Goal: Information Seeking & Learning: Learn about a topic

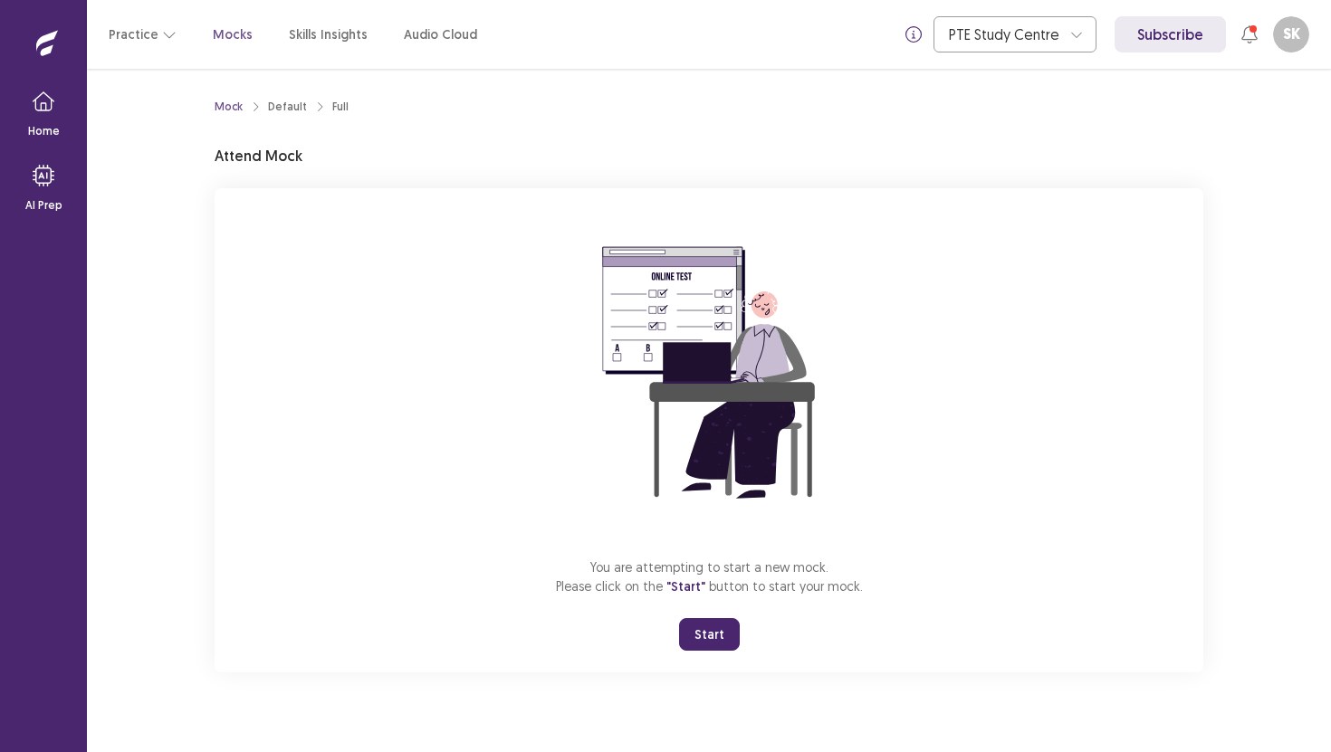
click at [723, 641] on button "Start" at bounding box center [709, 634] width 61 height 33
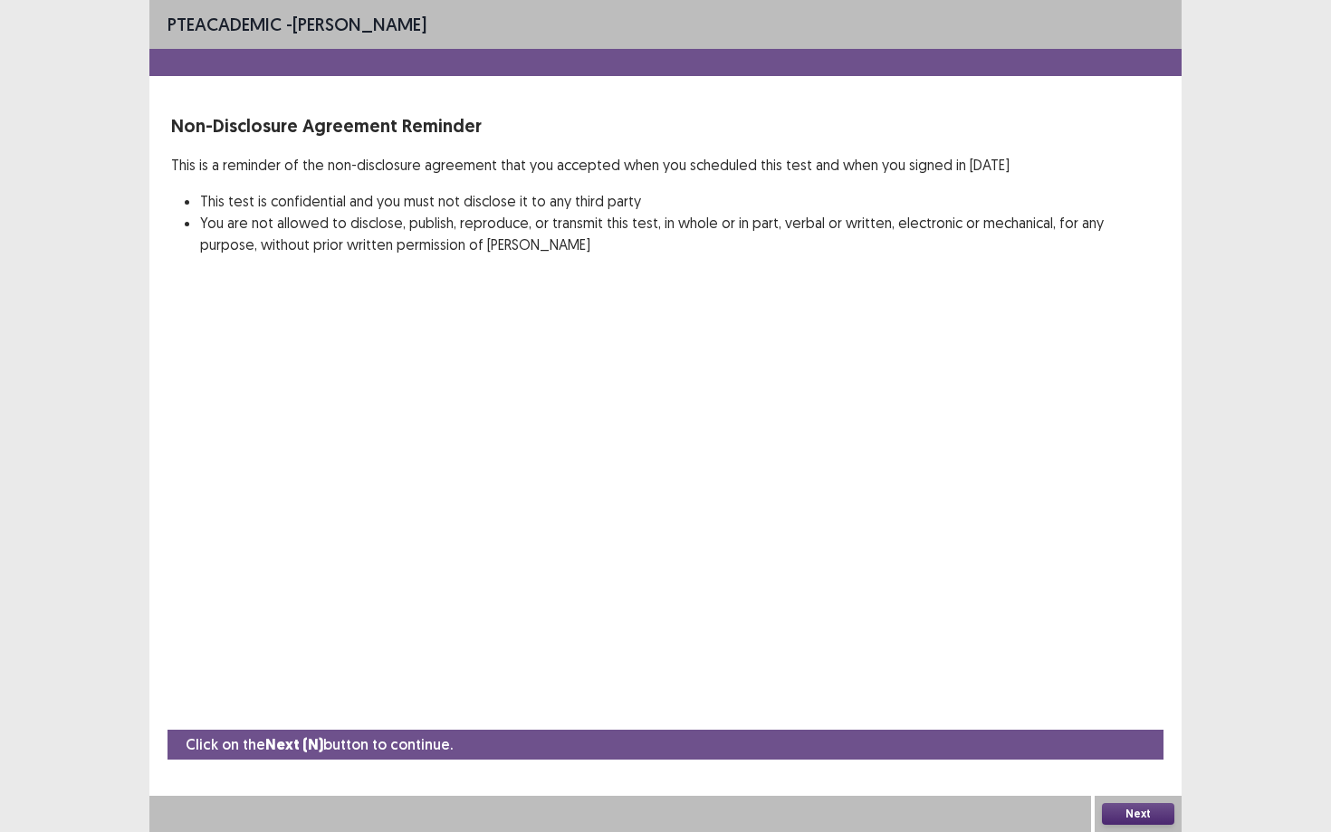
click at [1157, 751] on button "Next" at bounding box center [1138, 814] width 72 height 22
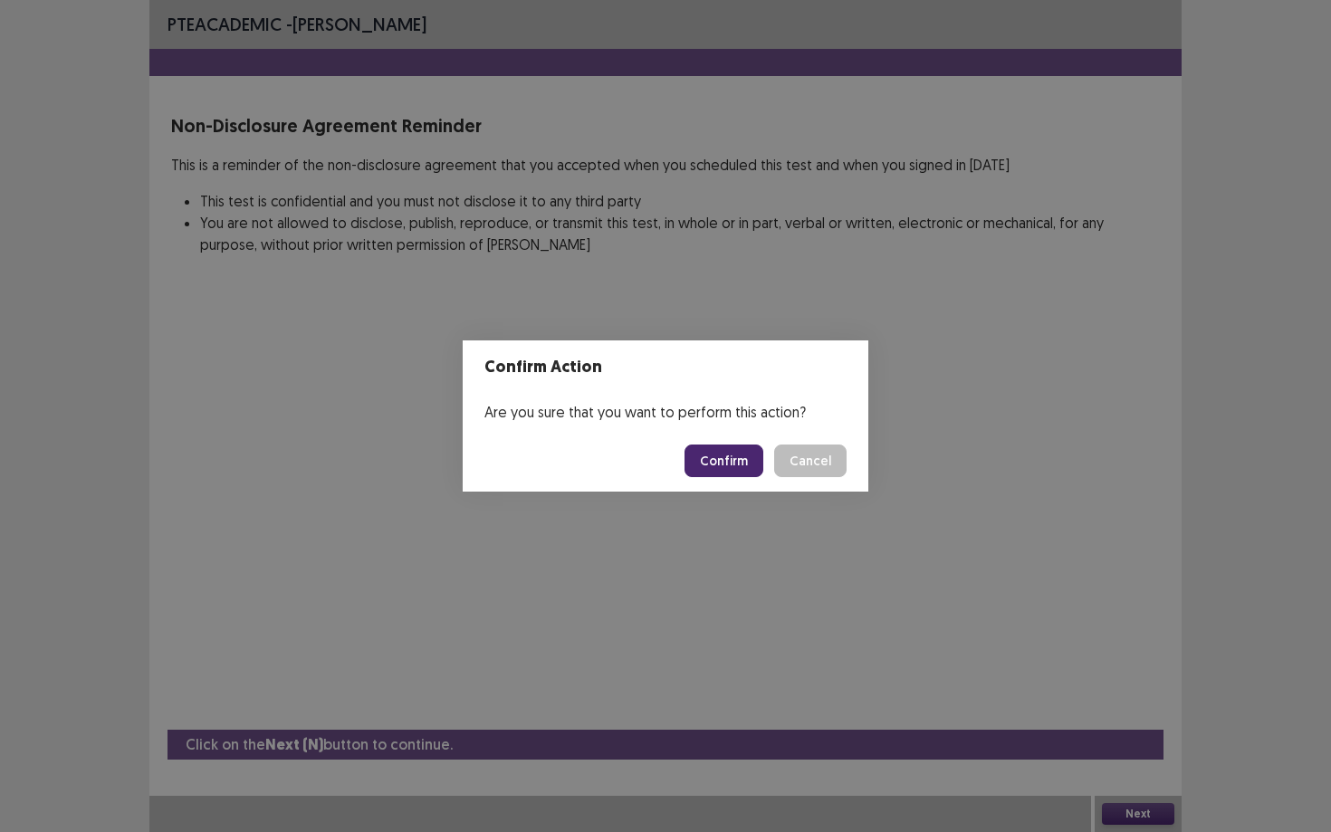
click at [726, 461] on button "Confirm" at bounding box center [723, 460] width 79 height 33
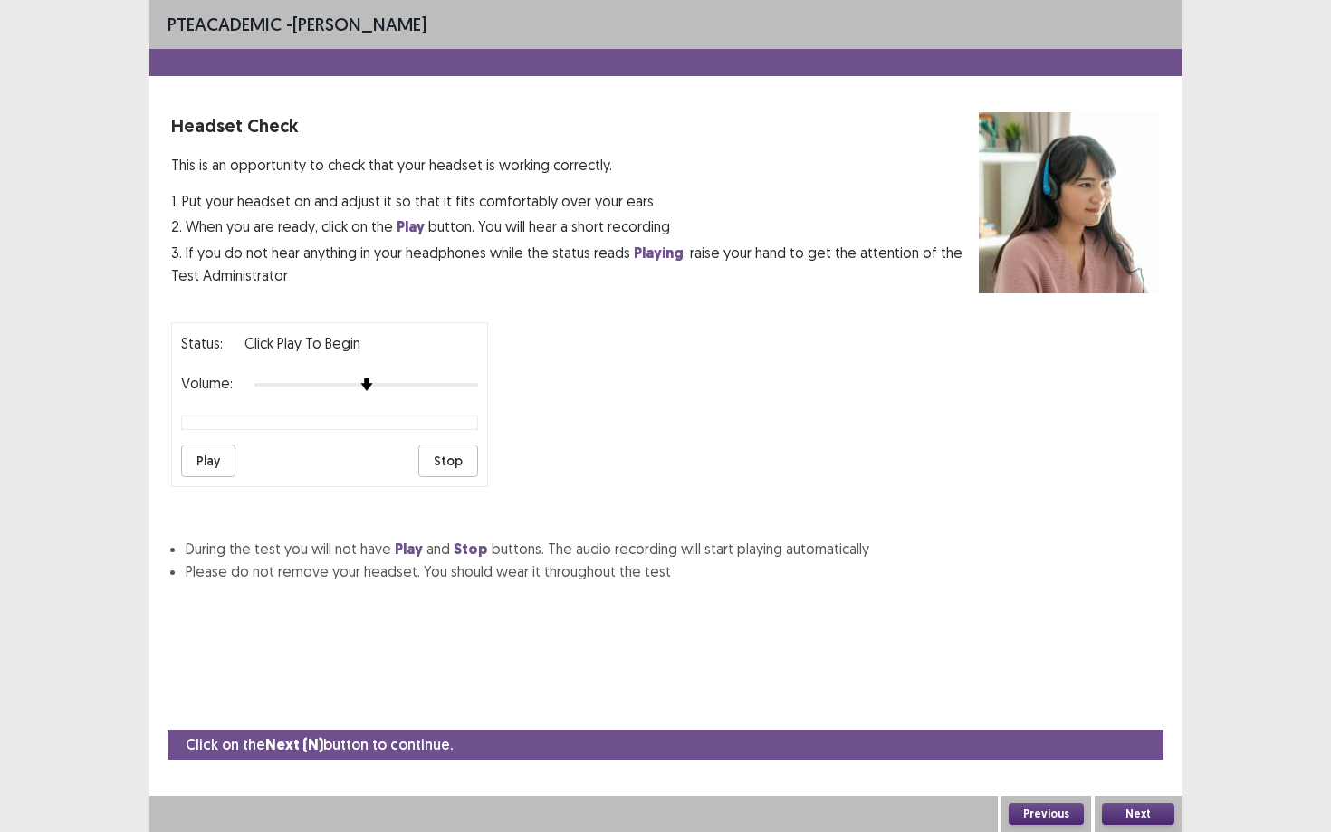
click at [198, 460] on button "Play" at bounding box center [208, 460] width 54 height 33
click at [1138, 751] on button "Next" at bounding box center [1138, 814] width 72 height 22
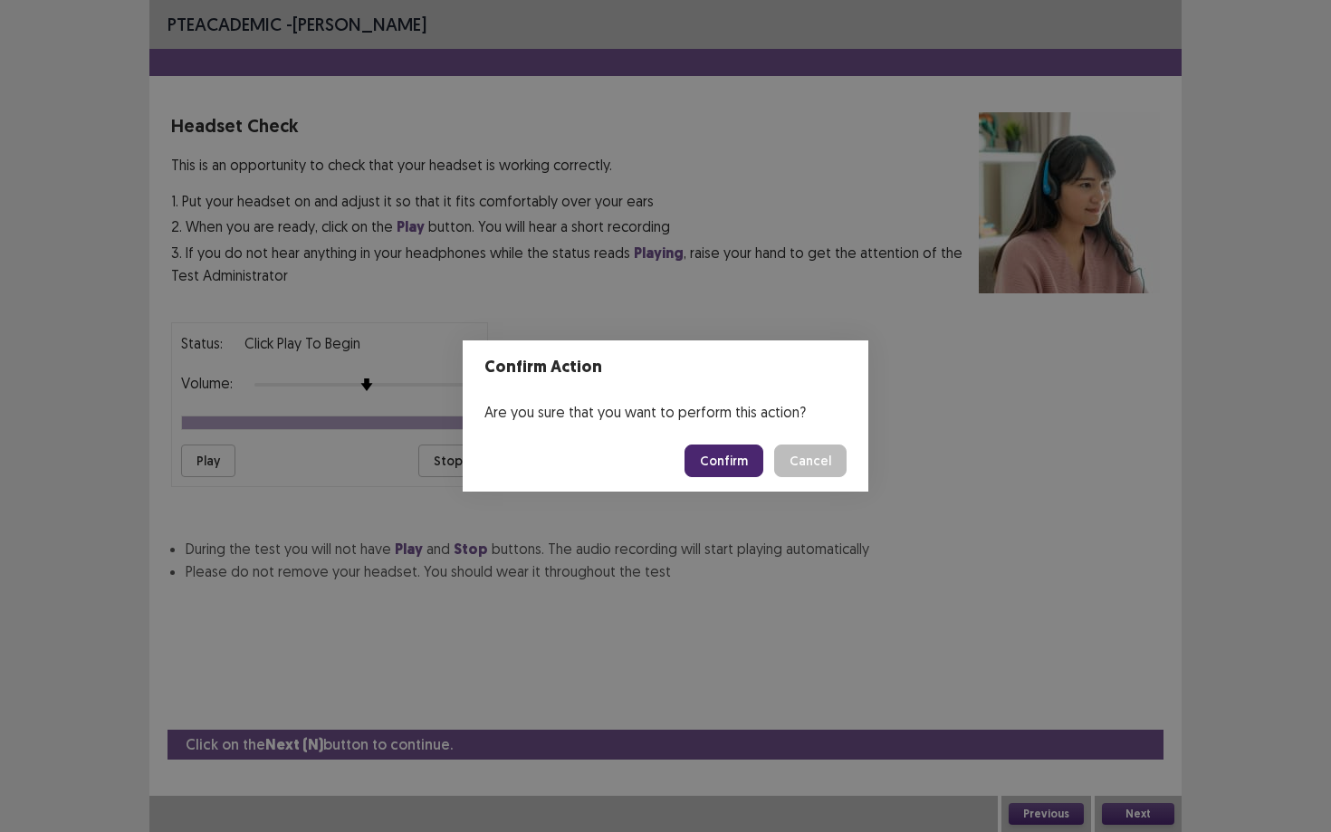
click at [736, 470] on button "Confirm" at bounding box center [723, 460] width 79 height 33
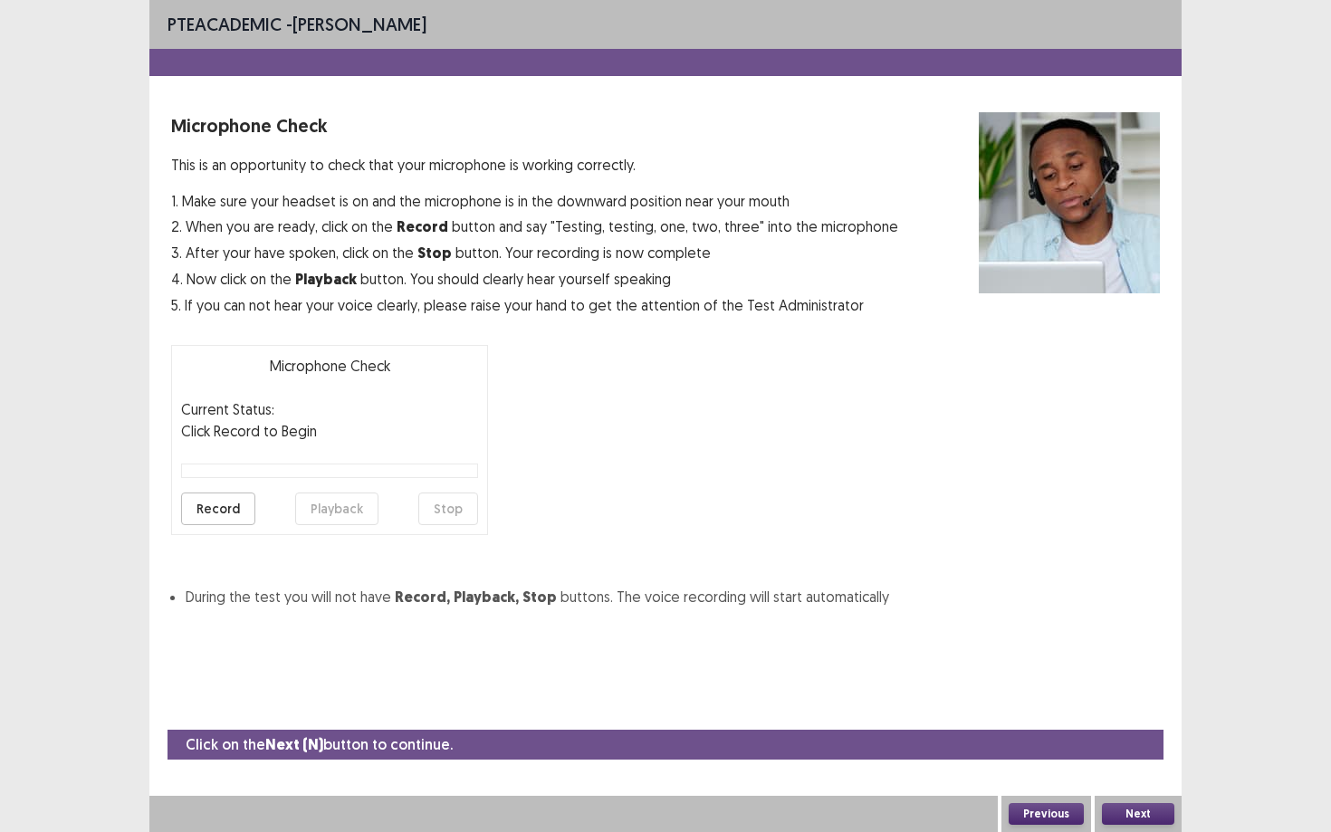
click at [201, 514] on button "Record" at bounding box center [218, 508] width 74 height 33
click at [446, 516] on button "Stop" at bounding box center [448, 508] width 60 height 33
click at [367, 504] on button "Playback" at bounding box center [336, 508] width 83 height 33
click at [1277, 223] on div "PTE academic - Sharanpreet Kaur Microphone Check This is an opportunity to chec…" at bounding box center [665, 416] width 1331 height 832
click at [356, 518] on button "Playback" at bounding box center [336, 508] width 83 height 33
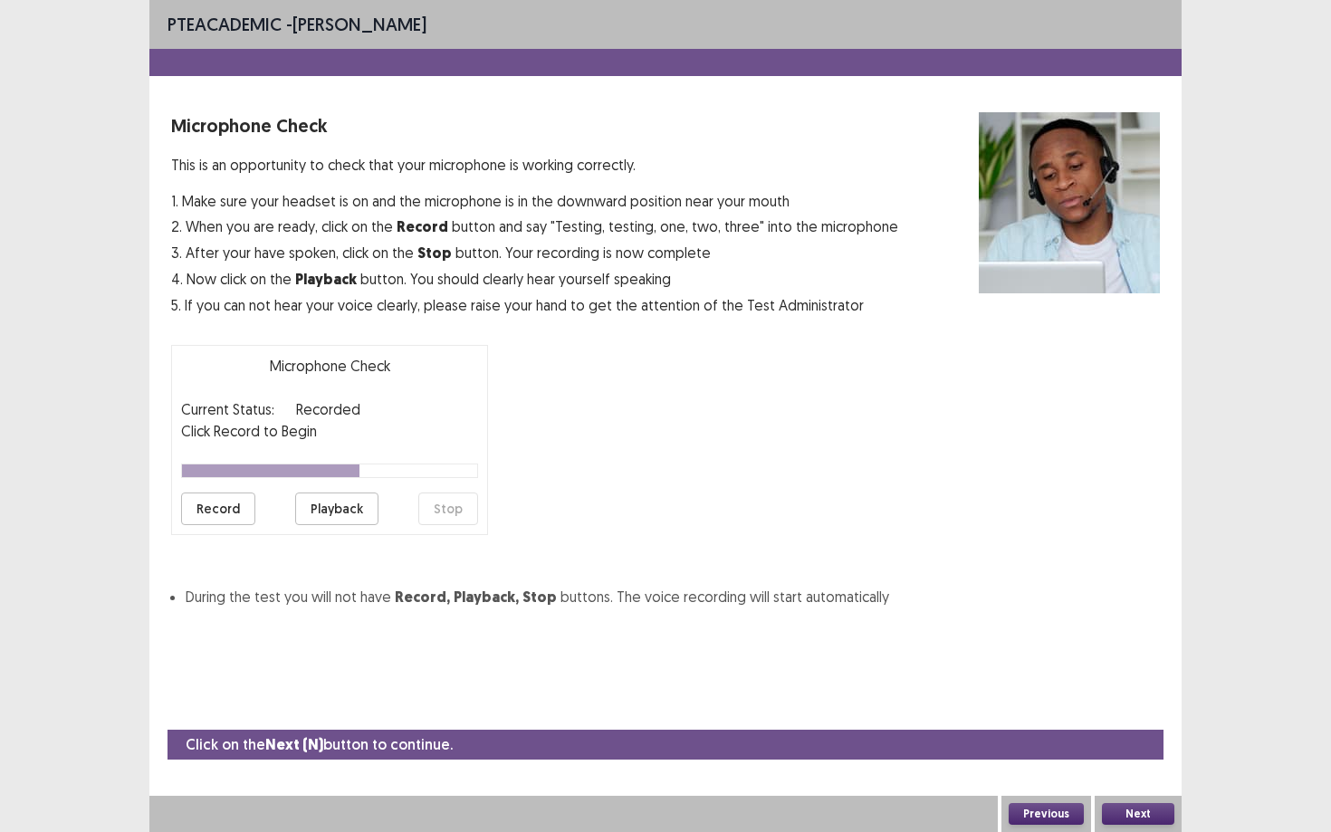
click at [345, 502] on button "Playback" at bounding box center [336, 508] width 83 height 33
click at [1162, 751] on button "Next" at bounding box center [1138, 814] width 72 height 22
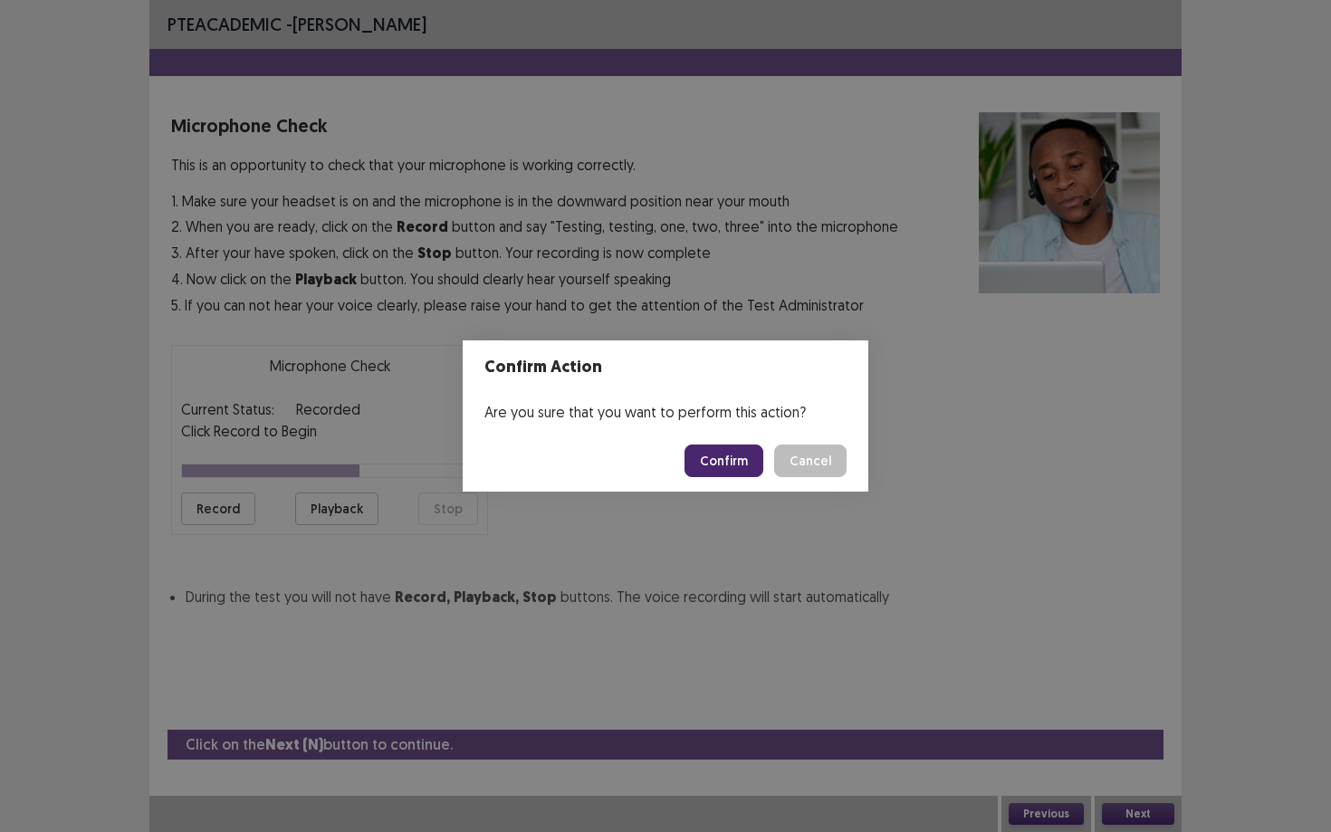
click at [745, 458] on button "Confirm" at bounding box center [723, 460] width 79 height 33
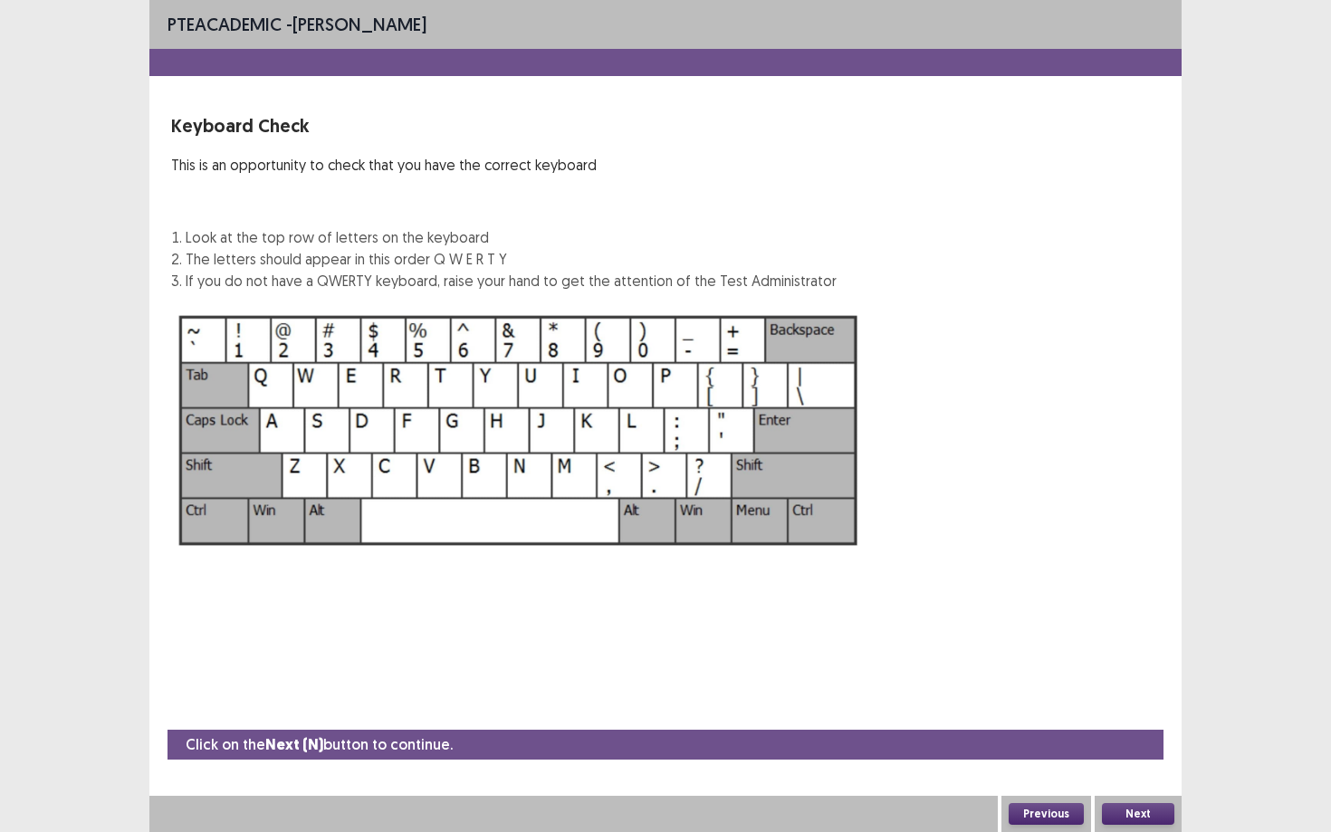
click at [1139, 751] on button "Next" at bounding box center [1138, 814] width 72 height 22
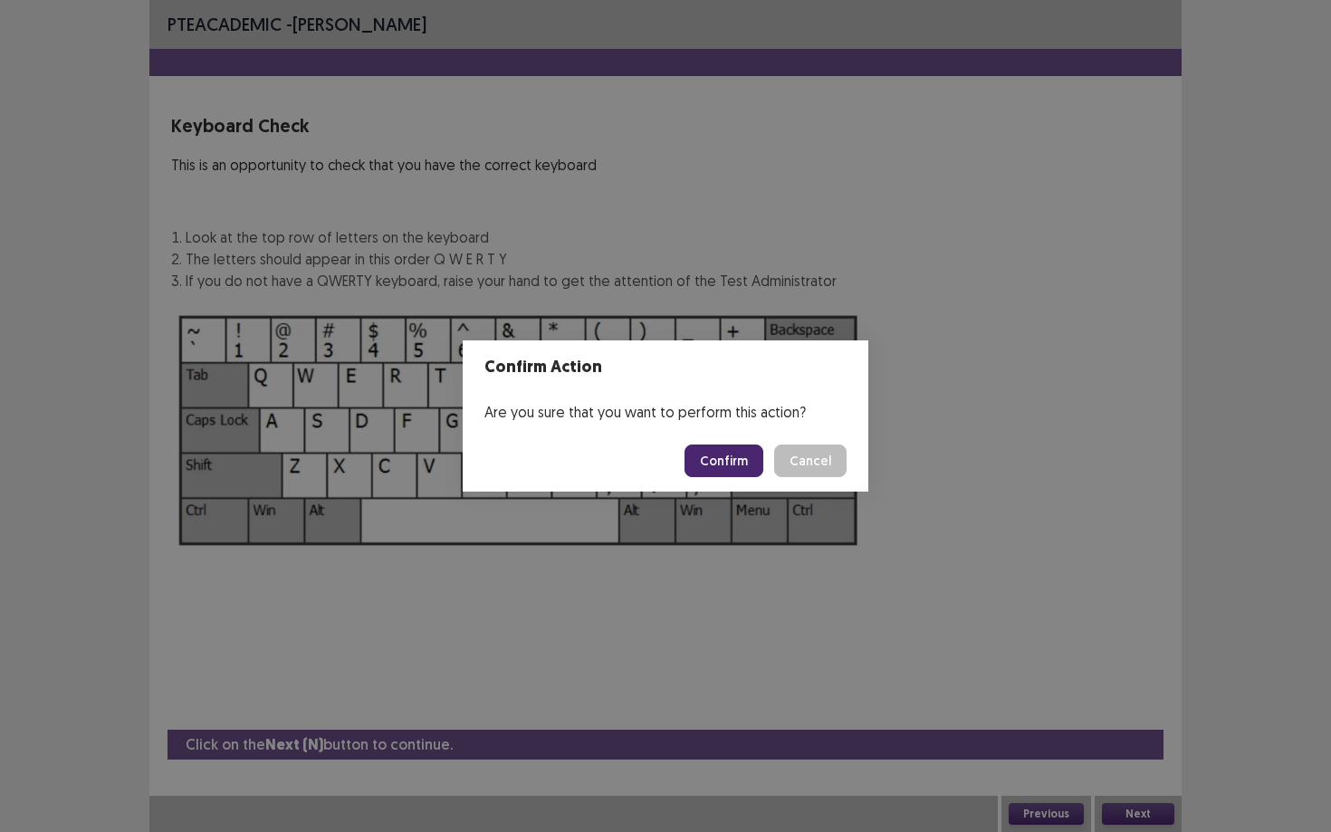
click at [730, 457] on button "Confirm" at bounding box center [723, 460] width 79 height 33
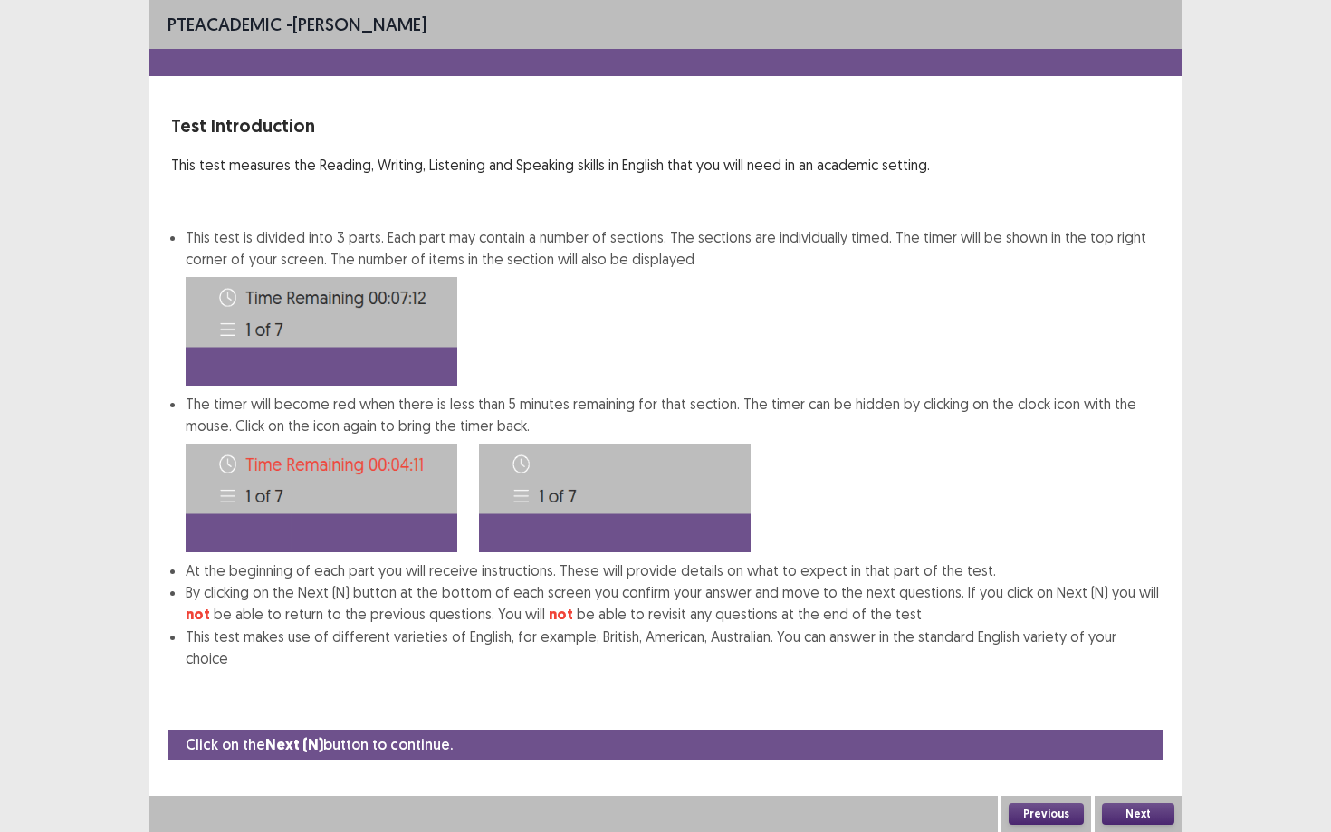
click at [1135, 751] on button "Next" at bounding box center [1138, 814] width 72 height 22
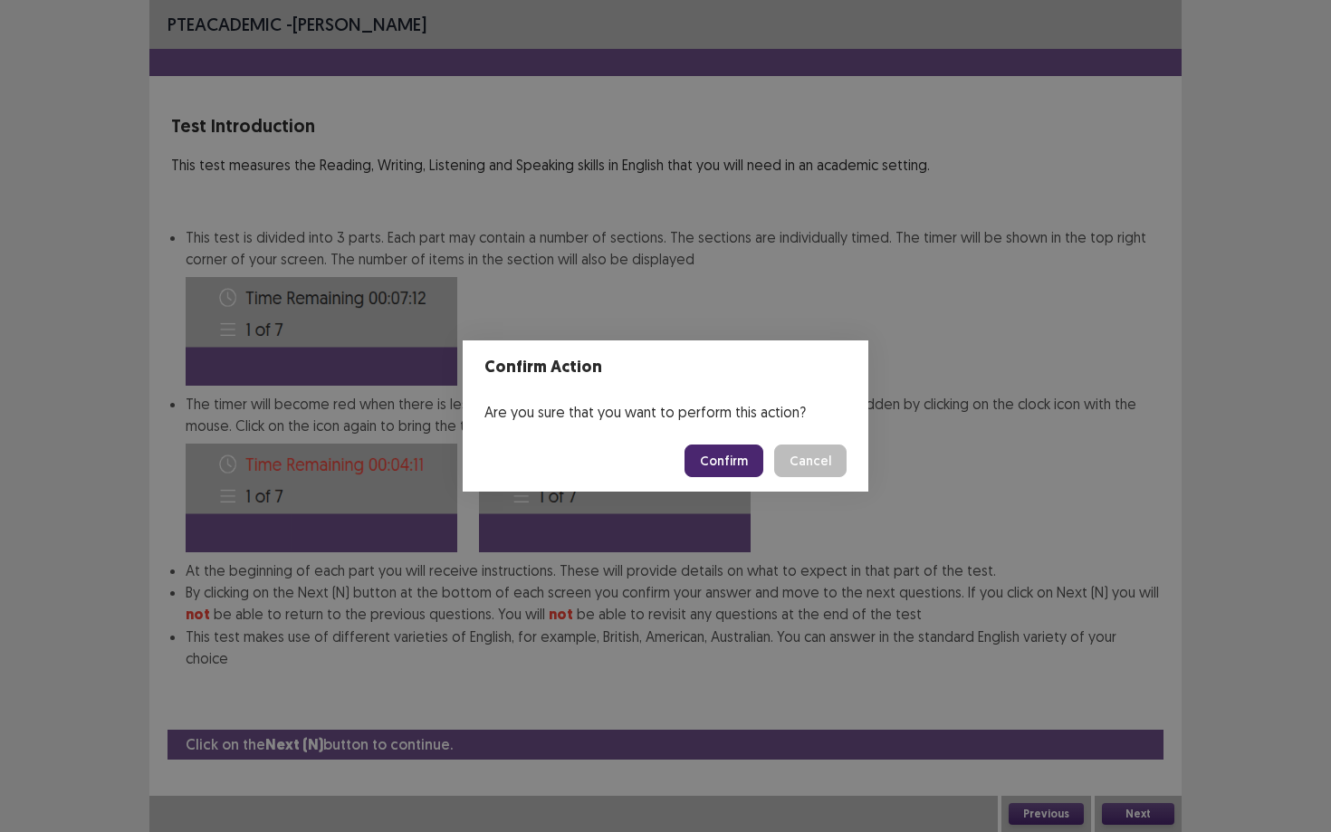
click at [730, 460] on button "Confirm" at bounding box center [723, 460] width 79 height 33
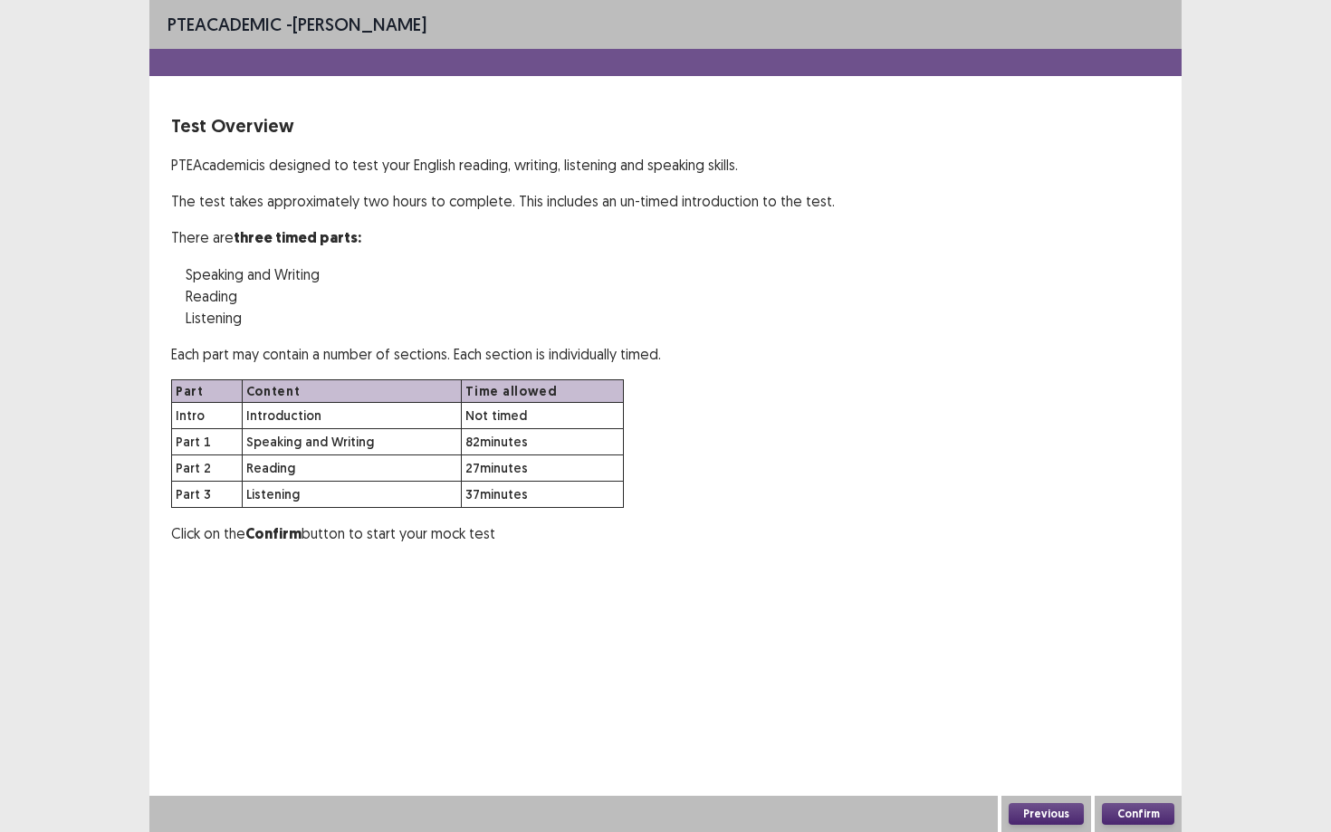
click at [1130, 751] on button "Confirm" at bounding box center [1138, 814] width 72 height 22
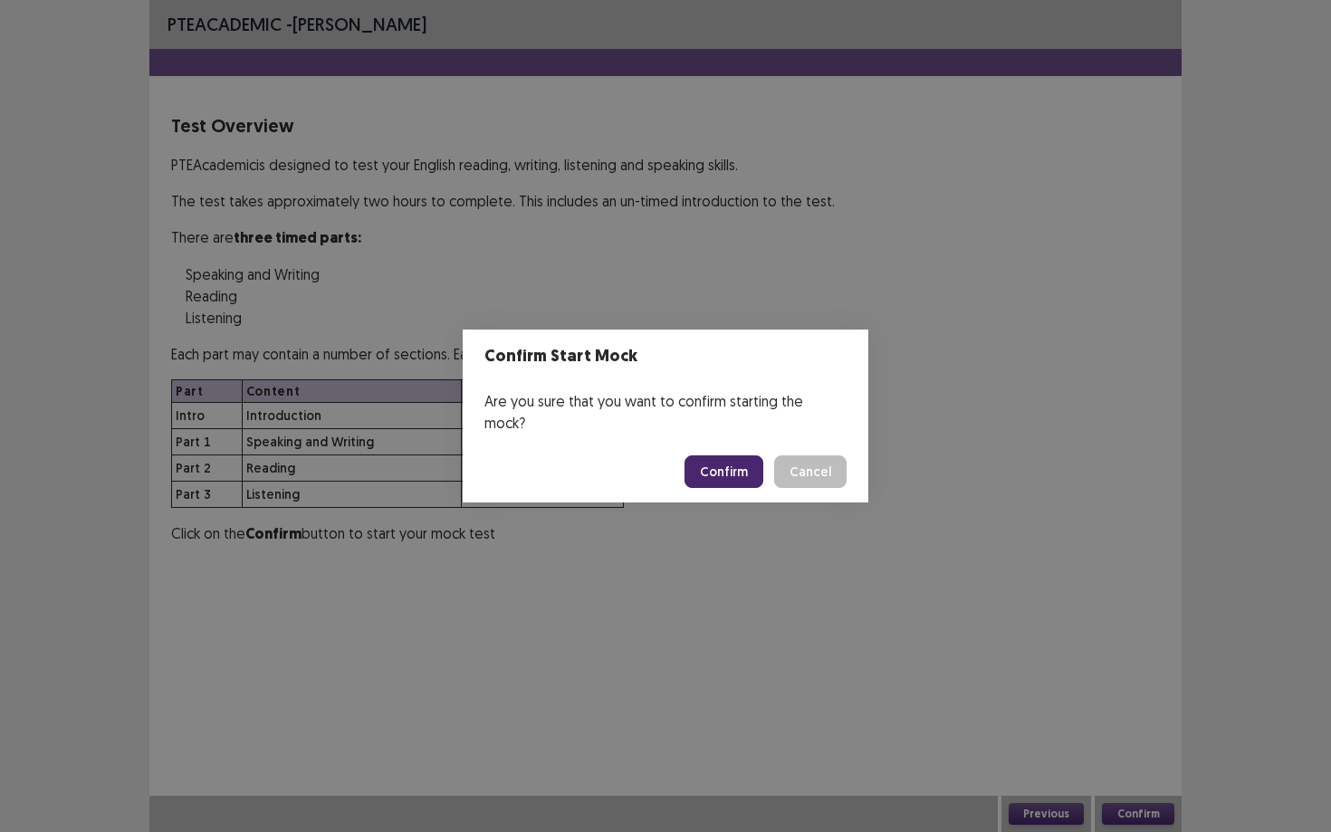
click at [744, 464] on button "Confirm" at bounding box center [723, 471] width 79 height 33
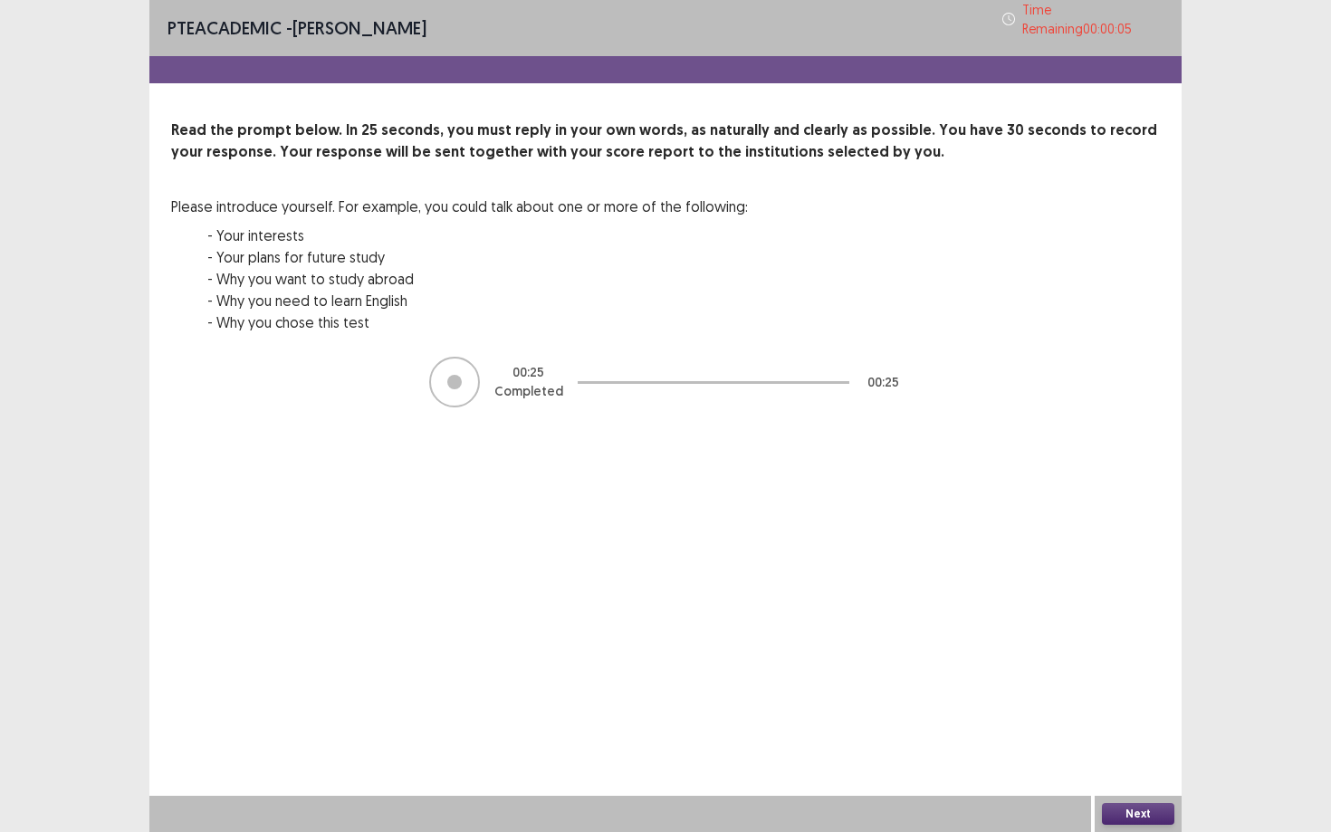
click at [1126, 751] on button "Next" at bounding box center [1138, 814] width 72 height 22
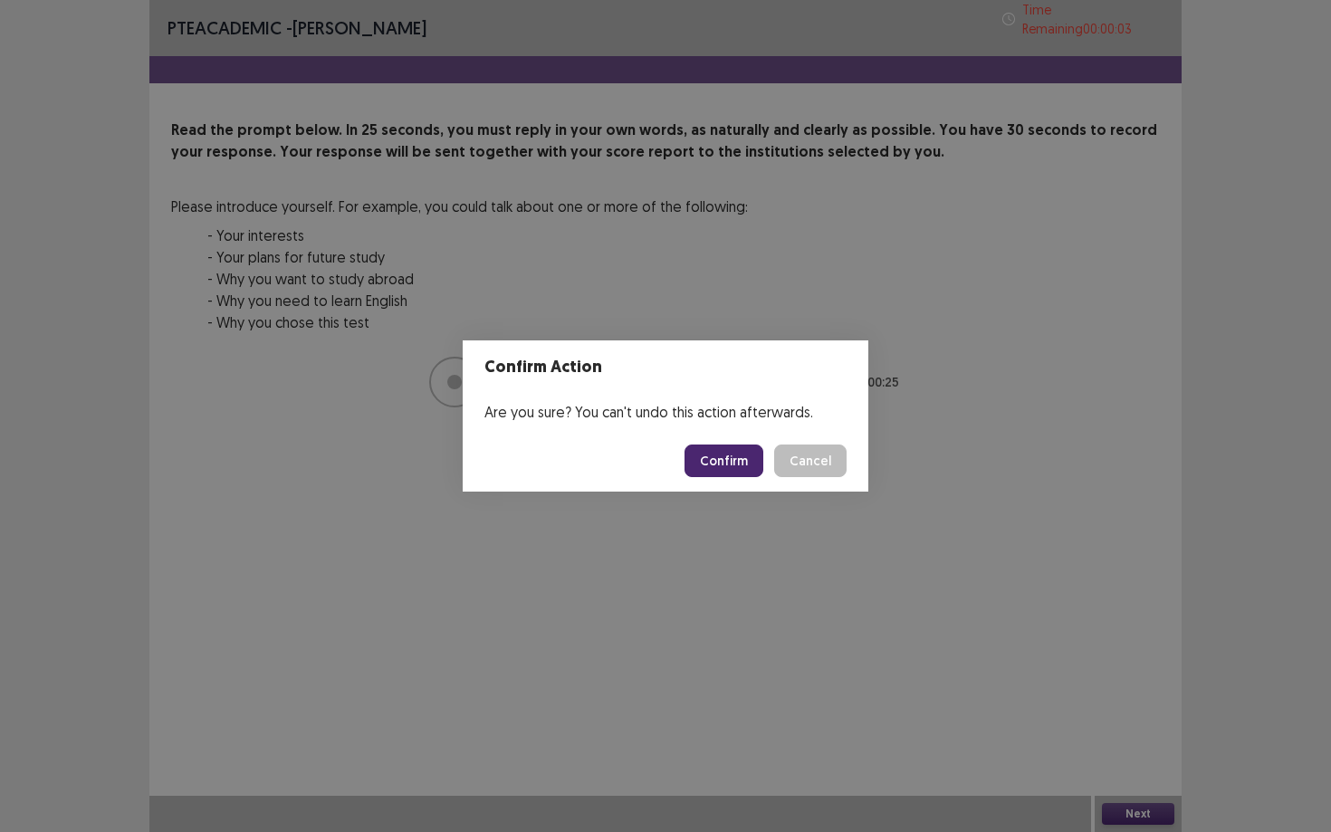
click at [737, 457] on button "Confirm" at bounding box center [723, 460] width 79 height 33
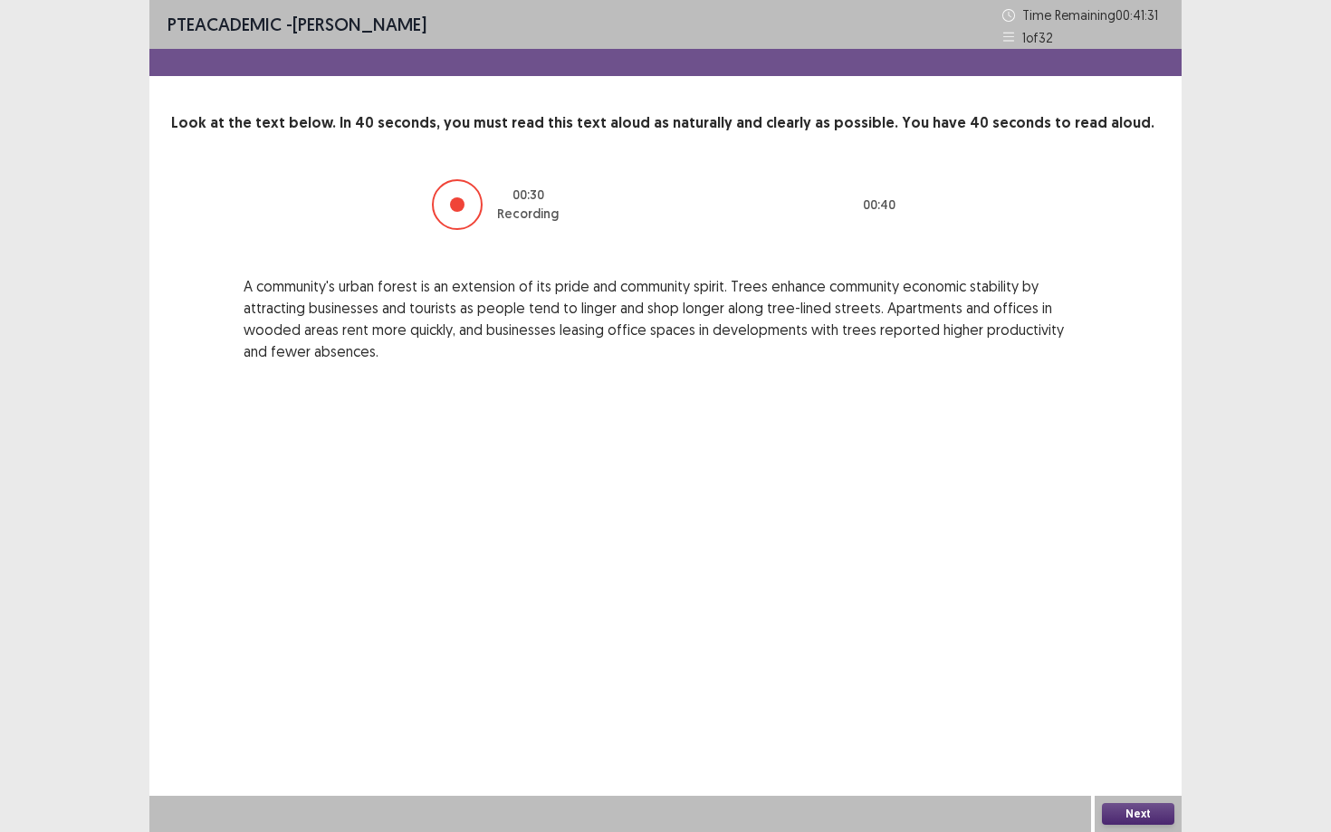
click at [1144, 751] on button "Next" at bounding box center [1138, 814] width 72 height 22
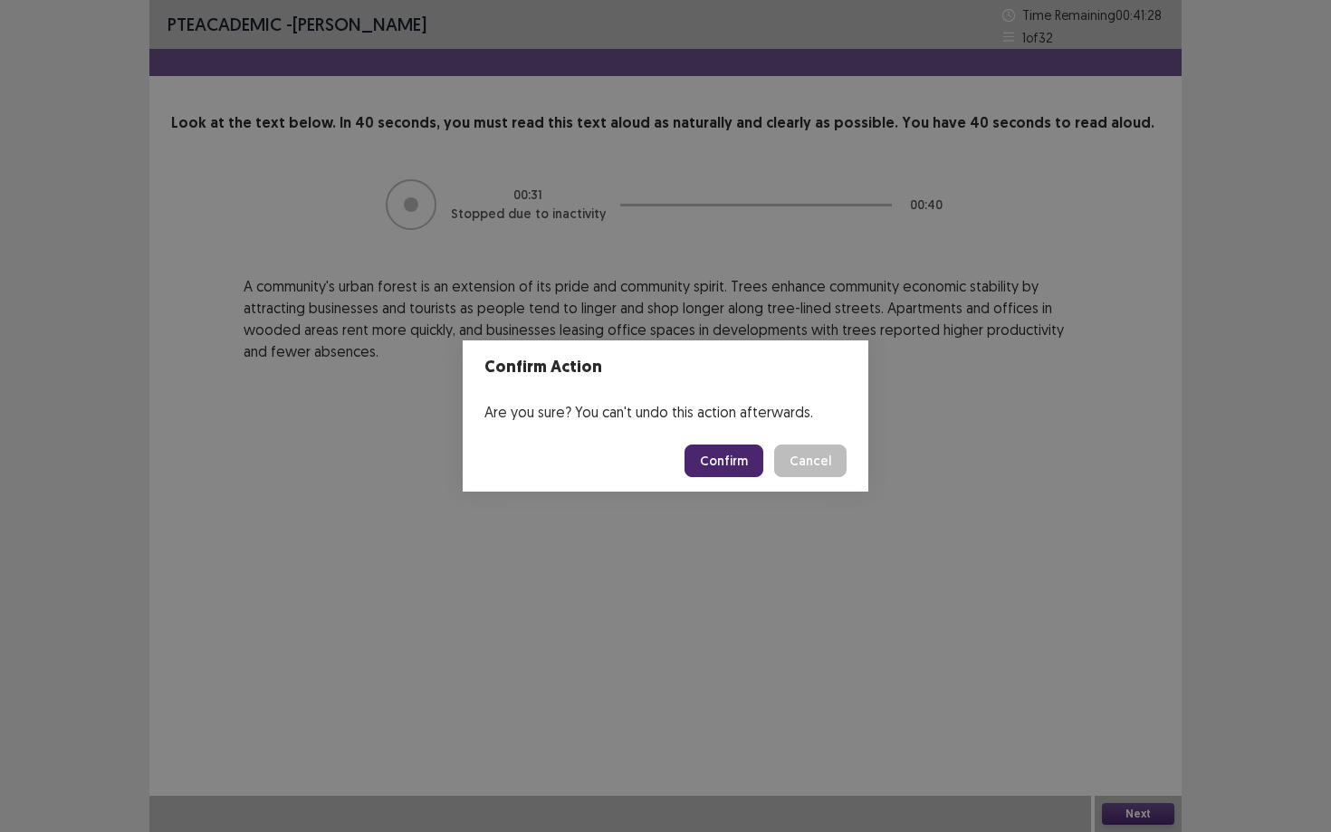
click at [738, 465] on button "Confirm" at bounding box center [723, 460] width 79 height 33
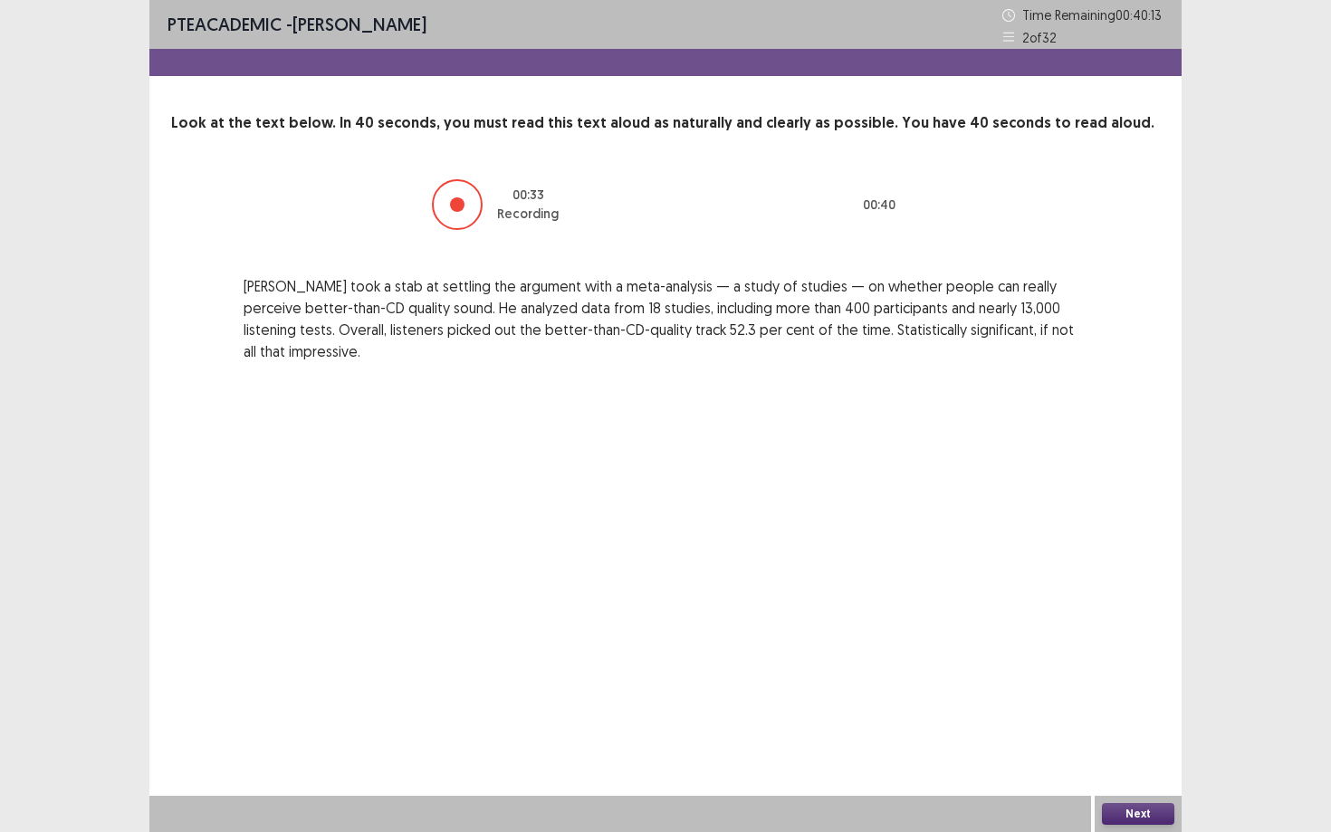
click at [1121, 751] on button "Next" at bounding box center [1138, 814] width 72 height 22
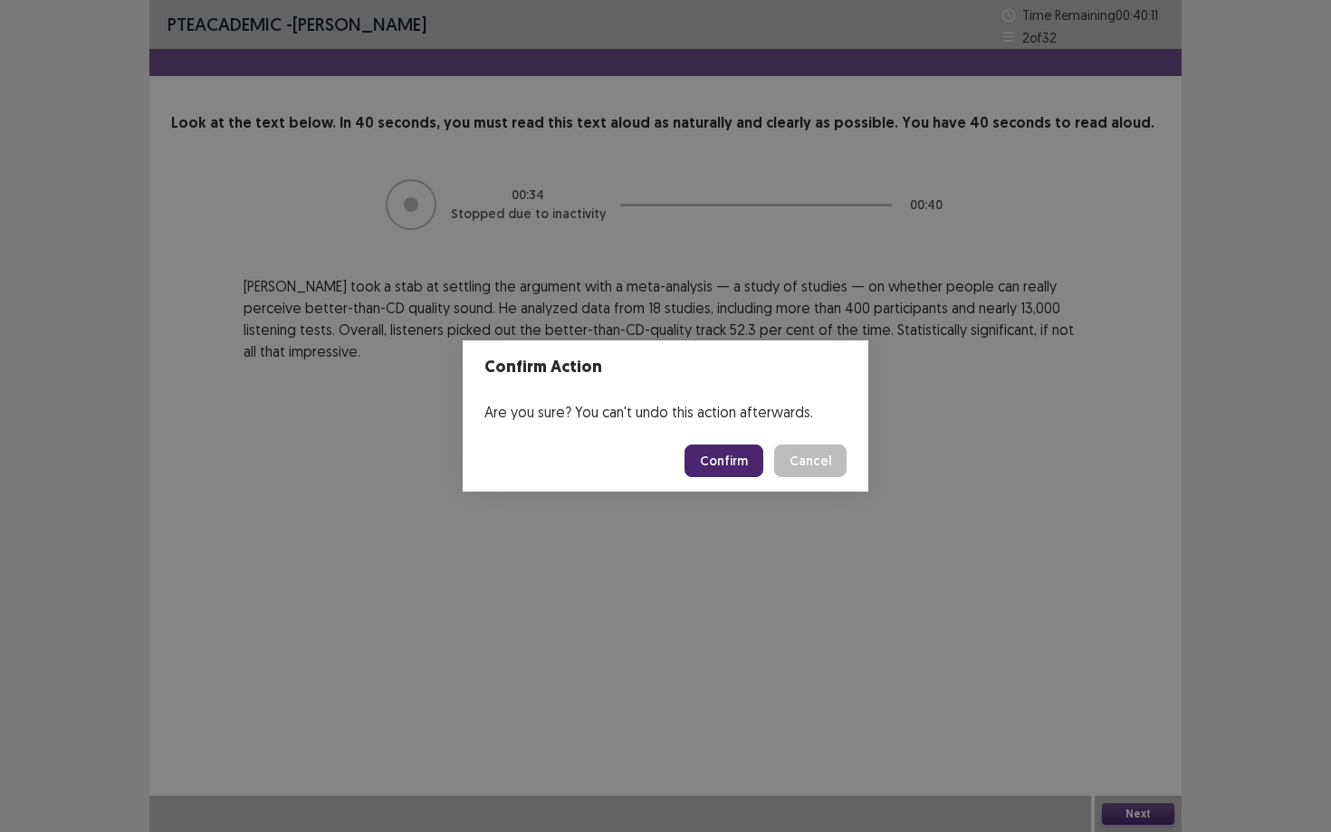
click at [733, 459] on button "Confirm" at bounding box center [723, 460] width 79 height 33
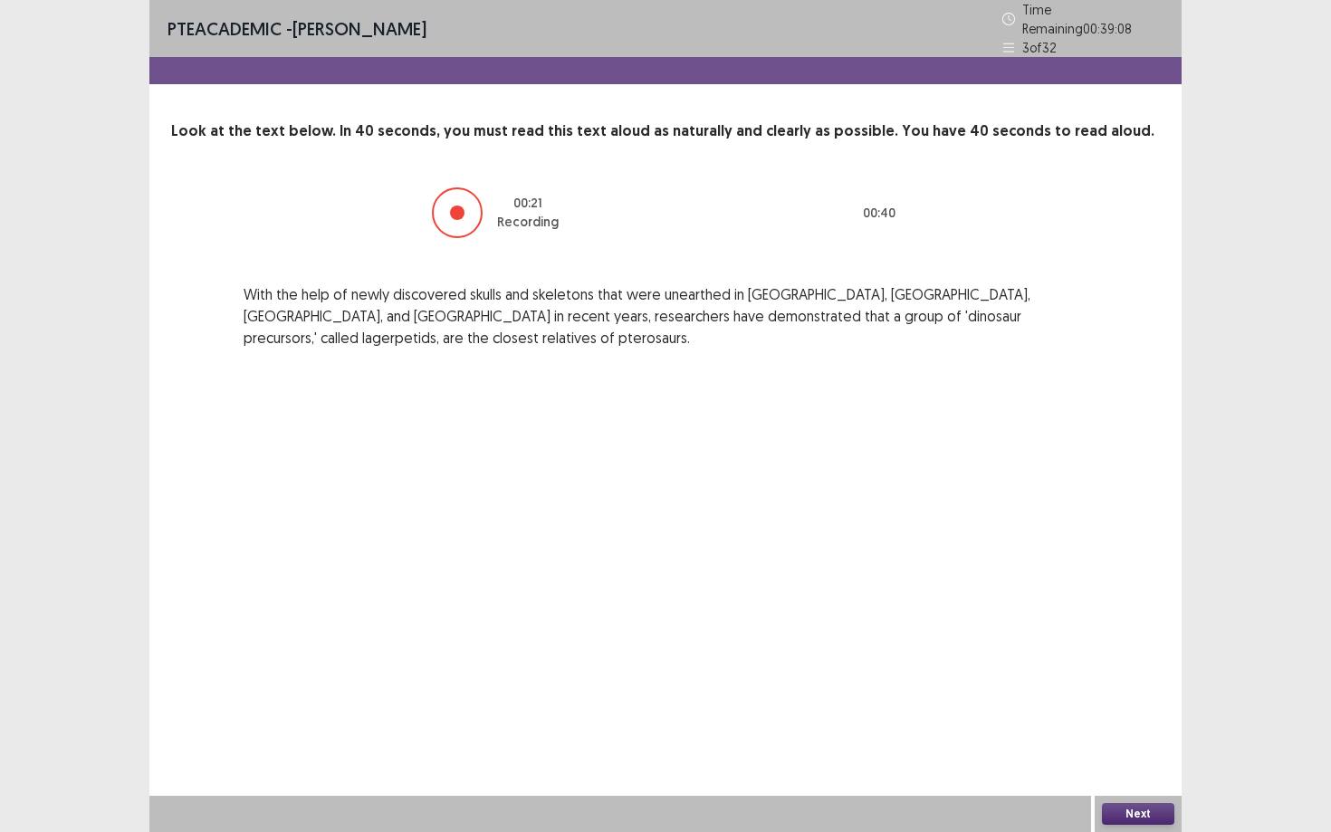
click at [1141, 751] on button "Next" at bounding box center [1138, 814] width 72 height 22
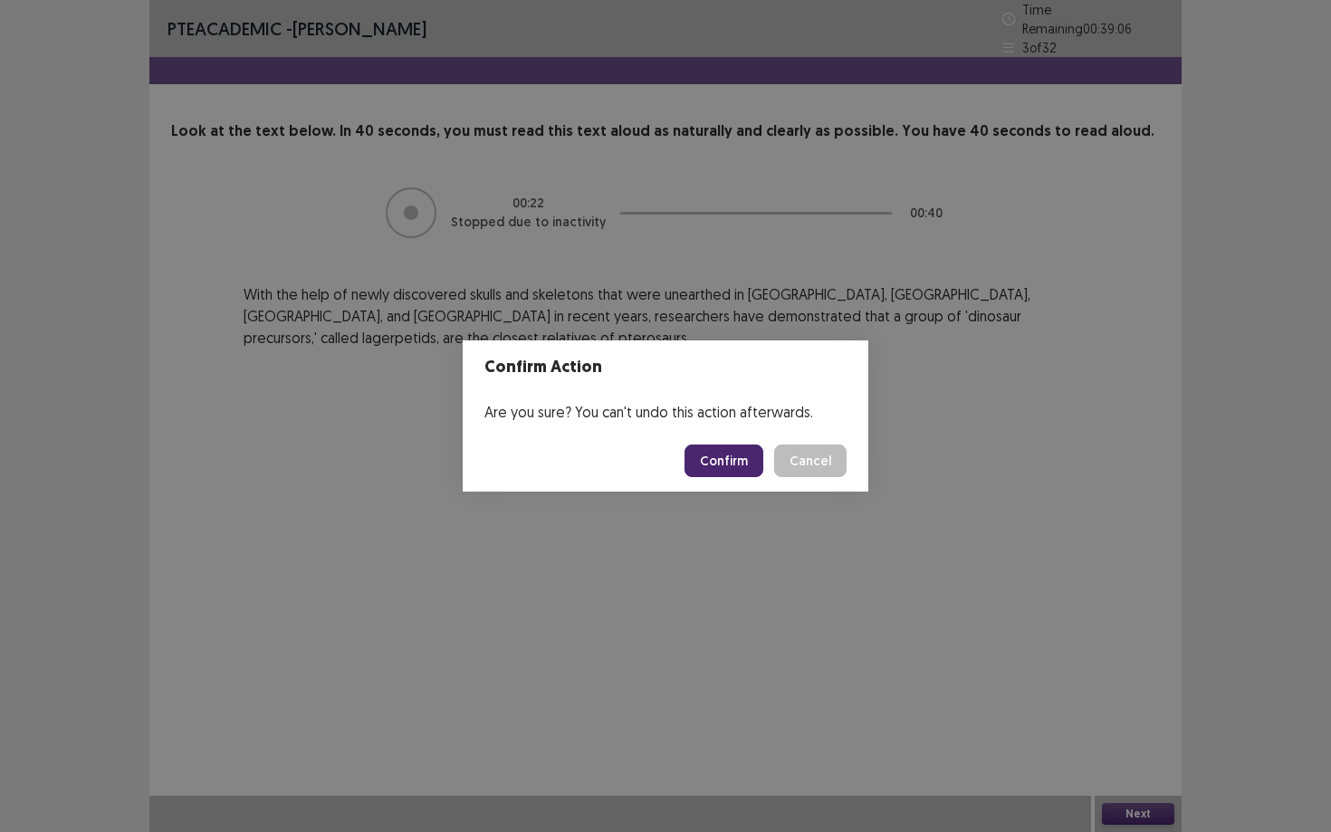
click at [739, 463] on button "Confirm" at bounding box center [723, 460] width 79 height 33
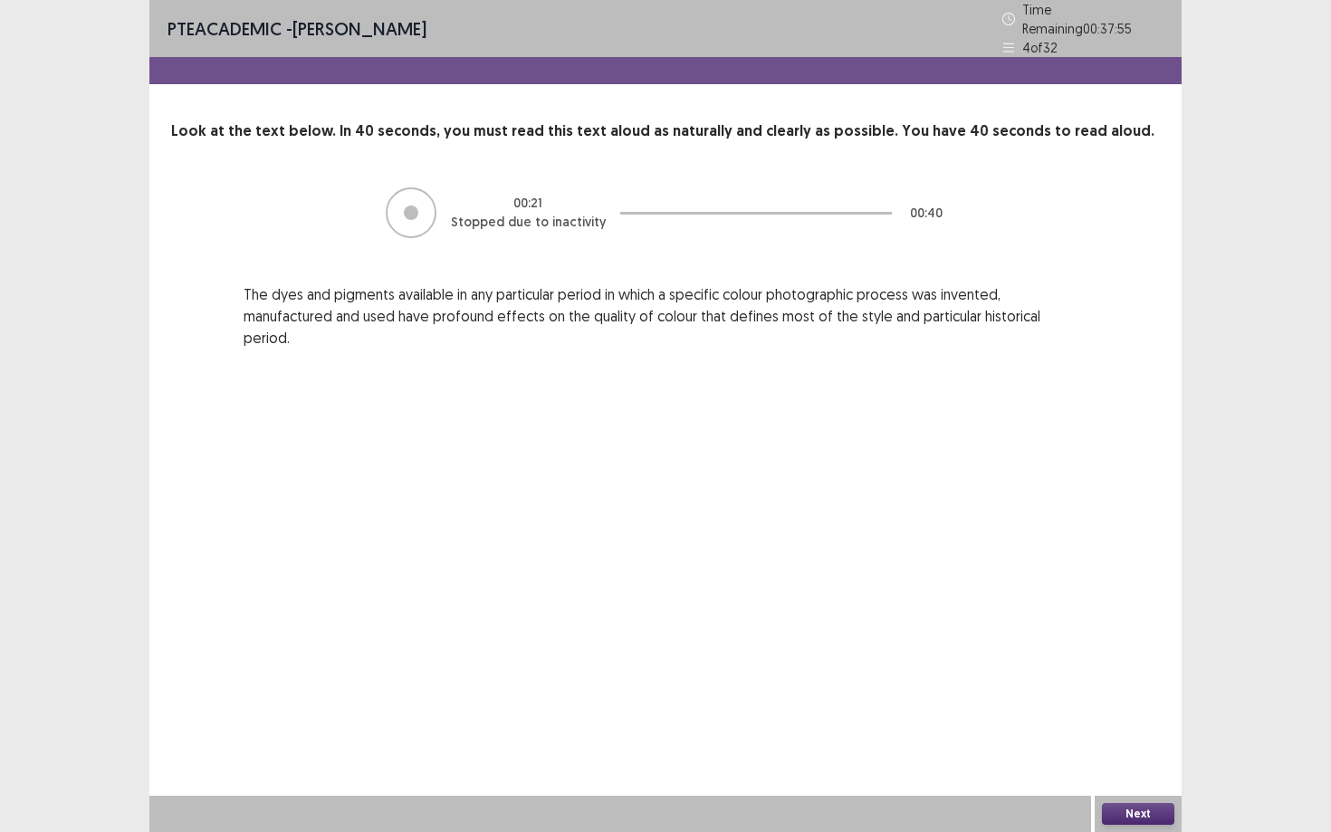
click at [1117, 751] on button "Next" at bounding box center [1138, 814] width 72 height 22
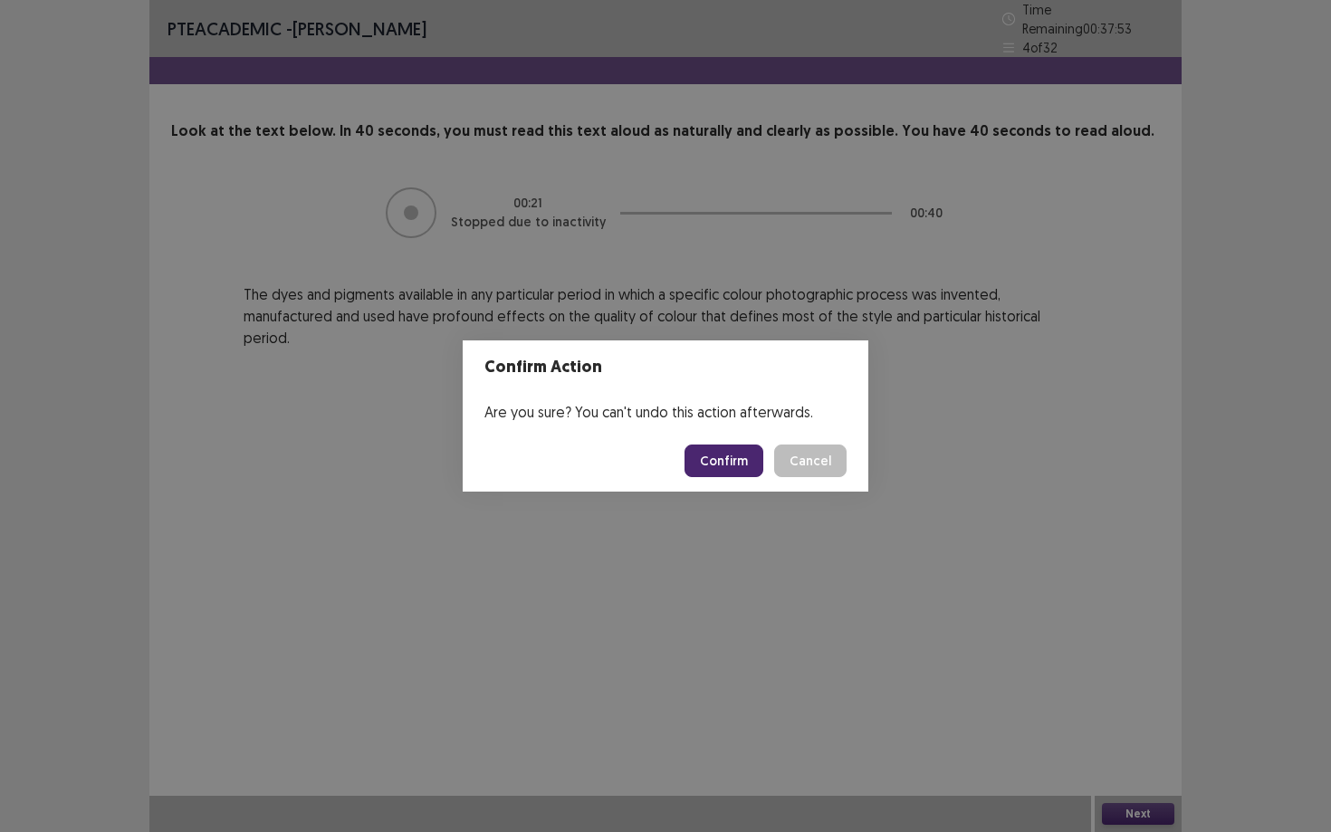
click at [743, 467] on button "Confirm" at bounding box center [723, 460] width 79 height 33
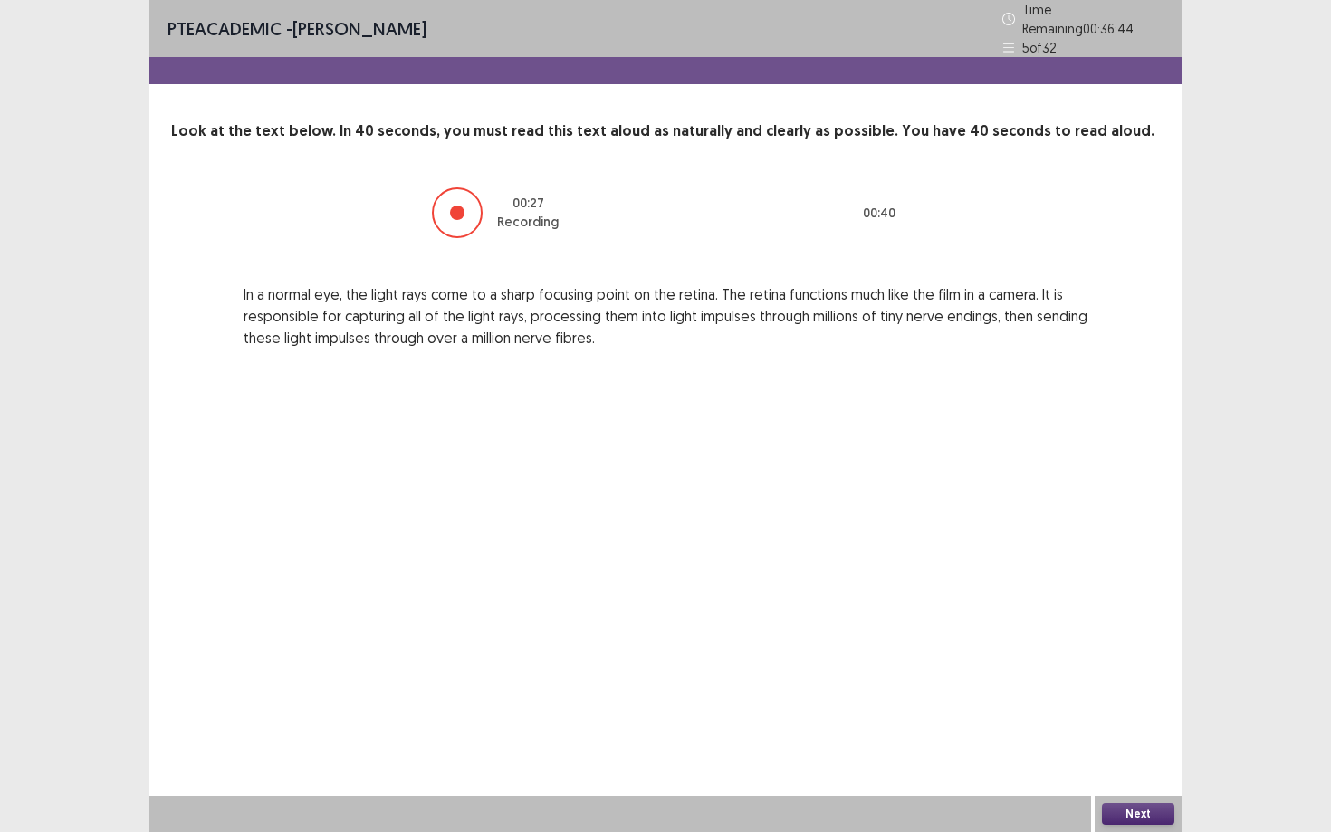
click at [1135, 751] on button "Next" at bounding box center [1138, 814] width 72 height 22
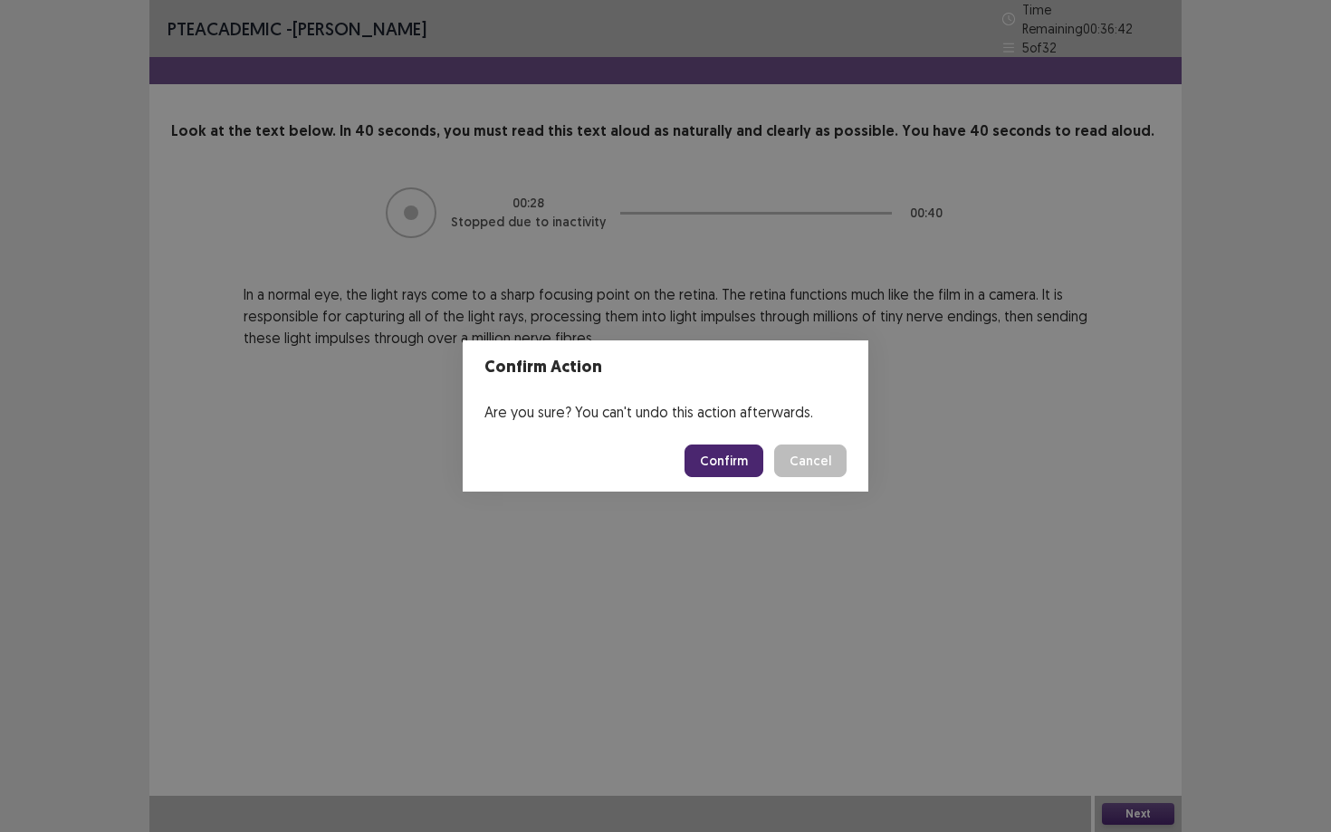
click at [752, 467] on button "Confirm" at bounding box center [723, 460] width 79 height 33
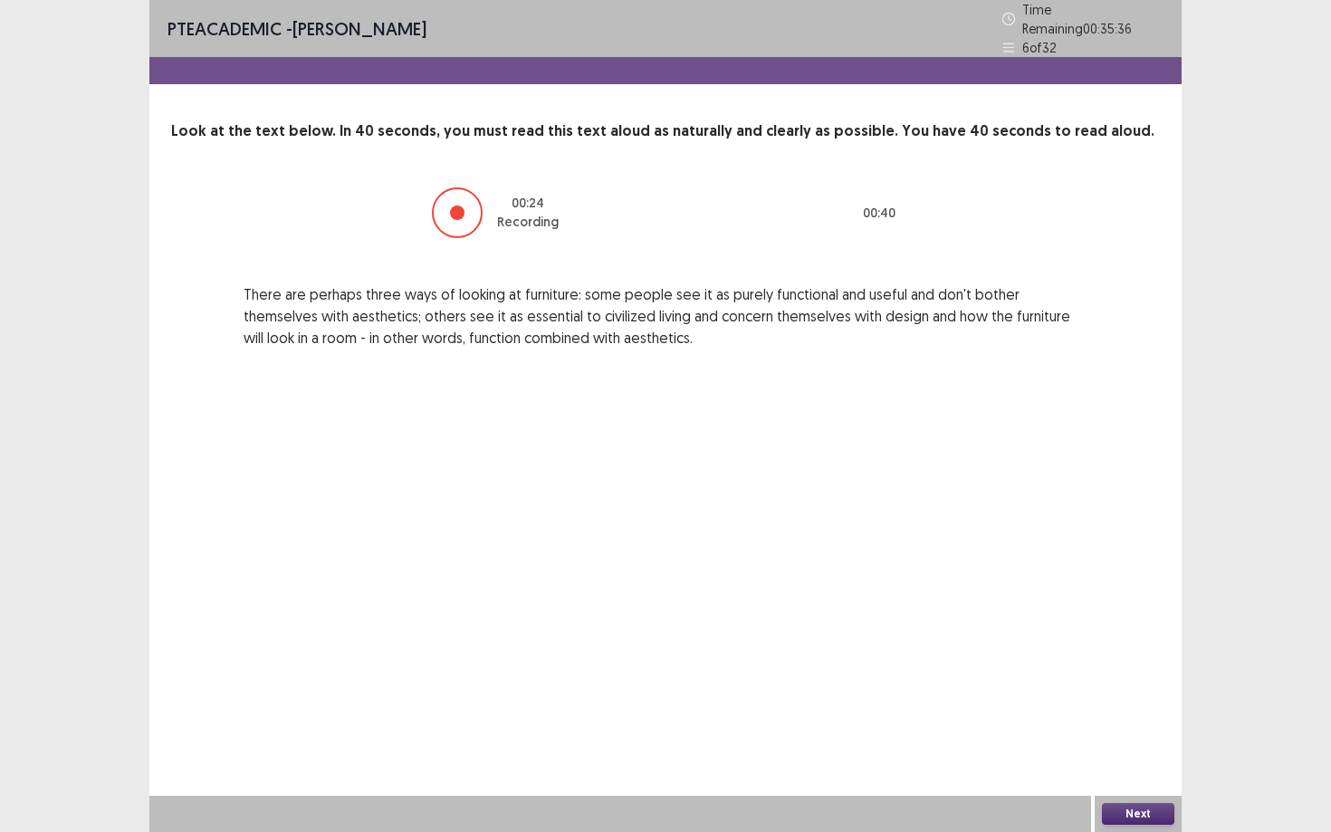
click at [1113, 751] on button "Next" at bounding box center [1138, 814] width 72 height 22
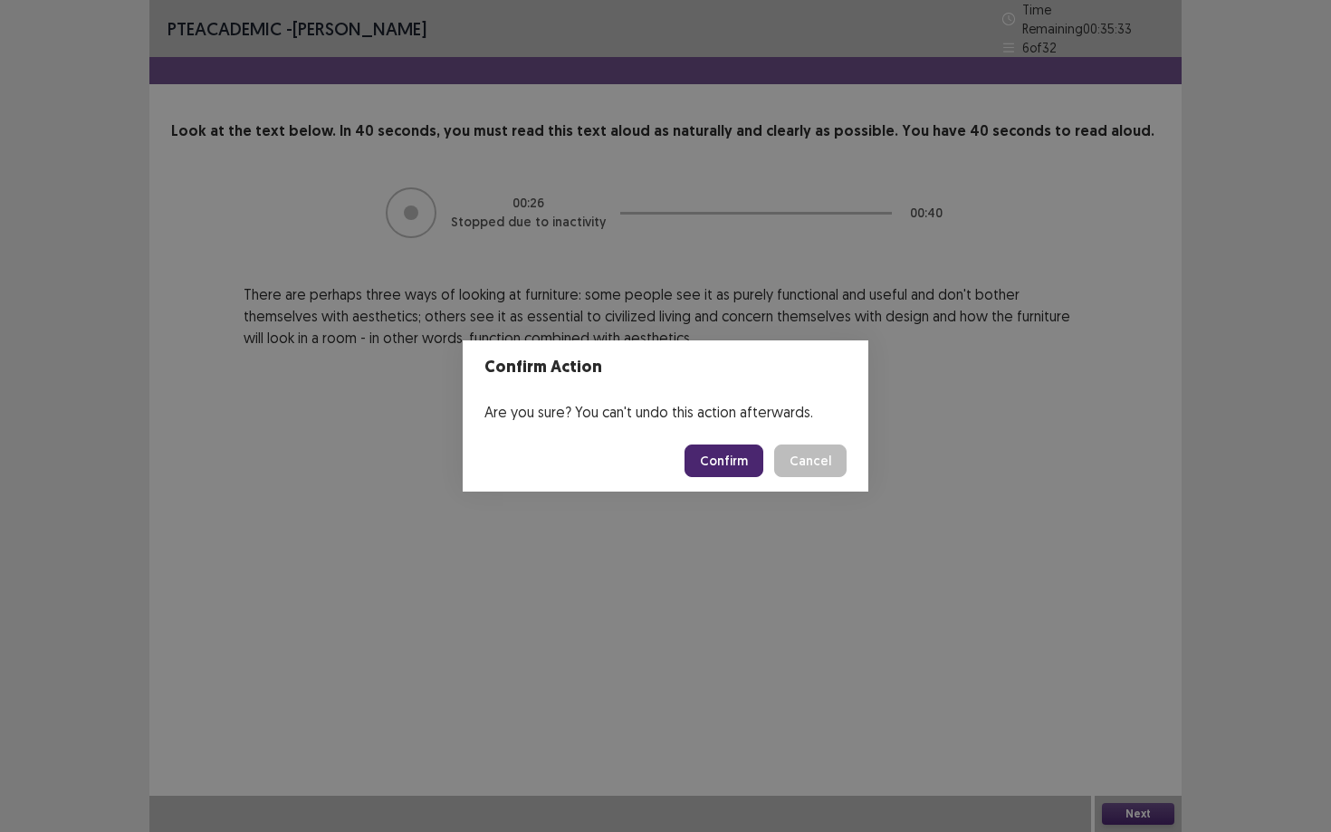
click at [742, 459] on button "Confirm" at bounding box center [723, 460] width 79 height 33
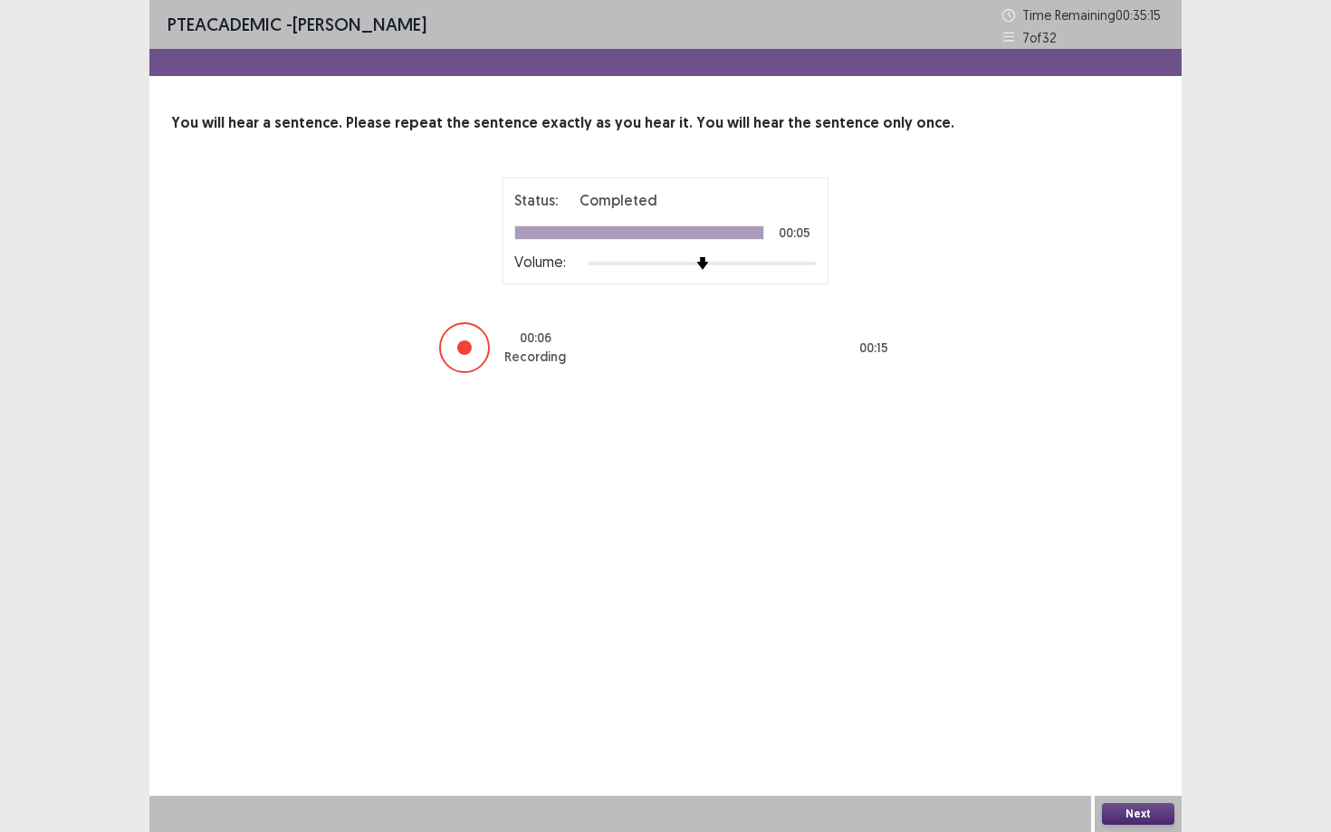
click at [1119, 751] on button "Next" at bounding box center [1138, 814] width 72 height 22
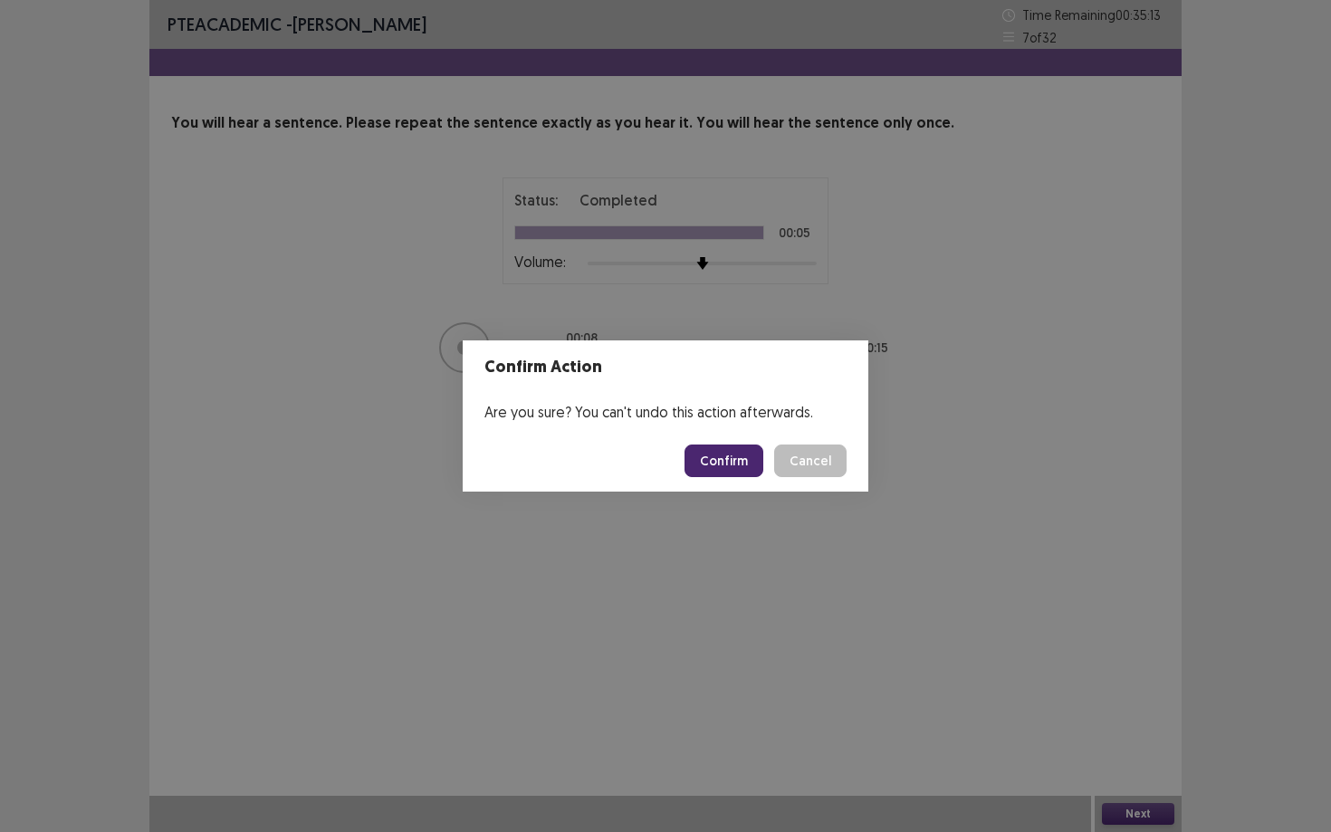
click at [739, 455] on button "Confirm" at bounding box center [723, 460] width 79 height 33
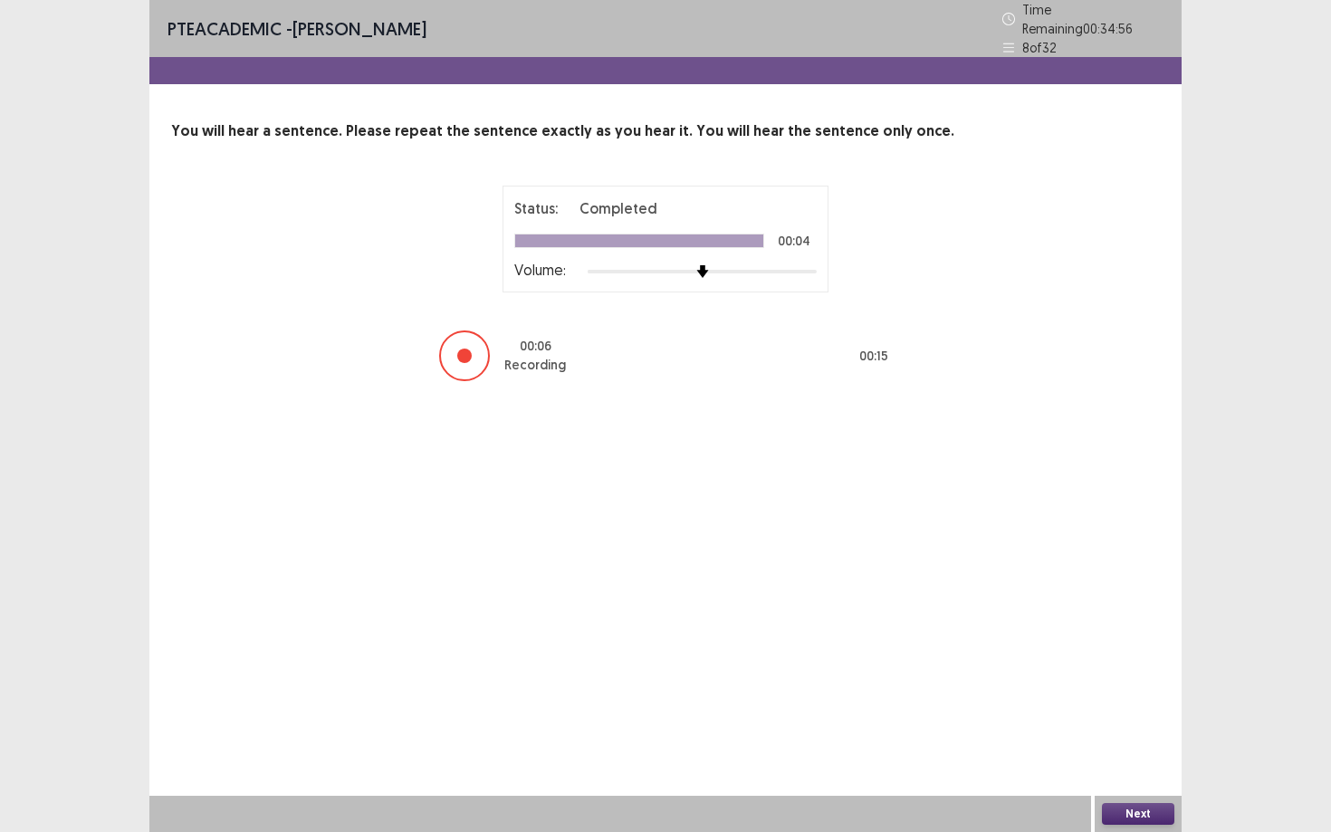
click at [1133, 751] on button "Next" at bounding box center [1138, 814] width 72 height 22
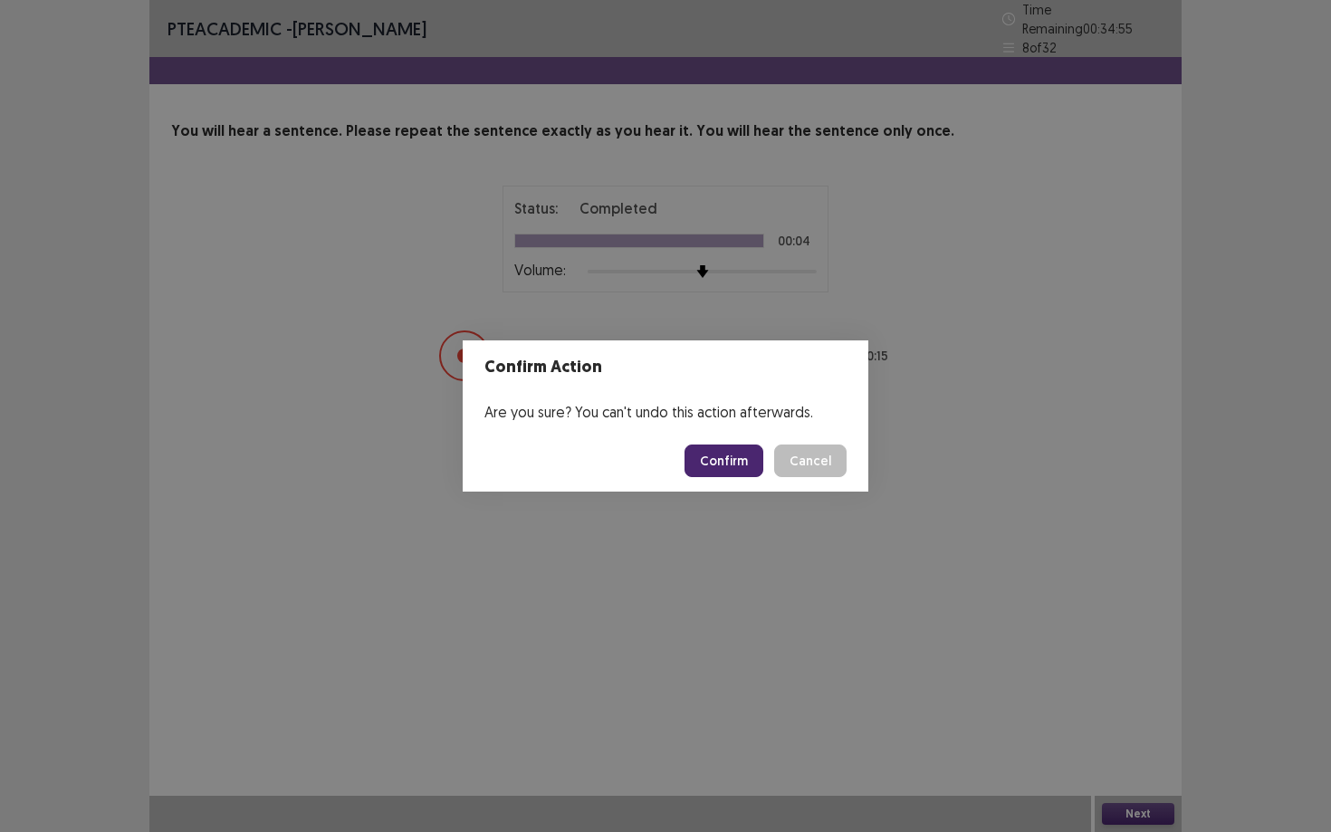
click at [729, 467] on button "Confirm" at bounding box center [723, 460] width 79 height 33
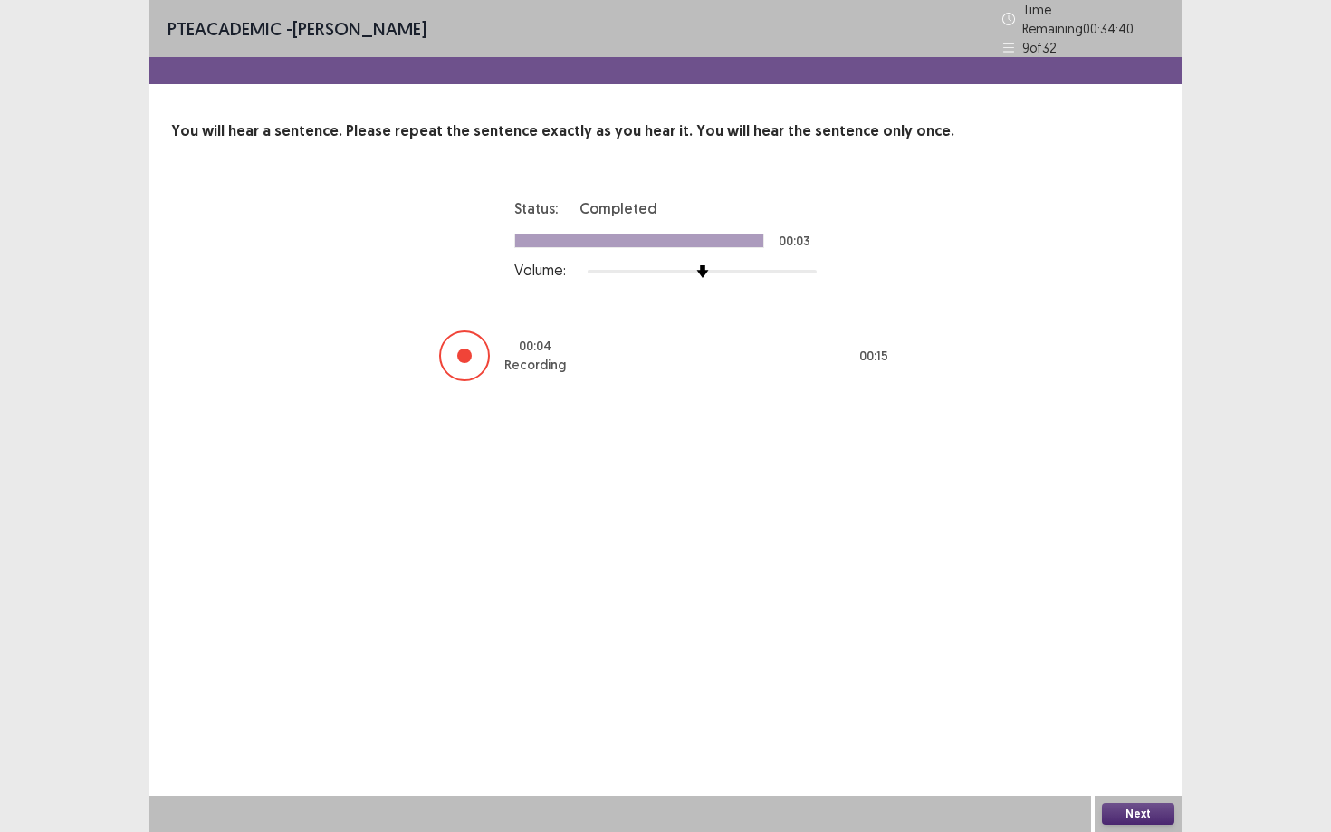
click at [1163, 751] on button "Next" at bounding box center [1138, 814] width 72 height 22
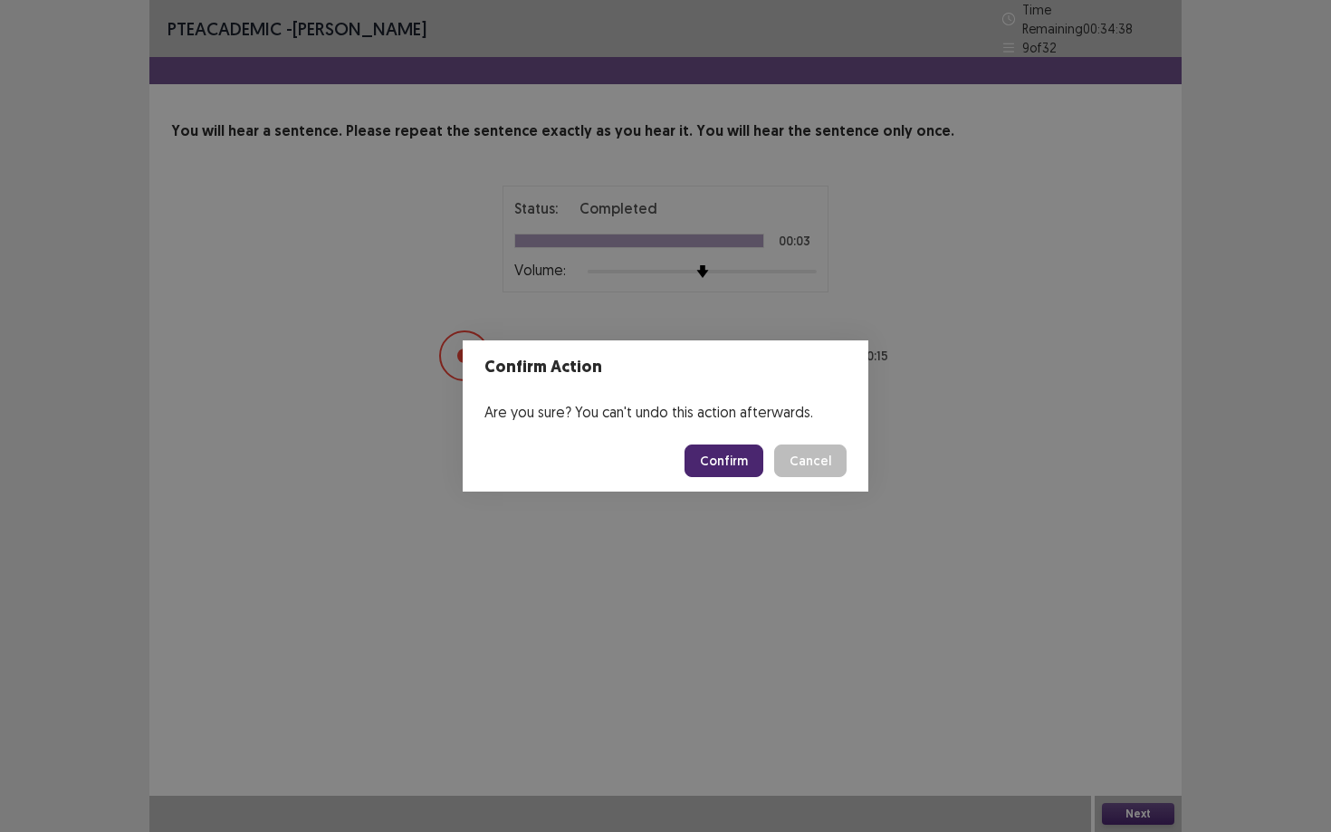
click at [704, 455] on button "Confirm" at bounding box center [723, 460] width 79 height 33
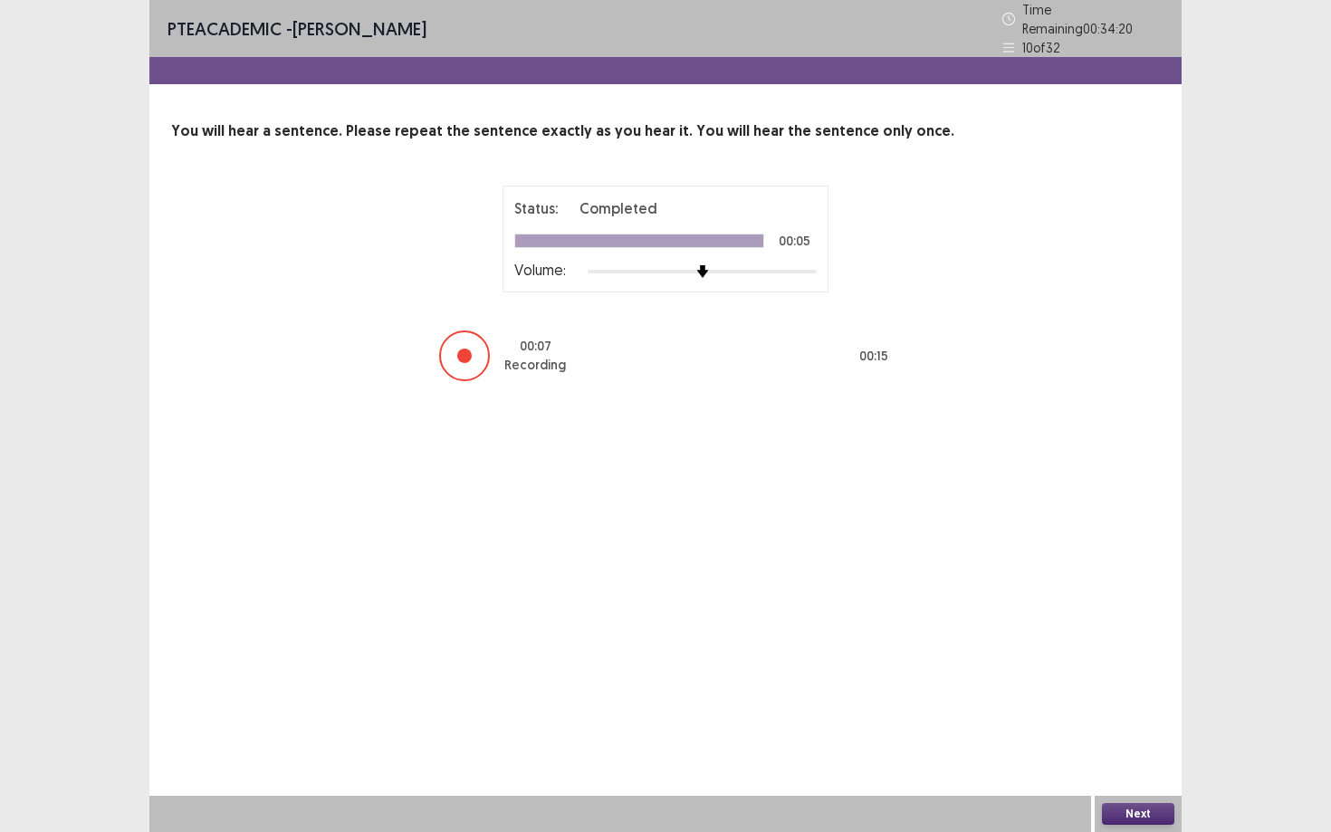
click at [1118, 751] on button "Next" at bounding box center [1138, 814] width 72 height 22
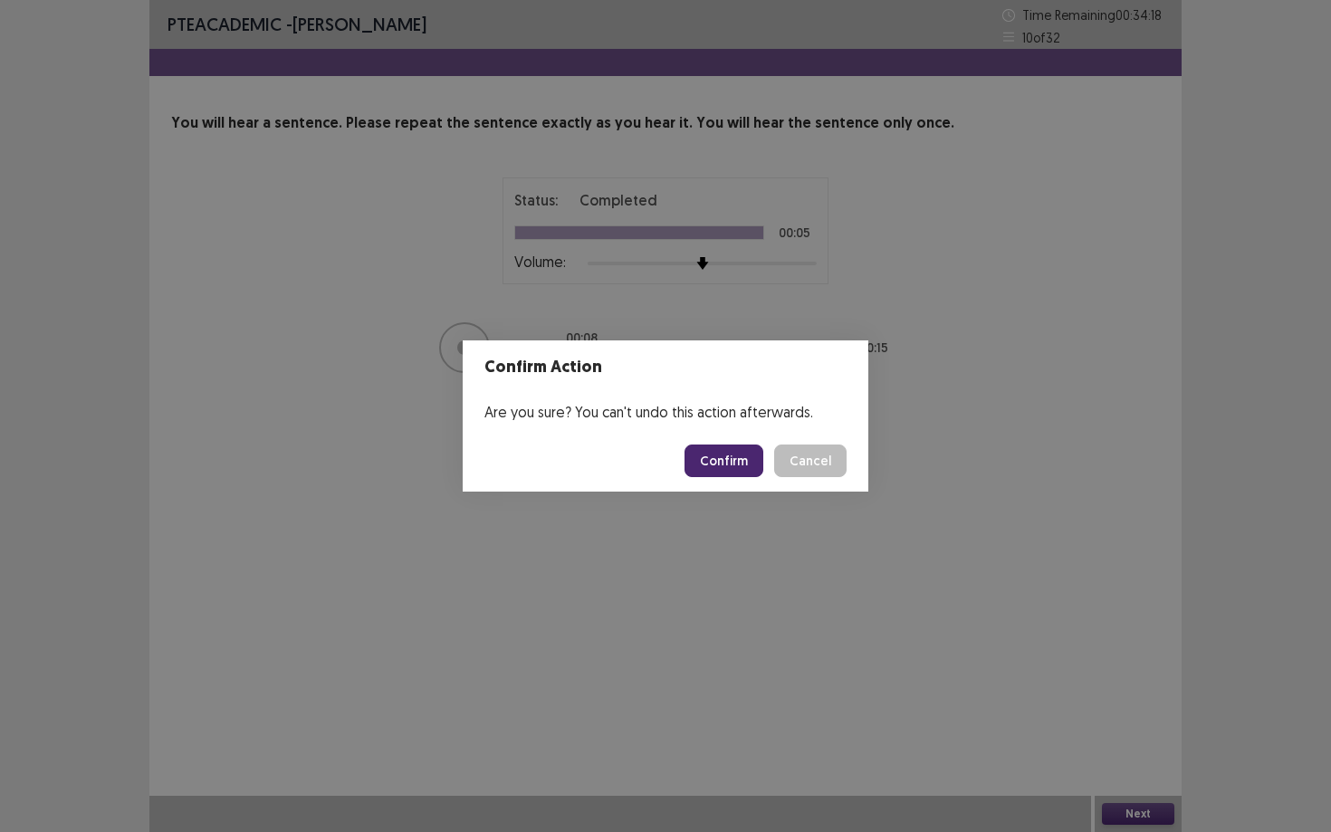
click at [749, 466] on button "Confirm" at bounding box center [723, 460] width 79 height 33
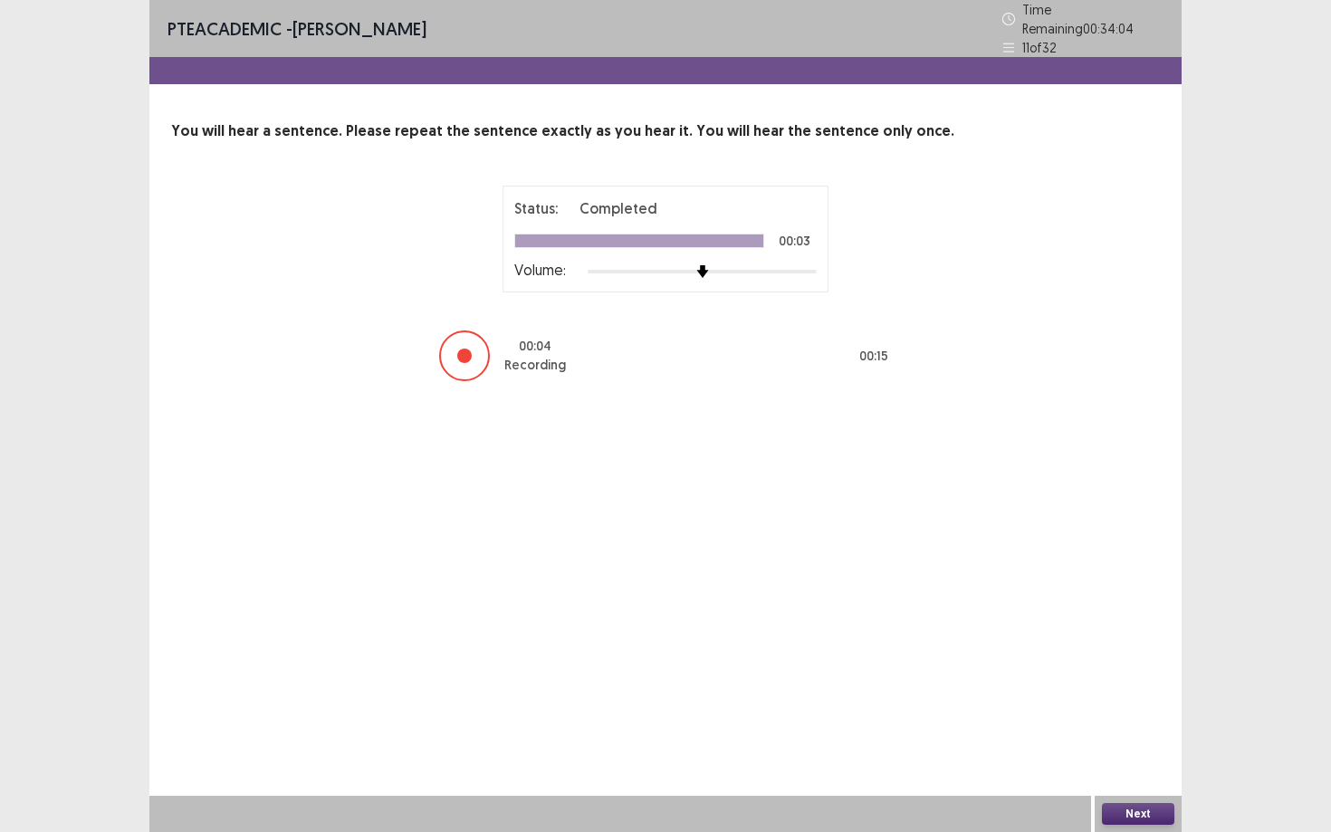
click at [1163, 751] on button "Next" at bounding box center [1138, 814] width 72 height 22
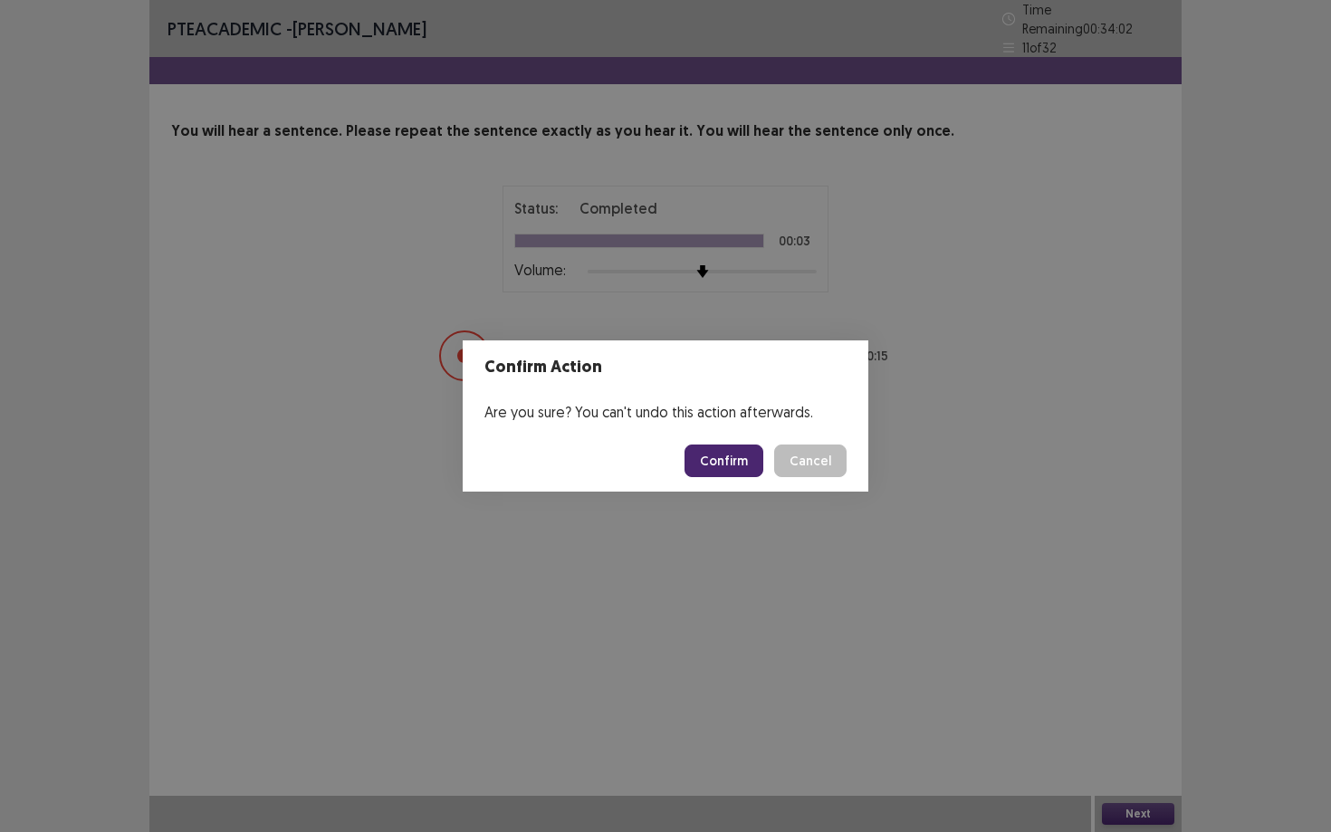
click at [756, 473] on button "Confirm" at bounding box center [723, 460] width 79 height 33
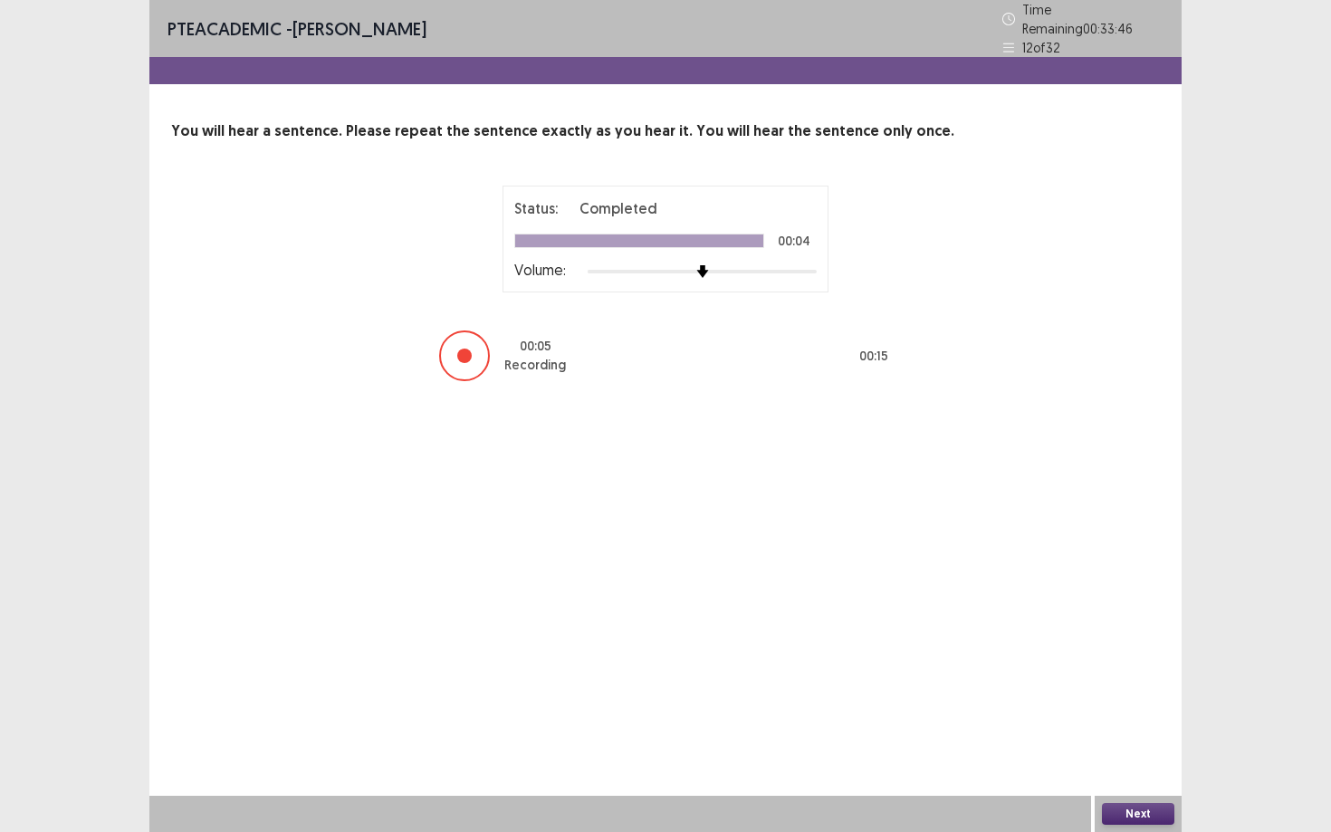
click at [1149, 751] on button "Next" at bounding box center [1138, 814] width 72 height 22
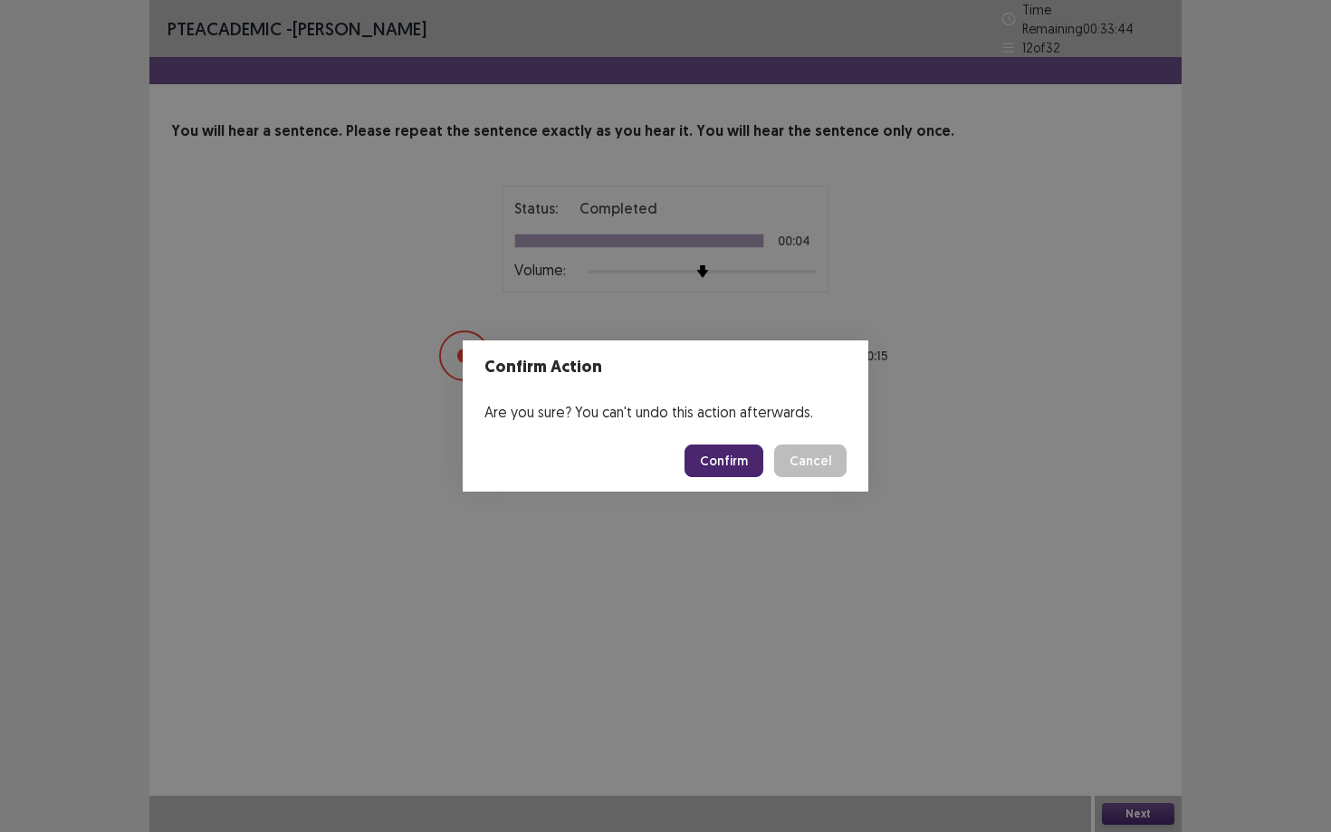
click at [727, 458] on button "Confirm" at bounding box center [723, 460] width 79 height 33
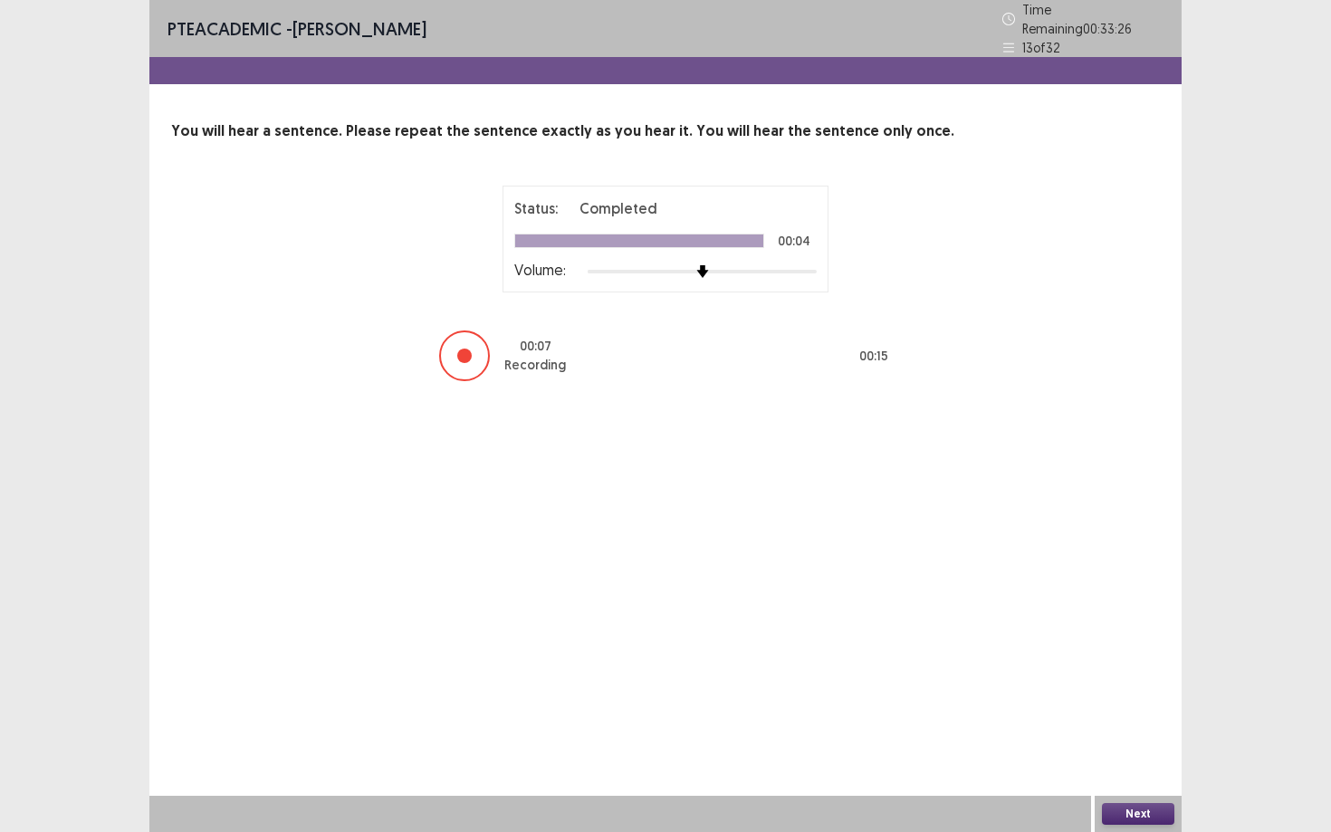
click at [1146, 751] on button "Next" at bounding box center [1138, 814] width 72 height 22
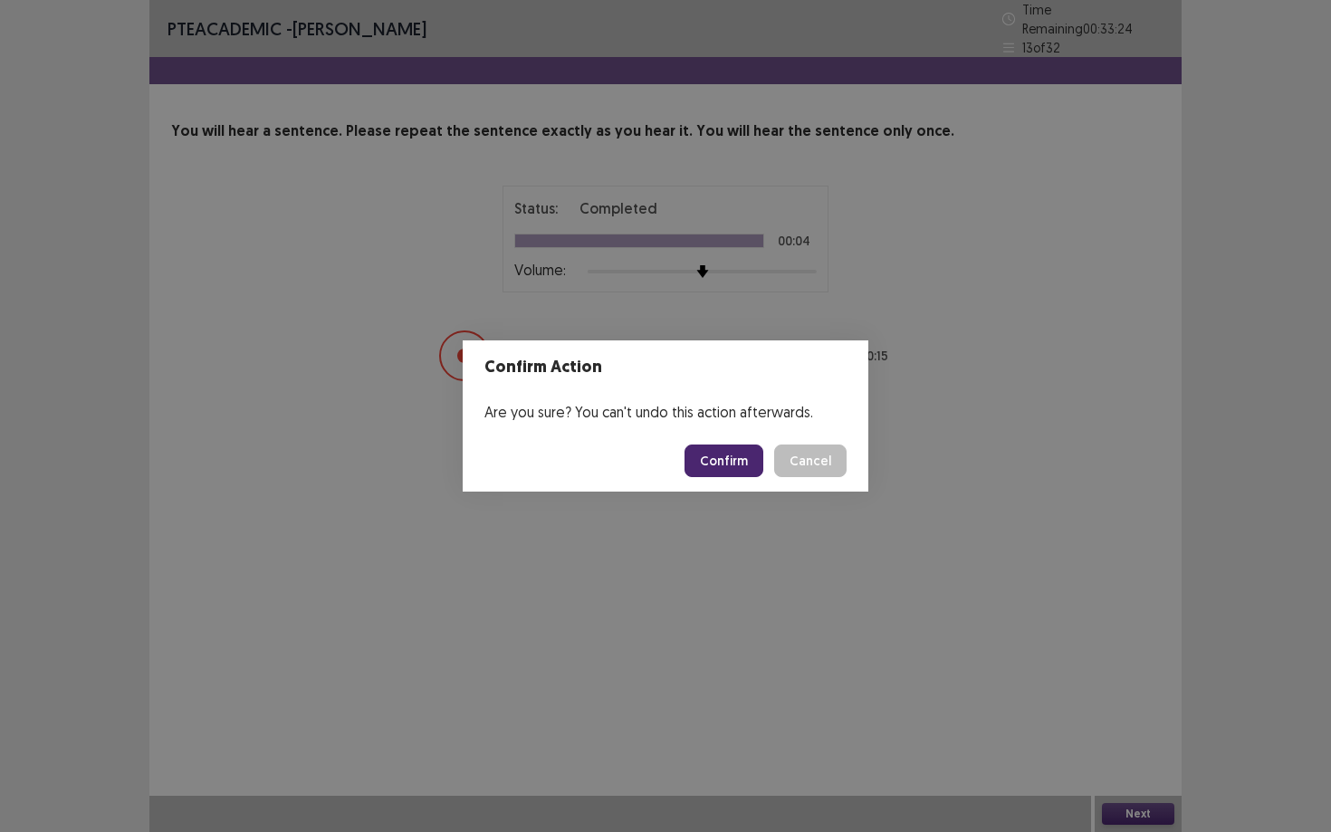
click at [741, 471] on button "Confirm" at bounding box center [723, 460] width 79 height 33
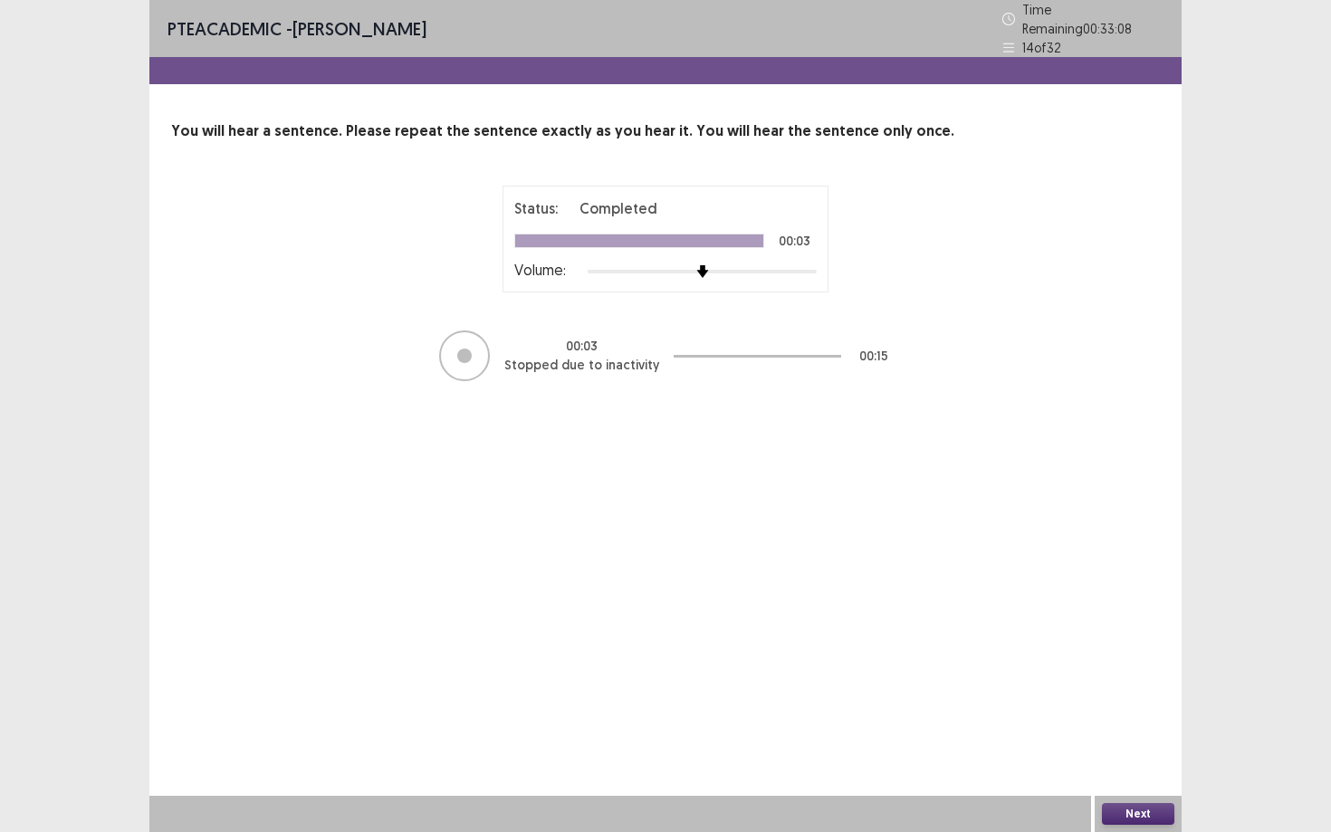
click at [1146, 751] on button "Next" at bounding box center [1138, 814] width 72 height 22
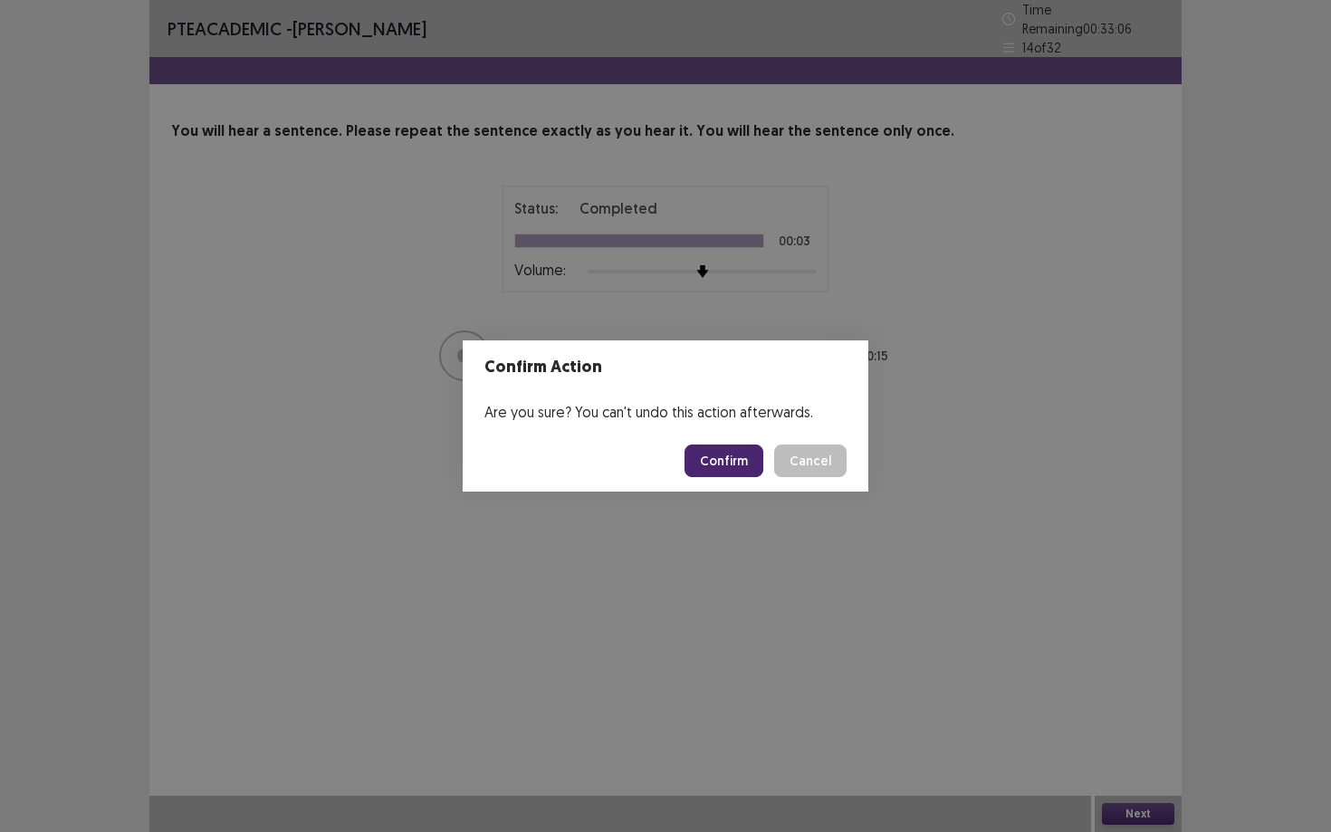
click at [751, 463] on button "Confirm" at bounding box center [723, 460] width 79 height 33
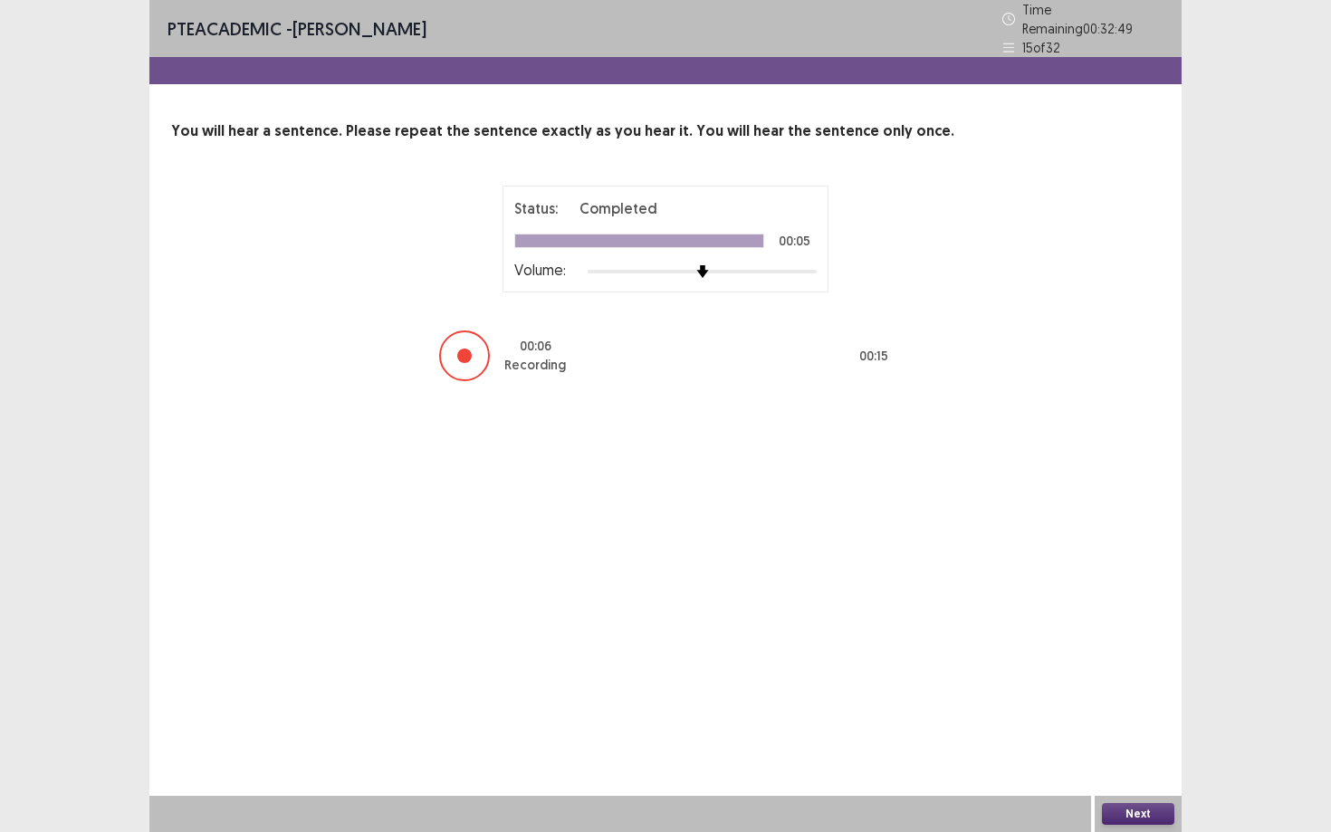
click at [1161, 751] on button "Next" at bounding box center [1138, 814] width 72 height 22
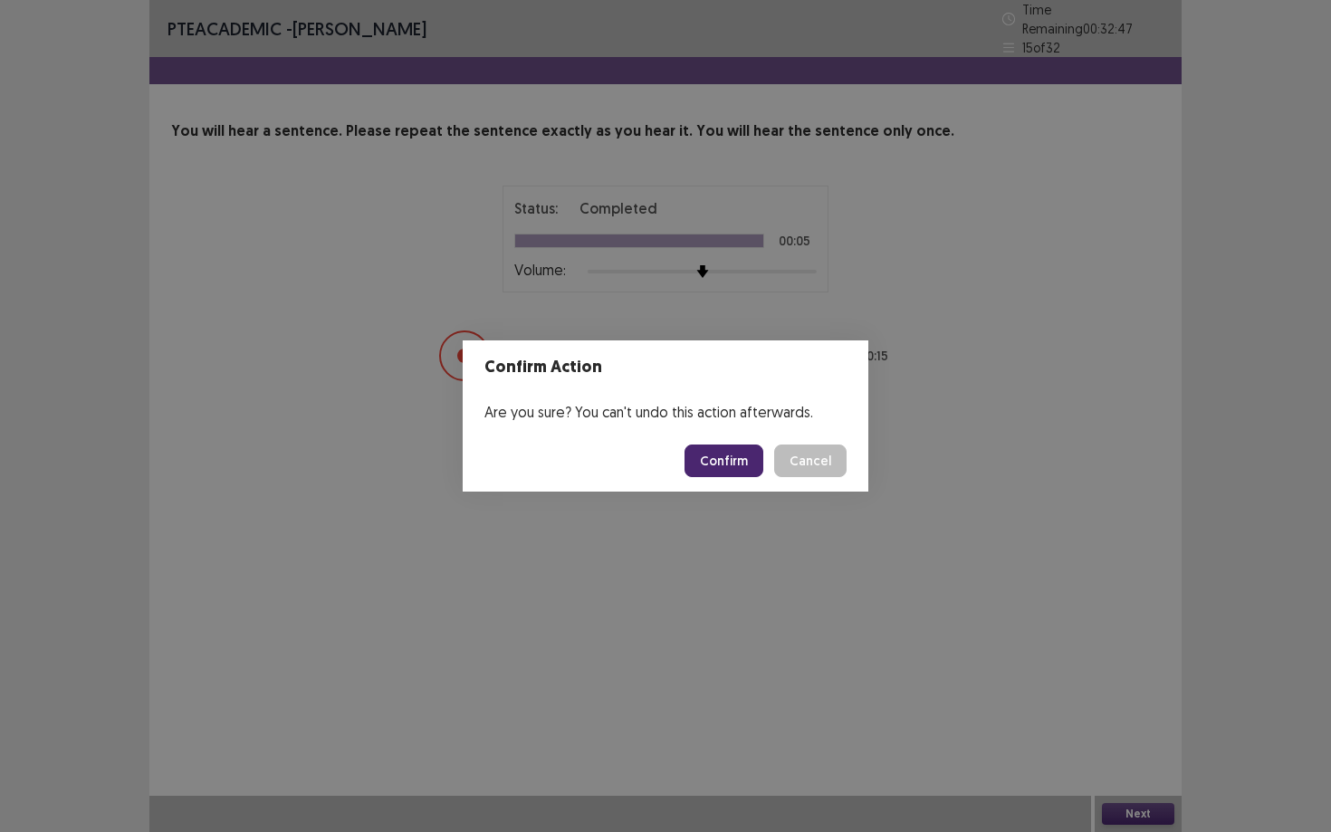
click at [726, 451] on button "Confirm" at bounding box center [723, 460] width 79 height 33
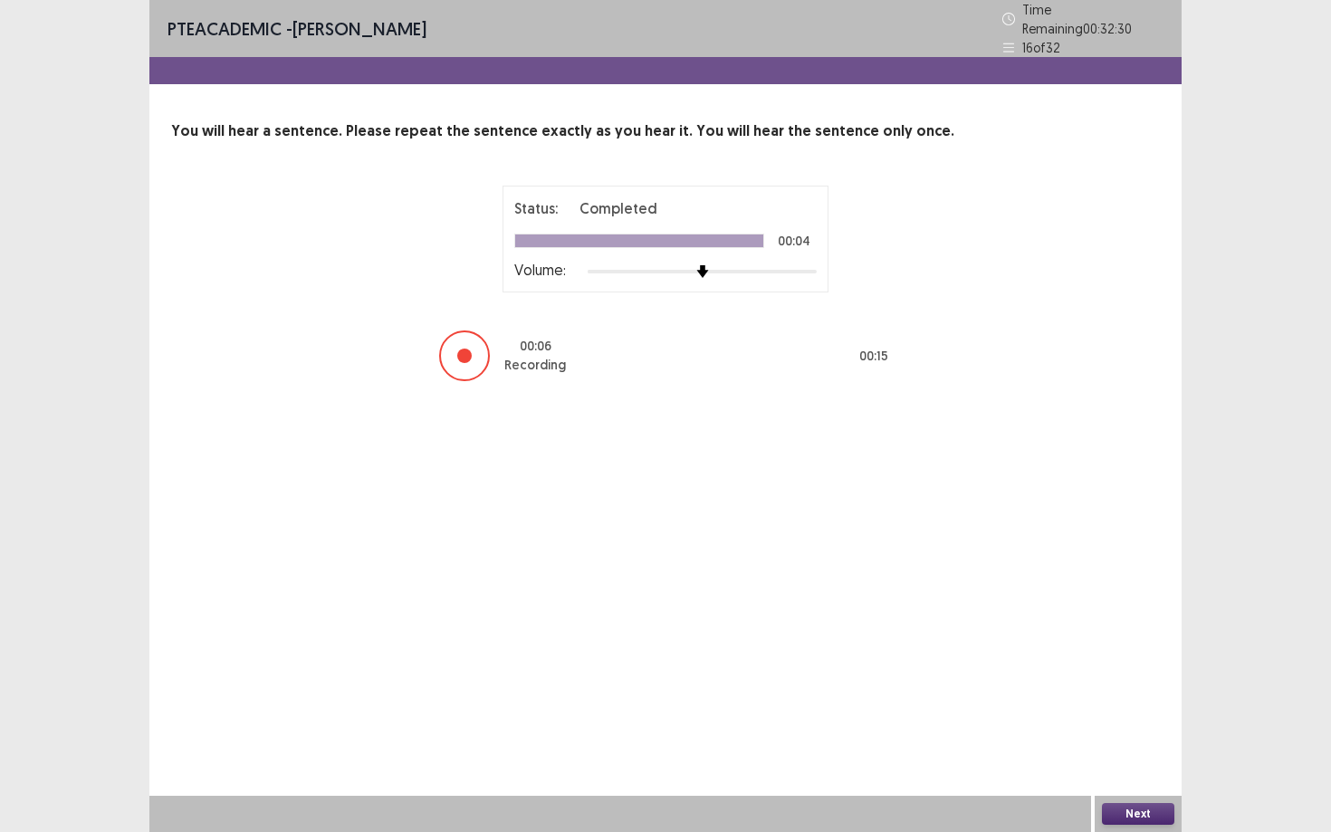
click at [1152, 751] on button "Next" at bounding box center [1138, 814] width 72 height 22
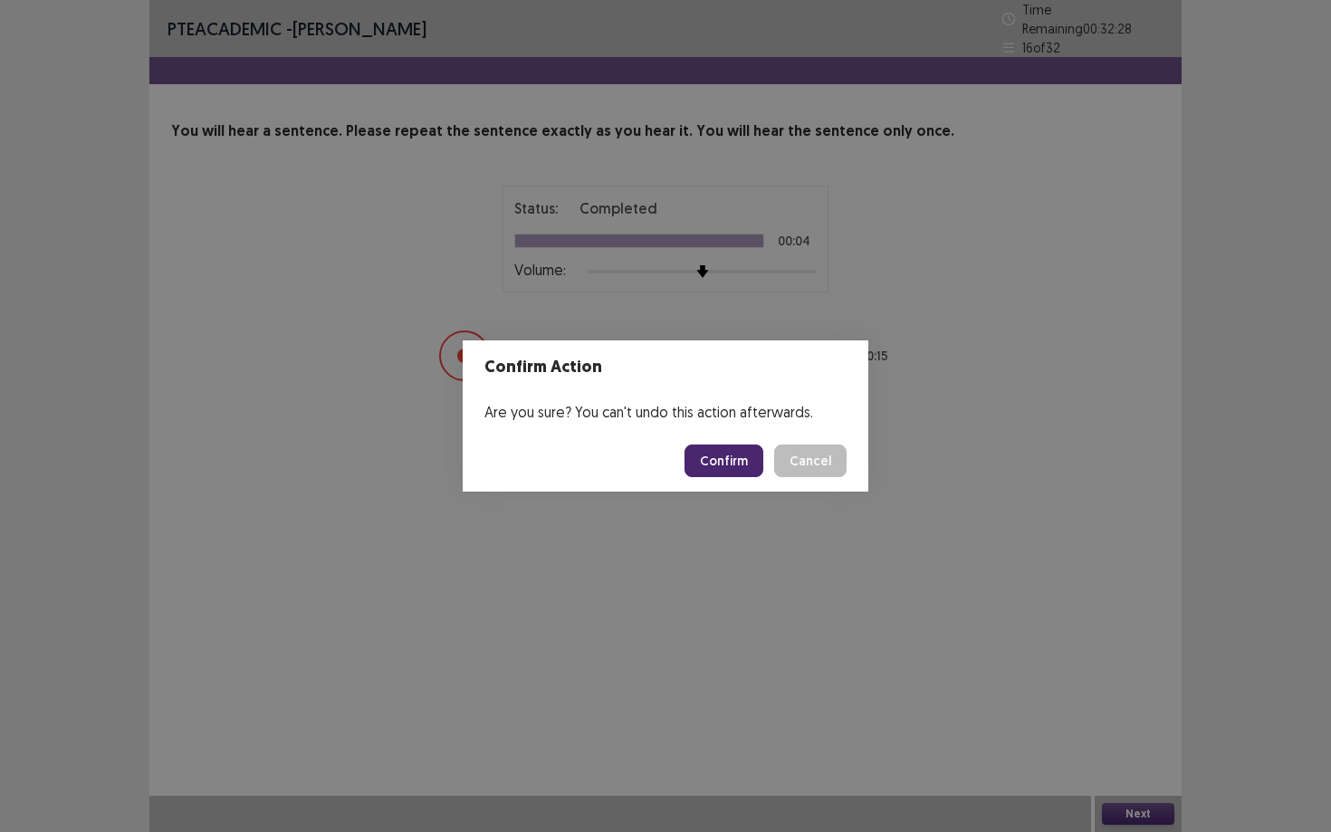
click at [750, 456] on button "Confirm" at bounding box center [723, 460] width 79 height 33
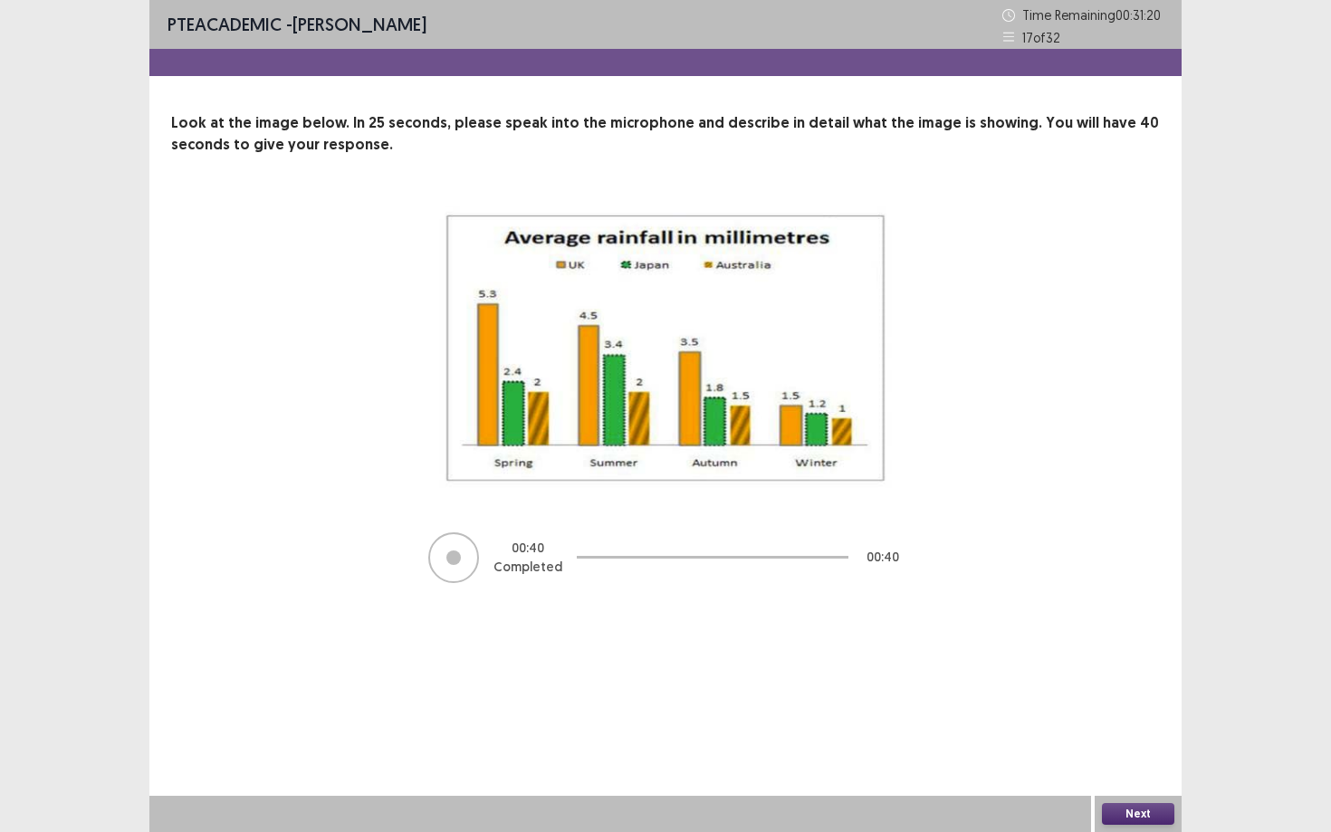
click at [1125, 751] on button "Next" at bounding box center [1138, 814] width 72 height 22
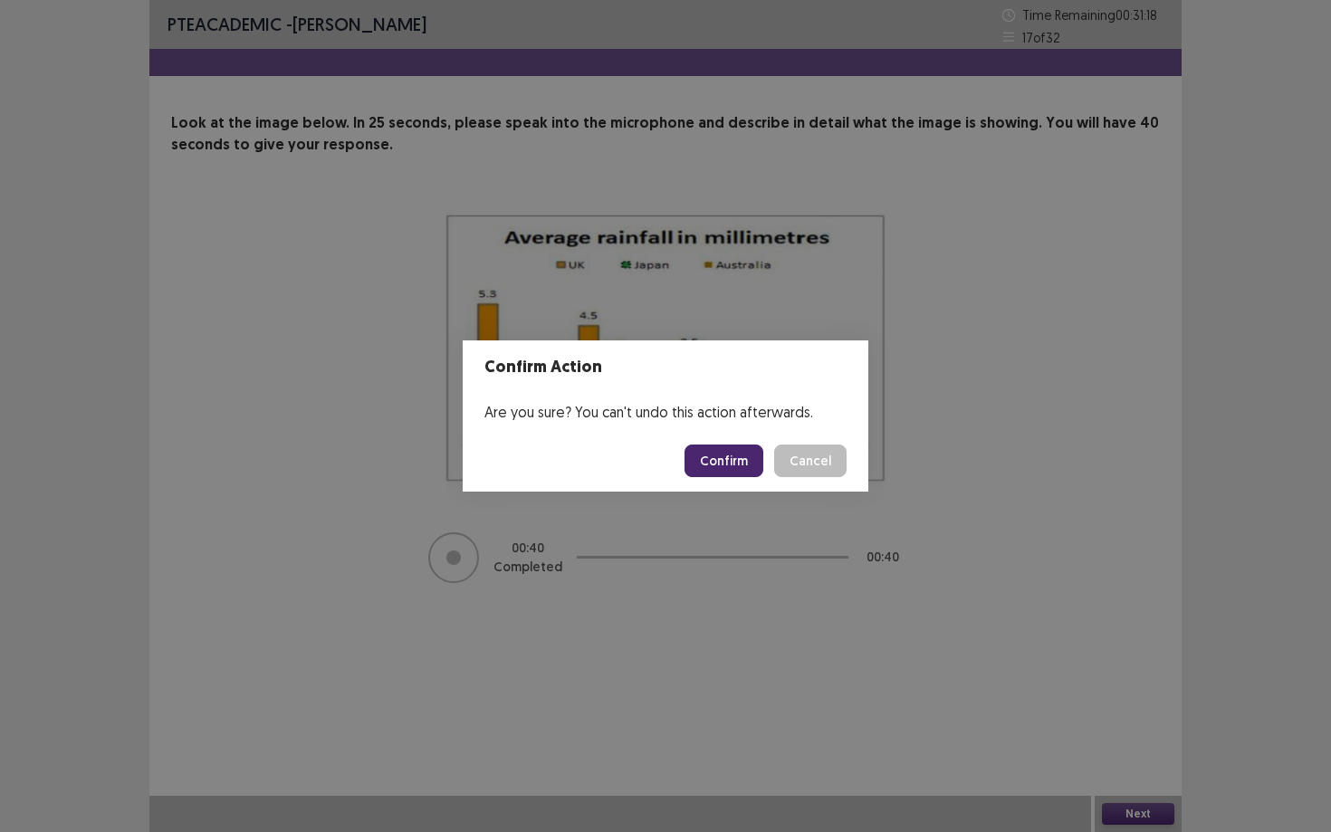
click at [755, 471] on button "Confirm" at bounding box center [723, 460] width 79 height 33
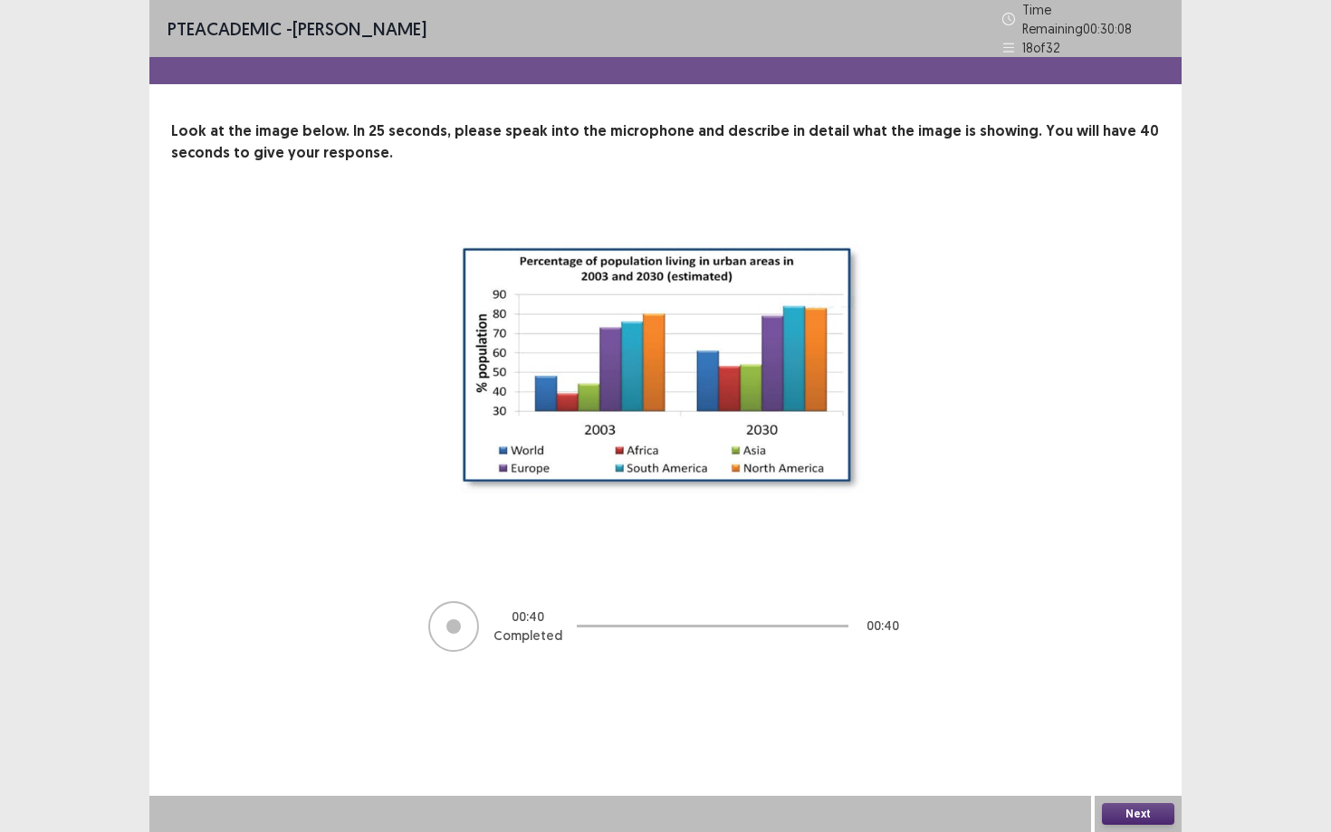
click at [1125, 751] on button "Next" at bounding box center [1138, 814] width 72 height 22
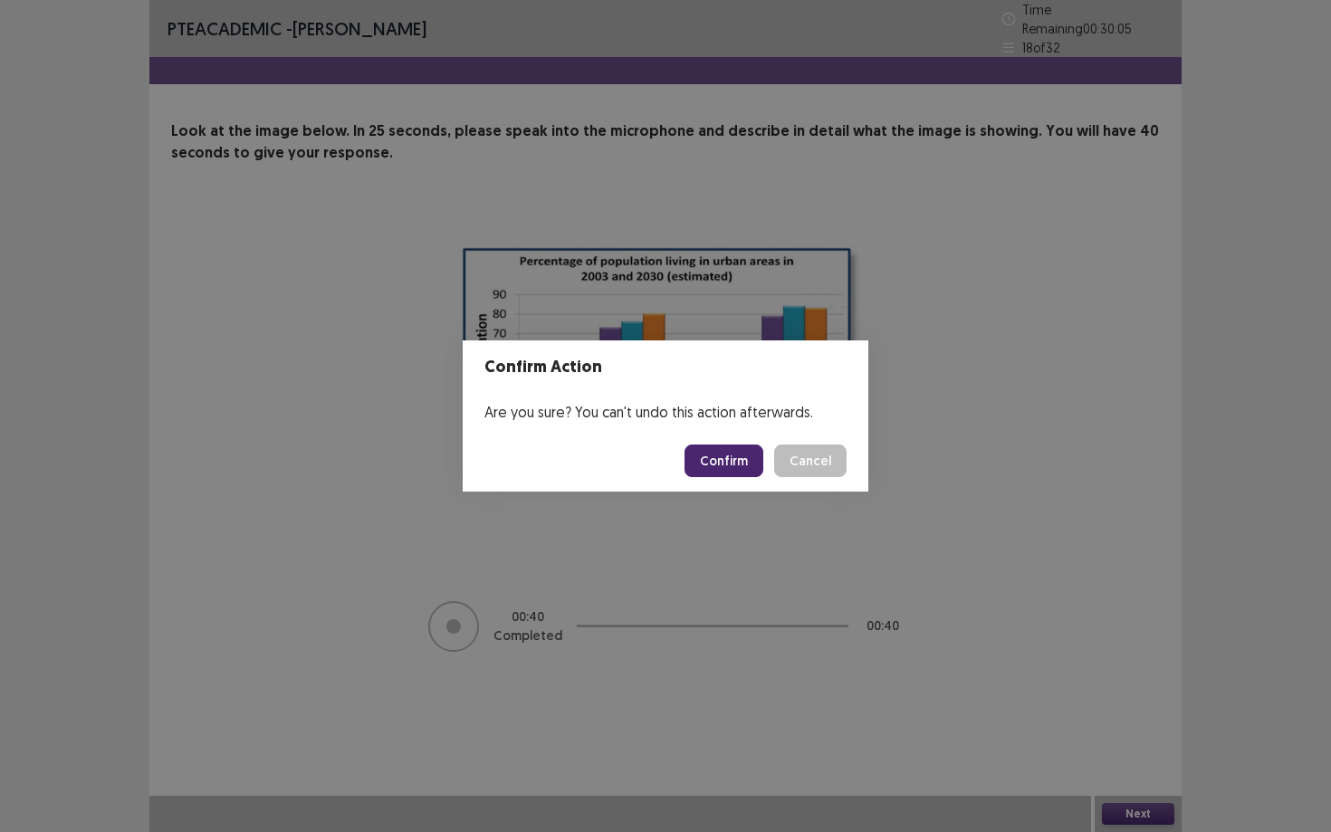
click at [740, 471] on button "Confirm" at bounding box center [723, 460] width 79 height 33
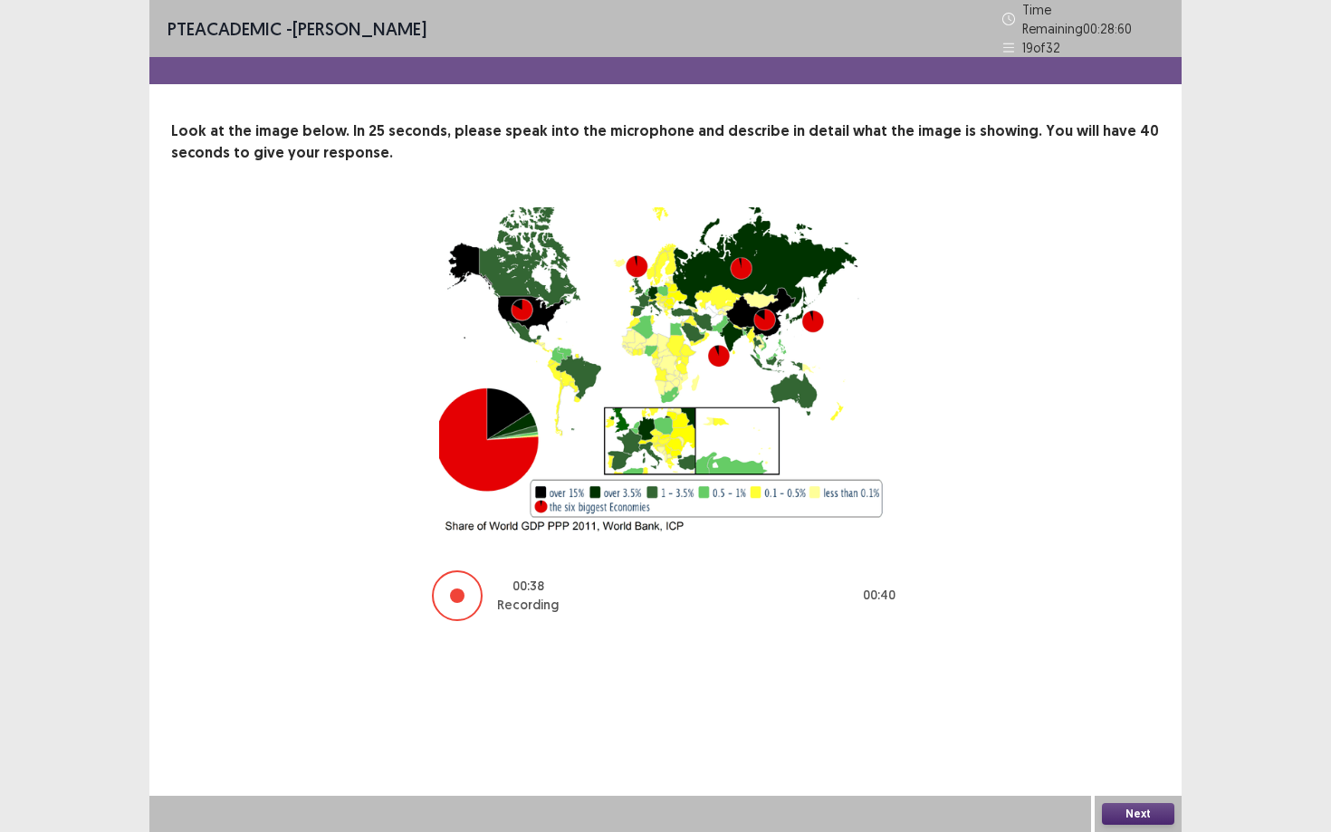
click at [1167, 751] on button "Next" at bounding box center [1138, 814] width 72 height 22
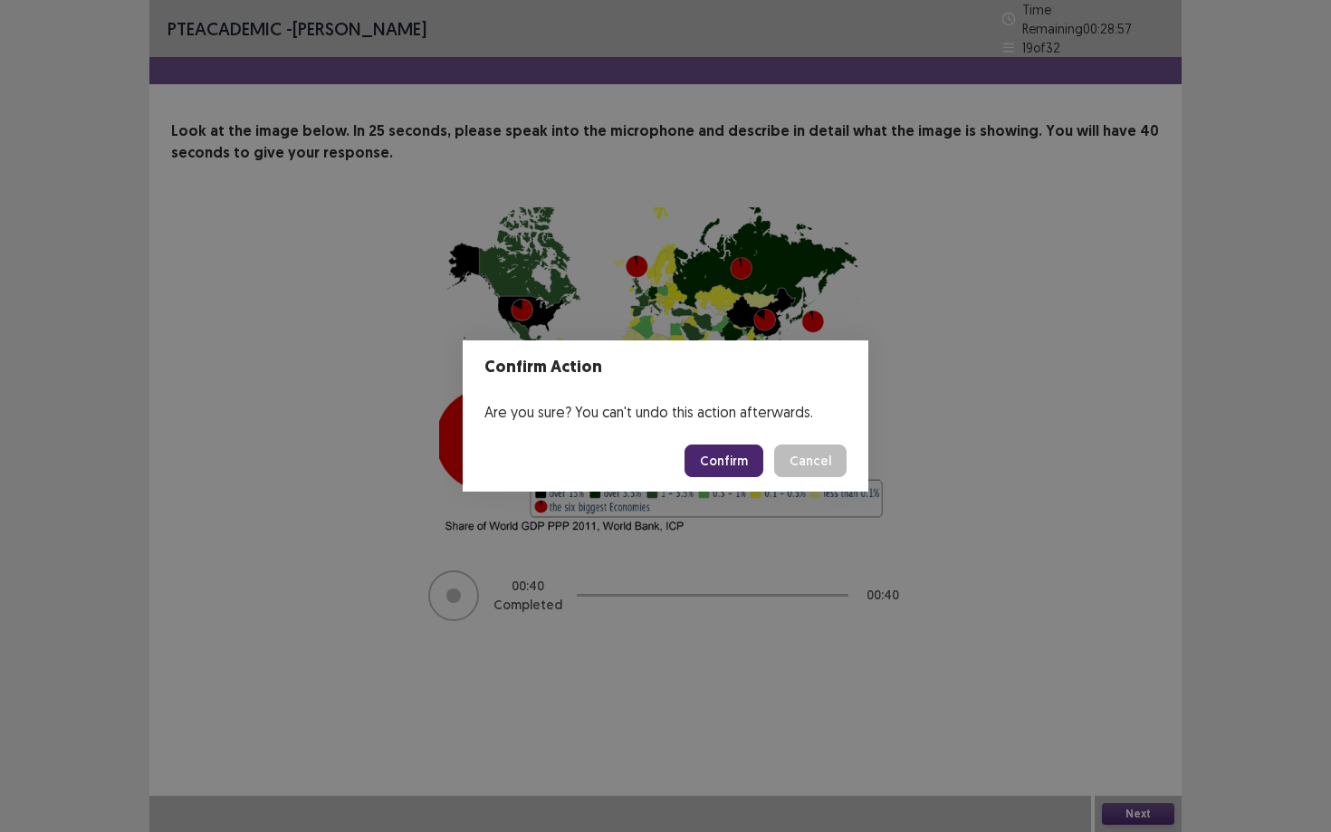
click at [746, 467] on button "Confirm" at bounding box center [723, 460] width 79 height 33
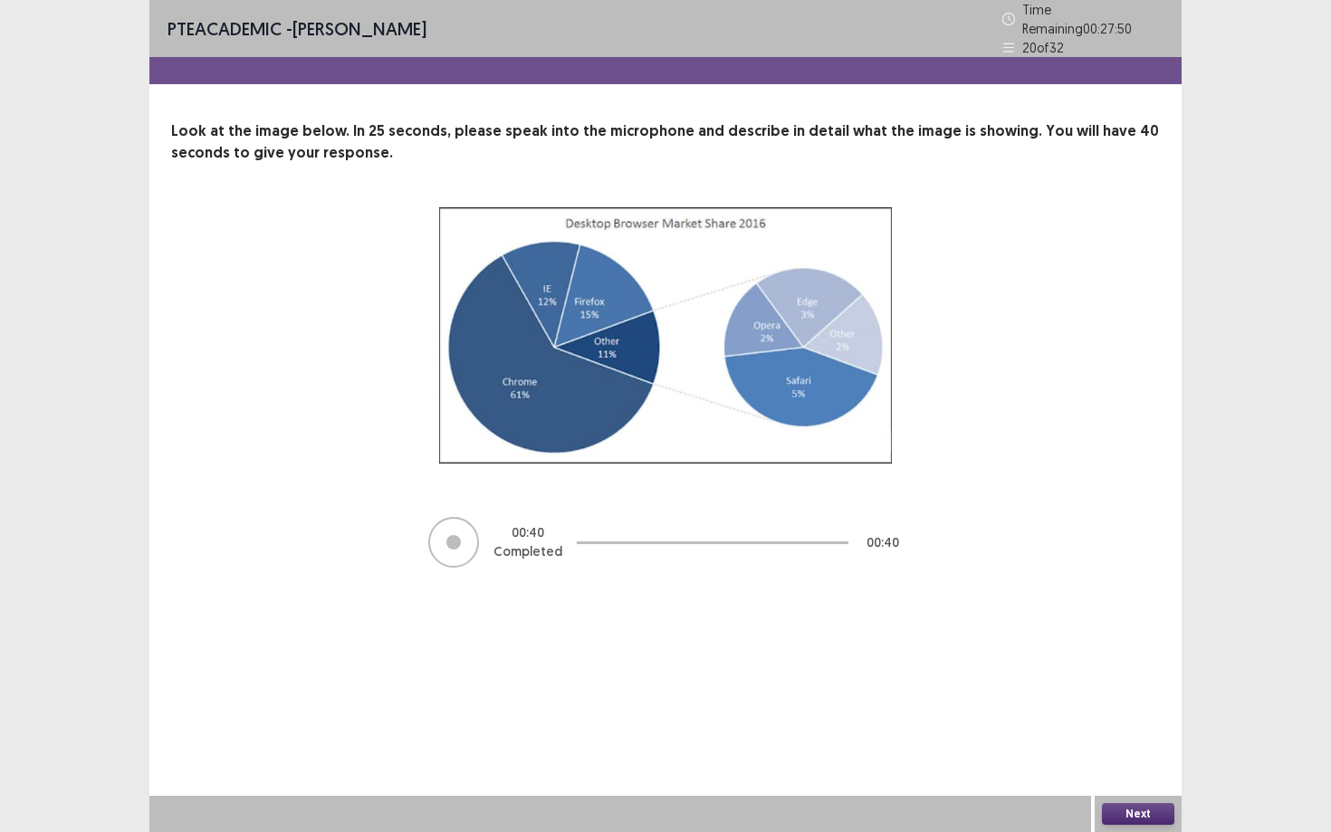
click at [1168, 751] on button "Next" at bounding box center [1138, 814] width 72 height 22
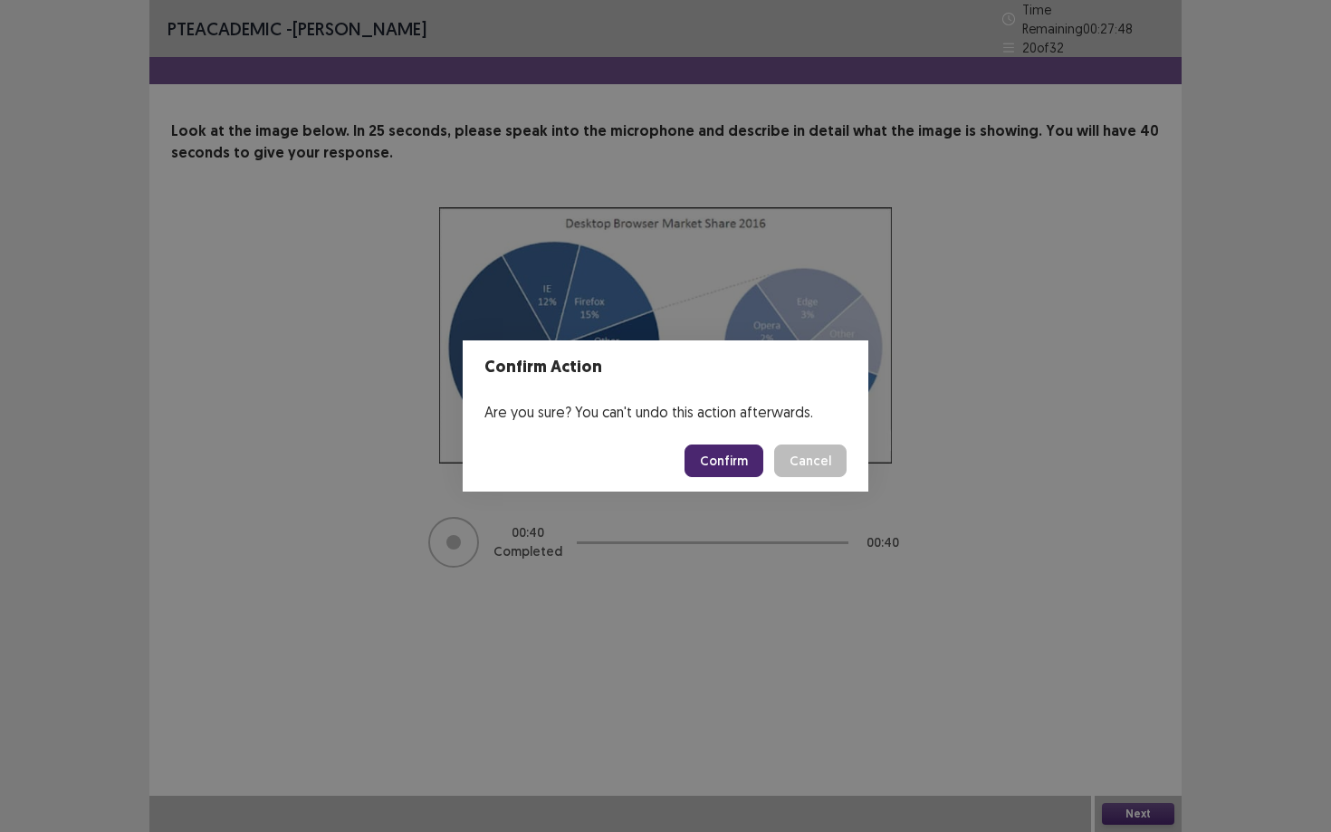
click at [754, 463] on button "Confirm" at bounding box center [723, 460] width 79 height 33
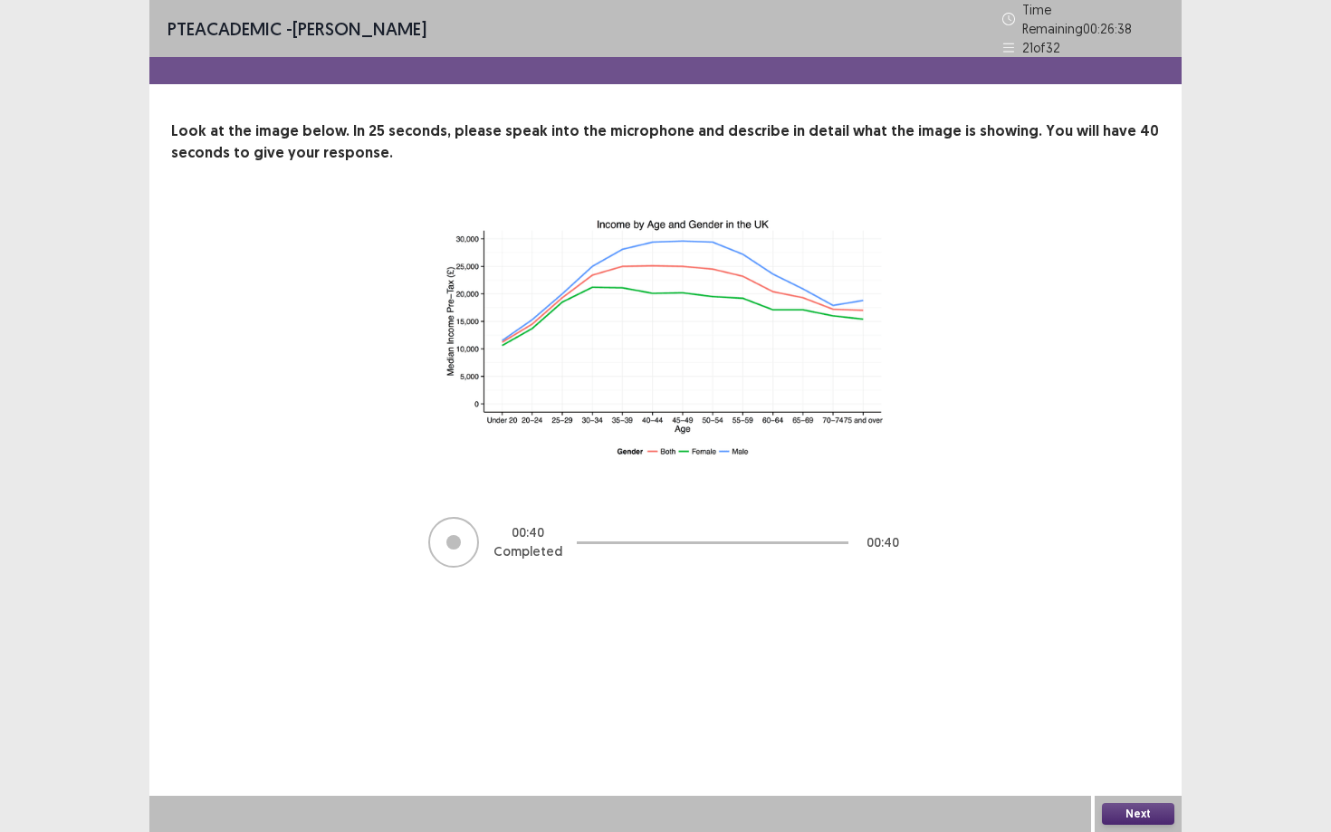
click at [1148, 751] on button "Next" at bounding box center [1138, 814] width 72 height 22
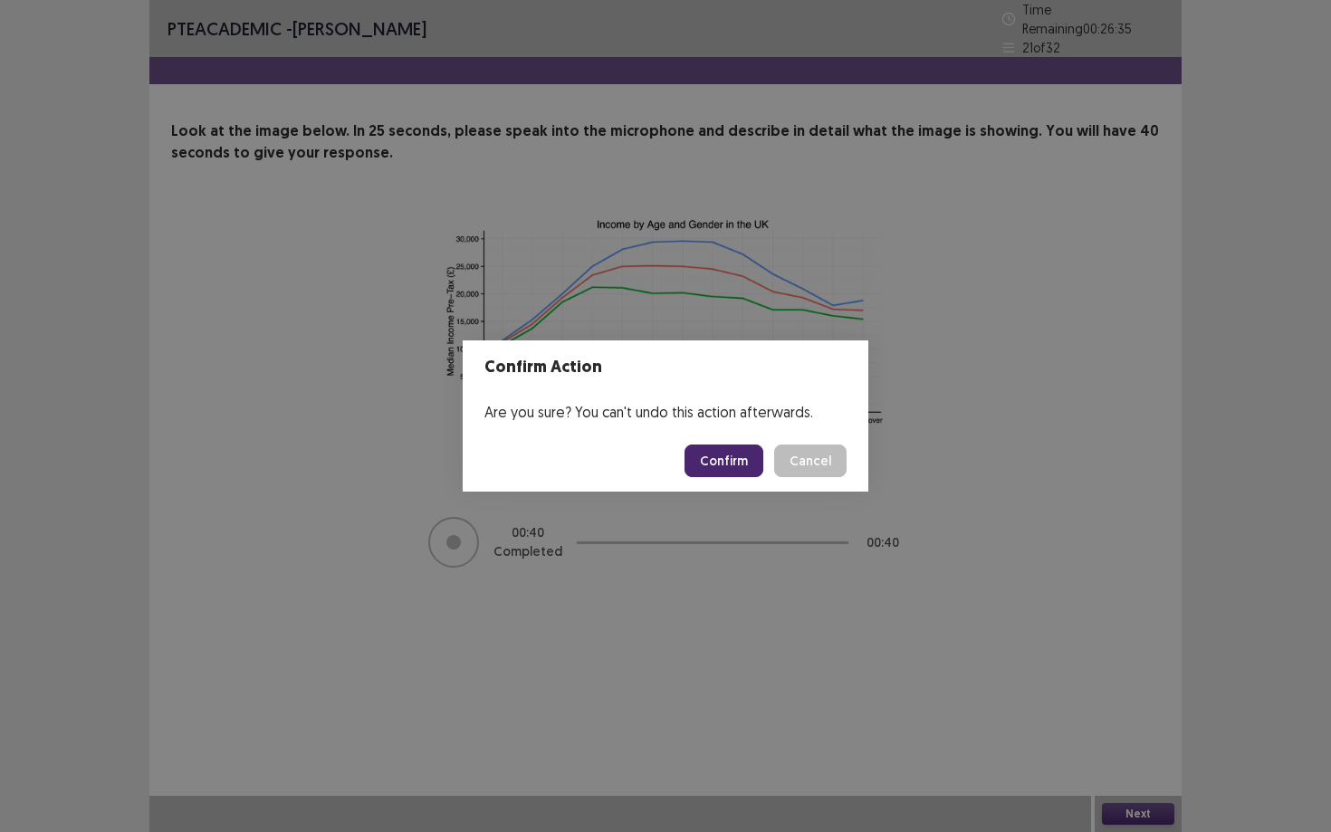
click at [720, 456] on button "Confirm" at bounding box center [723, 460] width 79 height 33
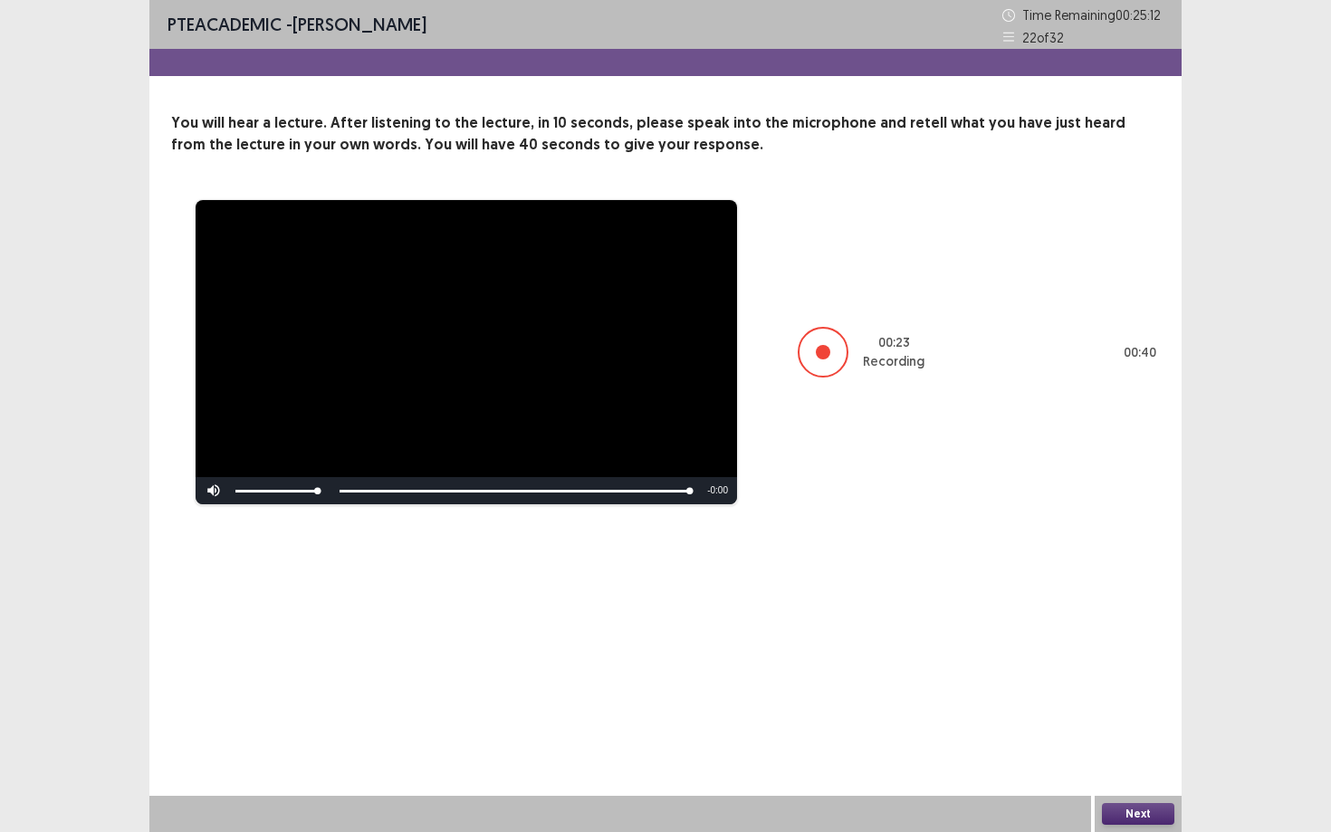
click at [1120, 751] on button "Next" at bounding box center [1138, 814] width 72 height 22
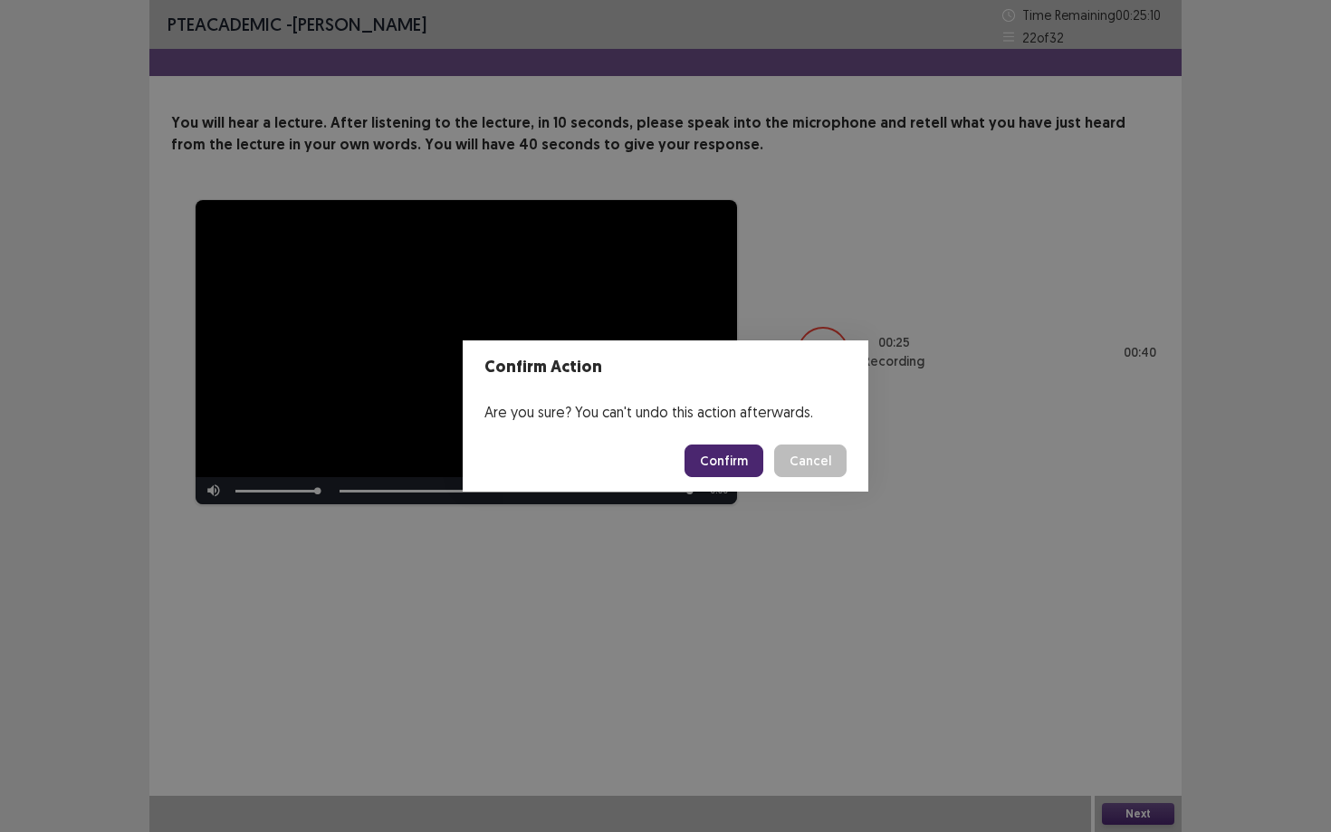
click at [718, 459] on button "Confirm" at bounding box center [723, 460] width 79 height 33
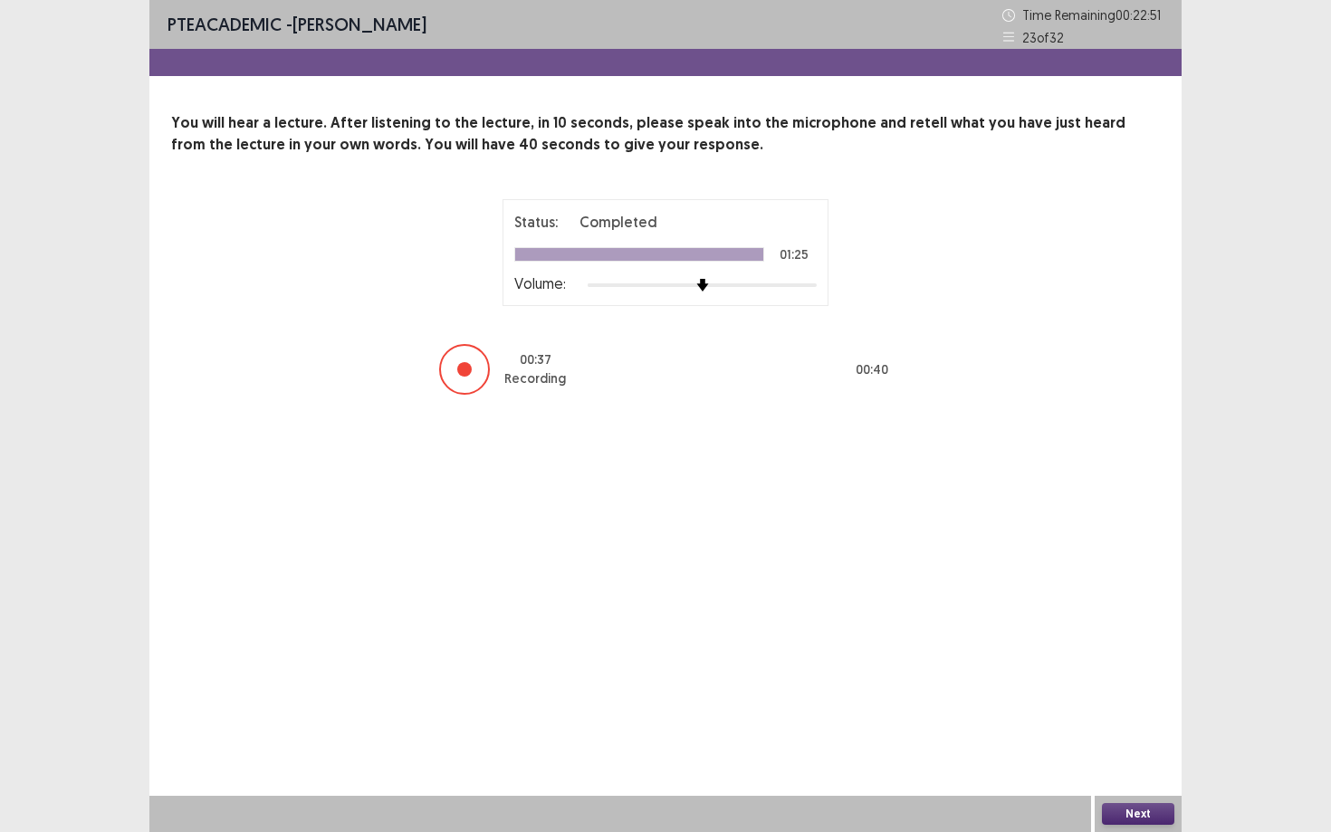
click at [1155, 751] on button "Next" at bounding box center [1138, 814] width 72 height 22
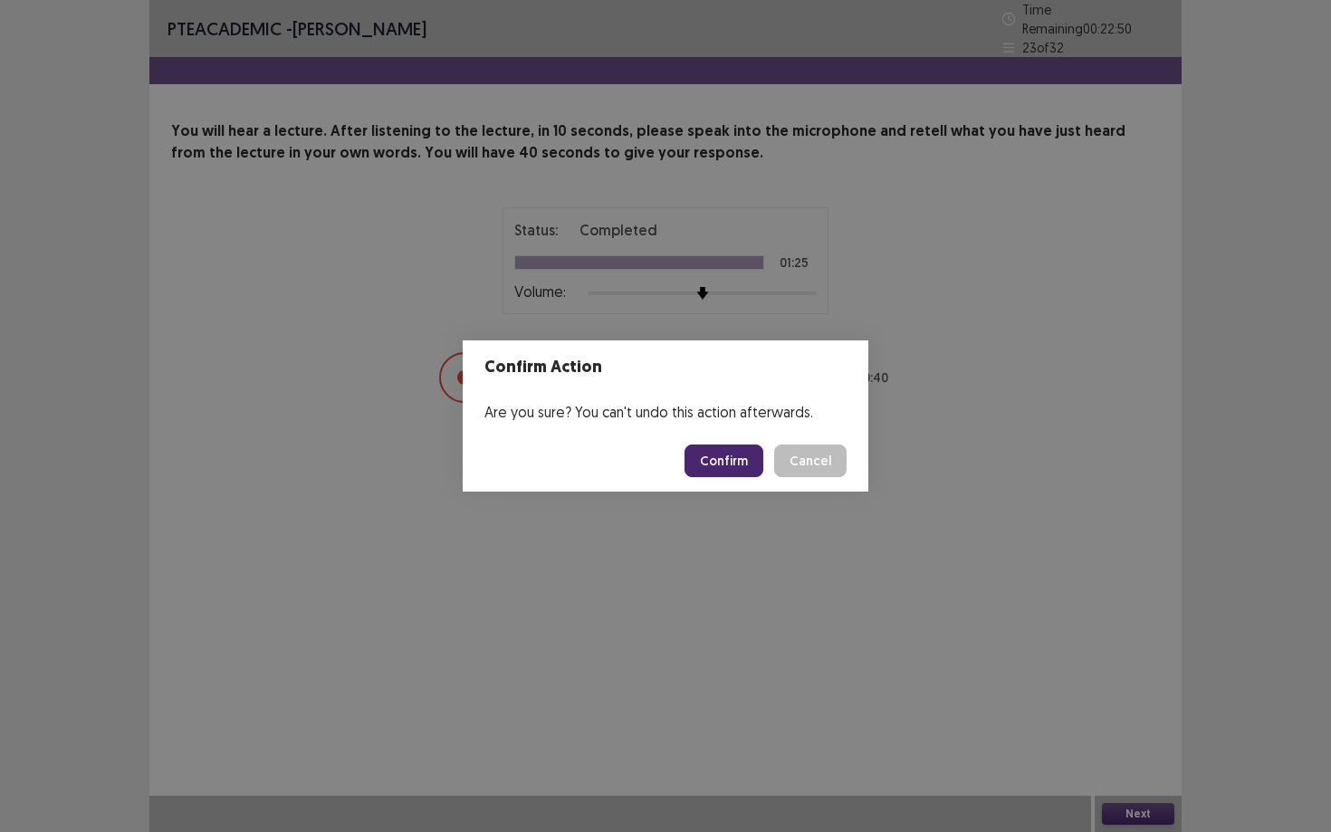
click at [723, 471] on button "Confirm" at bounding box center [723, 460] width 79 height 33
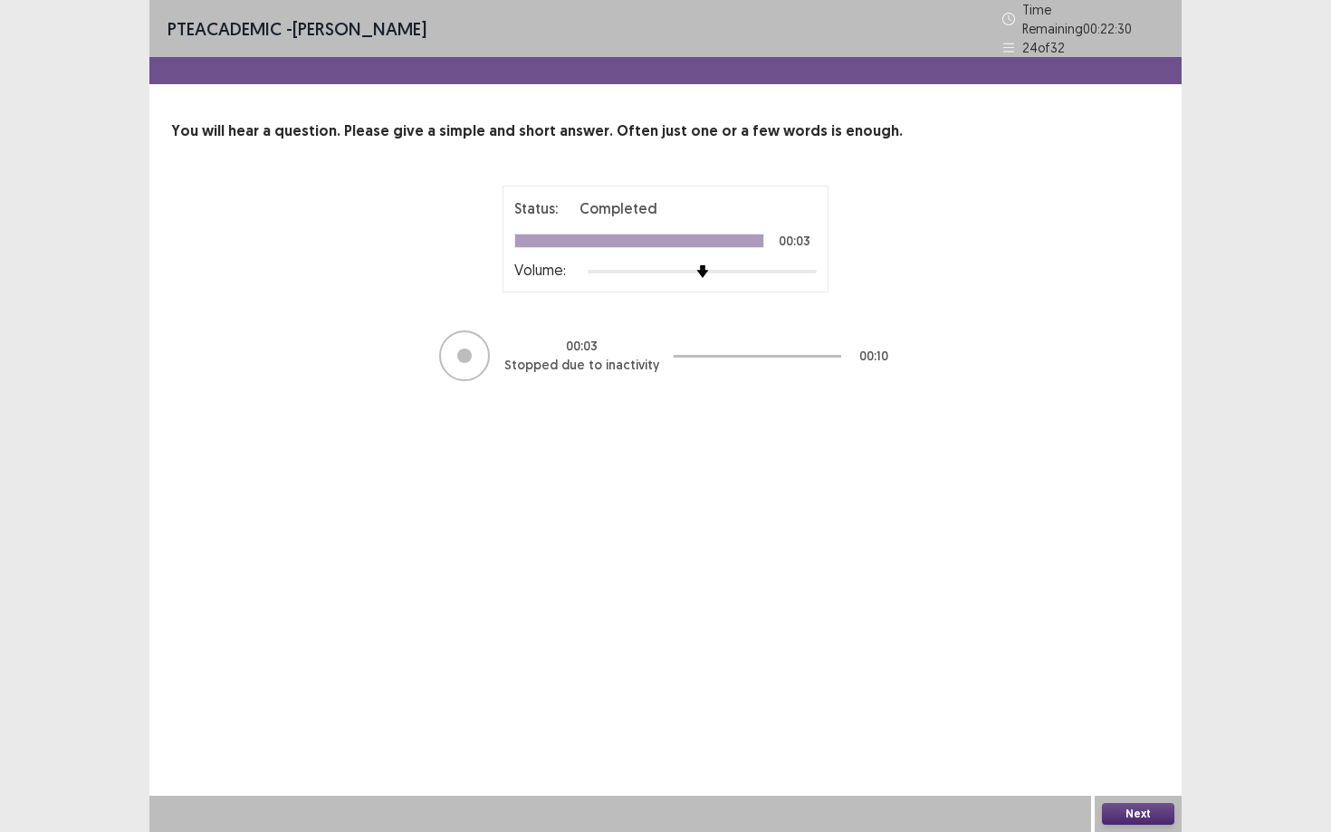
click at [1149, 751] on button "Next" at bounding box center [1138, 814] width 72 height 22
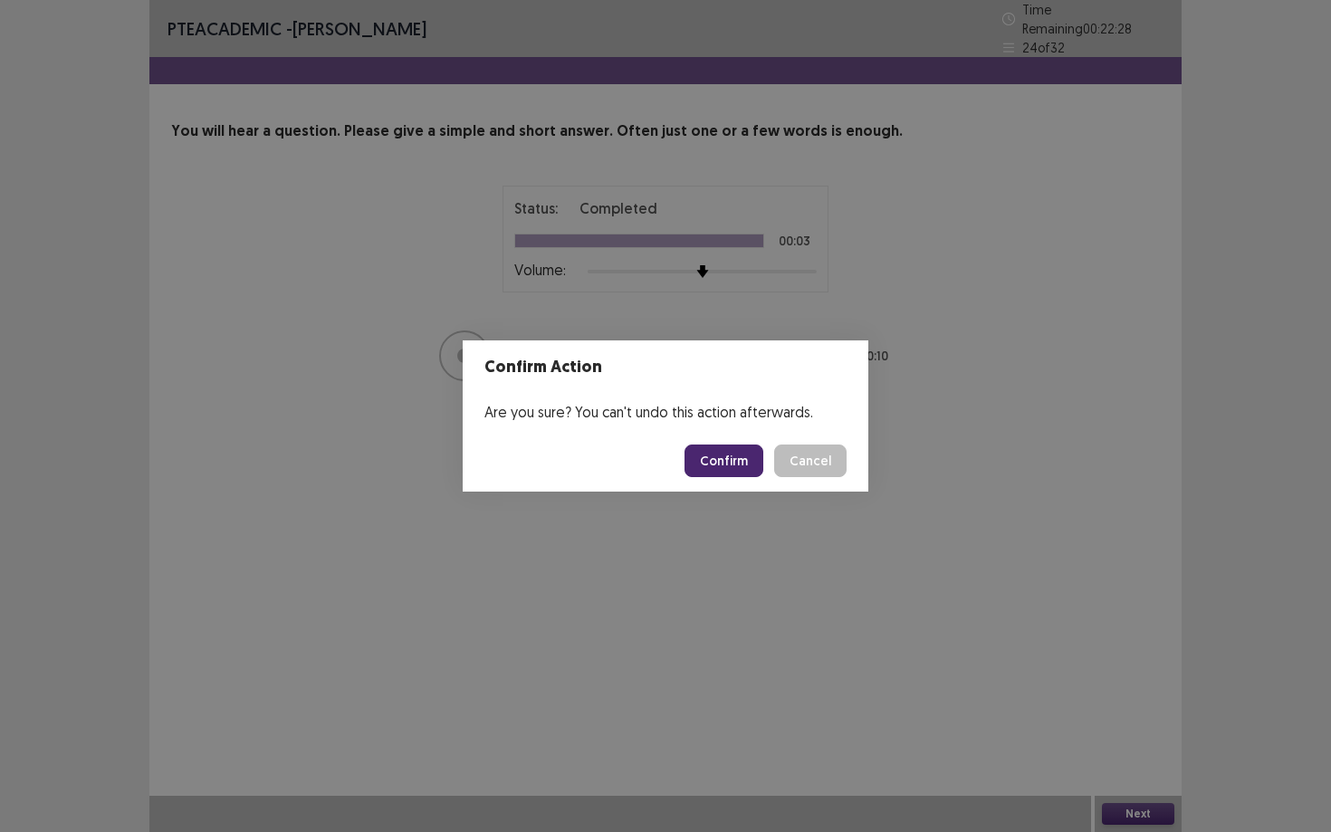
click at [747, 467] on button "Confirm" at bounding box center [723, 460] width 79 height 33
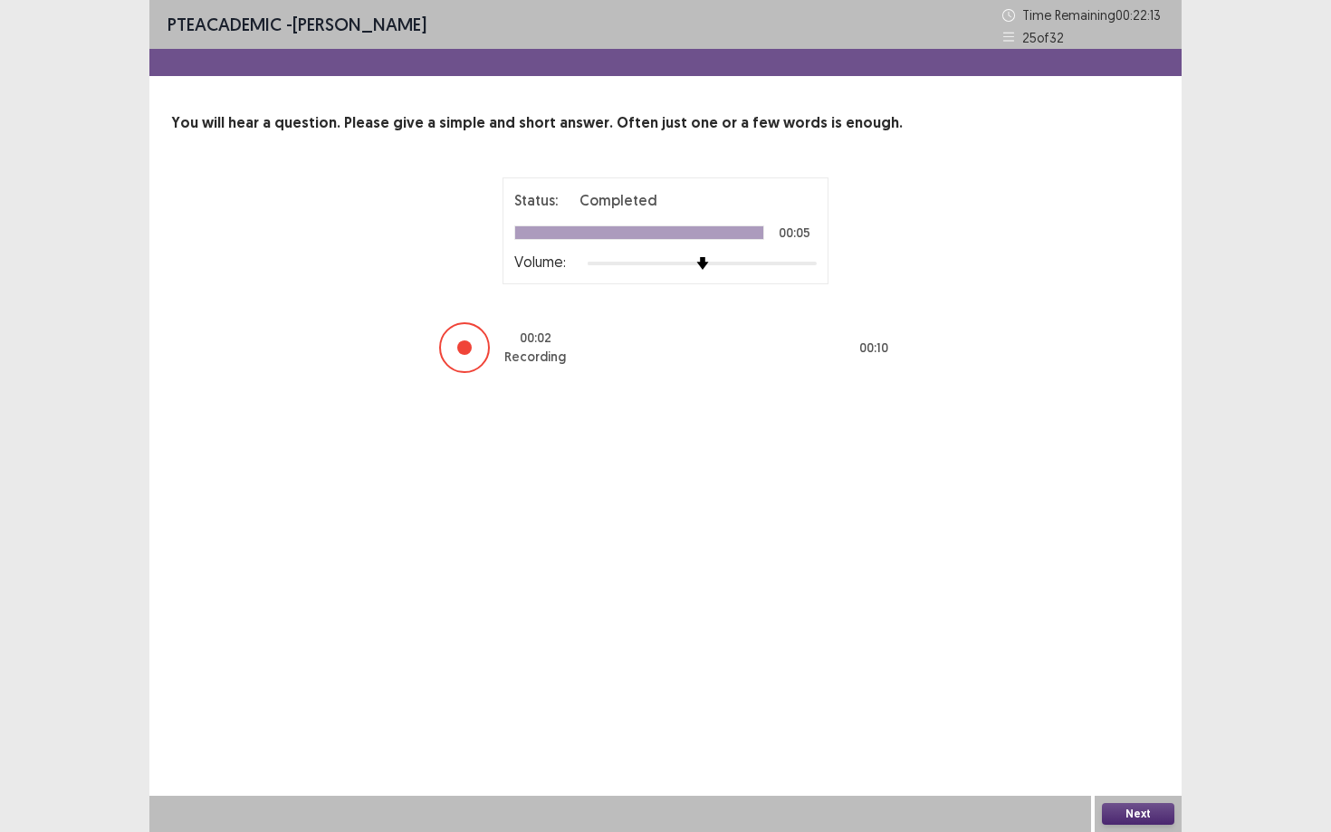
click at [1165, 751] on button "Next" at bounding box center [1138, 814] width 72 height 22
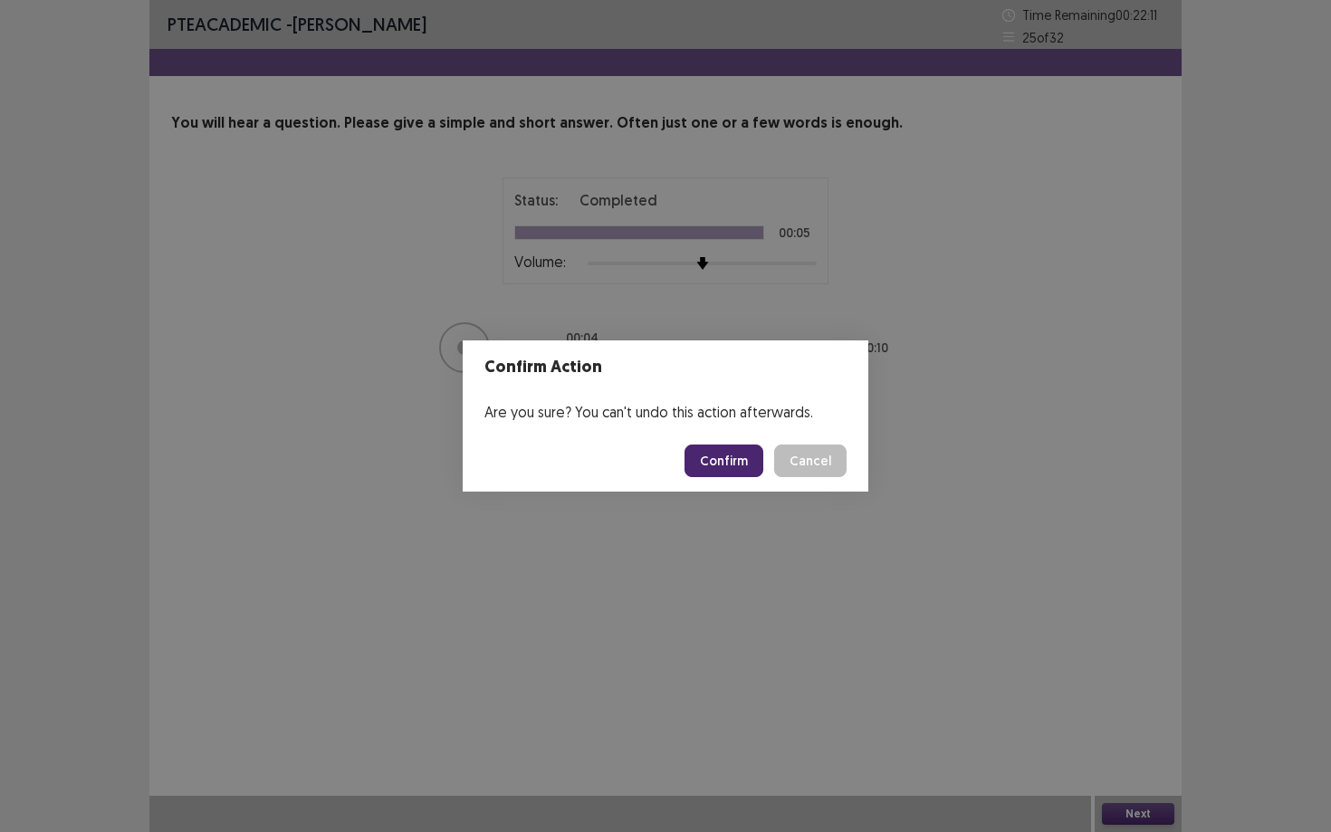
click at [707, 462] on button "Confirm" at bounding box center [723, 460] width 79 height 33
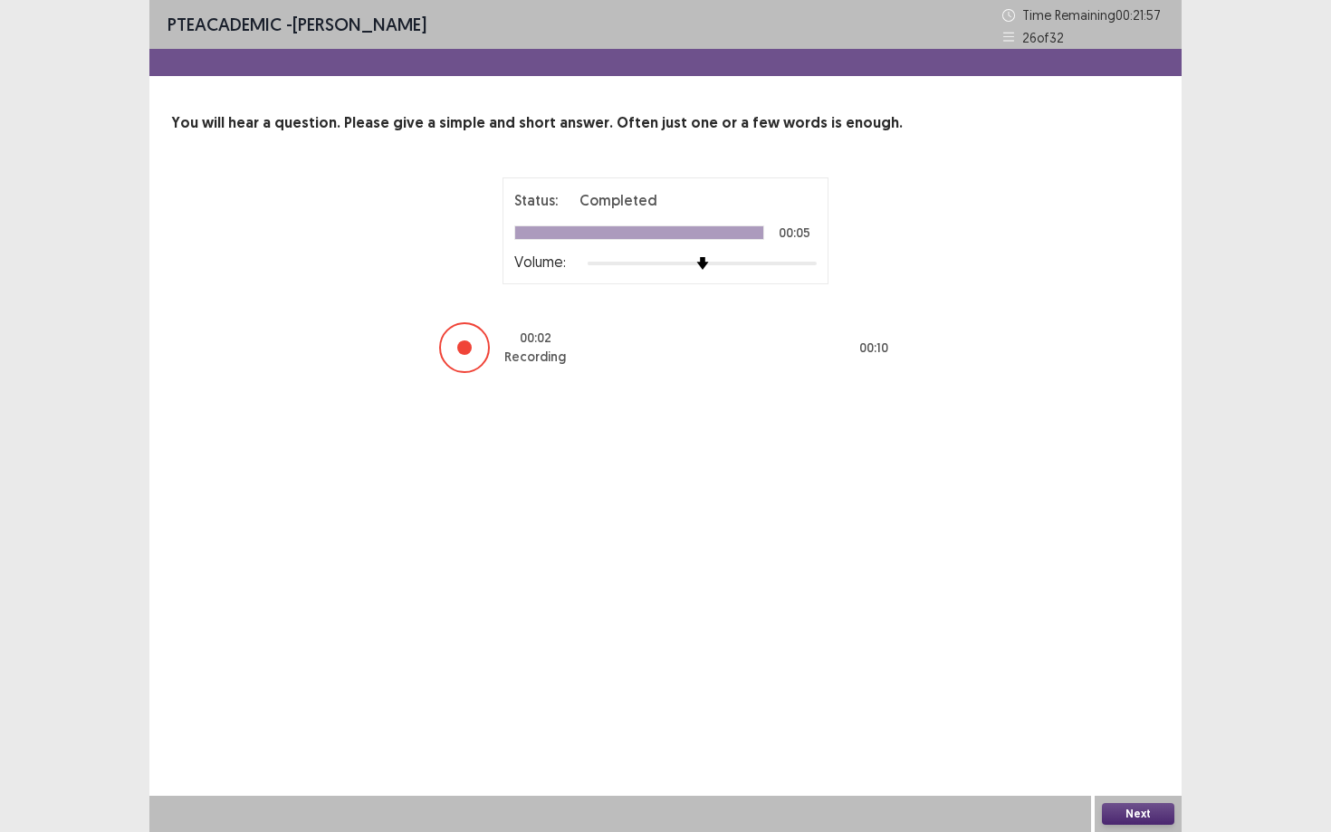
click at [1129, 751] on button "Next" at bounding box center [1138, 814] width 72 height 22
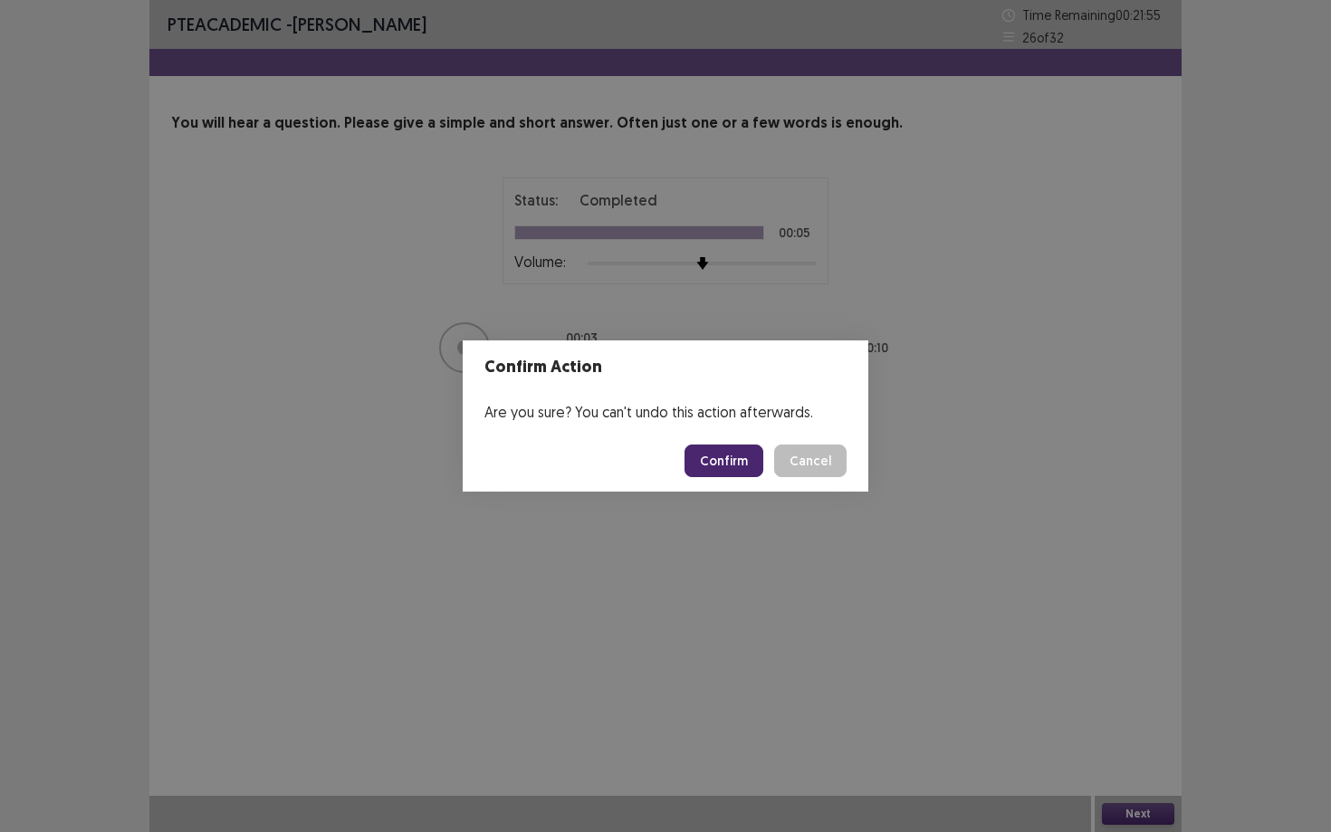
click at [739, 460] on button "Confirm" at bounding box center [723, 460] width 79 height 33
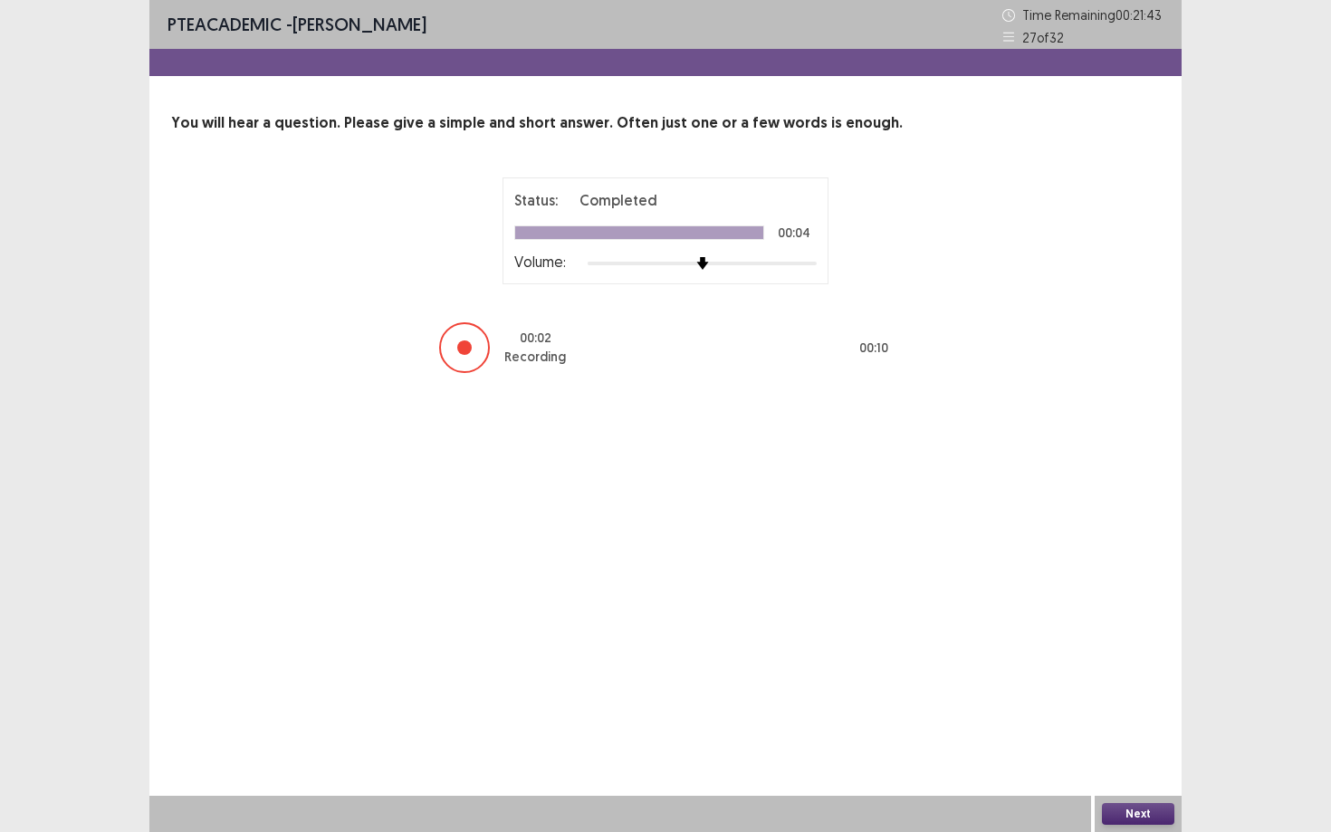
click at [1153, 751] on button "Next" at bounding box center [1138, 814] width 72 height 22
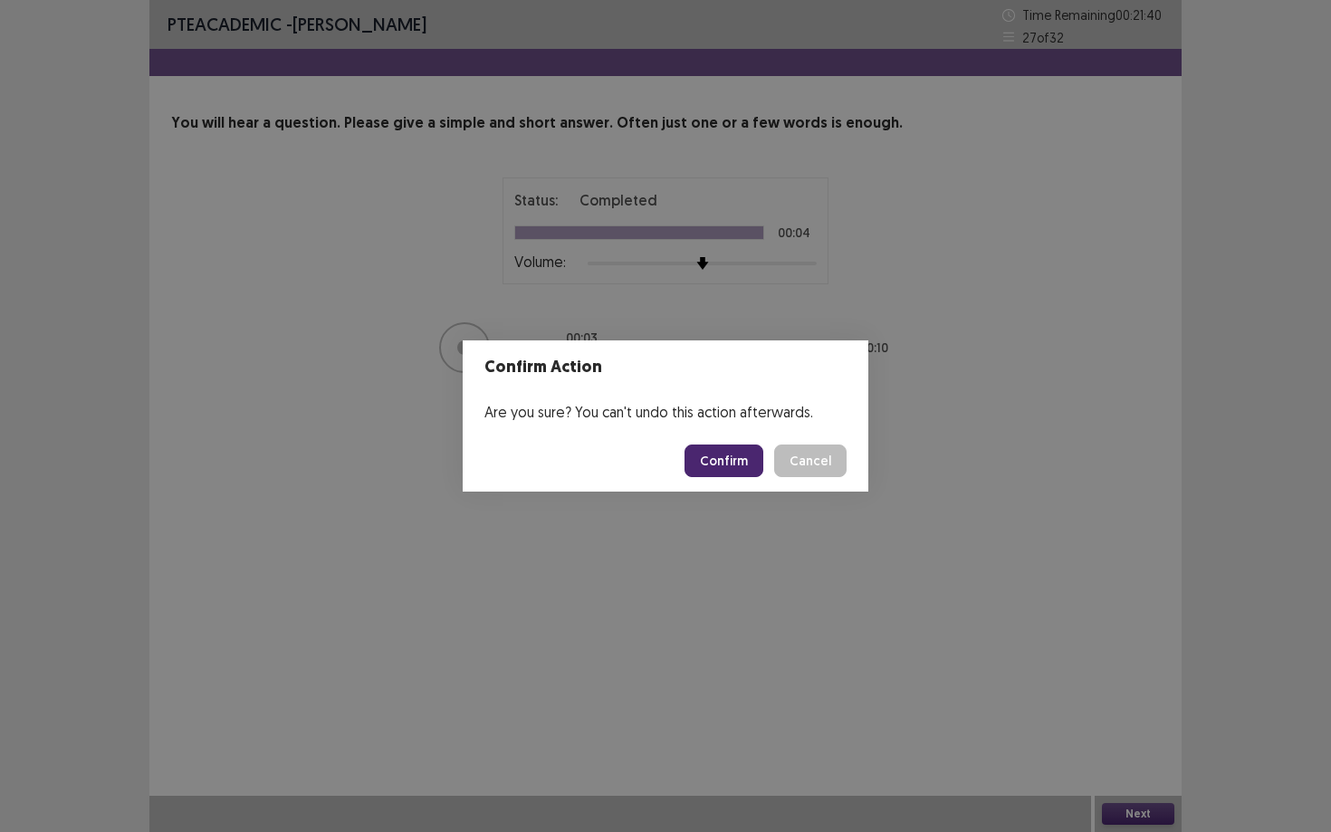
click at [745, 465] on button "Confirm" at bounding box center [723, 460] width 79 height 33
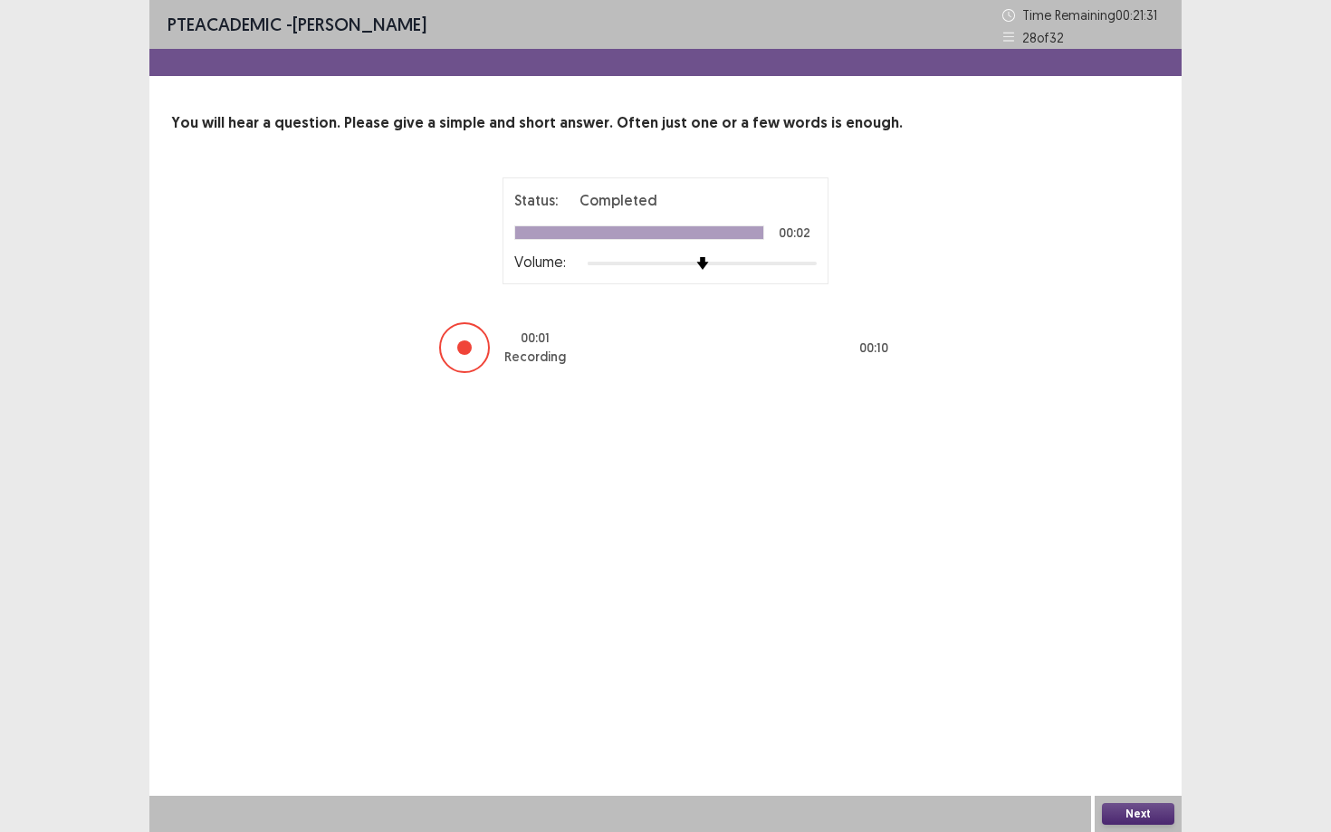
click at [1154, 751] on button "Next" at bounding box center [1138, 814] width 72 height 22
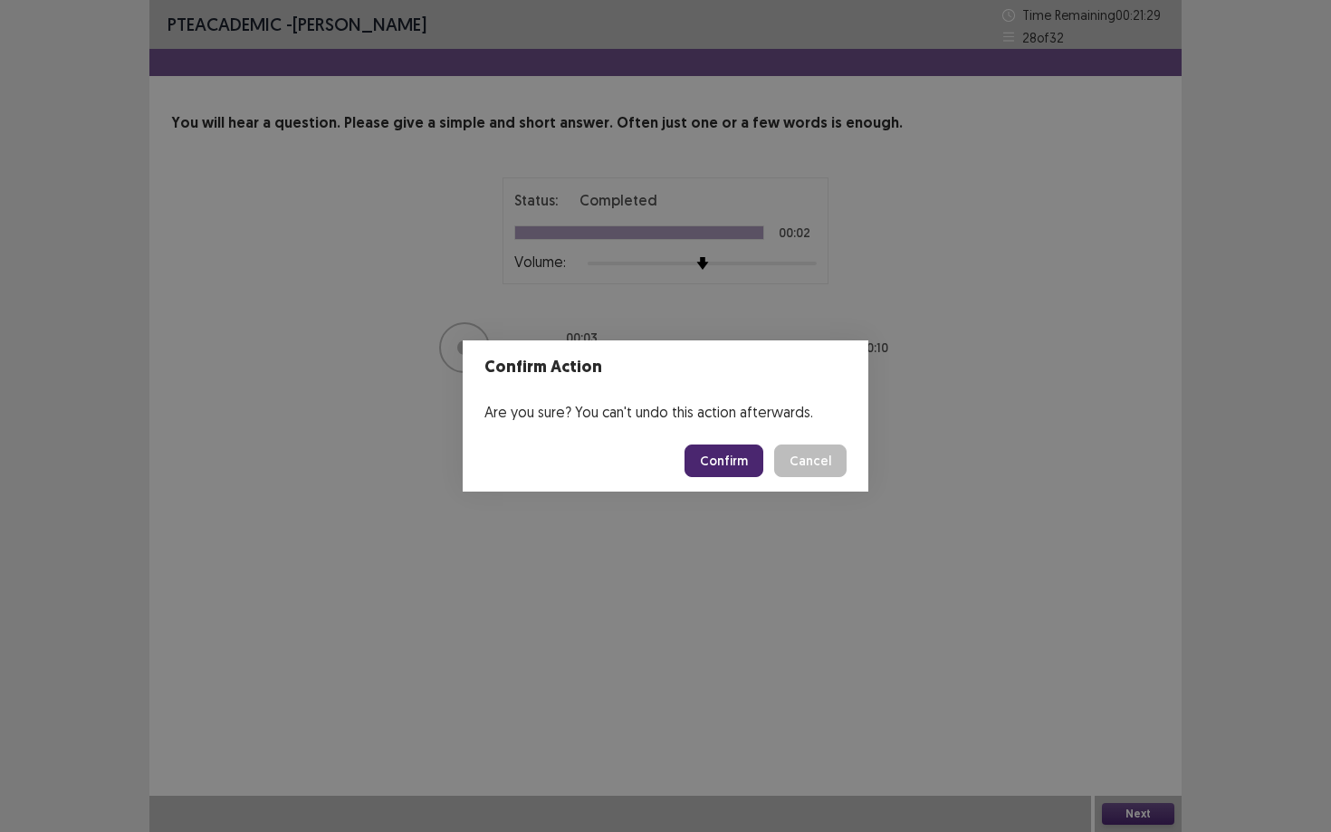
click at [727, 464] on button "Confirm" at bounding box center [723, 460] width 79 height 33
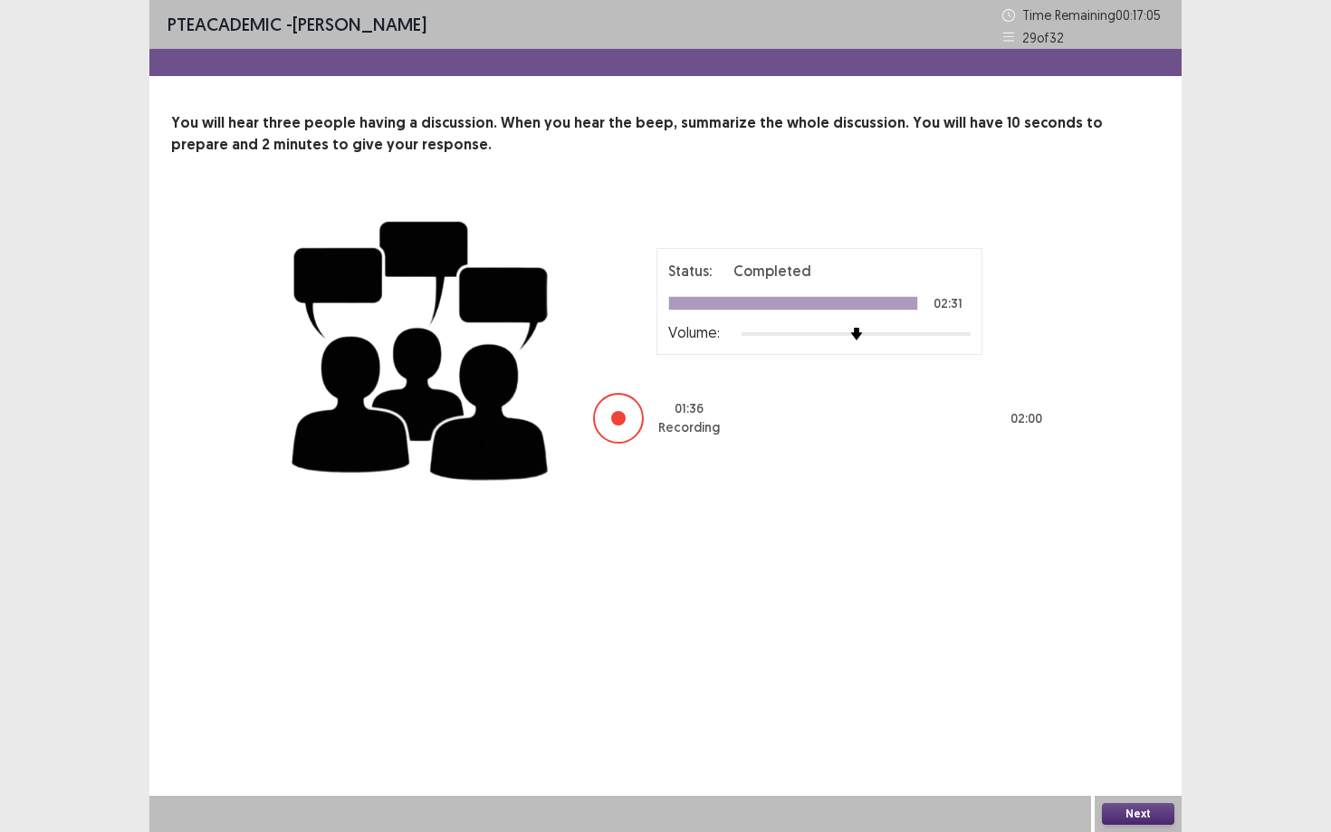
click at [1136, 751] on button "Next" at bounding box center [1138, 814] width 72 height 22
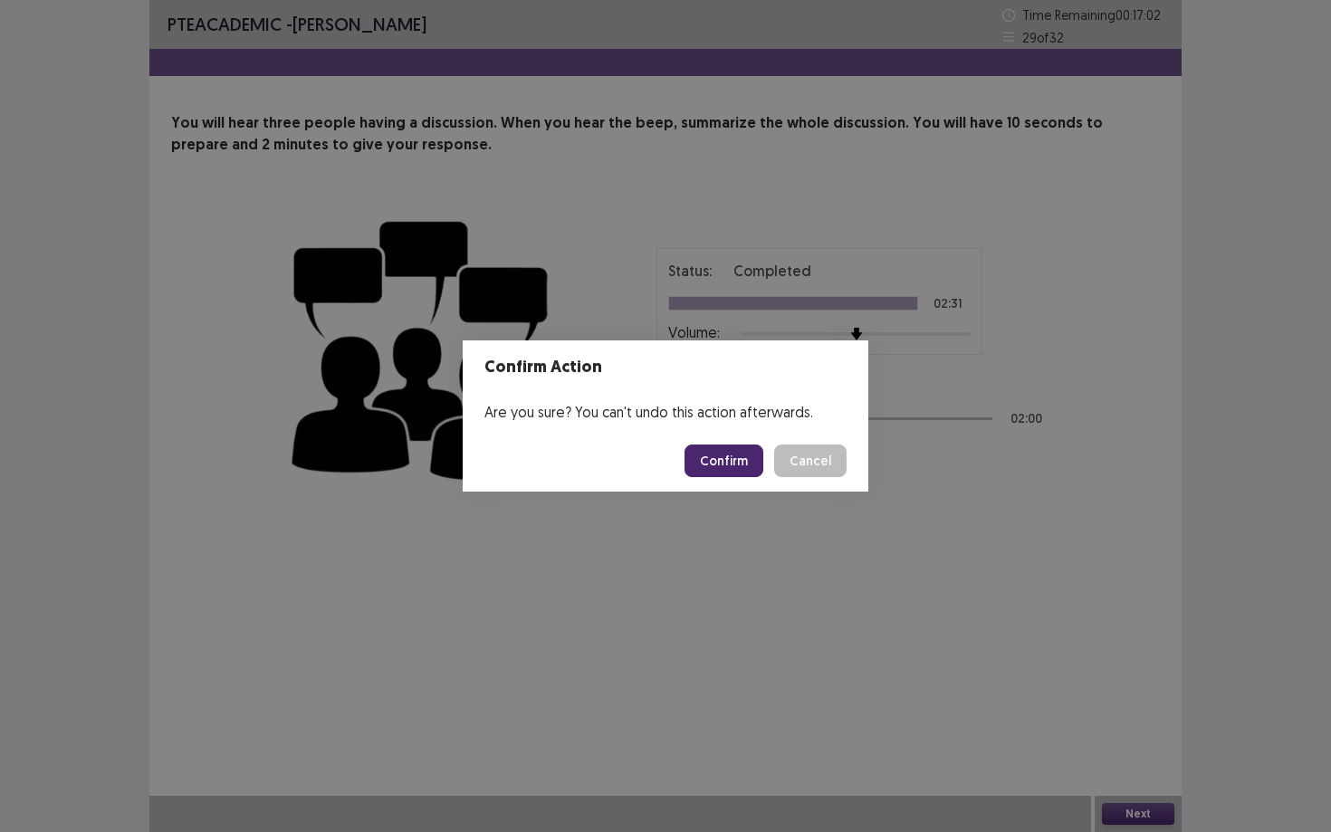
click at [734, 459] on button "Confirm" at bounding box center [723, 460] width 79 height 33
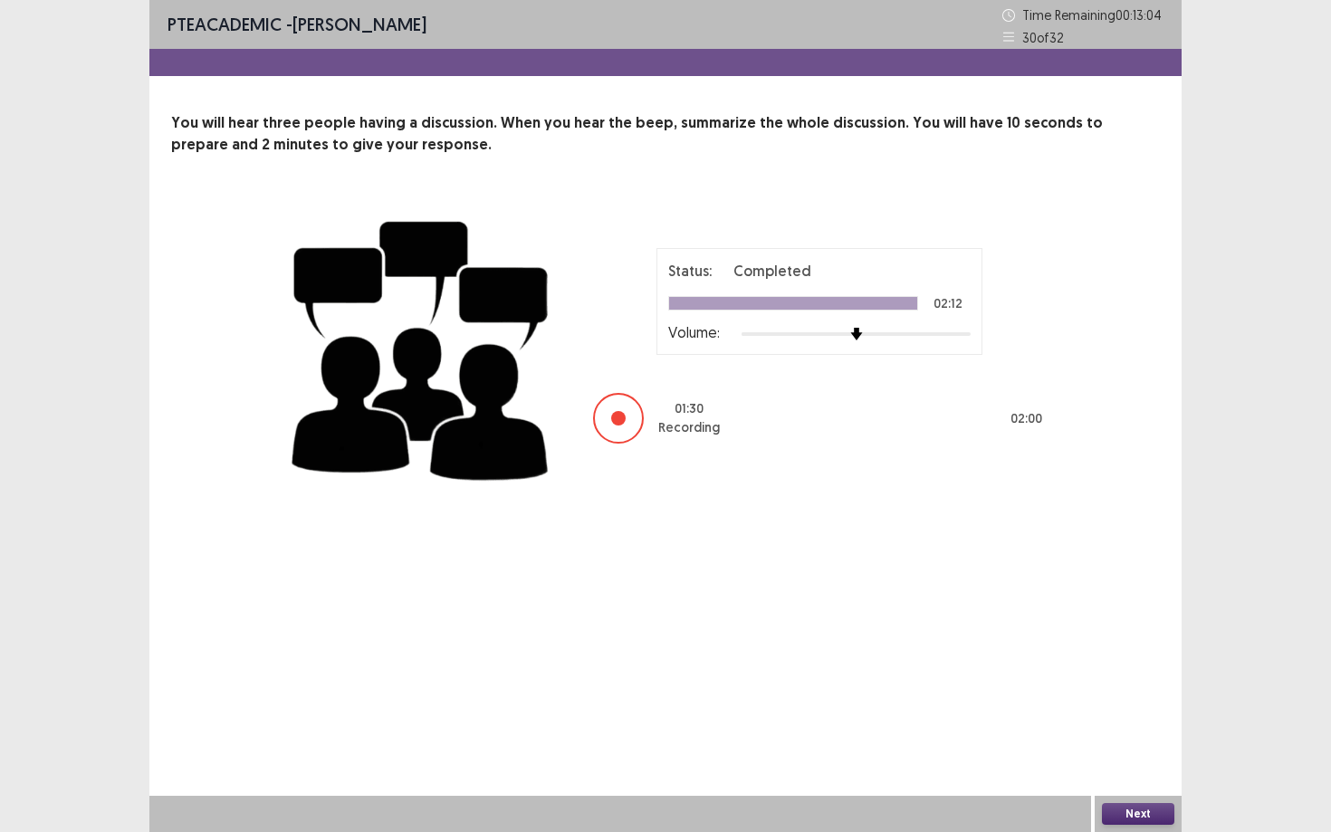
click at [1149, 751] on button "Next" at bounding box center [1138, 814] width 72 height 22
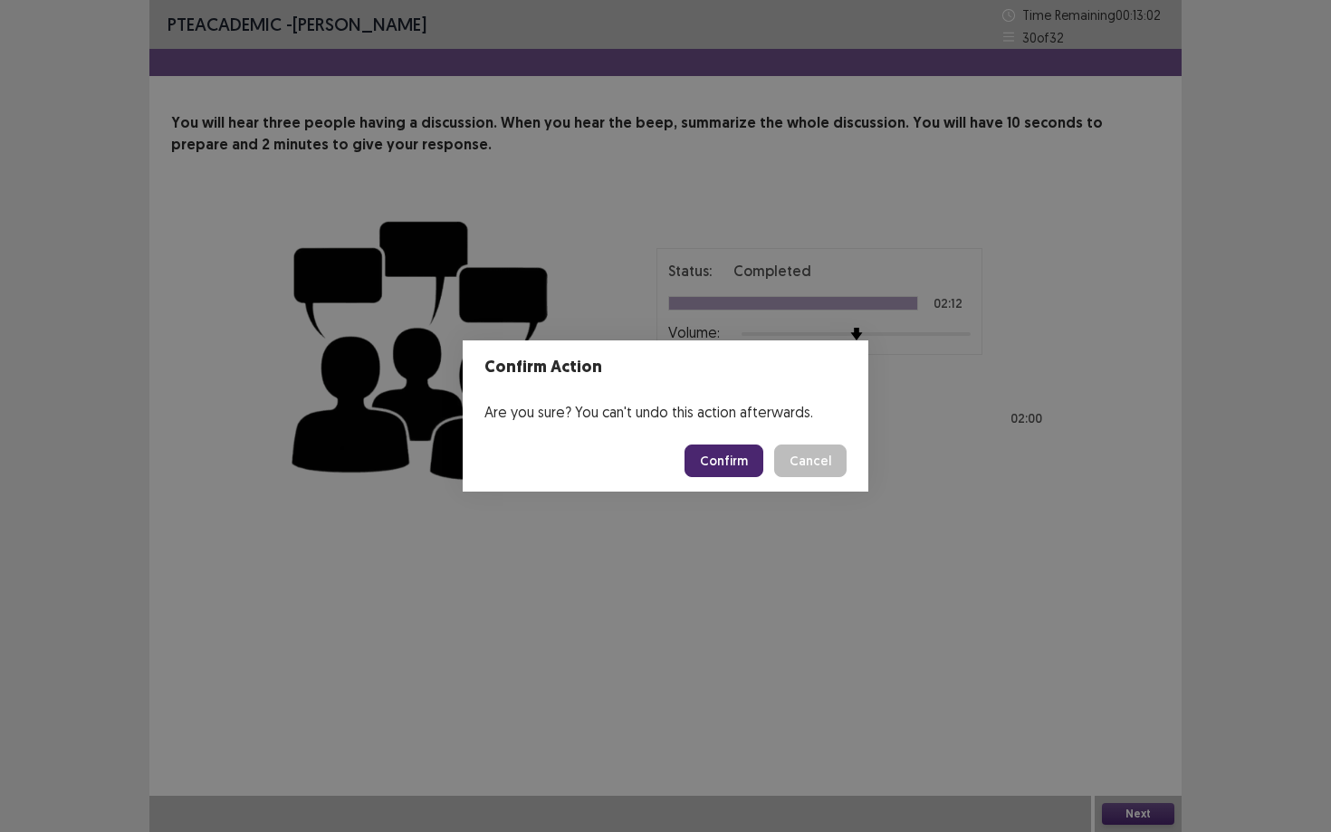
click at [741, 460] on button "Confirm" at bounding box center [723, 460] width 79 height 33
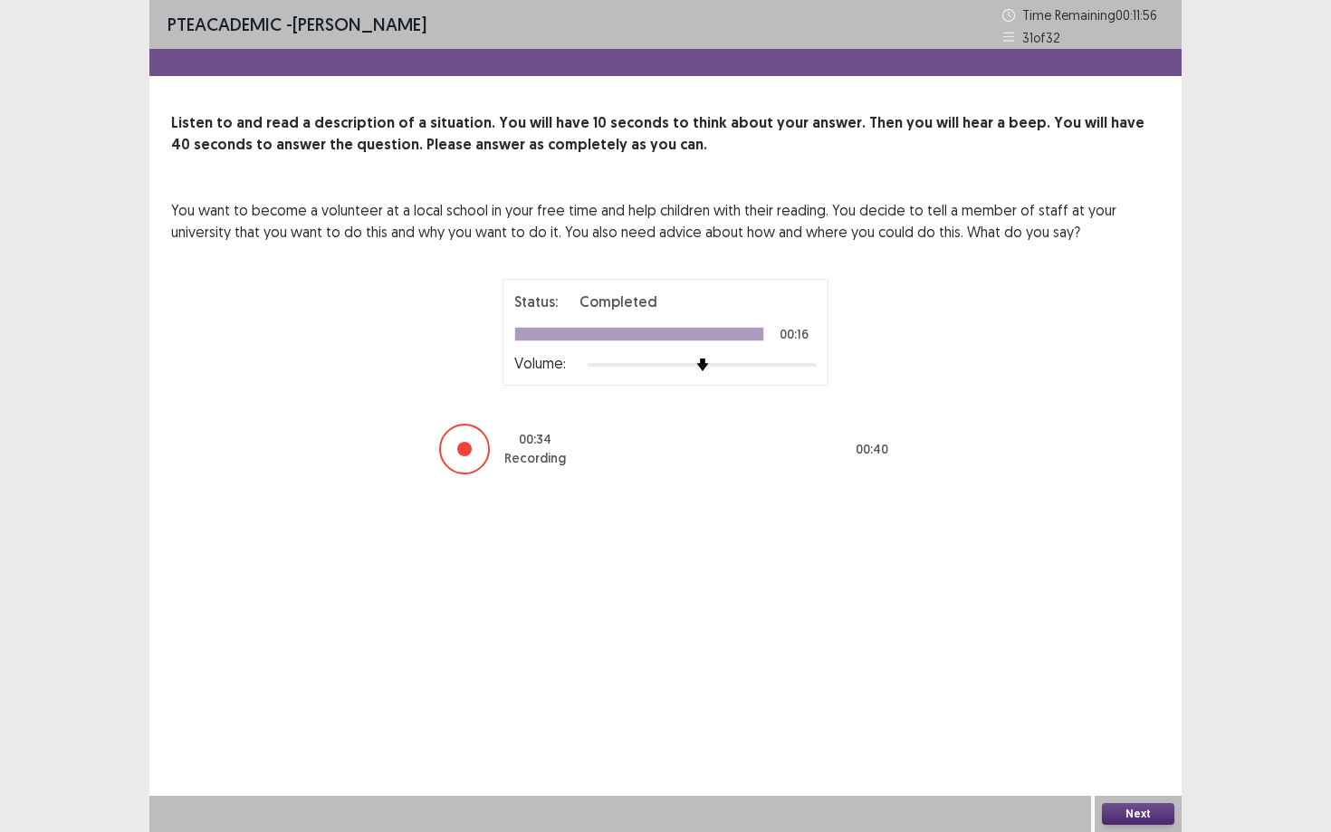
click at [1166, 751] on button "Next" at bounding box center [1138, 814] width 72 height 22
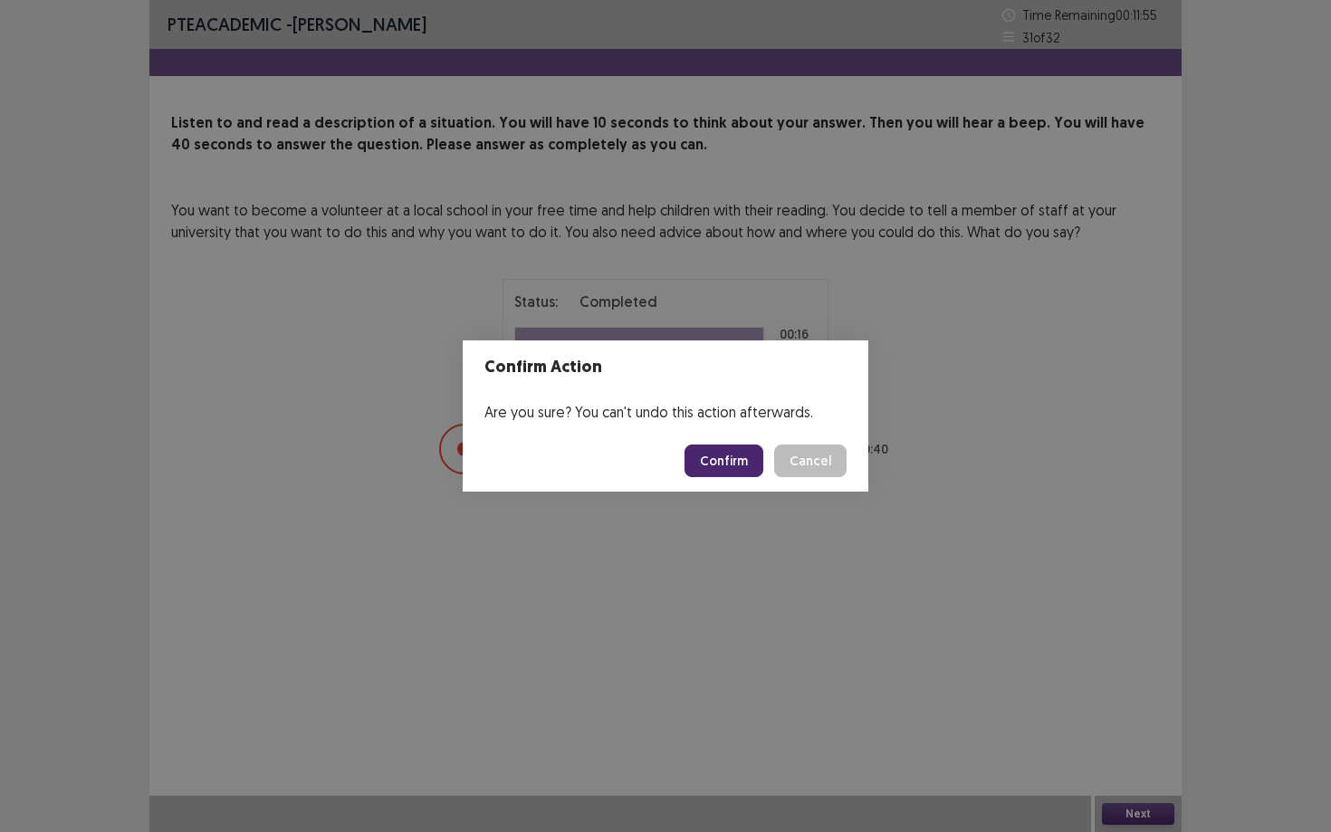
click at [754, 458] on button "Confirm" at bounding box center [723, 460] width 79 height 33
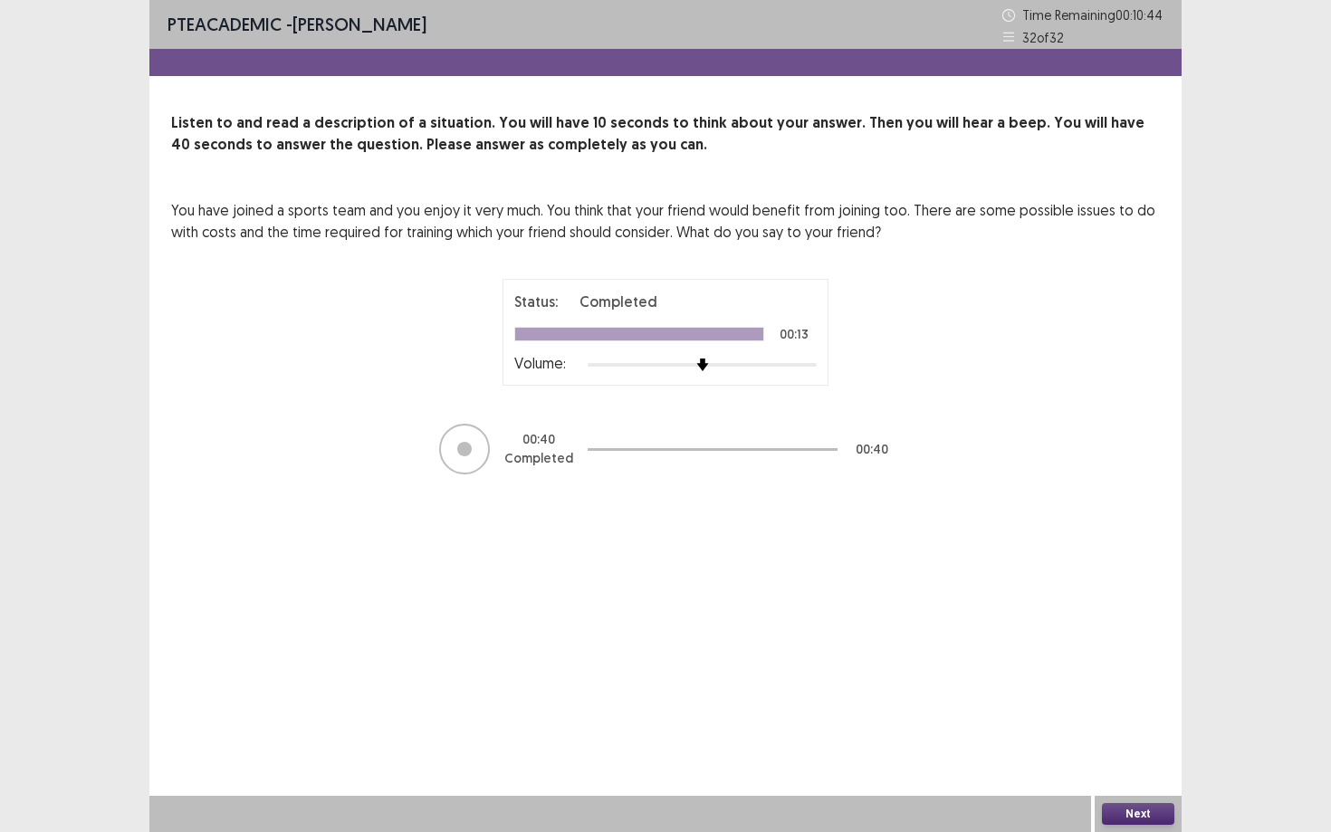
click at [1146, 751] on button "Next" at bounding box center [1138, 814] width 72 height 22
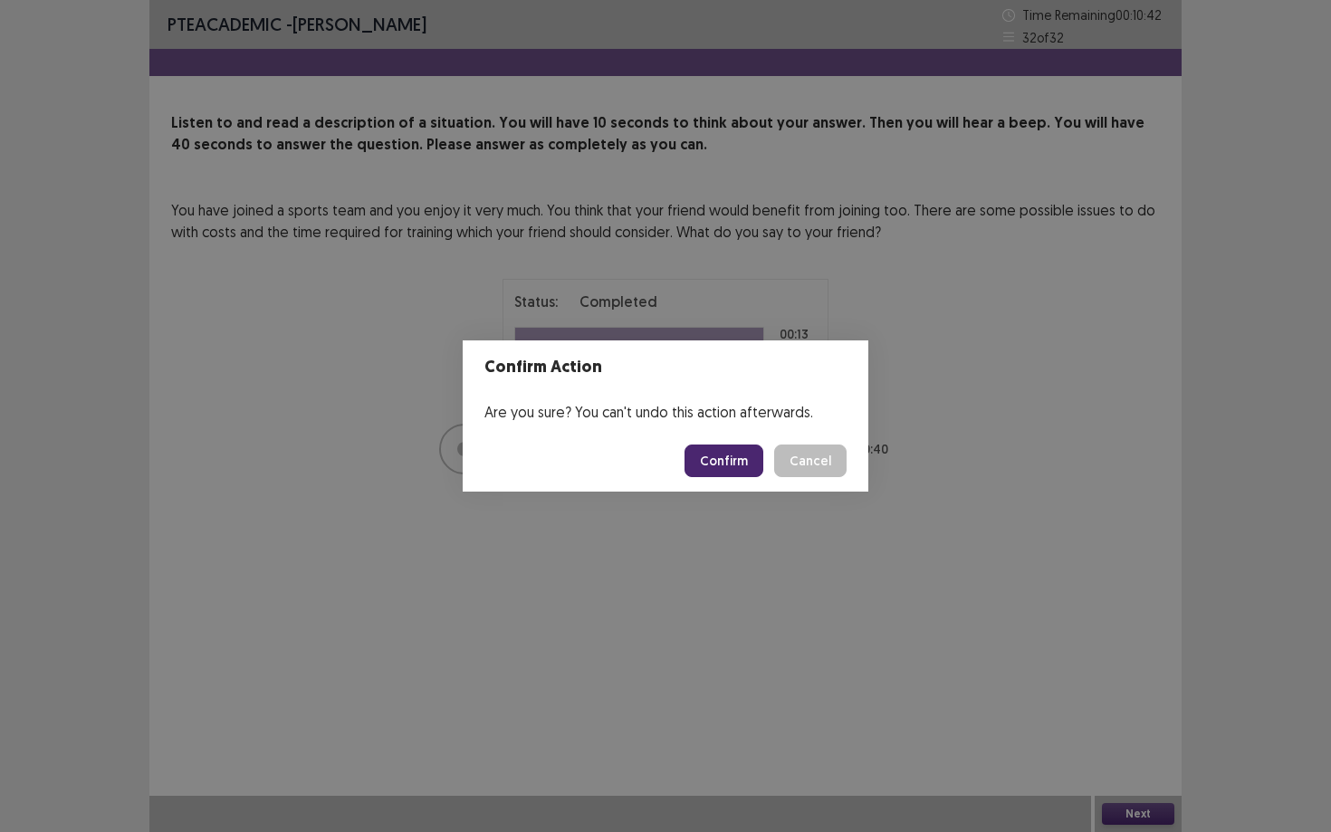
click at [734, 472] on button "Confirm" at bounding box center [723, 460] width 79 height 33
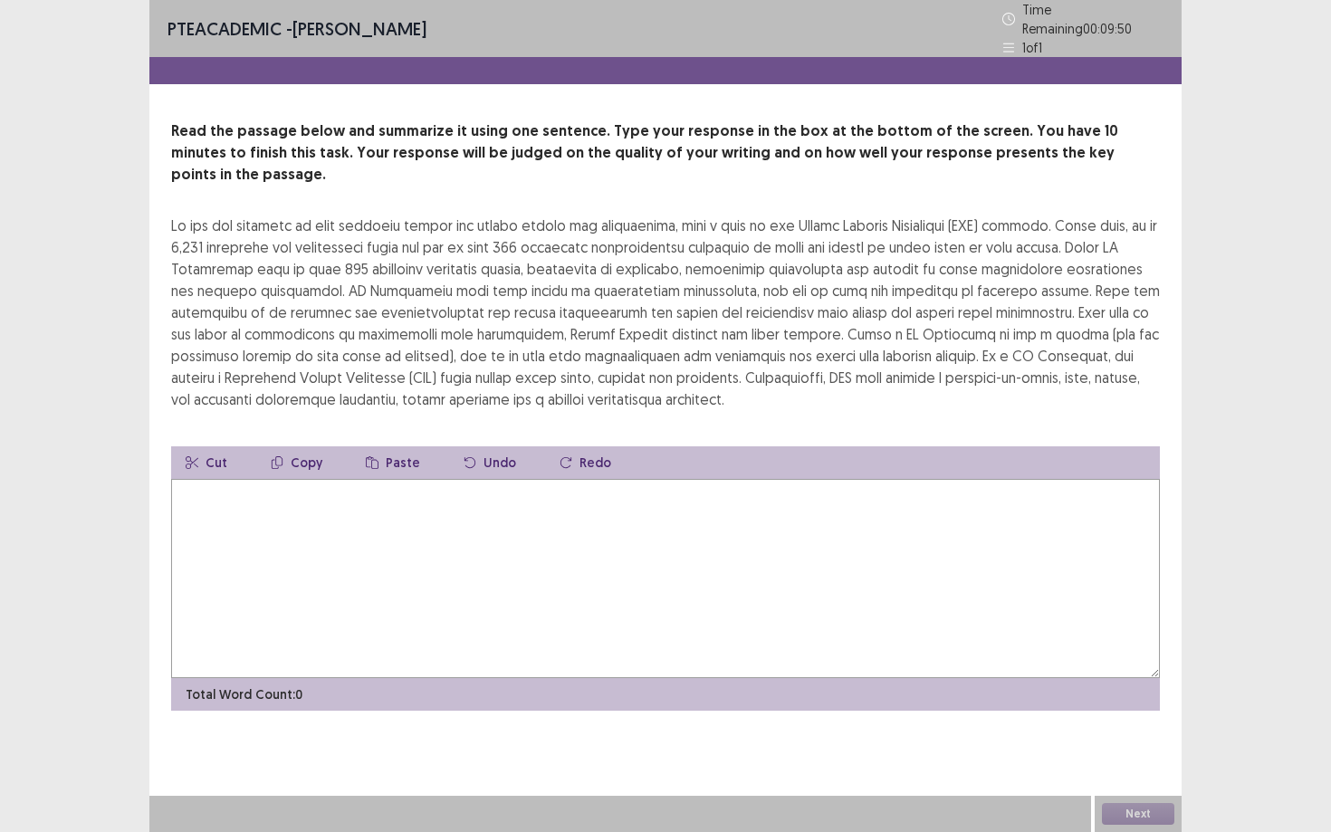
click at [961, 23] on div "PTE academic - Sharanpreet Kaur Time Remaining 00 : 09 : 50 1 of 1" at bounding box center [665, 28] width 1032 height 57
click at [233, 484] on textarea at bounding box center [665, 578] width 988 height 199
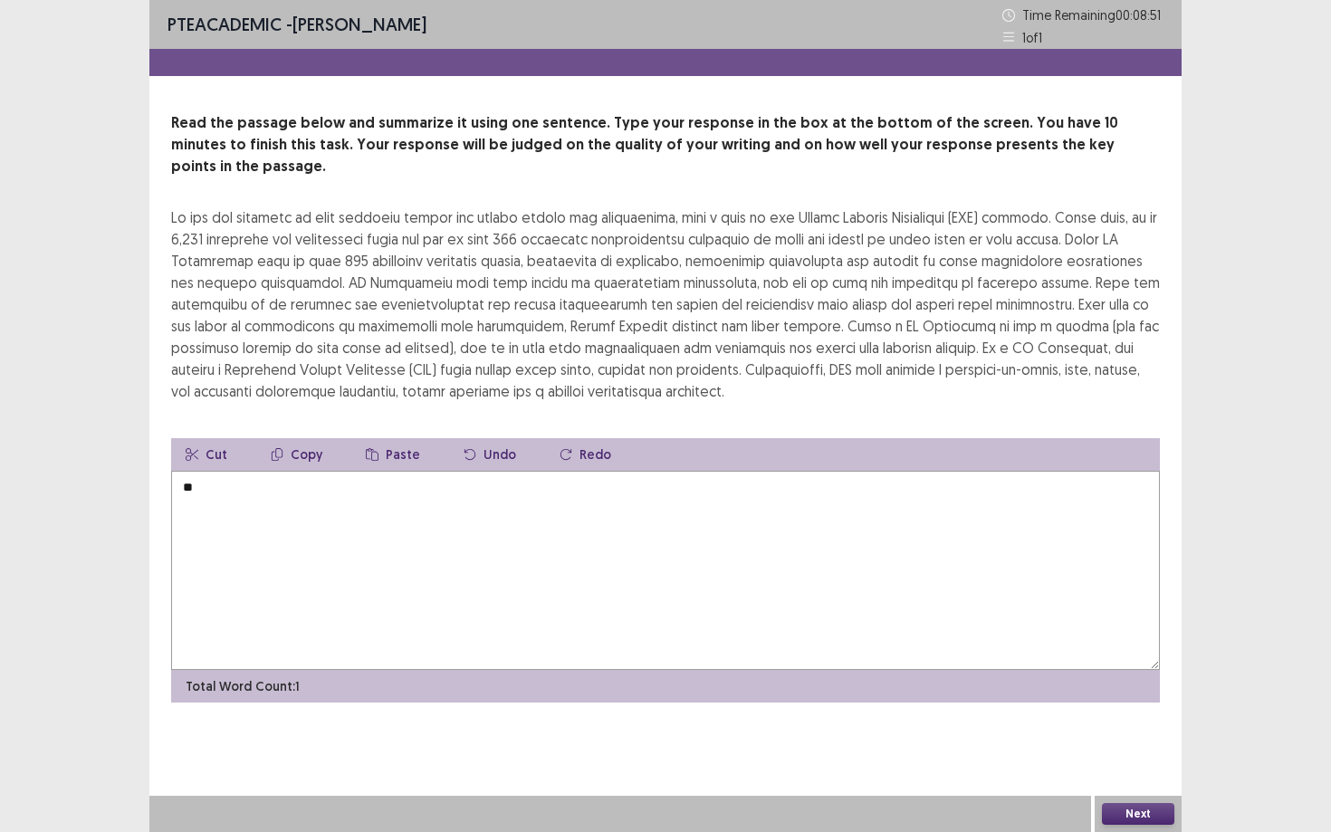
type textarea "*"
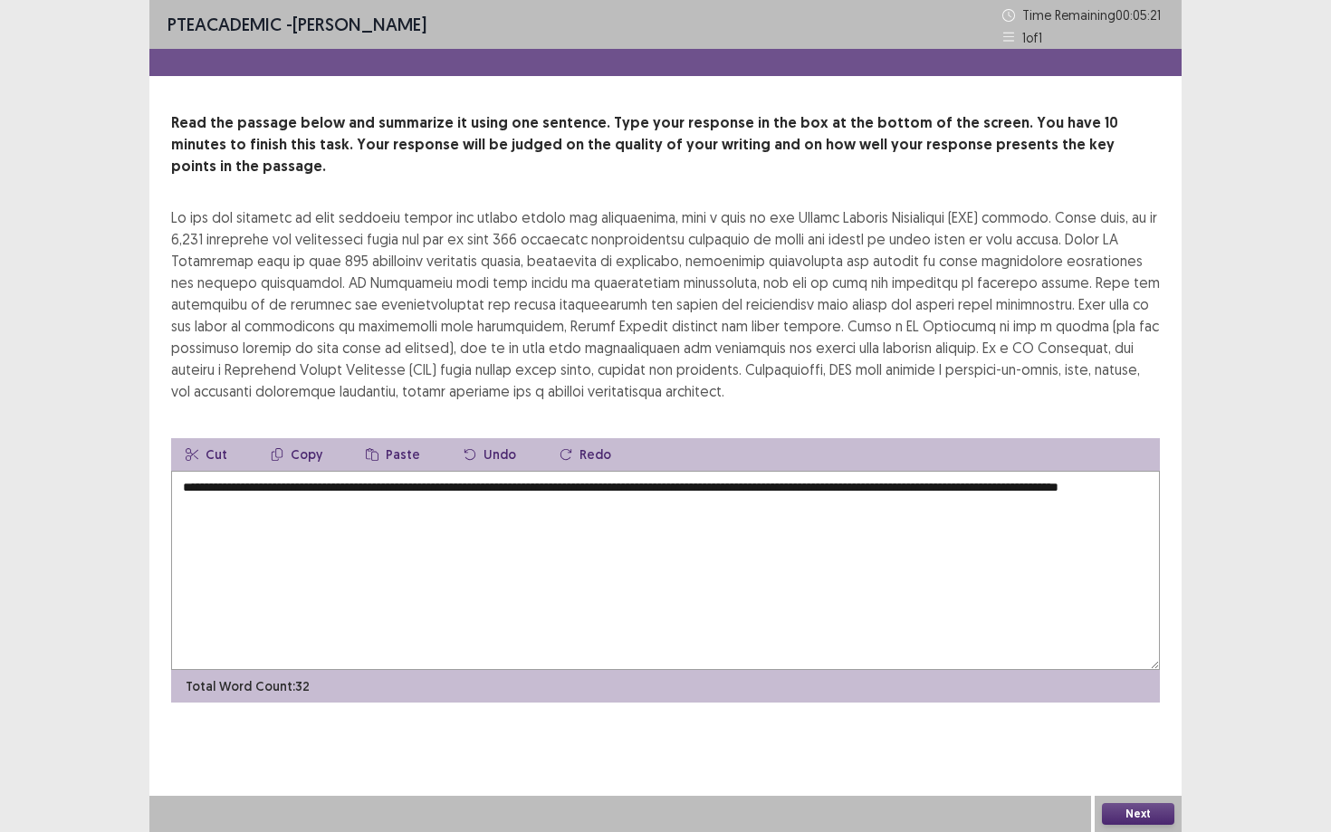
click at [290, 482] on textarea "**********" at bounding box center [665, 570] width 988 height 199
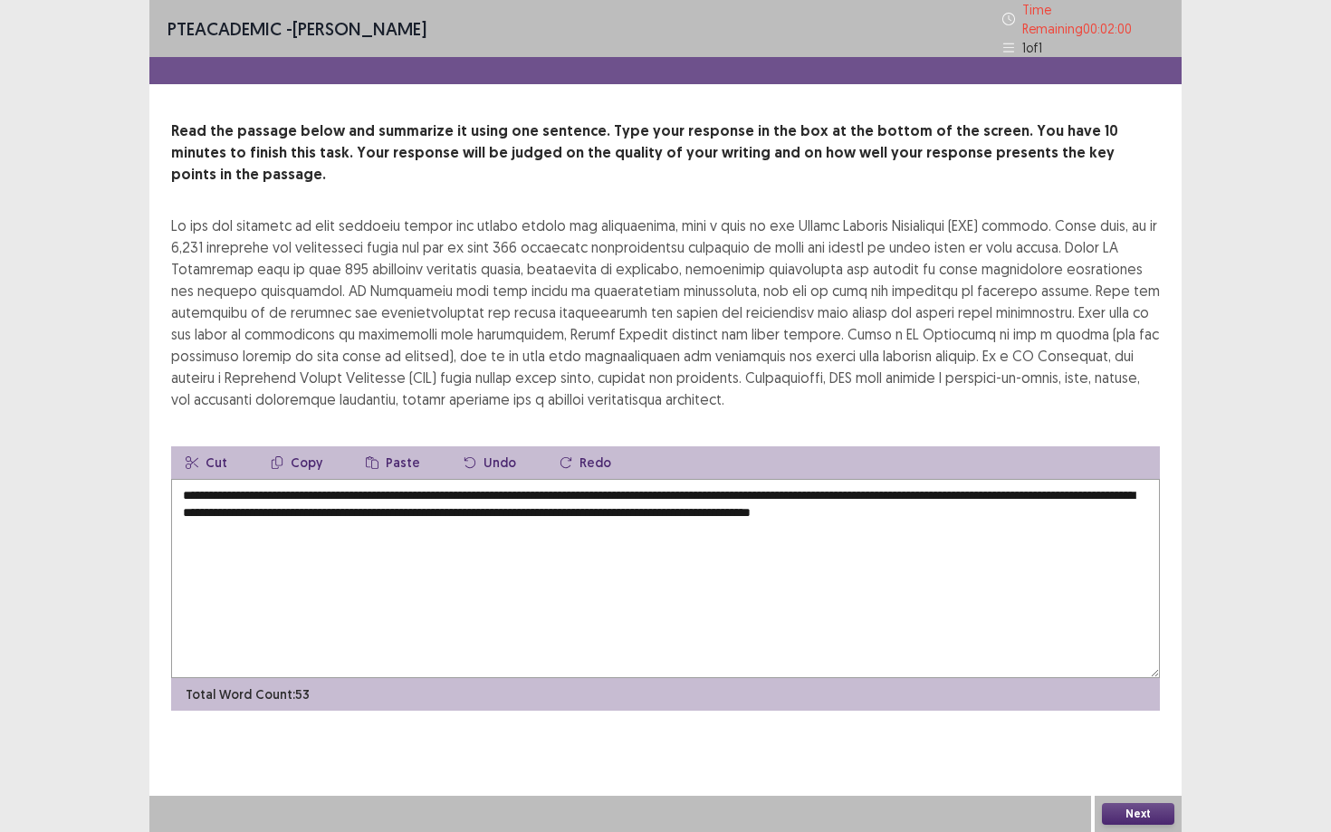
click at [974, 484] on textarea "**********" at bounding box center [665, 578] width 988 height 199
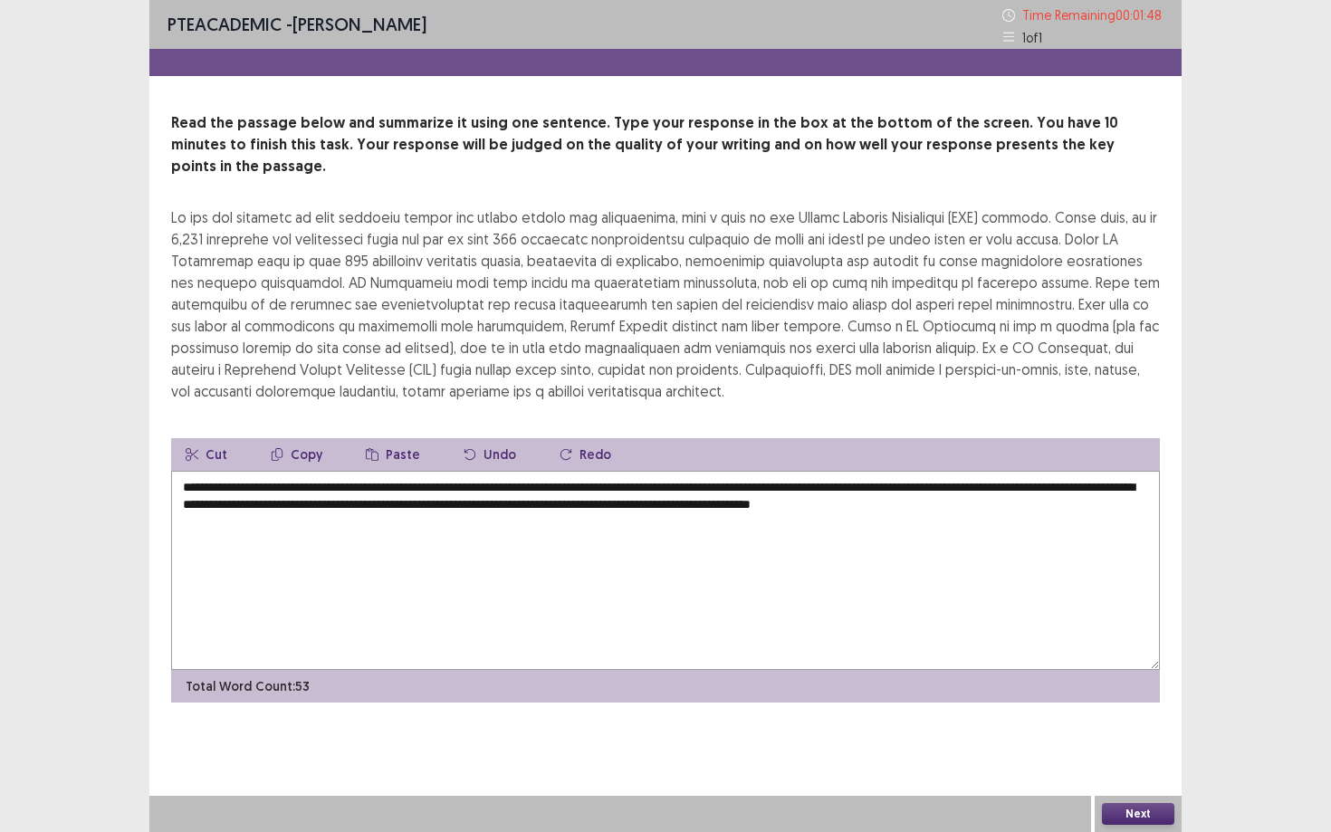
type textarea "**********"
click at [1141, 751] on button "Next" at bounding box center [1138, 814] width 72 height 22
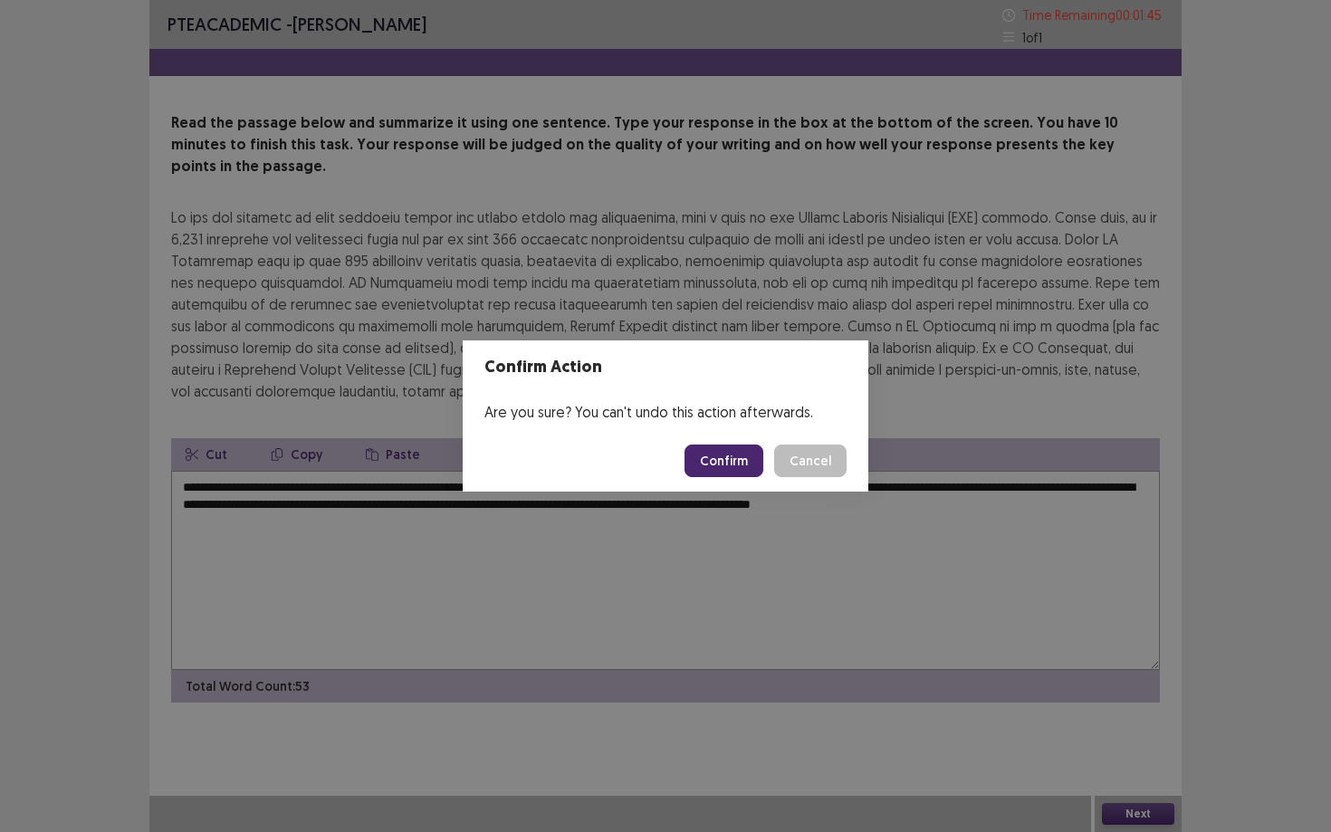
click at [754, 465] on button "Confirm" at bounding box center [723, 460] width 79 height 33
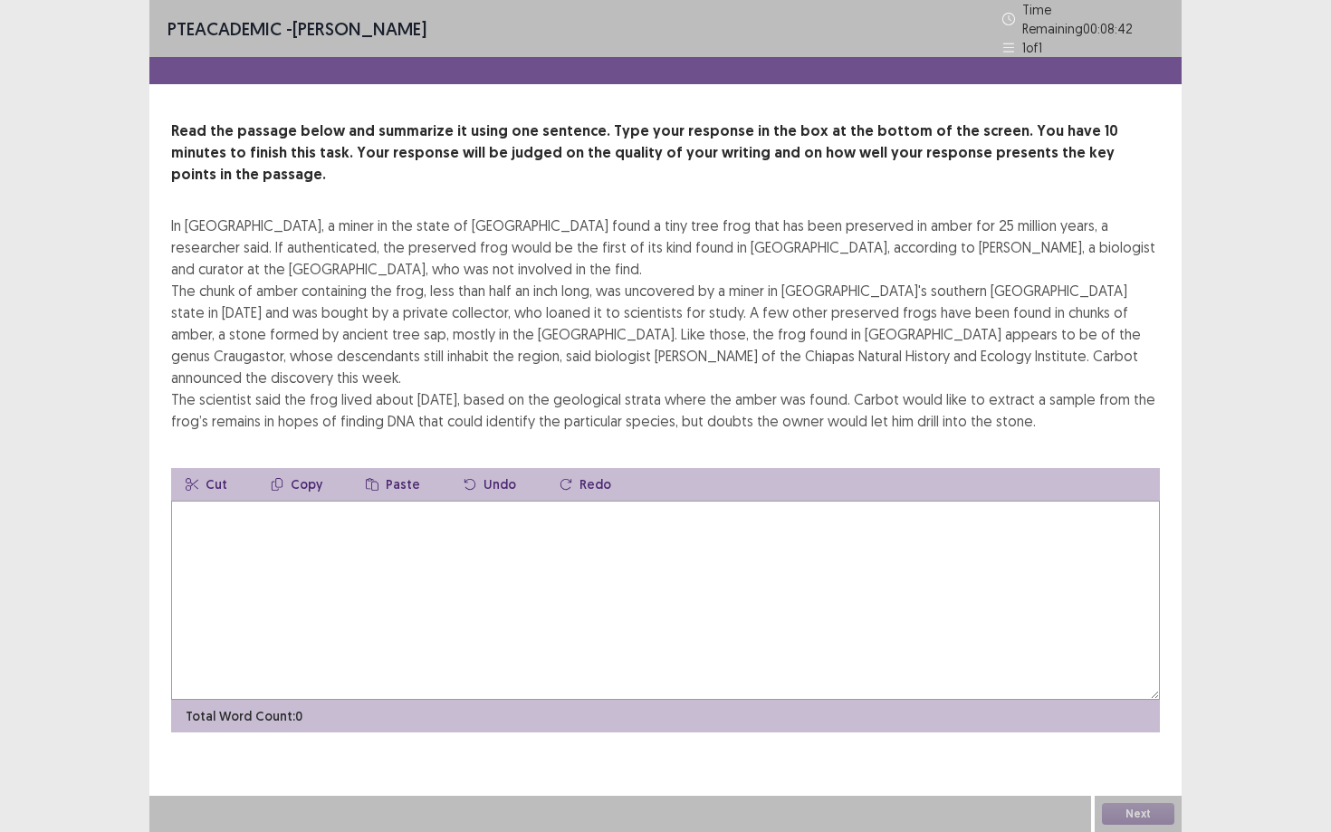
click at [754, 501] on textarea at bounding box center [665, 600] width 988 height 199
click at [624, 501] on textarea at bounding box center [665, 600] width 988 height 199
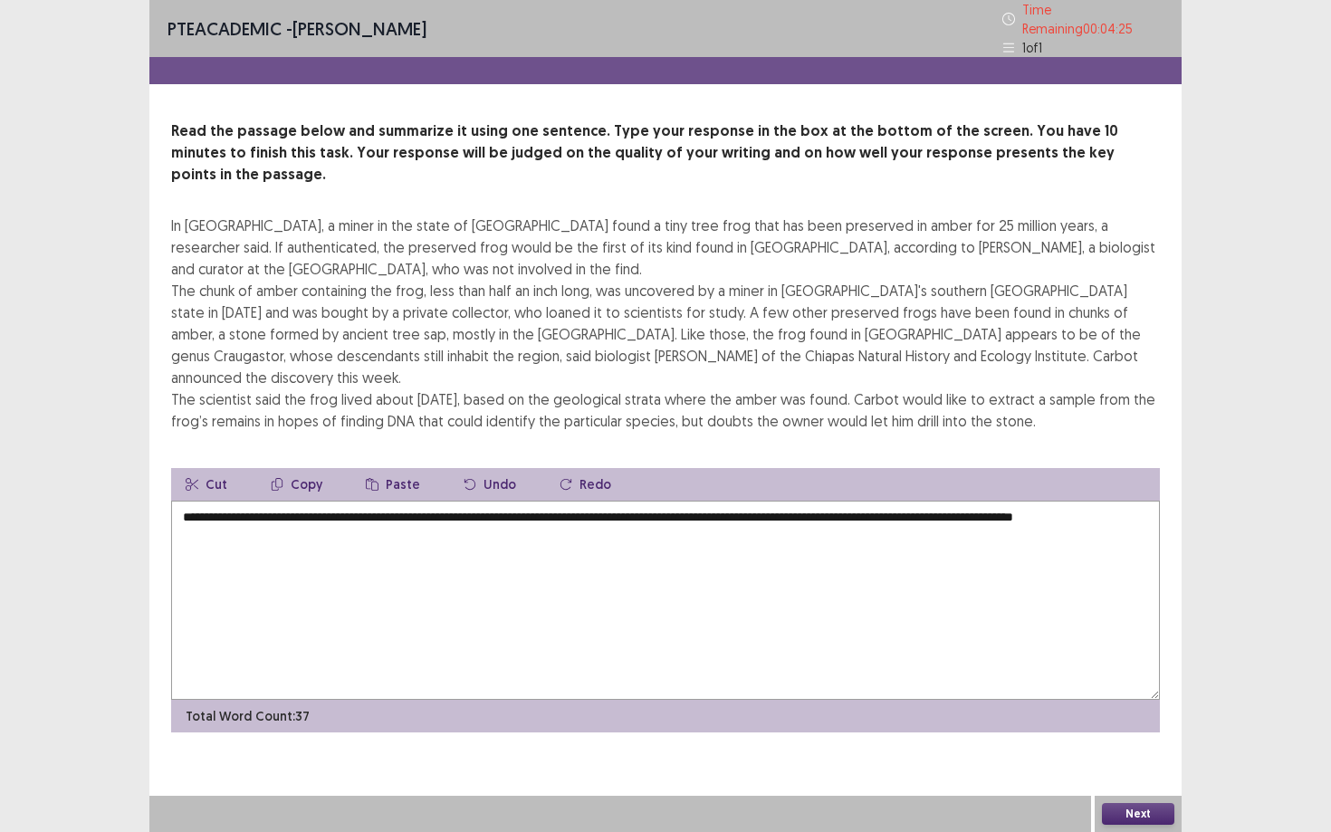
click at [1069, 501] on textarea "**********" at bounding box center [665, 600] width 988 height 199
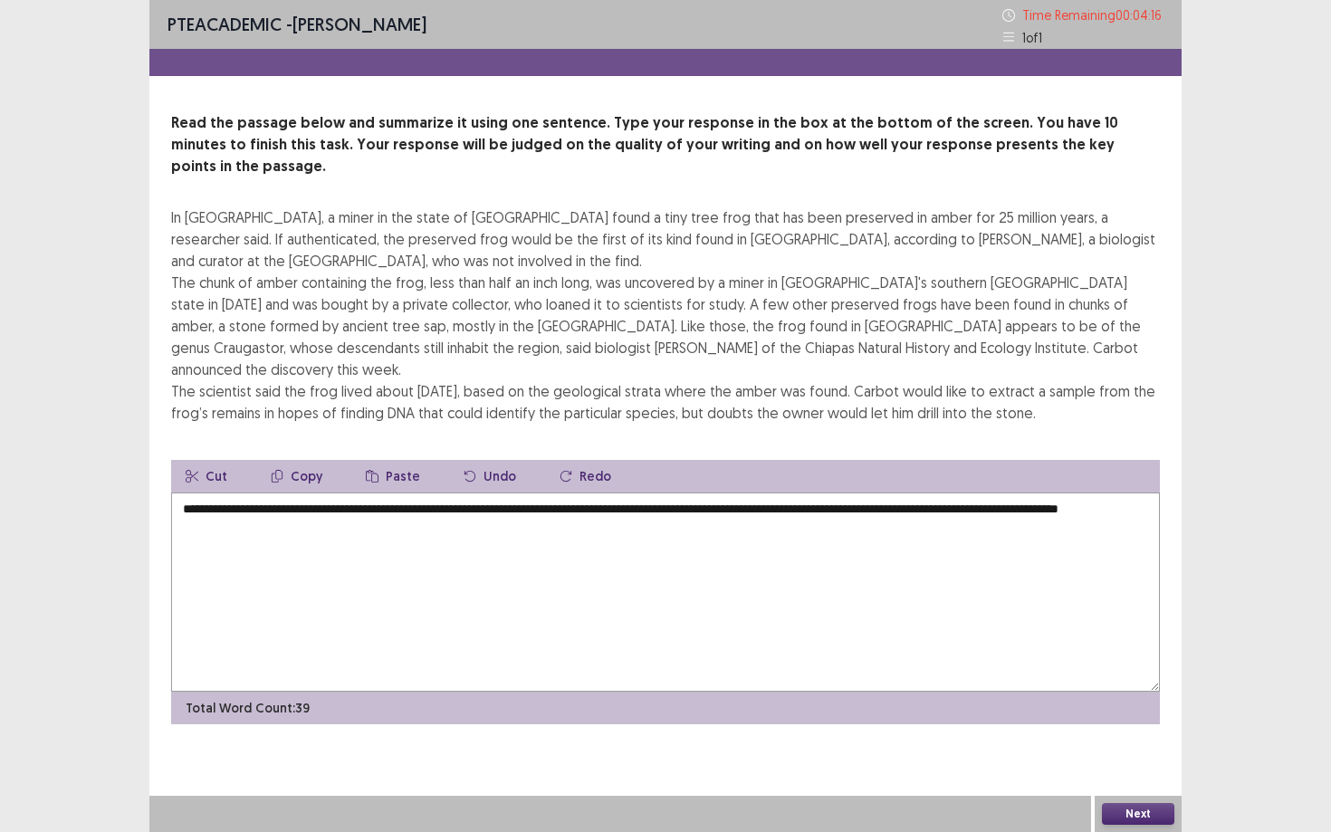
click at [259, 492] on textarea "**********" at bounding box center [665, 591] width 988 height 199
type textarea "**********"
click at [1128, 751] on button "Next" at bounding box center [1138, 814] width 72 height 22
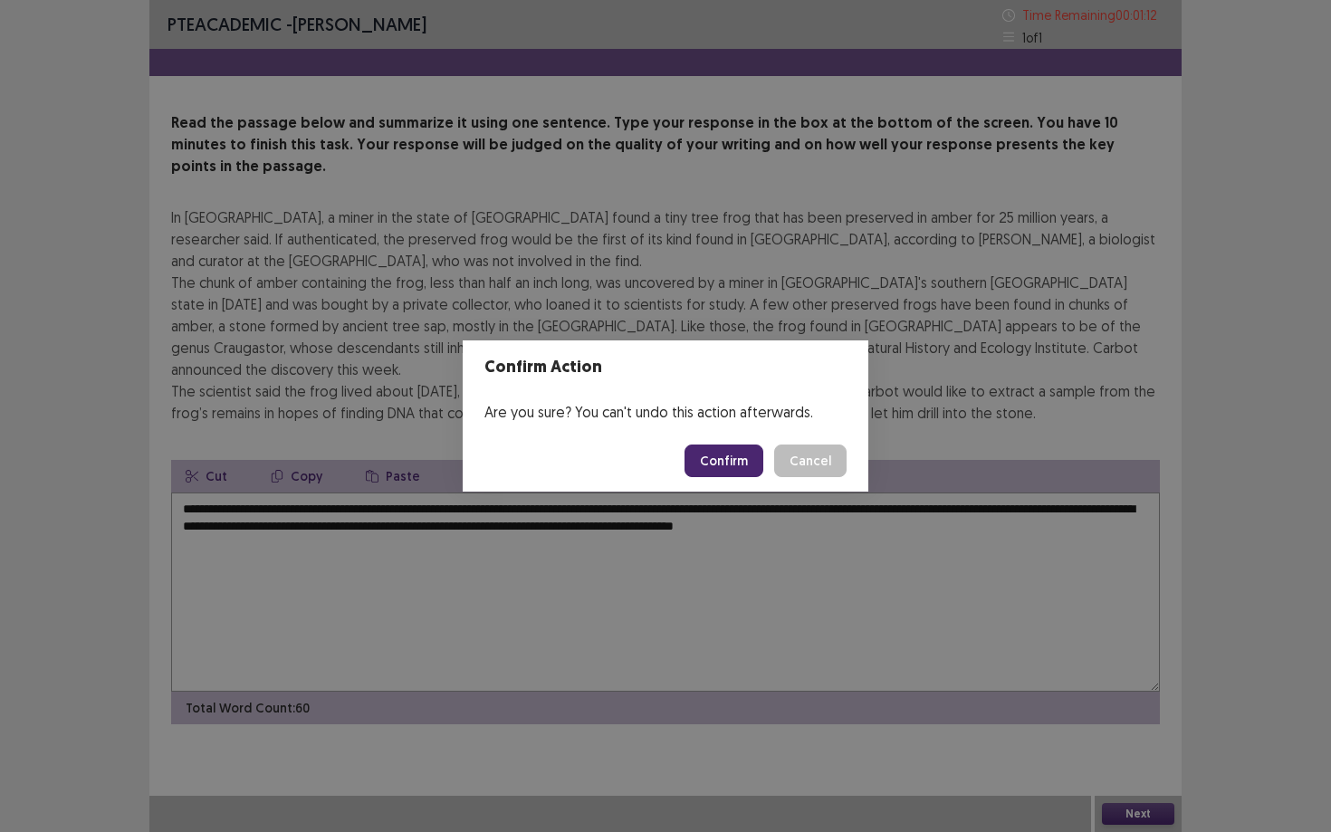
click at [746, 464] on button "Confirm" at bounding box center [723, 460] width 79 height 33
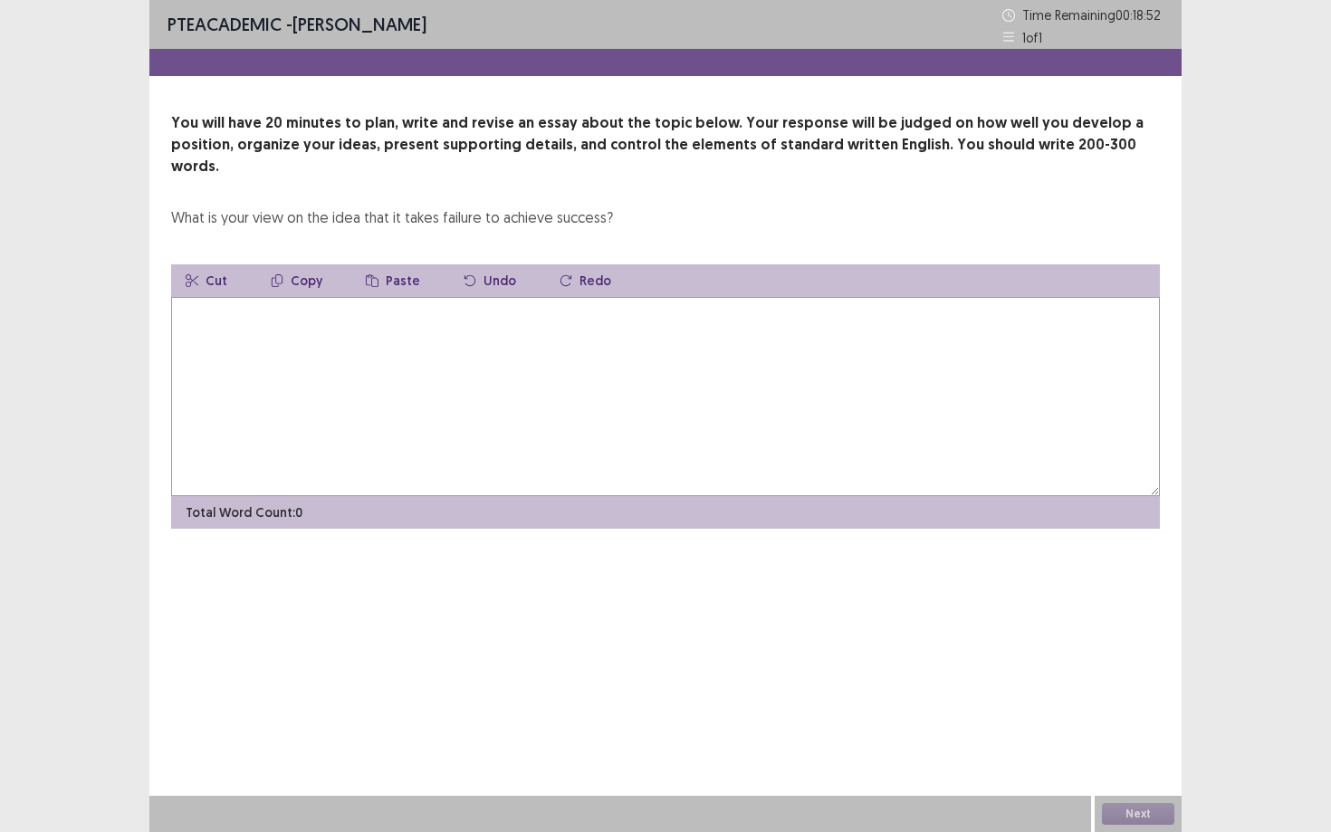
click at [724, 309] on textarea at bounding box center [665, 396] width 988 height 199
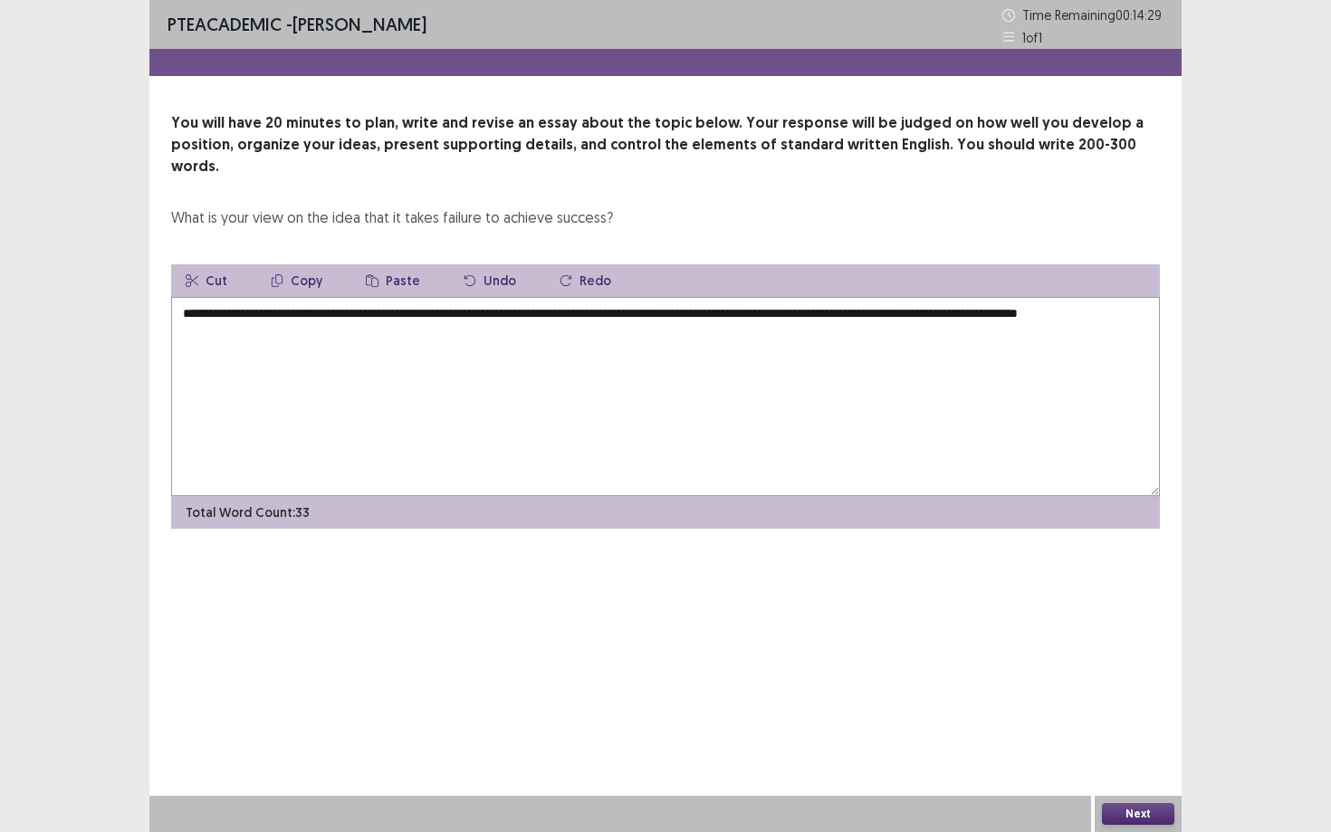
click at [1126, 297] on textarea "**********" at bounding box center [665, 396] width 988 height 199
click at [224, 312] on textarea "**********" at bounding box center [665, 396] width 988 height 199
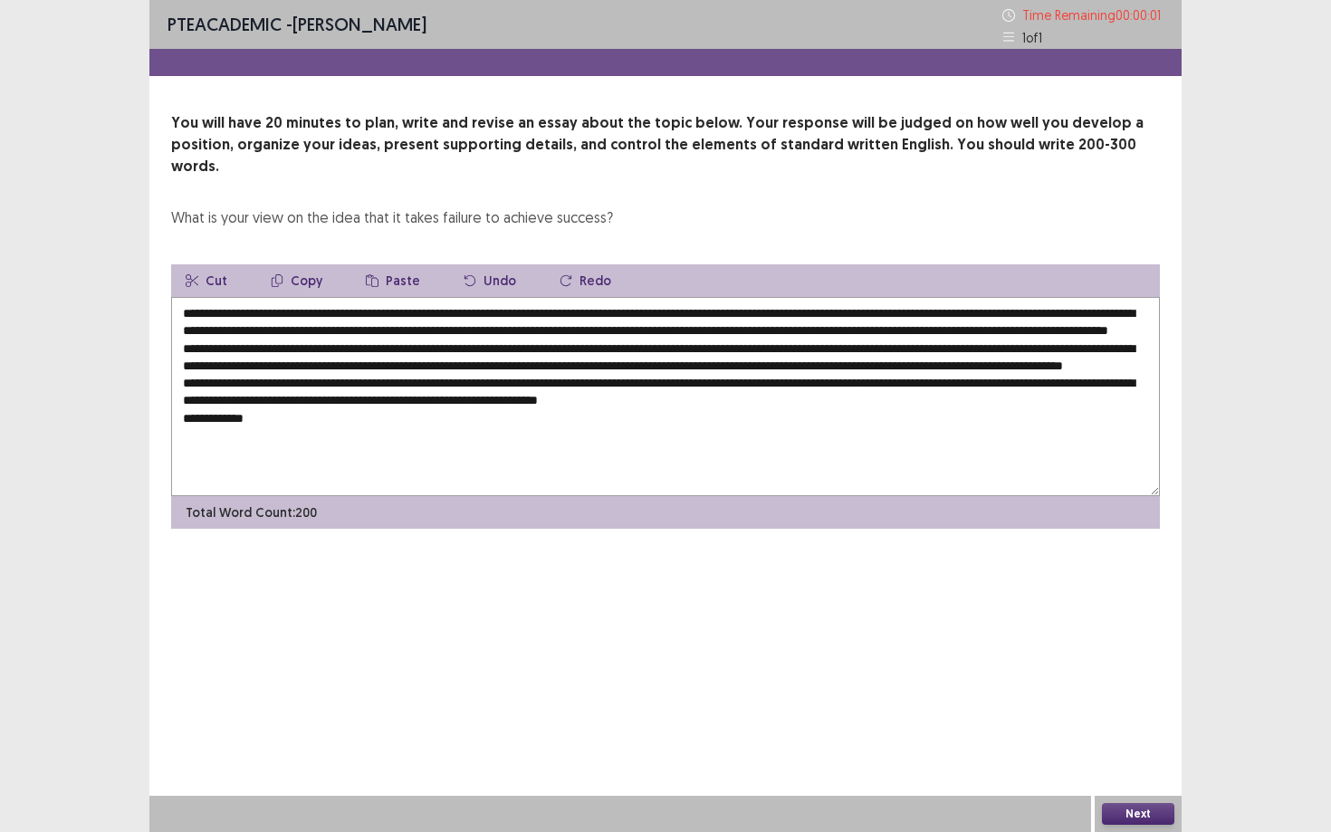
type textarea "**********"
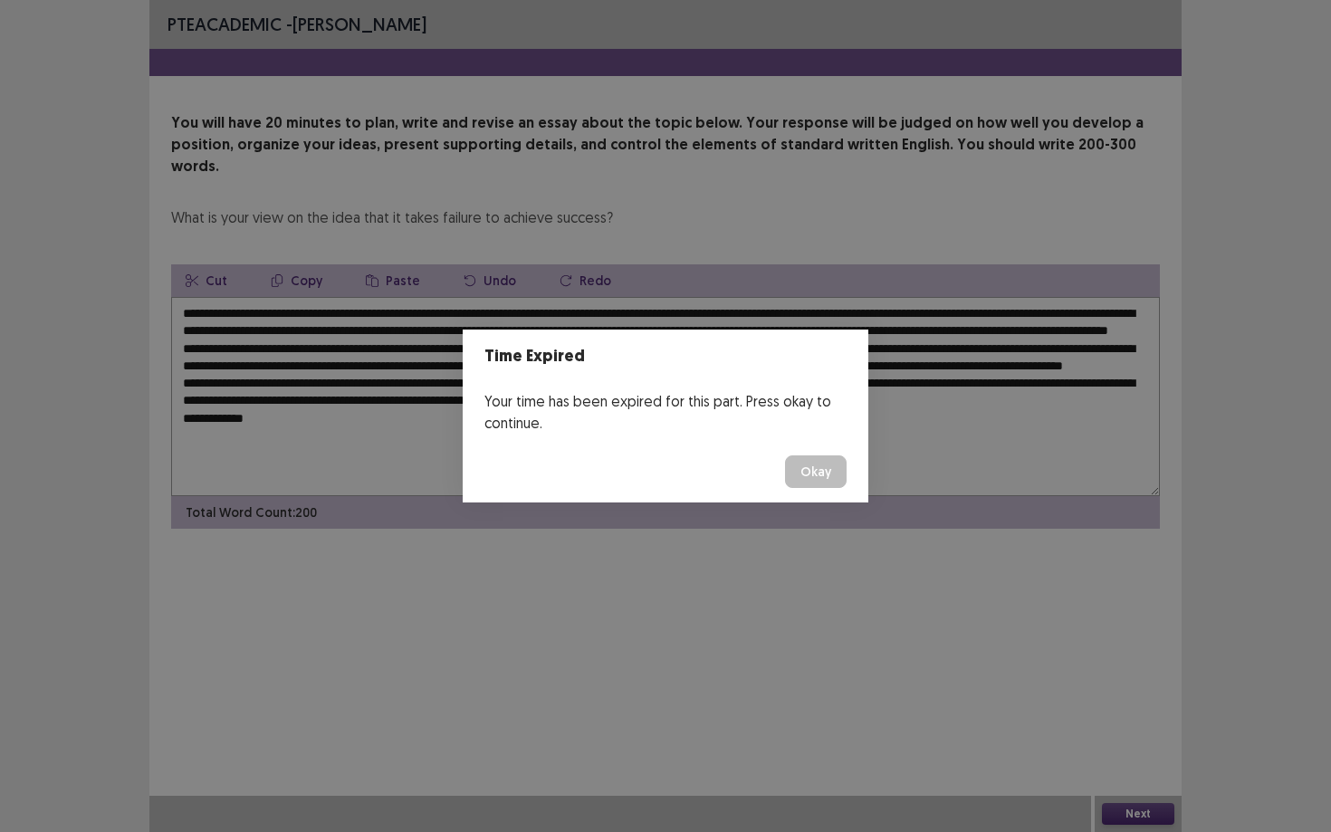
click at [812, 470] on button "Okay" at bounding box center [816, 471] width 62 height 33
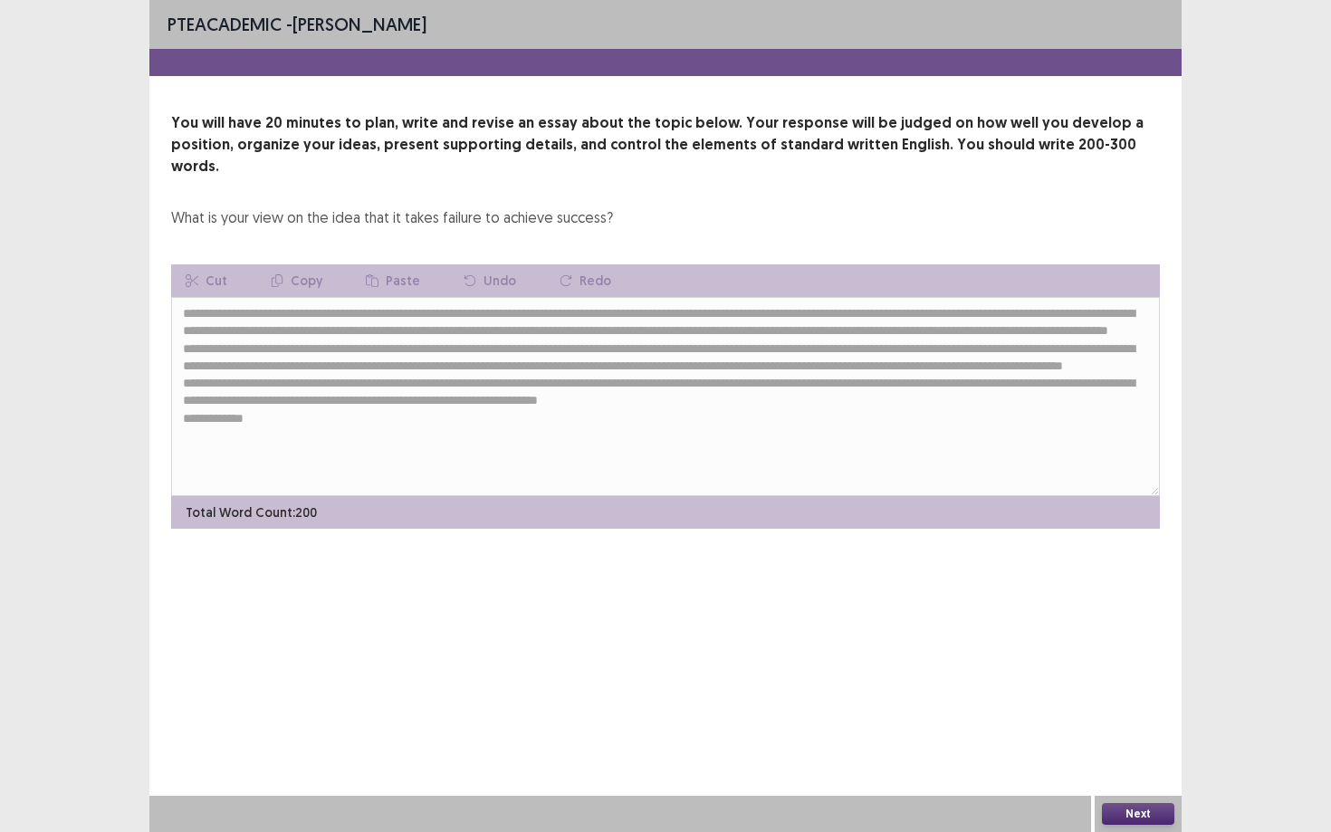
click at [1159, 751] on button "Next" at bounding box center [1138, 814] width 72 height 22
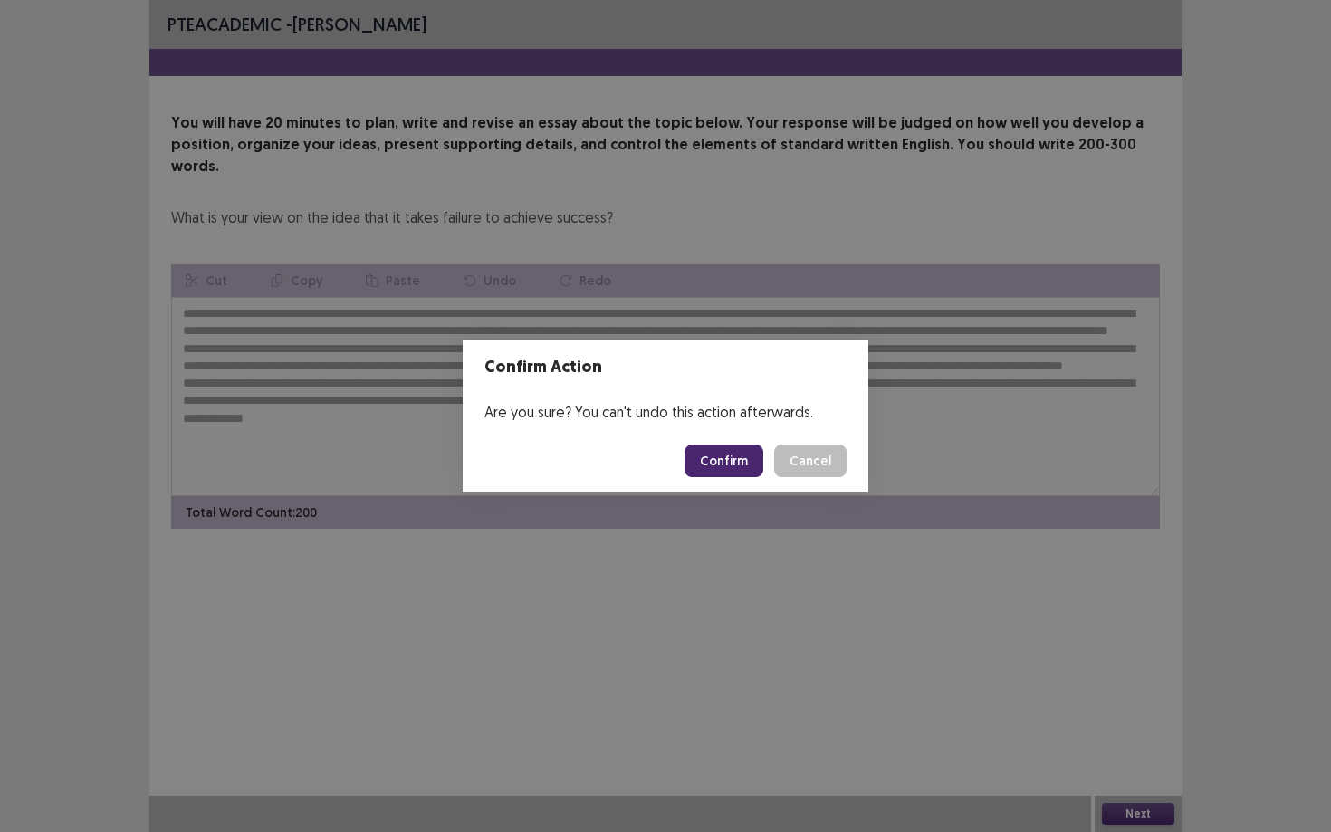
click at [730, 458] on button "Confirm" at bounding box center [723, 460] width 79 height 33
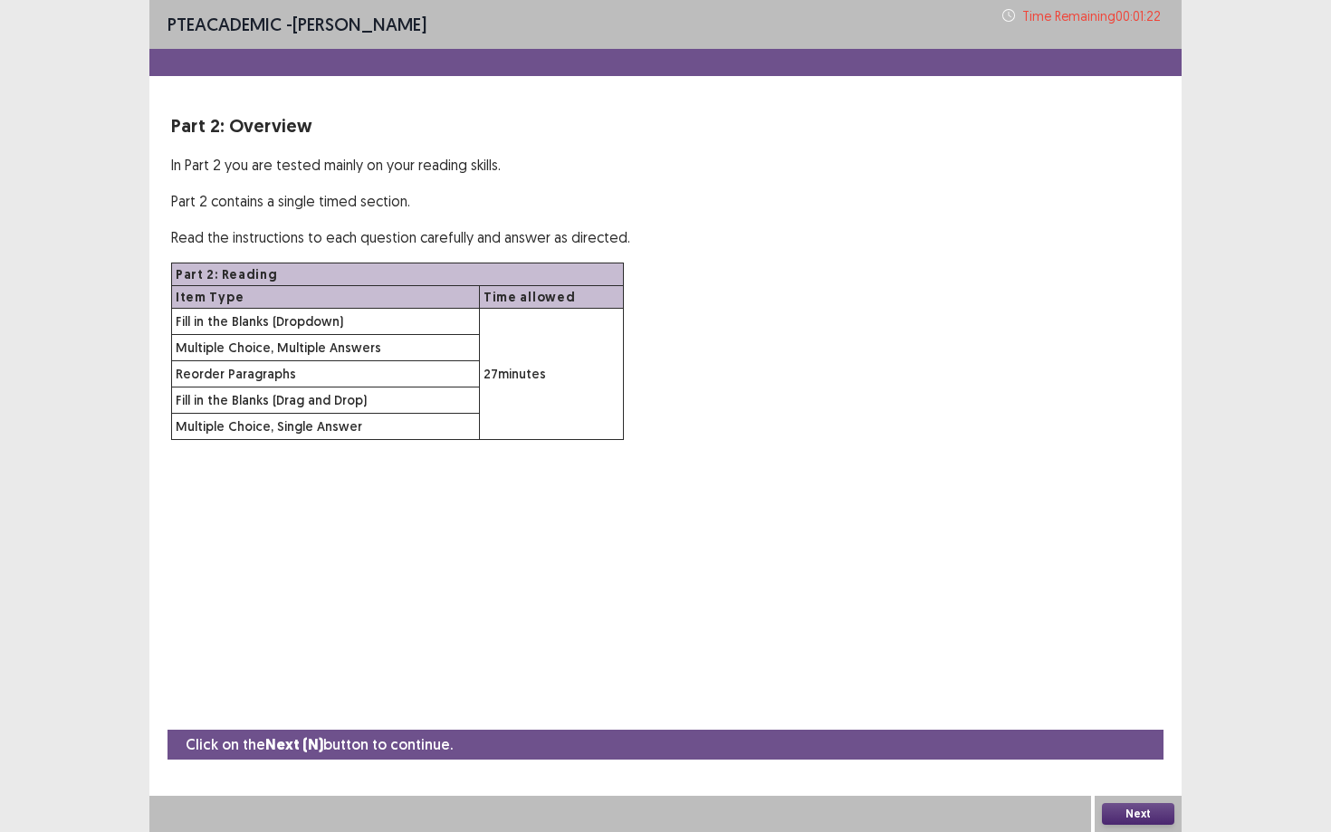
click at [1130, 751] on button "Next" at bounding box center [1138, 814] width 72 height 22
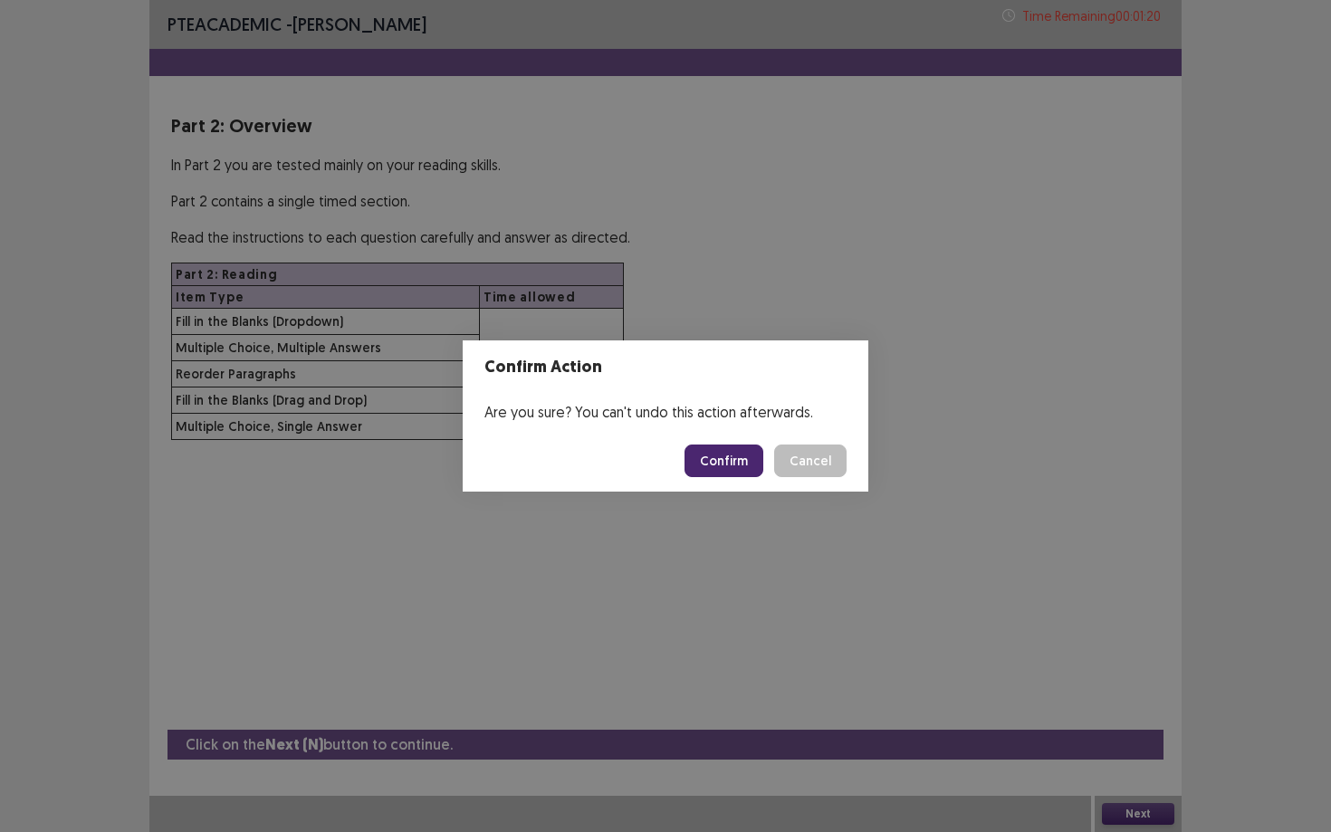
click at [754, 457] on button "Confirm" at bounding box center [723, 460] width 79 height 33
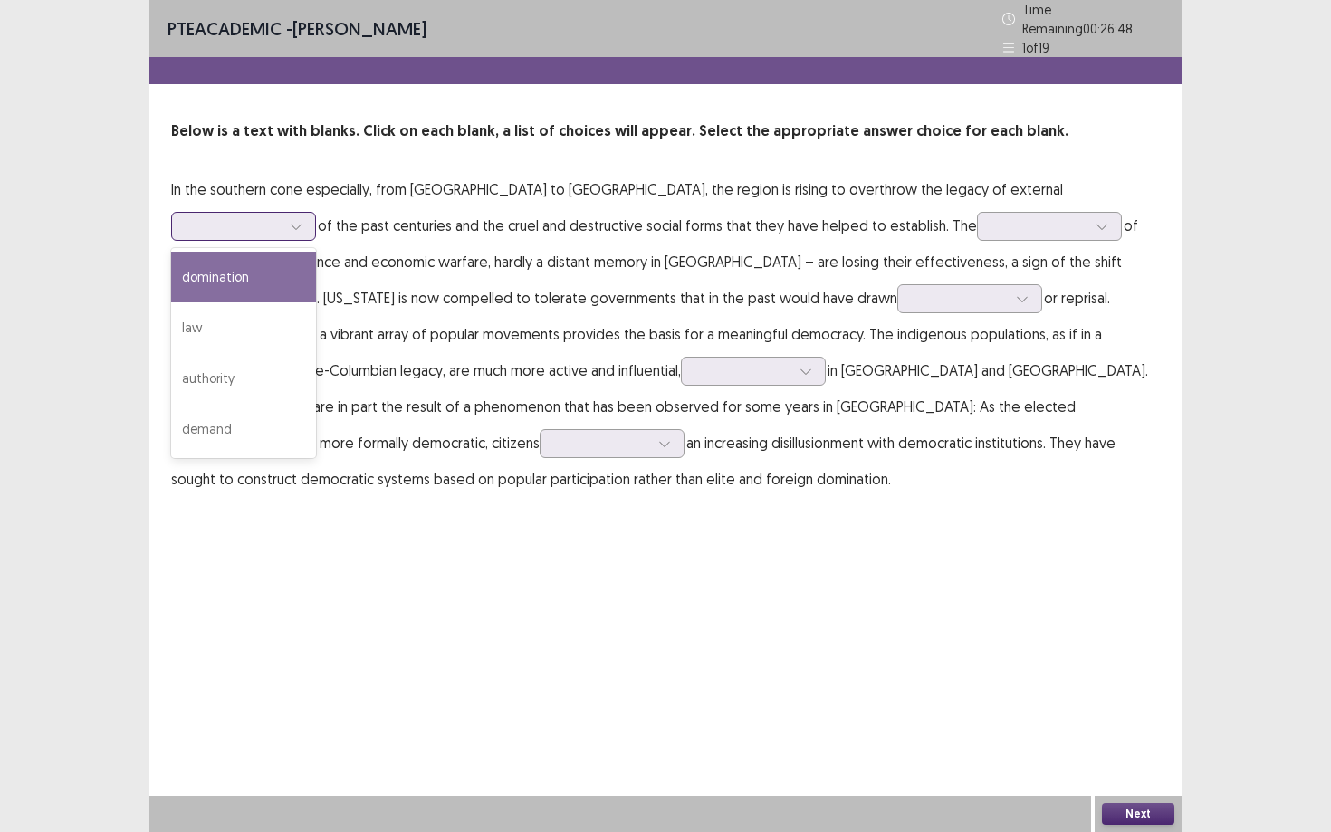
click at [302, 220] on icon at bounding box center [296, 226] width 13 height 13
click at [1088, 219] on div at bounding box center [1101, 226] width 27 height 27
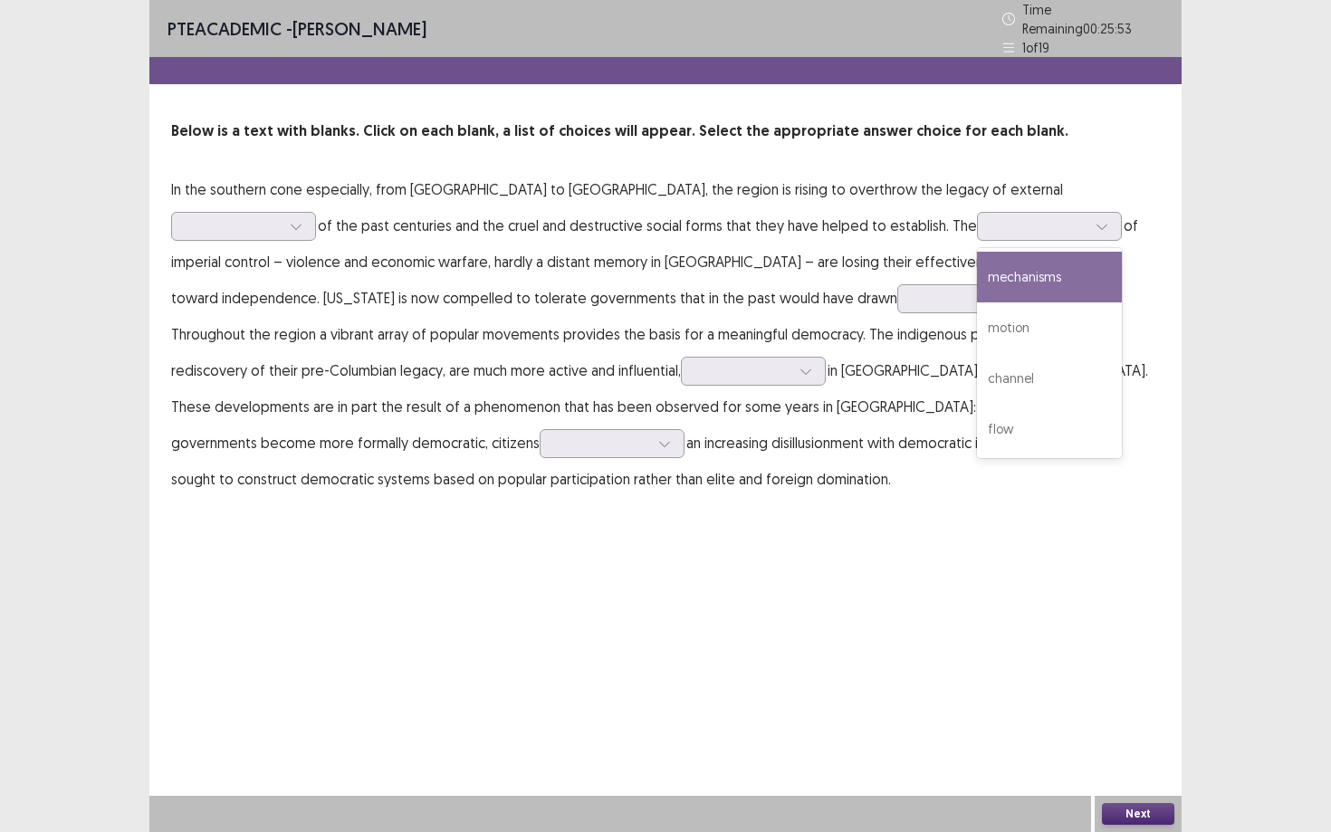
click at [691, 329] on p "In the southern cone especially, from Venezuela to Argentina, the region is ris…" at bounding box center [665, 334] width 988 height 326
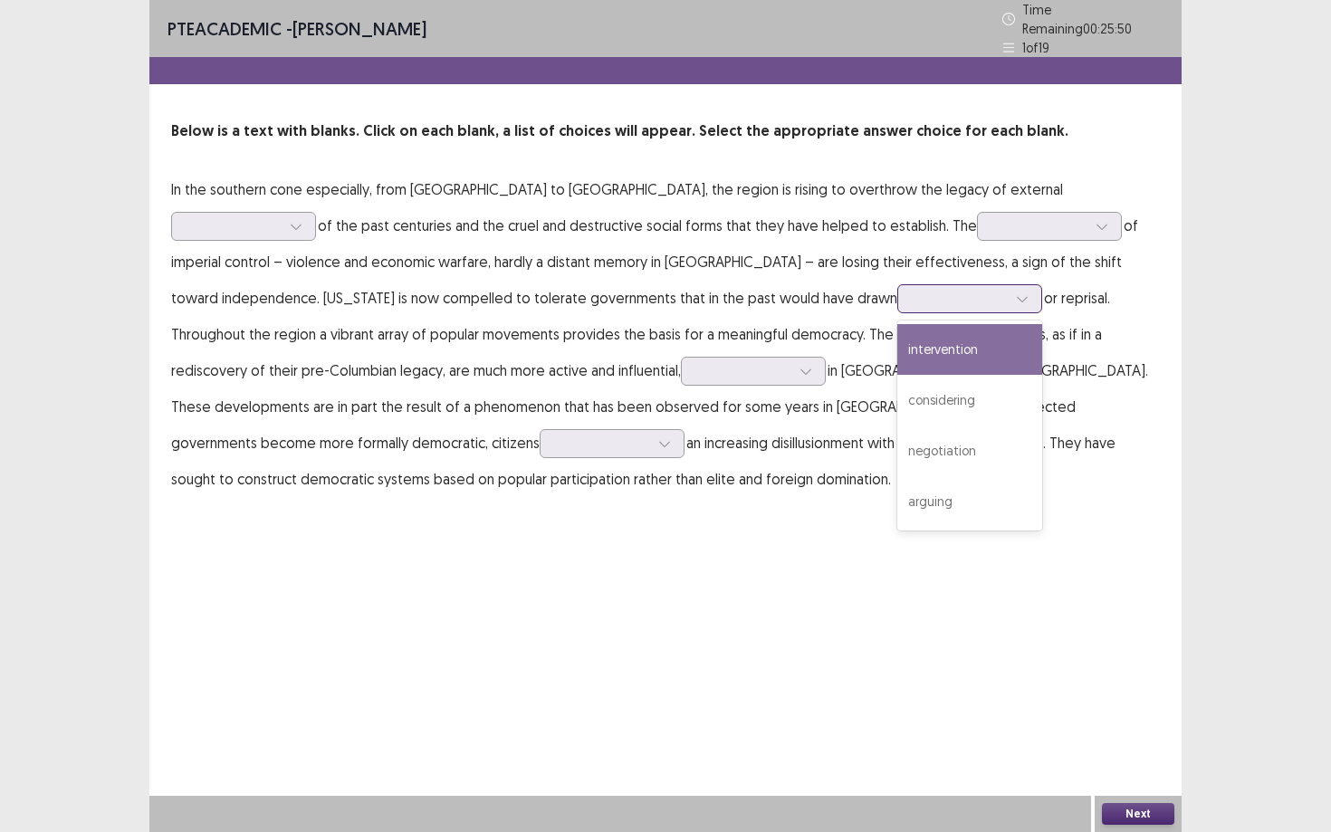
click at [1008, 285] on div at bounding box center [1021, 298] width 27 height 27
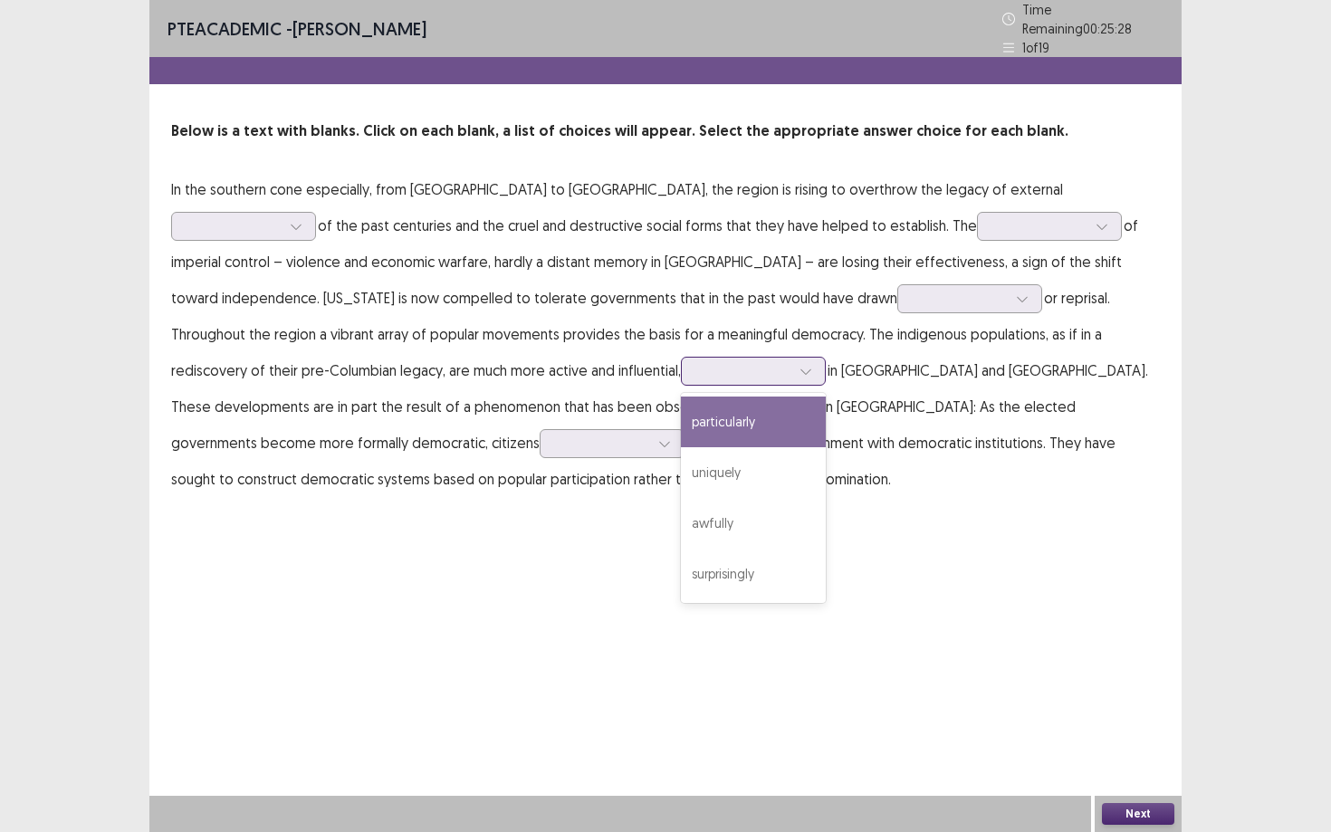
click at [792, 363] on div at bounding box center [805, 371] width 27 height 27
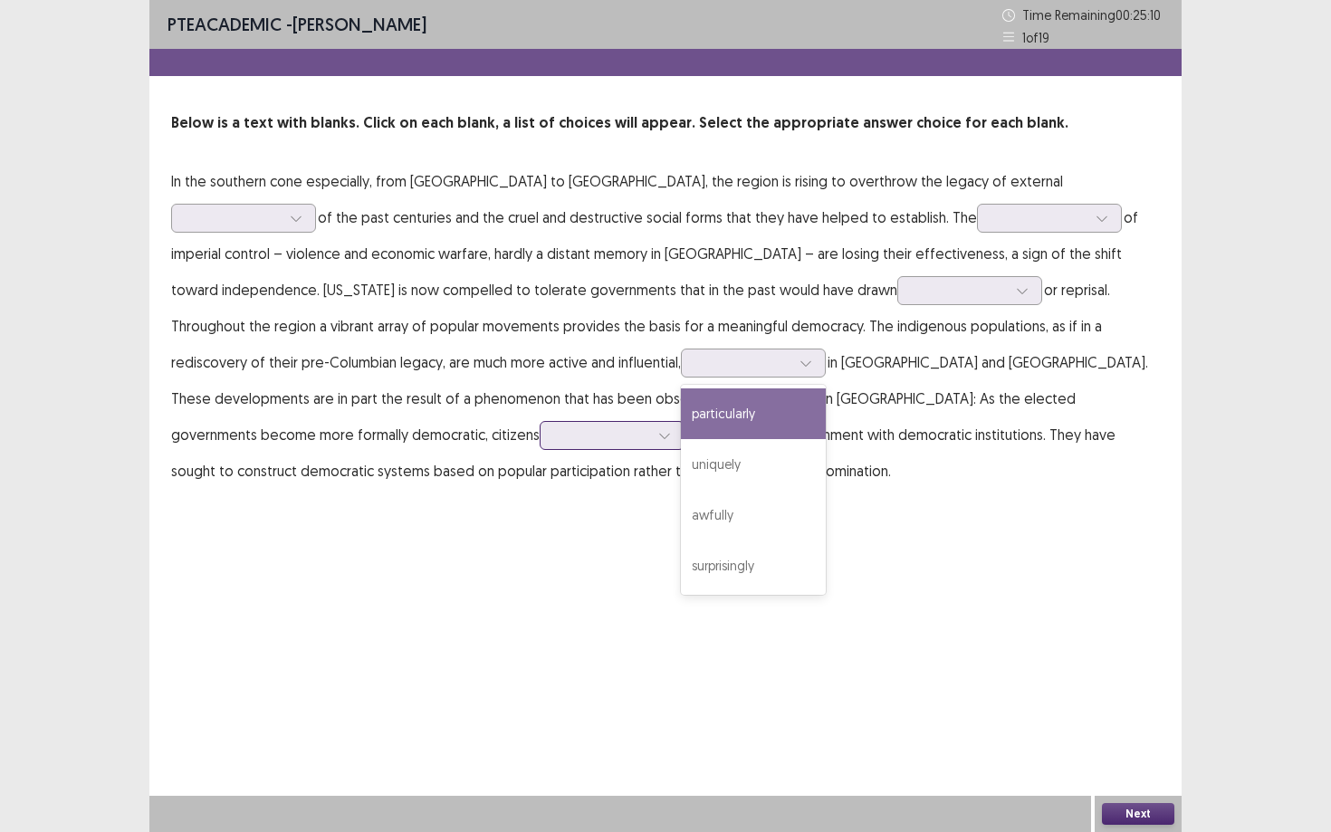
click at [671, 429] on icon at bounding box center [664, 435] width 13 height 13
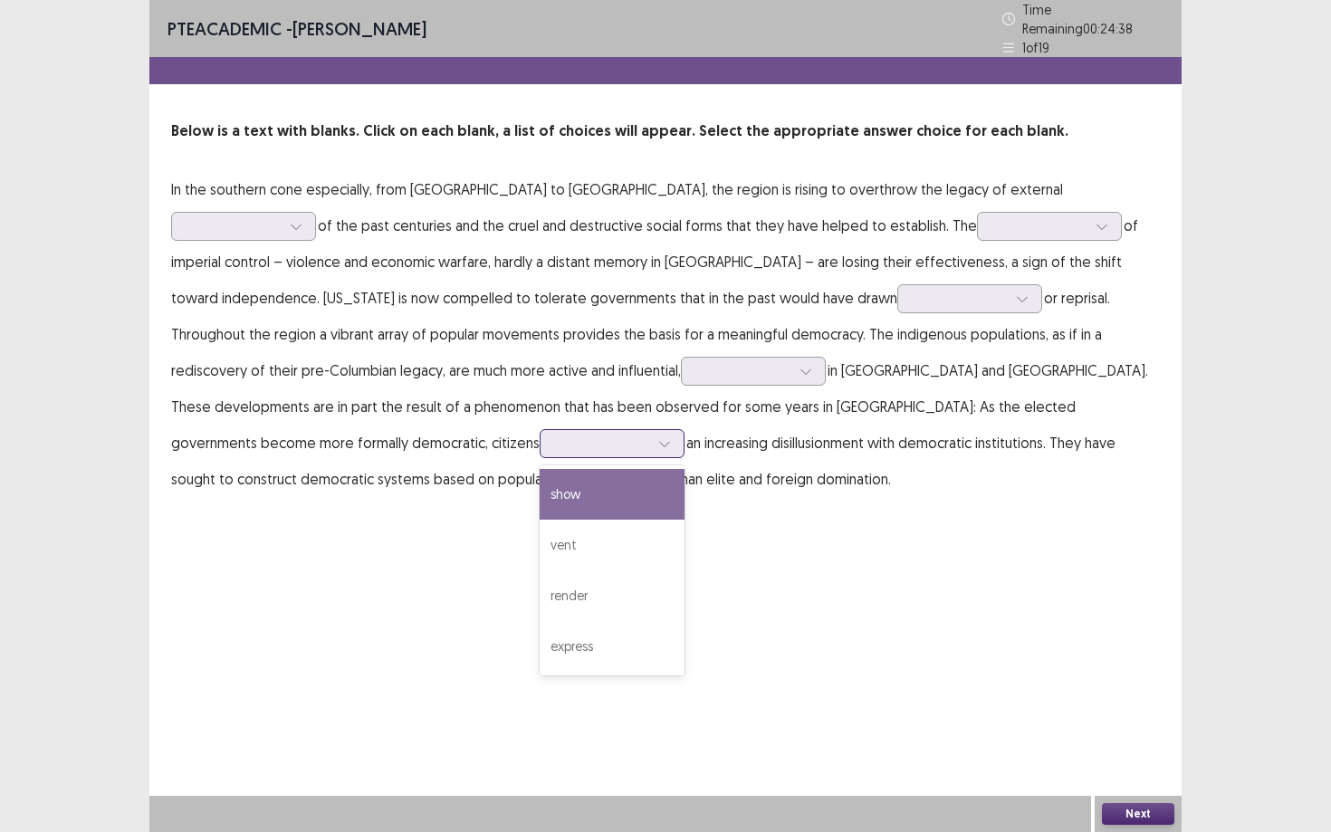
click at [684, 469] on div "show" at bounding box center [611, 494] width 145 height 51
click at [681, 360] on div at bounding box center [753, 371] width 145 height 29
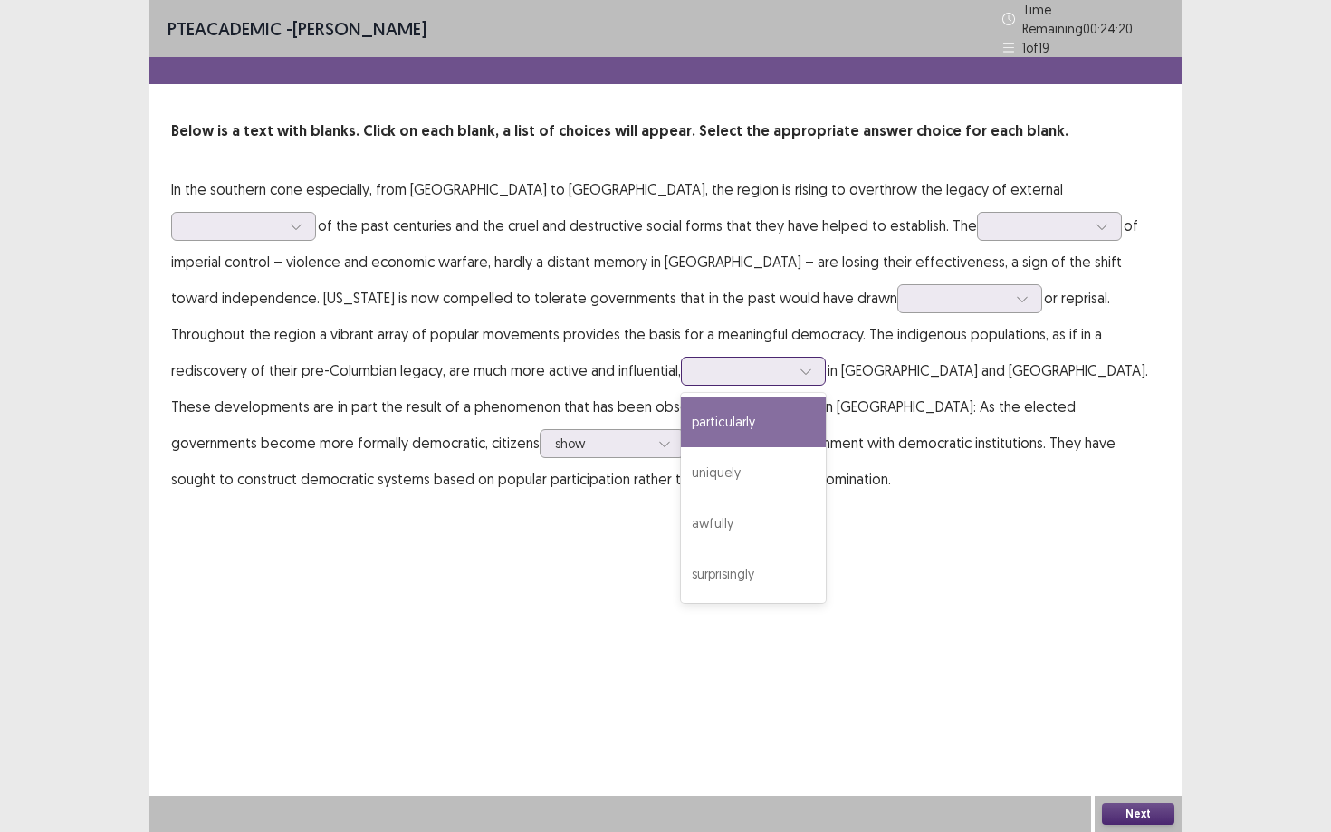
click at [681, 417] on div "particularly" at bounding box center [753, 421] width 145 height 51
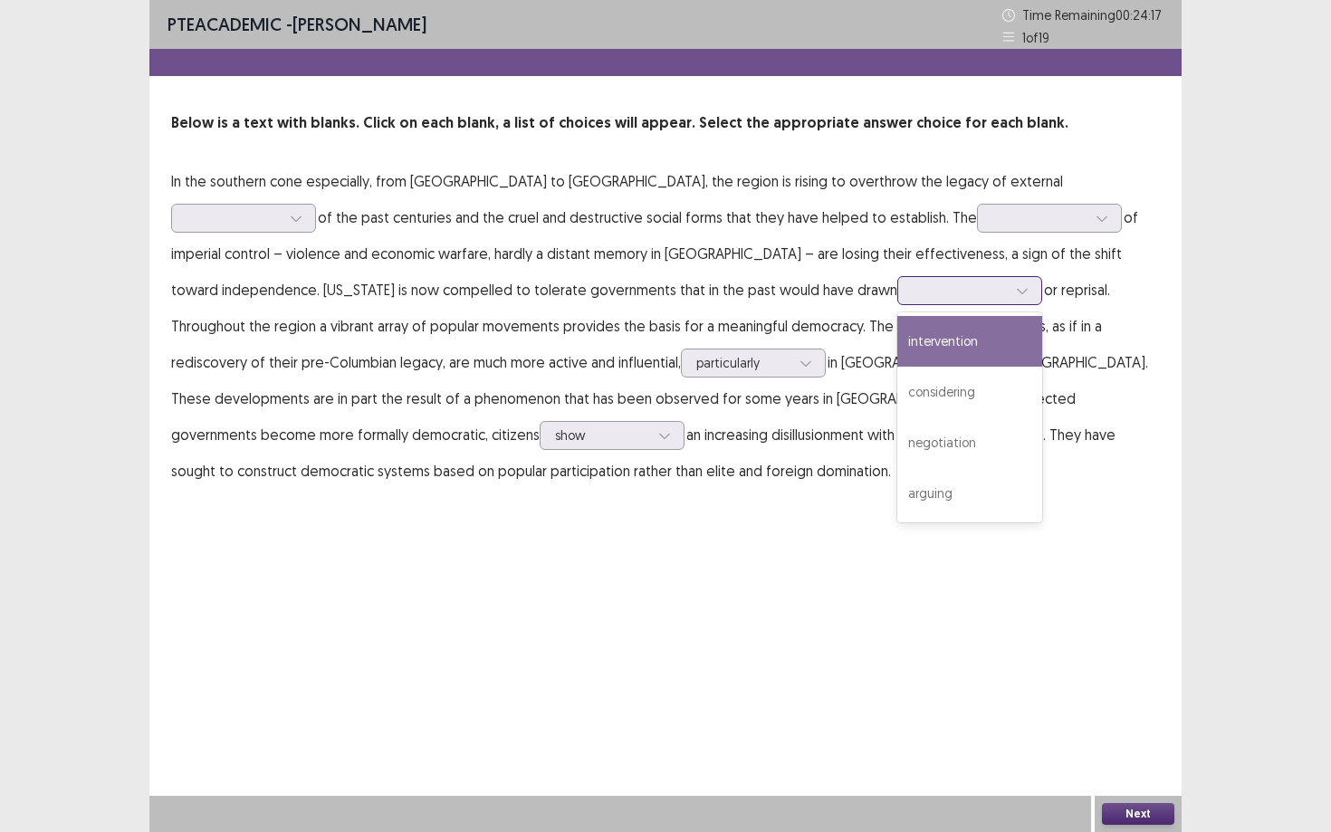
click at [1016, 292] on icon at bounding box center [1022, 290] width 13 height 13
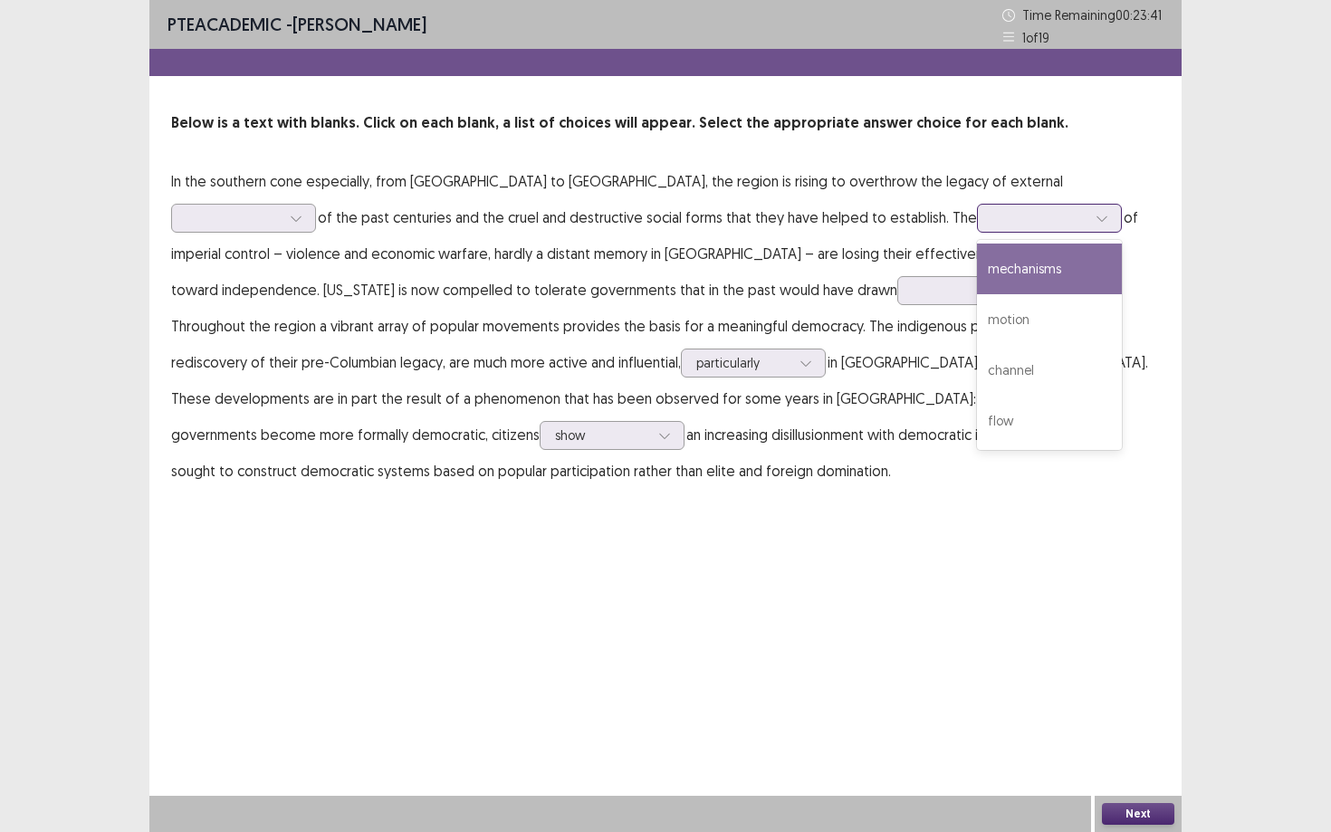
click at [1095, 216] on icon at bounding box center [1101, 218] width 13 height 13
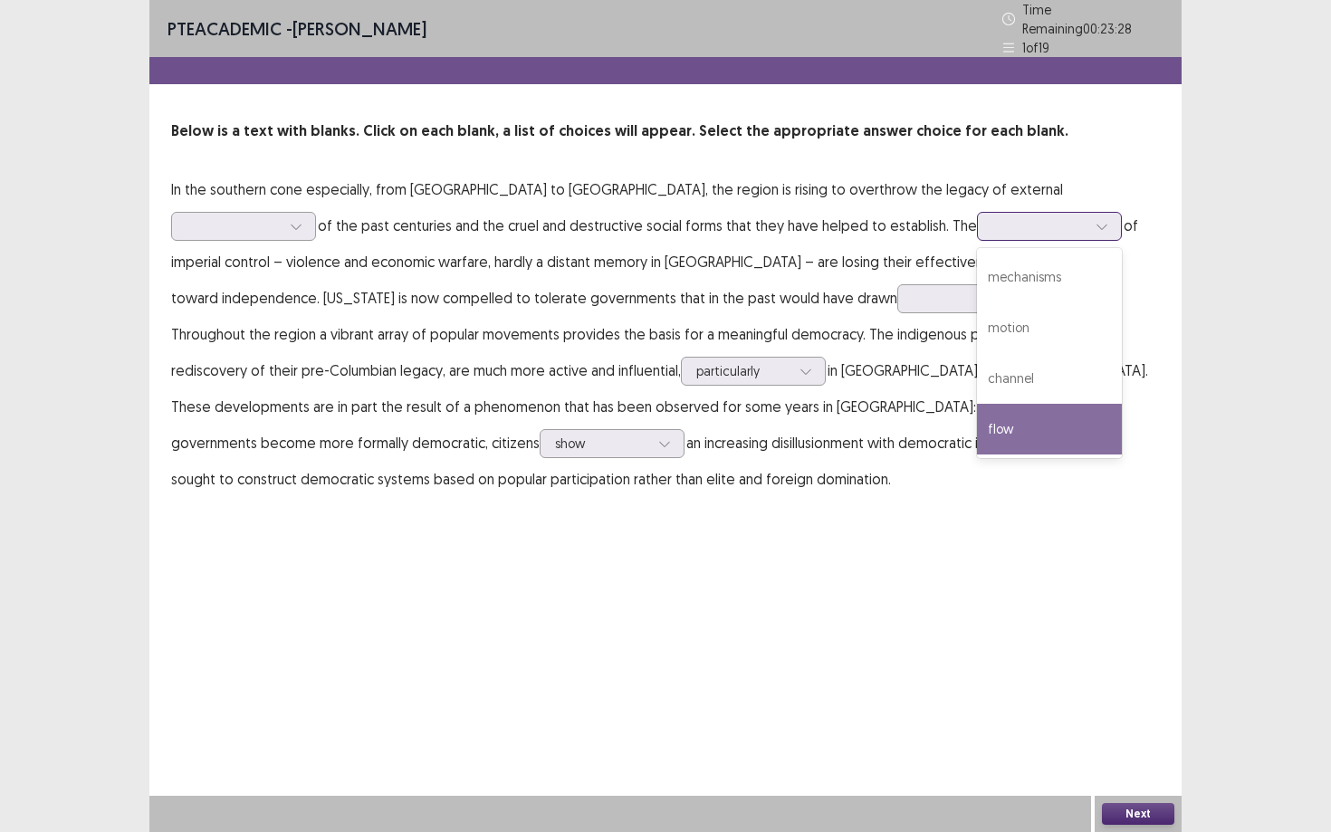
click at [977, 405] on div "flow" at bounding box center [1049, 429] width 145 height 51
click at [992, 217] on div at bounding box center [1039, 225] width 94 height 17
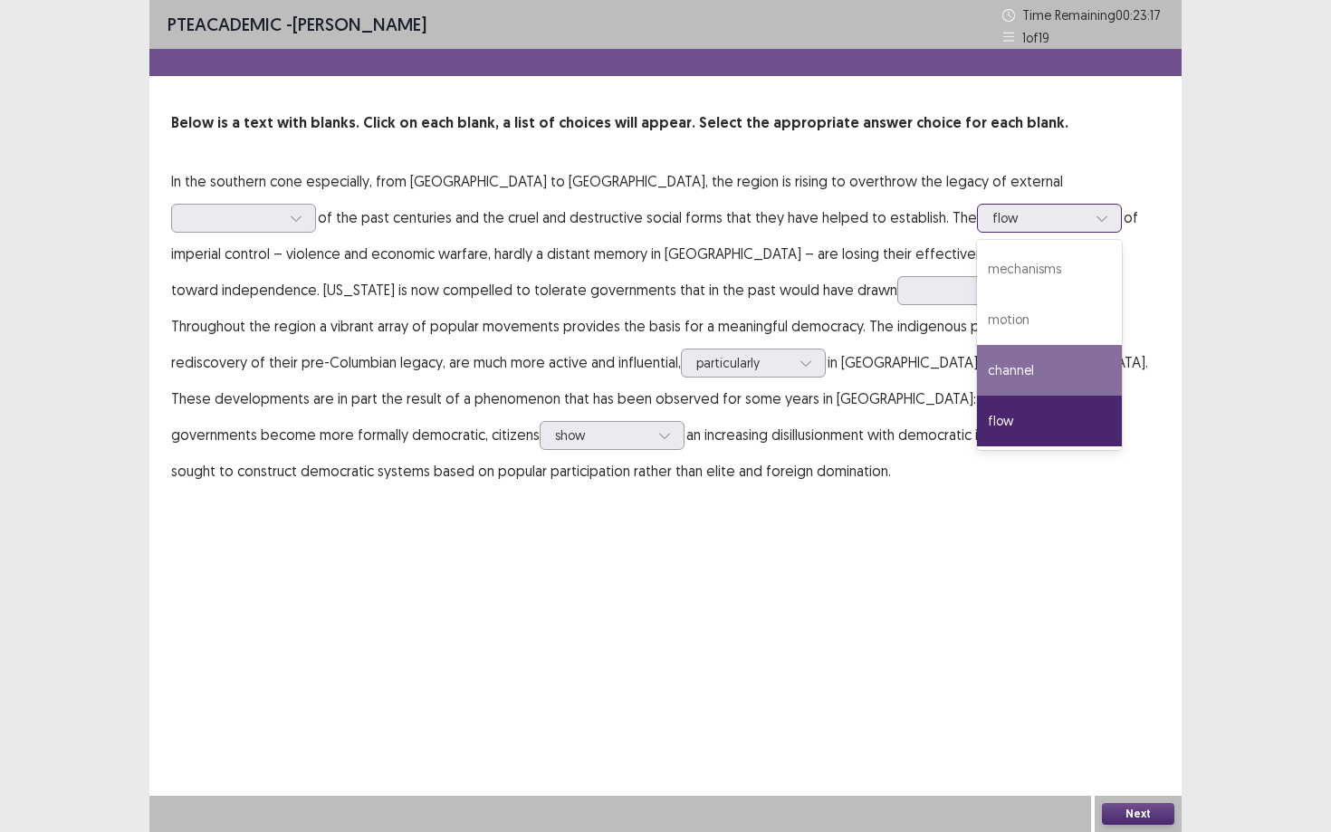
click at [977, 359] on div "channel" at bounding box center [1049, 370] width 145 height 51
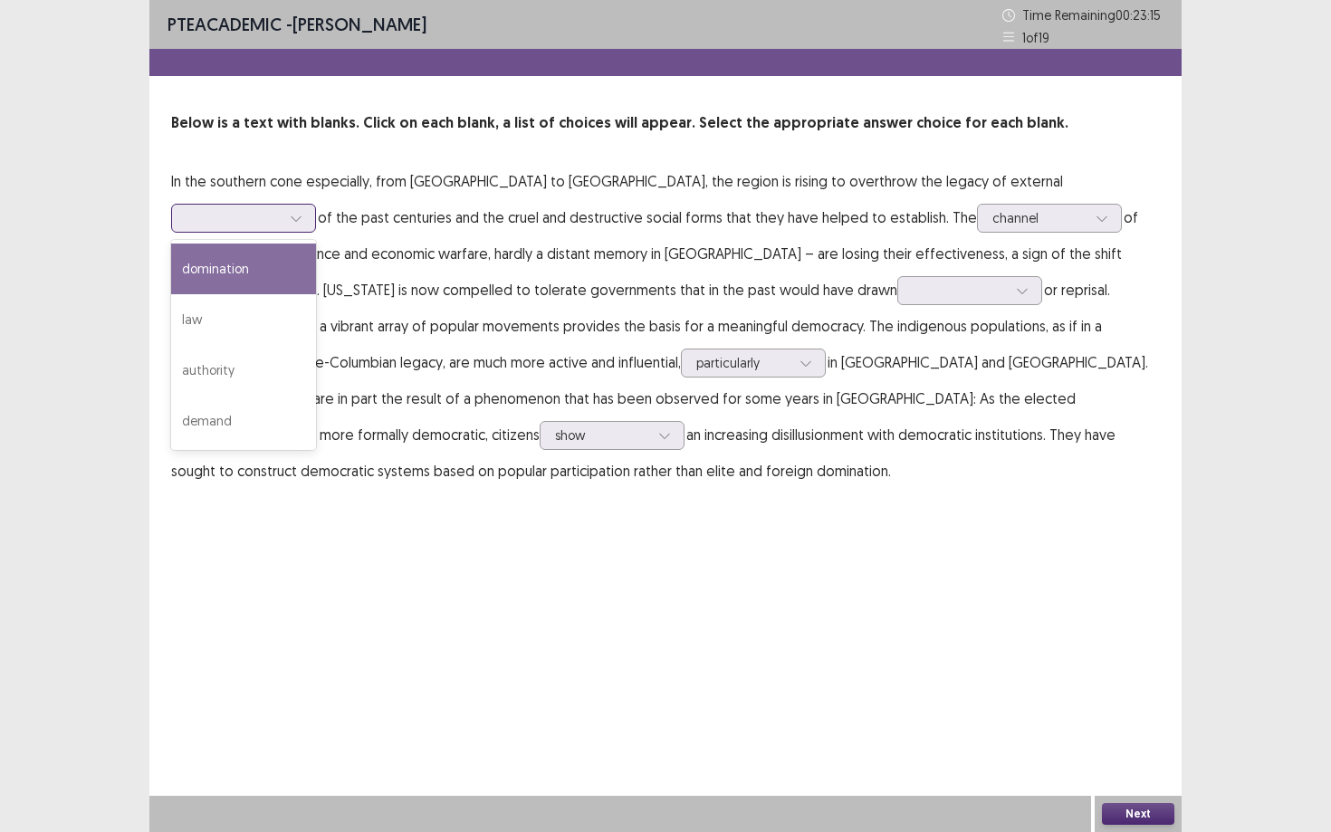
click at [310, 205] on div at bounding box center [295, 218] width 27 height 27
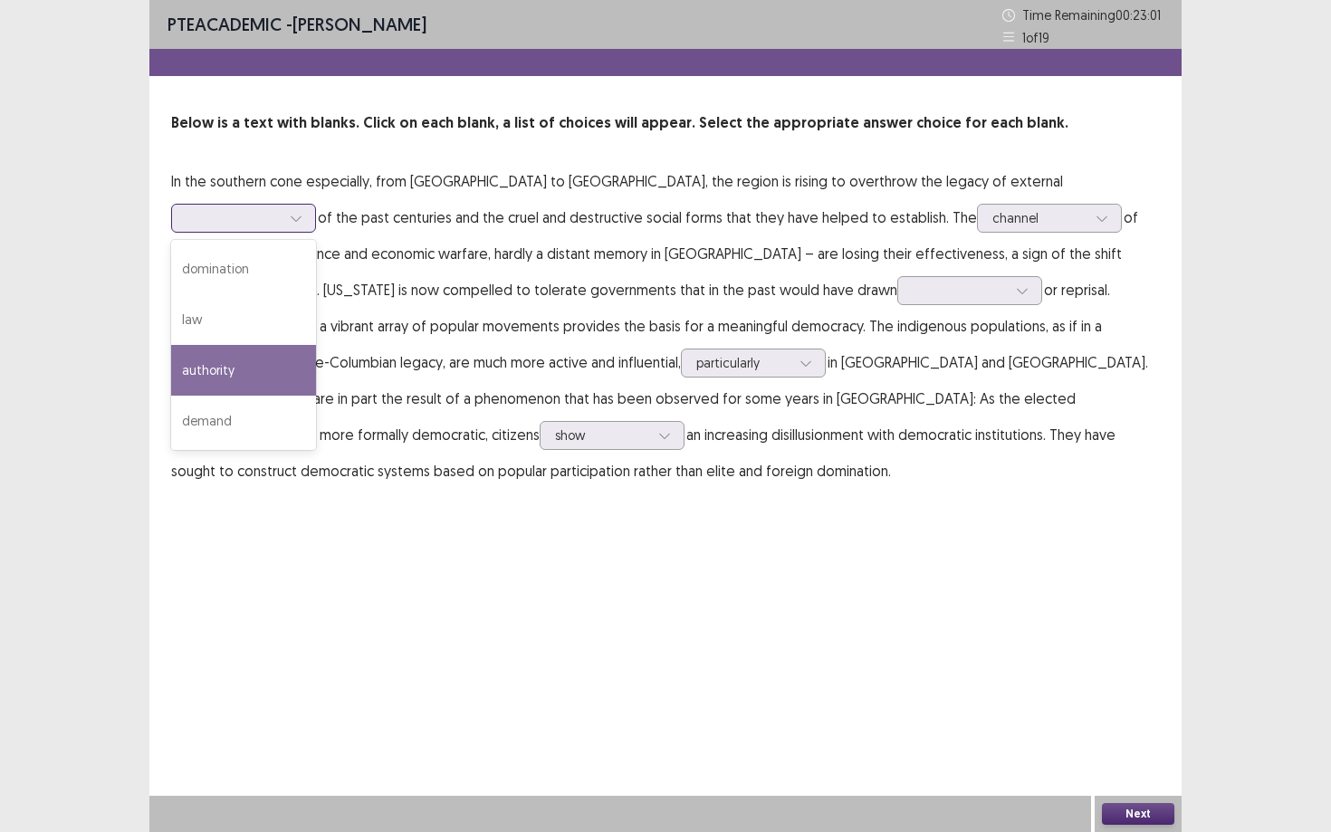
click at [316, 345] on div "authority" at bounding box center [243, 370] width 145 height 51
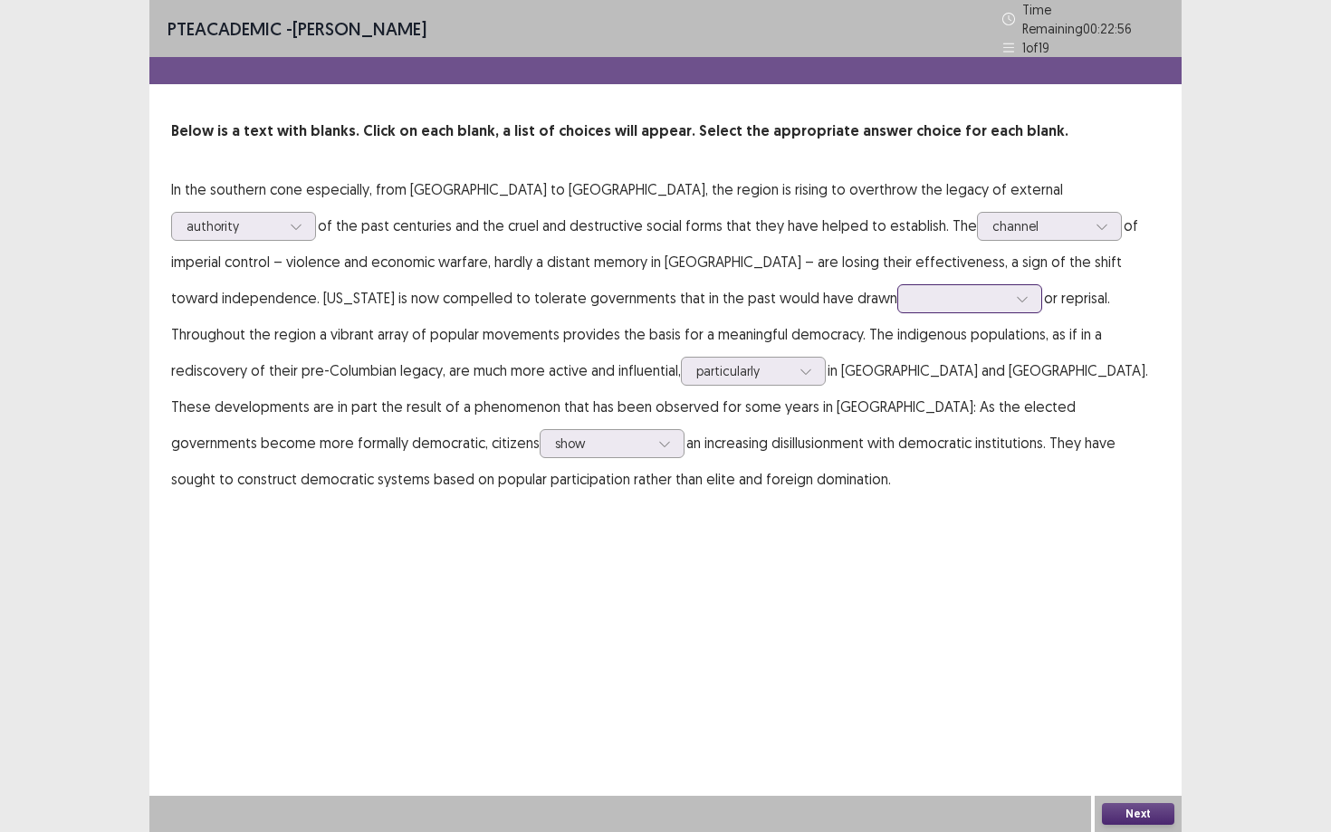
click at [1016, 292] on icon at bounding box center [1022, 298] width 13 height 13
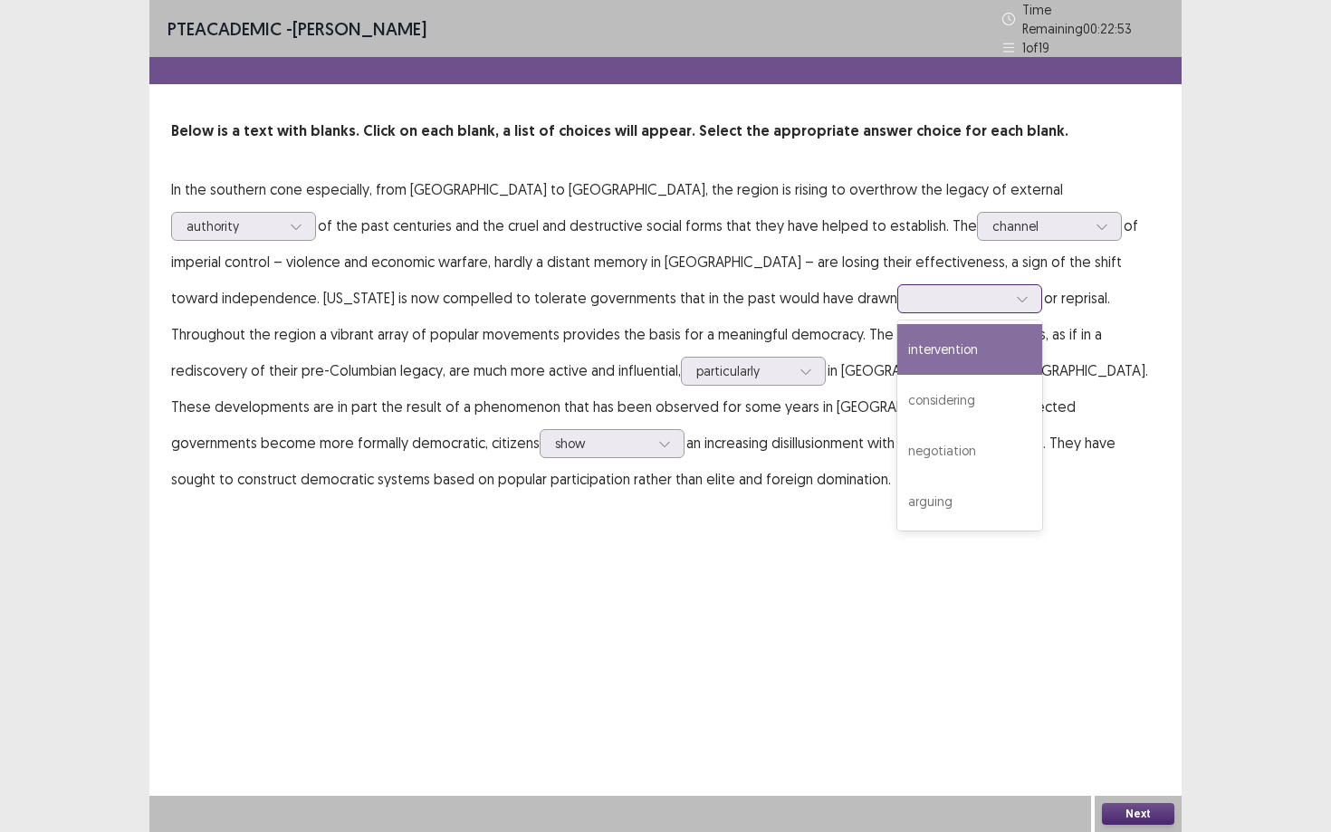
click at [897, 351] on div "intervention" at bounding box center [969, 349] width 145 height 51
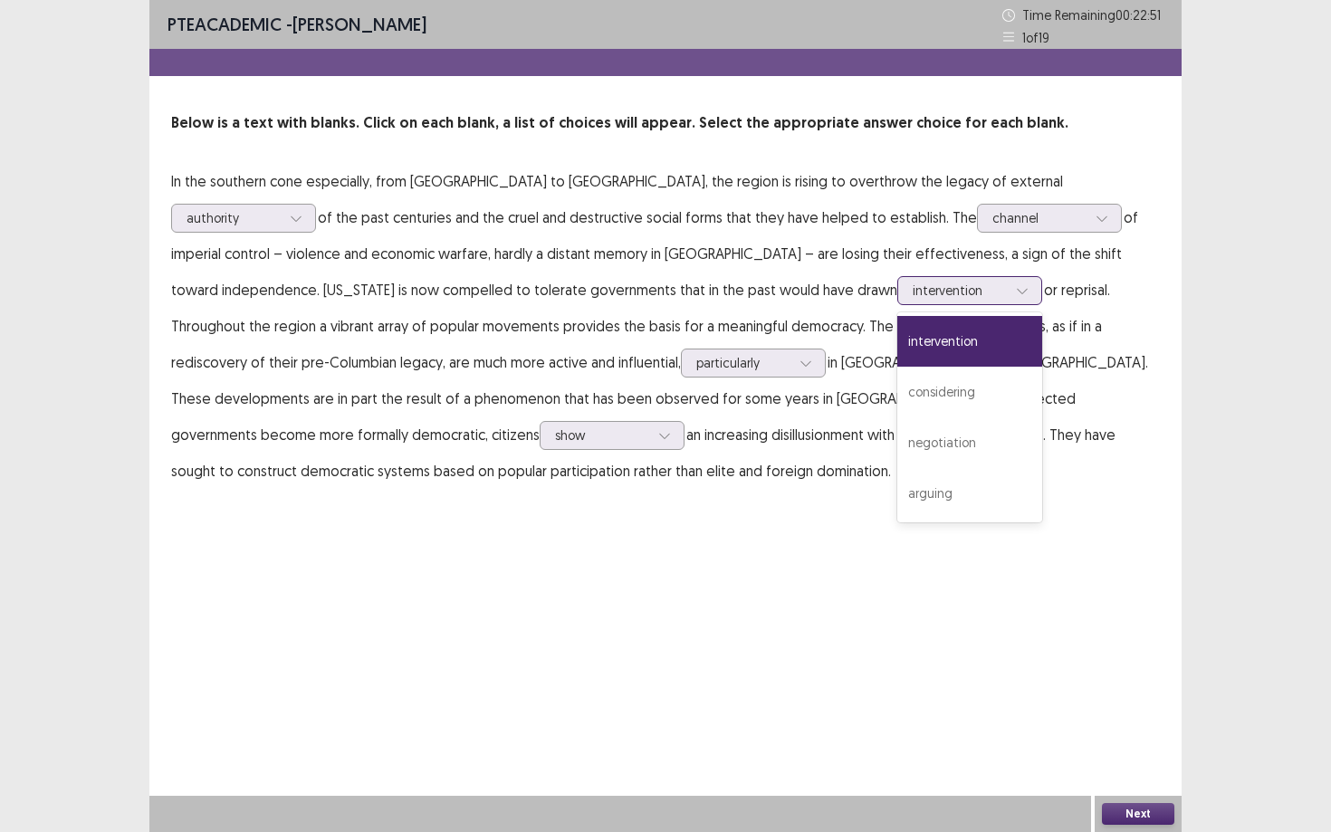
click at [1016, 291] on icon at bounding box center [1022, 290] width 13 height 13
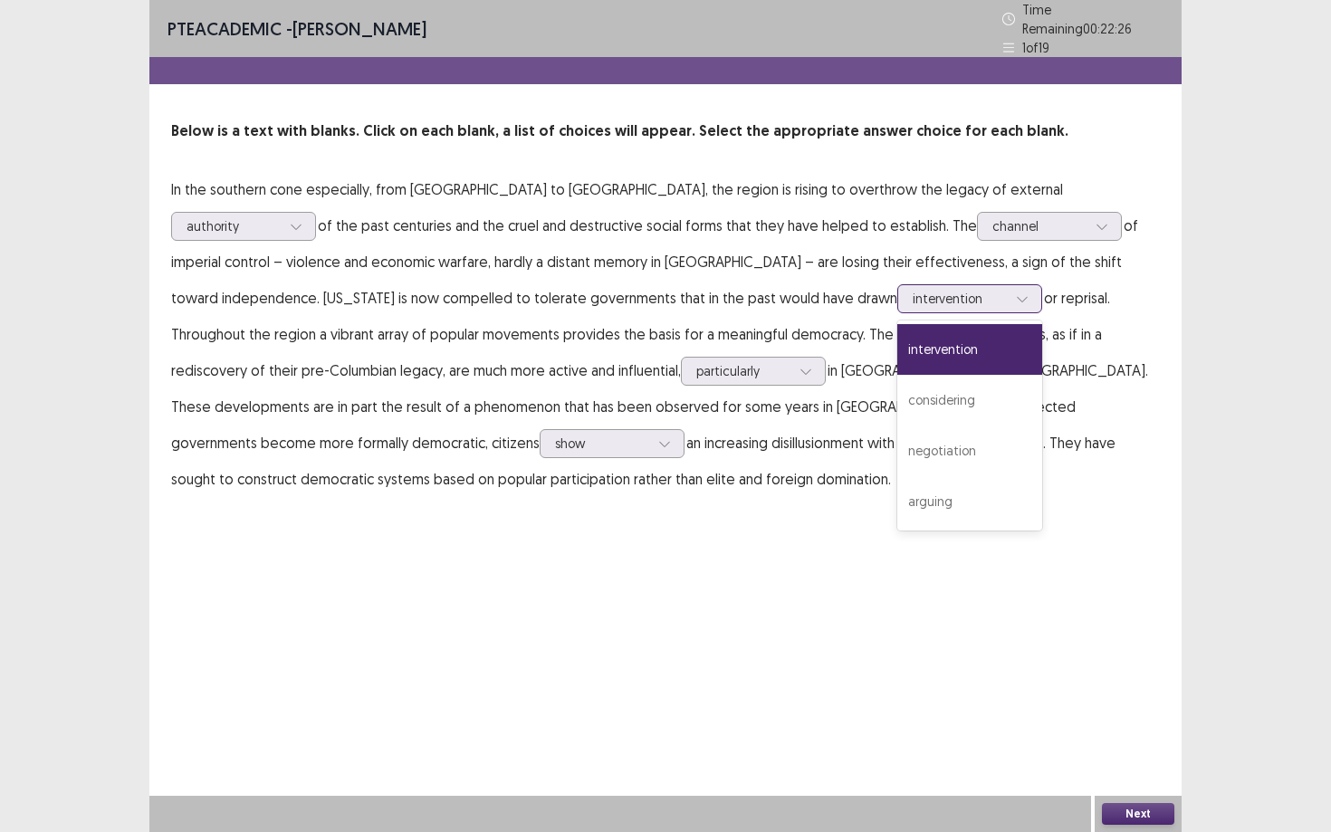
click at [897, 361] on div "intervention" at bounding box center [969, 349] width 145 height 51
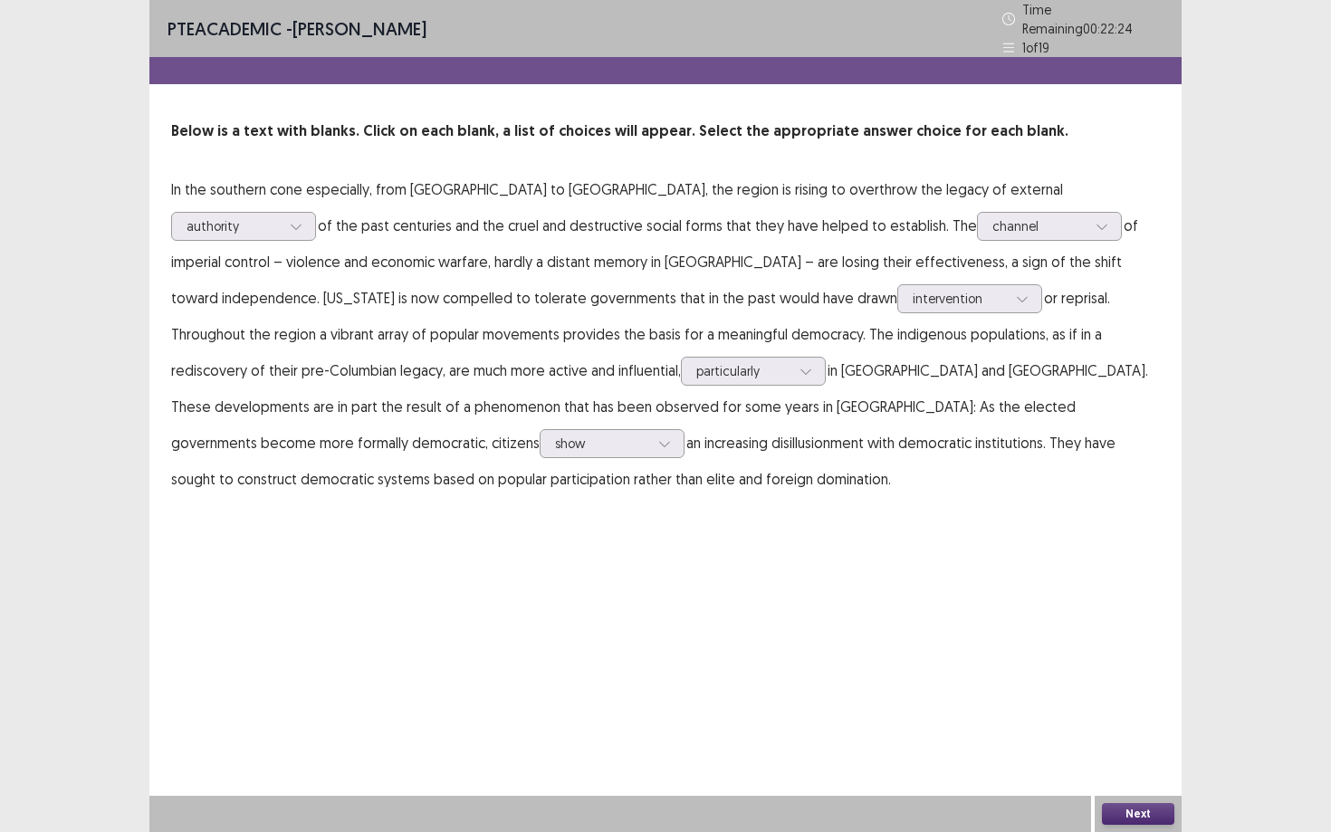
click at [1155, 751] on button "Next" at bounding box center [1138, 814] width 72 height 22
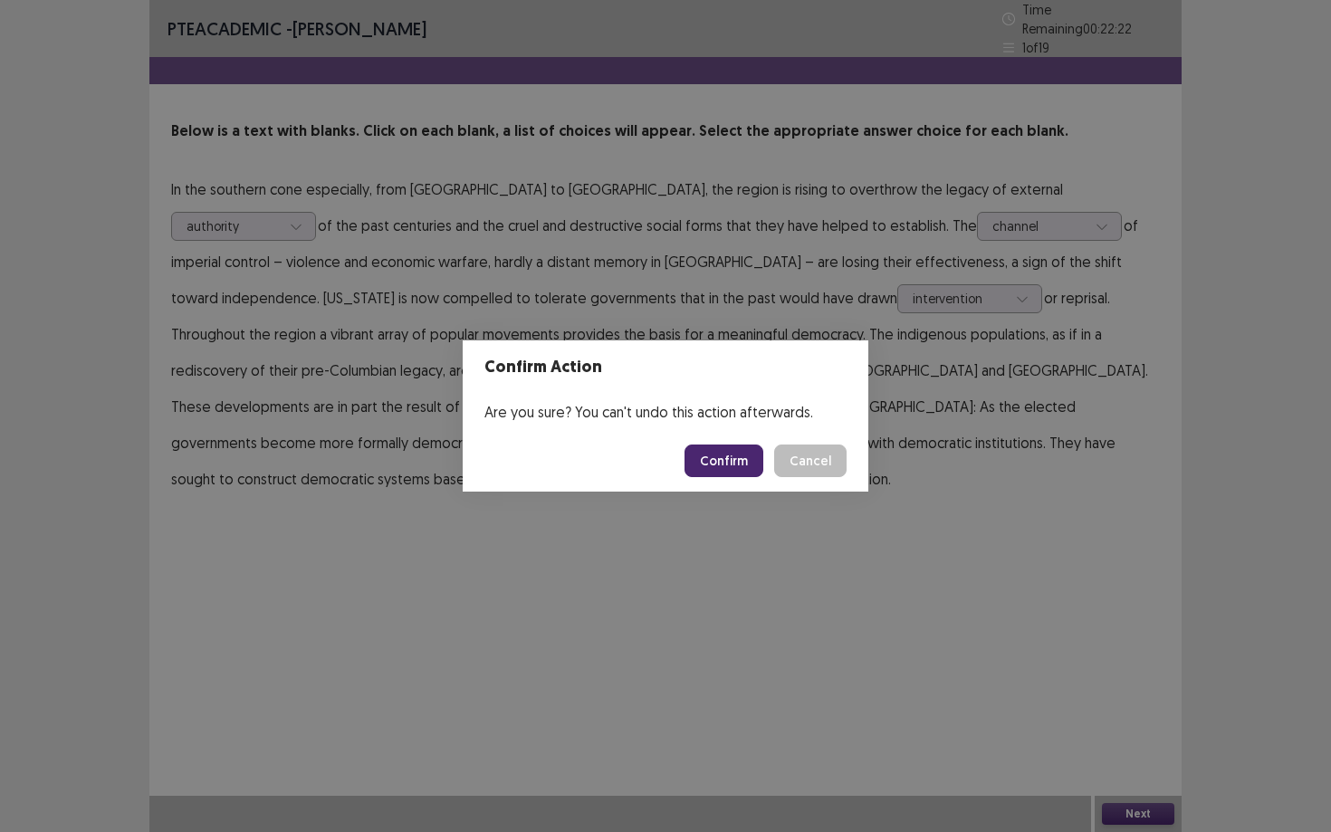
click at [720, 465] on button "Confirm" at bounding box center [723, 460] width 79 height 33
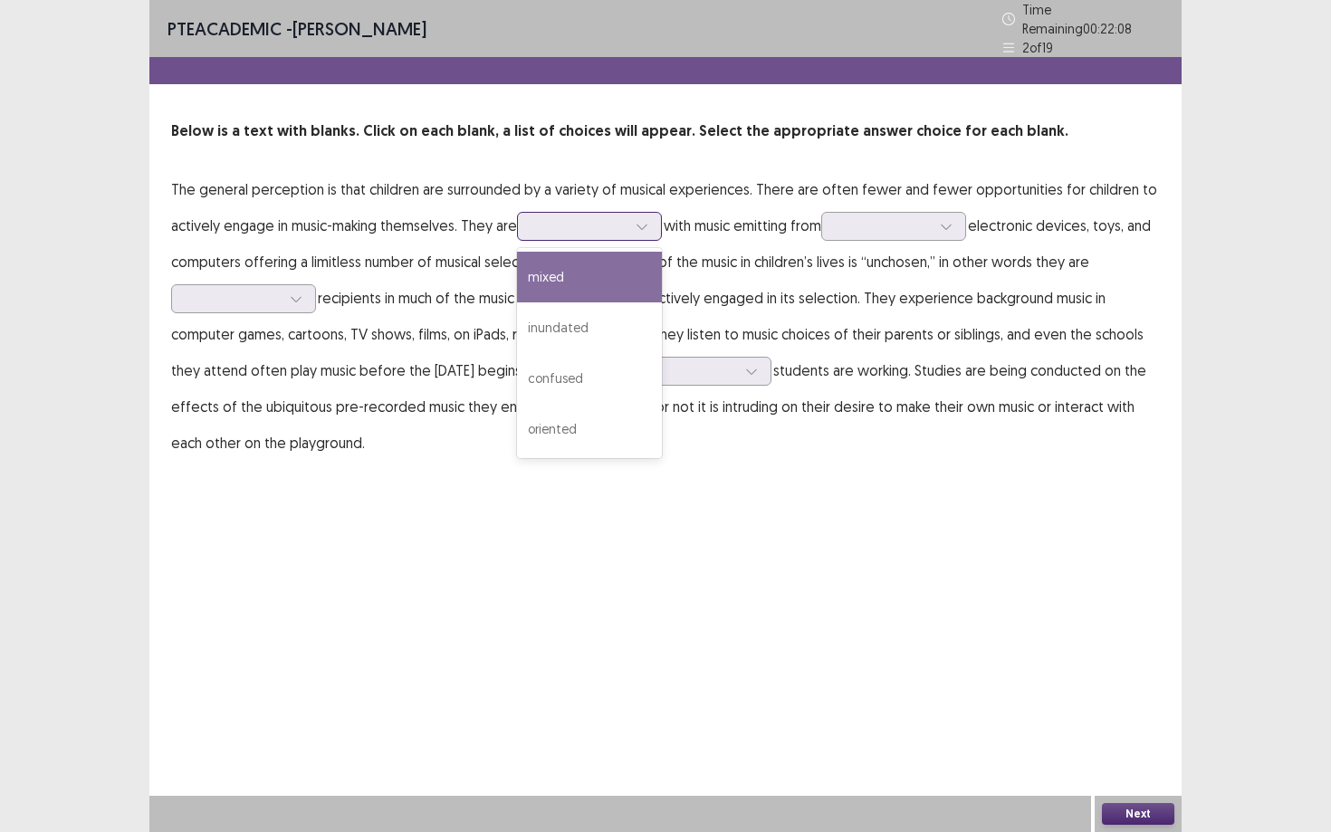
click at [642, 223] on icon at bounding box center [641, 226] width 13 height 13
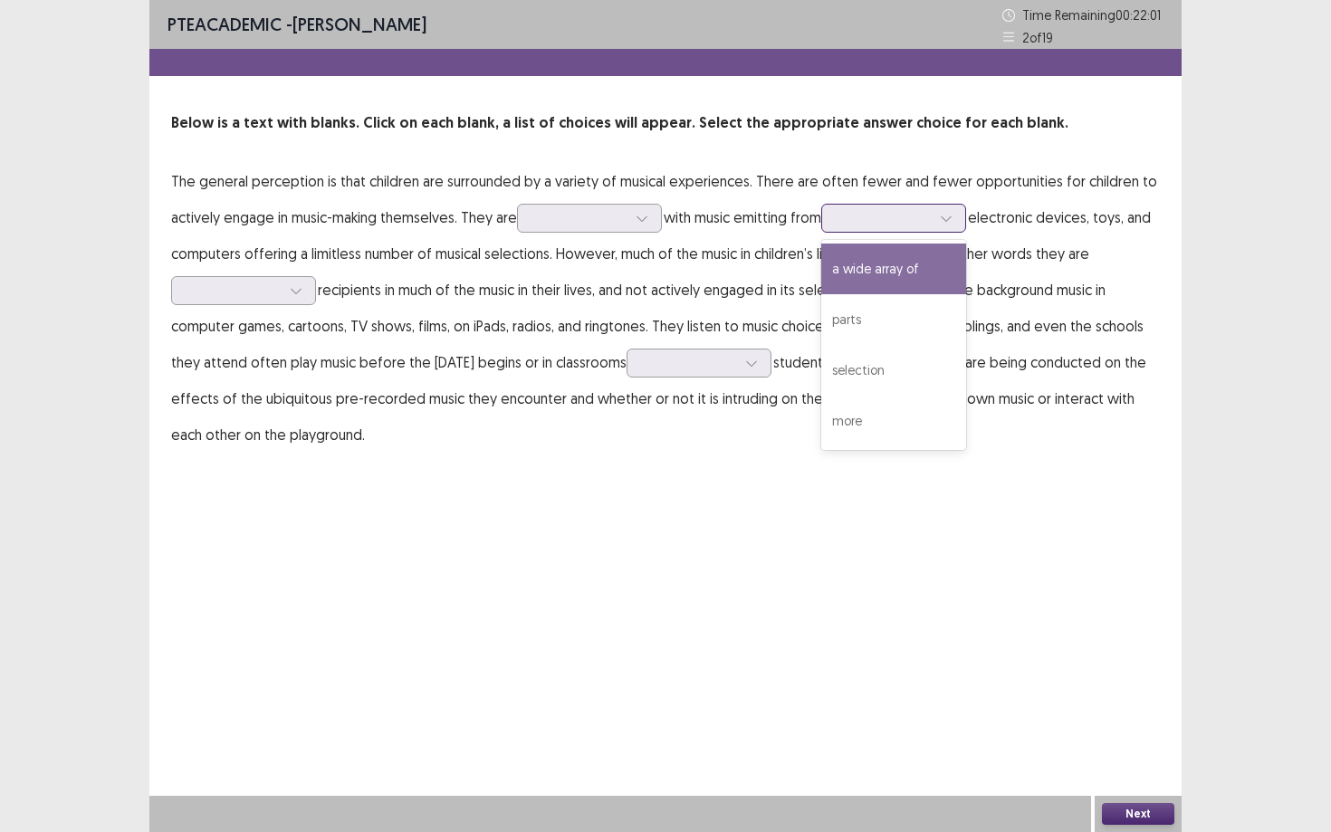
click at [959, 218] on div at bounding box center [945, 218] width 27 height 27
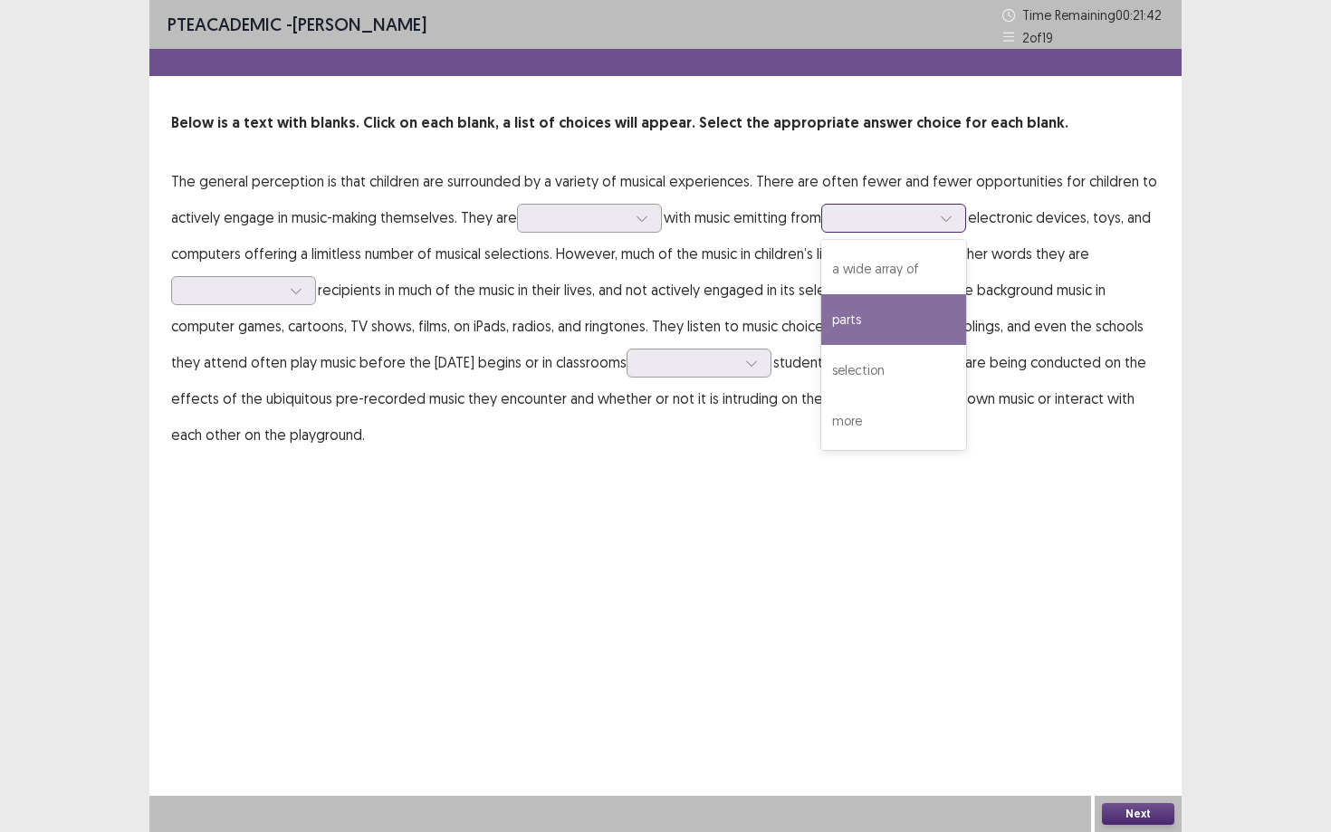
click at [916, 314] on div "parts" at bounding box center [893, 319] width 145 height 51
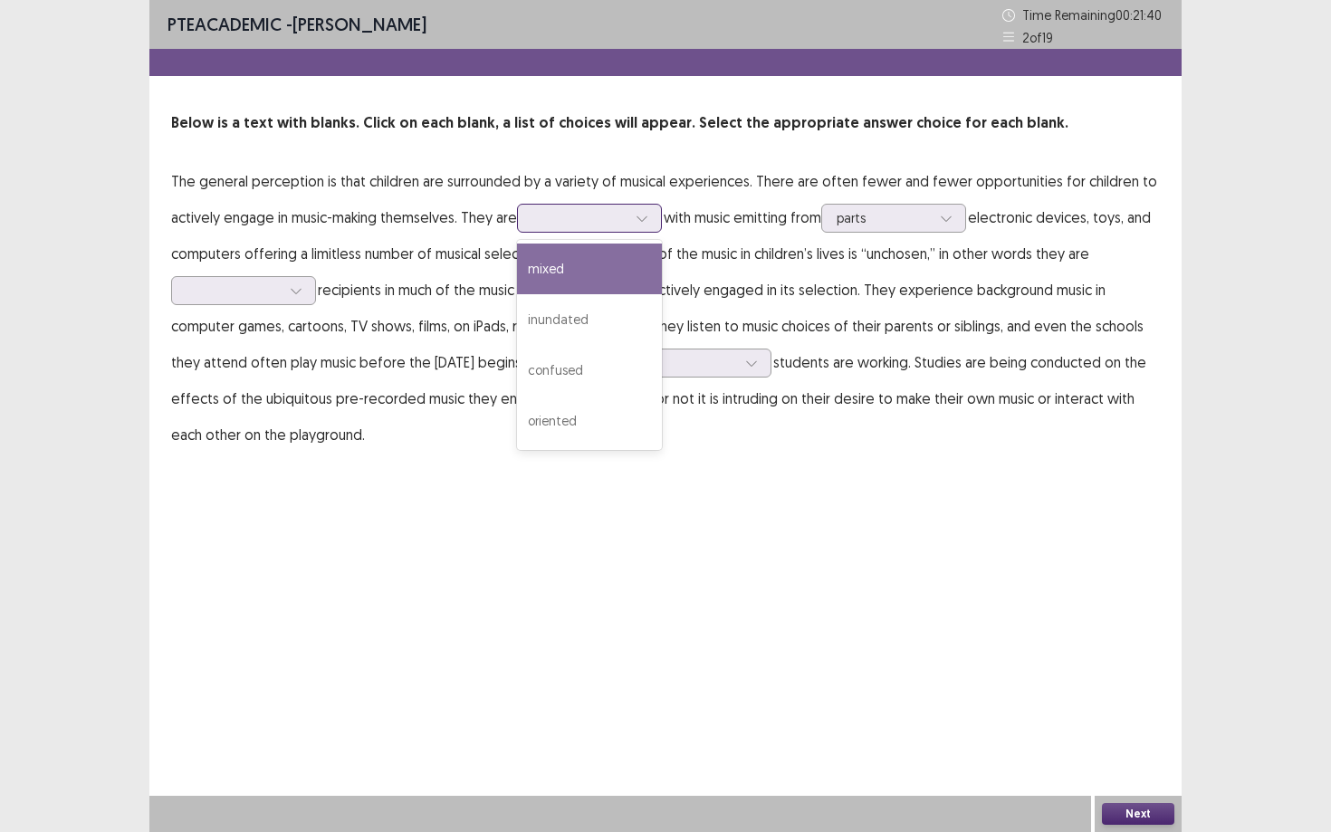
click at [643, 212] on icon at bounding box center [641, 218] width 13 height 13
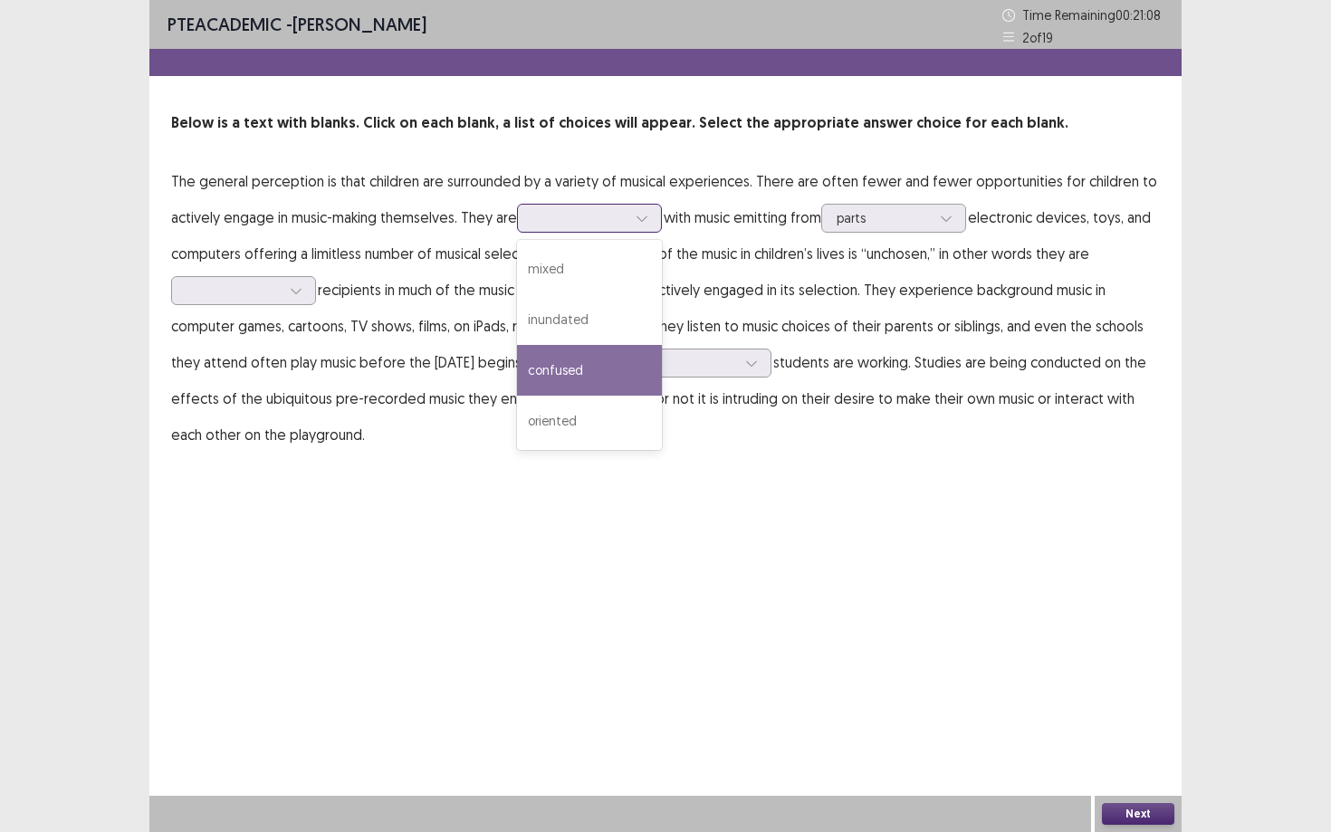
click at [625, 364] on div "confused" at bounding box center [589, 370] width 145 height 51
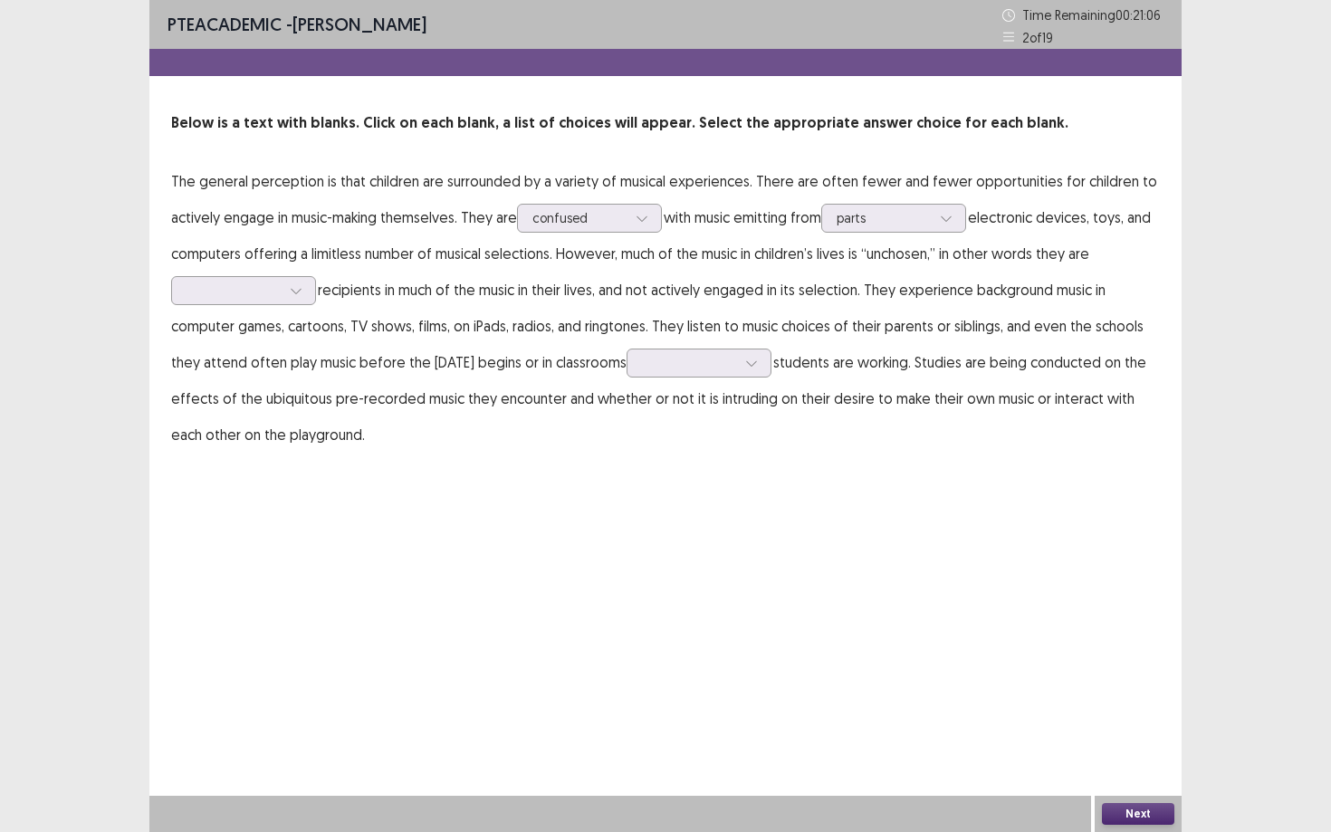
drag, startPoint x: 869, startPoint y: 287, endPoint x: 439, endPoint y: 310, distance: 430.6
click at [439, 310] on p "The general perception is that children are surrounded by a variety of musical …" at bounding box center [665, 308] width 988 height 290
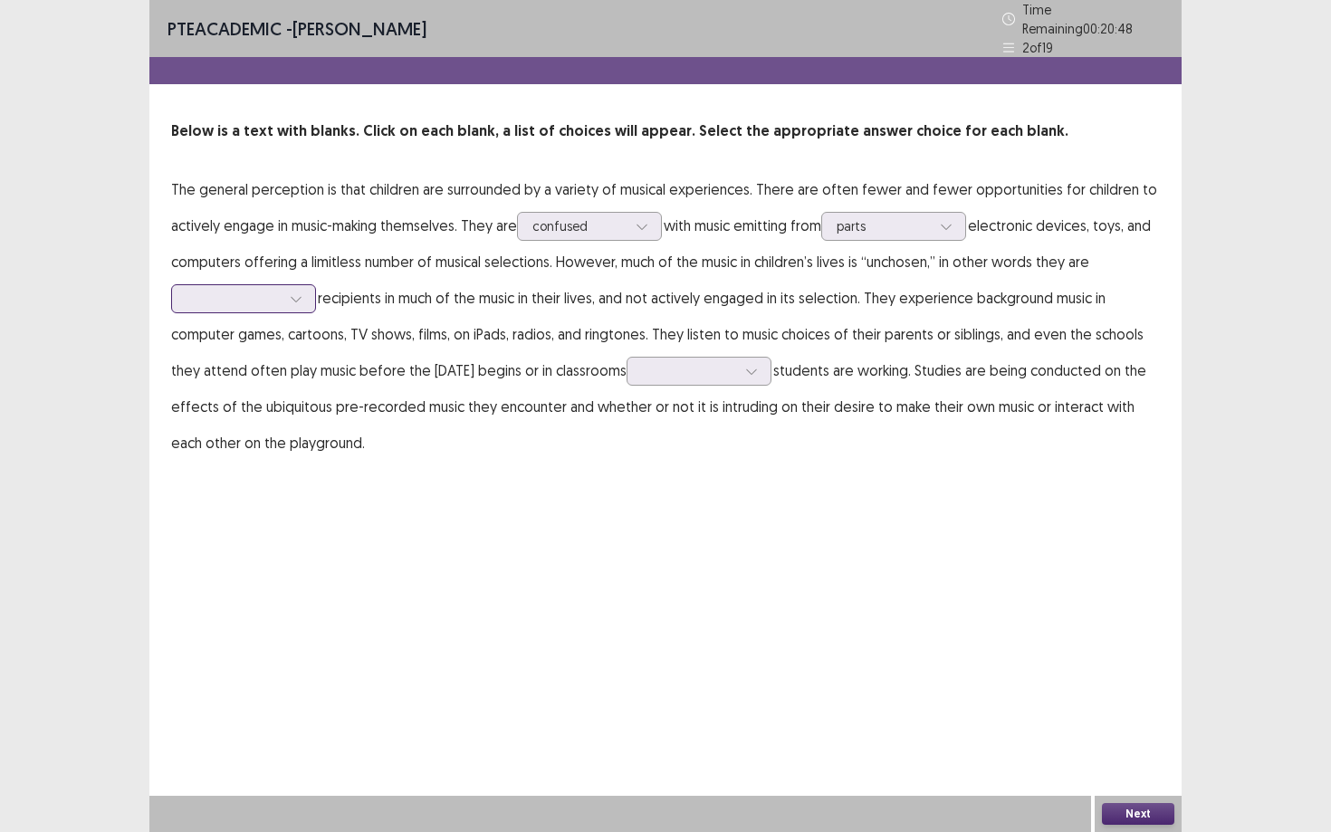
click at [295, 292] on icon at bounding box center [296, 298] width 13 height 13
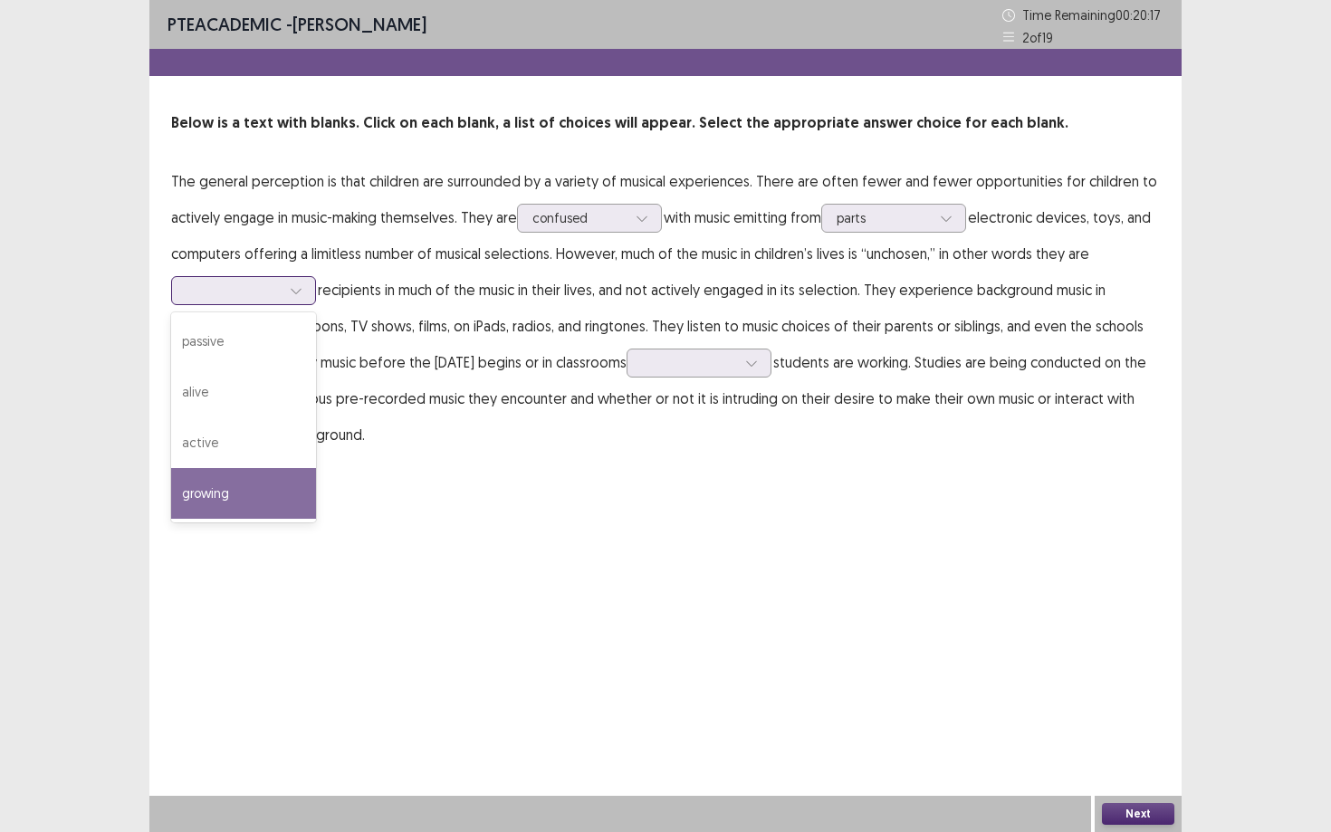
click at [273, 482] on div "growing" at bounding box center [243, 493] width 145 height 51
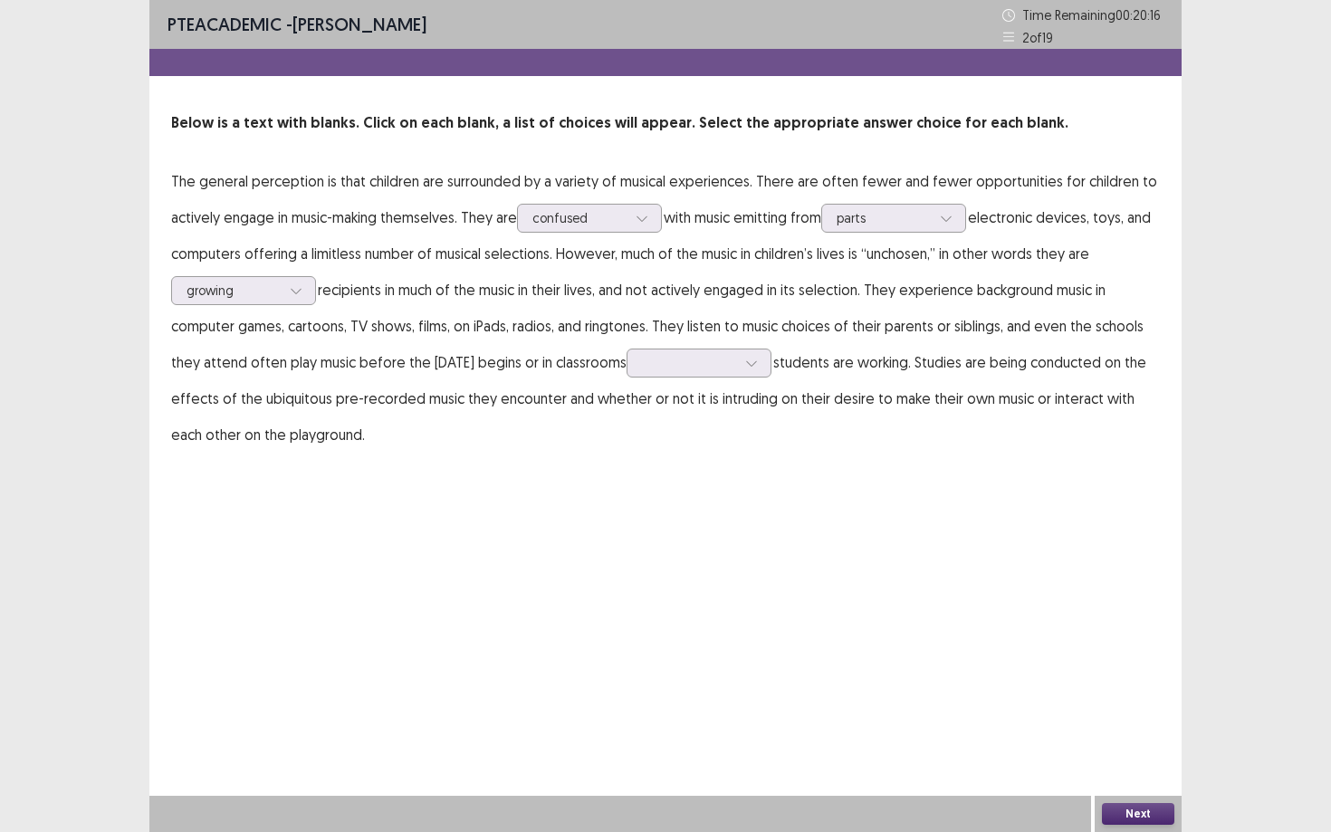
click at [544, 372] on p "The general perception is that children are surrounded by a variety of musical …" at bounding box center [665, 308] width 988 height 290
click at [765, 366] on div at bounding box center [751, 362] width 27 height 27
click at [767, 480] on div "if" at bounding box center [698, 464] width 145 height 51
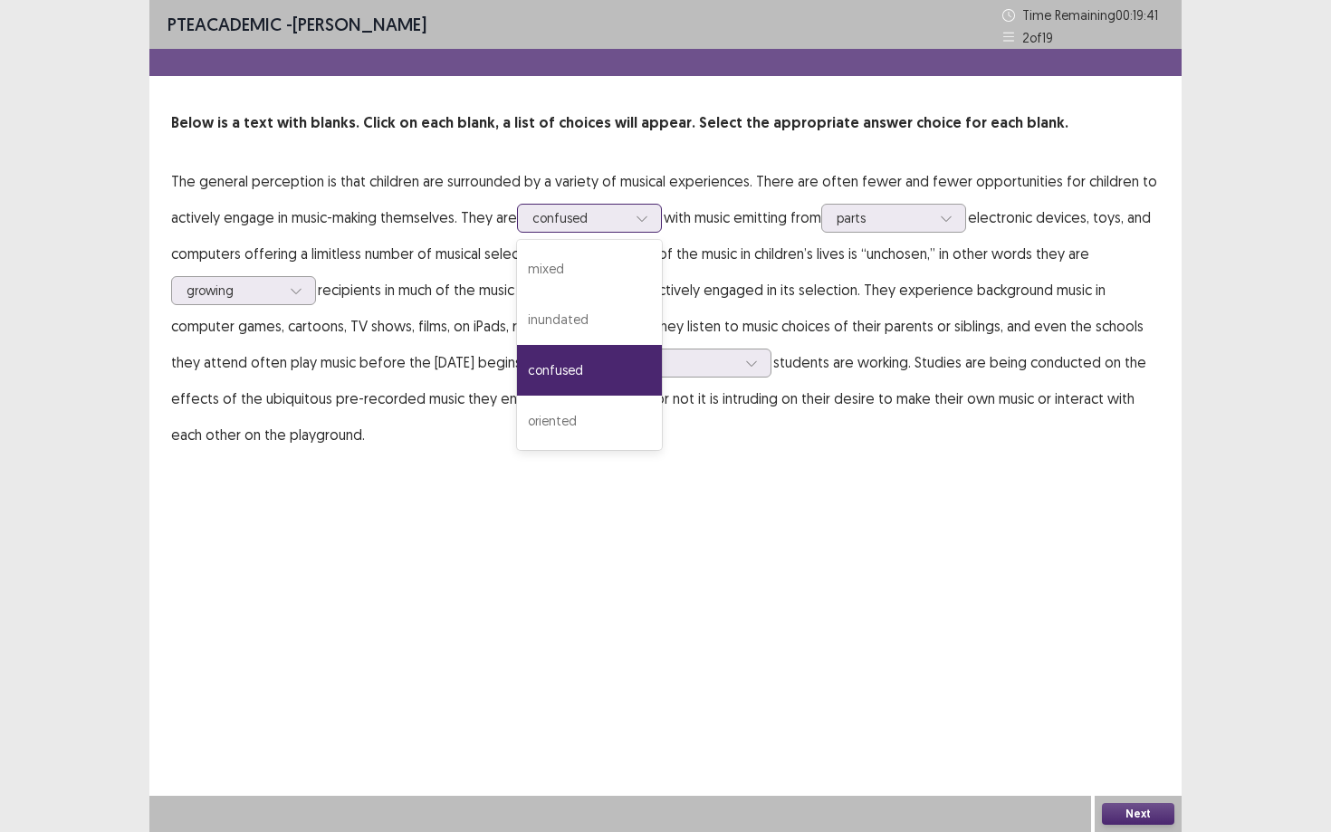
click at [641, 217] on icon at bounding box center [641, 218] width 13 height 13
click at [649, 427] on div "oriented" at bounding box center [589, 421] width 145 height 51
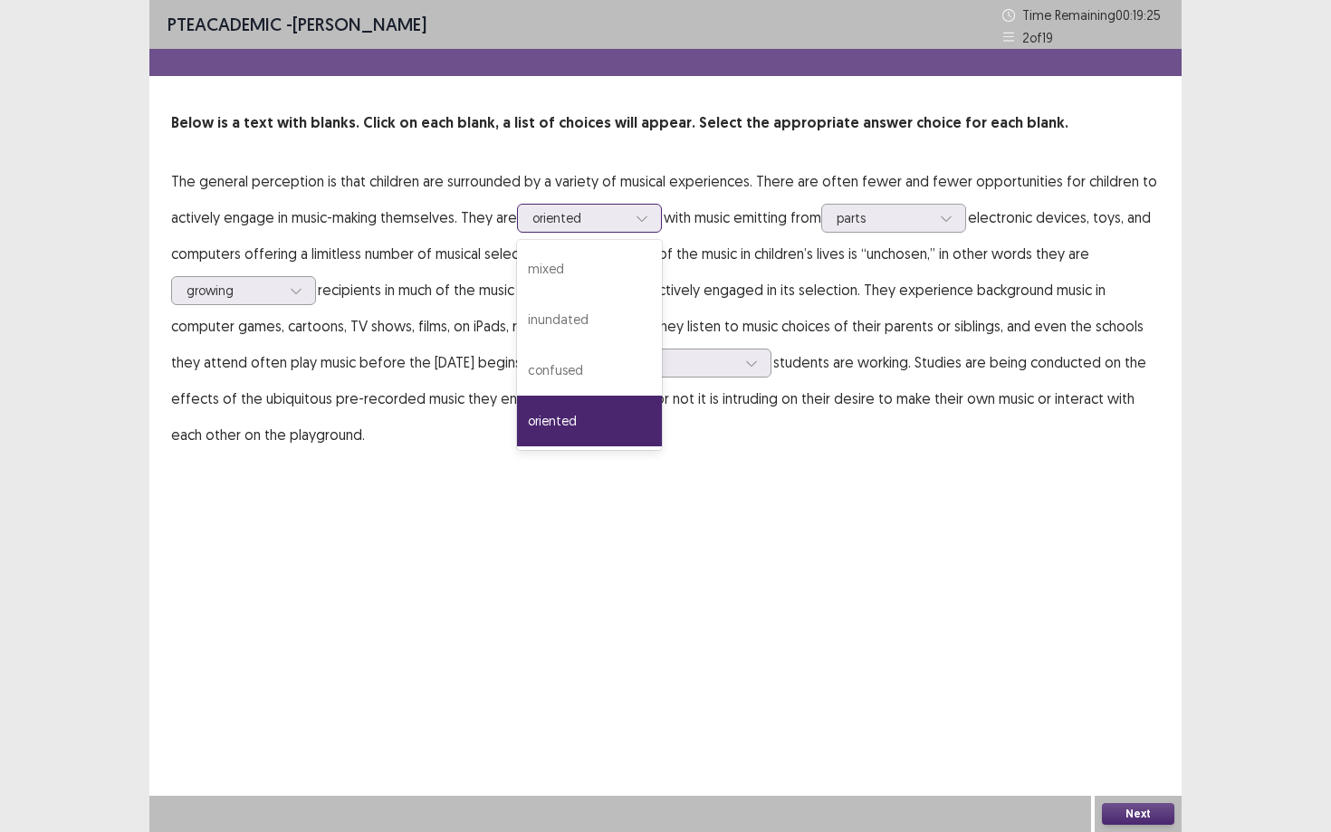
click at [646, 212] on icon at bounding box center [641, 218] width 13 height 13
click at [789, 408] on p "The general perception is that children are surrounded by a variety of musical …" at bounding box center [665, 308] width 988 height 290
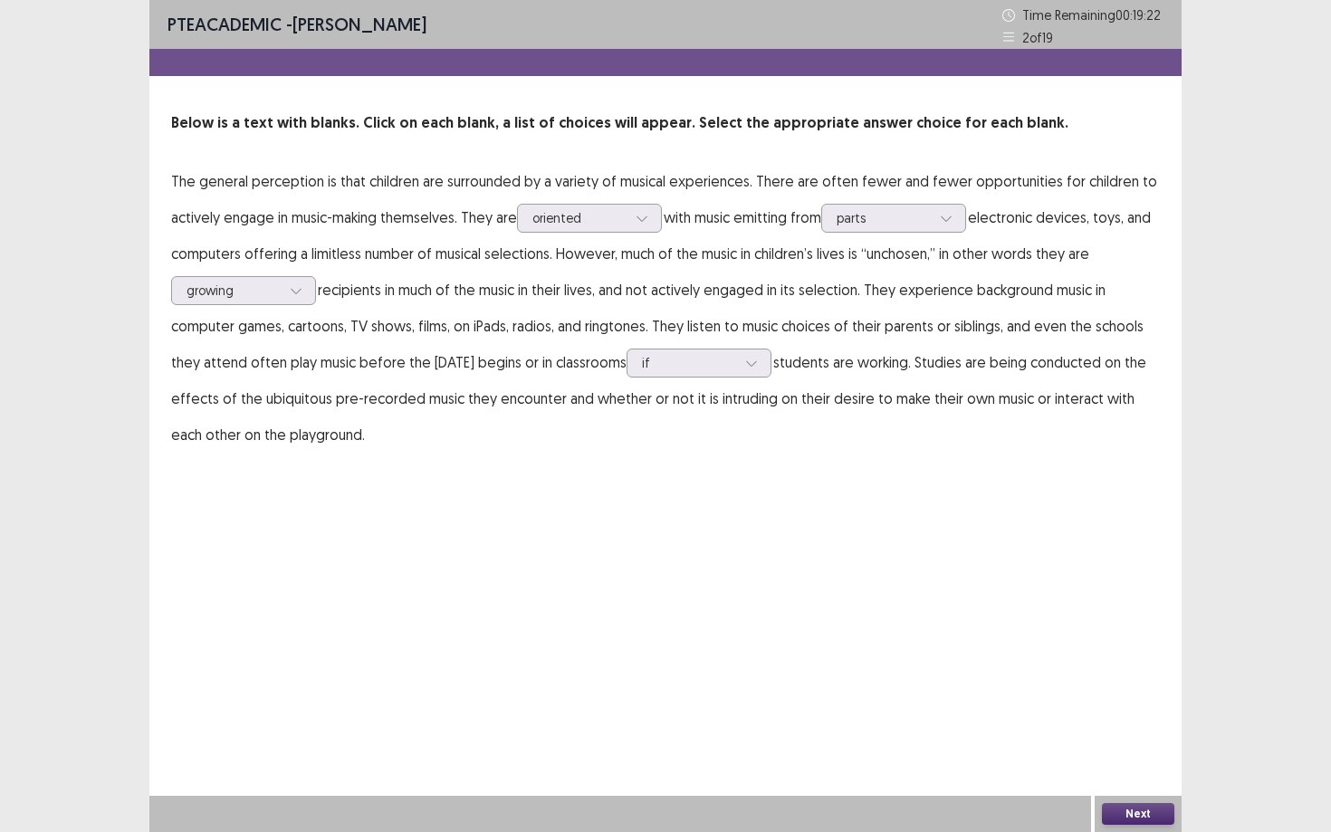
click at [1175, 751] on div "Next" at bounding box center [1137, 814] width 87 height 36
click at [1144, 751] on button "Next" at bounding box center [1138, 814] width 72 height 22
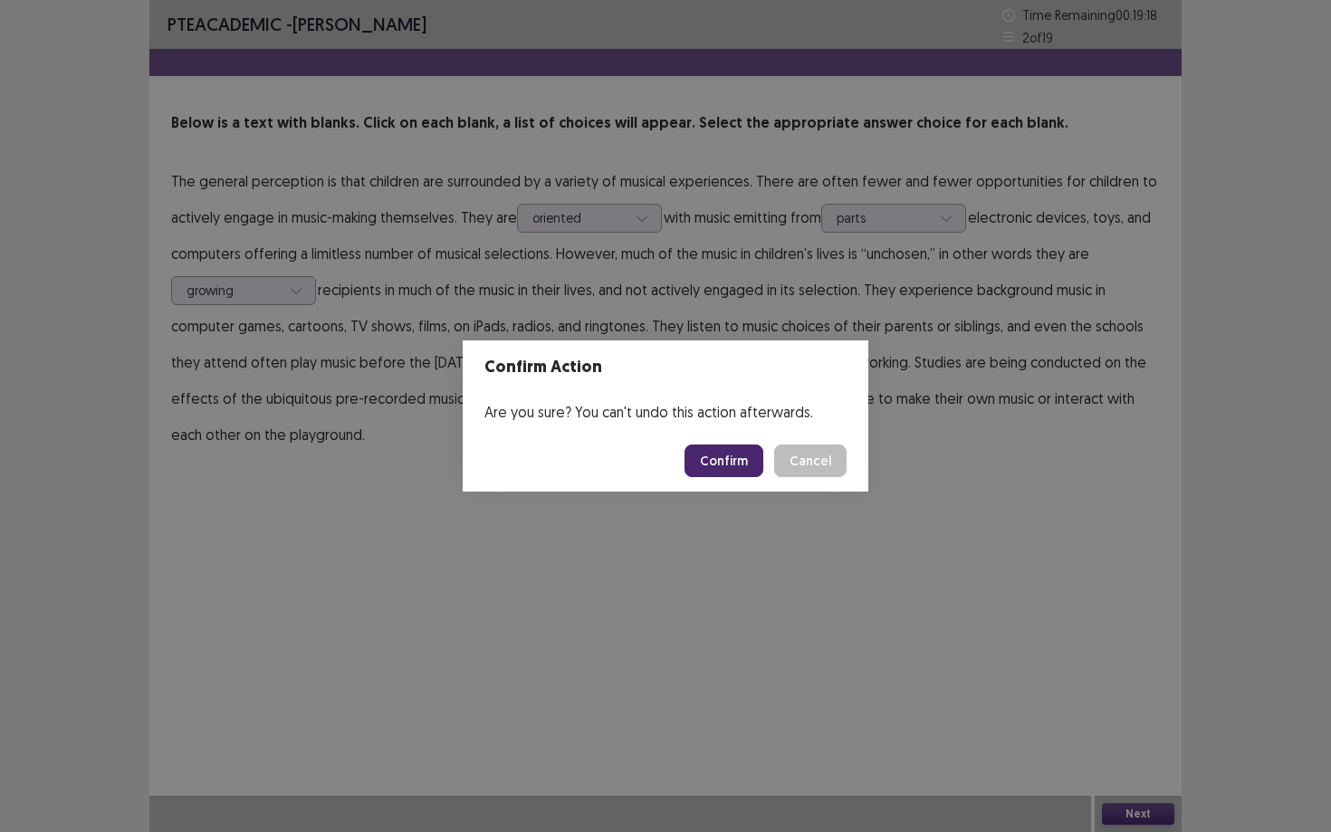
click at [712, 463] on button "Confirm" at bounding box center [723, 460] width 79 height 33
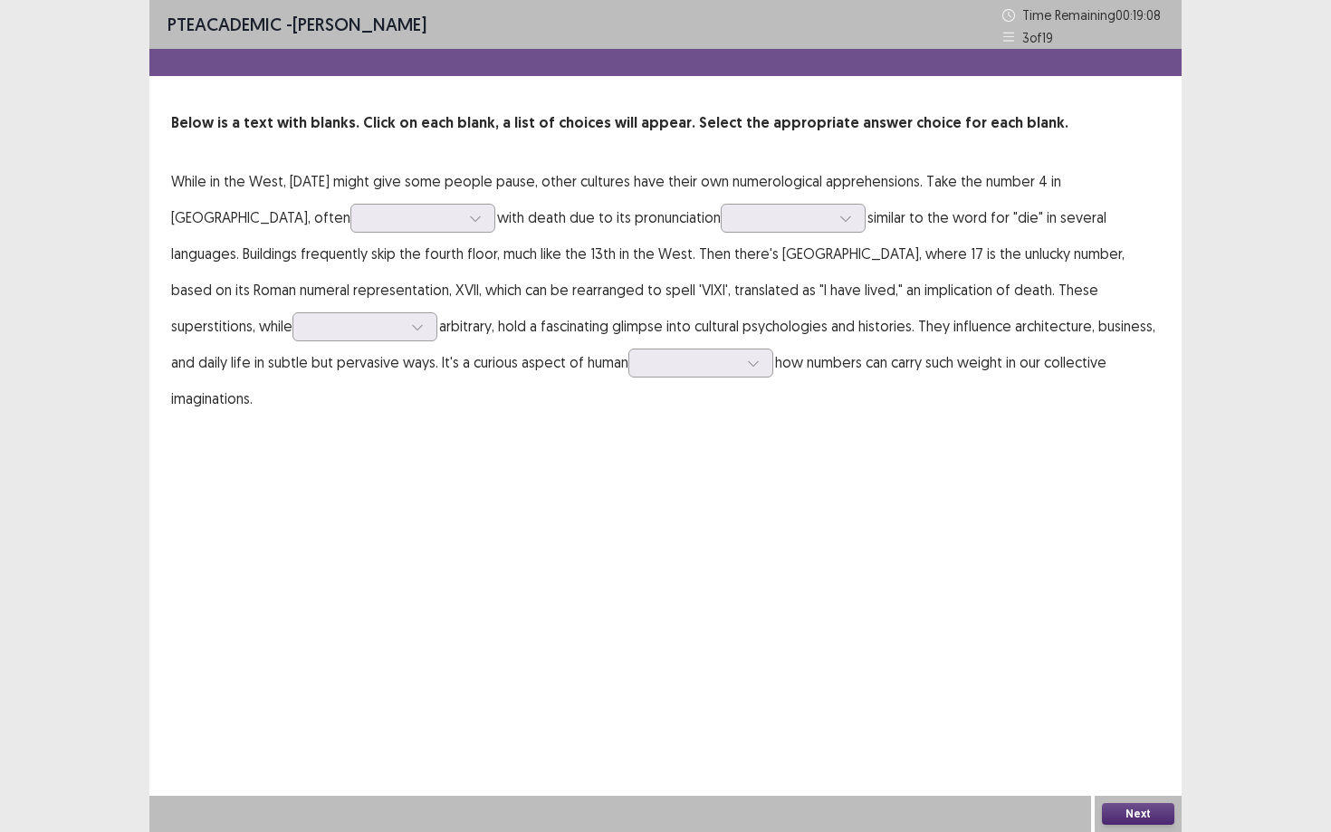
drag, startPoint x: 1103, startPoint y: 189, endPoint x: 846, endPoint y: 203, distance: 257.4
click at [850, 202] on p "While in the West, Friday the 13th might give some people pause, other cultures…" at bounding box center [665, 289] width 988 height 253
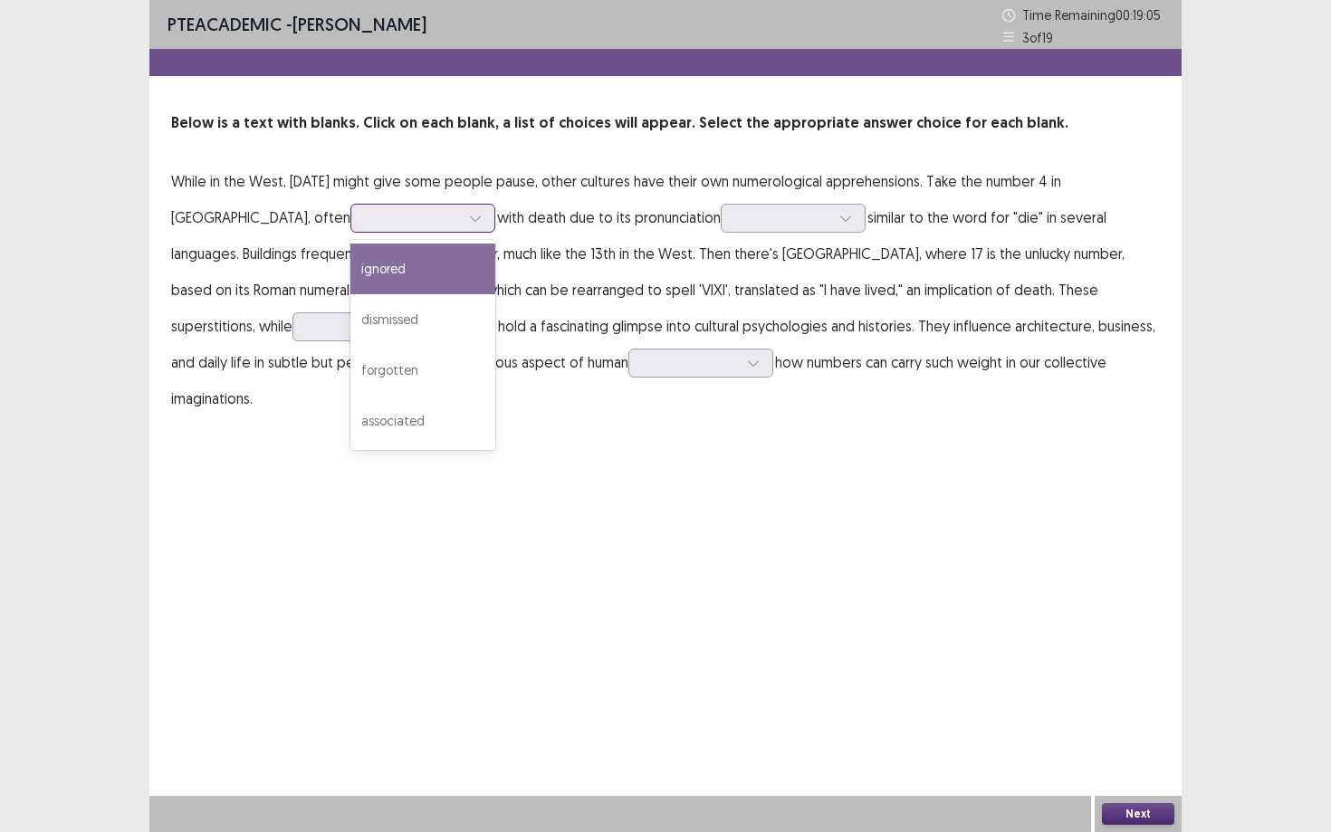
click at [462, 224] on div at bounding box center [475, 218] width 27 height 27
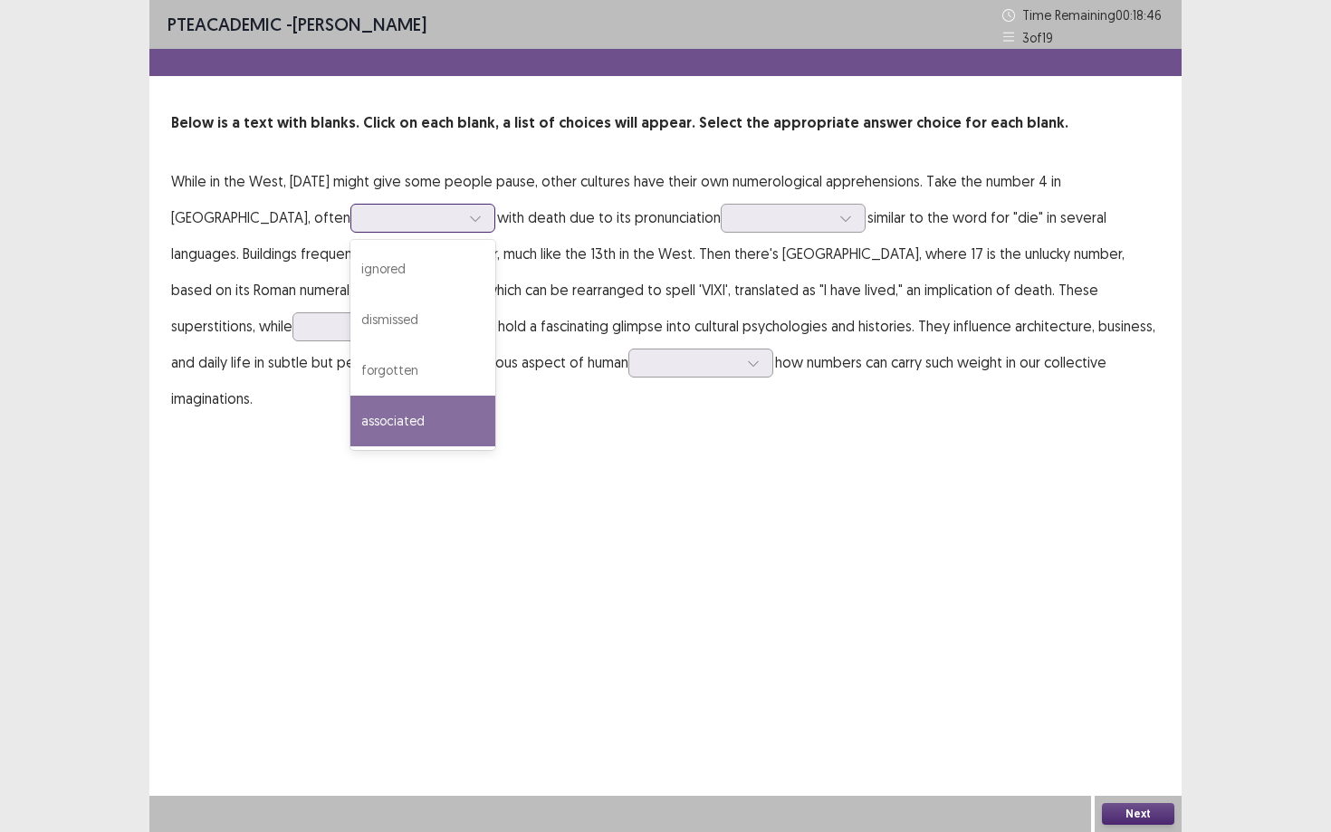
click at [350, 416] on div "associated" at bounding box center [422, 421] width 145 height 51
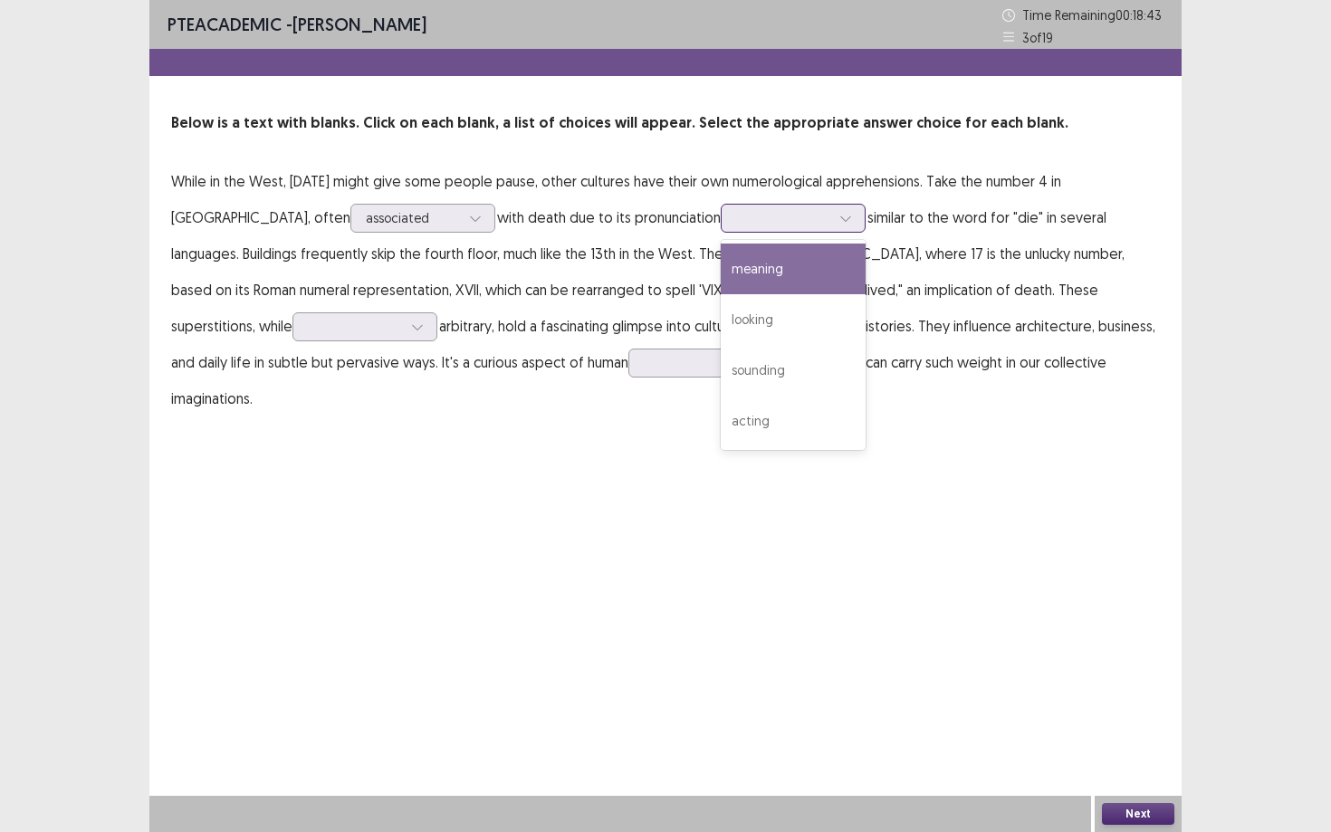
click at [756, 219] on div at bounding box center [792, 218] width 145 height 29
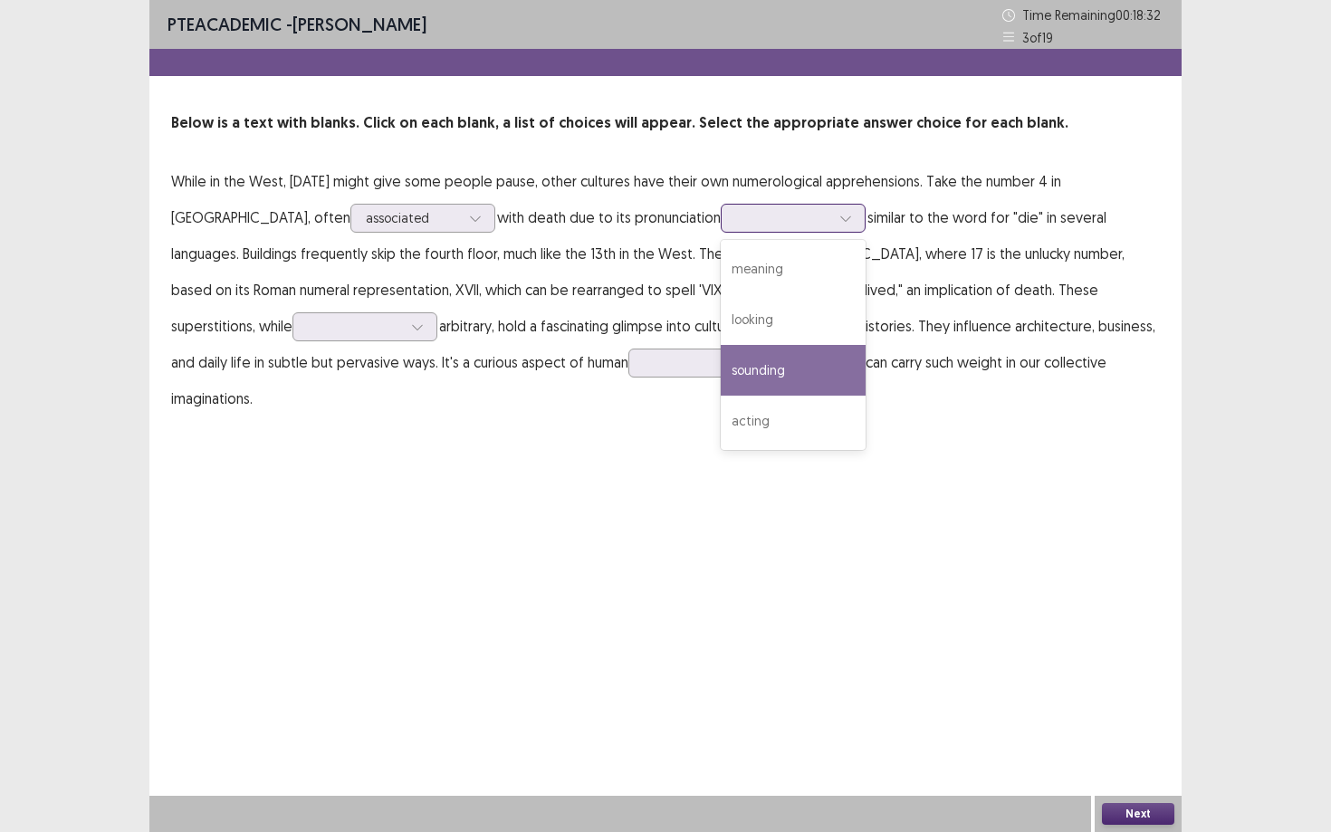
click at [720, 359] on div "sounding" at bounding box center [792, 370] width 145 height 51
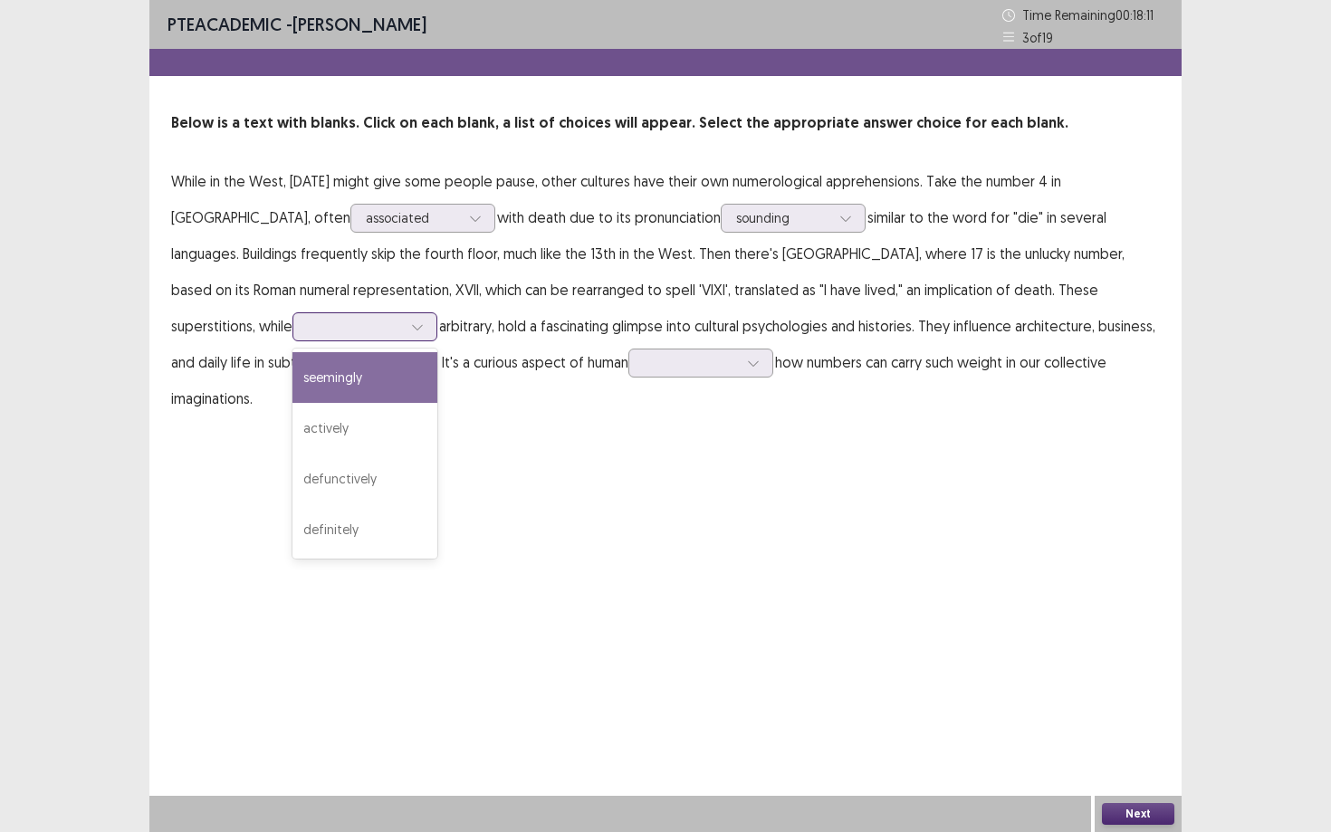
click at [422, 325] on icon at bounding box center [417, 327] width 10 height 5
click at [748, 346] on p "While in the West, Friday the 13th might give some people pause, other cultures…" at bounding box center [665, 289] width 988 height 253
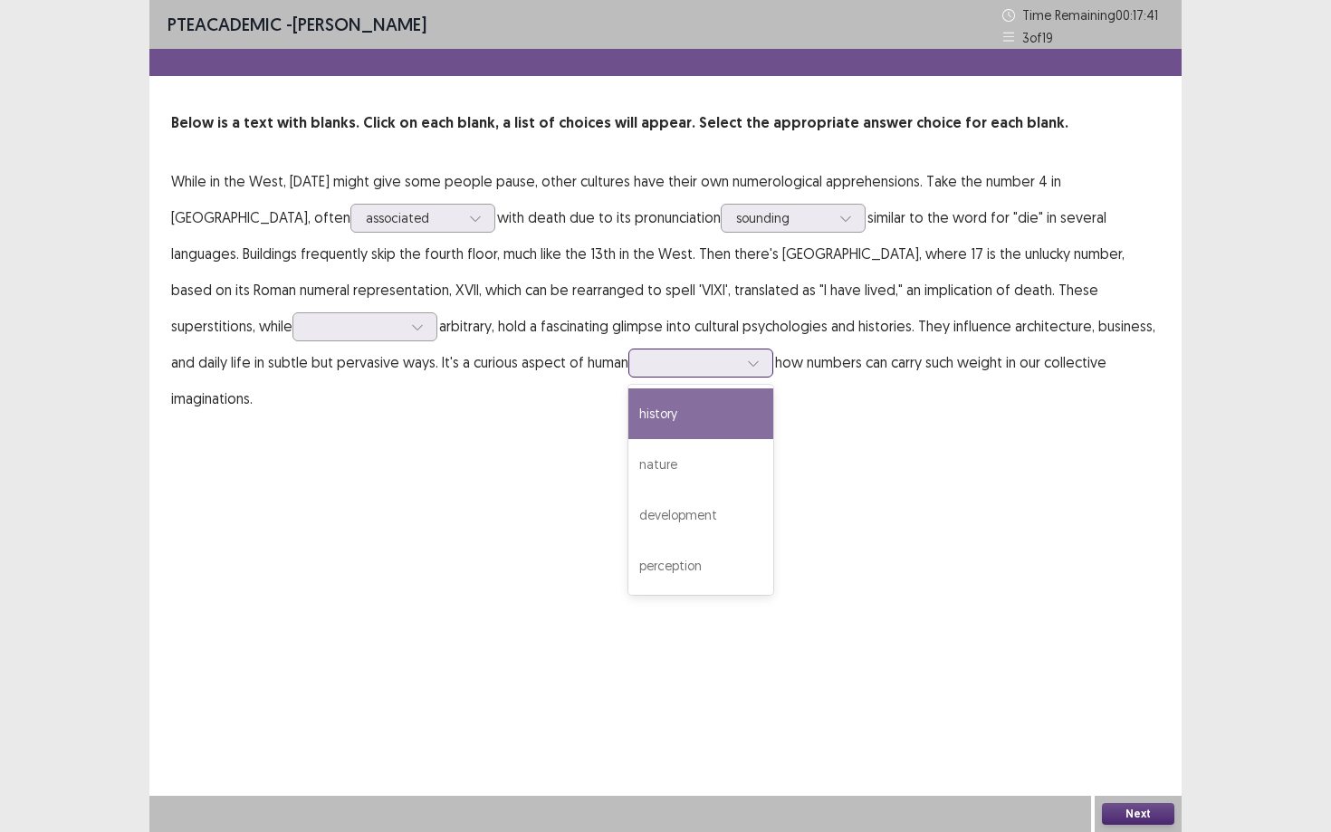
click at [747, 367] on icon at bounding box center [753, 363] width 13 height 13
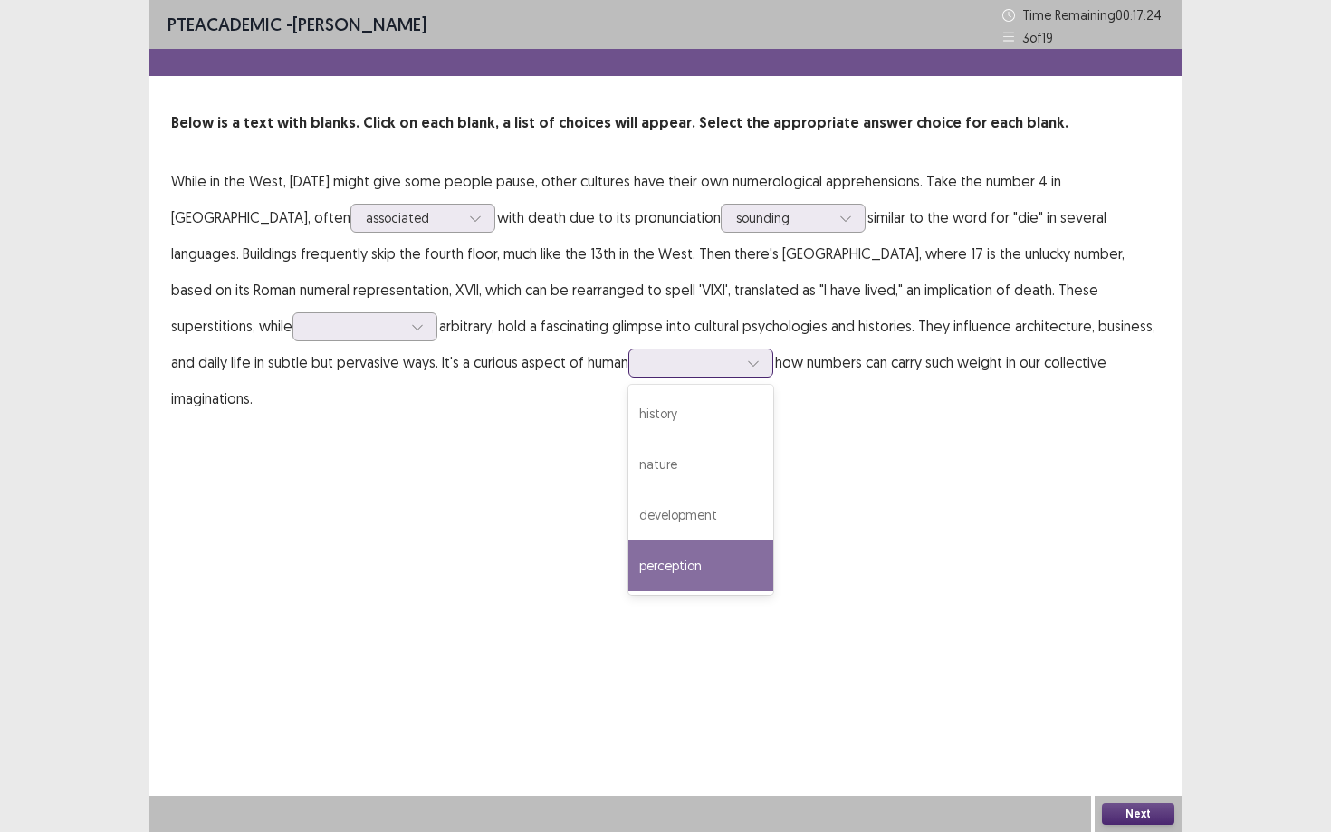
click at [628, 572] on div "perception" at bounding box center [700, 565] width 145 height 51
click at [747, 357] on icon at bounding box center [753, 363] width 13 height 13
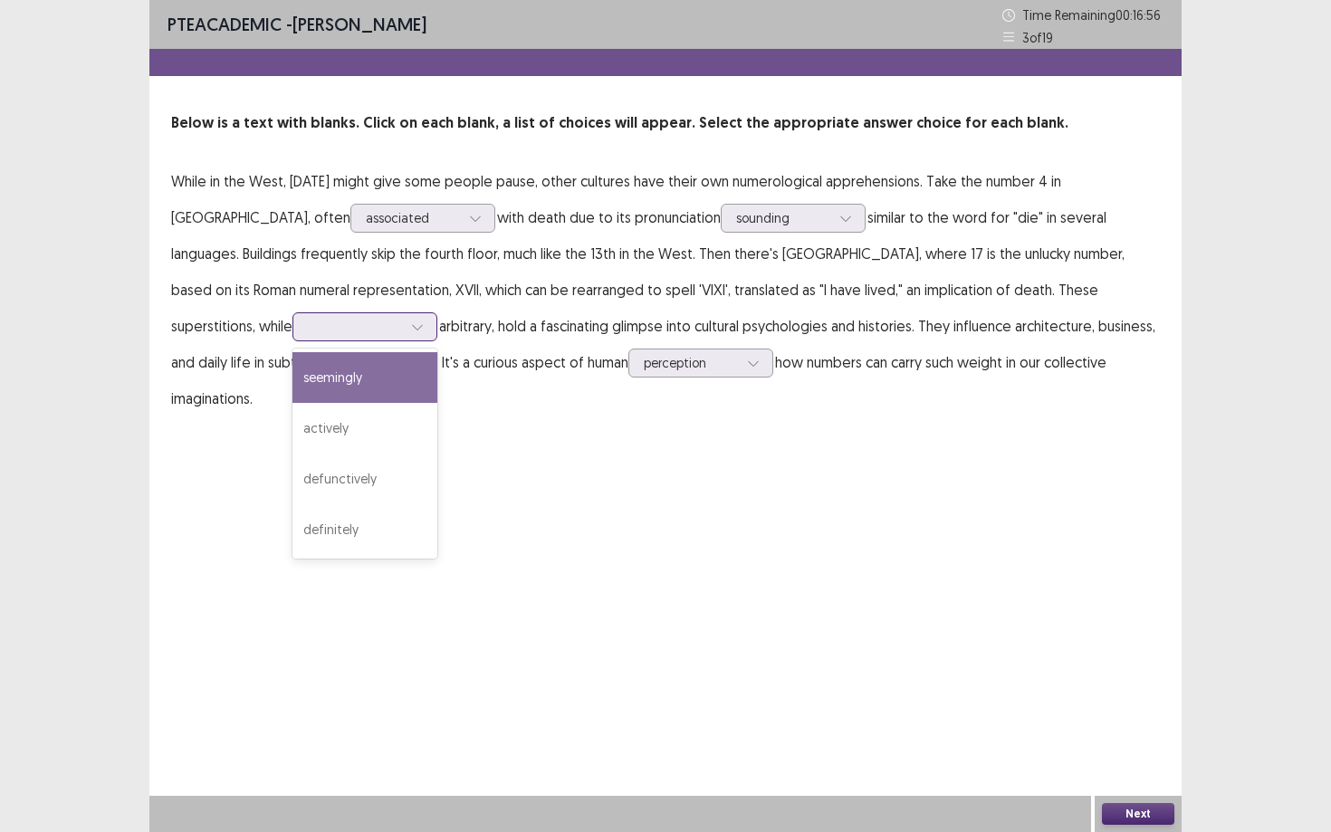
click at [431, 313] on div at bounding box center [417, 326] width 27 height 27
click at [905, 303] on p "While in the West, Friday the 13th might give some people pause, other cultures…" at bounding box center [665, 289] width 988 height 253
click at [402, 318] on div at bounding box center [355, 326] width 94 height 17
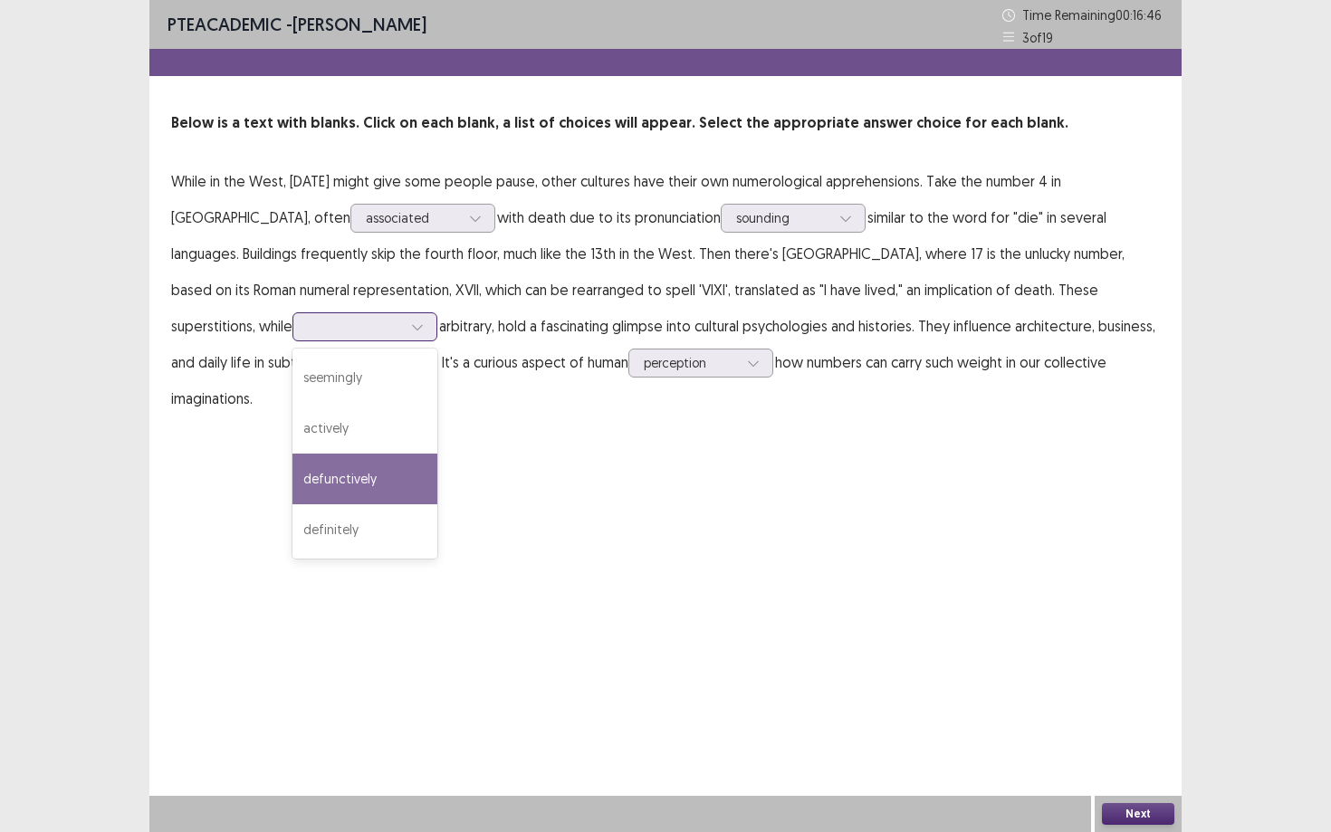
click at [437, 453] on div "defunctively" at bounding box center [364, 478] width 145 height 51
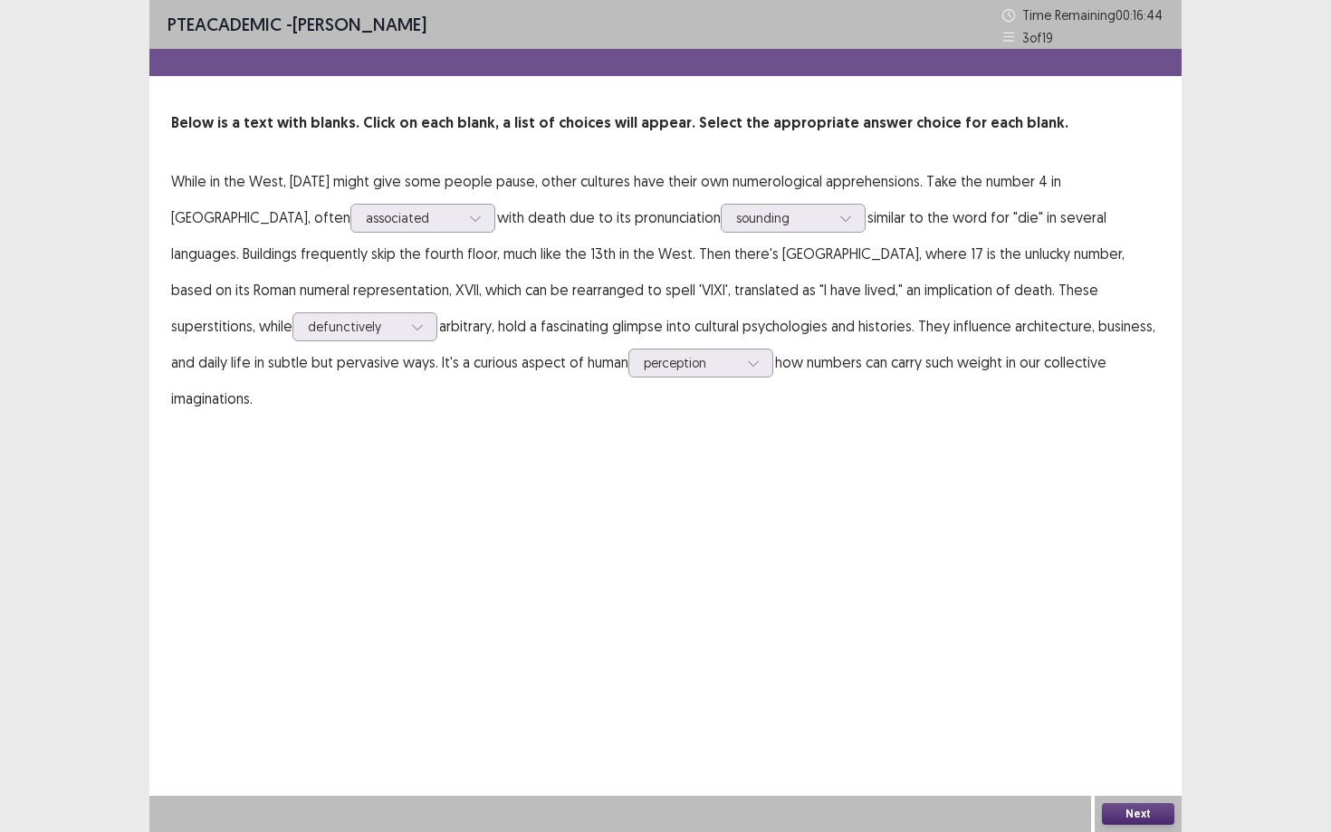
click at [1152, 751] on button "Next" at bounding box center [1138, 814] width 72 height 22
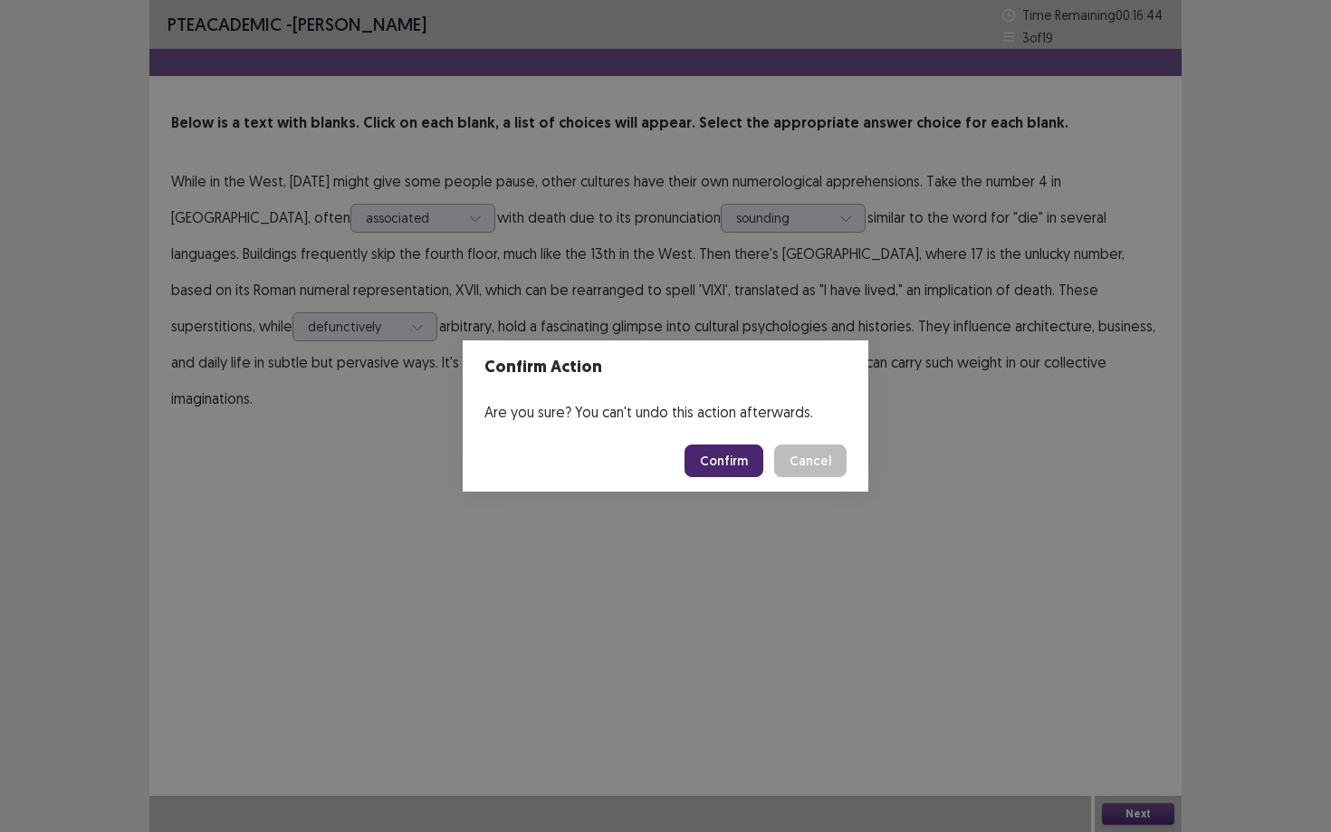
click at [894, 691] on div "Confirm Action Are you sure? You can't undo this action afterwards. Confirm Can…" at bounding box center [665, 416] width 1331 height 832
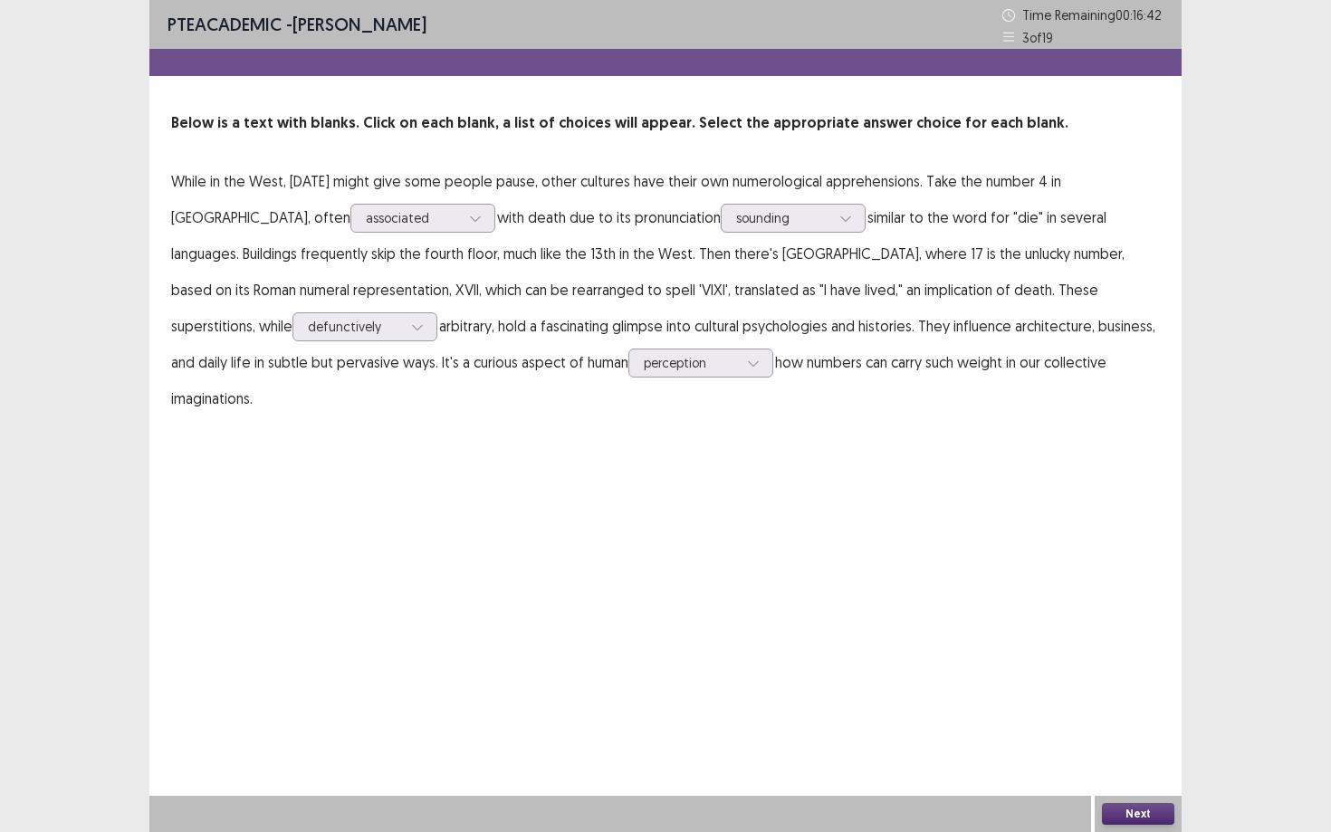
click at [1136, 751] on button "Next" at bounding box center [1138, 814] width 72 height 22
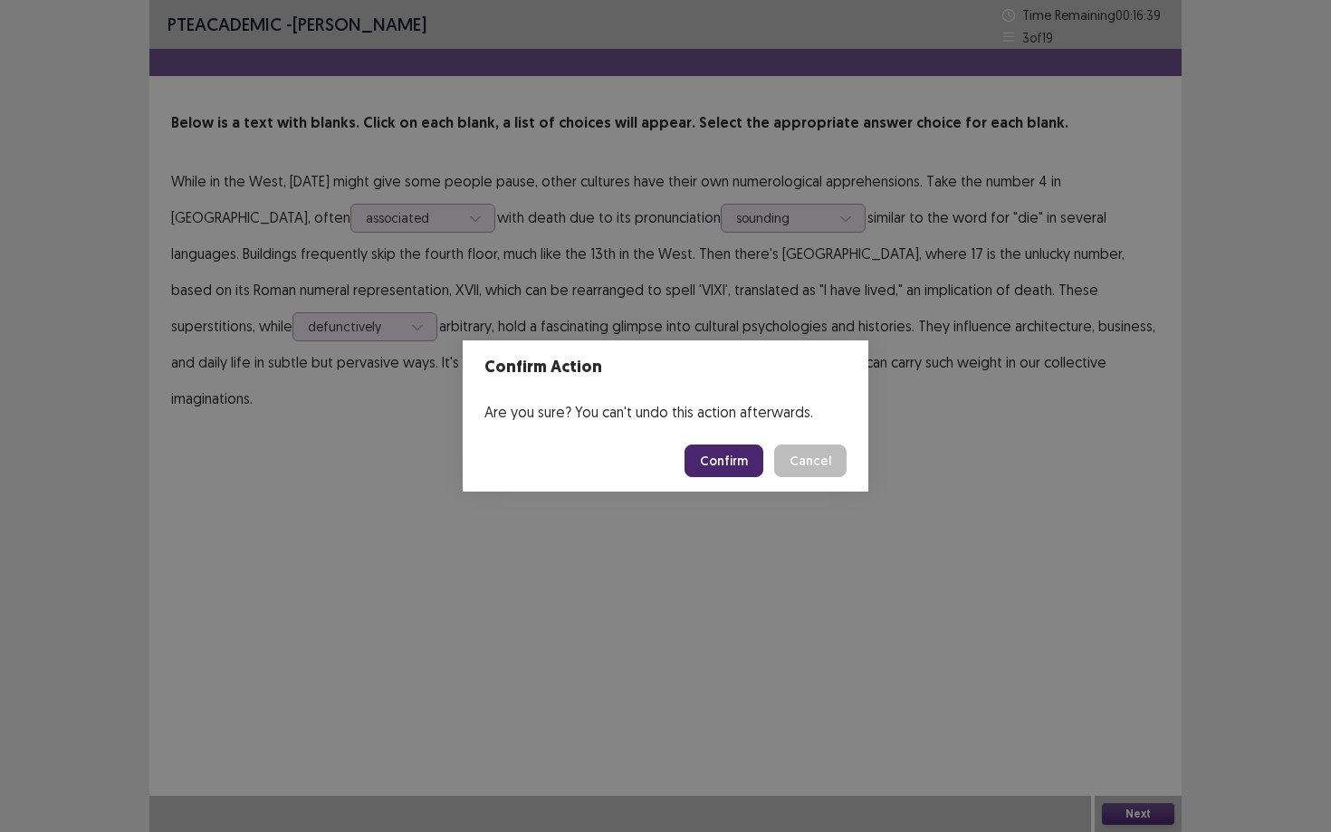
click at [721, 464] on button "Confirm" at bounding box center [723, 460] width 79 height 33
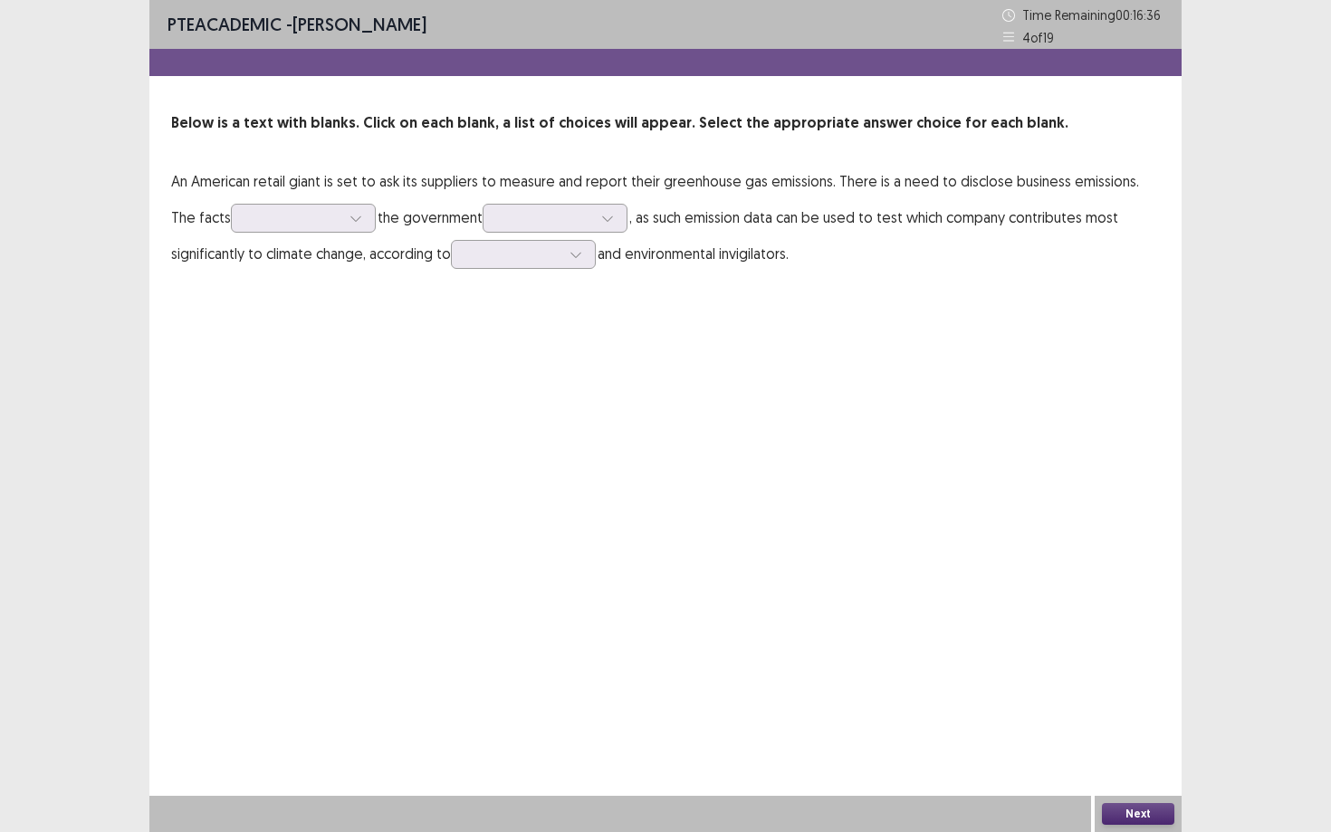
click at [449, 213] on p "An American retail giant is set to ask its suppliers to measure and report thei…" at bounding box center [665, 217] width 988 height 109
click at [349, 214] on icon at bounding box center [355, 218] width 13 height 13
click at [597, 220] on div at bounding box center [607, 218] width 27 height 27
click at [419, 301] on div "PTE academic - Sharanpreet Kaur Time Remaining 00 : 16 : 10 4 of 19 Below is a …" at bounding box center [665, 154] width 1032 height 308
click at [581, 256] on icon at bounding box center [575, 254] width 13 height 13
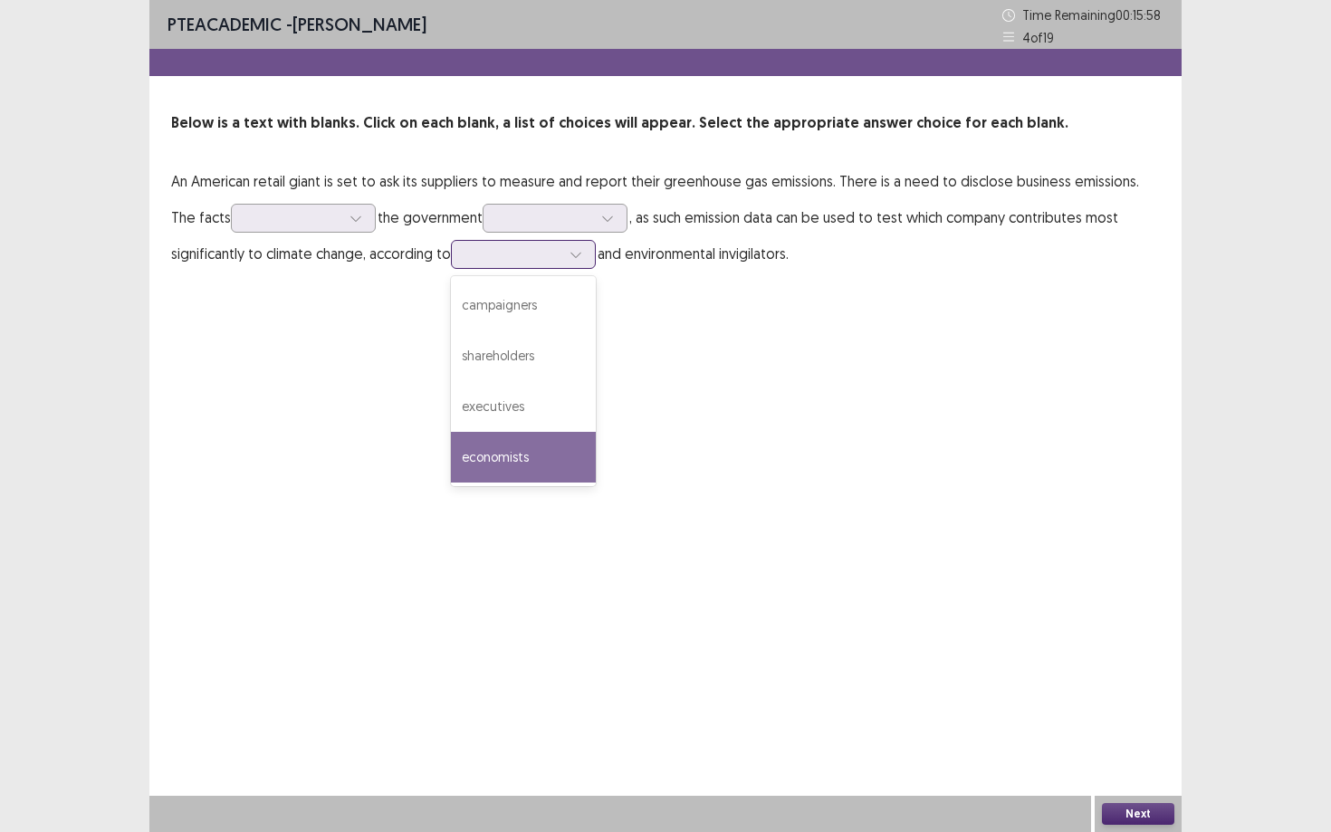
click at [506, 460] on div "economists" at bounding box center [523, 457] width 145 height 51
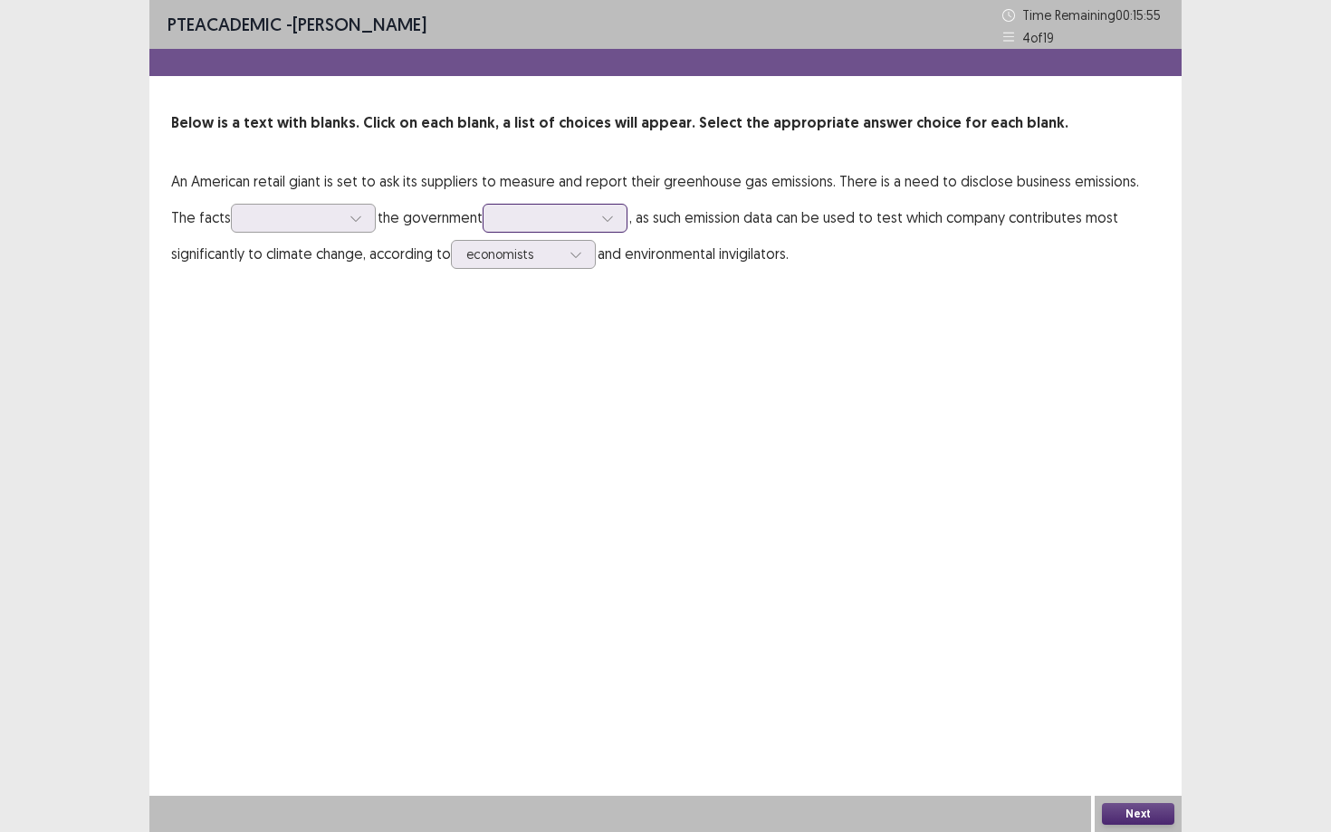
click at [594, 219] on div at bounding box center [607, 218] width 27 height 27
click at [559, 270] on div "data" at bounding box center [554, 268] width 145 height 51
click at [342, 215] on div at bounding box center [355, 218] width 27 height 27
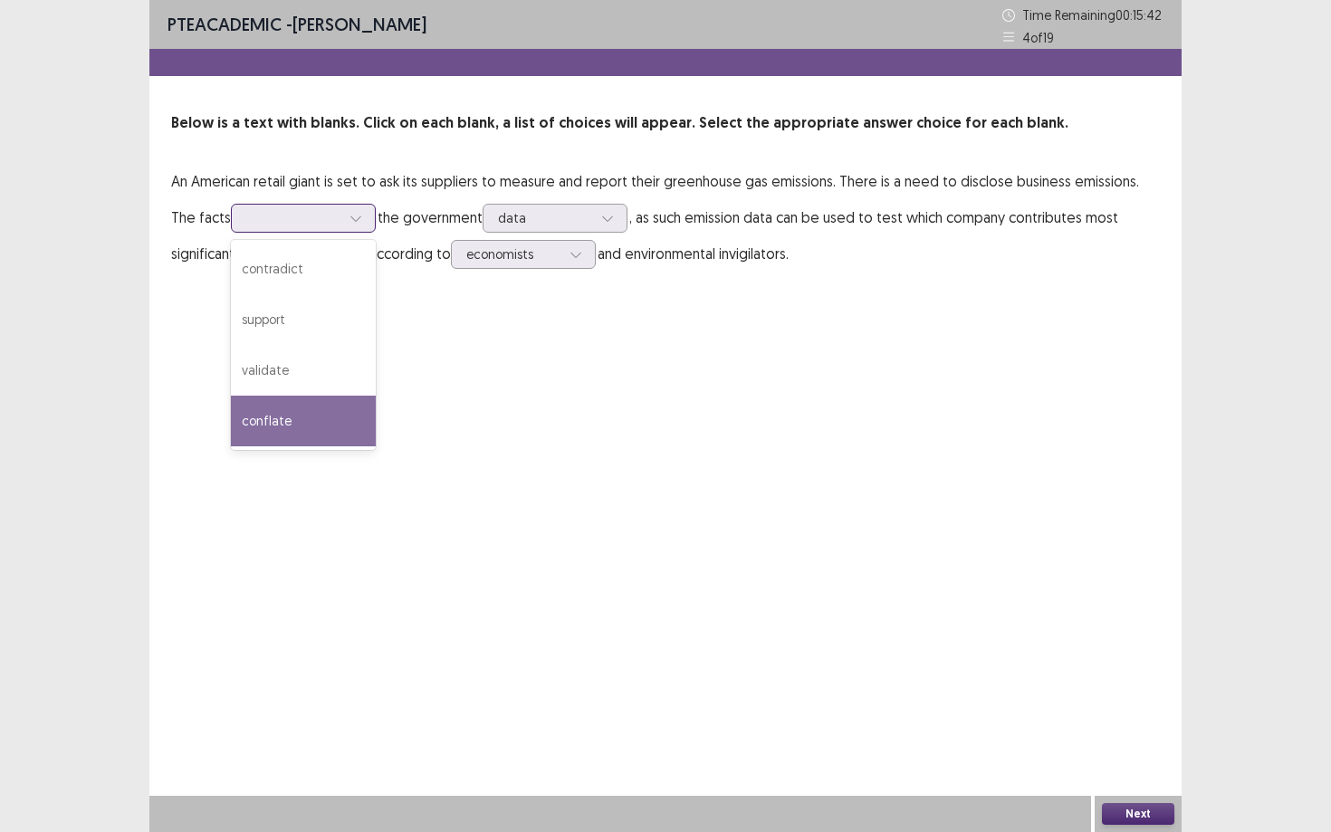
click at [289, 416] on div "conflate" at bounding box center [303, 421] width 145 height 51
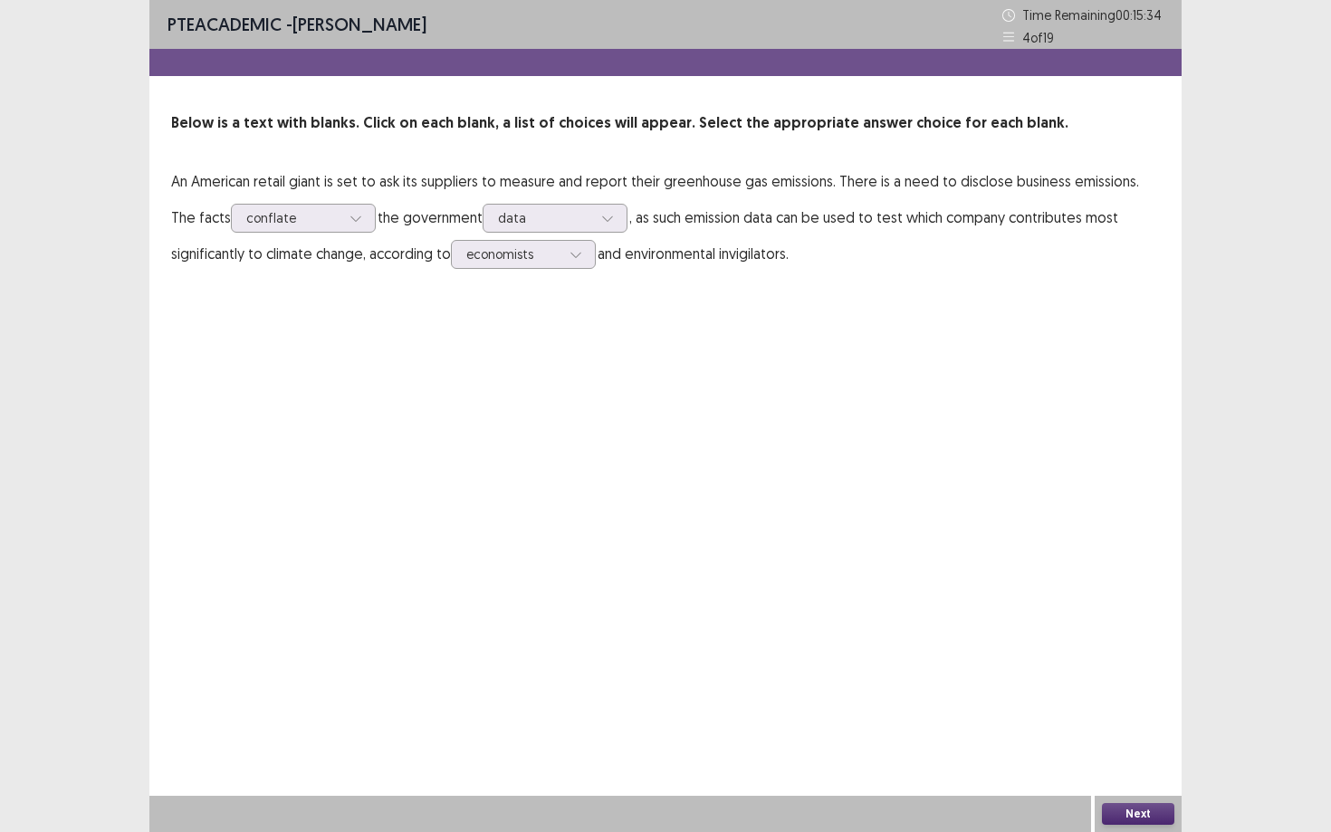
click at [1148, 751] on button "Next" at bounding box center [1138, 814] width 72 height 22
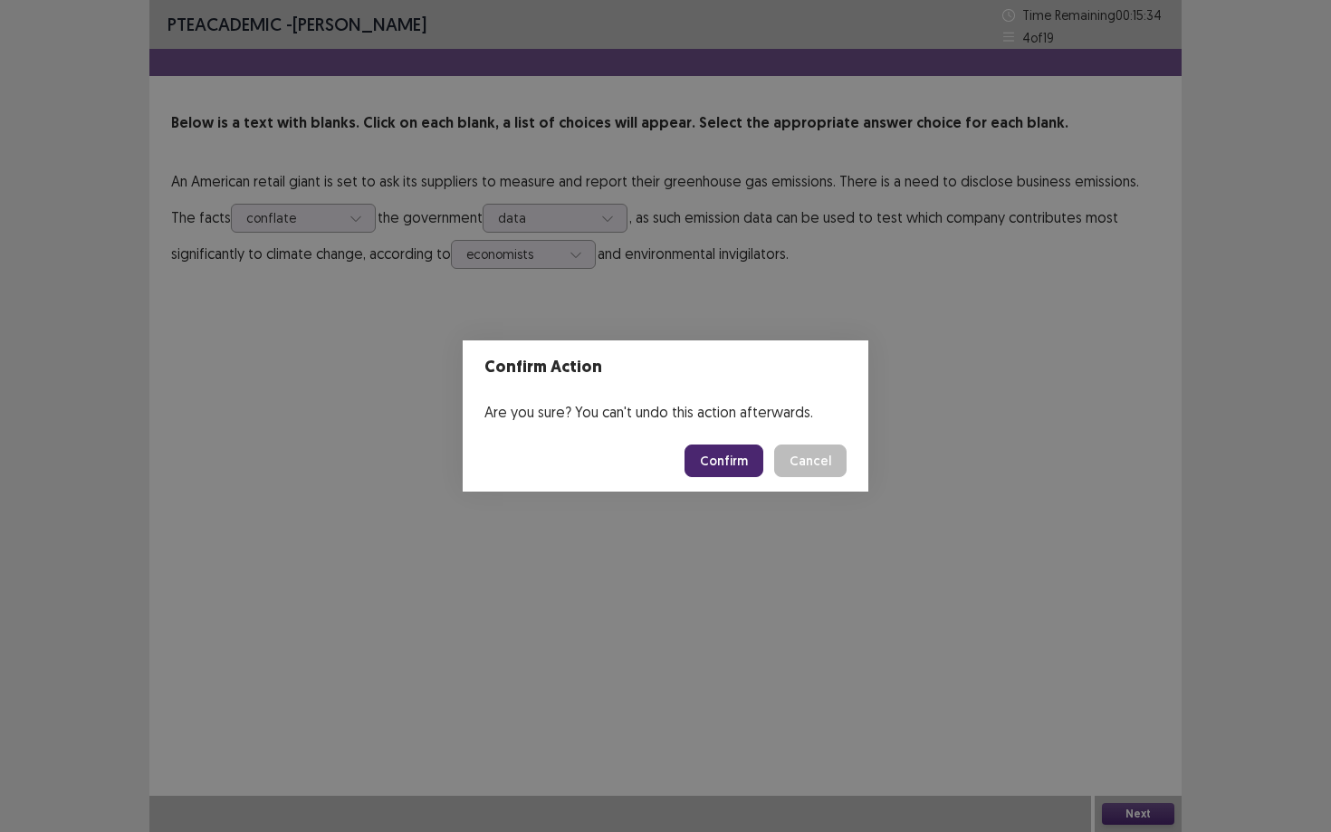
drag, startPoint x: 909, startPoint y: 738, endPoint x: 865, endPoint y: 719, distance: 47.4
click at [865, 720] on div "Confirm Action Are you sure? You can't undo this action afterwards. Confirm Can…" at bounding box center [665, 416] width 1331 height 832
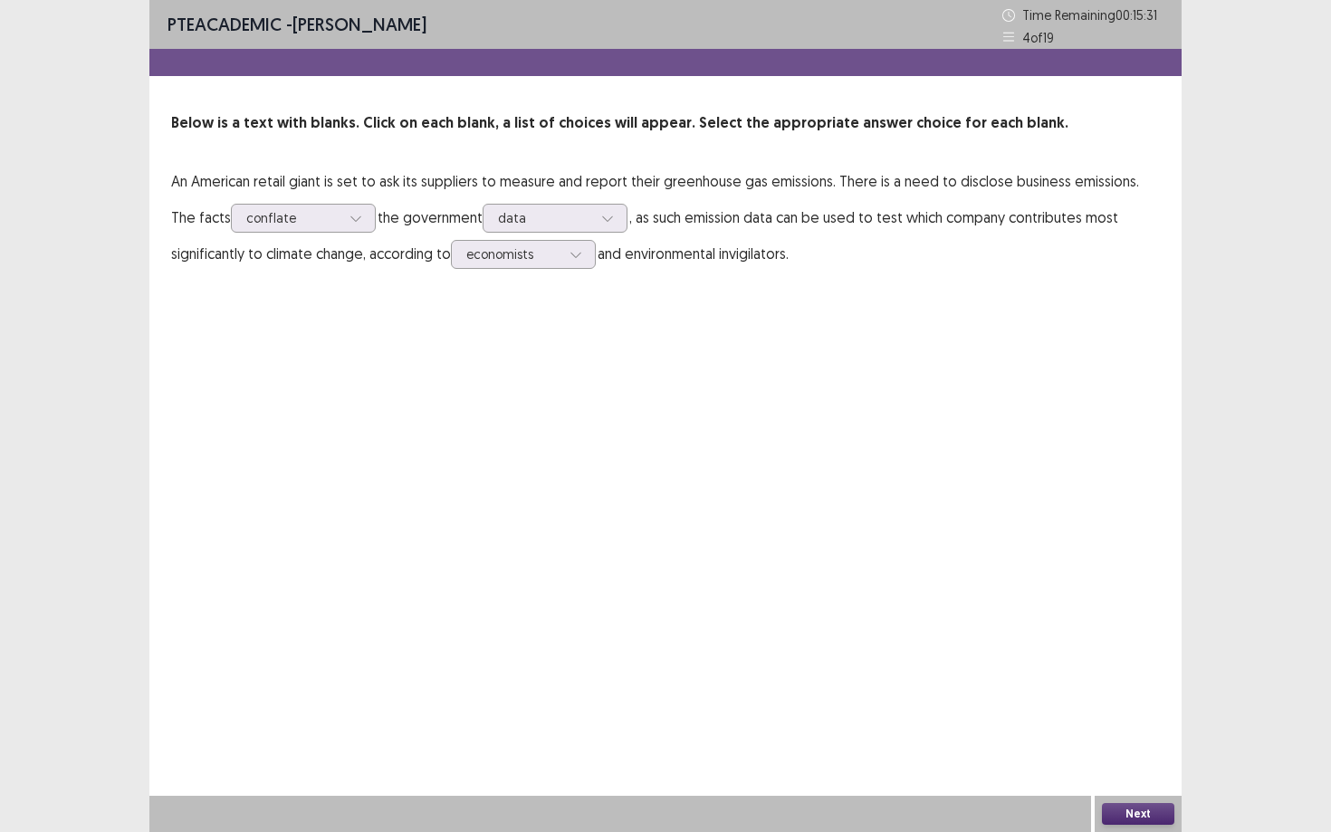
click at [1150, 751] on button "Next" at bounding box center [1138, 814] width 72 height 22
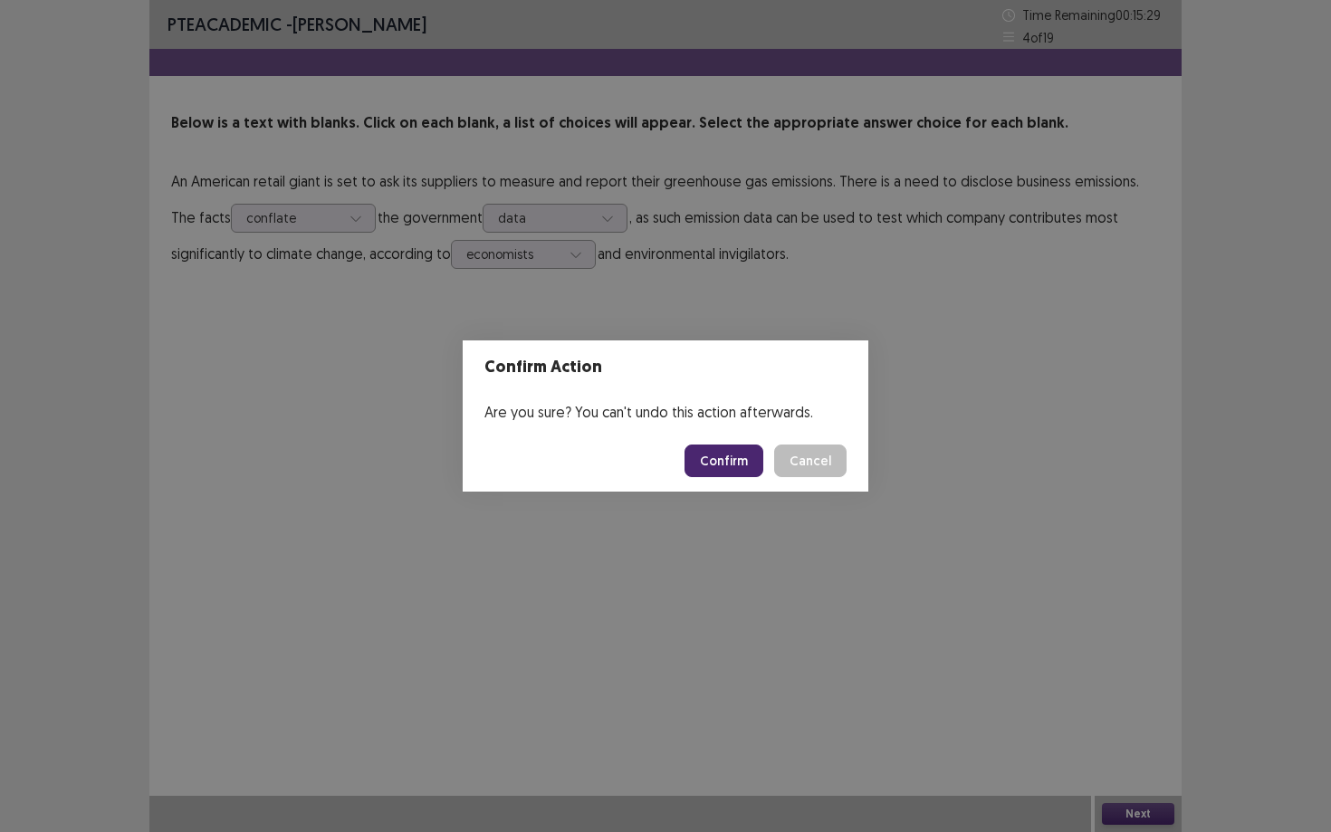
click at [738, 457] on button "Confirm" at bounding box center [723, 460] width 79 height 33
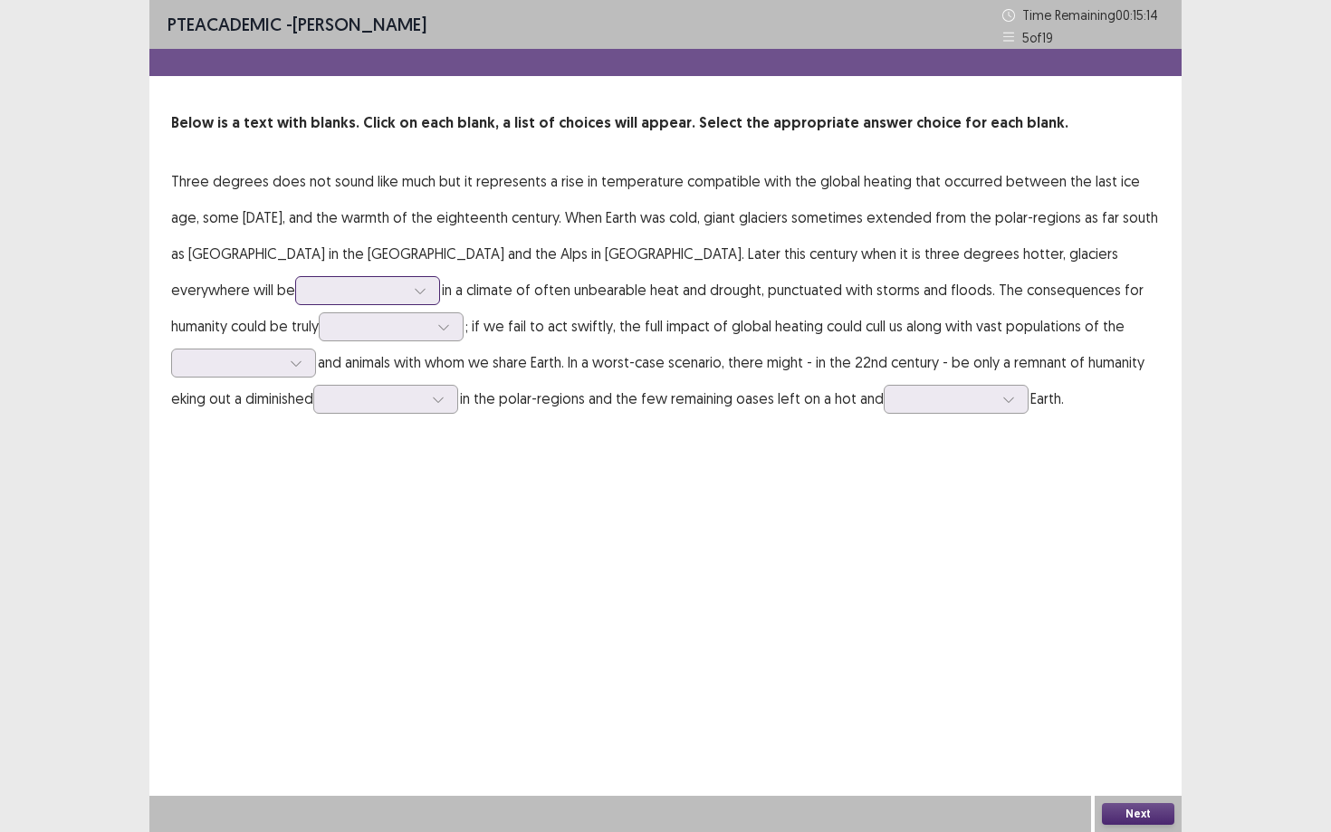
click at [426, 284] on icon at bounding box center [420, 290] width 13 height 13
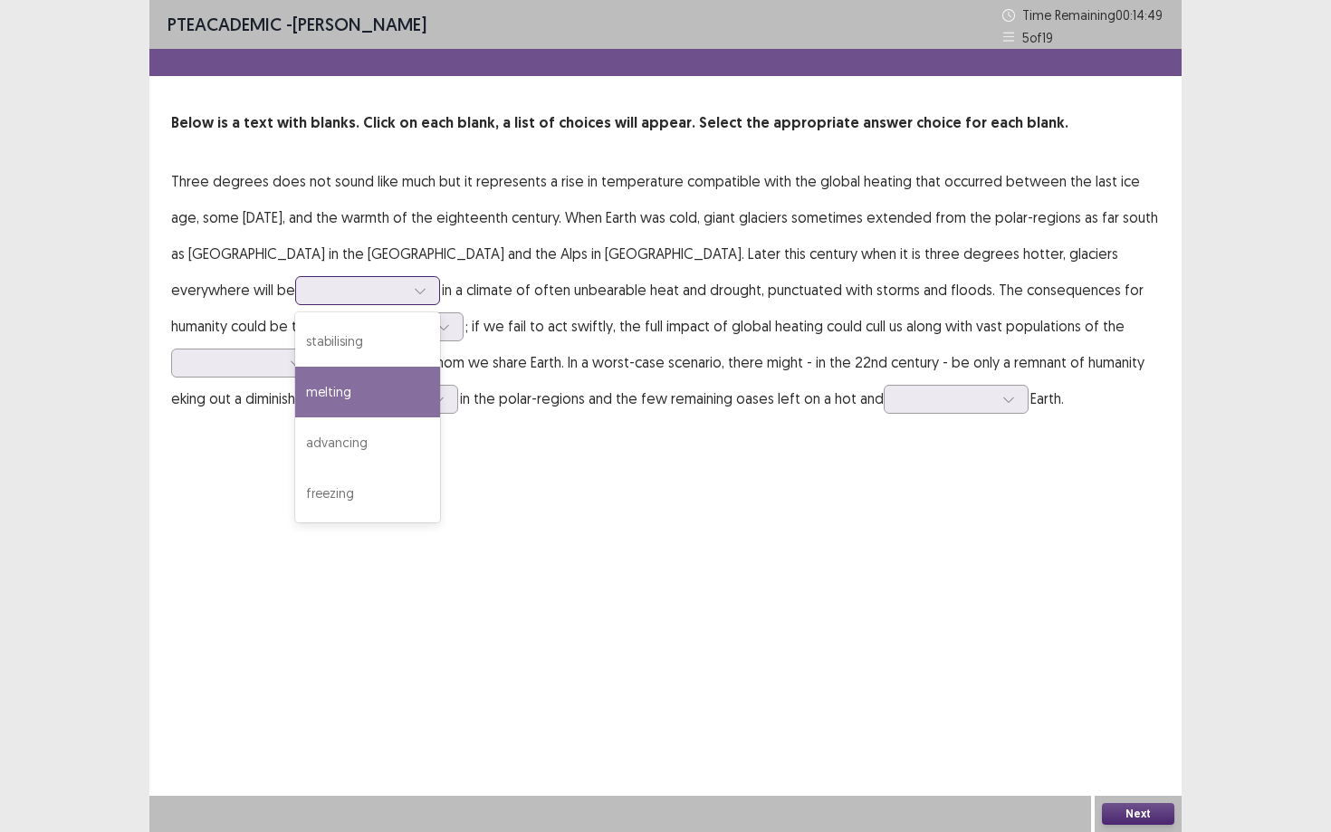
click at [440, 367] on div "melting" at bounding box center [367, 392] width 145 height 51
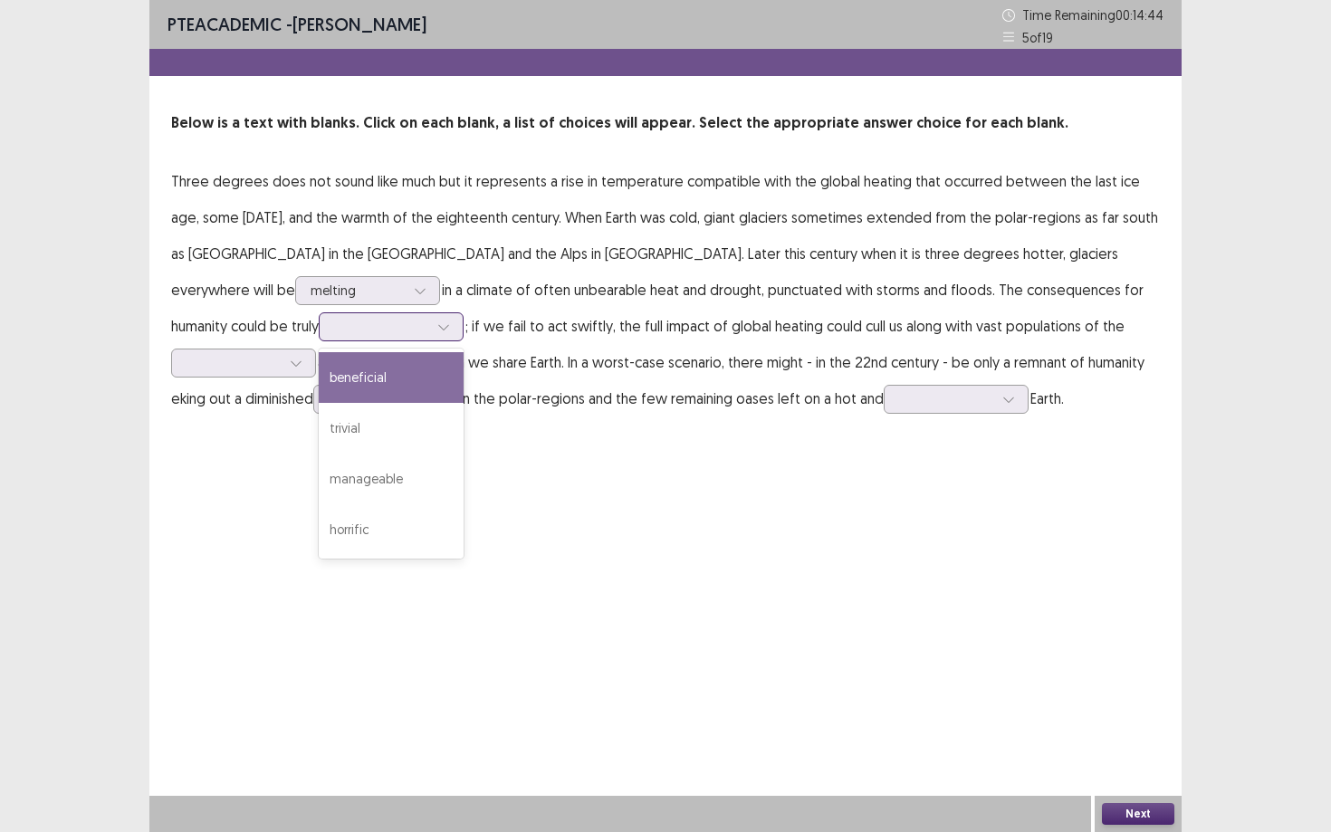
click at [457, 313] on div at bounding box center [443, 326] width 27 height 27
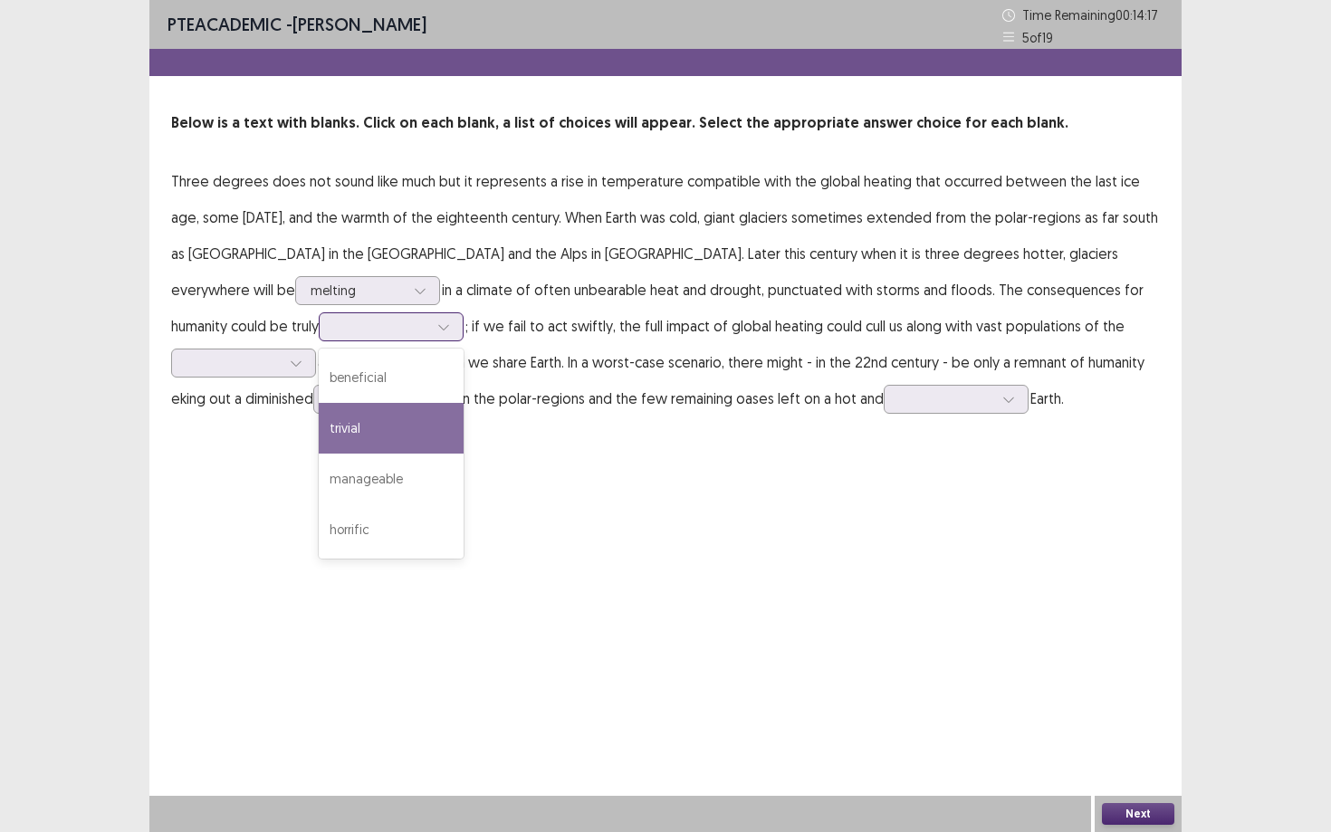
click at [463, 405] on div "trivial" at bounding box center [391, 428] width 145 height 51
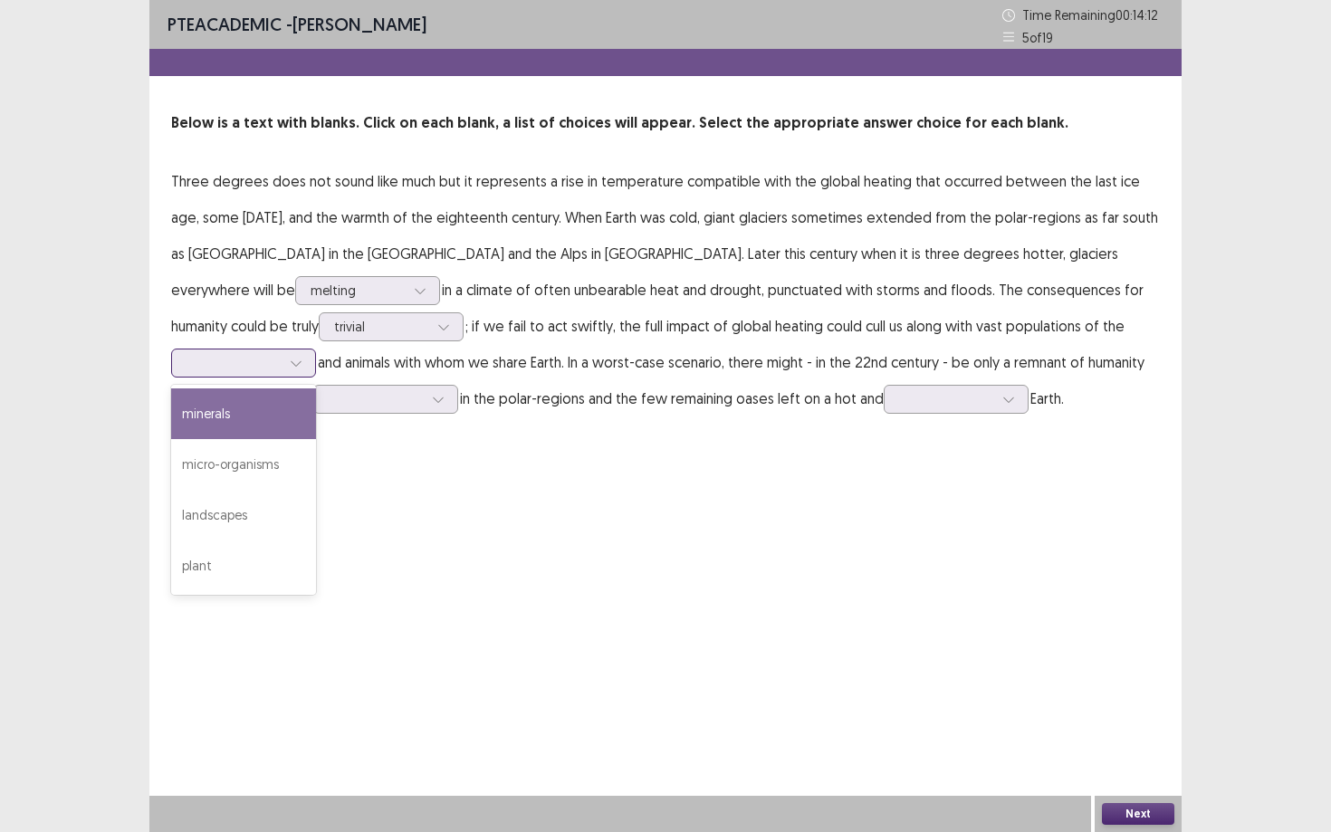
click at [302, 357] on icon at bounding box center [296, 363] width 13 height 13
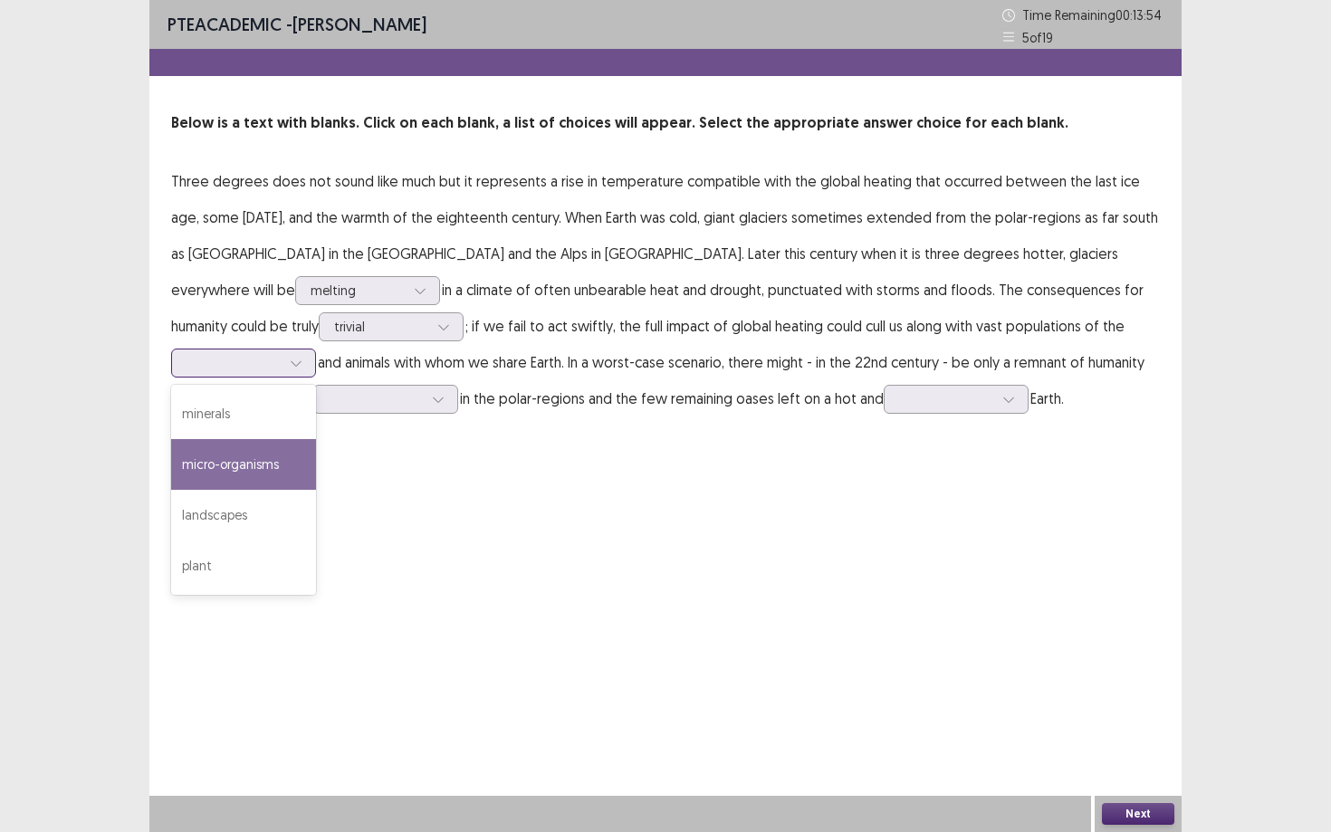
click at [316, 439] on div "micro-organisms" at bounding box center [243, 464] width 145 height 51
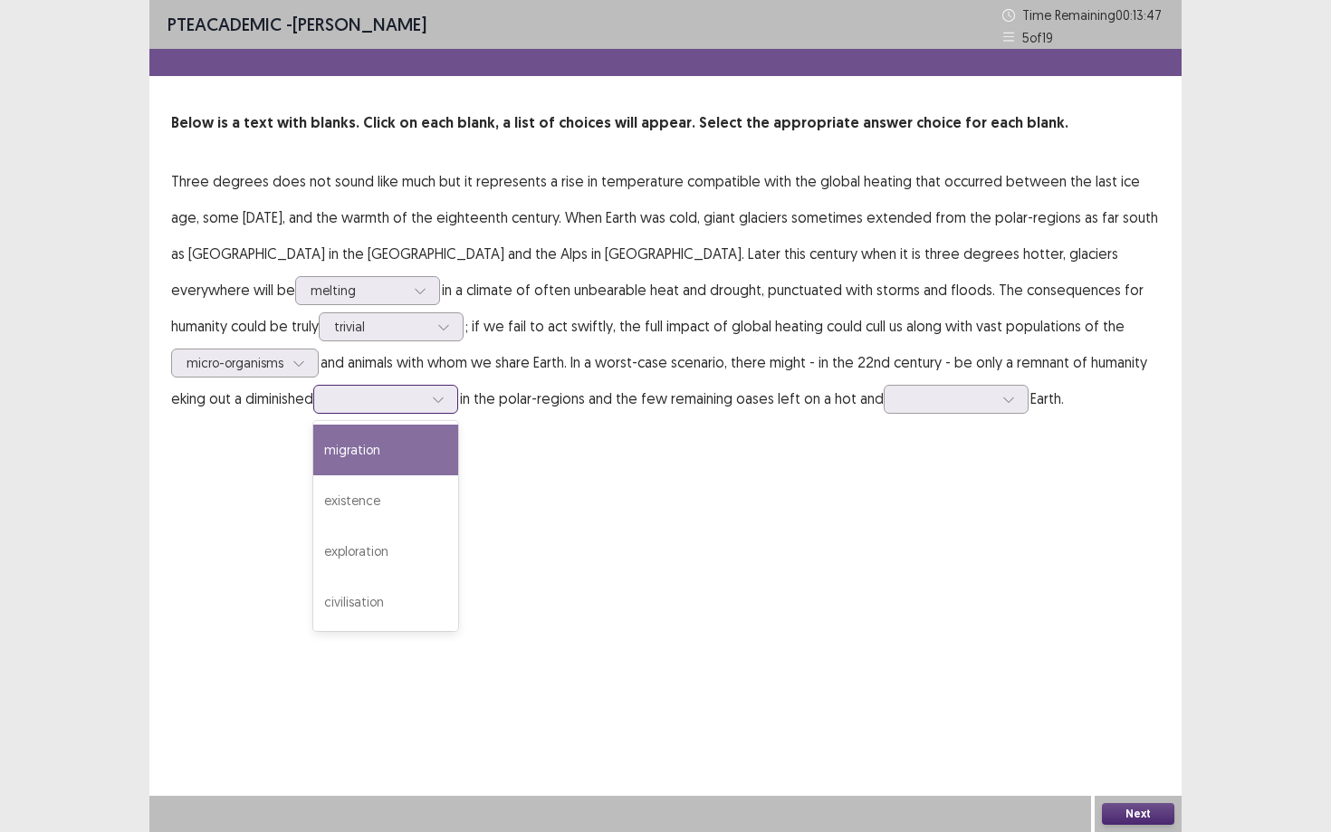
click at [452, 386] on div at bounding box center [437, 399] width 27 height 27
click at [742, 418] on div "PTE academic - Sharanpreet Kaur Time Remaining 00 : 13 : 38 5 of 19 Below is a …" at bounding box center [665, 226] width 1032 height 453
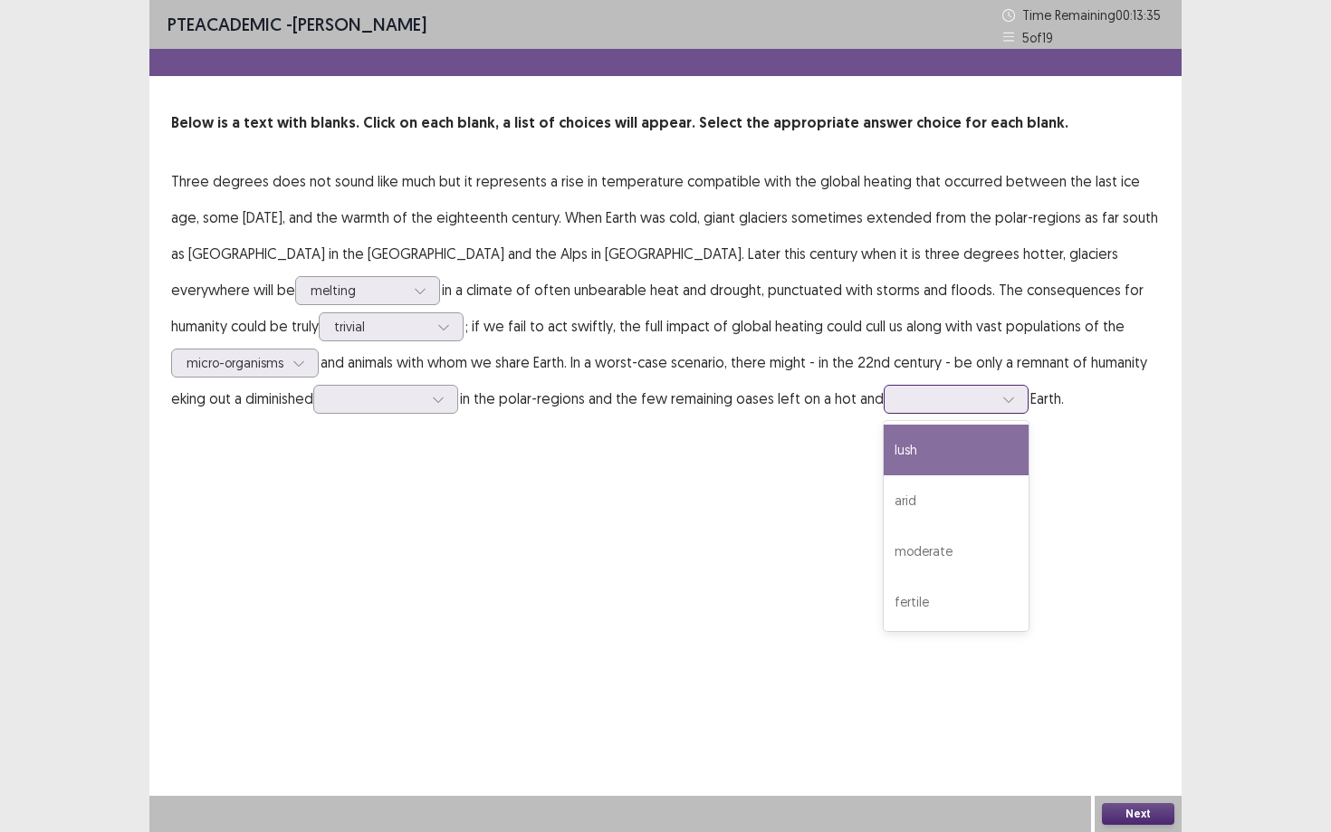
click at [883, 405] on div at bounding box center [955, 399] width 145 height 29
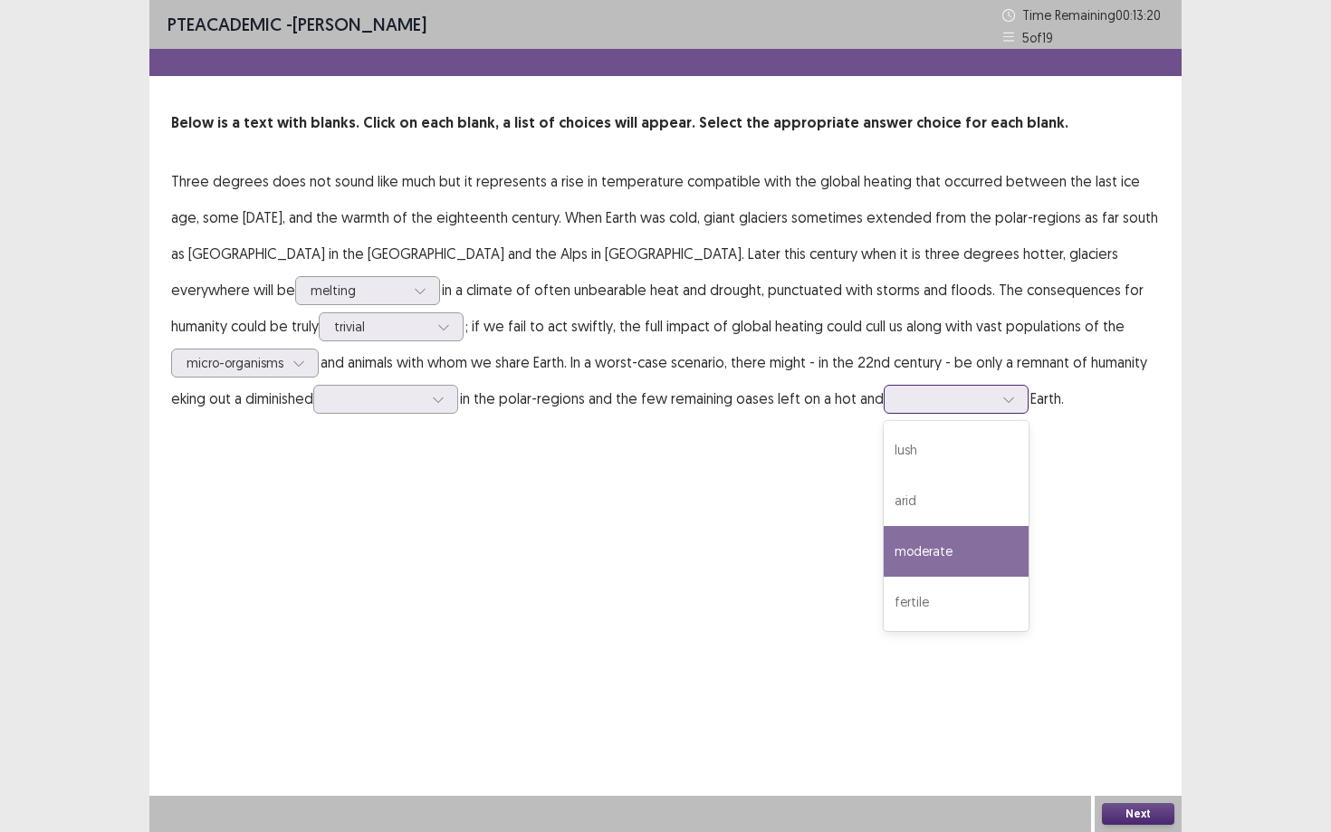
click at [883, 546] on div "moderate" at bounding box center [955, 551] width 145 height 51
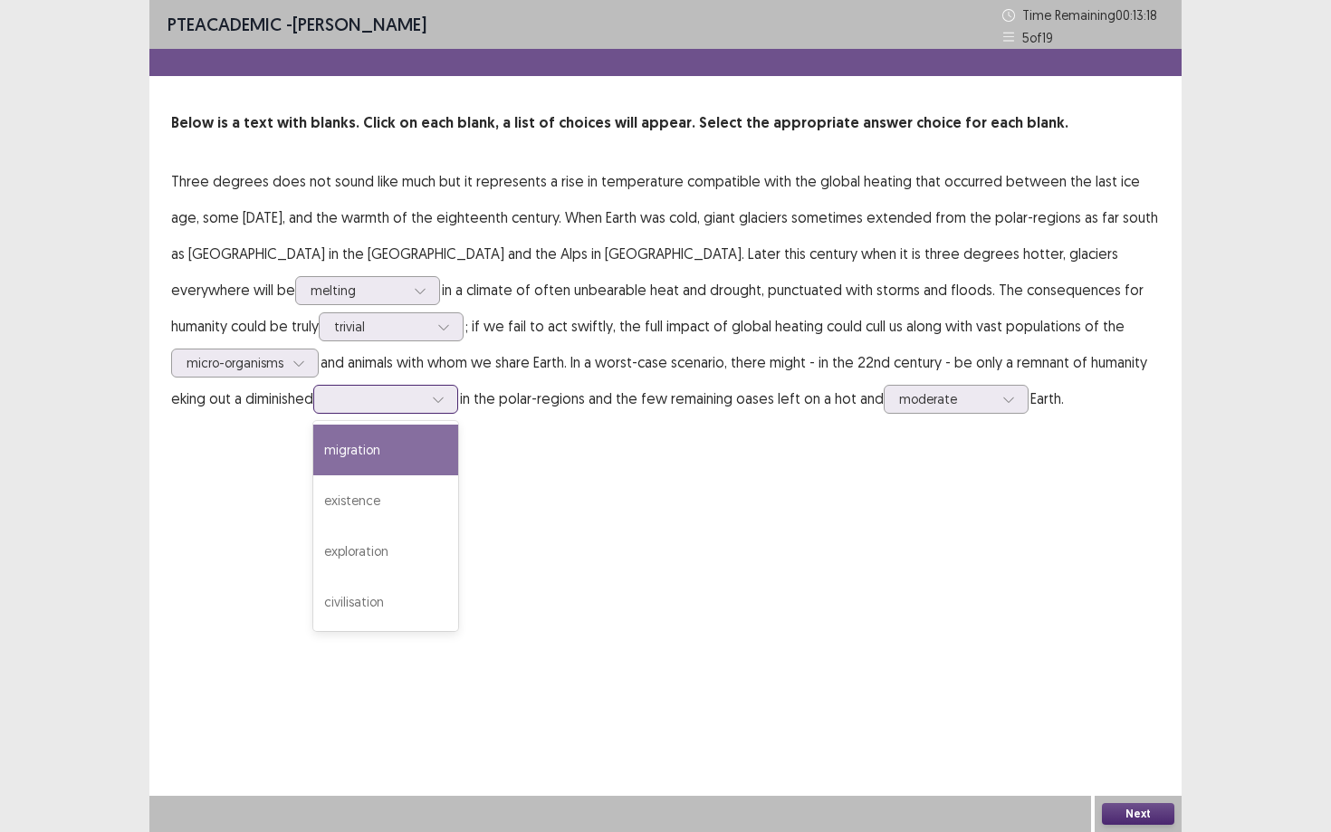
click at [452, 386] on div at bounding box center [437, 399] width 27 height 27
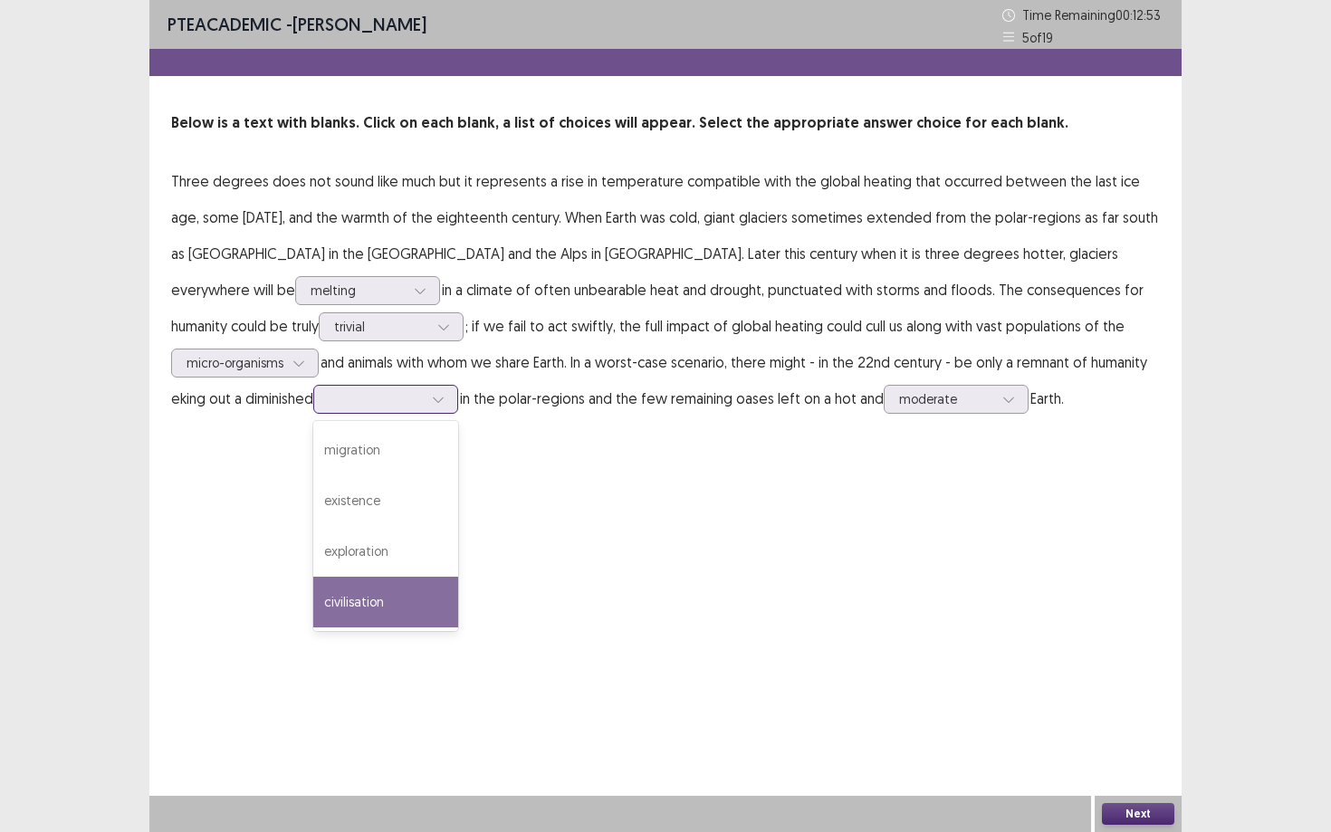
click at [458, 577] on div "civilisation" at bounding box center [385, 602] width 145 height 51
click at [1153, 751] on button "Next" at bounding box center [1138, 814] width 72 height 22
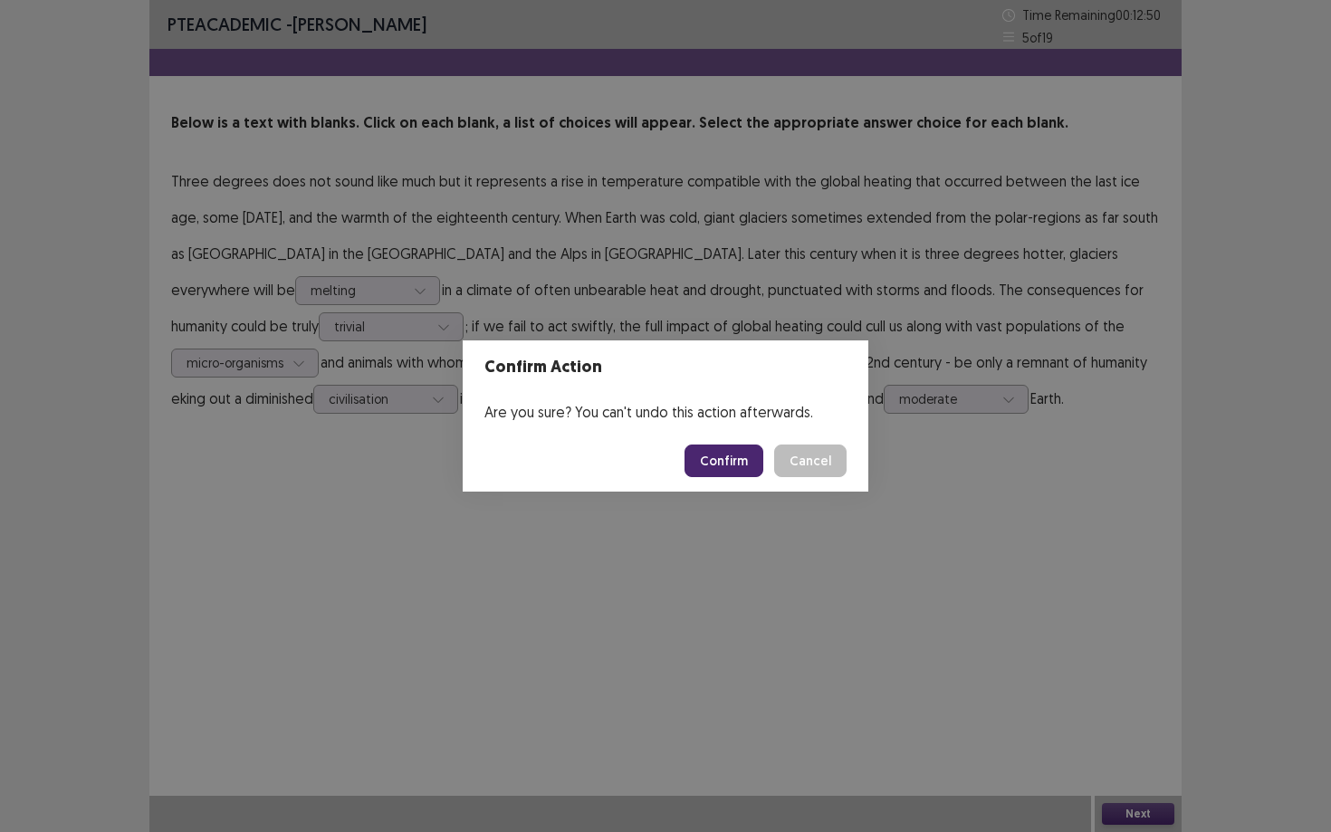
drag, startPoint x: 1153, startPoint y: 815, endPoint x: 882, endPoint y: 735, distance: 282.4
click at [882, 735] on div "Confirm Action Are you sure? You can't undo this action afterwards. Confirm Can…" at bounding box center [665, 416] width 1331 height 832
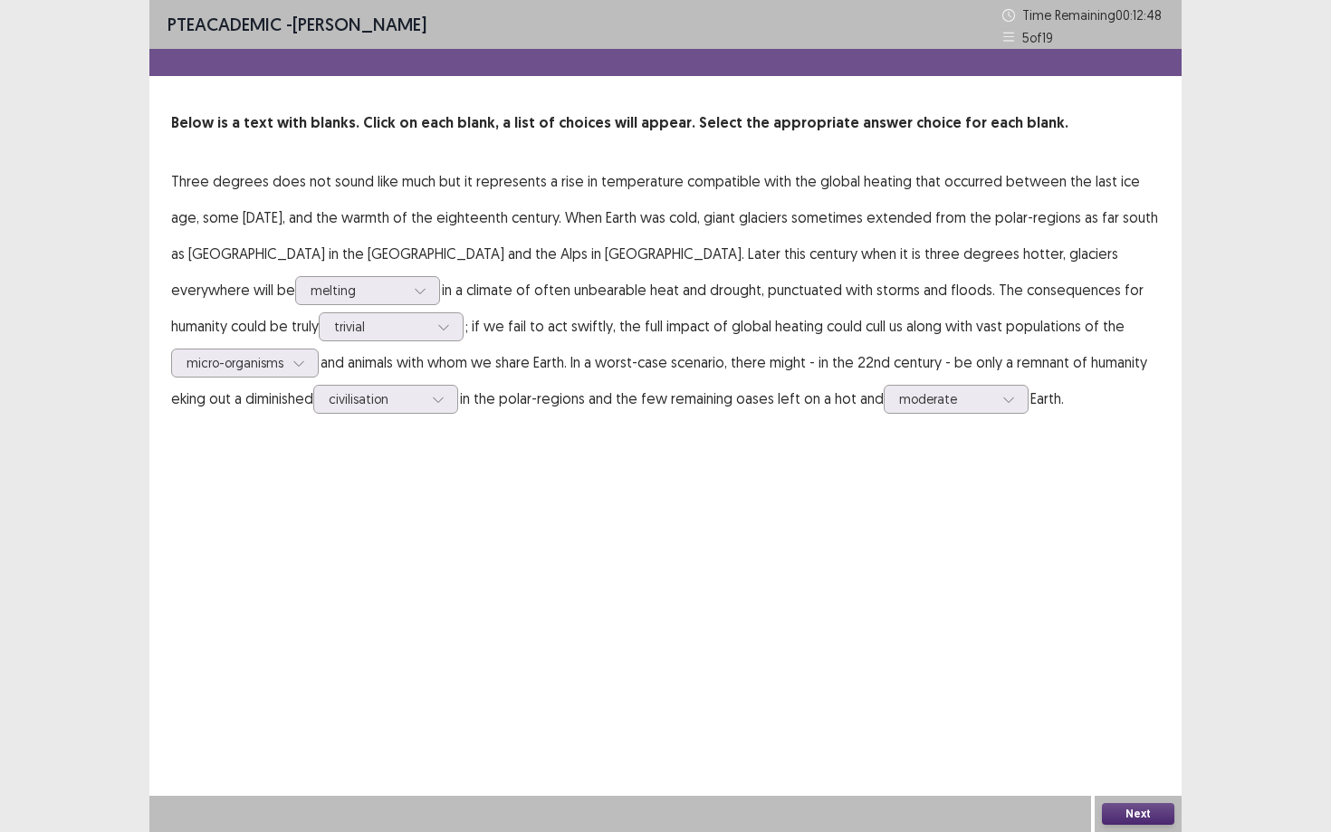
click at [1131, 751] on button "Next" at bounding box center [1138, 814] width 72 height 22
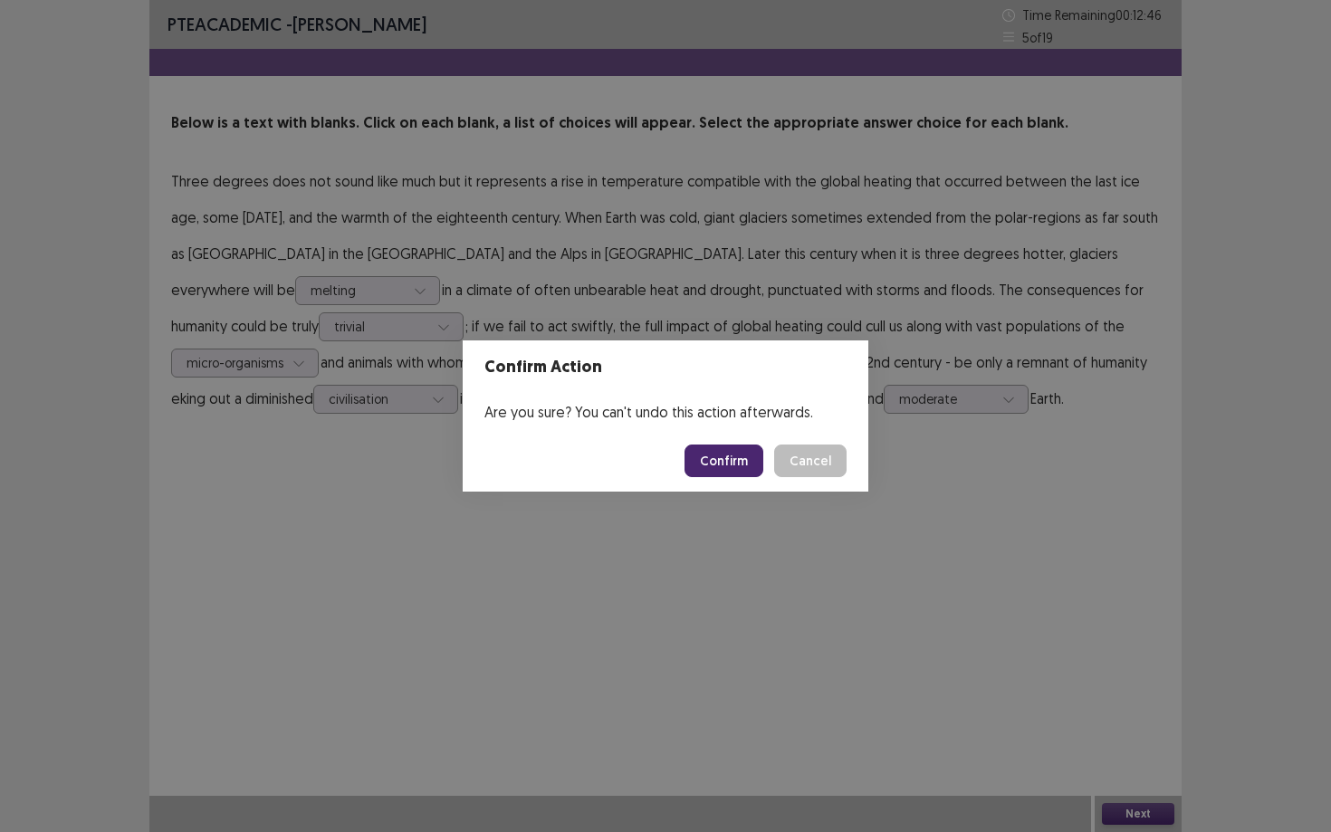
click at [752, 467] on button "Confirm" at bounding box center [723, 460] width 79 height 33
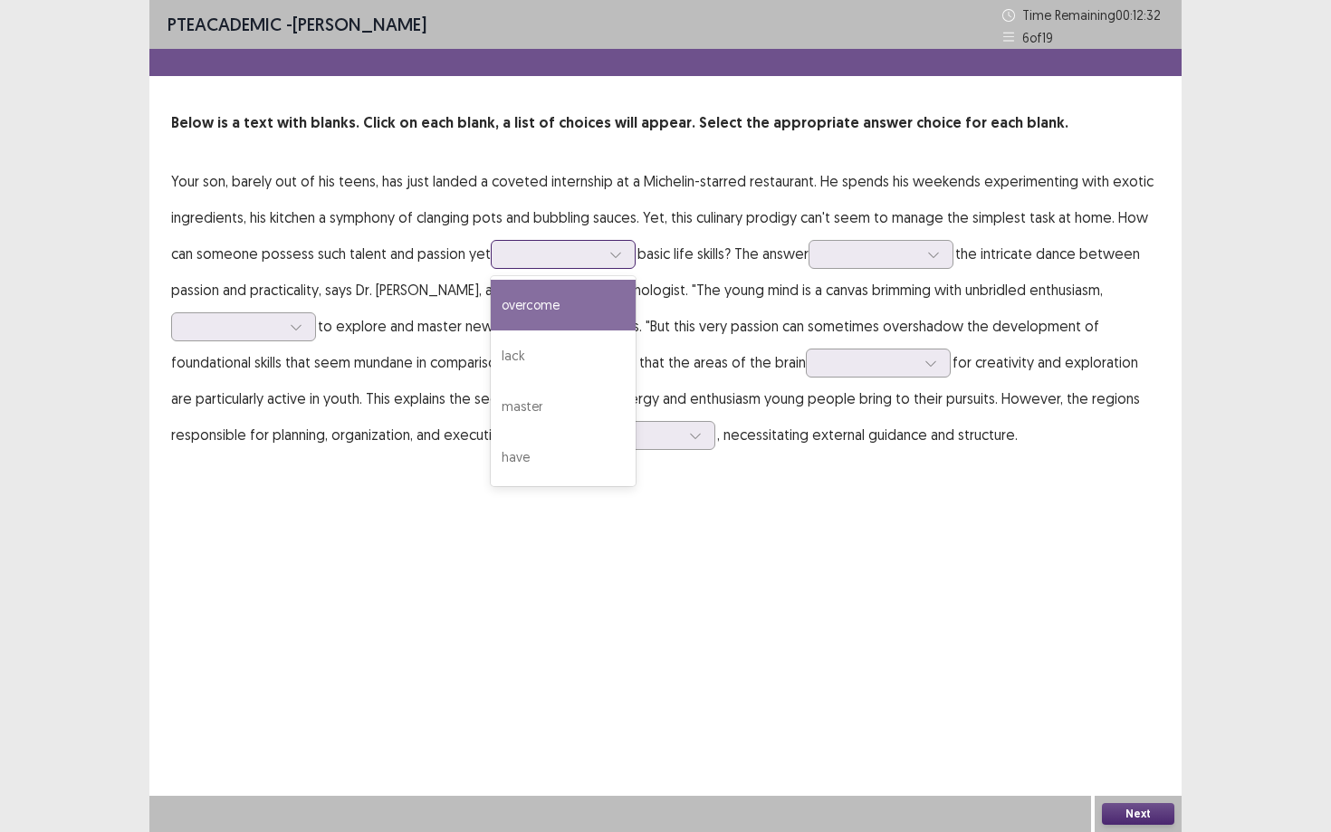
click at [622, 256] on div at bounding box center [615, 254] width 27 height 27
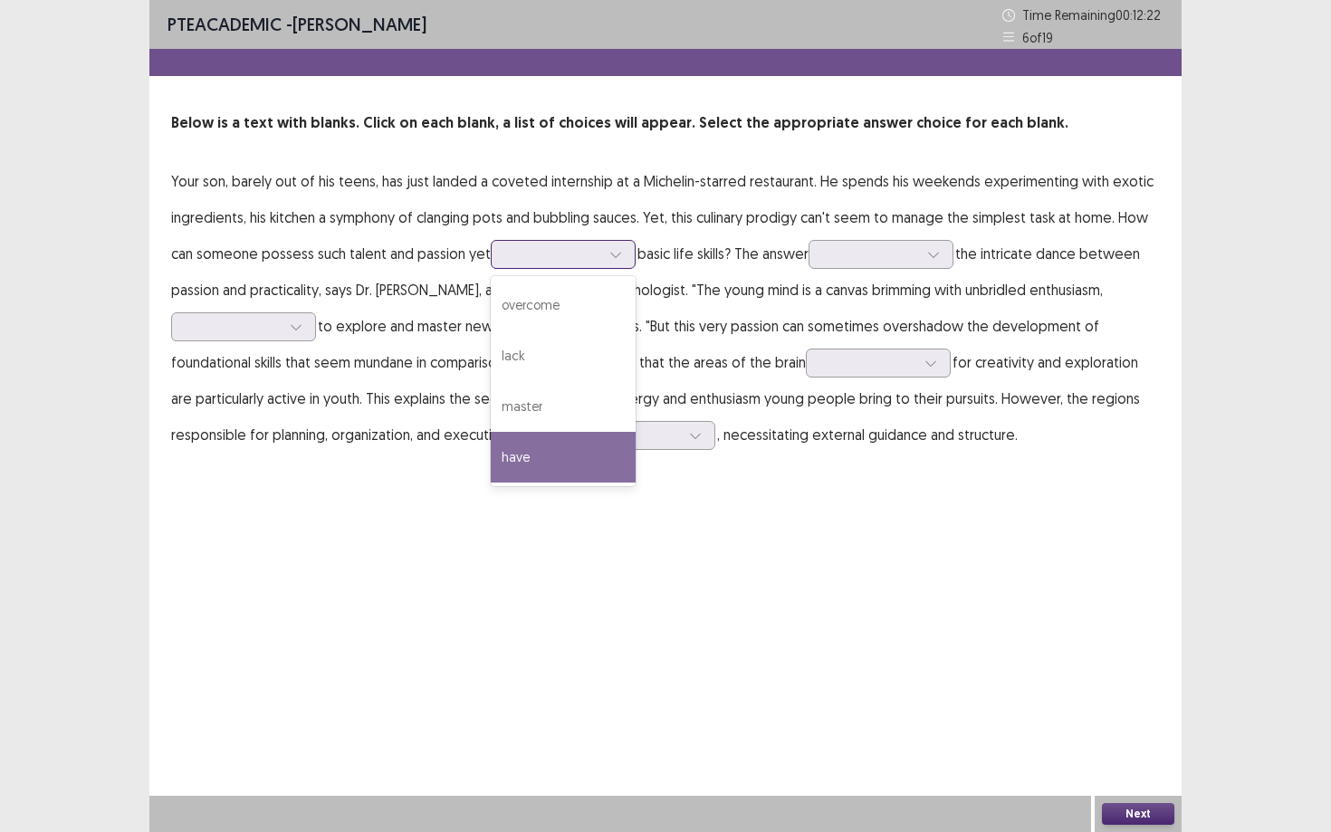
click at [558, 449] on div "have" at bounding box center [563, 457] width 145 height 51
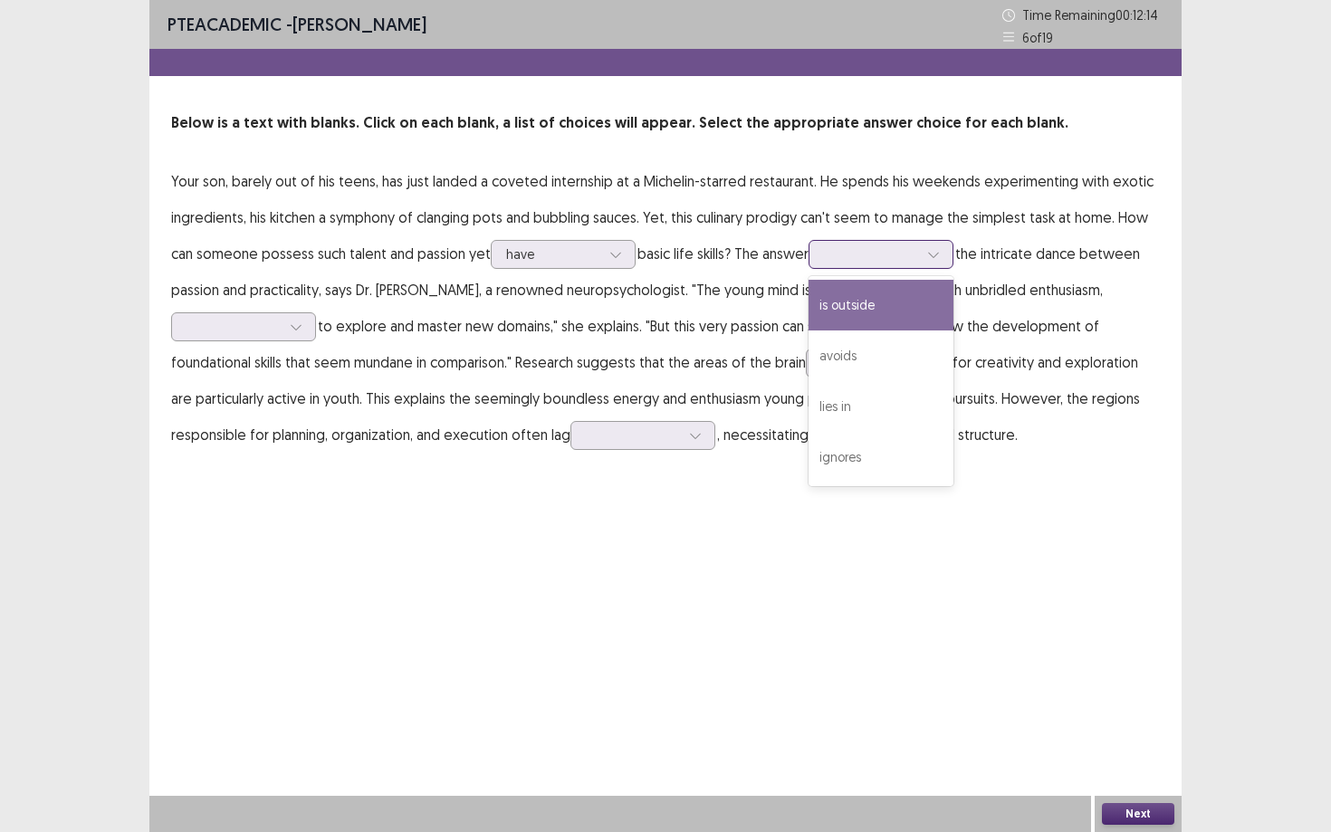
click at [918, 257] on div at bounding box center [871, 253] width 94 height 17
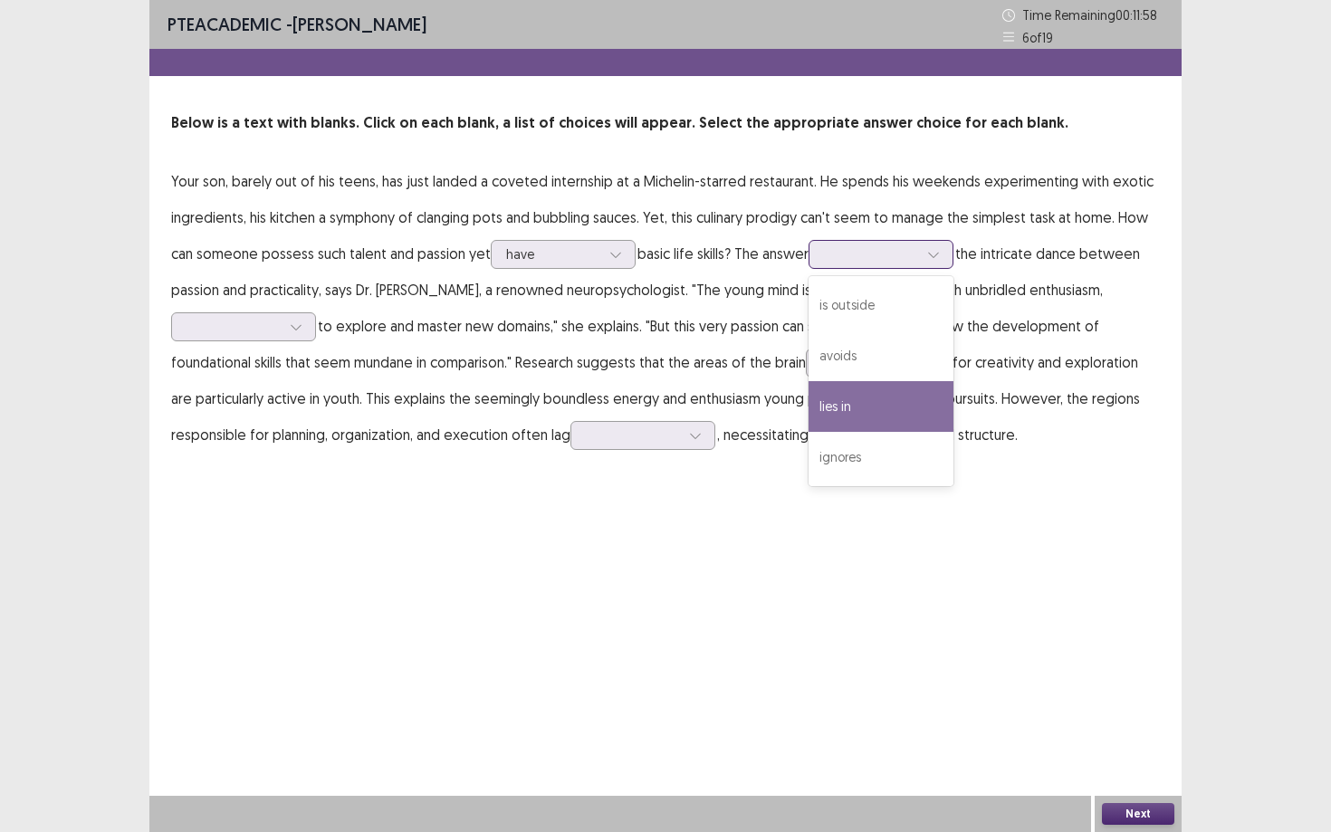
click at [872, 396] on div "lies in" at bounding box center [880, 406] width 145 height 51
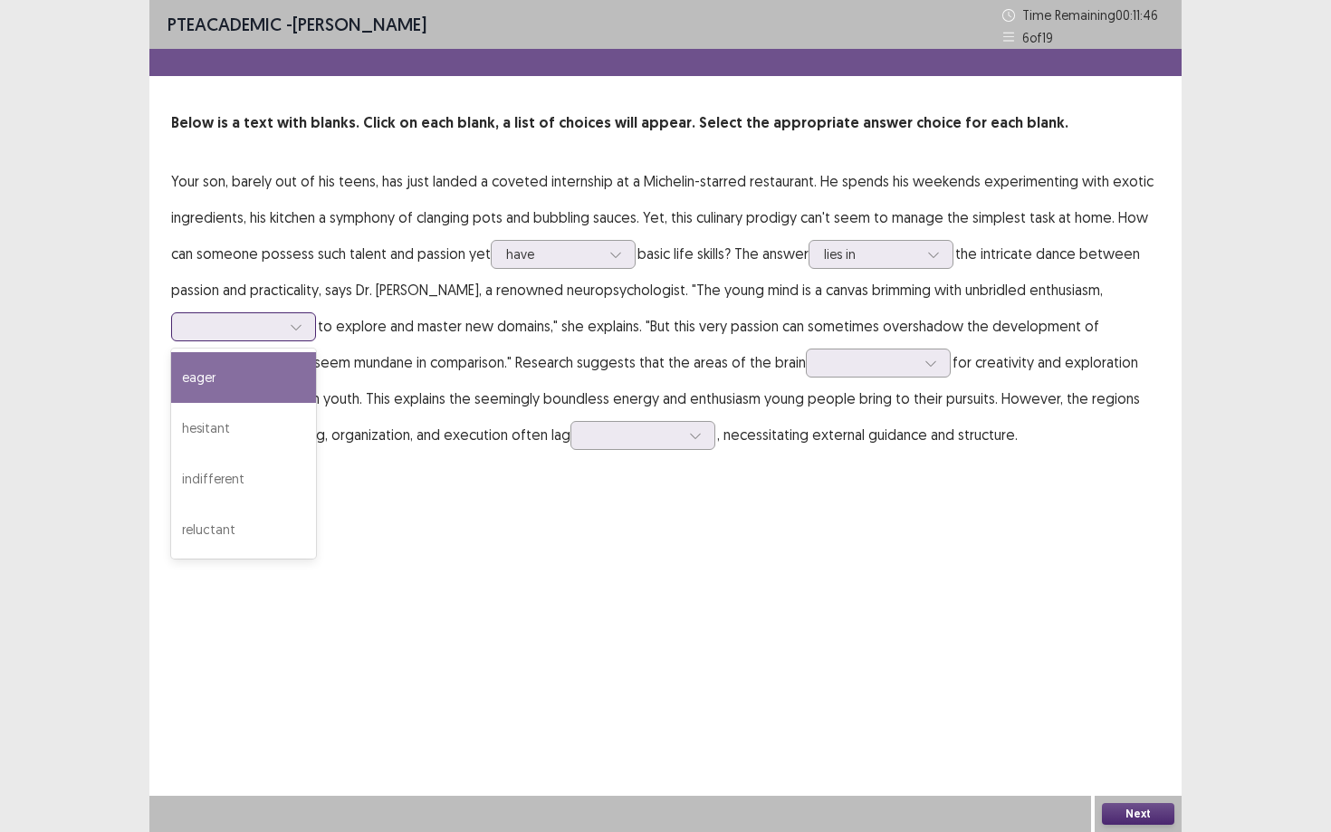
click at [300, 323] on icon at bounding box center [296, 326] width 13 height 13
click at [271, 382] on div "eager" at bounding box center [243, 377] width 145 height 51
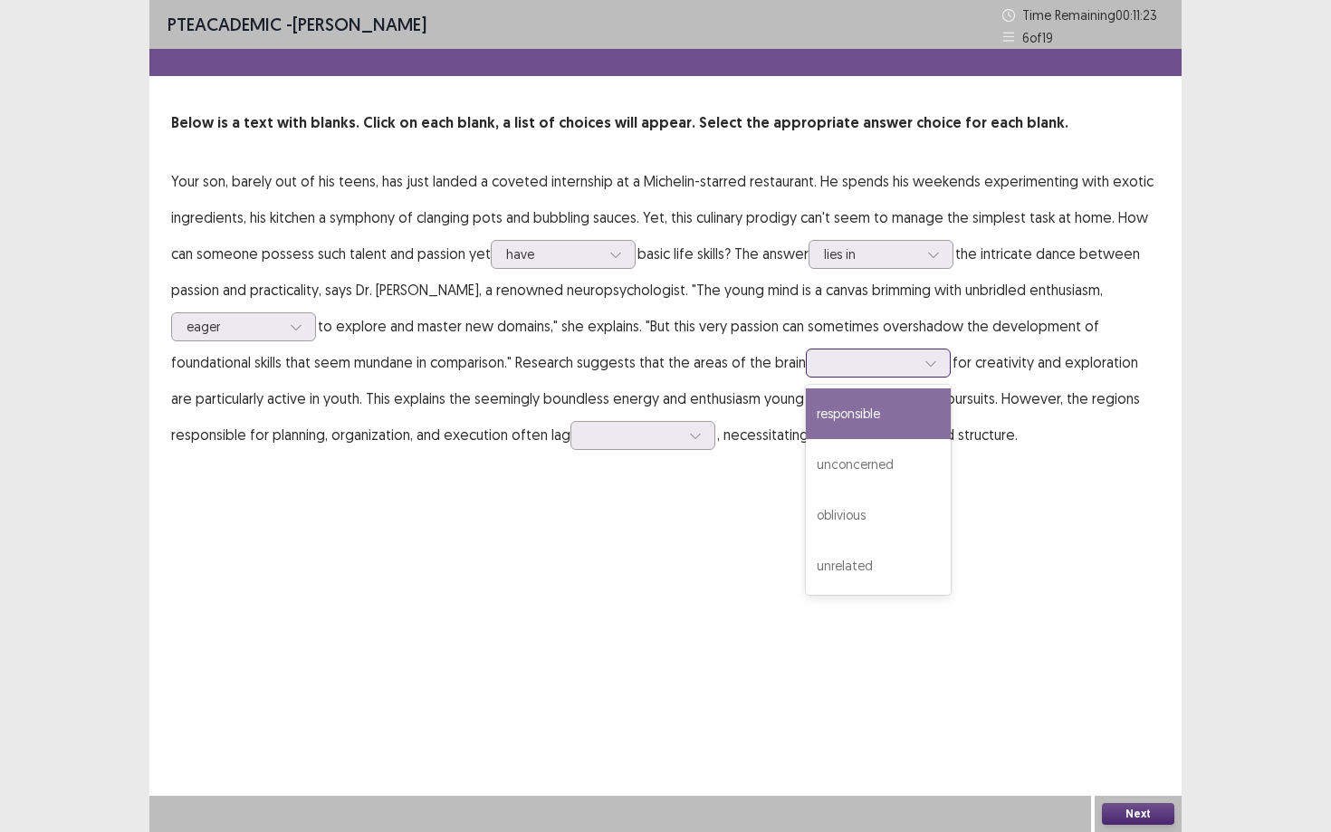
click at [918, 366] on div at bounding box center [930, 362] width 27 height 27
click at [896, 429] on div "responsible" at bounding box center [878, 413] width 145 height 51
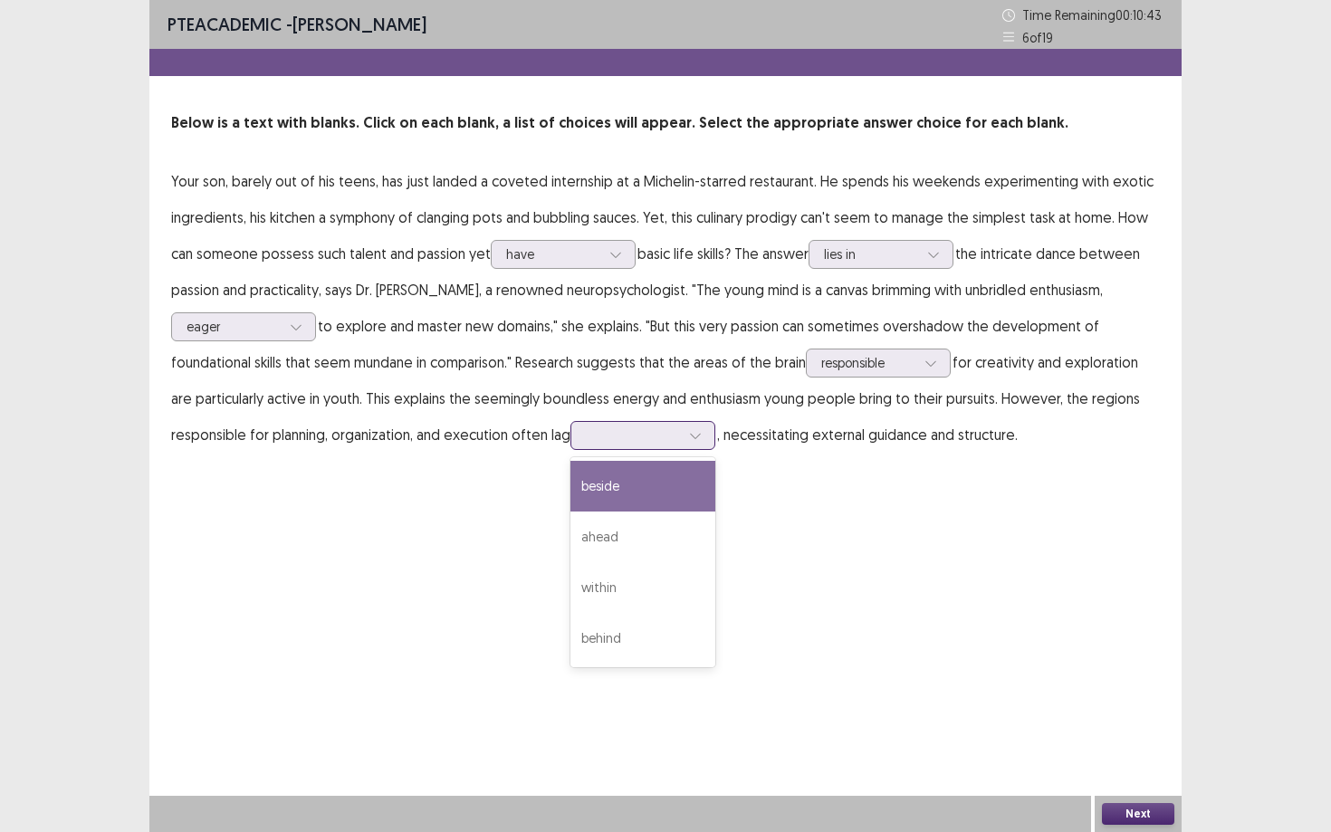
click at [694, 435] on icon at bounding box center [695, 435] width 13 height 13
click at [628, 492] on div "beside" at bounding box center [642, 486] width 145 height 51
click at [1168, 751] on button "Next" at bounding box center [1138, 814] width 72 height 22
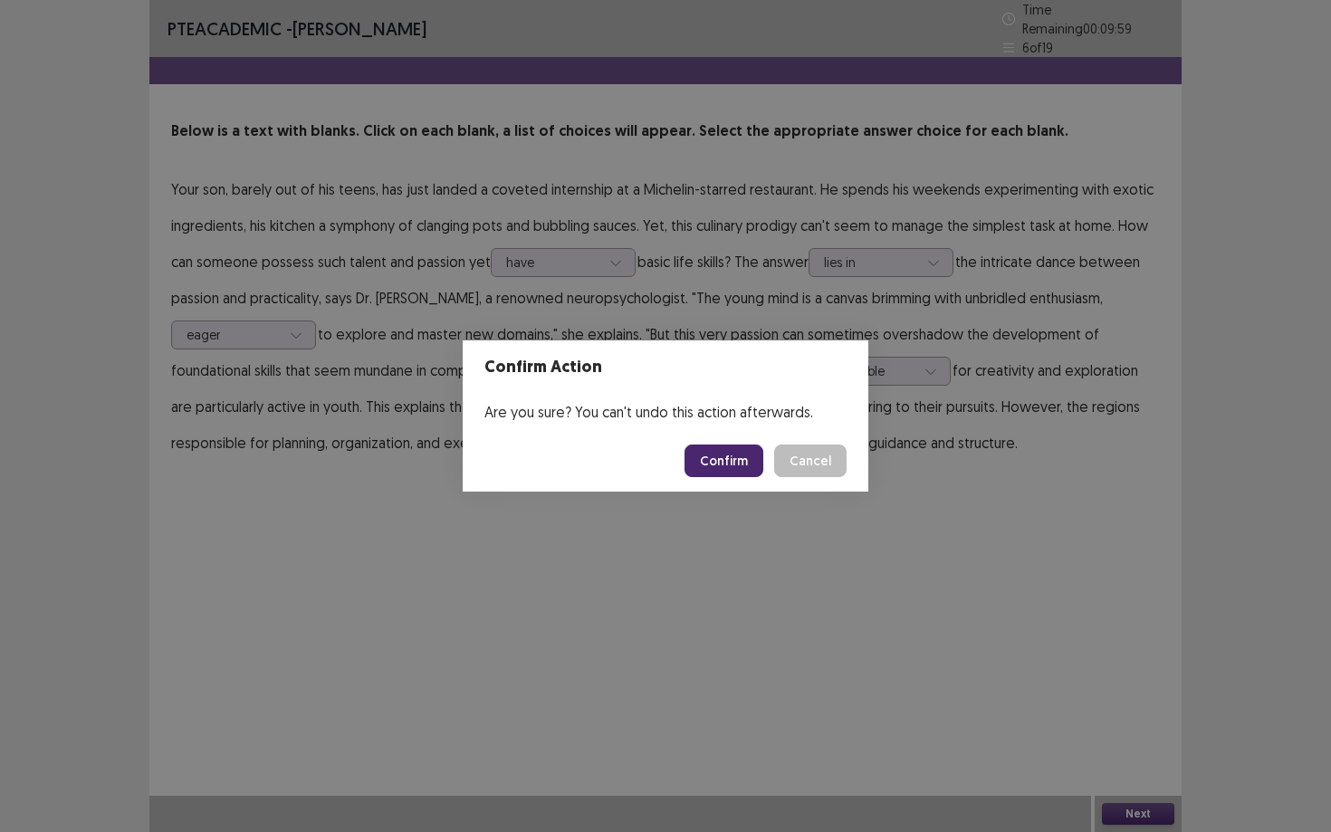
drag, startPoint x: 876, startPoint y: 653, endPoint x: 778, endPoint y: 560, distance: 135.1
click at [873, 651] on div "Confirm Action Are you sure? You can't undo this action afterwards. Confirm Can…" at bounding box center [665, 416] width 1331 height 832
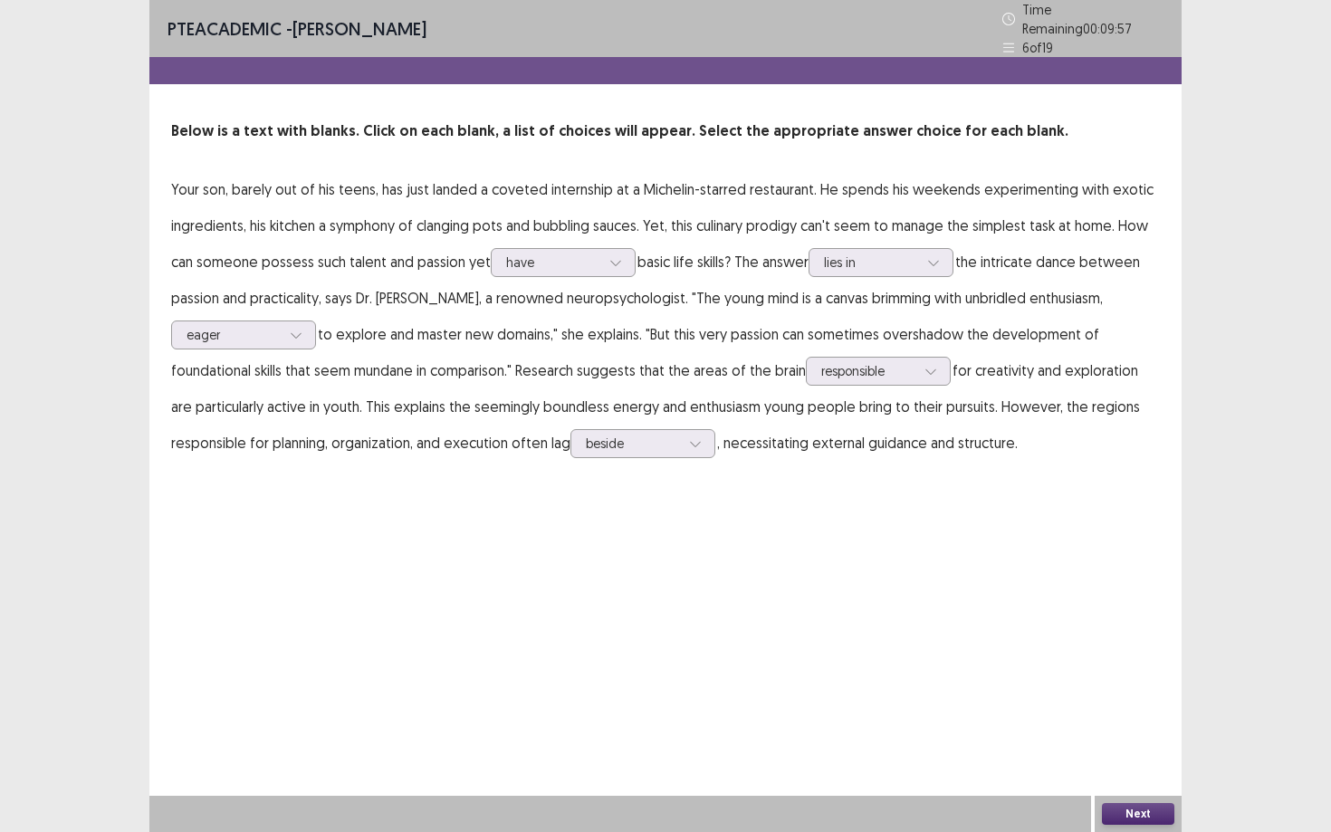
click at [1166, 751] on button "Next" at bounding box center [1138, 814] width 72 height 22
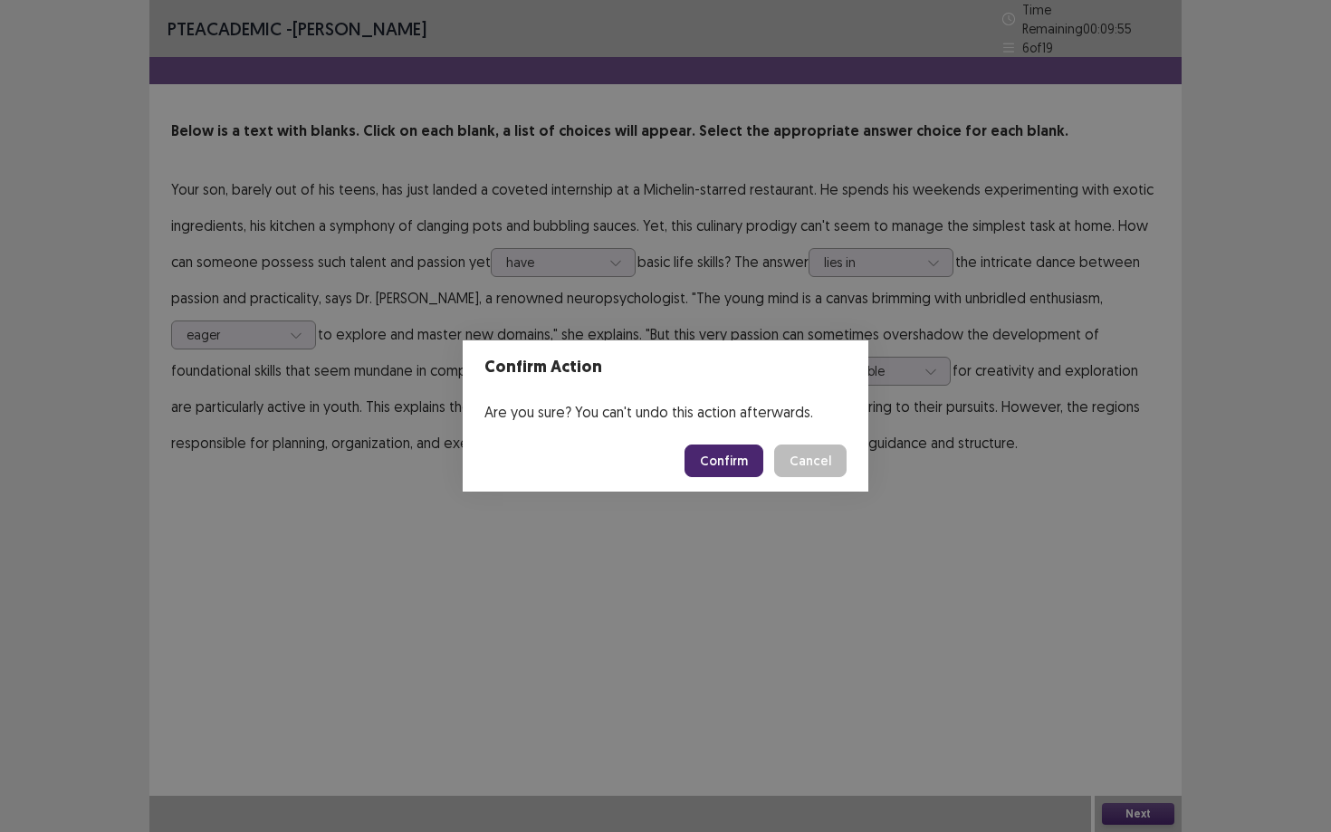
click at [719, 461] on button "Confirm" at bounding box center [723, 460] width 79 height 33
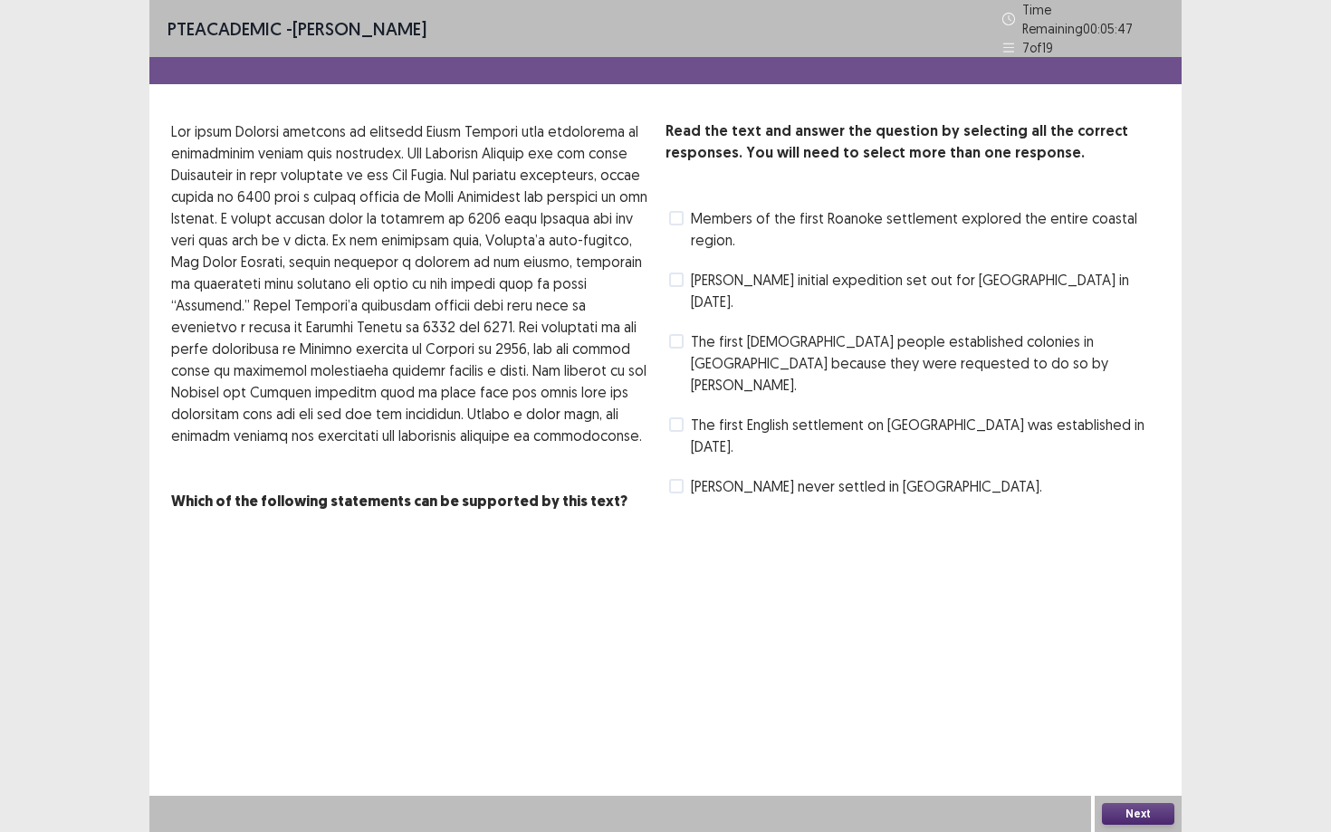
click at [676, 417] on span at bounding box center [676, 424] width 14 height 14
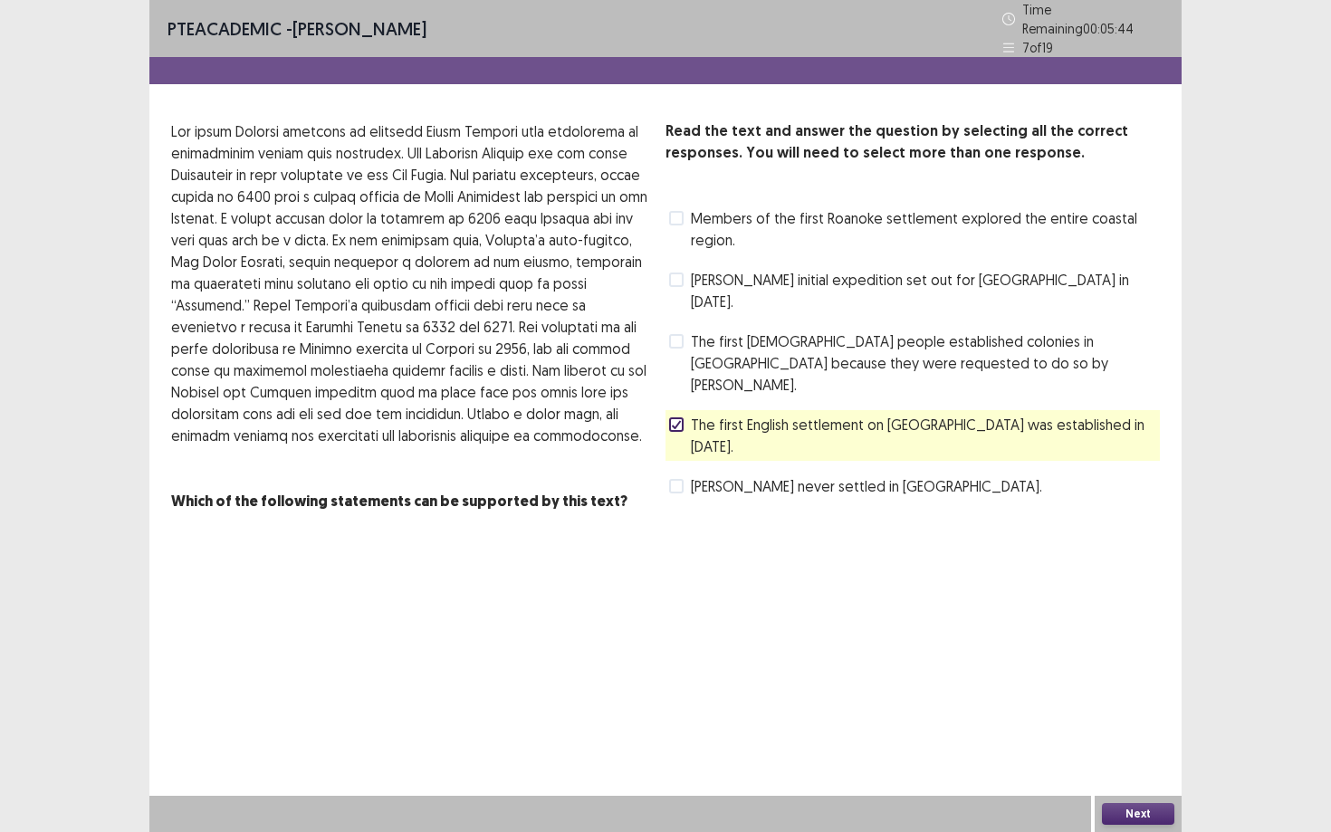
click at [1113, 812] on button "Next" at bounding box center [1138, 814] width 72 height 22
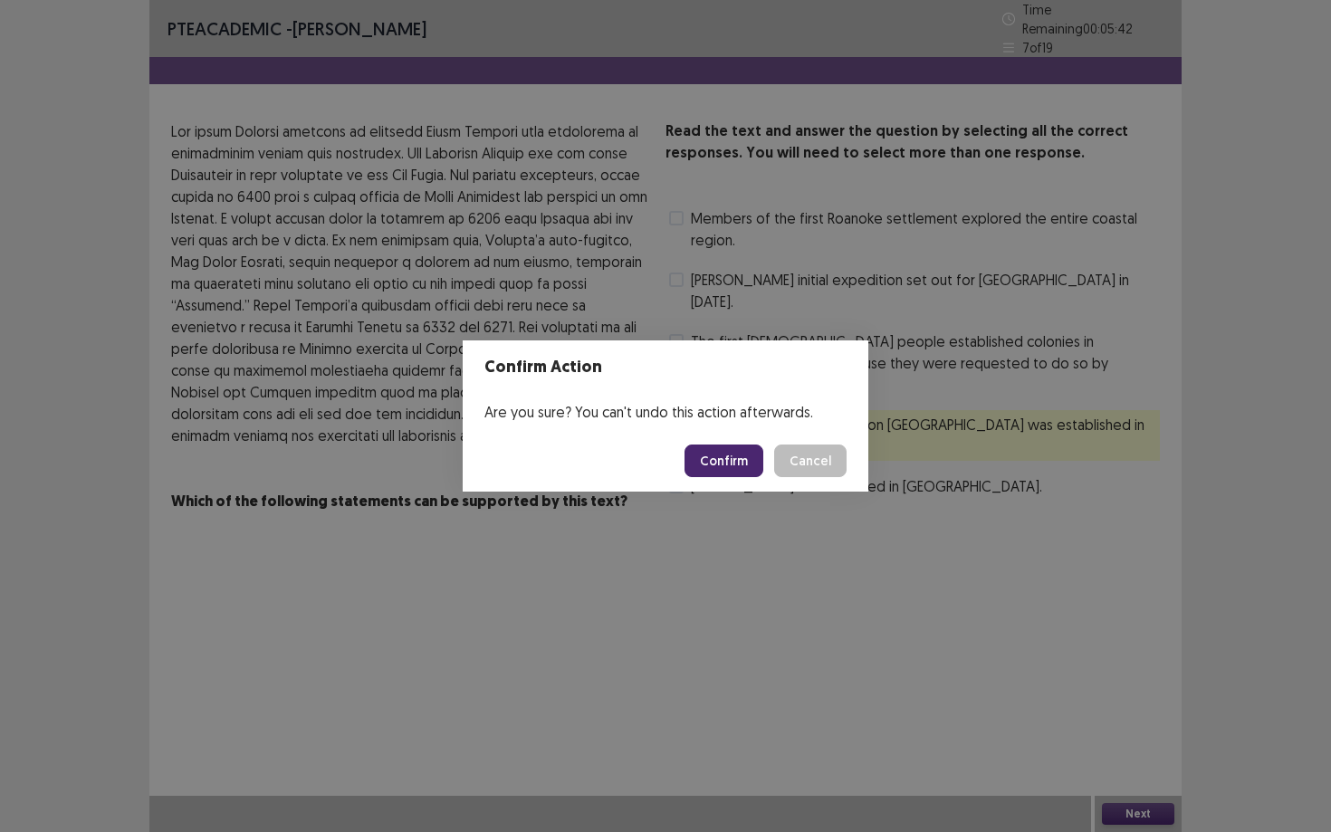
click at [748, 458] on button "Confirm" at bounding box center [723, 460] width 79 height 33
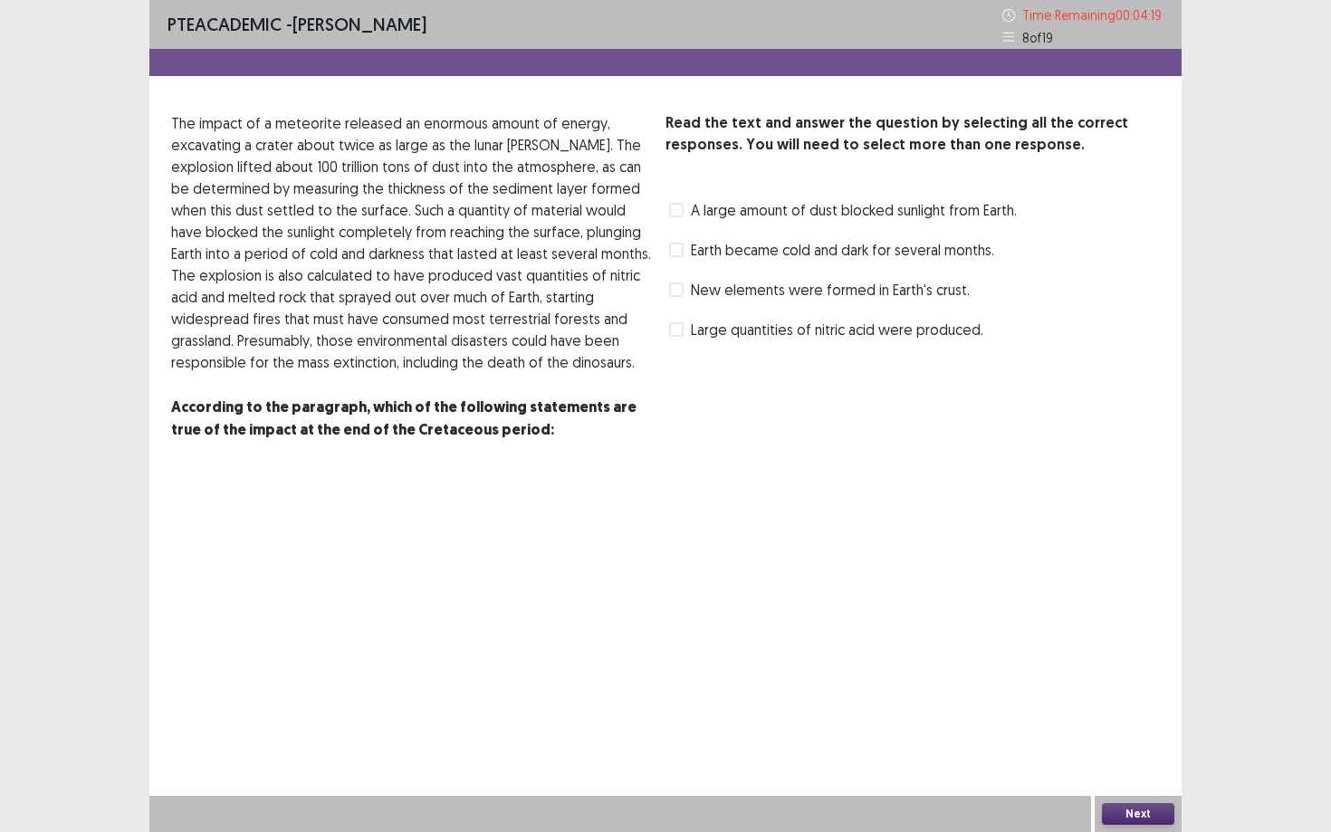
click at [681, 245] on span at bounding box center [676, 250] width 14 height 14
click at [679, 209] on span at bounding box center [676, 210] width 14 height 14
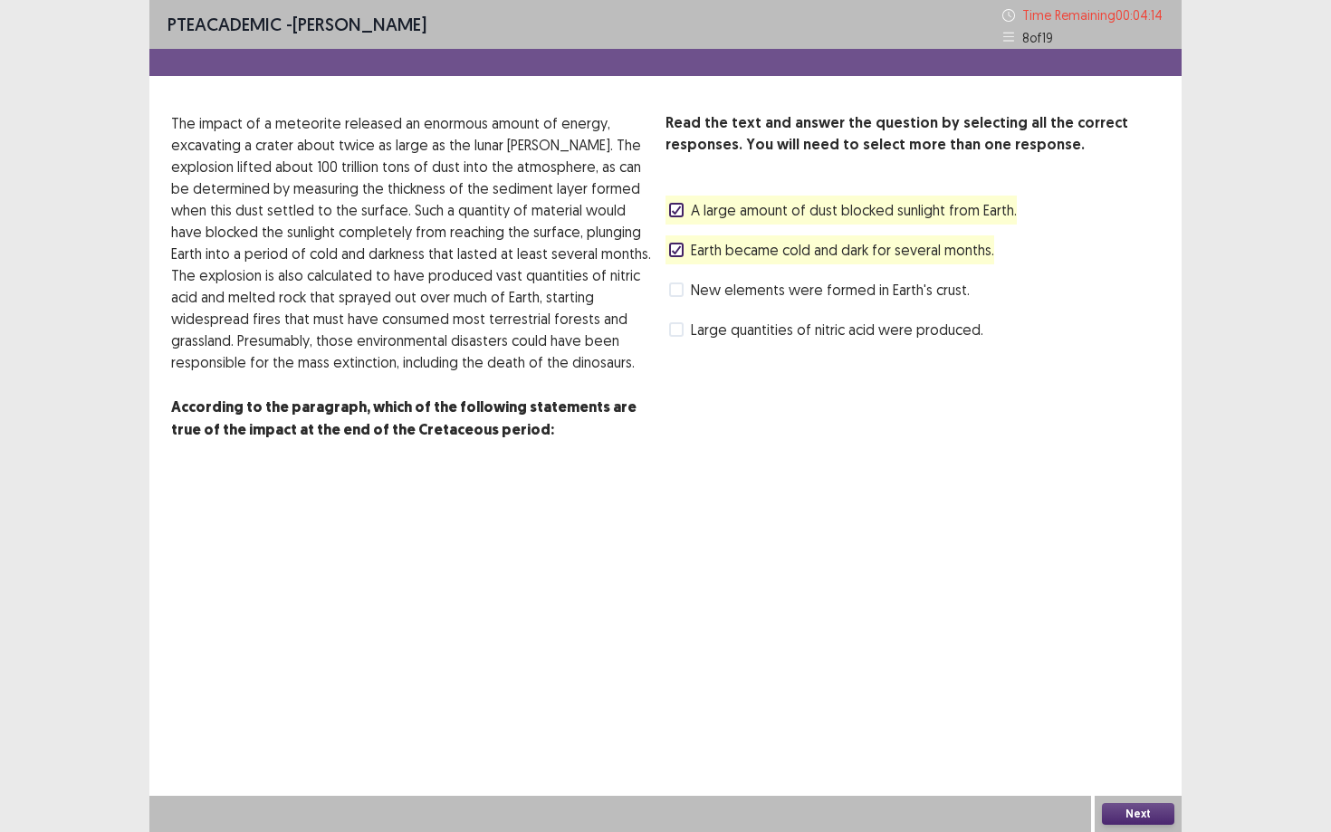
click at [1128, 814] on button "Next" at bounding box center [1138, 814] width 72 height 22
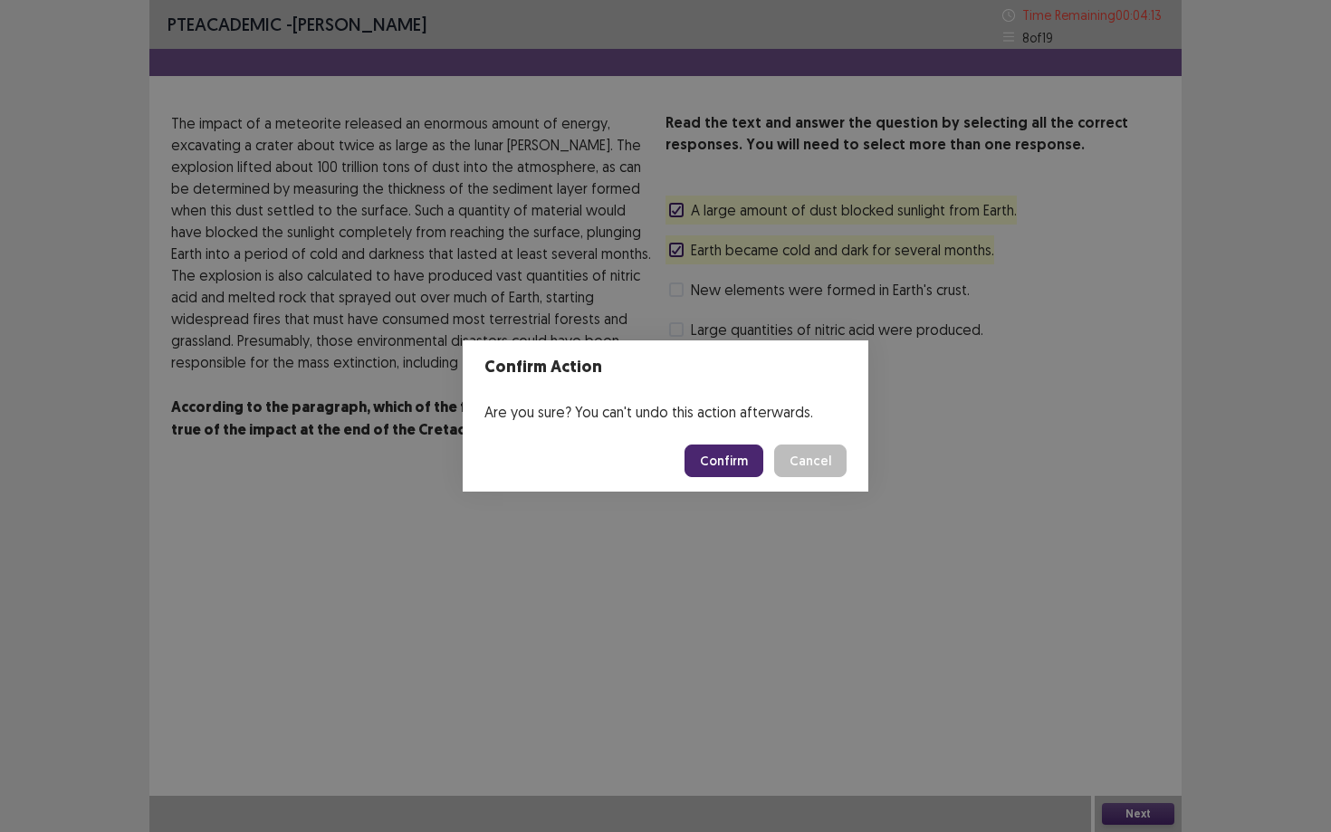
click at [753, 463] on button "Confirm" at bounding box center [723, 460] width 79 height 33
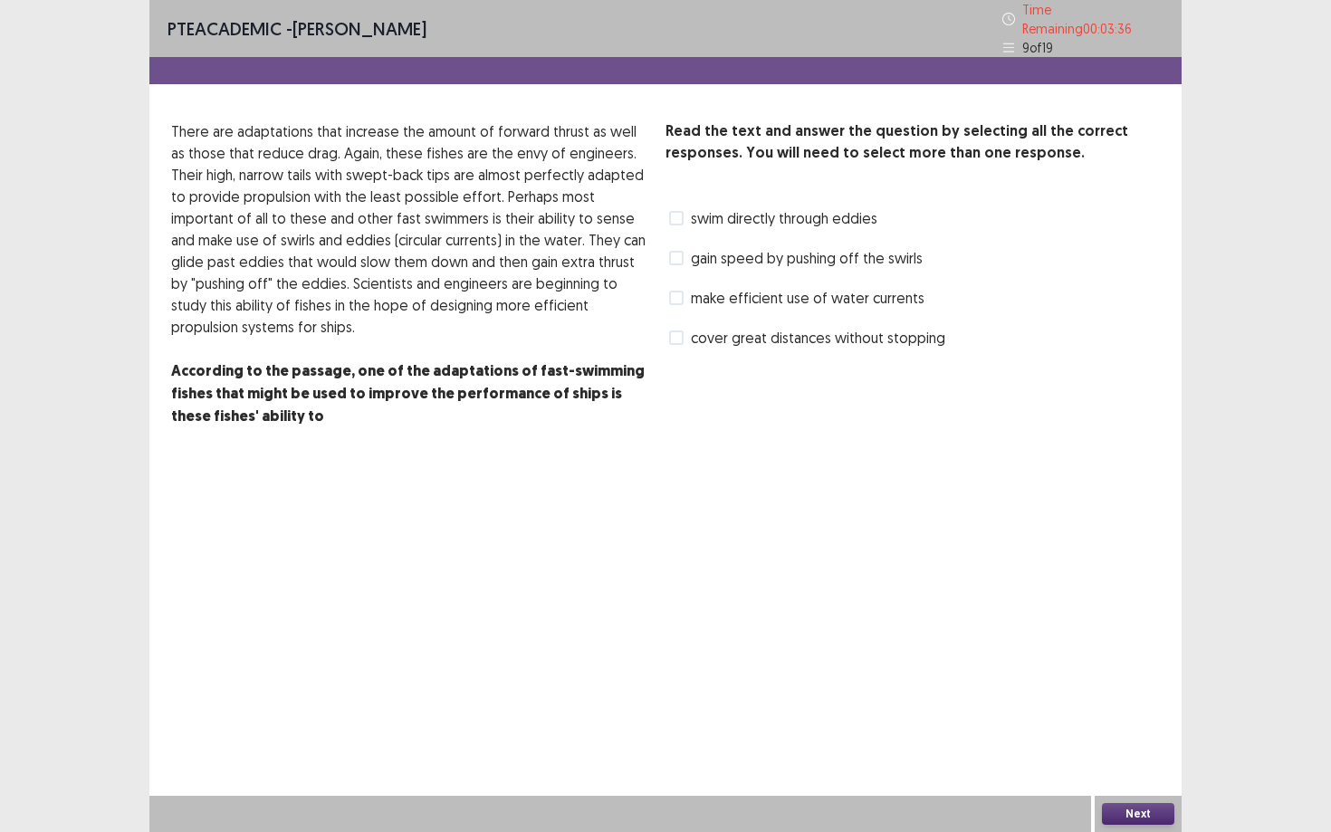
click at [676, 291] on span at bounding box center [676, 298] width 14 height 14
click at [673, 253] on span at bounding box center [676, 258] width 14 height 14
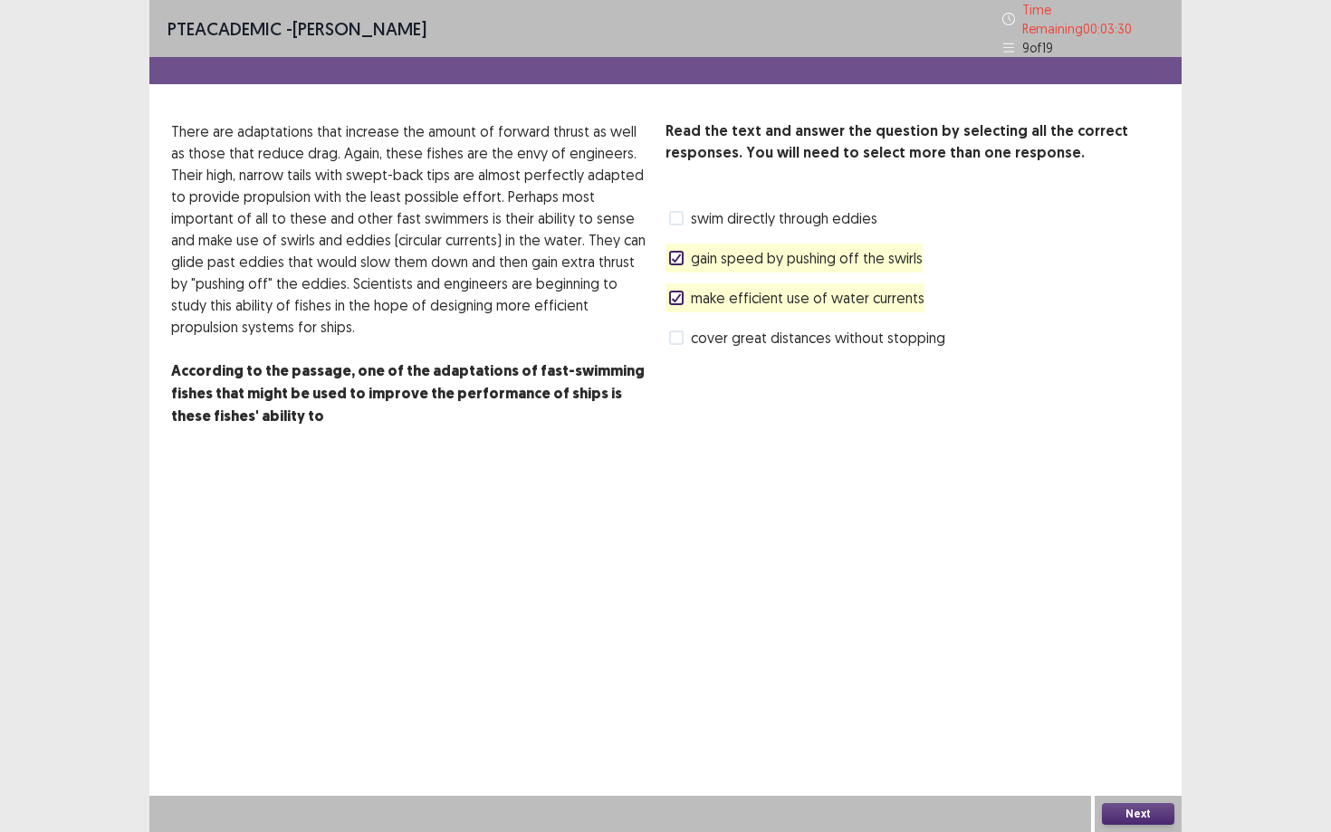
click at [1121, 815] on button "Next" at bounding box center [1138, 814] width 72 height 22
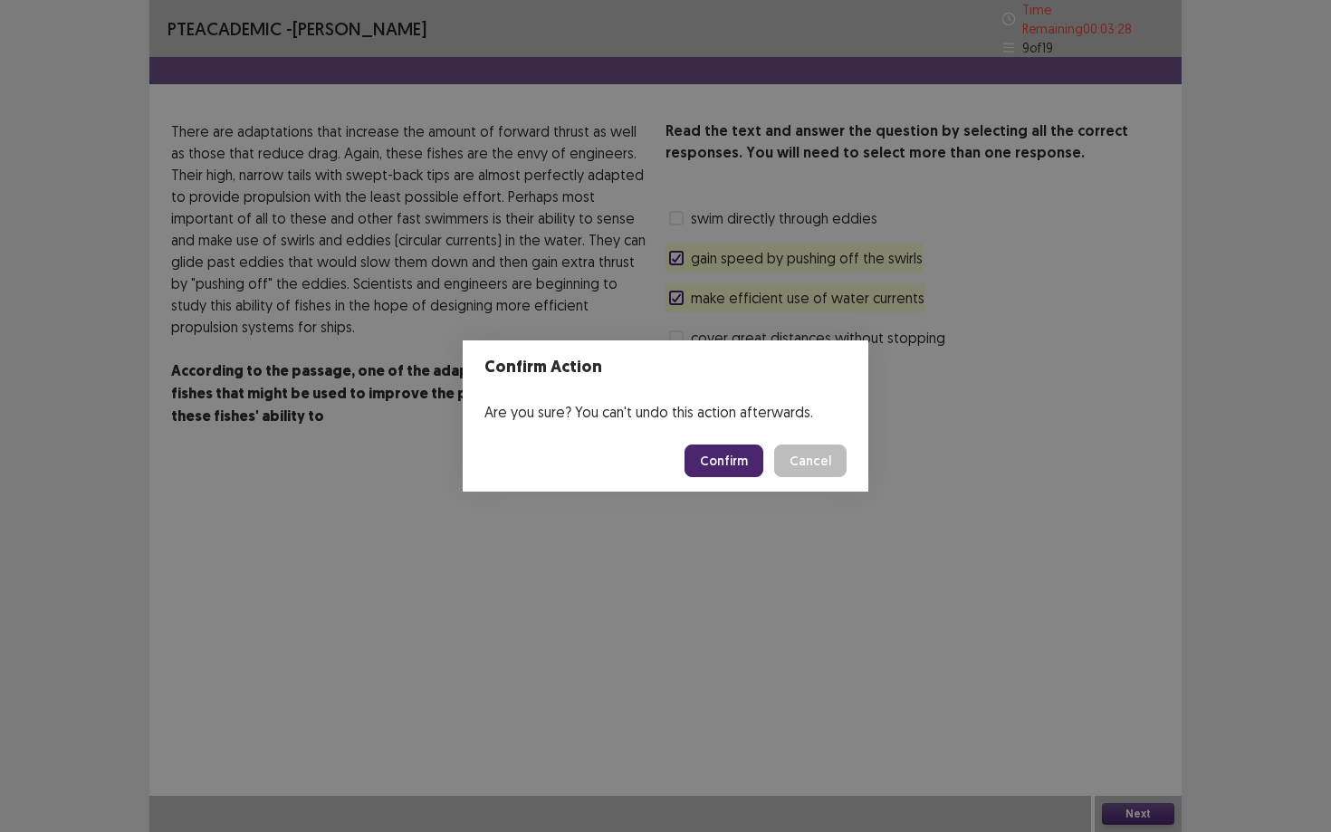
click at [720, 458] on button "Confirm" at bounding box center [723, 460] width 79 height 33
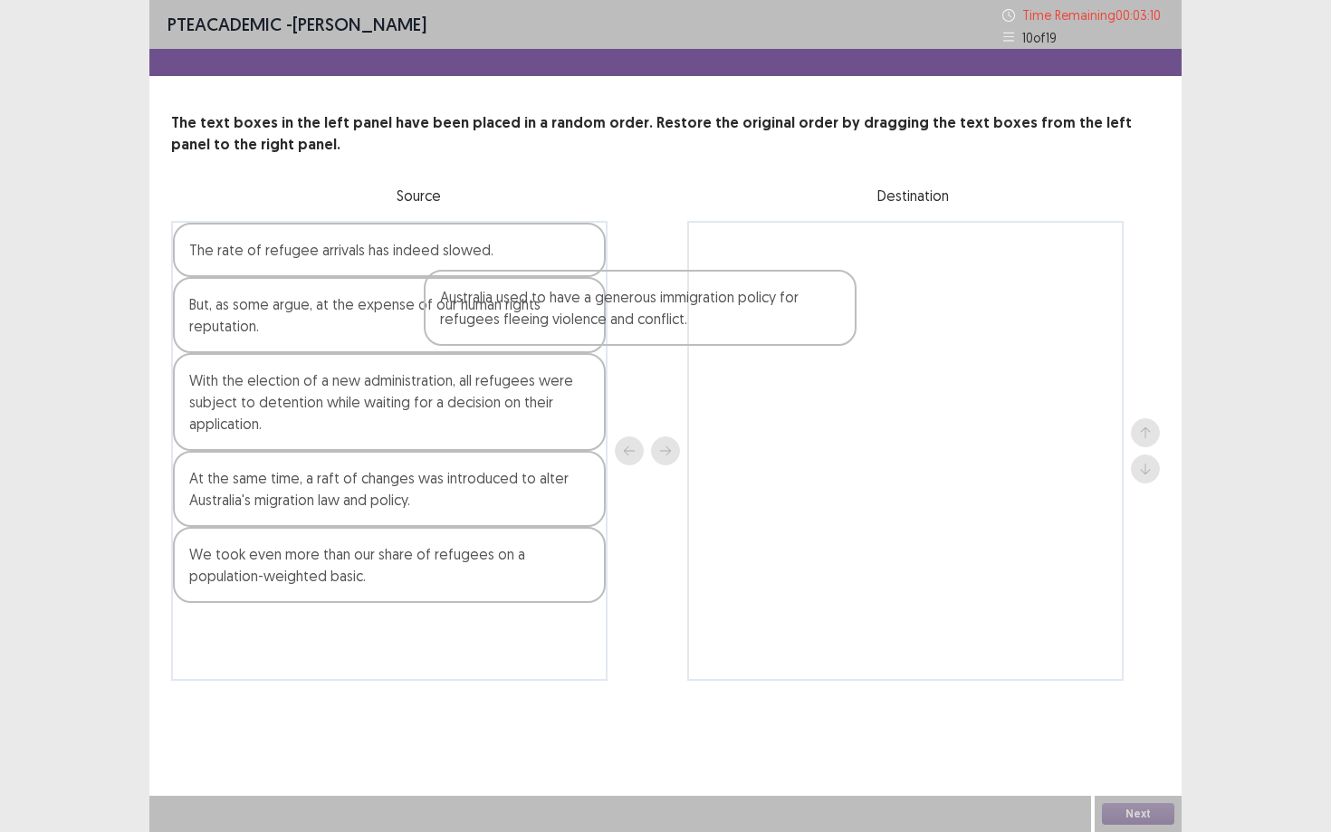
drag, startPoint x: 386, startPoint y: 507, endPoint x: 758, endPoint y: 236, distance: 460.0
click at [758, 236] on div "The rate of refugee arrivals has indeed slowed. But, as some argue, at the expe…" at bounding box center [665, 451] width 988 height 460
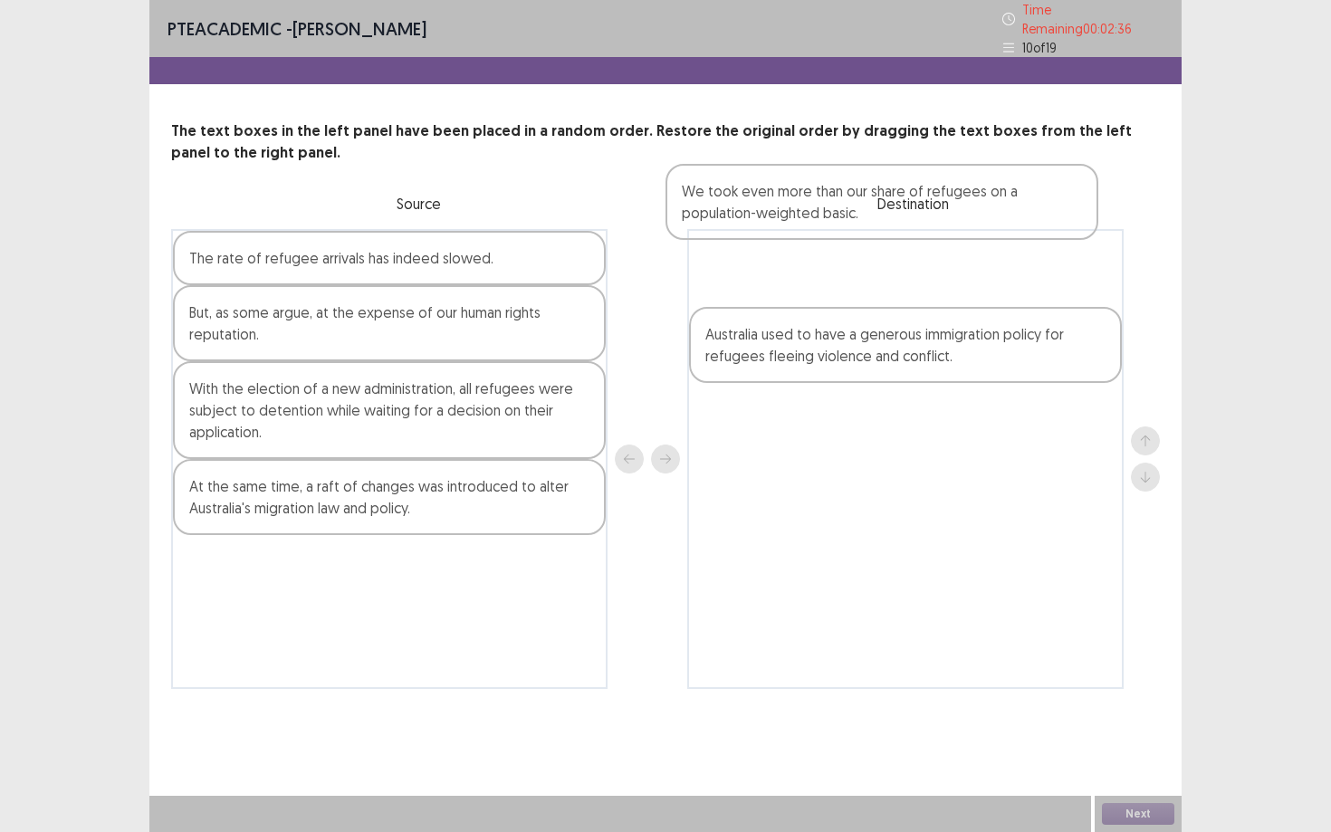
drag, startPoint x: 349, startPoint y: 565, endPoint x: 846, endPoint y: 196, distance: 619.1
click at [846, 195] on div "The text boxes in the left panel have been placed in a random order. Restore th…" at bounding box center [665, 404] width 1032 height 568
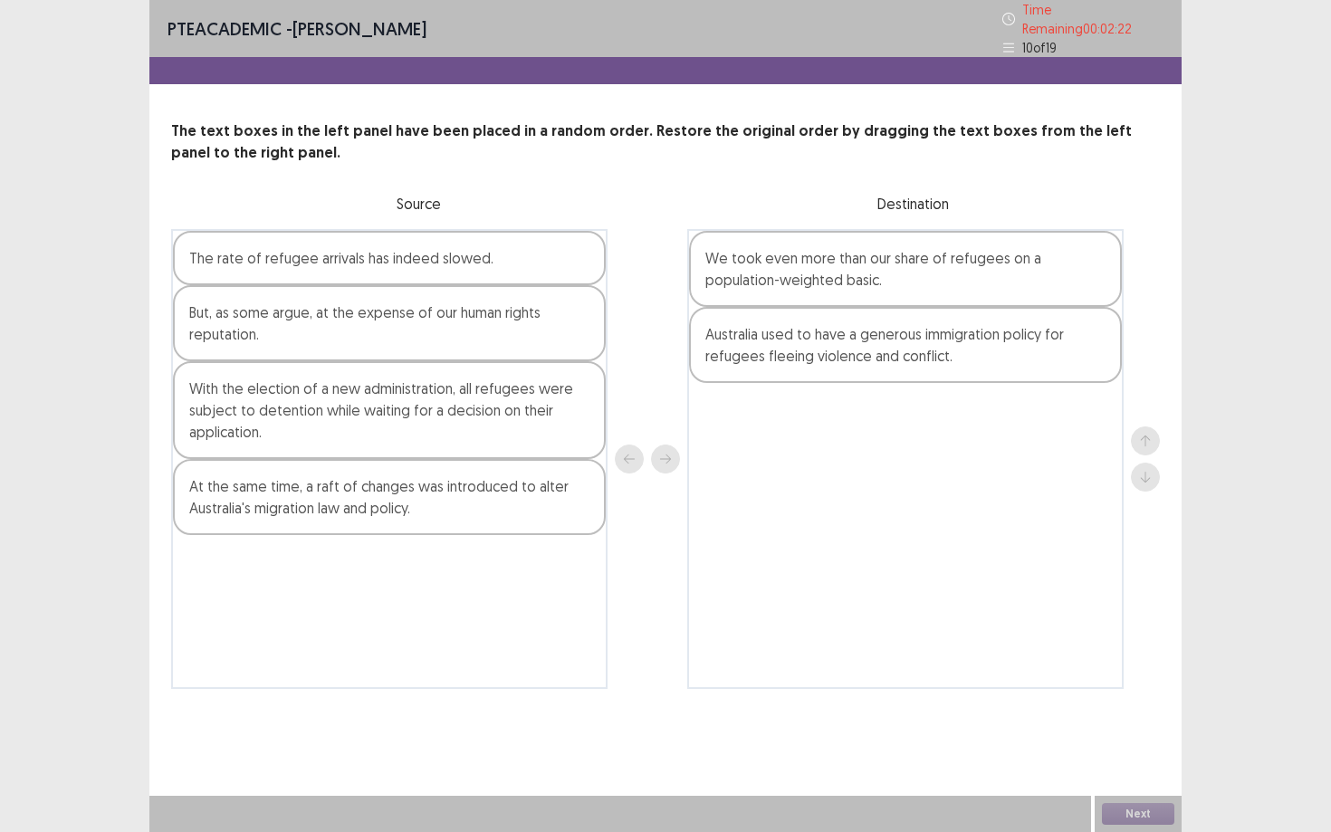
click at [851, 341] on div "Australia used to have a generous immigration policy for refugees fleeing viole…" at bounding box center [905, 345] width 433 height 76
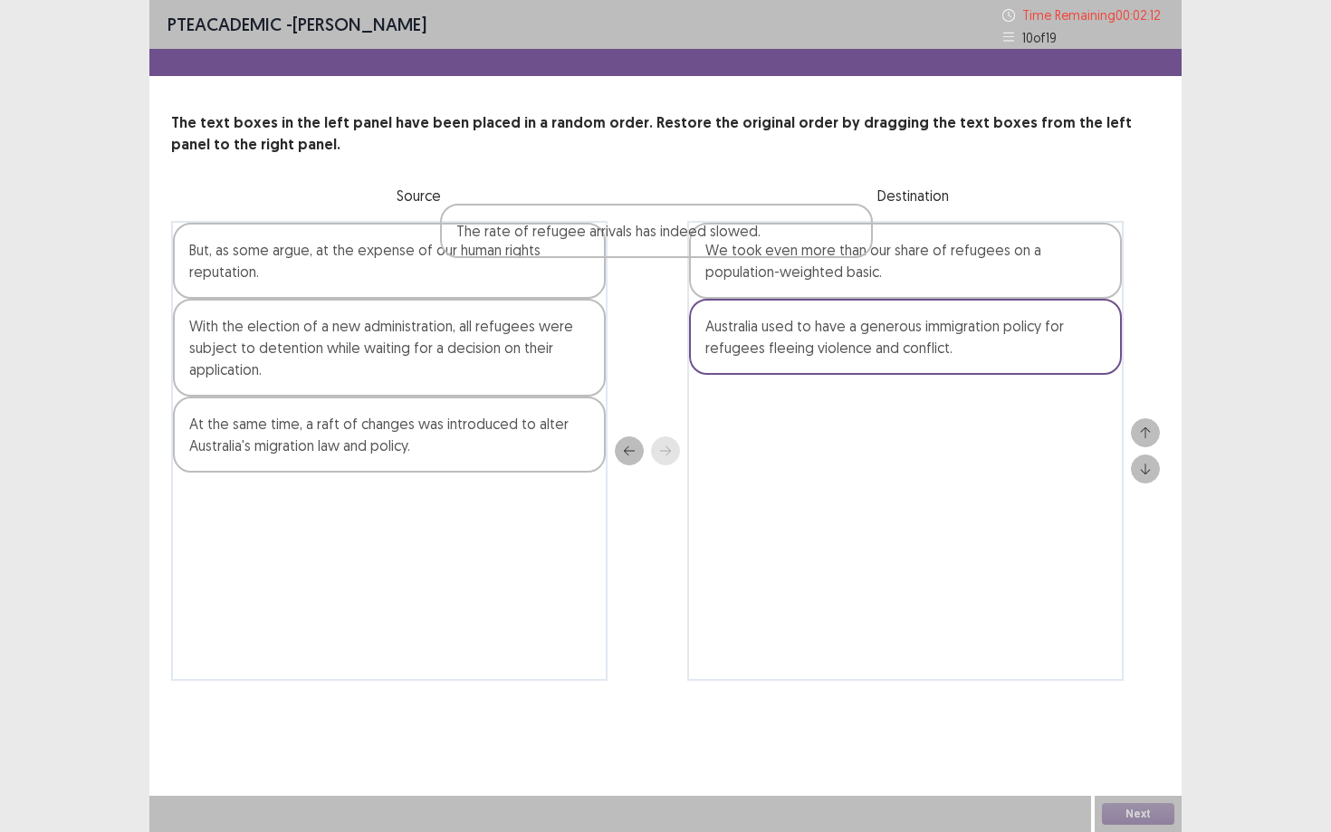
drag, startPoint x: 385, startPoint y: 249, endPoint x: 675, endPoint y: 231, distance: 291.1
click at [675, 231] on div "The rate of refugee arrivals has indeed slowed. But, as some argue, at the expe…" at bounding box center [665, 451] width 988 height 460
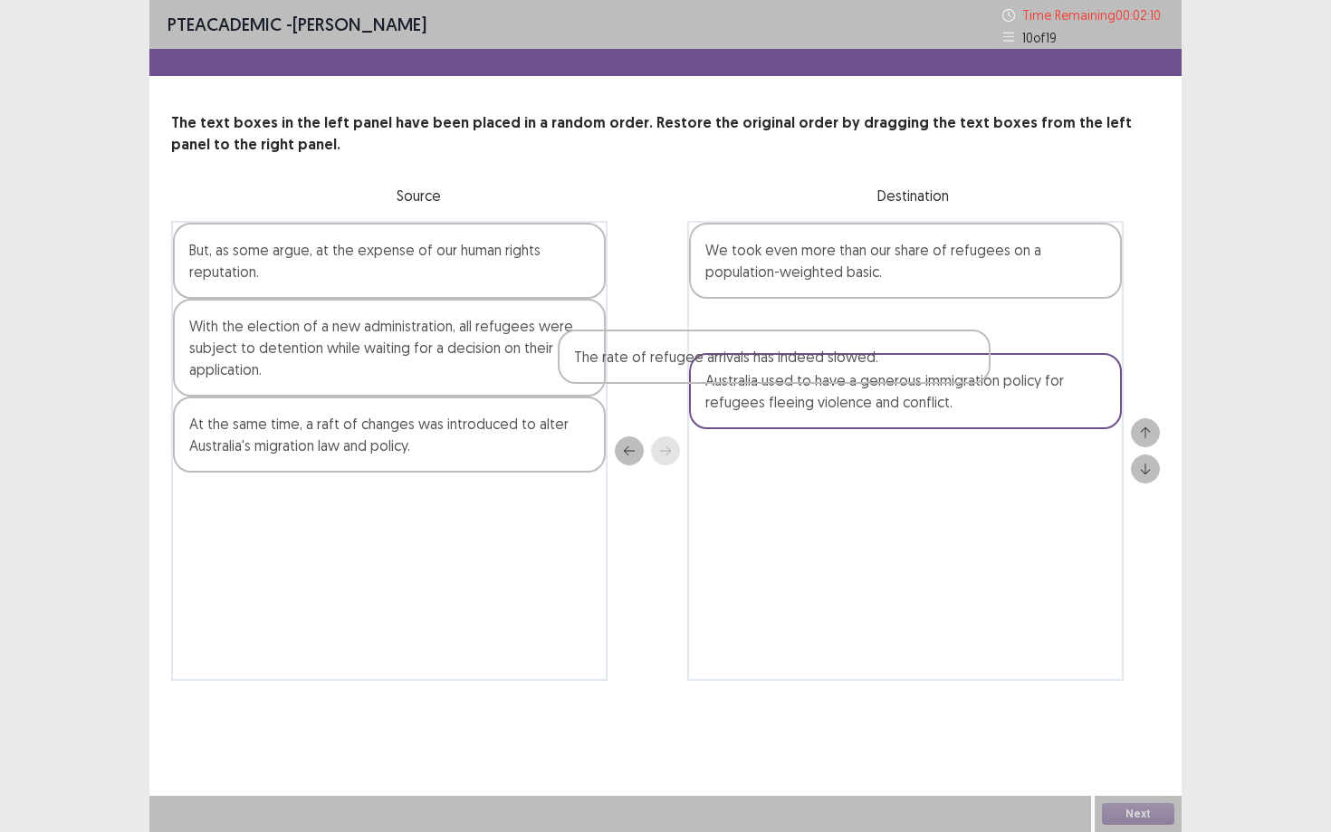
drag, startPoint x: 474, startPoint y: 253, endPoint x: 890, endPoint y: 373, distance: 432.3
click at [887, 369] on div "The rate of refugee arrivals has indeed slowed. But, as some argue, at the expe…" at bounding box center [665, 451] width 988 height 460
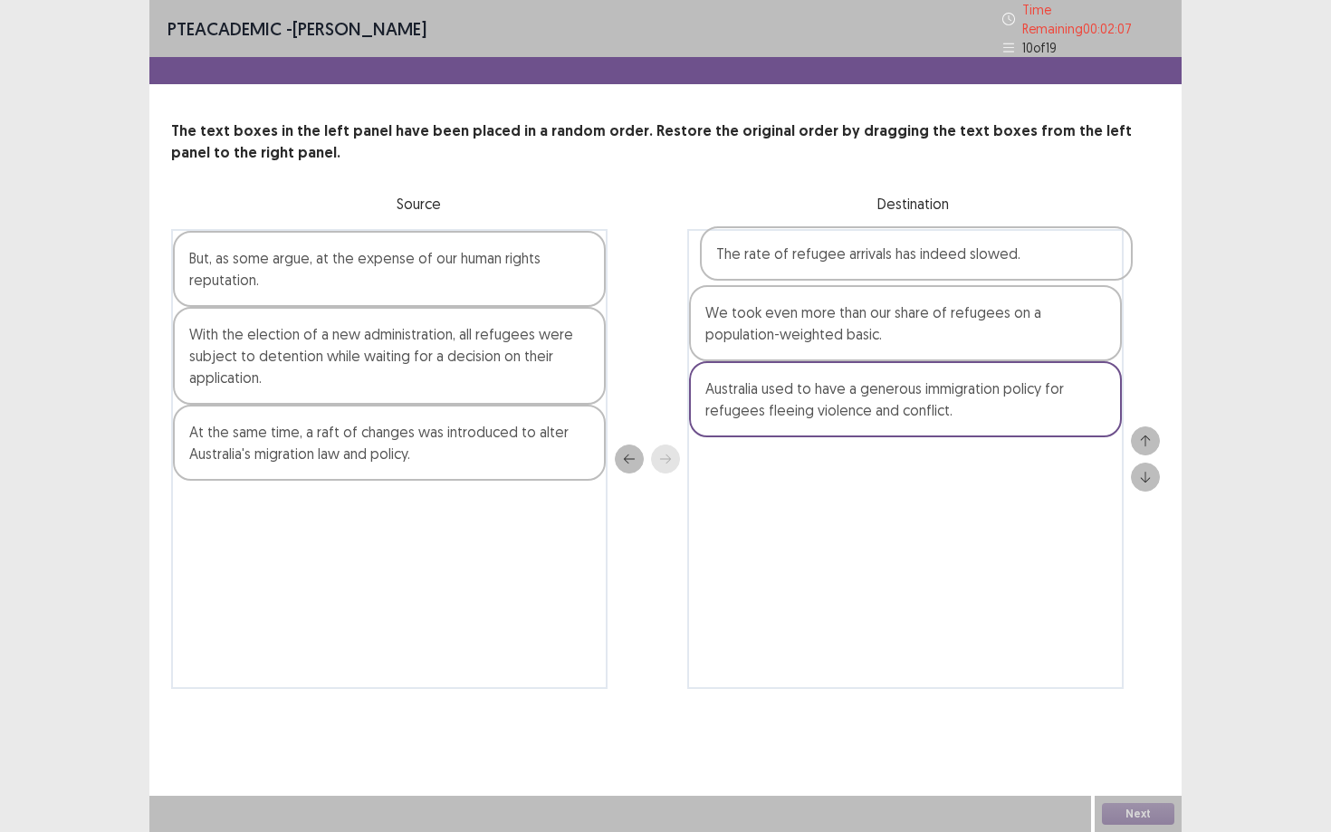
drag, startPoint x: 873, startPoint y: 422, endPoint x: 882, endPoint y: 255, distance: 166.8
click at [882, 255] on div "We took even more than our share of refugees on a population-weighted basic. Au…" at bounding box center [905, 459] width 436 height 460
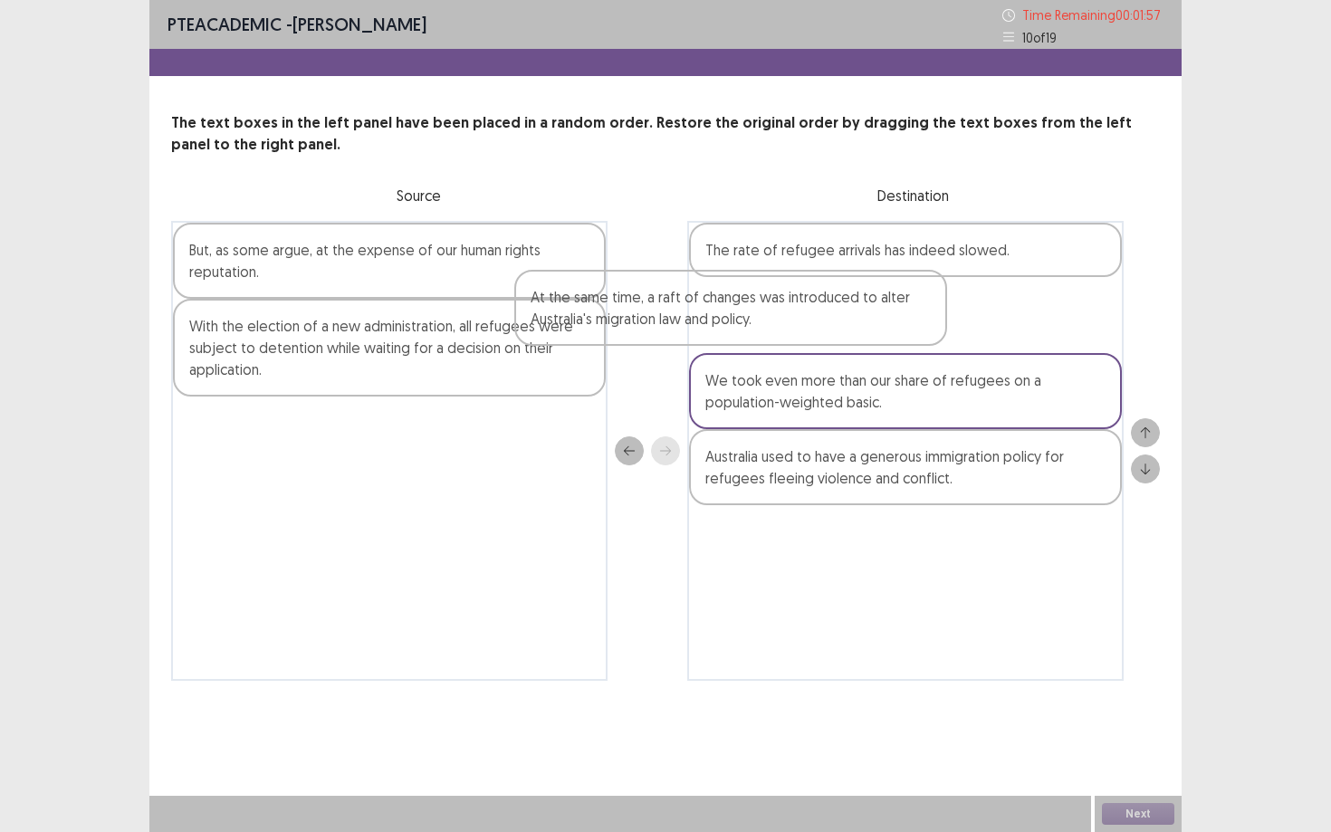
drag, startPoint x: 406, startPoint y: 451, endPoint x: 820, endPoint y: 298, distance: 441.0
click at [820, 298] on div "But, as some argue, at the expense of our human rights reputation. With the ele…" at bounding box center [665, 451] width 988 height 460
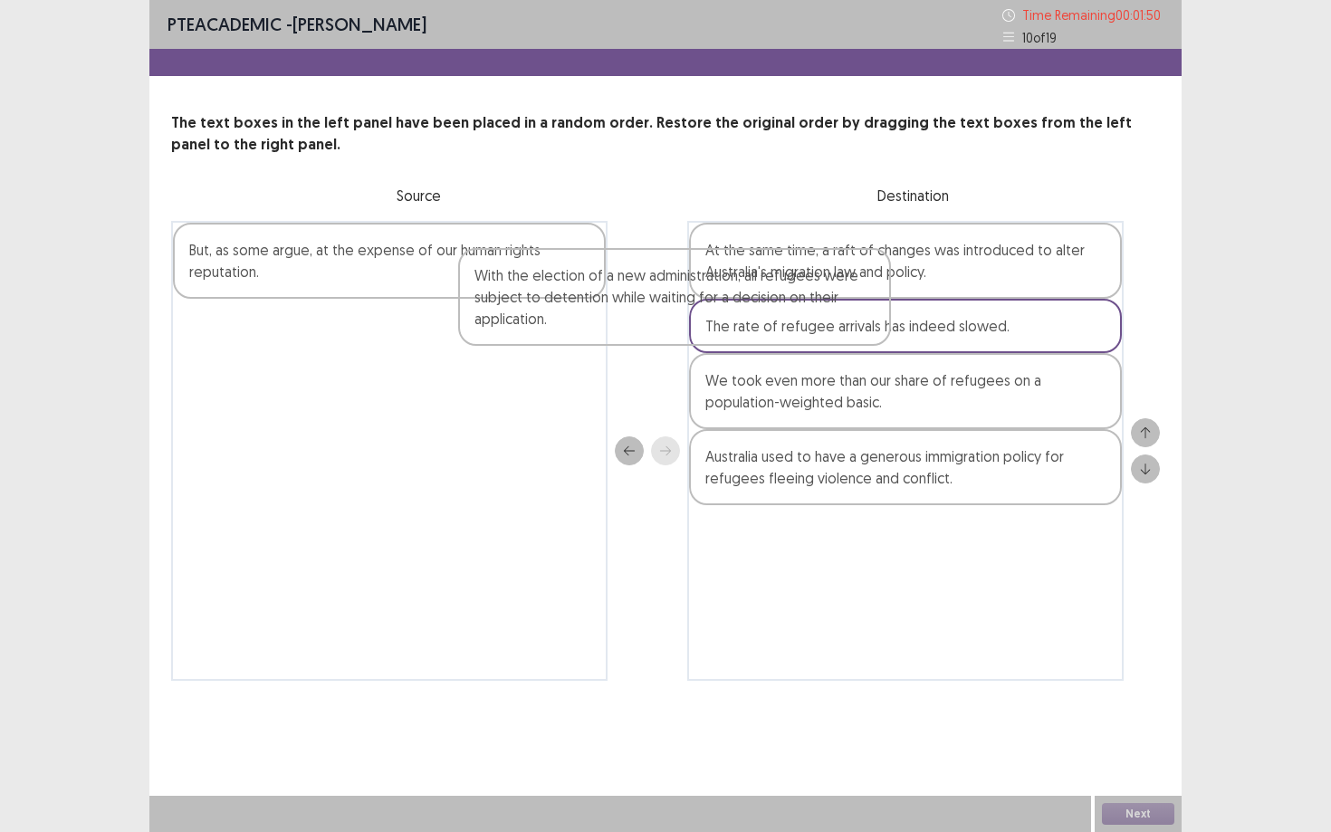
drag, startPoint x: 481, startPoint y: 358, endPoint x: 806, endPoint y: 301, distance: 330.6
click at [806, 301] on div "But, as some argue, at the expense of our human rights reputation. With the ele…" at bounding box center [665, 451] width 988 height 460
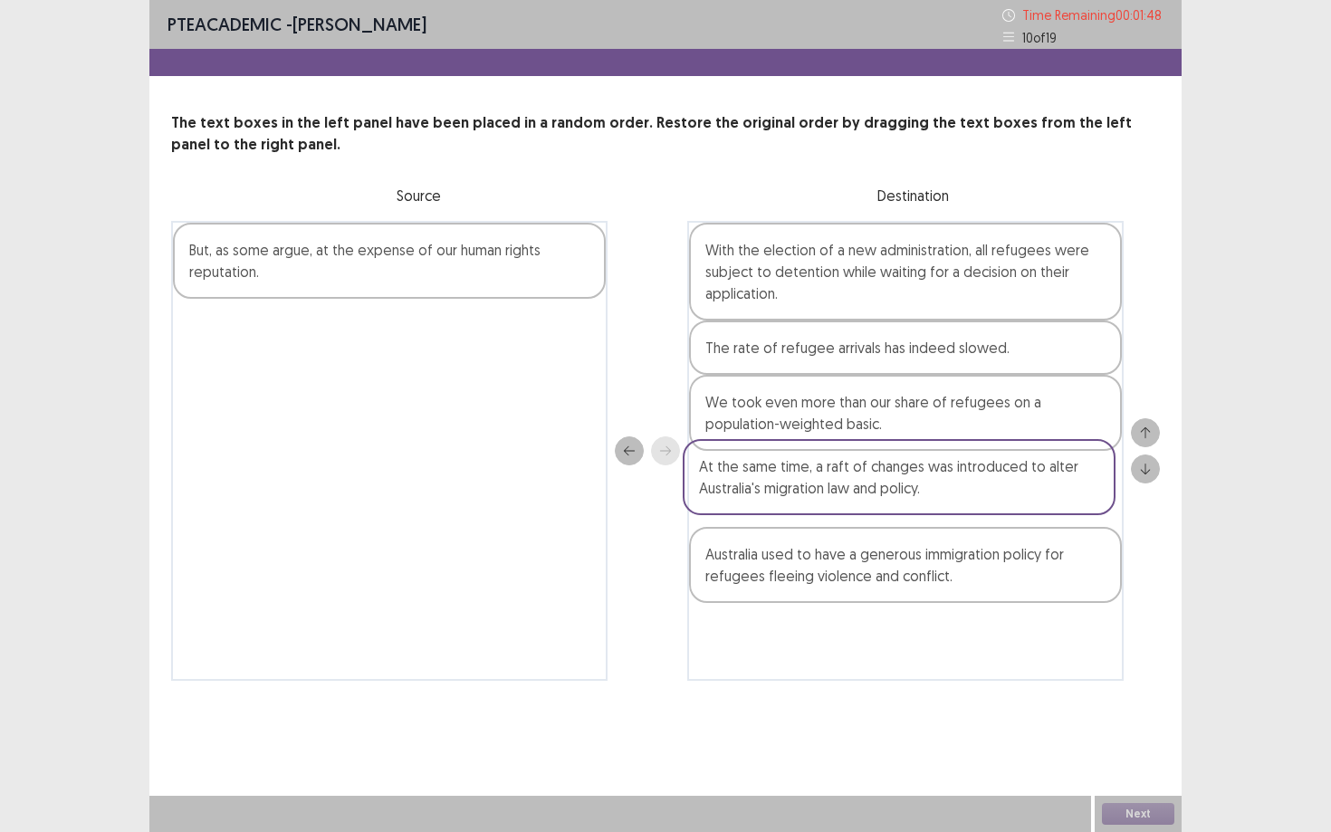
drag, startPoint x: 790, startPoint y: 352, endPoint x: 779, endPoint y: 555, distance: 203.0
click at [780, 556] on div "With the election of a new administration, all refugees were subject to detenti…" at bounding box center [905, 451] width 436 height 460
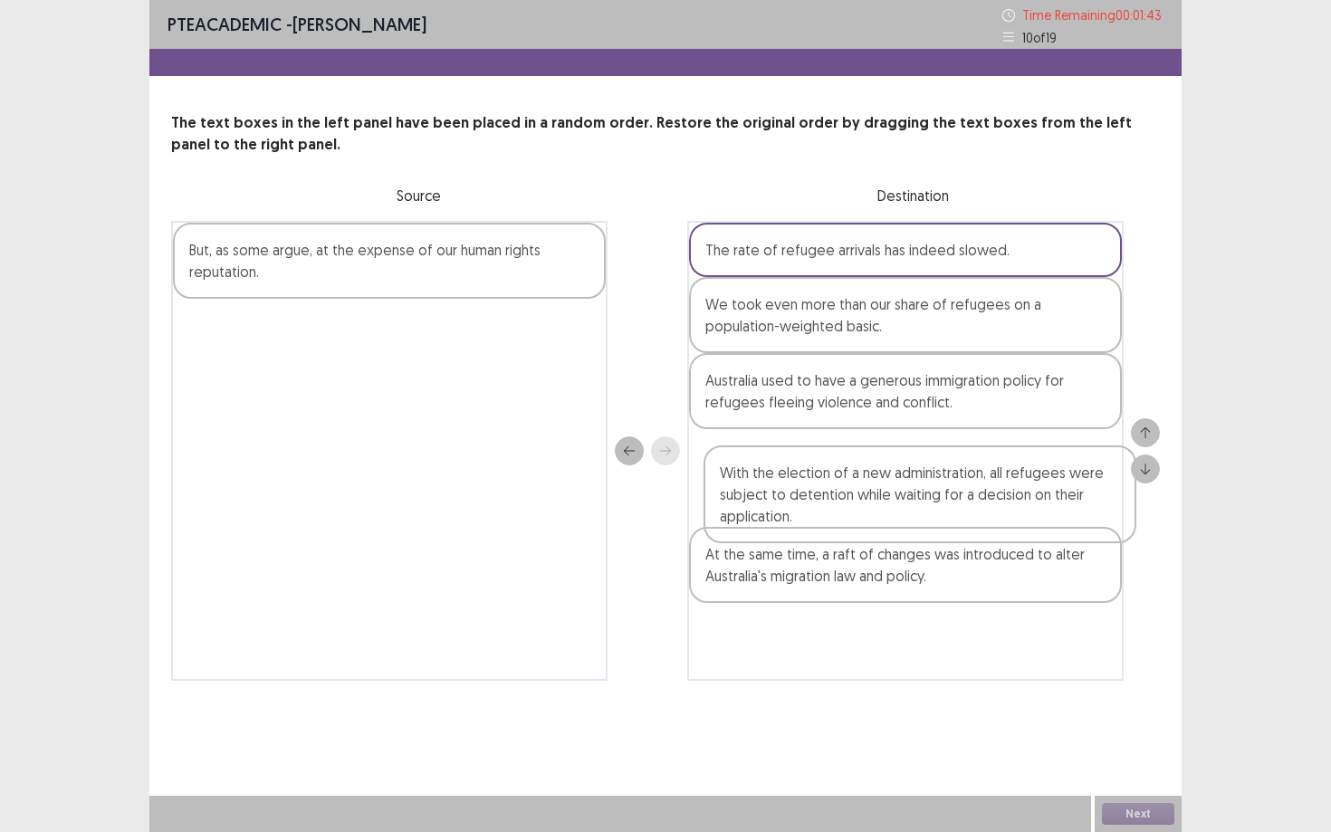
drag, startPoint x: 835, startPoint y: 264, endPoint x: 850, endPoint y: 492, distance: 228.5
click at [850, 492] on div "With the election of a new administration, all refugees were subject to detenti…" at bounding box center [905, 451] width 436 height 460
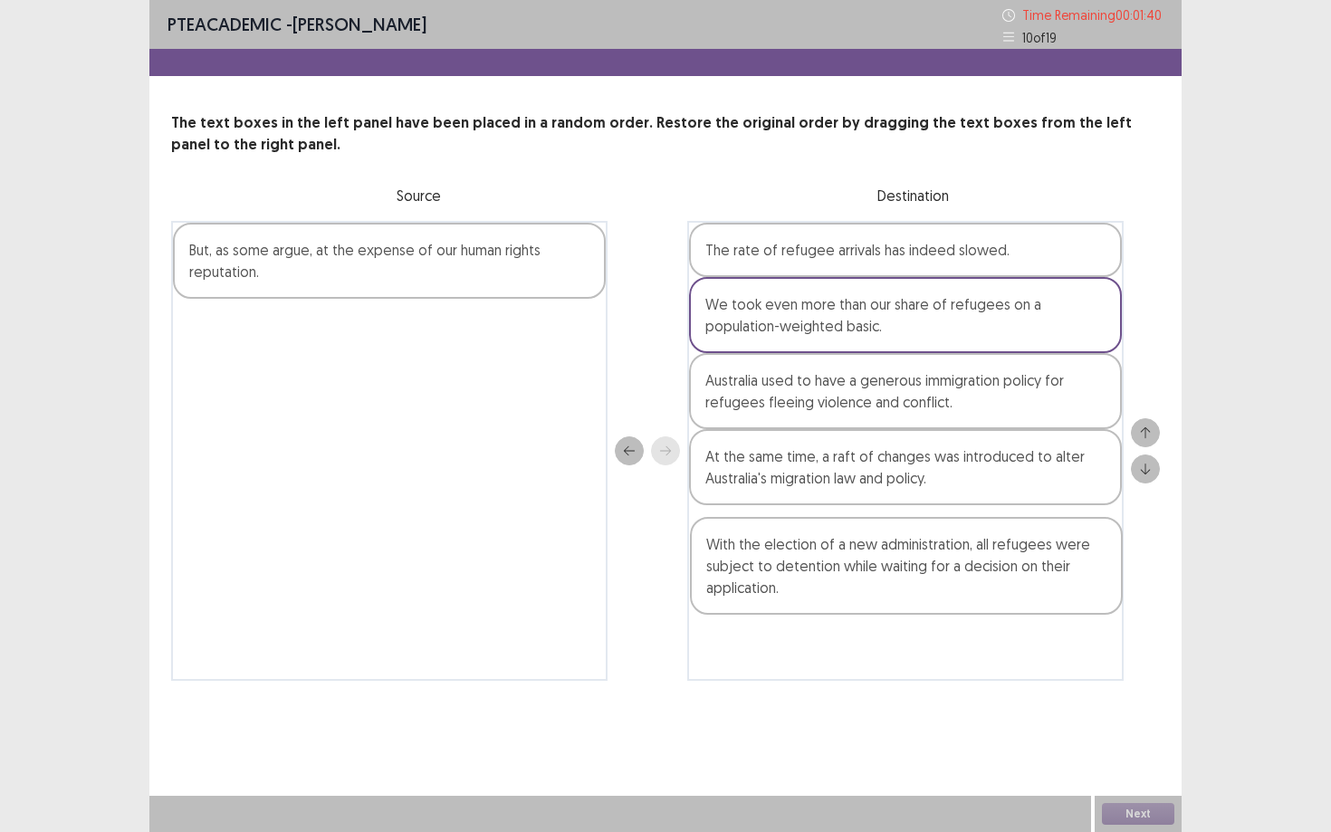
drag, startPoint x: 851, startPoint y: 491, endPoint x: 852, endPoint y: 586, distance: 94.1
click at [852, 586] on div "The rate of refugee arrivals has indeed slowed. We took even more than our shar…" at bounding box center [905, 451] width 436 height 460
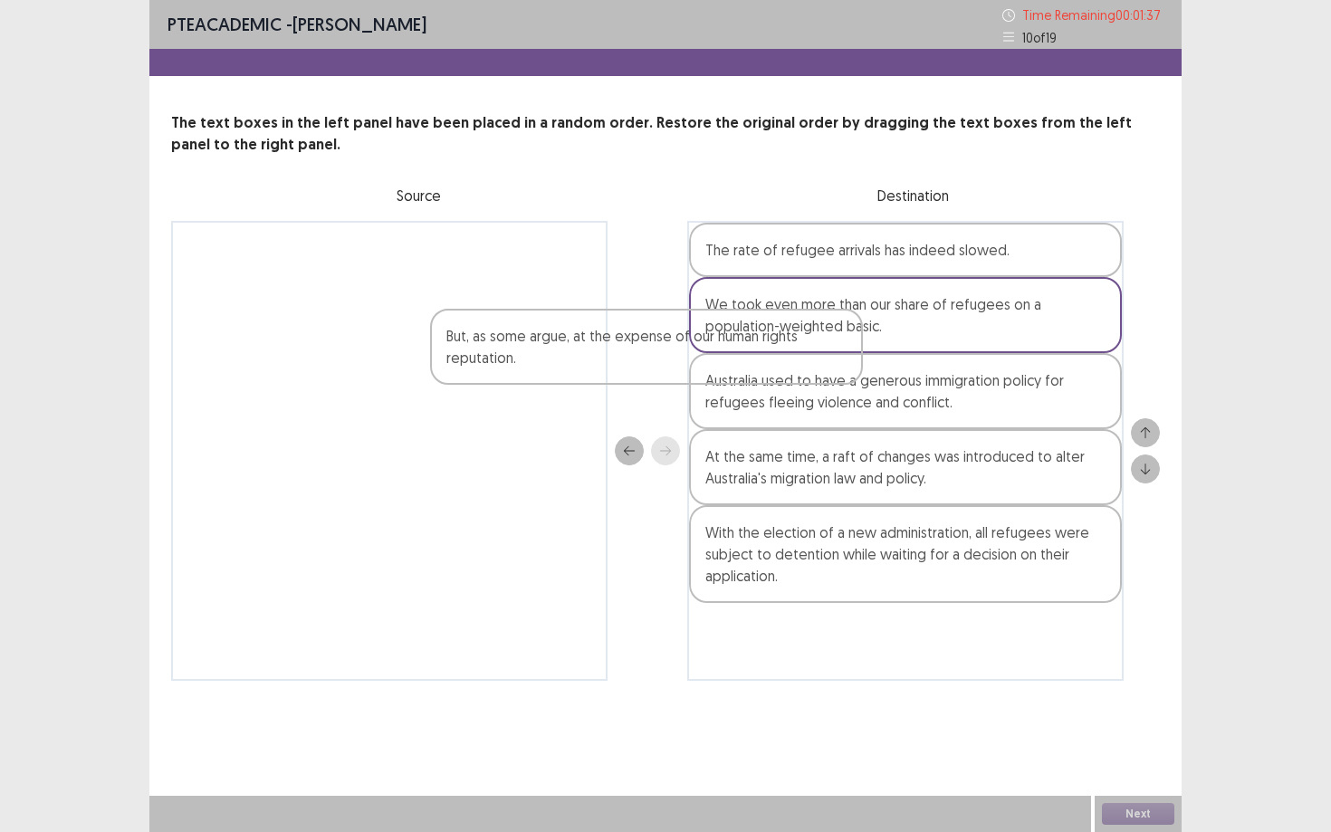
drag, startPoint x: 396, startPoint y: 270, endPoint x: 682, endPoint y: 411, distance: 319.0
click at [682, 410] on div "But, as some argue, at the expense of our human rights reputation. The rate of …" at bounding box center [665, 451] width 988 height 460
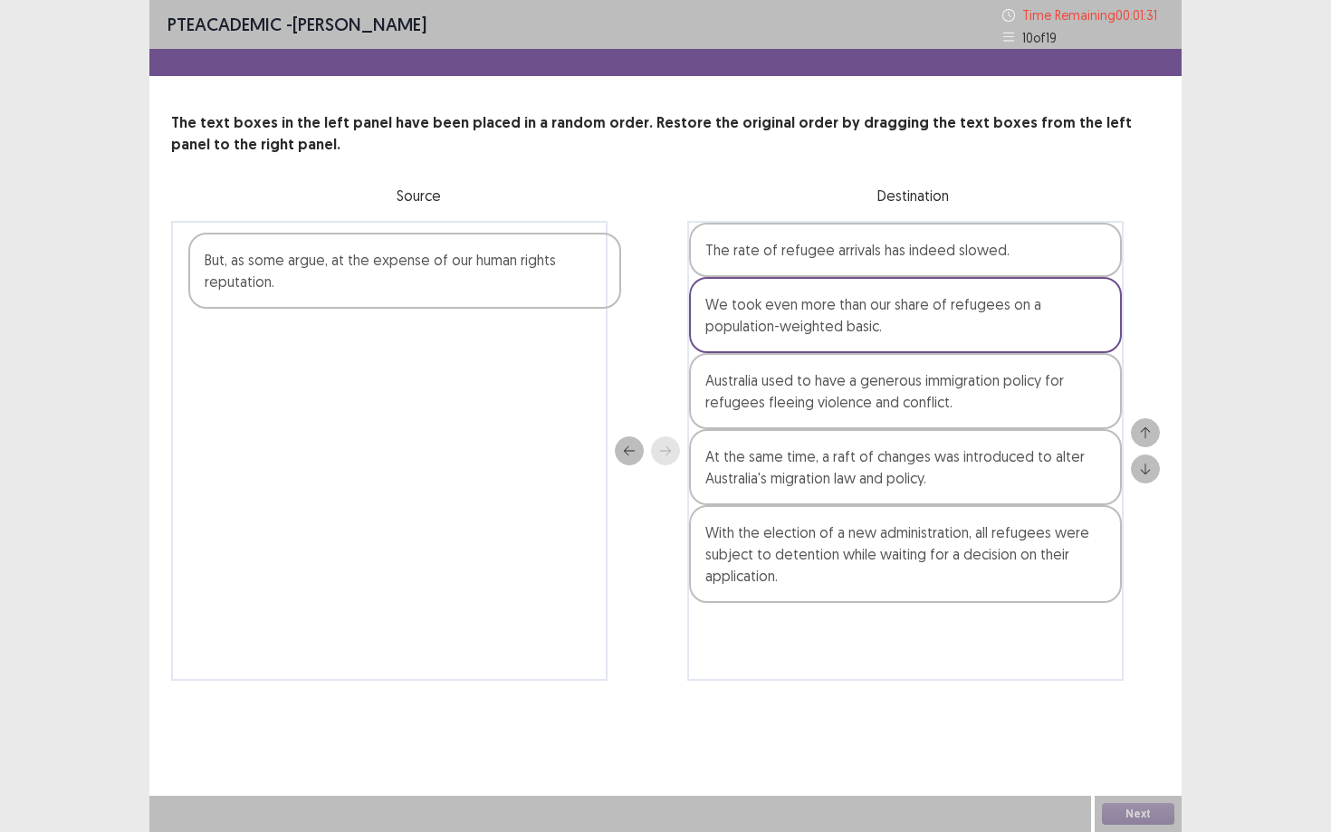
drag, startPoint x: 405, startPoint y: 257, endPoint x: 796, endPoint y: 638, distance: 546.0
click at [796, 634] on div "But, as some argue, at the expense of our human rights reputation. The rate of …" at bounding box center [665, 451] width 988 height 460
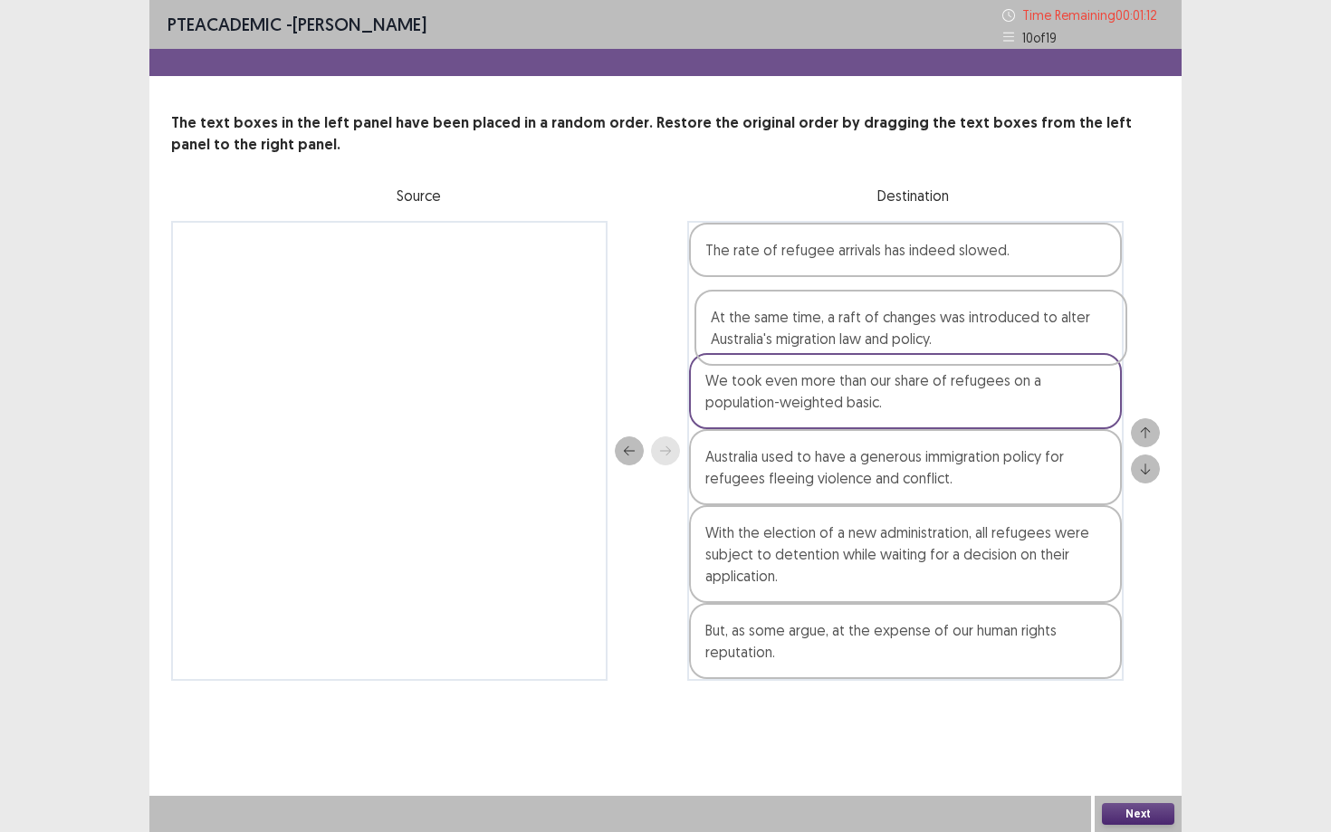
drag, startPoint x: 833, startPoint y: 490, endPoint x: 837, endPoint y: 339, distance: 150.3
click at [837, 339] on div "The rate of refugee arrivals has indeed slowed. We took even more than our shar…" at bounding box center [905, 451] width 436 height 460
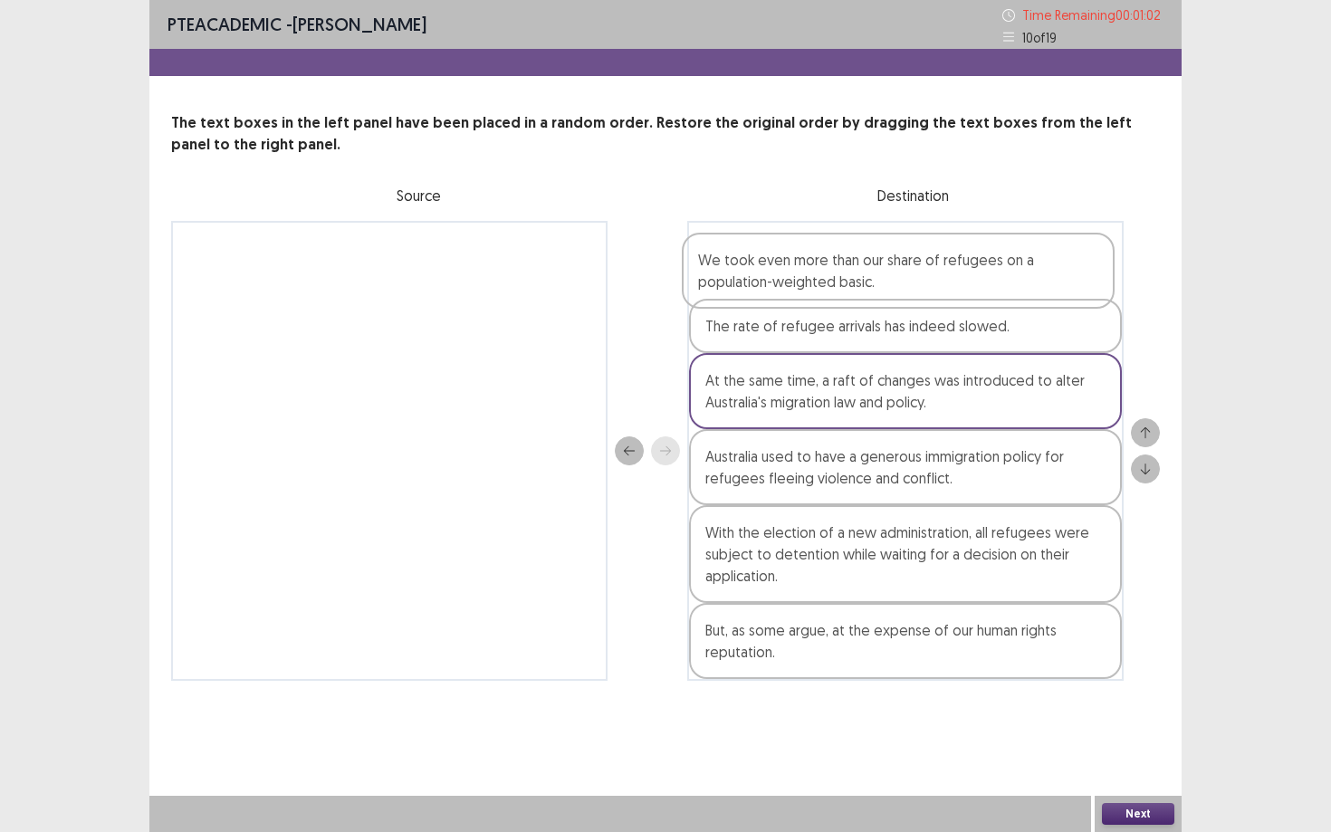
drag, startPoint x: 838, startPoint y: 423, endPoint x: 831, endPoint y: 298, distance: 125.1
click at [831, 297] on div "The rate of refugee arrivals has indeed slowed. At the same time, a raft of cha…" at bounding box center [905, 451] width 436 height 460
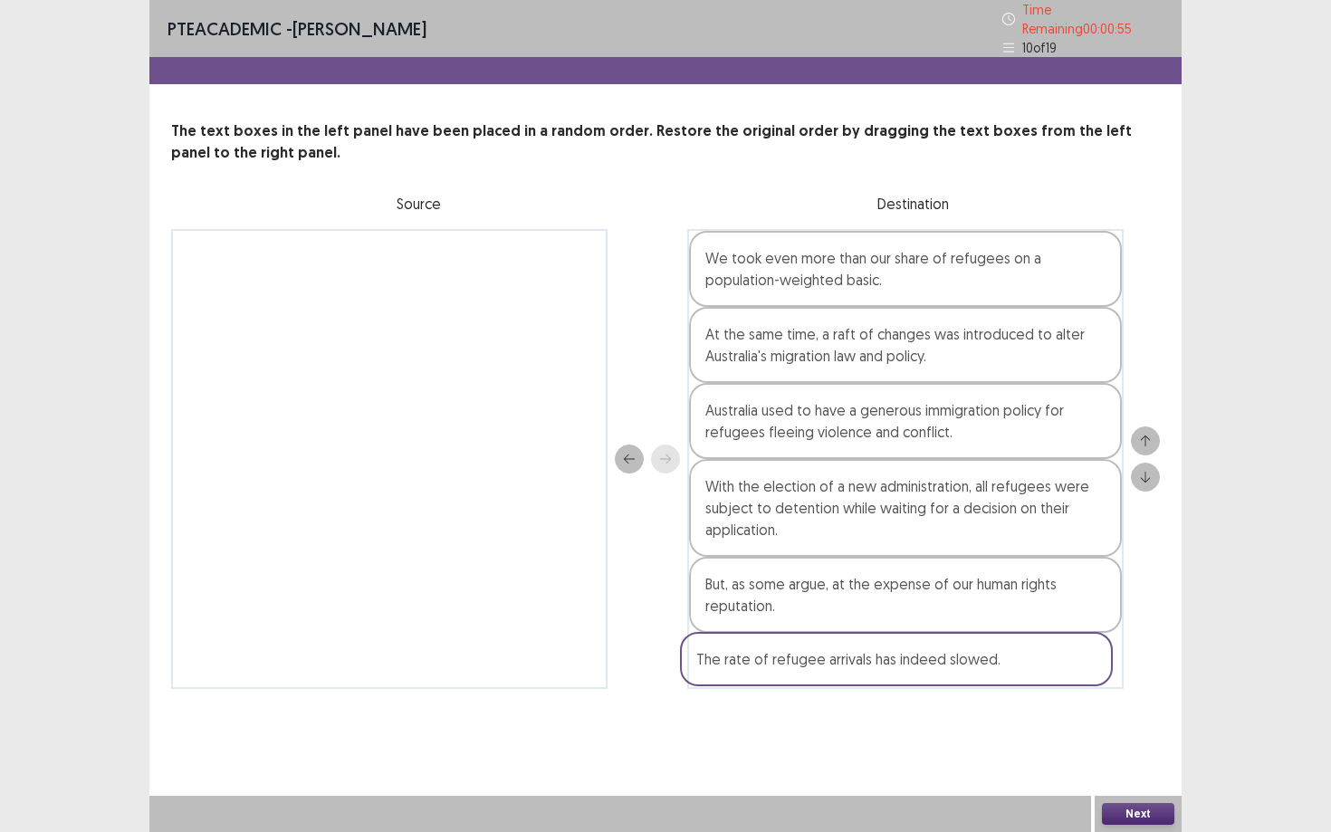
drag, startPoint x: 836, startPoint y: 319, endPoint x: 827, endPoint y: 659, distance: 340.4
click at [827, 659] on div "We took even more than our share of refugees on a population-weighted basic. Th…" at bounding box center [905, 459] width 436 height 460
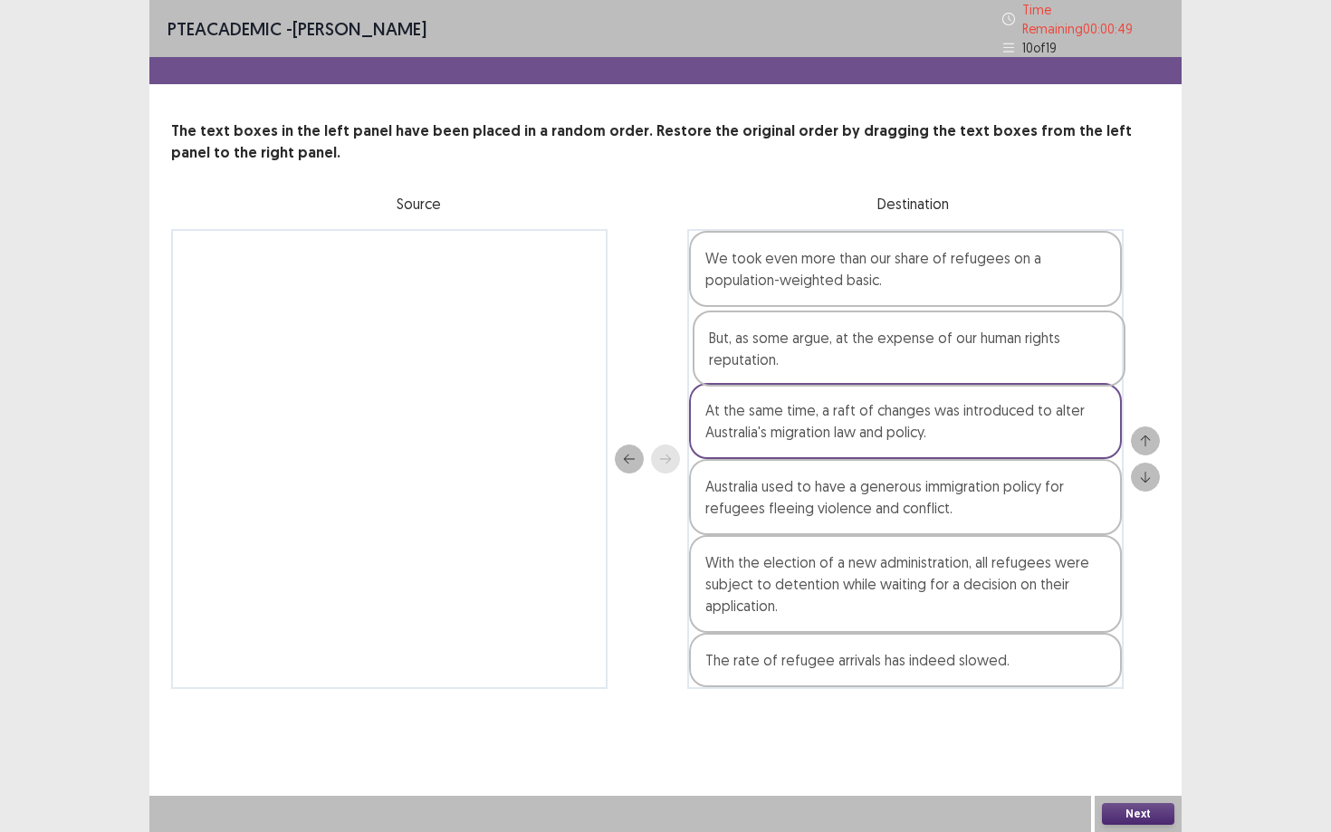
drag, startPoint x: 822, startPoint y: 609, endPoint x: 825, endPoint y: 363, distance: 246.2
click at [825, 363] on div "We took even more than our share of refugees on a population-weighted basic. At…" at bounding box center [905, 459] width 436 height 460
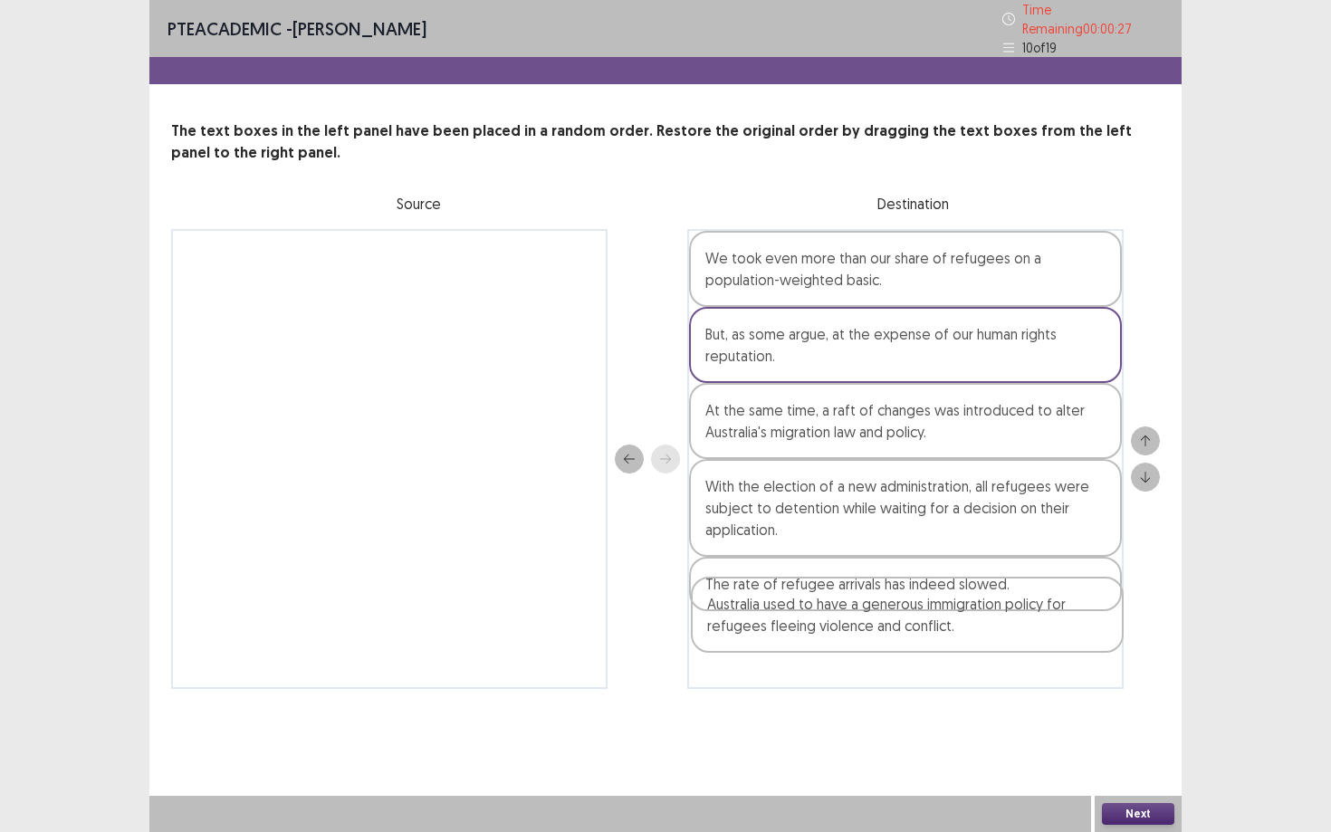
drag, startPoint x: 914, startPoint y: 492, endPoint x: 917, endPoint y: 602, distance: 109.6
click at [917, 602] on div "We took even more than our share of refugees on a population-weighted basic. Bu…" at bounding box center [905, 459] width 436 height 460
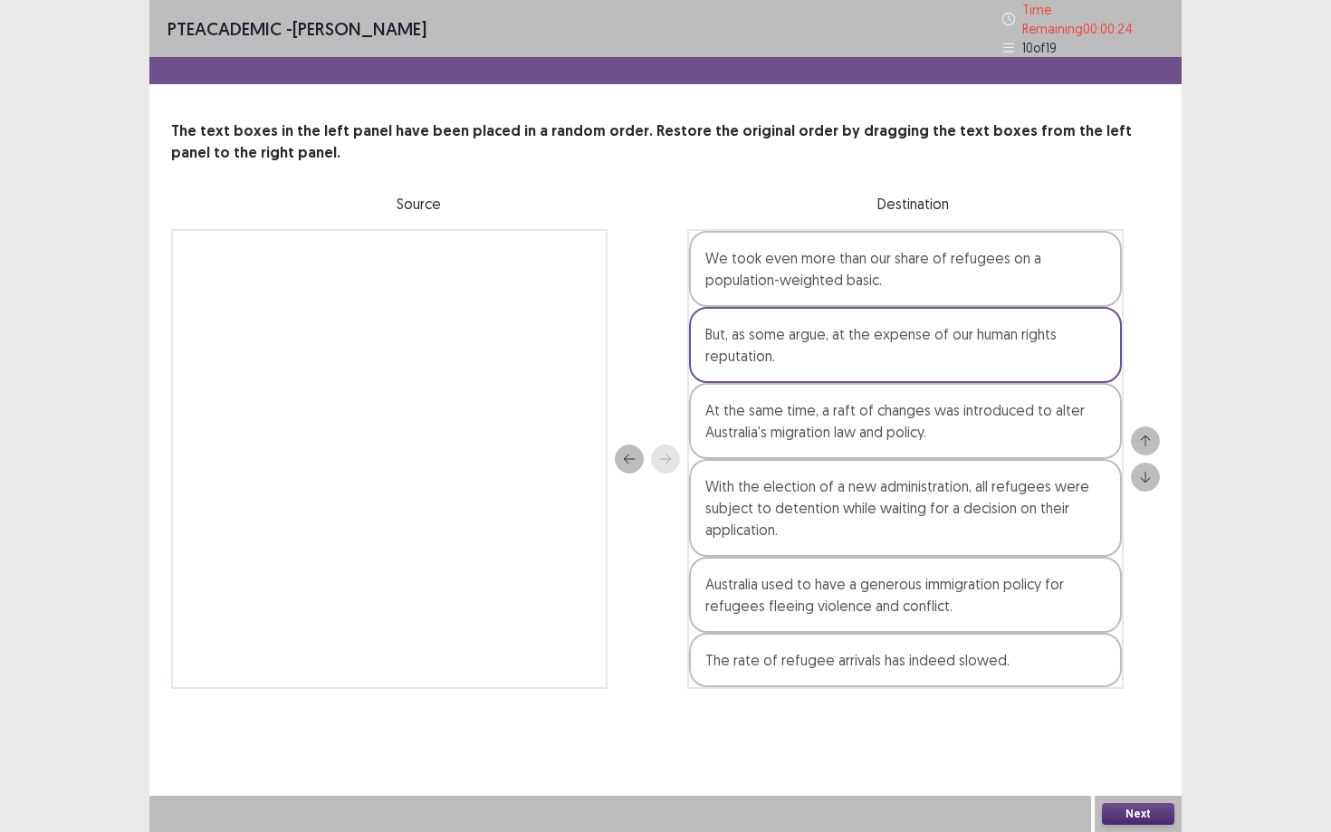
click at [1139, 809] on button "Next" at bounding box center [1138, 814] width 72 height 22
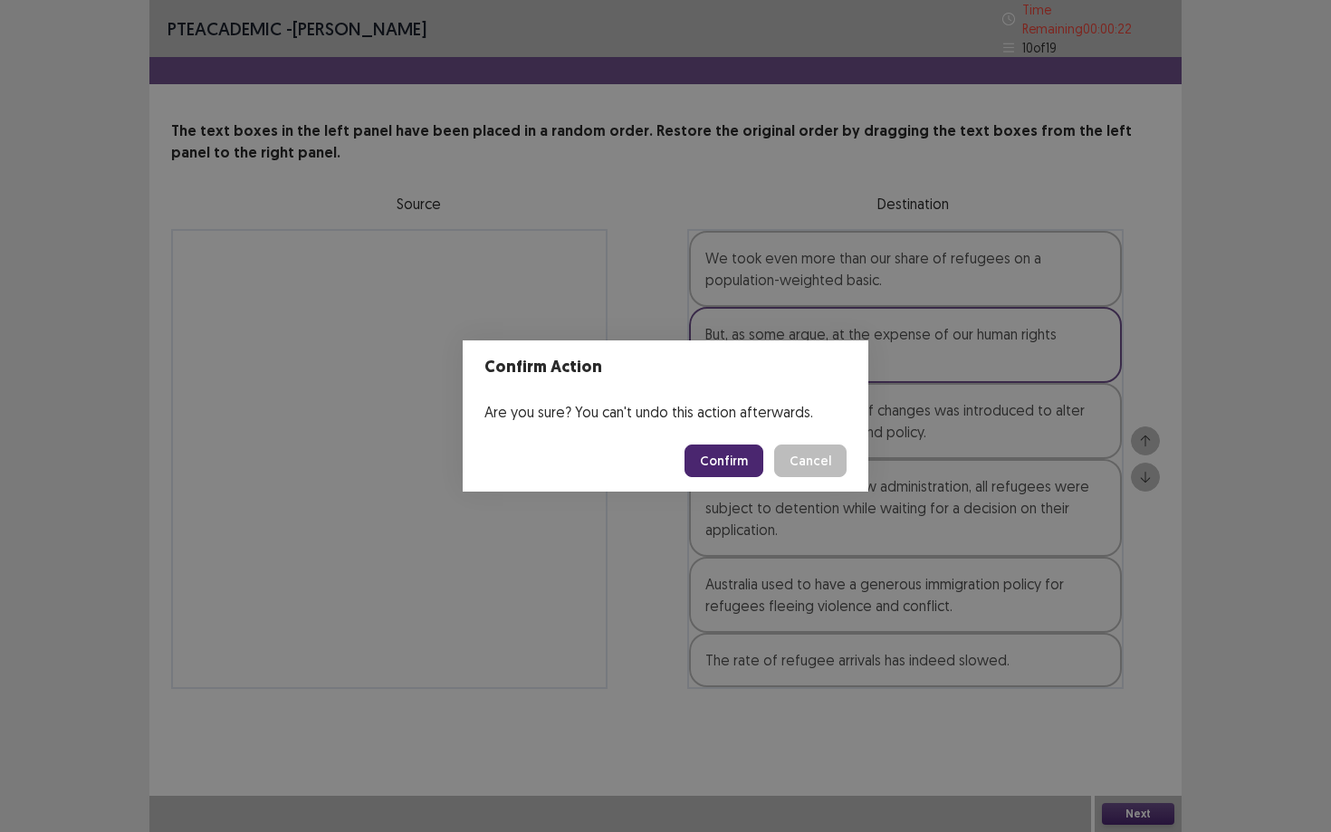
click at [738, 462] on button "Confirm" at bounding box center [723, 460] width 79 height 33
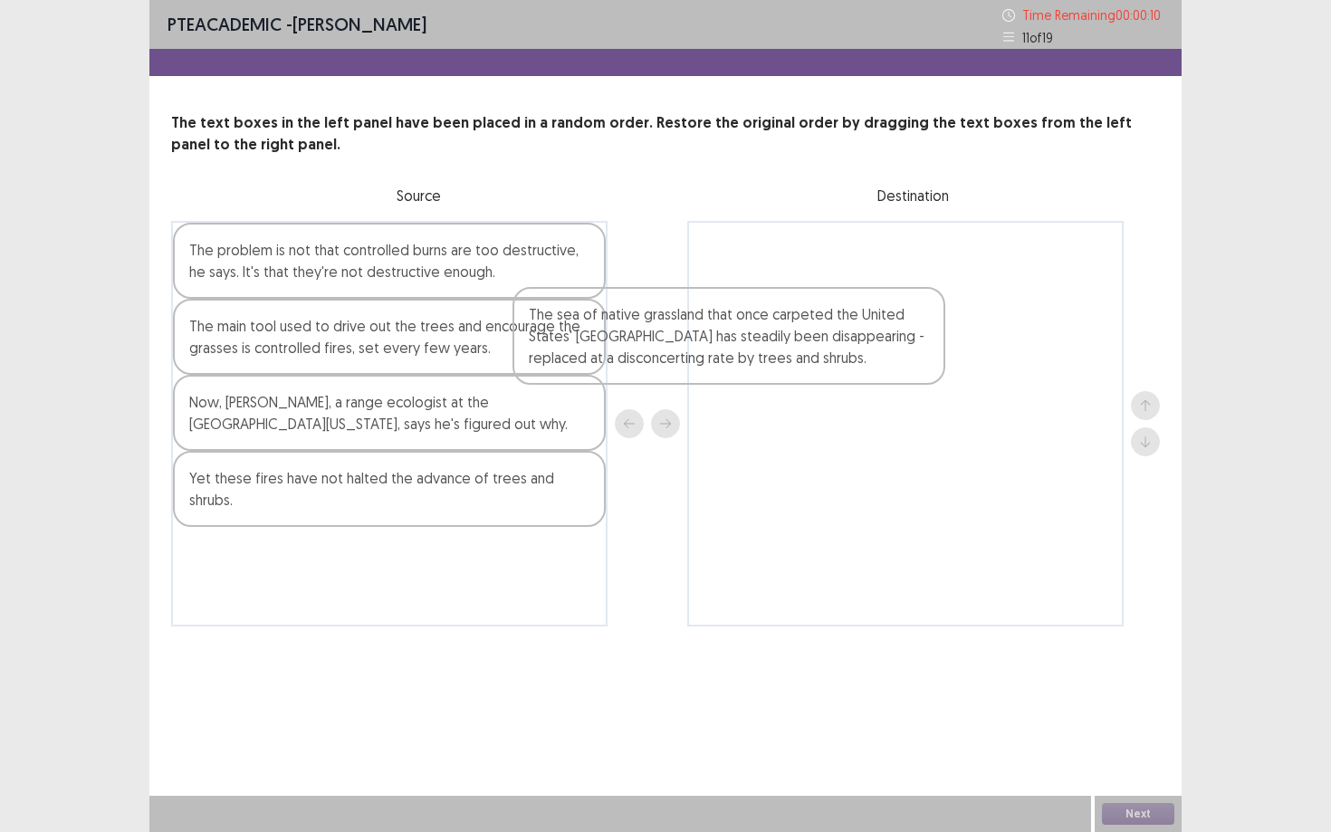
drag, startPoint x: 298, startPoint y: 567, endPoint x: 689, endPoint y: 321, distance: 461.6
click at [689, 322] on div "The problem is not that controlled burns are too destructive, he says. It's tha…" at bounding box center [665, 423] width 988 height 405
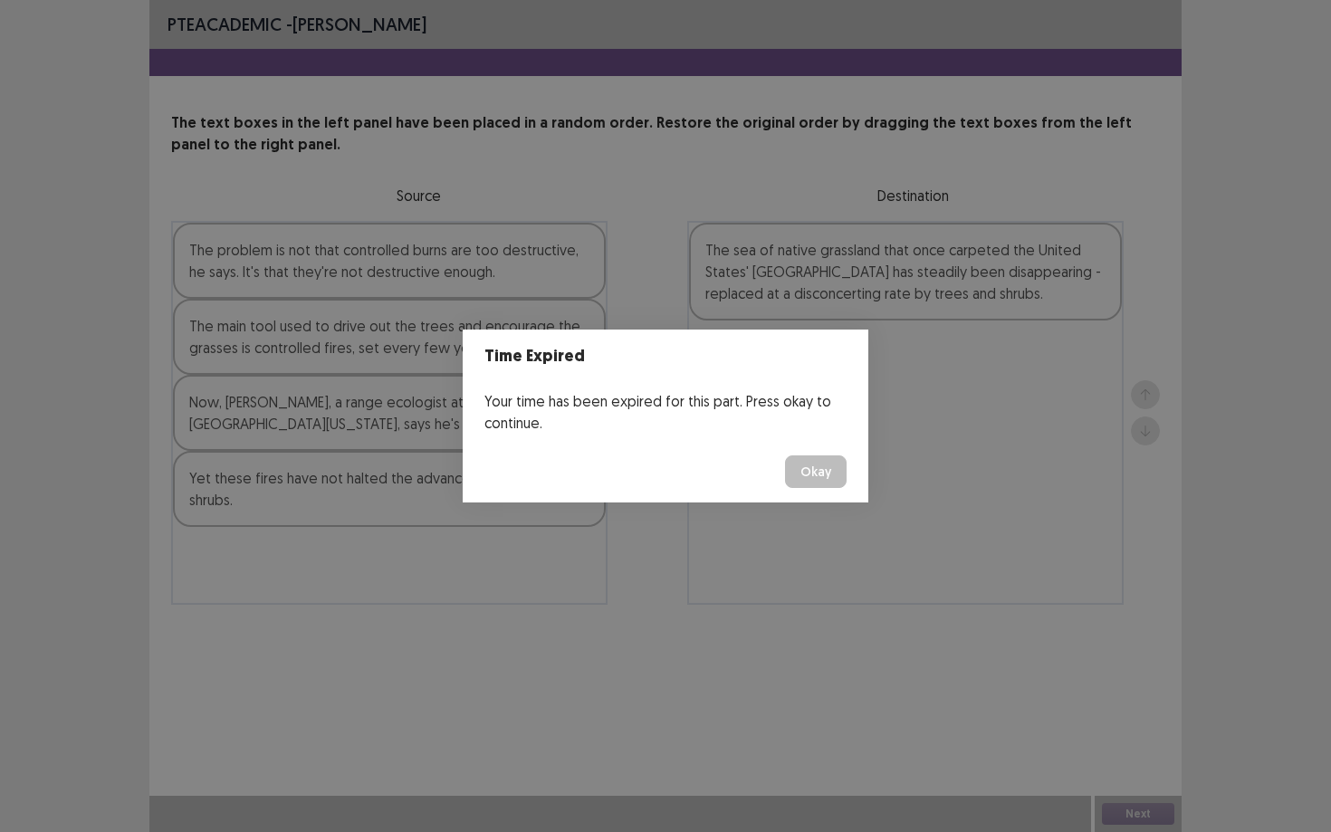
click at [809, 468] on button "Okay" at bounding box center [816, 471] width 62 height 33
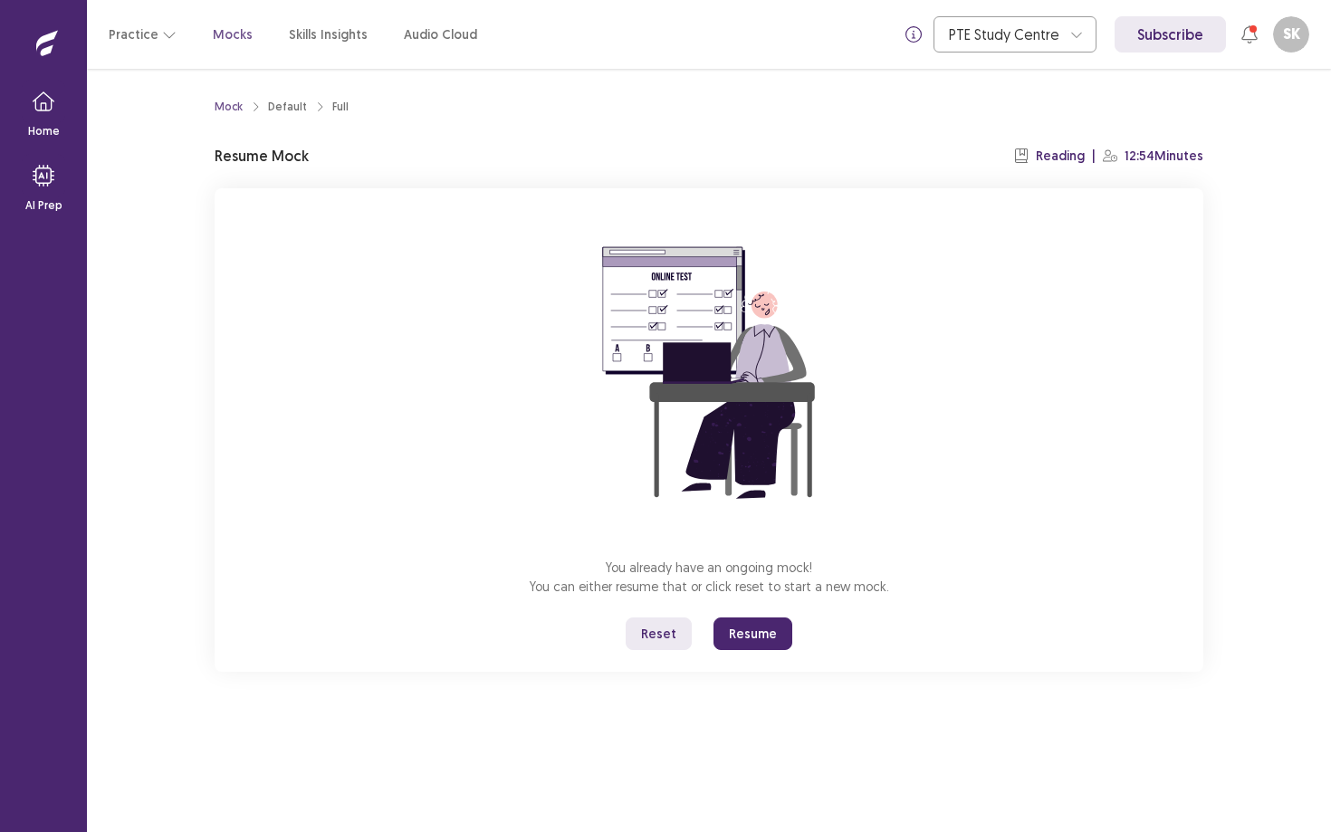
click at [755, 630] on button "Resume" at bounding box center [752, 633] width 79 height 33
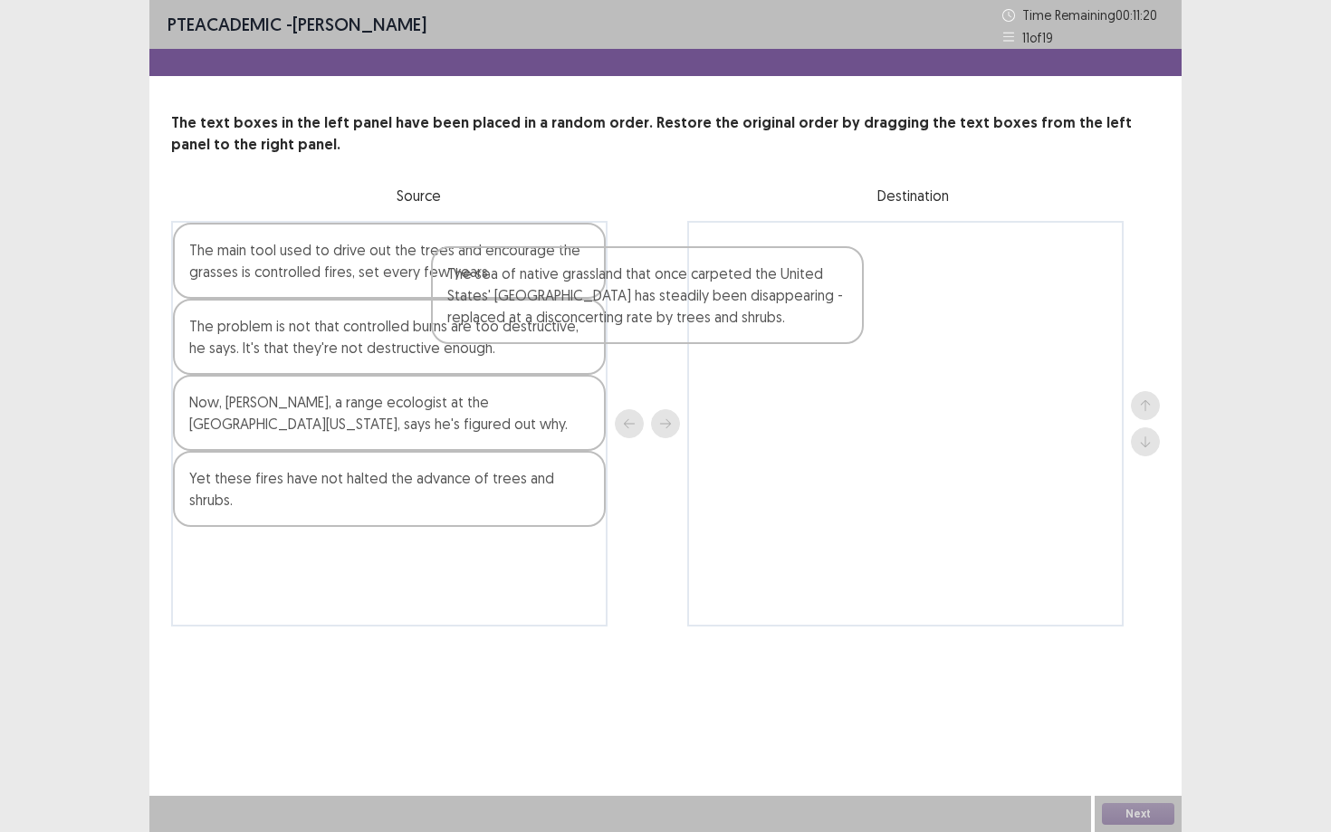
drag, startPoint x: 415, startPoint y: 289, endPoint x: 710, endPoint y: 328, distance: 296.7
click at [710, 328] on div "The sea of native grassland that once carpeted the United States' [GEOGRAPHIC_D…" at bounding box center [665, 423] width 988 height 405
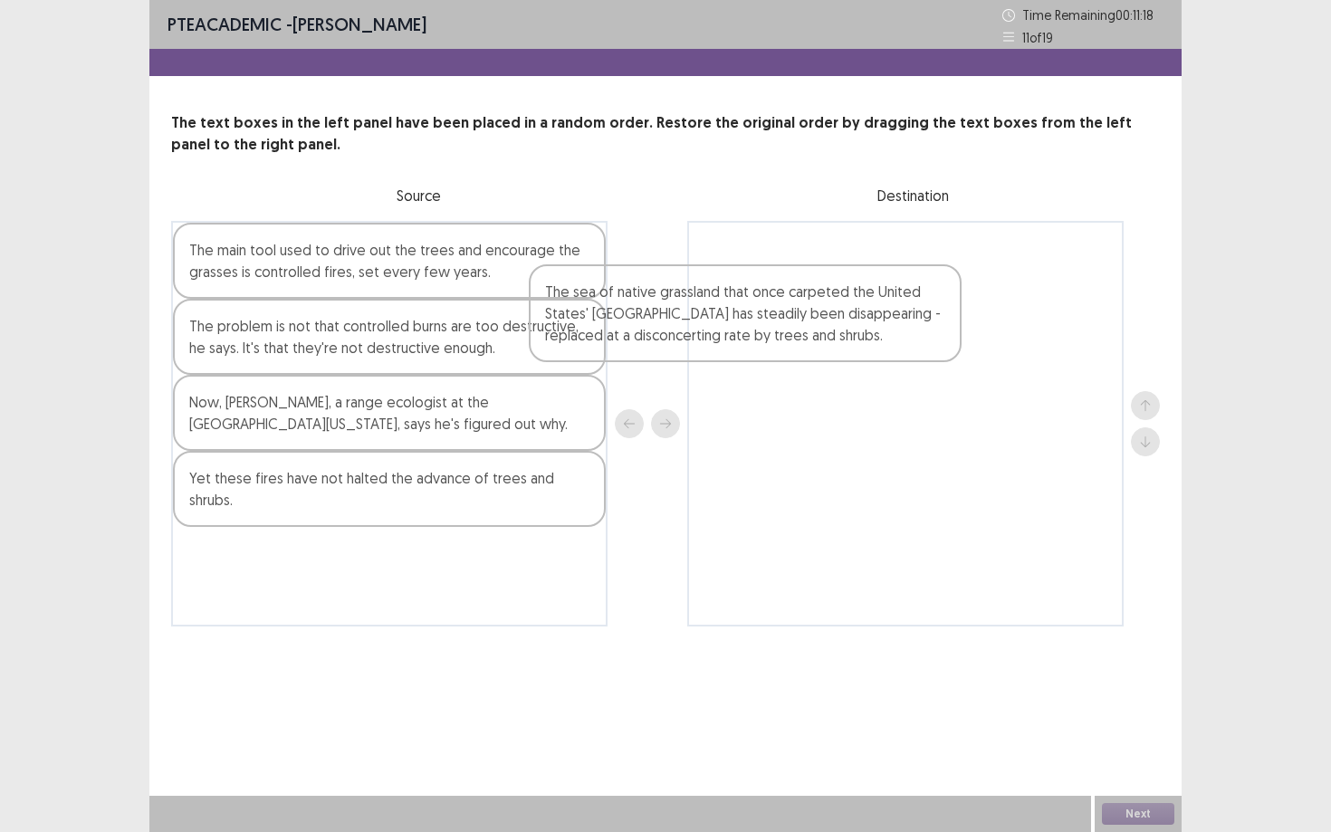
drag, startPoint x: 526, startPoint y: 287, endPoint x: 937, endPoint y: 341, distance: 414.5
click at [935, 339] on div "The sea of native grassland that once carpeted the United States' [GEOGRAPHIC_D…" at bounding box center [665, 423] width 988 height 405
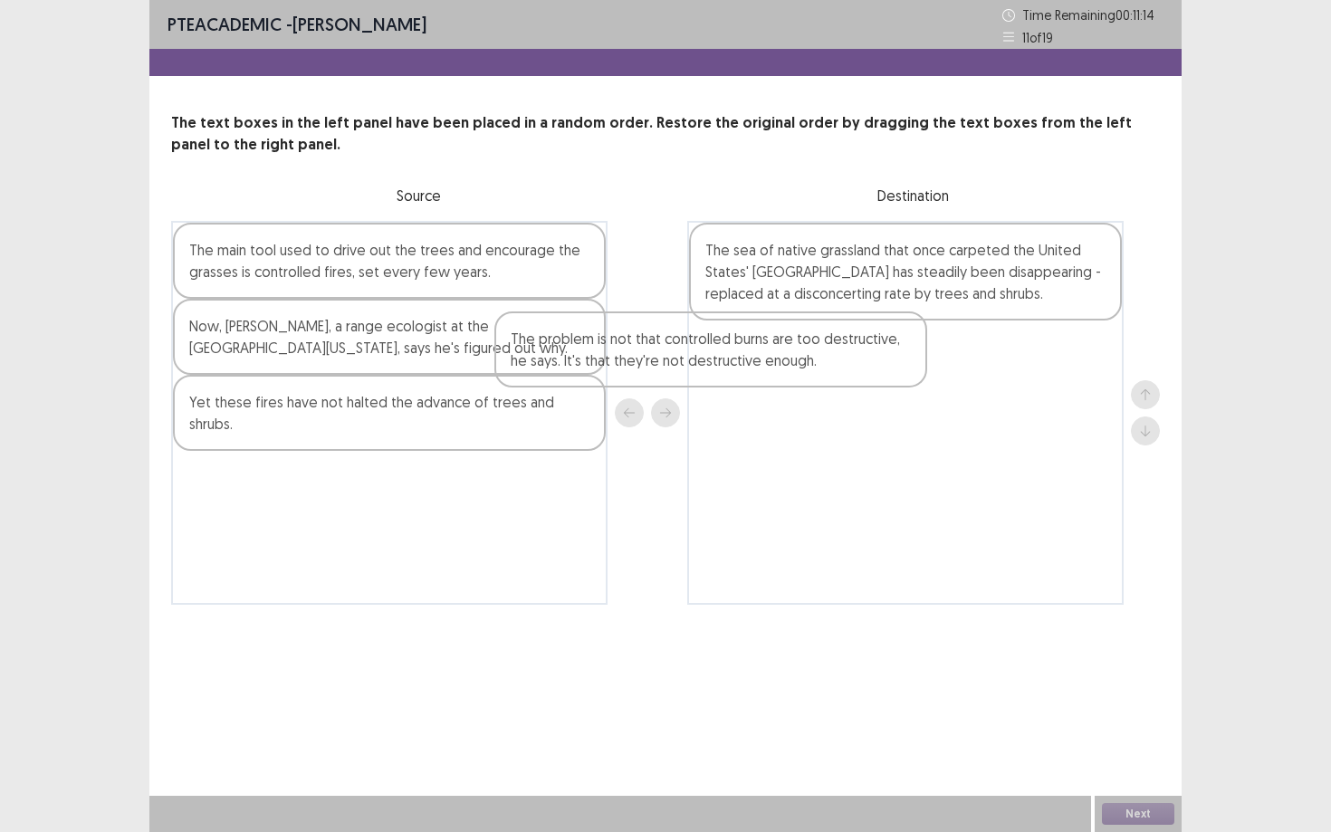
drag, startPoint x: 301, startPoint y: 339, endPoint x: 644, endPoint y: 358, distance: 343.6
click at [644, 358] on div "The main tool used to drive out the trees and encourage the grasses is controll…" at bounding box center [665, 413] width 988 height 384
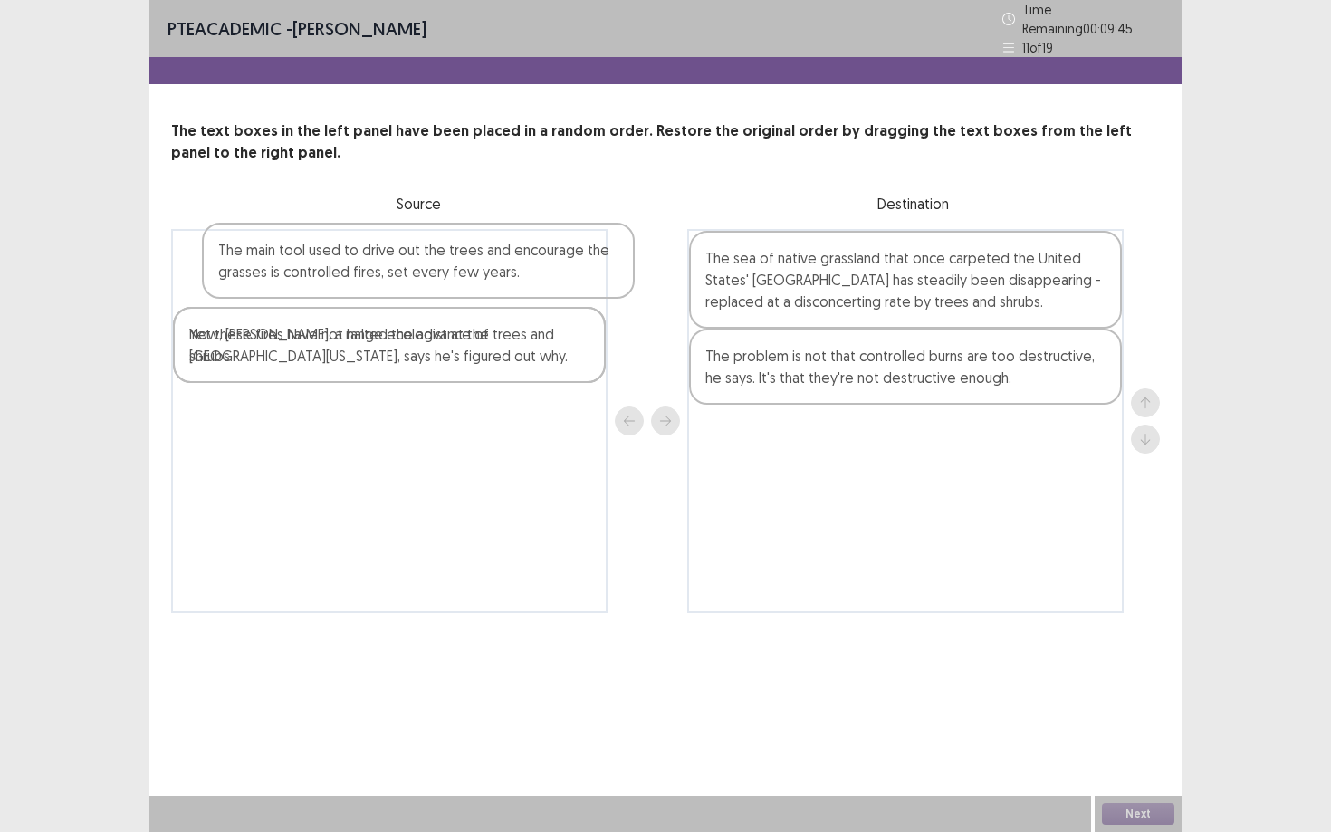
drag, startPoint x: 414, startPoint y: 268, endPoint x: 774, endPoint y: 334, distance: 366.2
click at [774, 334] on div "The main tool used to drive out the trees and encourage the grasses is controll…" at bounding box center [665, 421] width 988 height 384
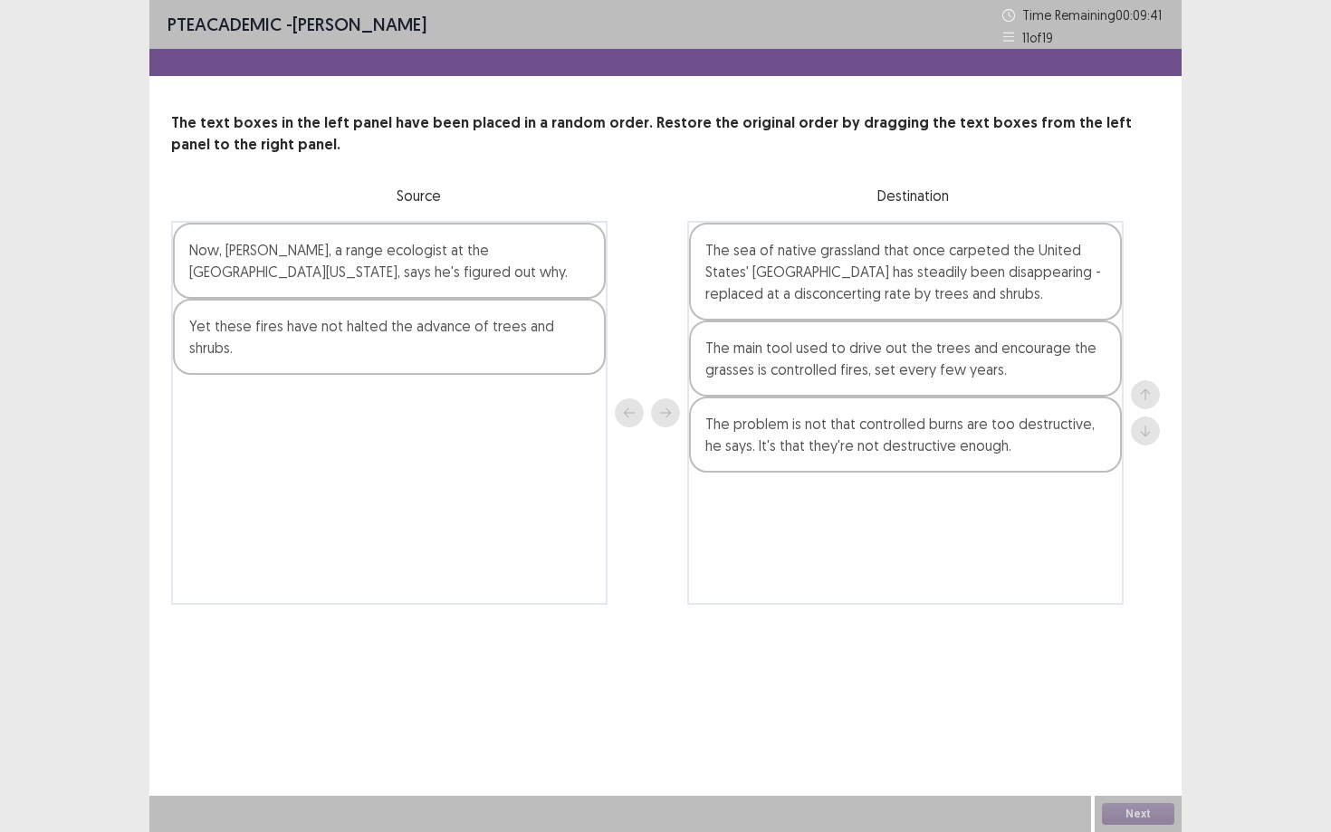
drag, startPoint x: 424, startPoint y: 259, endPoint x: 867, endPoint y: 377, distance: 458.0
click at [867, 377] on div "Now, [PERSON_NAME], a range ecologist at the [GEOGRAPHIC_DATA][US_STATE], says …" at bounding box center [665, 413] width 988 height 384
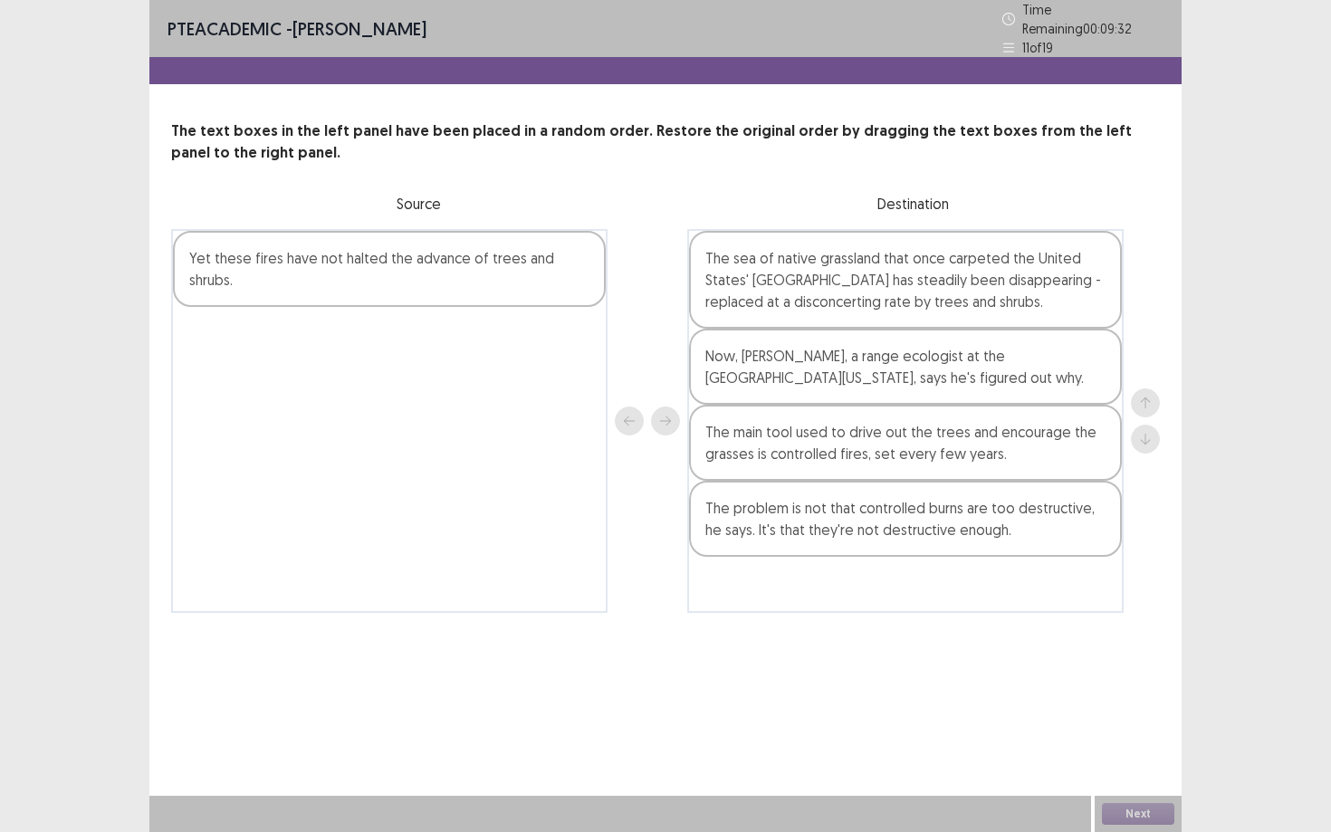
drag, startPoint x: 485, startPoint y: 239, endPoint x: 722, endPoint y: 386, distance: 279.3
click at [721, 385] on div "Yet these fires have not halted the advance of trees and shrubs. The sea of nat…" at bounding box center [665, 421] width 988 height 384
drag, startPoint x: 524, startPoint y: 247, endPoint x: 570, endPoint y: 277, distance: 55.0
click at [573, 277] on div "Yet these fires have not halted the advance of trees and shrubs." at bounding box center [389, 421] width 436 height 384
drag, startPoint x: 546, startPoint y: 256, endPoint x: 694, endPoint y: 329, distance: 165.6
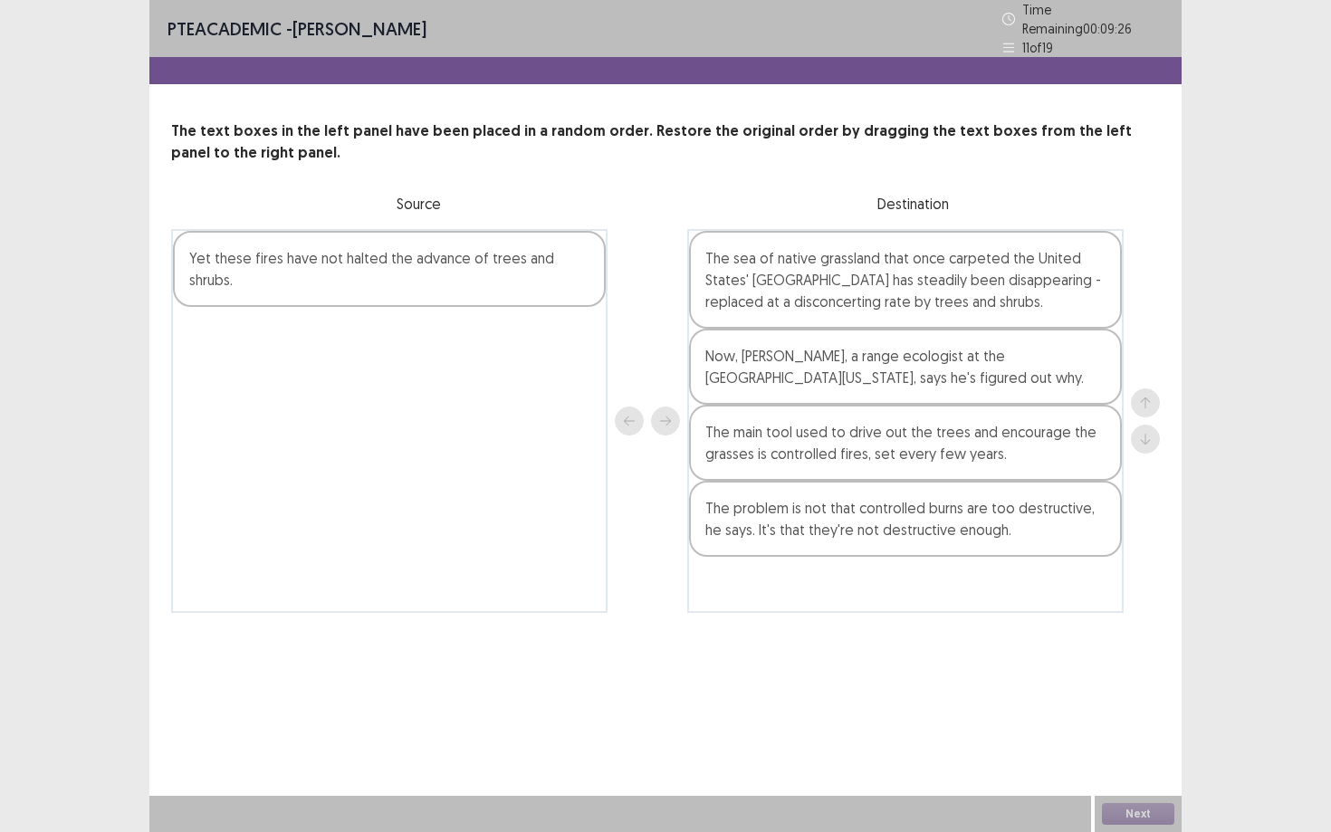
click at [698, 329] on div "Yet these fires have not halted the advance of trees and shrubs. The sea of nat…" at bounding box center [665, 421] width 988 height 384
drag, startPoint x: 529, startPoint y: 262, endPoint x: 584, endPoint y: 299, distance: 66.5
click at [586, 301] on div "Yet these fires have not halted the advance of trees and shrubs." at bounding box center [389, 421] width 436 height 384
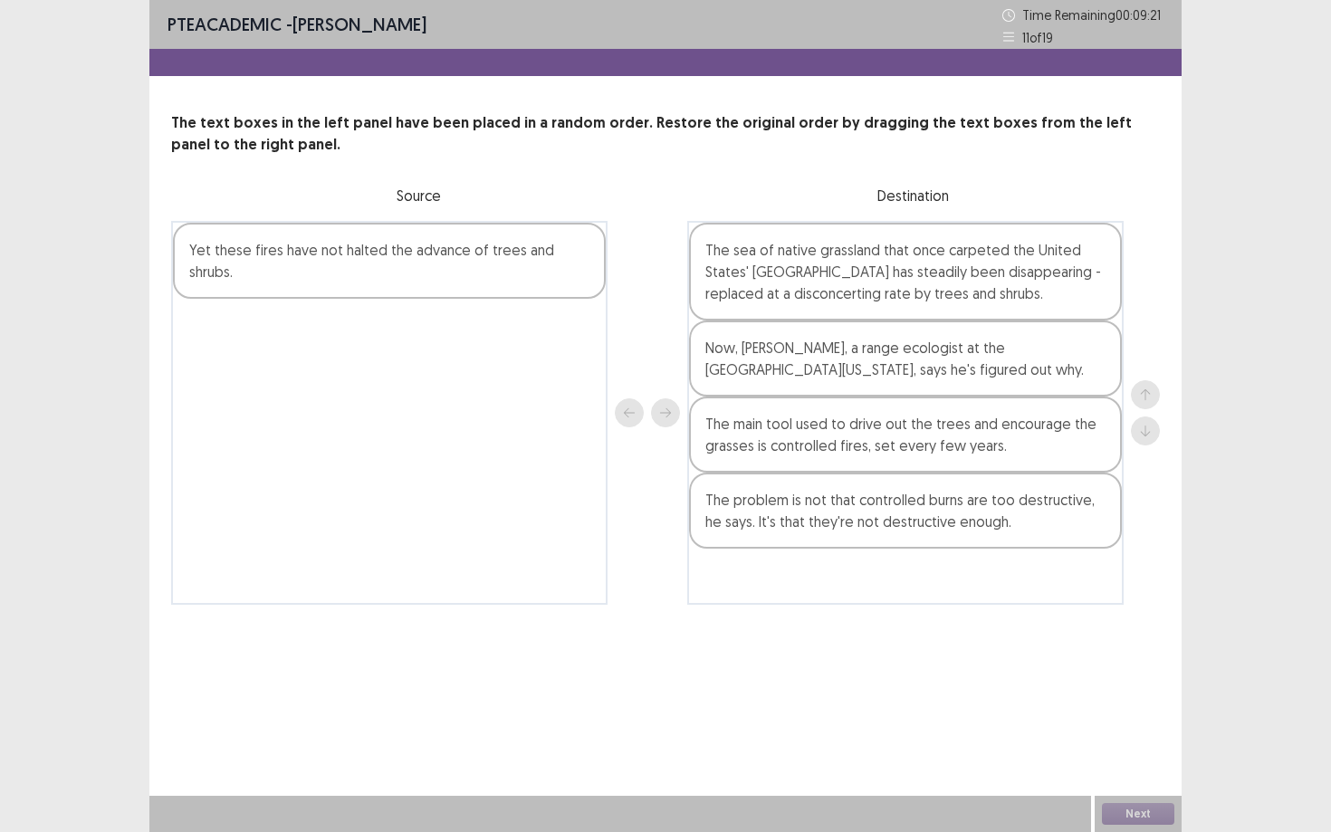
click at [526, 252] on div "Yet these fires have not halted the advance of trees and shrubs." at bounding box center [389, 261] width 433 height 76
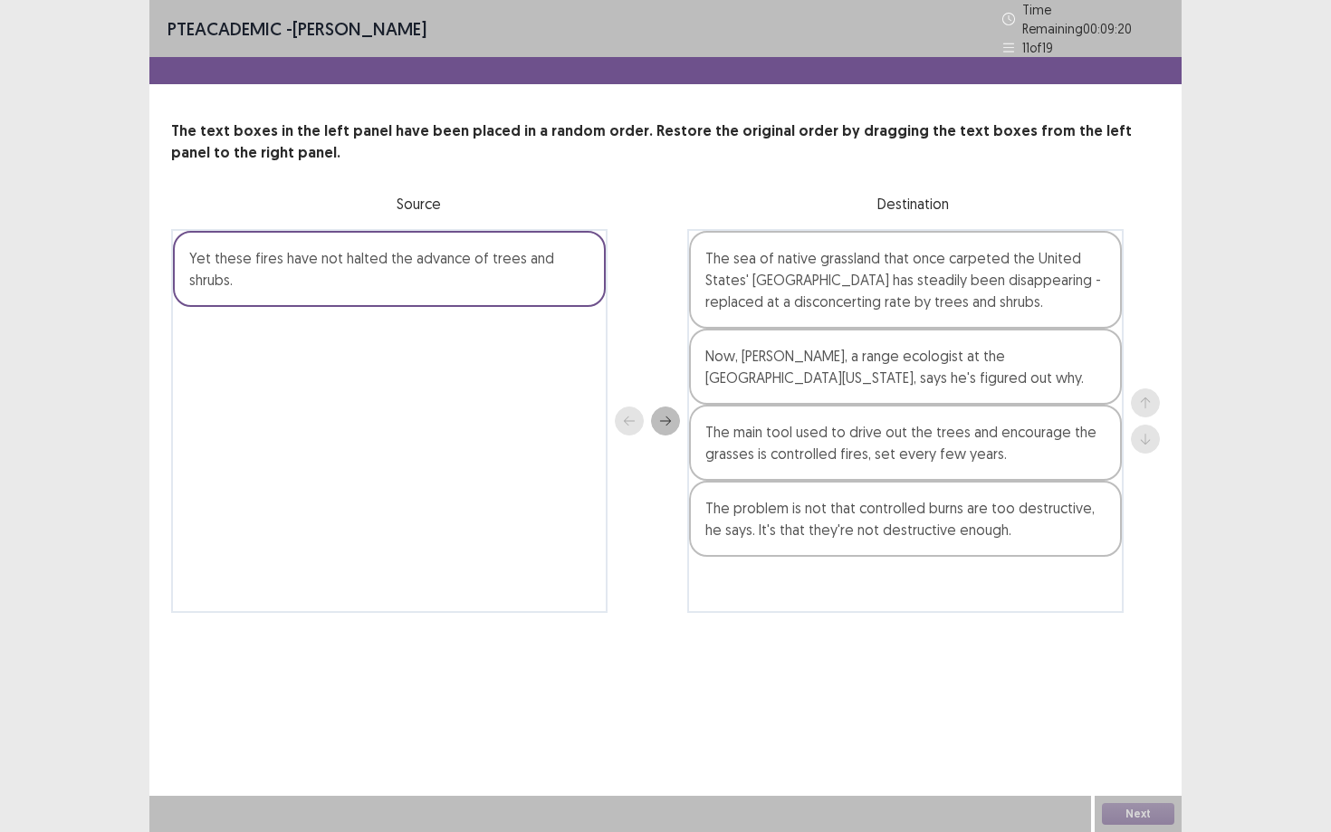
drag, startPoint x: 526, startPoint y: 252, endPoint x: 465, endPoint y: 251, distance: 60.6
click at [468, 251] on div "Yet these fires have not halted the advance of trees and shrubs." at bounding box center [389, 269] width 433 height 76
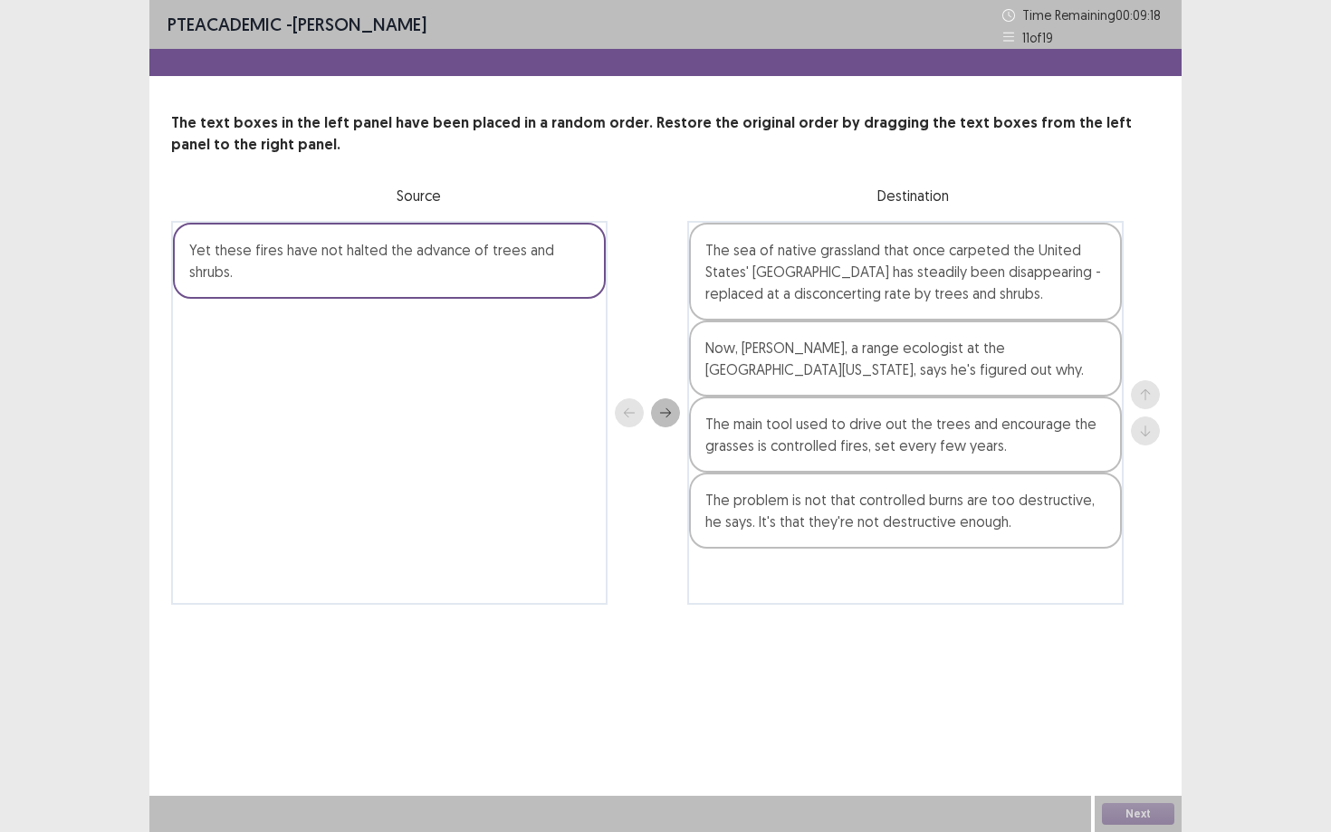
drag, startPoint x: 465, startPoint y: 251, endPoint x: 589, endPoint y: 353, distance: 160.7
click at [589, 353] on div "Yet these fires have not halted the advance of trees and shrubs." at bounding box center [389, 413] width 436 height 384
drag, startPoint x: 414, startPoint y: 253, endPoint x: 513, endPoint y: 328, distance: 124.7
click at [513, 328] on div "Yet these fires have not halted the advance of trees and shrubs." at bounding box center [389, 413] width 436 height 384
drag, startPoint x: 523, startPoint y: 253, endPoint x: 566, endPoint y: 306, distance: 67.6
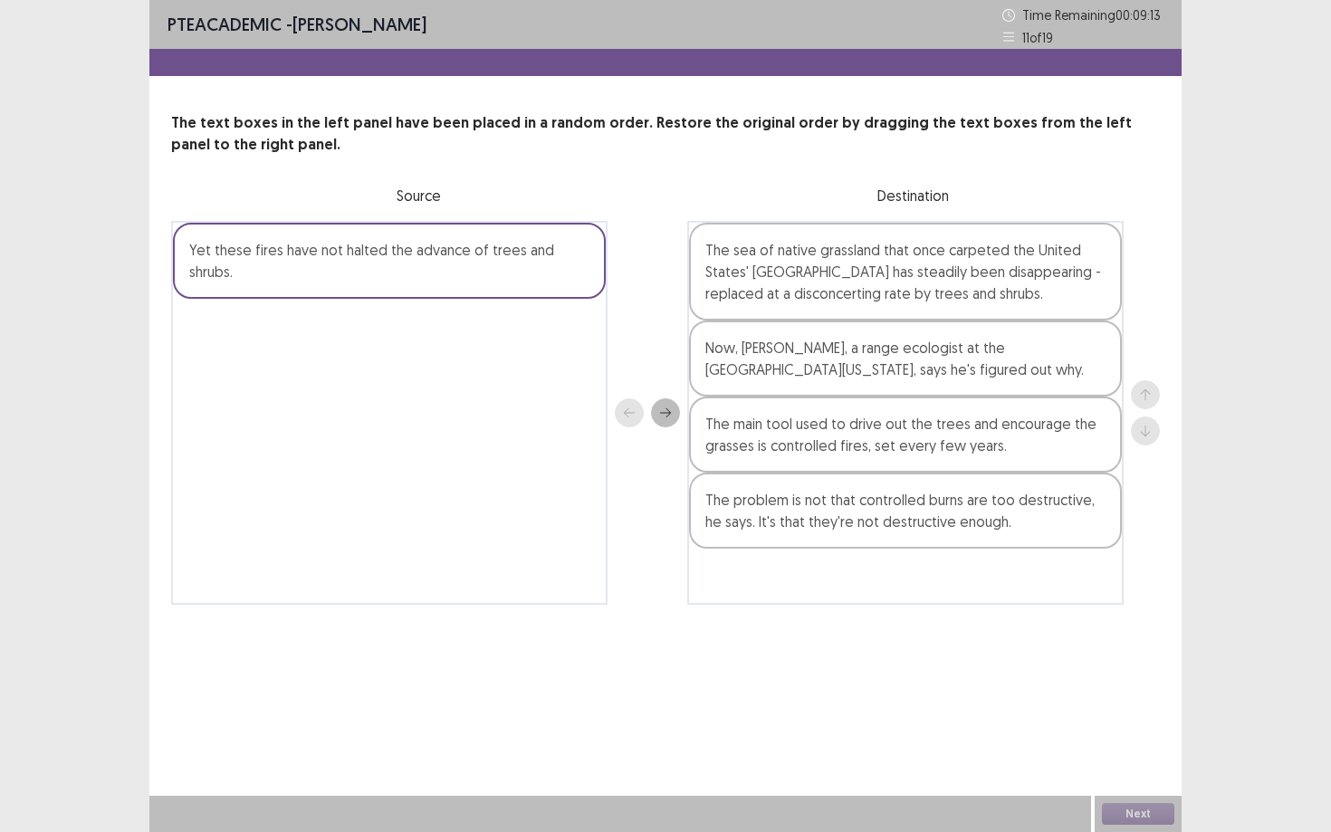
click at [561, 304] on div "Yet these fires have not halted the advance of trees and shrubs." at bounding box center [389, 413] width 436 height 384
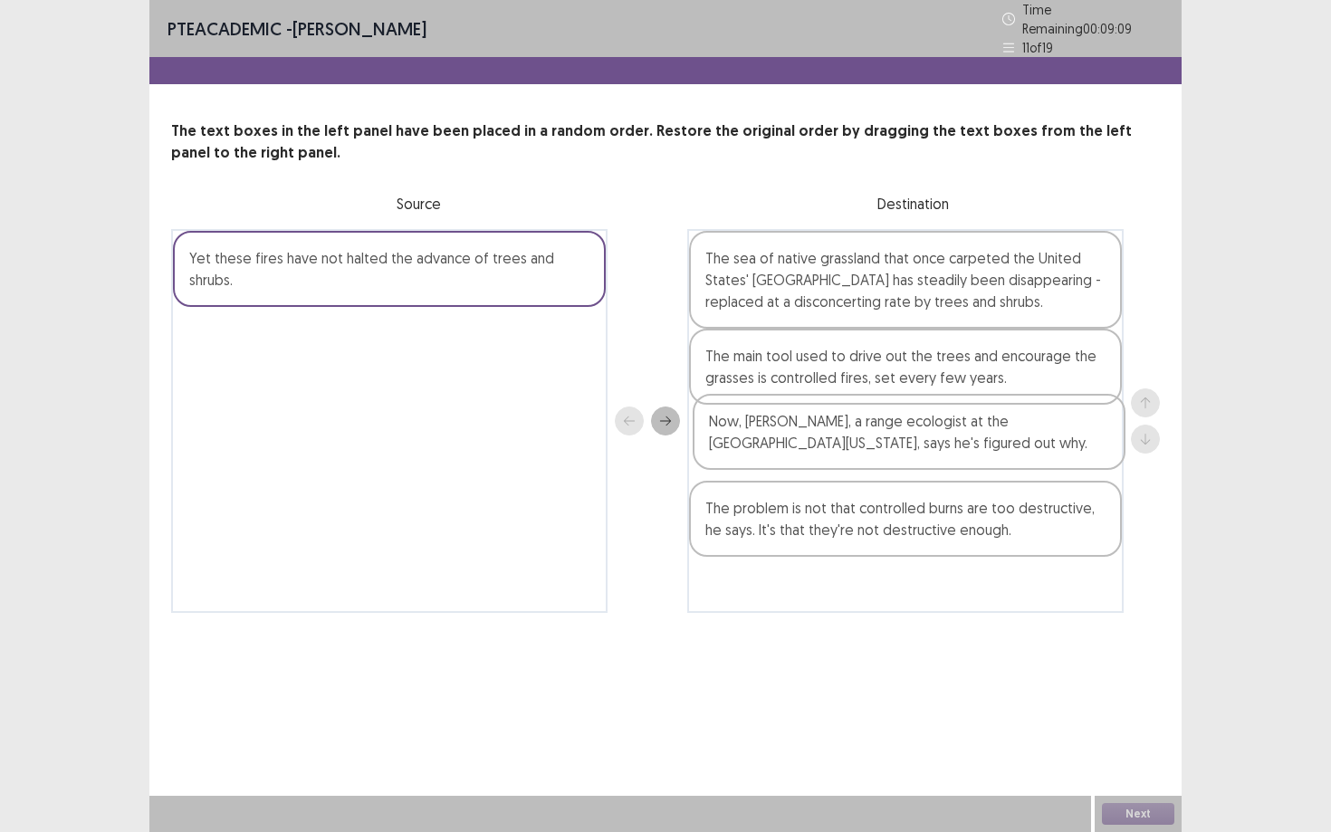
drag, startPoint x: 806, startPoint y: 384, endPoint x: 752, endPoint y: 386, distance: 54.4
click at [804, 451] on div "The sea of native grassland that once carpeted the United States' [GEOGRAPHIC_D…" at bounding box center [905, 421] width 436 height 384
drag, startPoint x: 561, startPoint y: 250, endPoint x: 577, endPoint y: 283, distance: 36.9
click at [581, 287] on div "Yet these fires have not halted the advance of trees and shrubs." at bounding box center [389, 421] width 436 height 384
drag, startPoint x: 561, startPoint y: 261, endPoint x: 676, endPoint y: 365, distance: 155.1
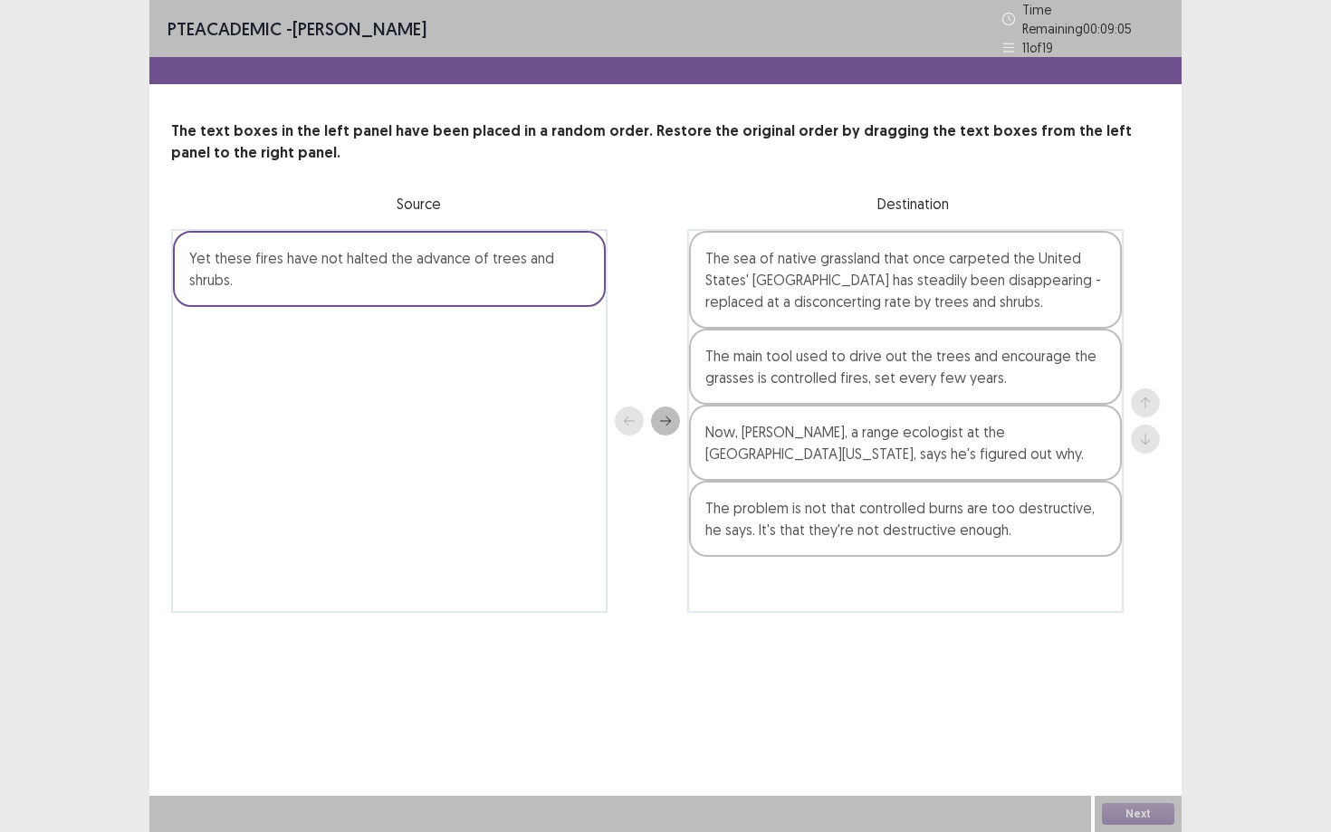
click at [675, 364] on div "Yet these fires have not halted the advance of trees and shrubs. The sea of nat…" at bounding box center [665, 421] width 988 height 384
click at [675, 406] on button "next" at bounding box center [665, 420] width 29 height 29
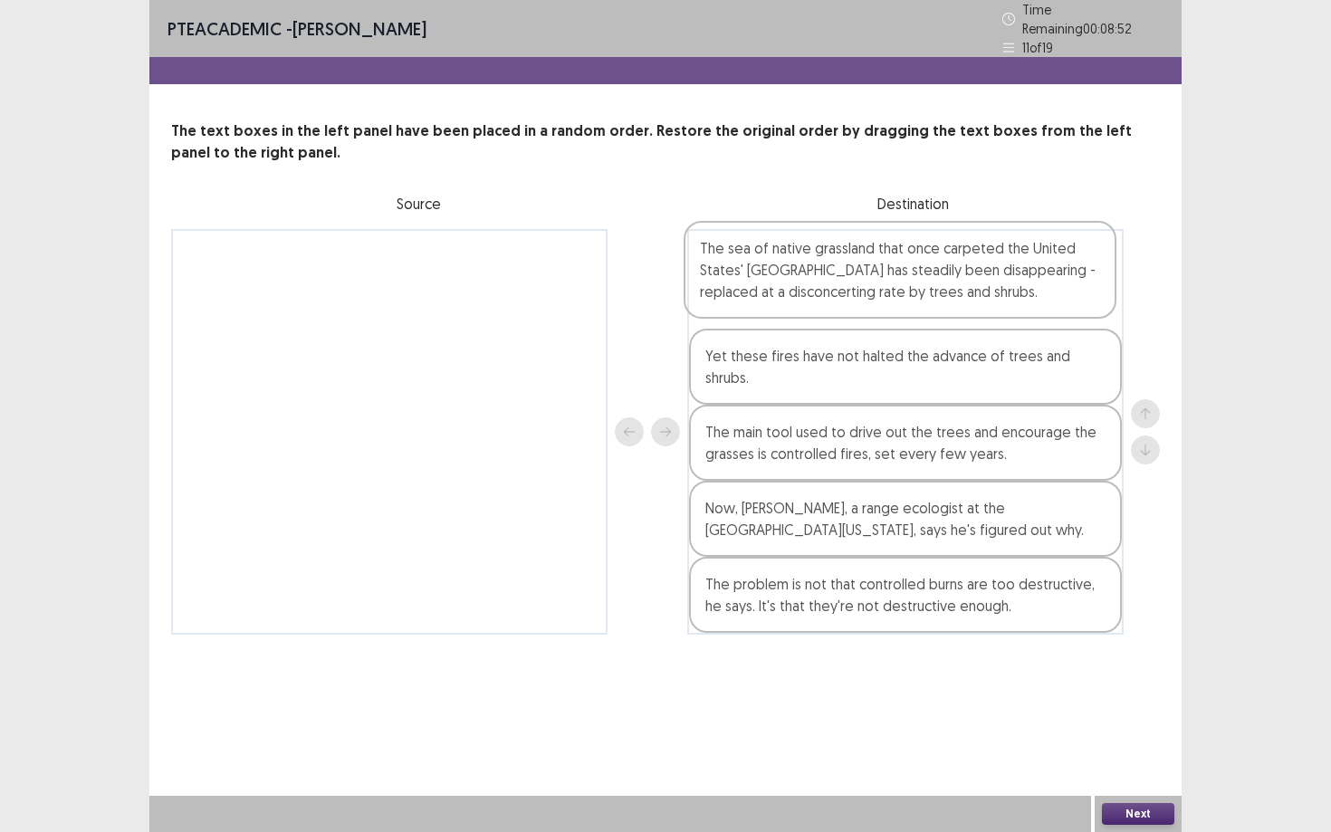
drag, startPoint x: 907, startPoint y: 356, endPoint x: 901, endPoint y: 296, distance: 60.1
click at [901, 294] on div "Yet these fires have not halted the advance of trees and shrubs. The sea of nat…" at bounding box center [905, 431] width 436 height 405
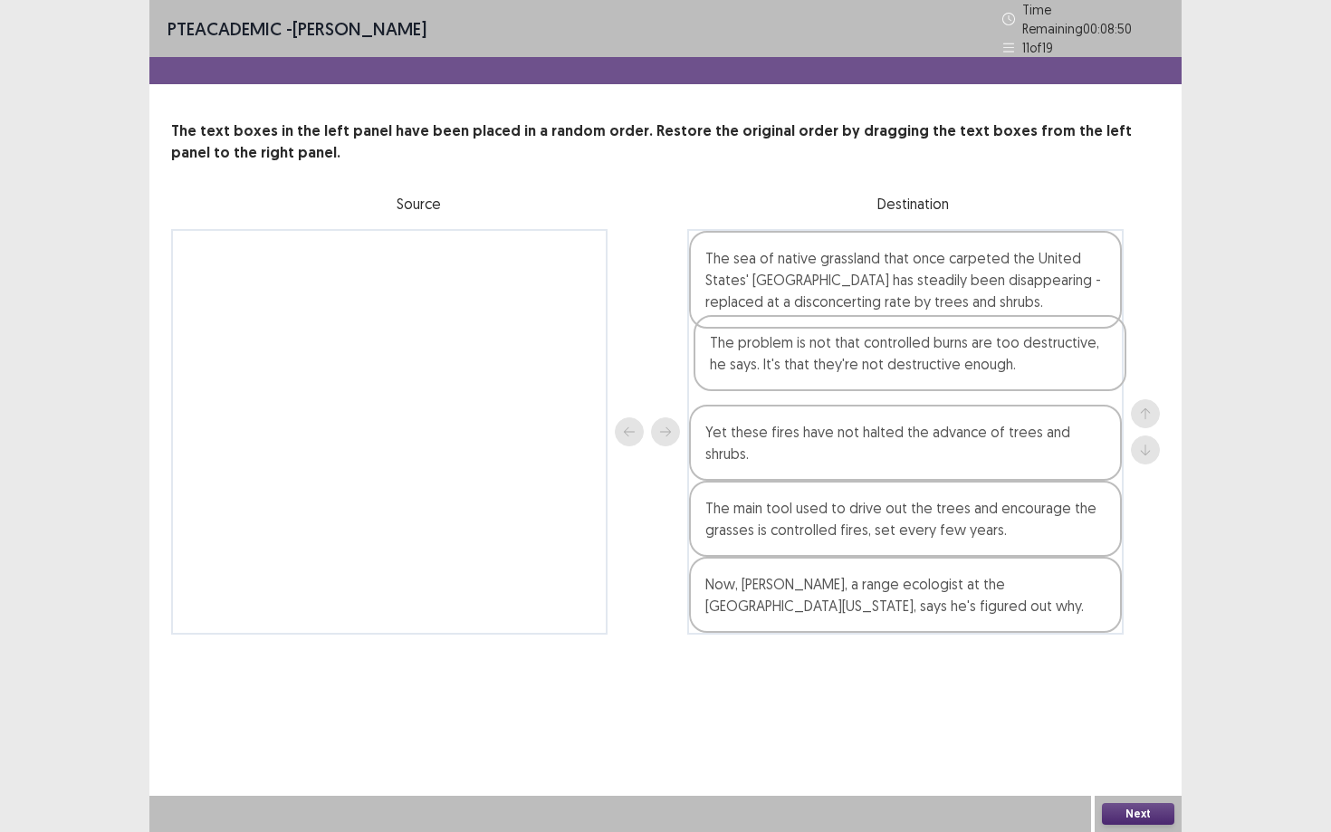
drag, startPoint x: 825, startPoint y: 572, endPoint x: 825, endPoint y: 358, distance: 214.5
click at [825, 358] on div "The sea of native grassland that once carpeted the United States' [GEOGRAPHIC_D…" at bounding box center [905, 431] width 436 height 405
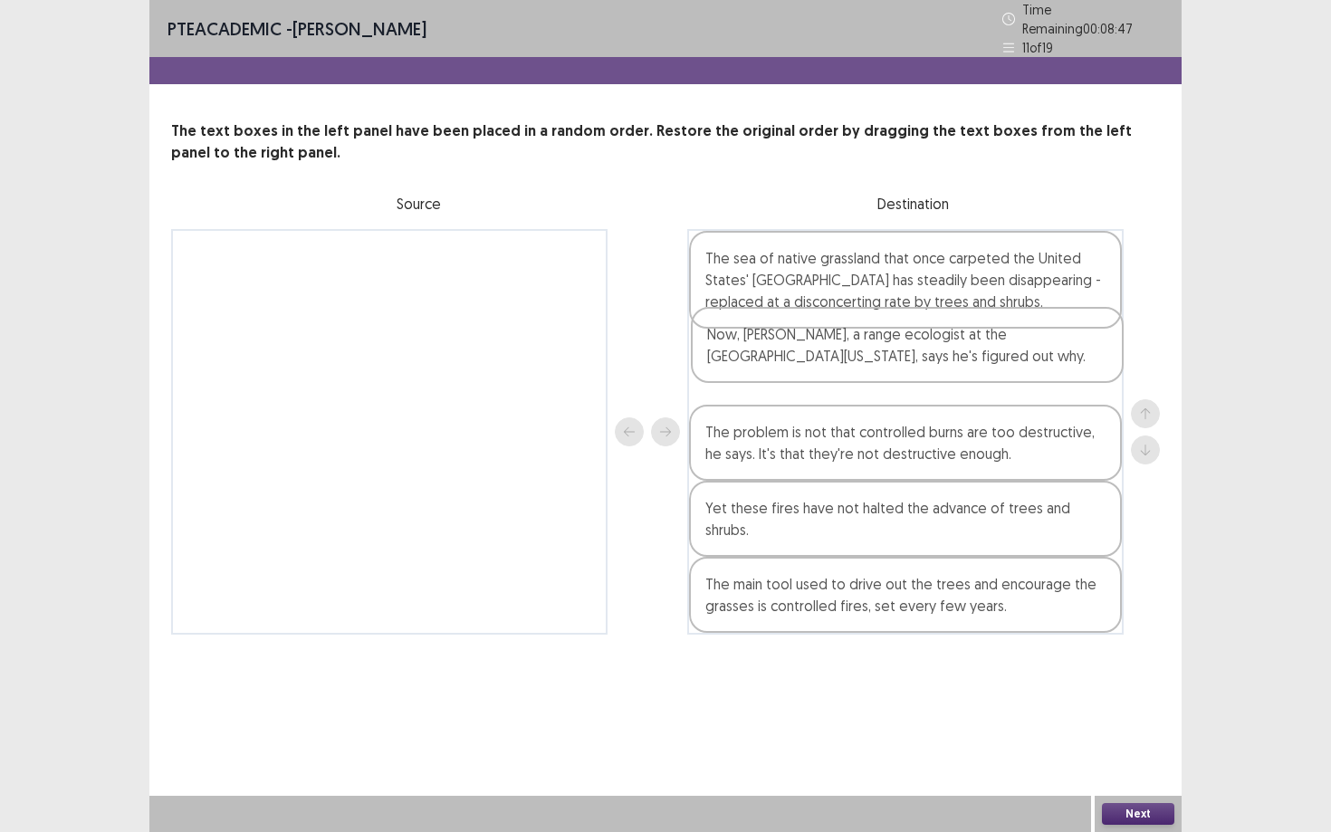
drag, startPoint x: 815, startPoint y: 560, endPoint x: 813, endPoint y: 349, distance: 210.9
click at [813, 350] on div "The sea of native grassland that once carpeted the United States' [GEOGRAPHIC_D…" at bounding box center [905, 431] width 436 height 405
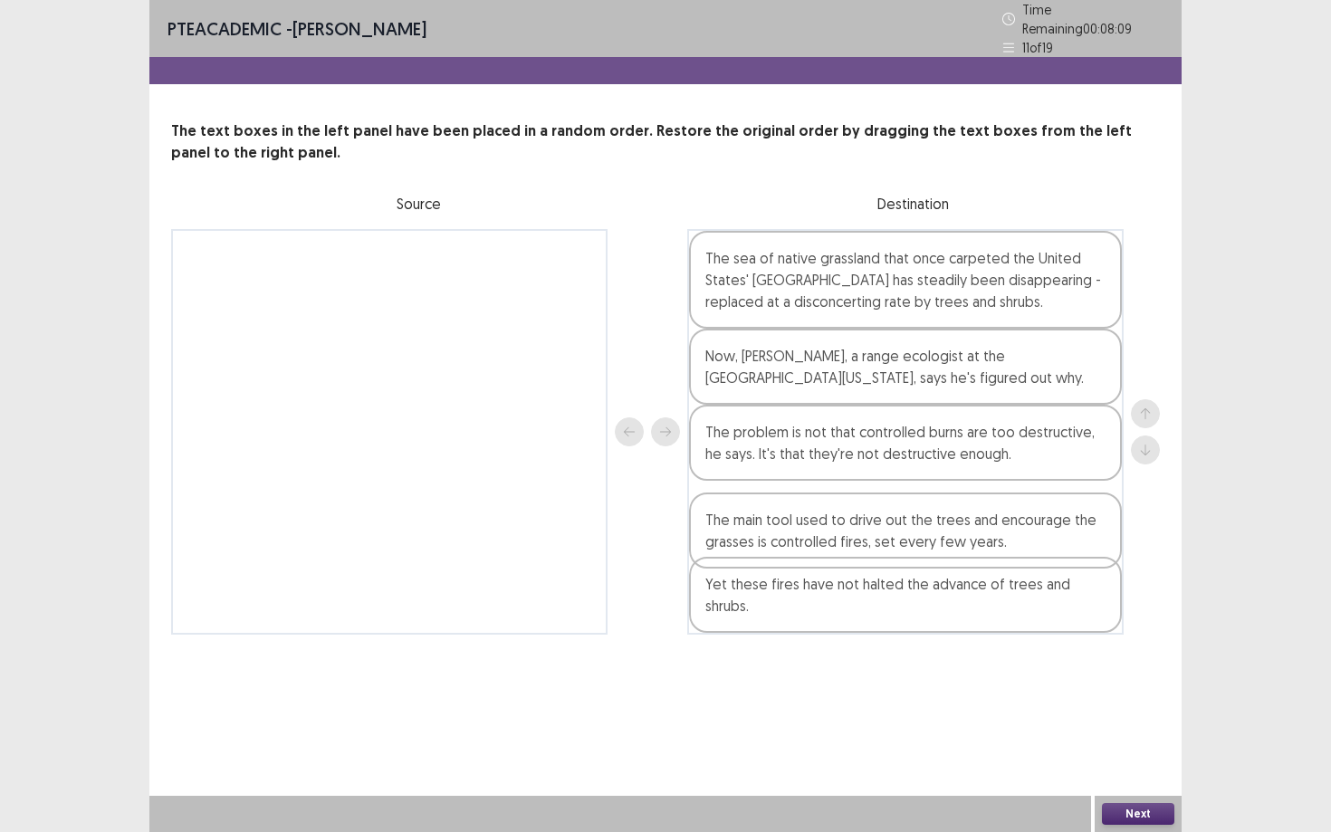
drag, startPoint x: 941, startPoint y: 589, endPoint x: 945, endPoint y: 518, distance: 71.6
click at [945, 518] on div "The sea of native grassland that once carpeted the United States' [GEOGRAPHIC_D…" at bounding box center [905, 431] width 436 height 405
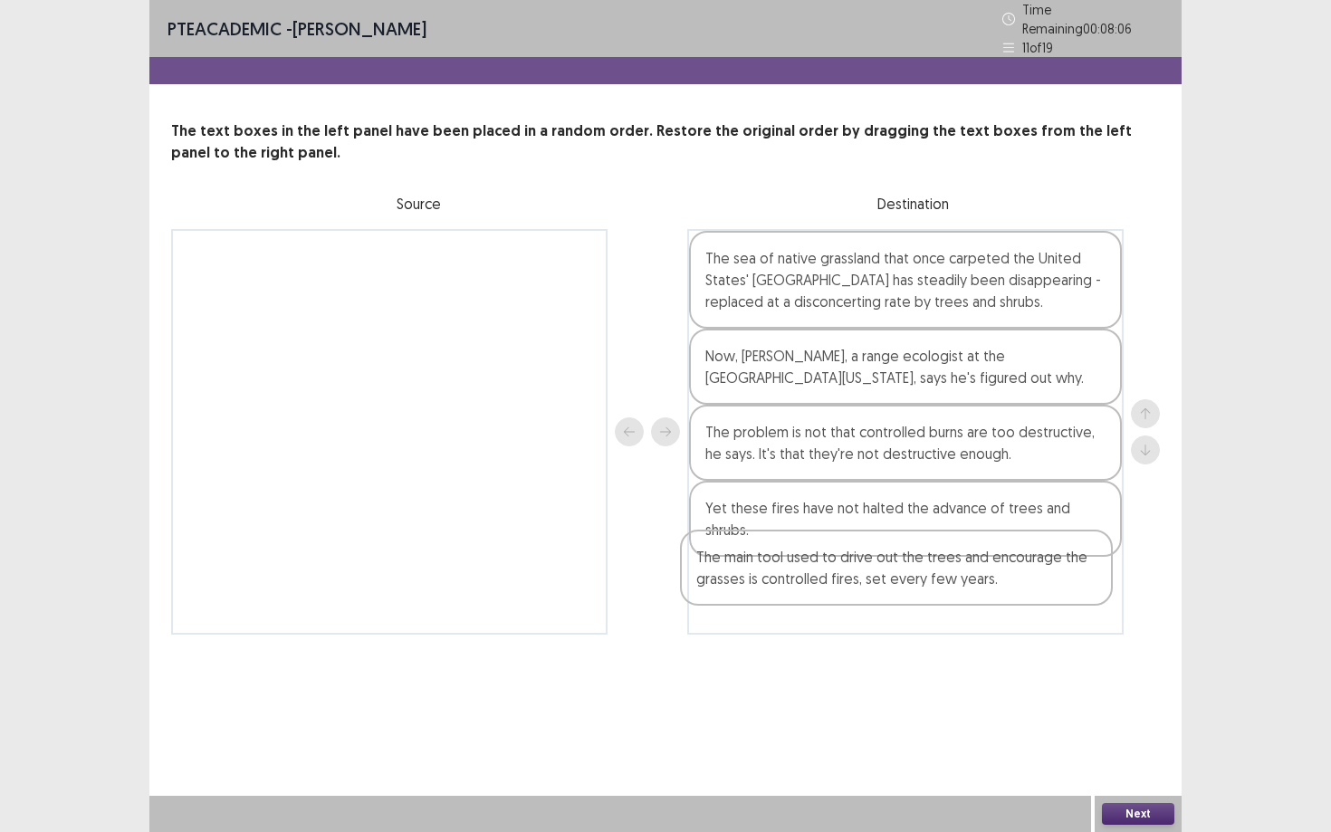
drag, startPoint x: 945, startPoint y: 518, endPoint x: 936, endPoint y: 580, distance: 63.1
click at [936, 580] on div "The sea of native grassland that once carpeted the United States' [GEOGRAPHIC_D…" at bounding box center [905, 431] width 436 height 405
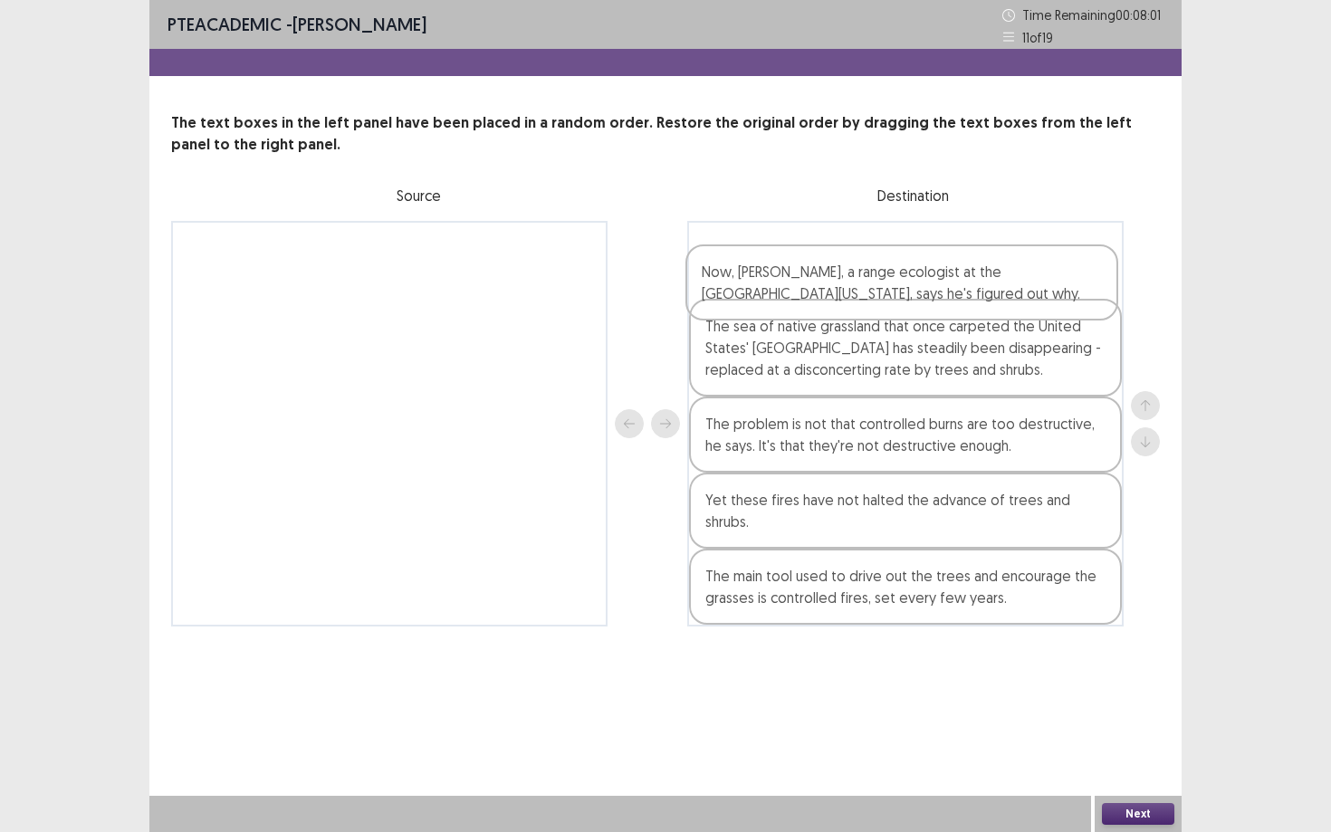
drag, startPoint x: 909, startPoint y: 375, endPoint x: 905, endPoint y: 281, distance: 93.3
click at [905, 281] on div "The sea of native grassland that once carpeted the United States' [GEOGRAPHIC_D…" at bounding box center [905, 423] width 436 height 405
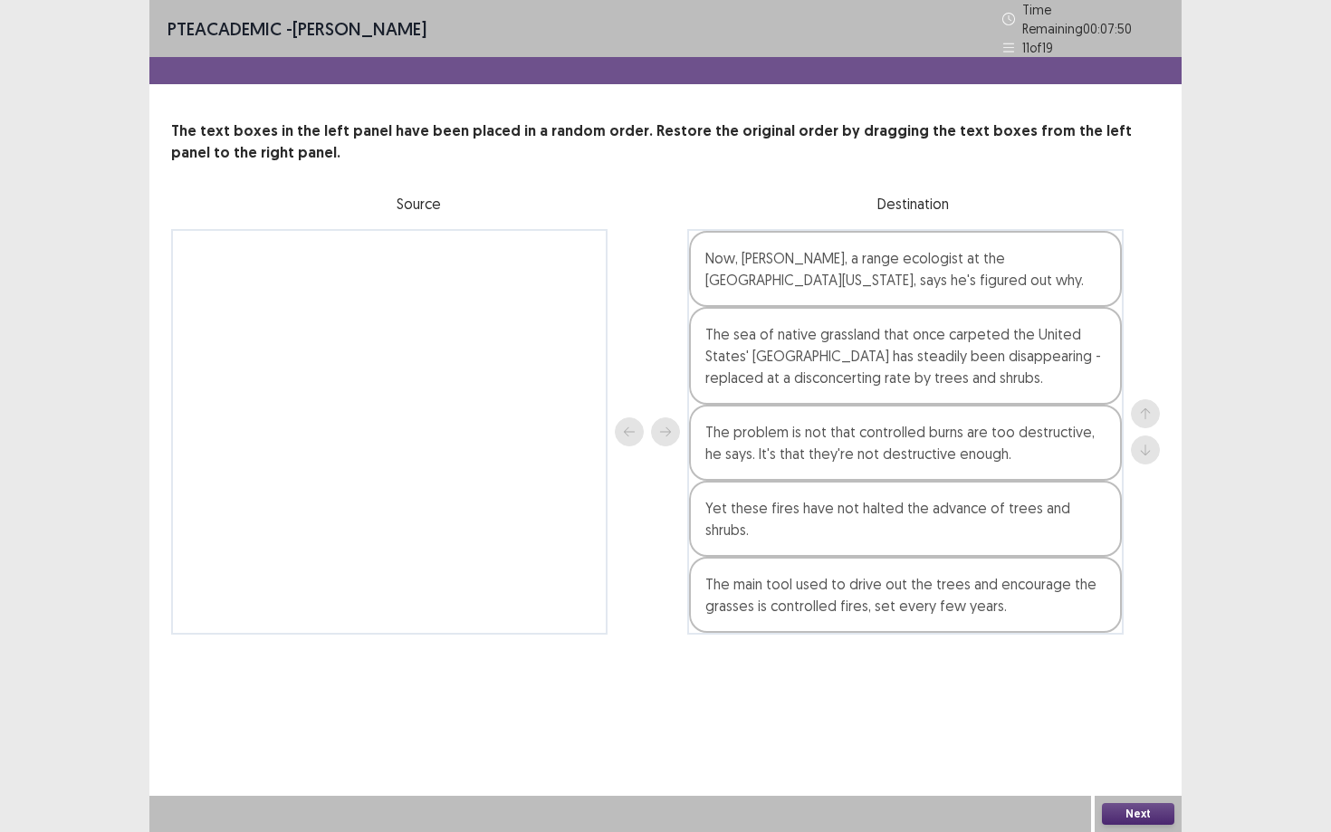
click at [1128, 815] on button "Next" at bounding box center [1138, 814] width 72 height 22
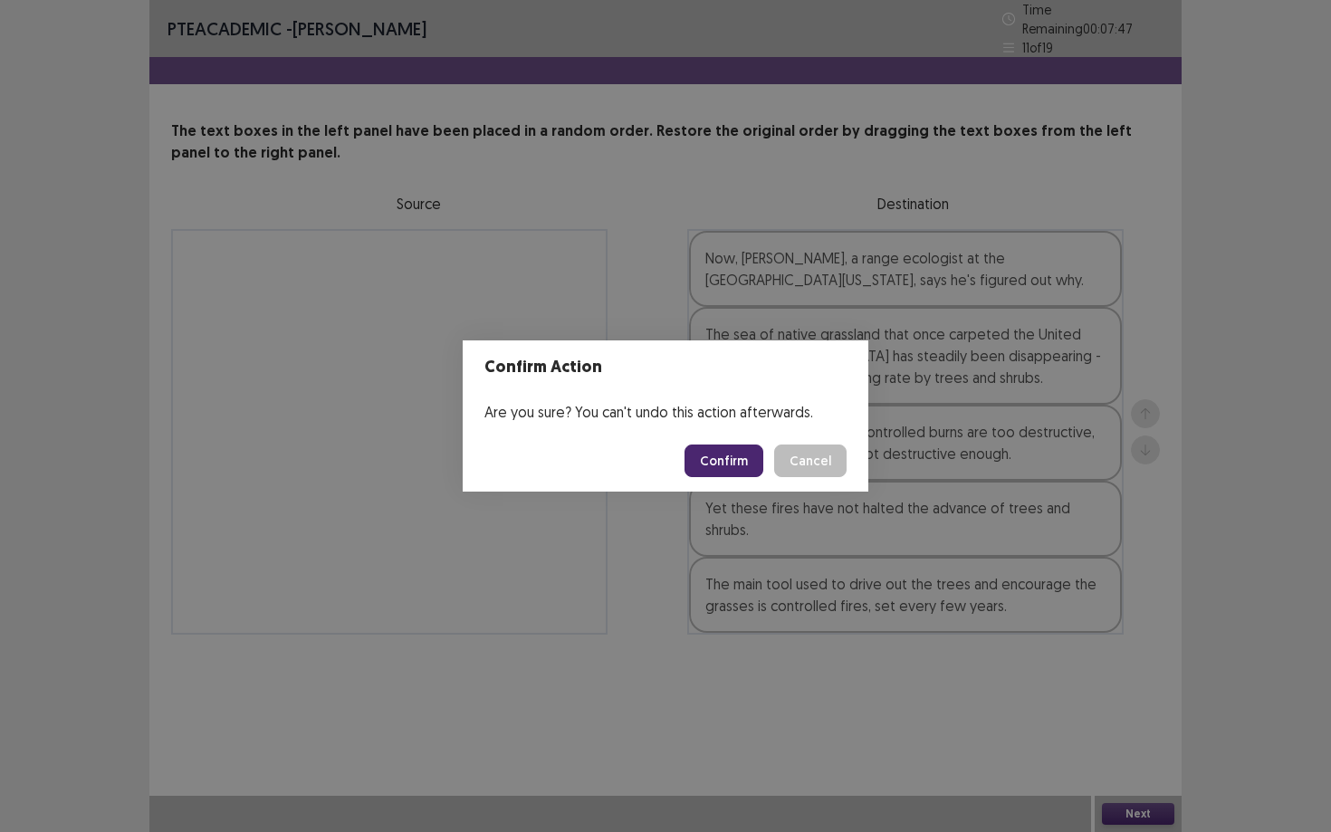
click at [733, 472] on button "Confirm" at bounding box center [723, 460] width 79 height 33
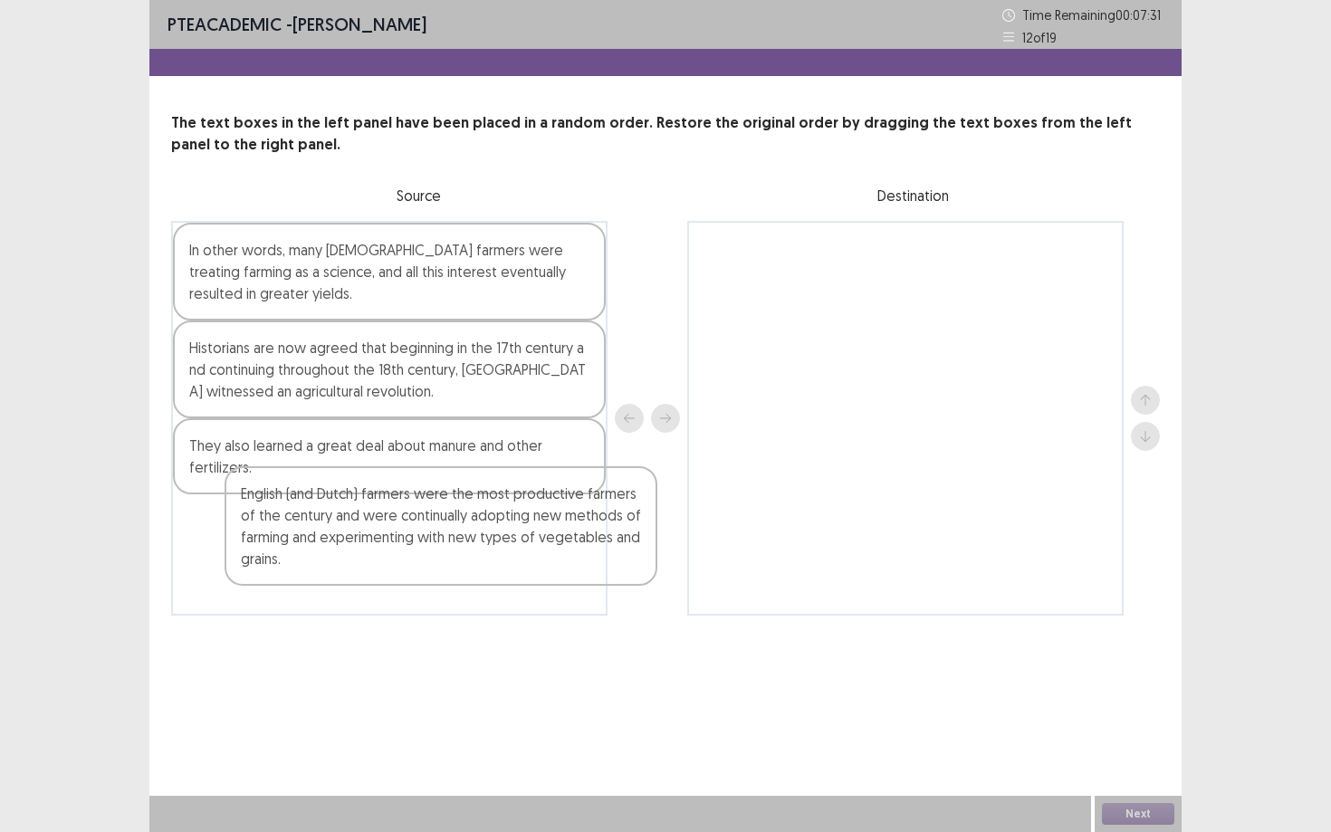
drag, startPoint x: 346, startPoint y: 568, endPoint x: 542, endPoint y: 406, distance: 254.0
click at [542, 412] on div "In other words, many [DEMOGRAPHIC_DATA] farmers were treating farming as a scie…" at bounding box center [389, 418] width 436 height 395
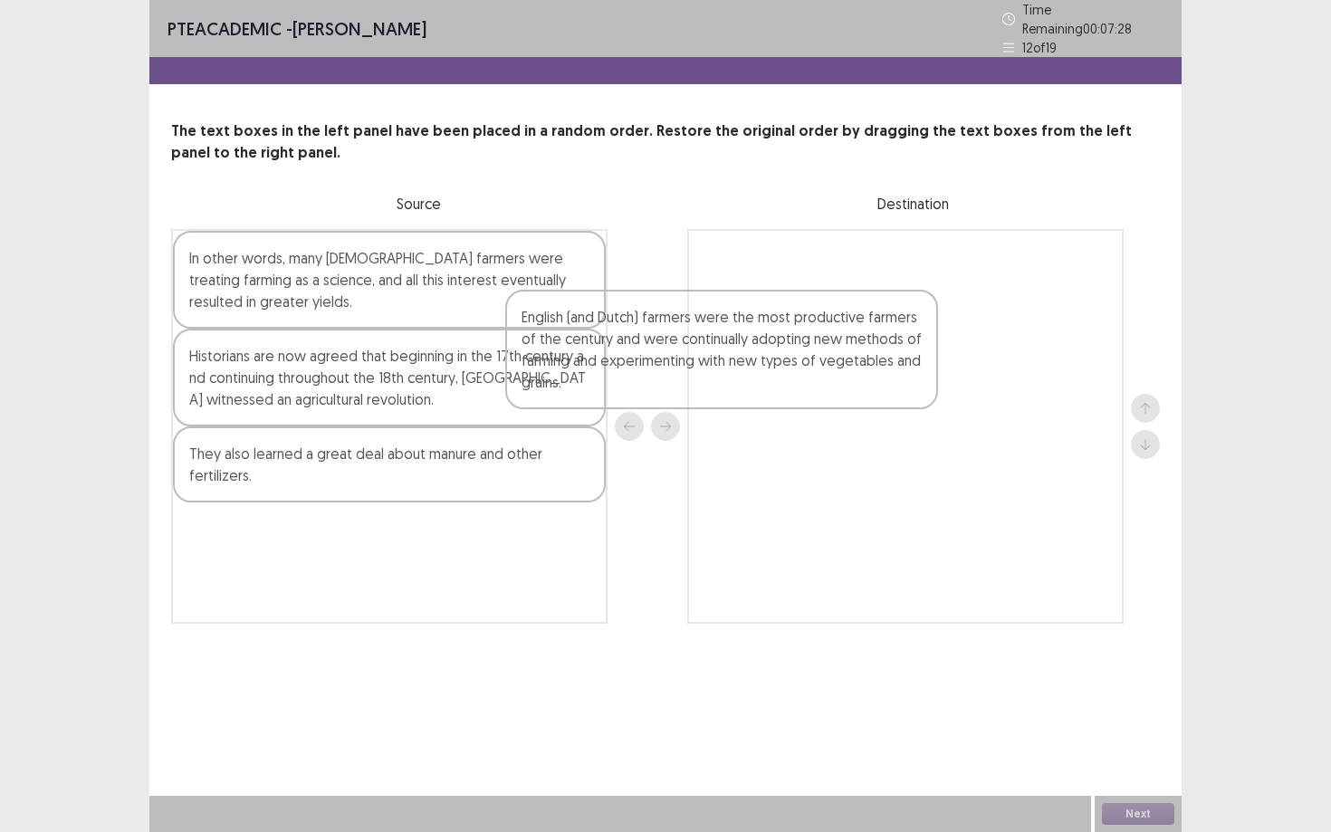
drag, startPoint x: 411, startPoint y: 392, endPoint x: 892, endPoint y: 343, distance: 484.0
click at [891, 343] on div "In other words, many [DEMOGRAPHIC_DATA] farmers were treating farming as a scie…" at bounding box center [665, 426] width 988 height 395
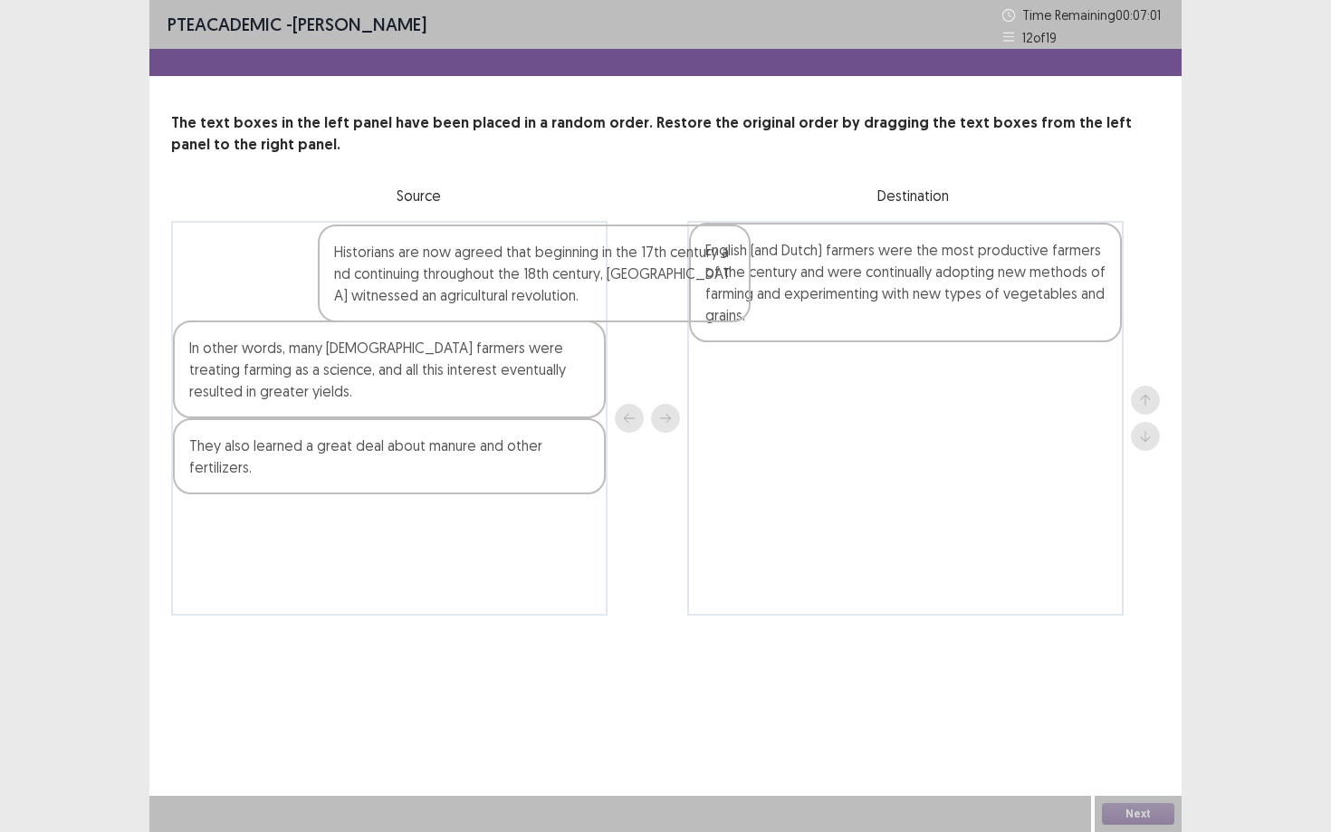
drag, startPoint x: 485, startPoint y: 366, endPoint x: 709, endPoint y: 252, distance: 251.0
click at [709, 252] on div "In other words, many [DEMOGRAPHIC_DATA] farmers were treating farming as a scie…" at bounding box center [665, 418] width 988 height 395
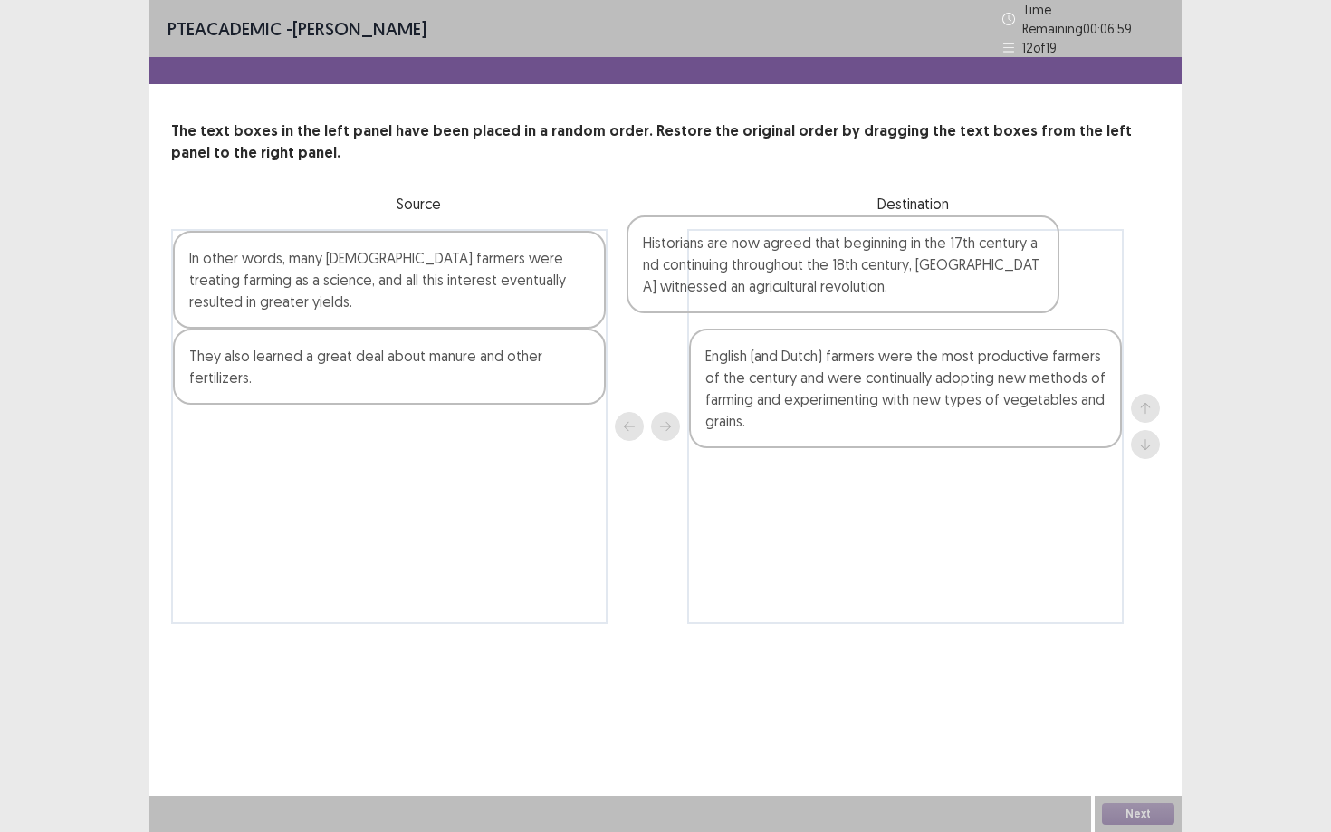
drag, startPoint x: 523, startPoint y: 356, endPoint x: 1060, endPoint y: 244, distance: 548.2
click at [1060, 244] on div "In other words, many [DEMOGRAPHIC_DATA] farmers were treating farming as a scie…" at bounding box center [665, 426] width 988 height 395
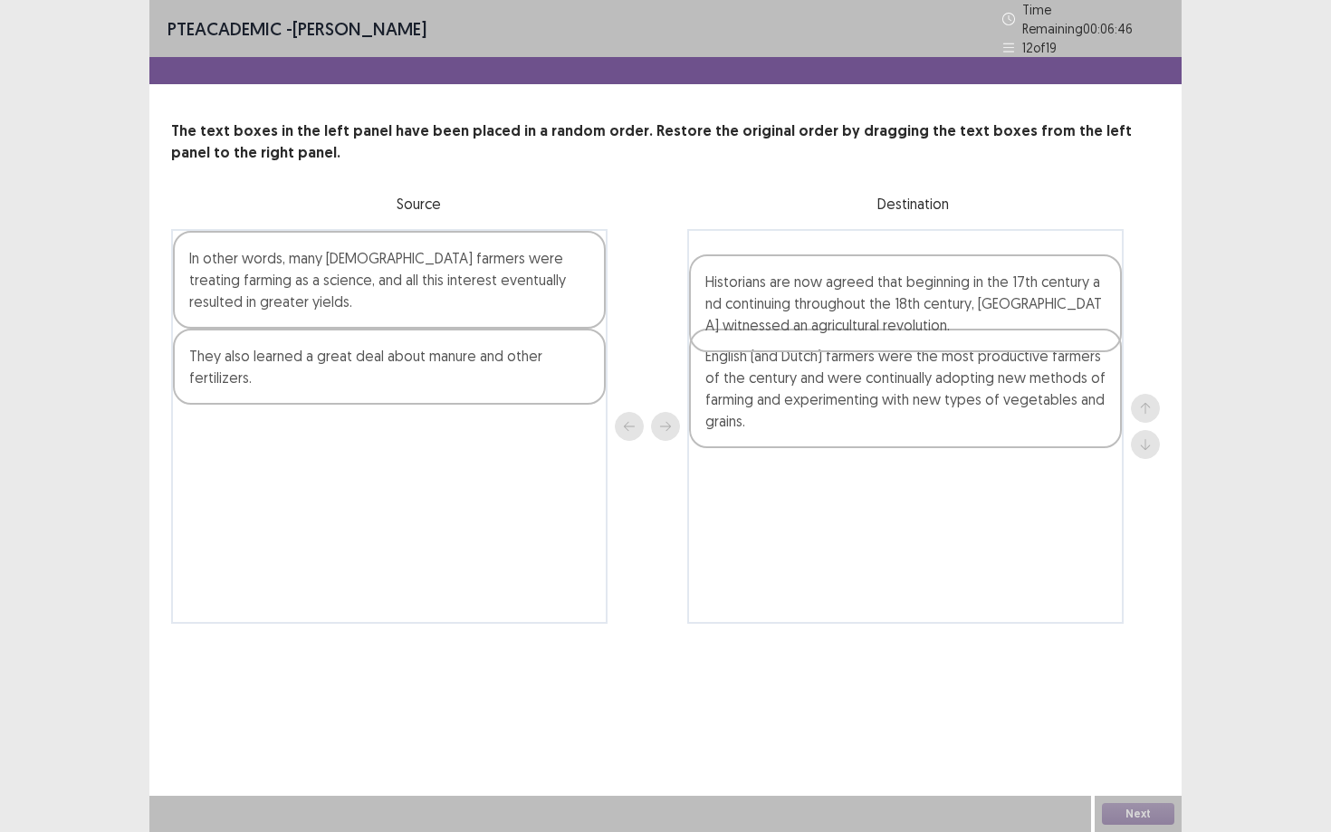
drag, startPoint x: 794, startPoint y: 281, endPoint x: 781, endPoint y: 448, distance: 167.9
click at [782, 448] on div "Historians are now agreed that beginning in the 17th century and continuing thr…" at bounding box center [905, 426] width 436 height 395
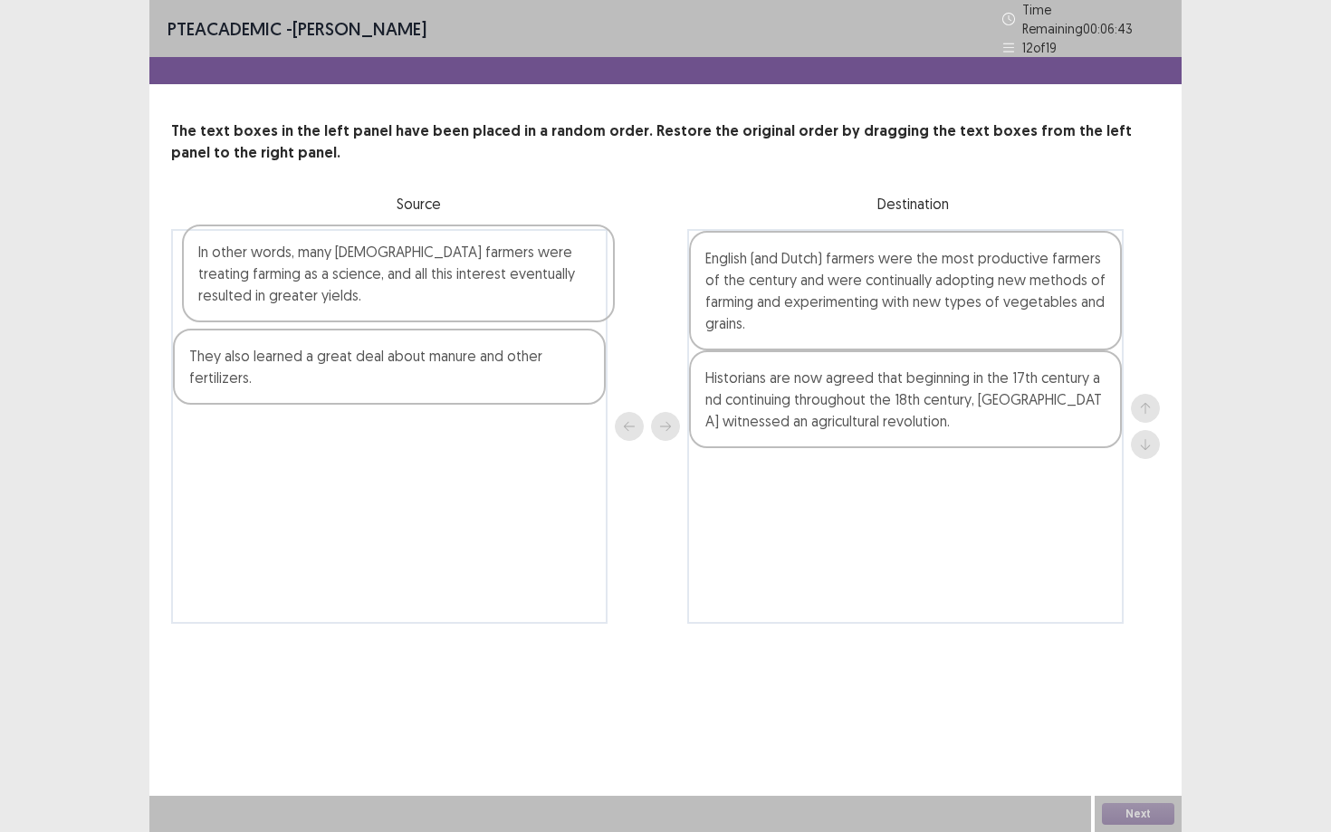
drag, startPoint x: 450, startPoint y: 269, endPoint x: 755, endPoint y: 371, distance: 321.7
click at [755, 371] on div "In other words, many [DEMOGRAPHIC_DATA] farmers were treating farming as a scie…" at bounding box center [665, 426] width 988 height 395
drag, startPoint x: 514, startPoint y: 262, endPoint x: 881, endPoint y: 410, distance: 395.1
click at [880, 408] on div "In other words, many [DEMOGRAPHIC_DATA] farmers were treating farming as a scie…" at bounding box center [665, 426] width 988 height 395
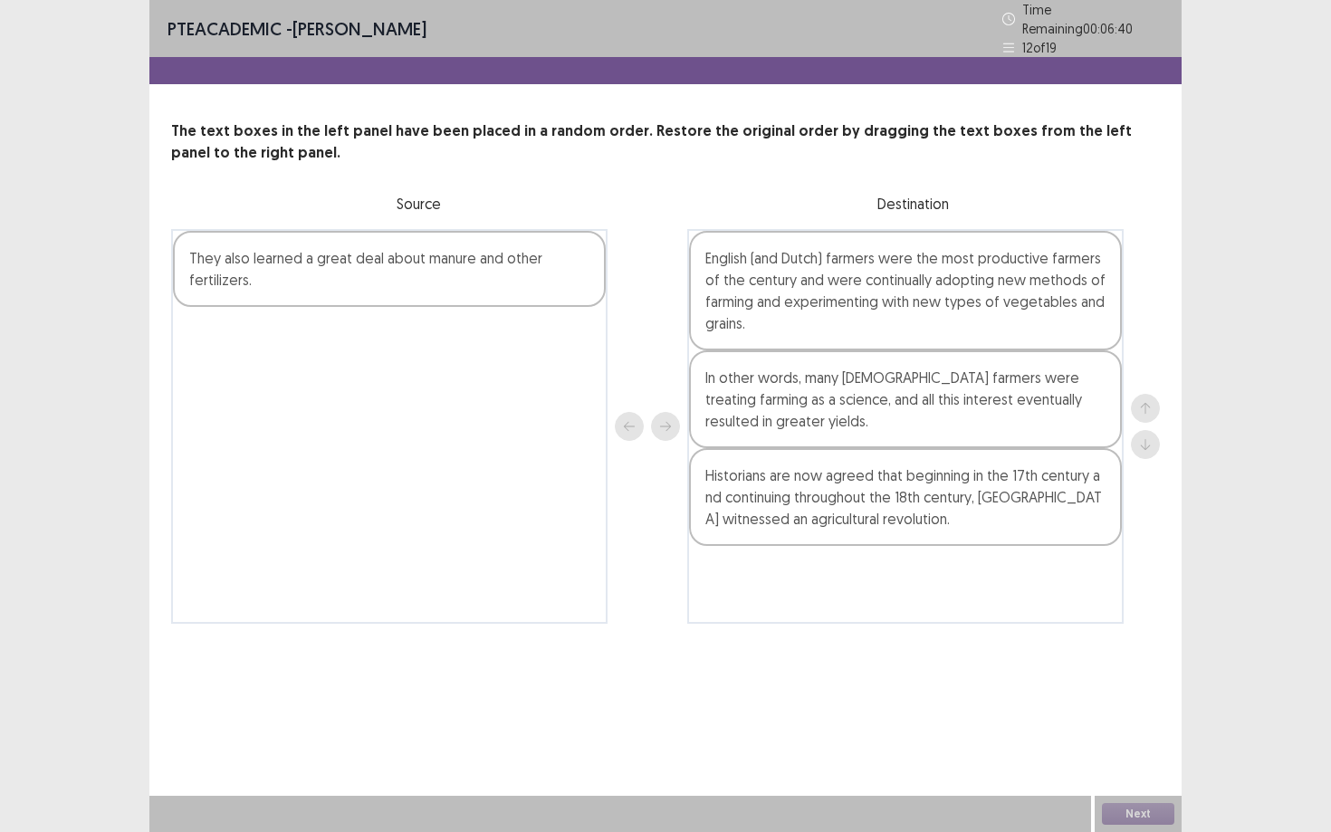
drag, startPoint x: 457, startPoint y: 267, endPoint x: 731, endPoint y: 443, distance: 325.6
click at [731, 443] on div "They also learned a great deal about manure and other fertilizers. English (and…" at bounding box center [665, 426] width 988 height 395
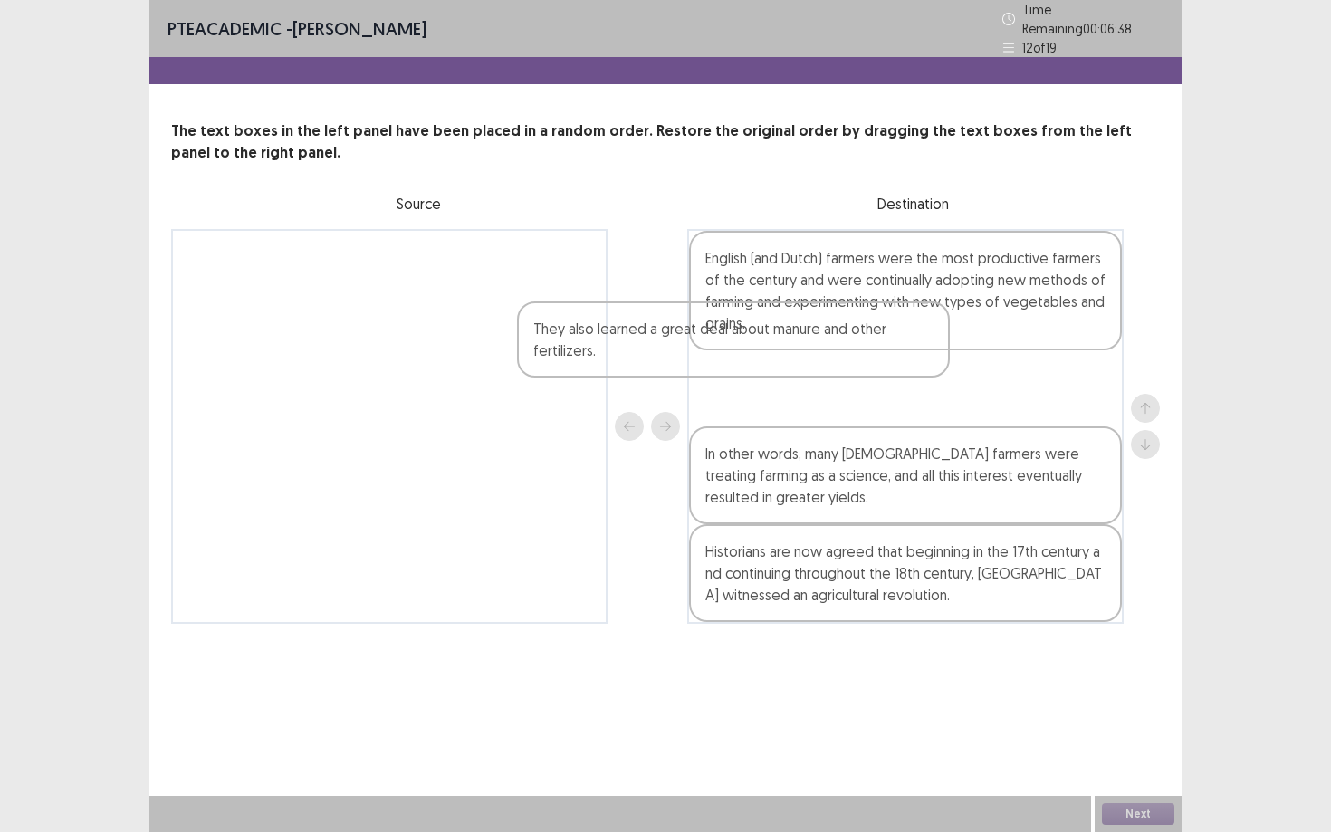
drag, startPoint x: 481, startPoint y: 254, endPoint x: 974, endPoint y: 376, distance: 508.0
click at [974, 377] on div "They also learned a great deal about manure and other fertilizers. English (and…" at bounding box center [665, 426] width 988 height 395
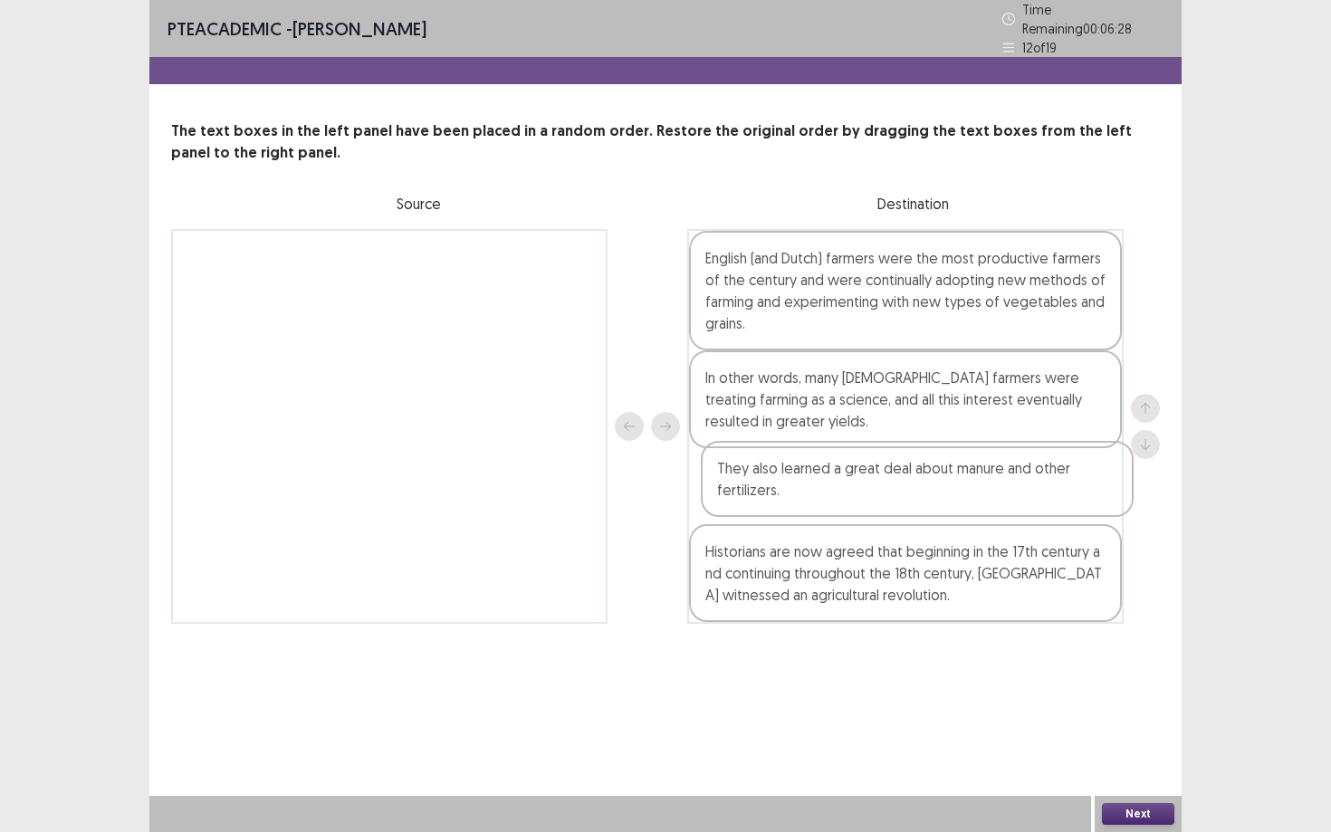
drag, startPoint x: 829, startPoint y: 383, endPoint x: 868, endPoint y: 509, distance: 131.7
click at [842, 483] on div "English (and Dutch) farmers were the most productive farmers of the century and…" at bounding box center [905, 426] width 436 height 395
click at [1133, 816] on button "Next" at bounding box center [1138, 814] width 72 height 22
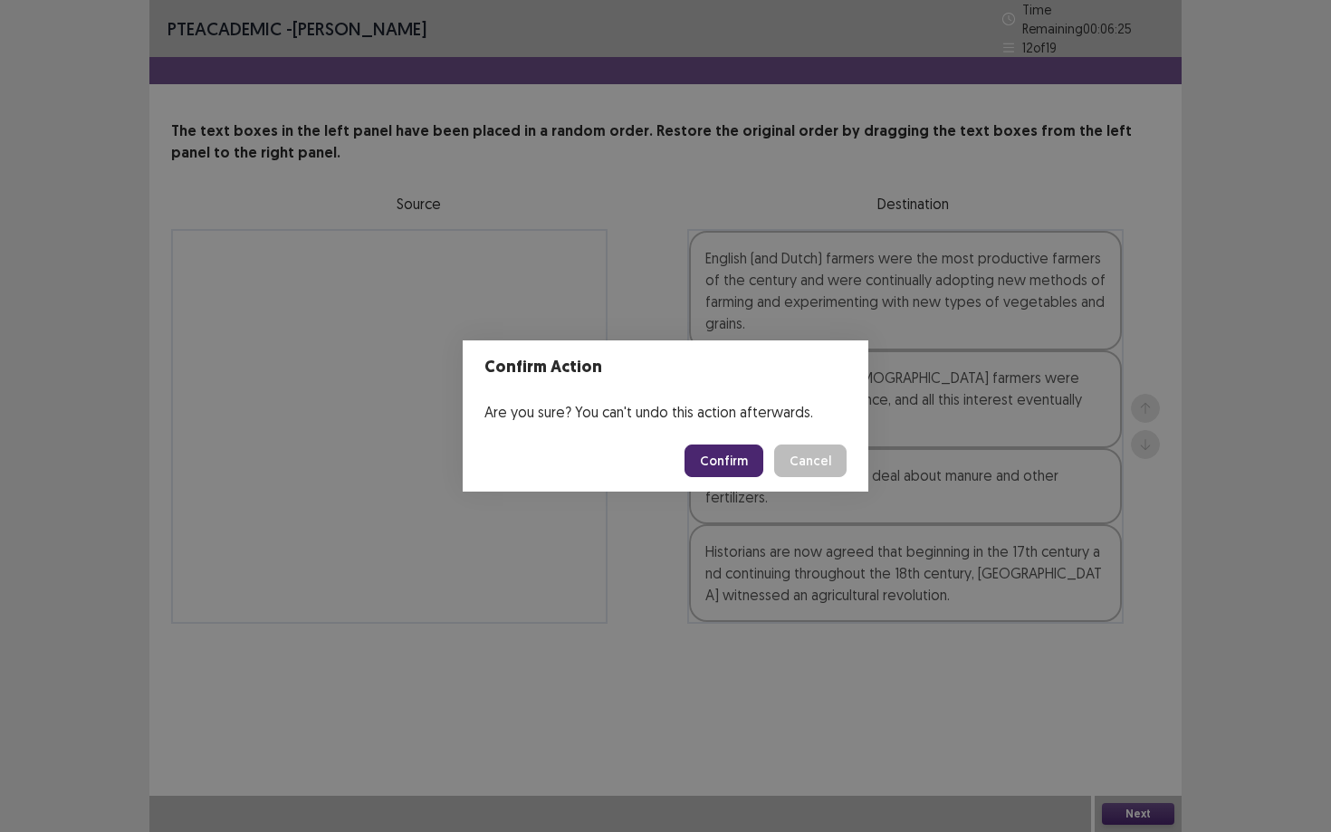
click at [748, 472] on button "Confirm" at bounding box center [723, 460] width 79 height 33
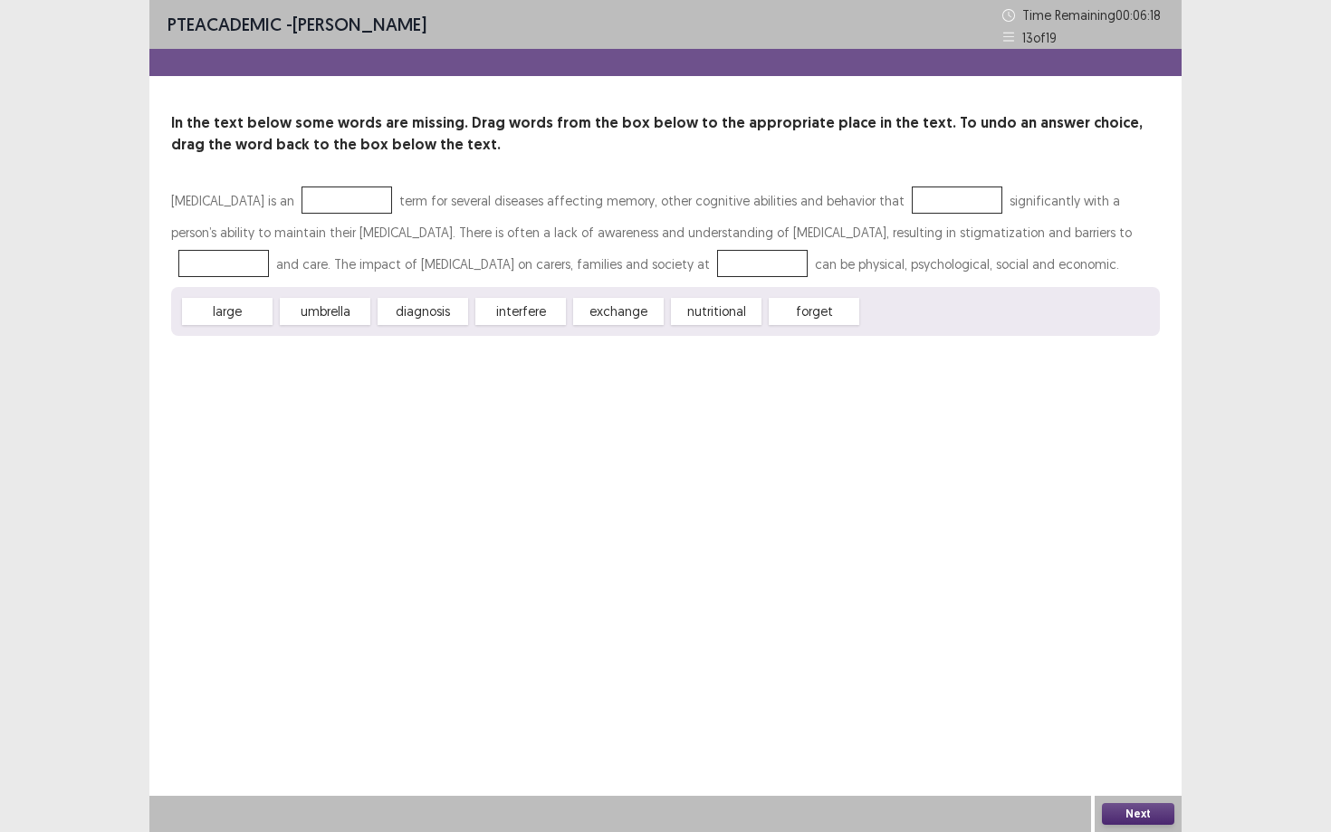
drag, startPoint x: 448, startPoint y: 315, endPoint x: 393, endPoint y: 285, distance: 62.8
click at [392, 279] on div "[MEDICAL_DATA] is an term for several diseases affecting memory, other cognitiv…" at bounding box center [665, 260] width 988 height 151
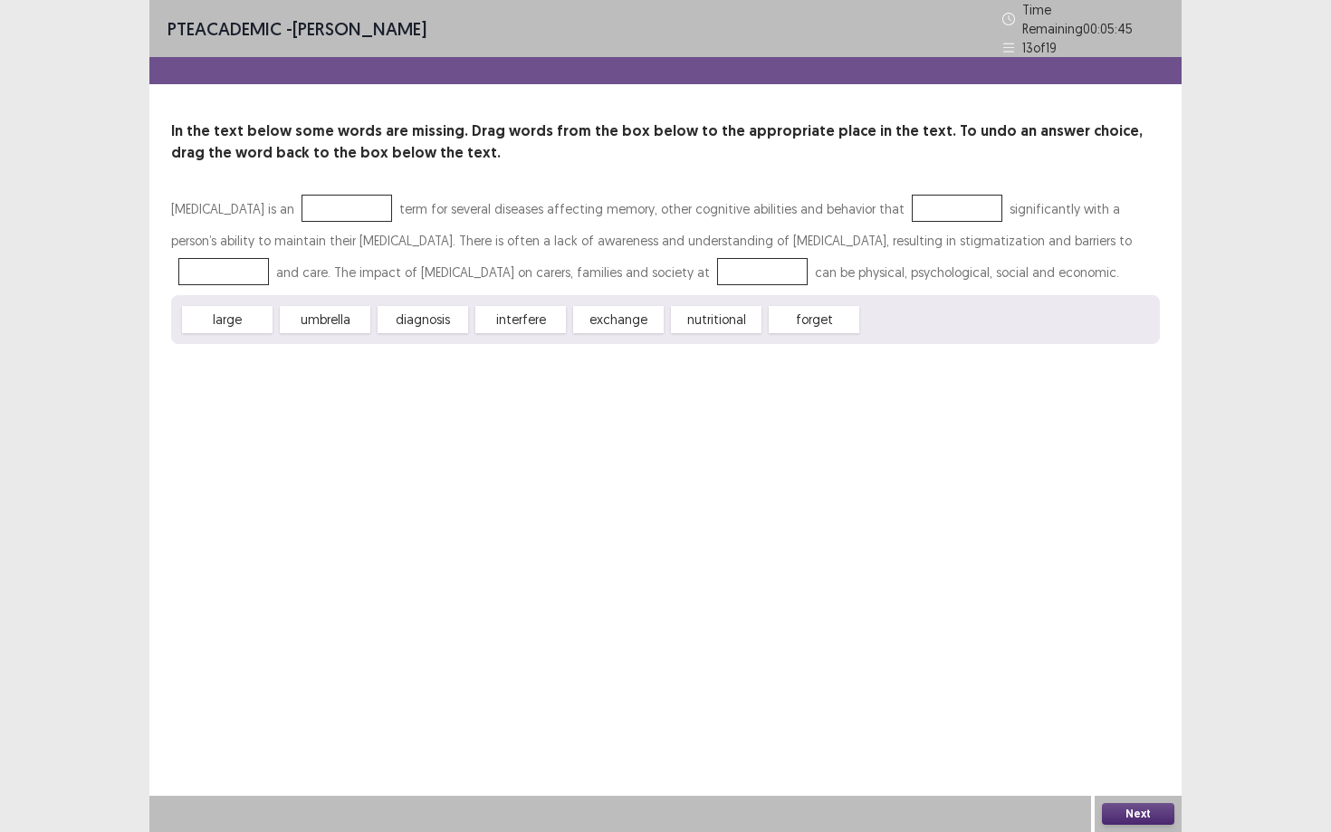
drag, startPoint x: 244, startPoint y: 309, endPoint x: 239, endPoint y: 293, distance: 16.3
click at [238, 295] on div "large umbrella diagnosis interfere exchange nutritional forget" at bounding box center [665, 319] width 988 height 49
drag, startPoint x: 241, startPoint y: 316, endPoint x: 248, endPoint y: 303, distance: 14.6
click at [249, 306] on div "large" at bounding box center [227, 319] width 91 height 27
click at [246, 306] on div "large" at bounding box center [227, 319] width 91 height 27
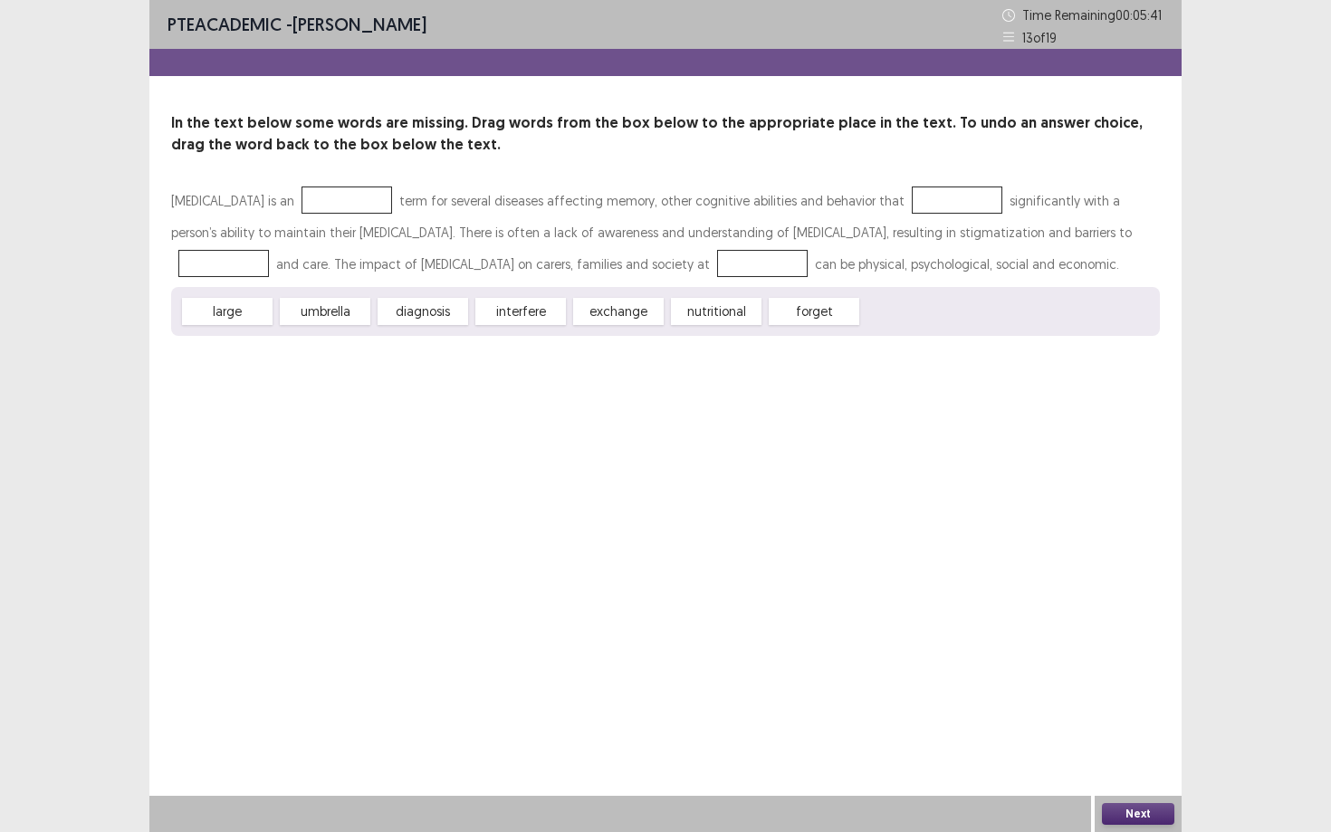
drag, startPoint x: 242, startPoint y: 314, endPoint x: 309, endPoint y: 205, distance: 128.4
click at [309, 205] on div "[MEDICAL_DATA] is an term for several diseases affecting memory, other cognitiv…" at bounding box center [665, 260] width 988 height 151
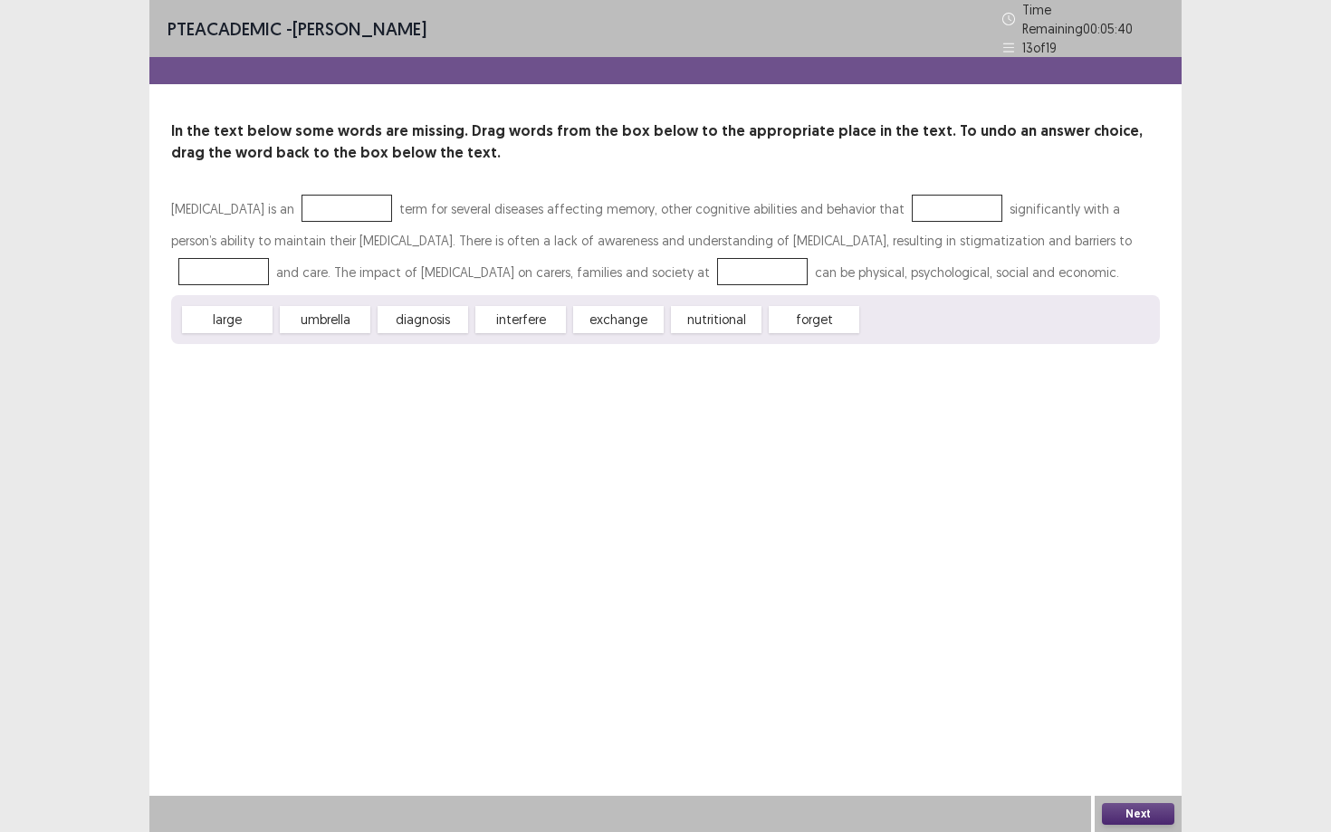
drag, startPoint x: 231, startPoint y: 319, endPoint x: 264, endPoint y: 300, distance: 38.1
click at [265, 295] on div "large umbrella diagnosis interfere exchange nutritional forget" at bounding box center [665, 319] width 988 height 49
click at [256, 314] on div "large" at bounding box center [227, 319] width 91 height 27
drag, startPoint x: 318, startPoint y: 318, endPoint x: 310, endPoint y: 158, distance: 159.5
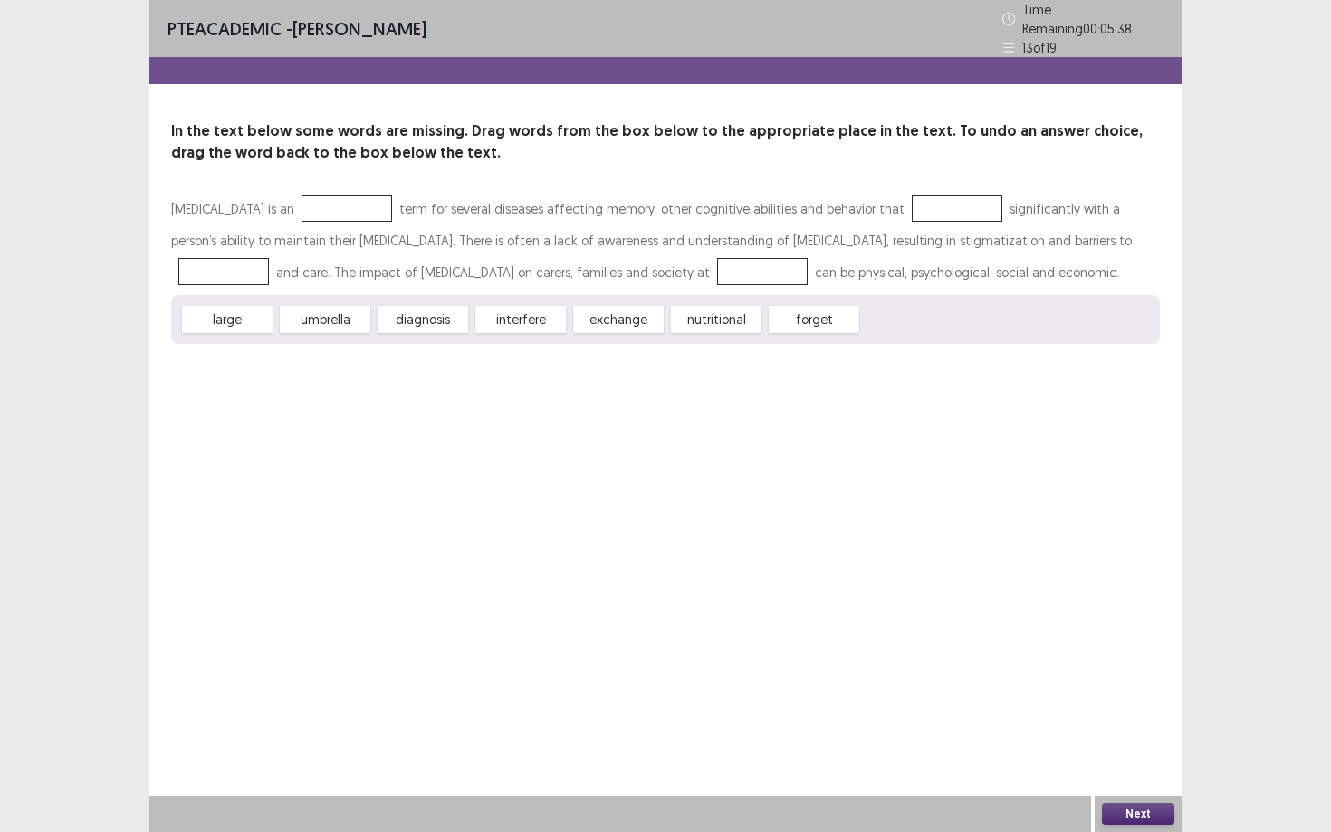
click at [310, 158] on div "In the text below some words are missing. Drag words from the box below to the …" at bounding box center [665, 232] width 1032 height 224
drag, startPoint x: 237, startPoint y: 311, endPoint x: 279, endPoint y: 201, distance: 118.0
click at [279, 201] on div "[MEDICAL_DATA] is an term for several diseases affecting memory, other cognitiv…" at bounding box center [665, 268] width 988 height 151
click at [235, 257] on div "[MEDICAL_DATA] is an term for several diseases affecting memory, other cognitiv…" at bounding box center [665, 240] width 988 height 95
drag, startPoint x: 243, startPoint y: 315, endPoint x: 365, endPoint y: 268, distance: 130.9
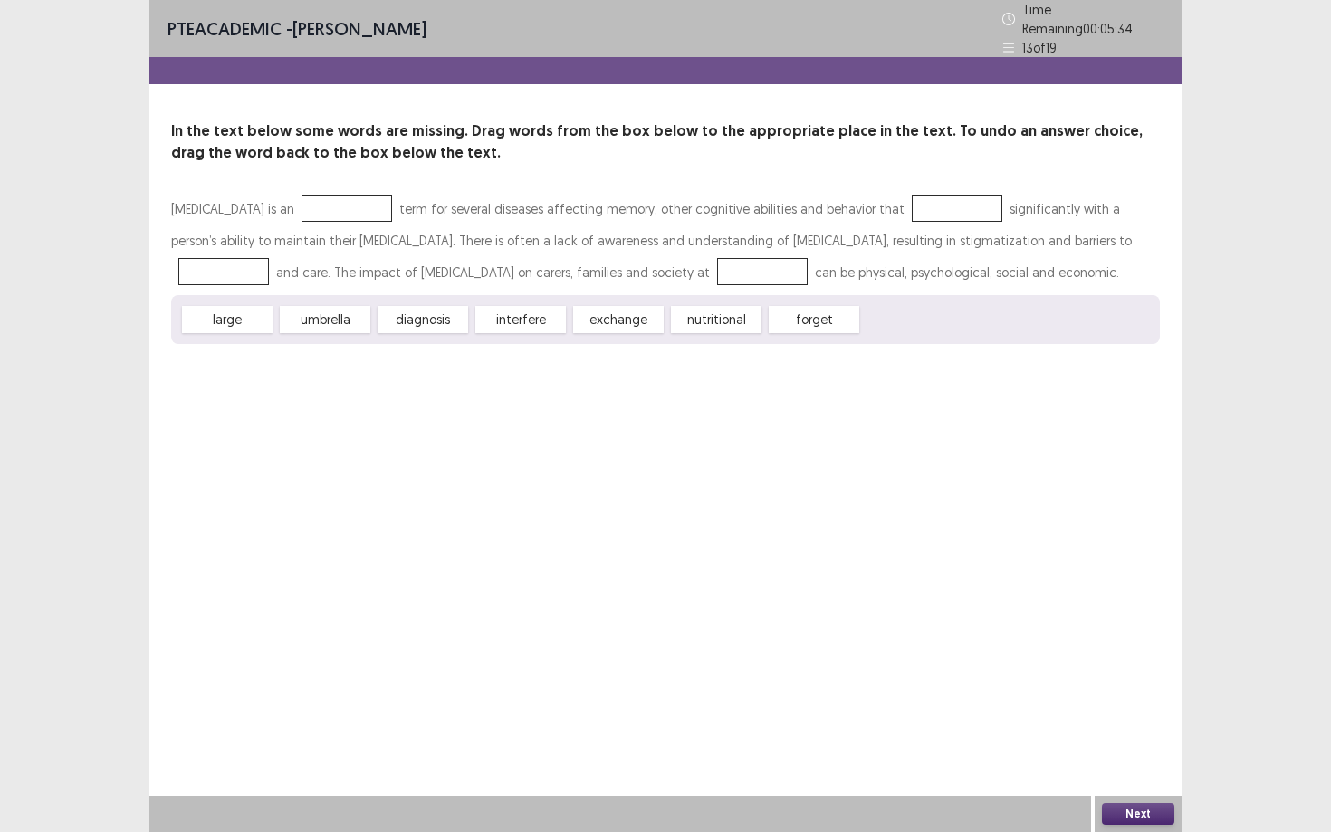
click at [364, 263] on div "[MEDICAL_DATA] is an term for several diseases affecting memory, other cognitiv…" at bounding box center [665, 268] width 988 height 151
drag, startPoint x: 331, startPoint y: 313, endPoint x: 402, endPoint y: 263, distance: 86.4
click at [399, 263] on div "[MEDICAL_DATA] is an term for several diseases affecting memory, other cognitiv…" at bounding box center [665, 268] width 988 height 151
drag, startPoint x: 505, startPoint y: 304, endPoint x: 520, endPoint y: 317, distance: 19.9
click at [520, 317] on div "interfere" at bounding box center [520, 319] width 91 height 27
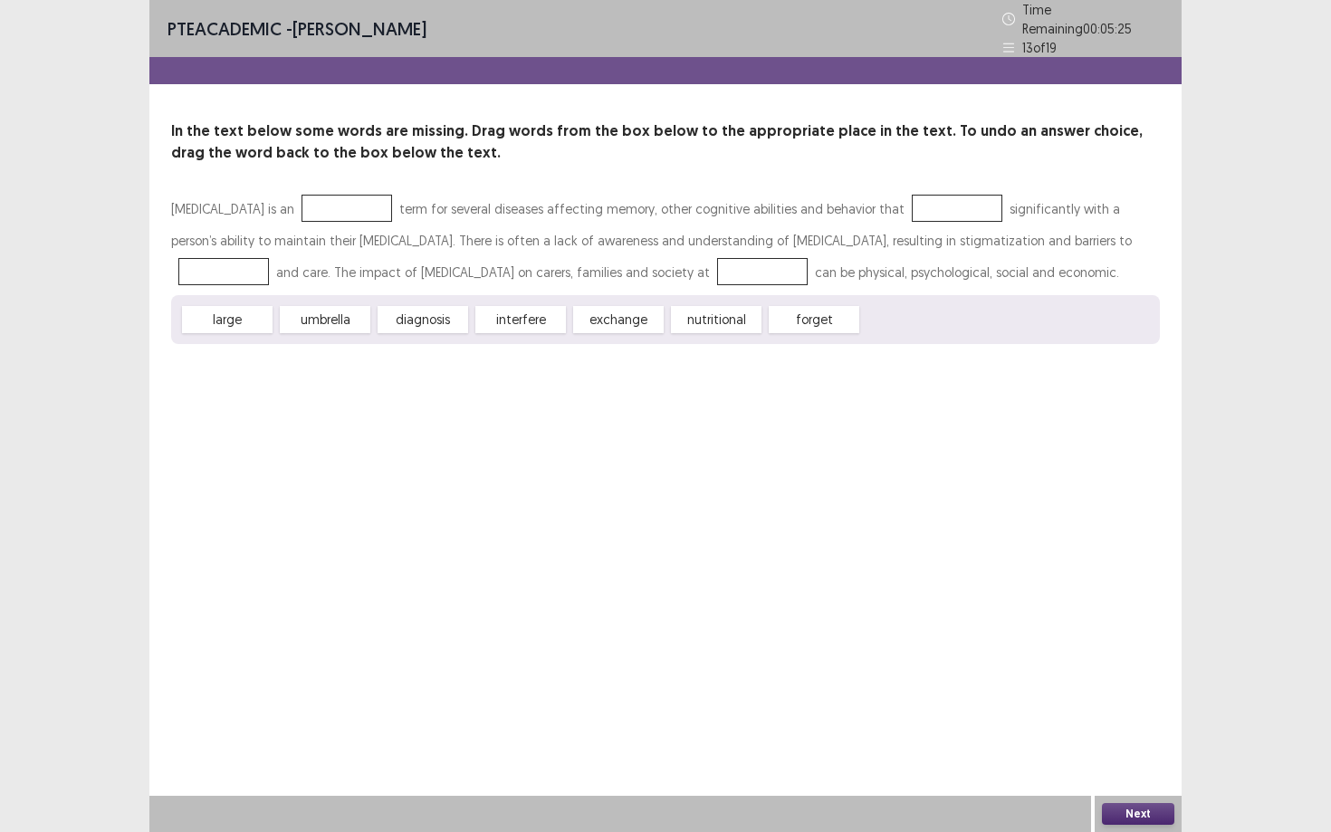
drag, startPoint x: 520, startPoint y: 317, endPoint x: 691, endPoint y: 221, distance: 195.3
click at [694, 221] on div "[MEDICAL_DATA] is an term for several diseases affecting memory, other cognitiv…" at bounding box center [665, 268] width 988 height 151
click at [541, 310] on div "interfere" at bounding box center [520, 319] width 91 height 27
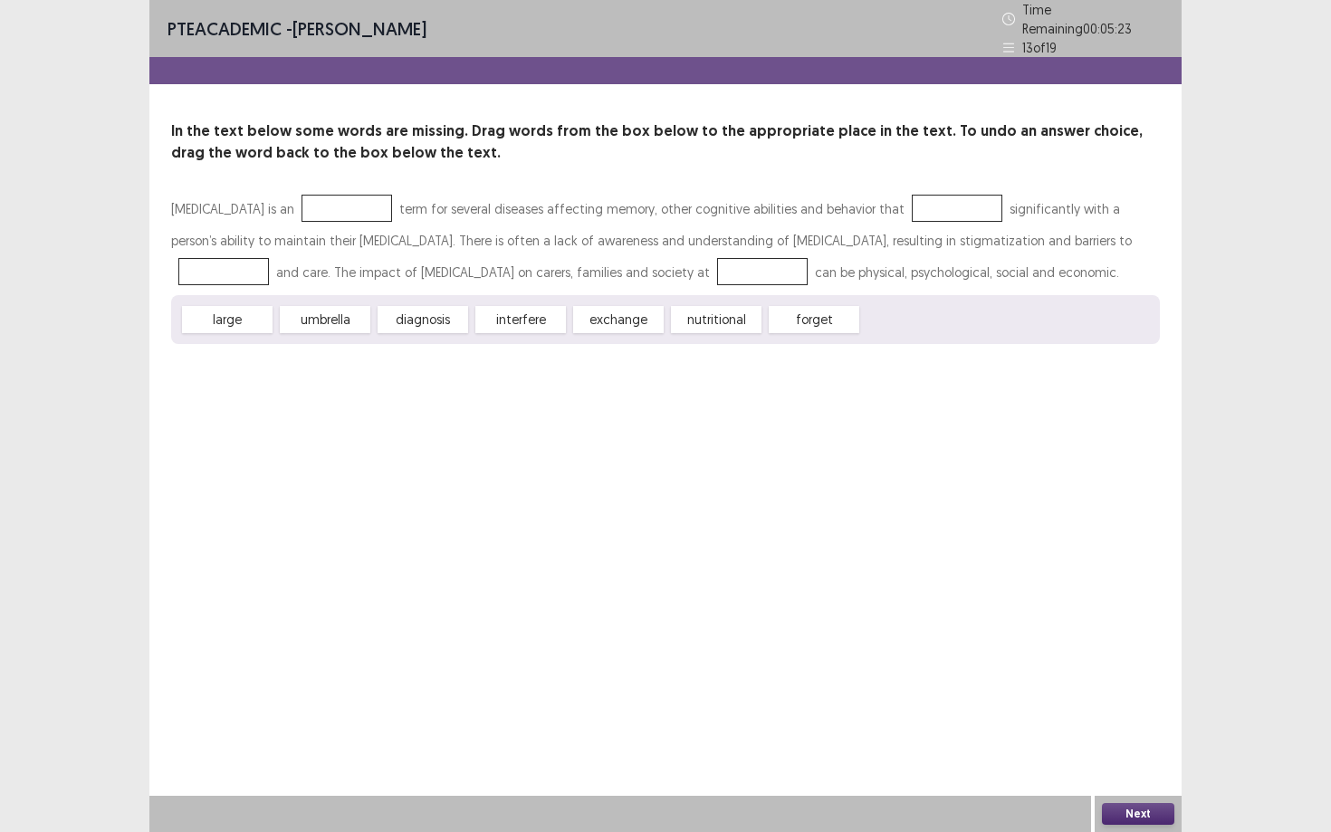
drag, startPoint x: 541, startPoint y: 310, endPoint x: 396, endPoint y: 322, distance: 145.4
click at [397, 322] on div "large umbrella diagnosis interfere exchange nutritional forget" at bounding box center [665, 319] width 988 height 49
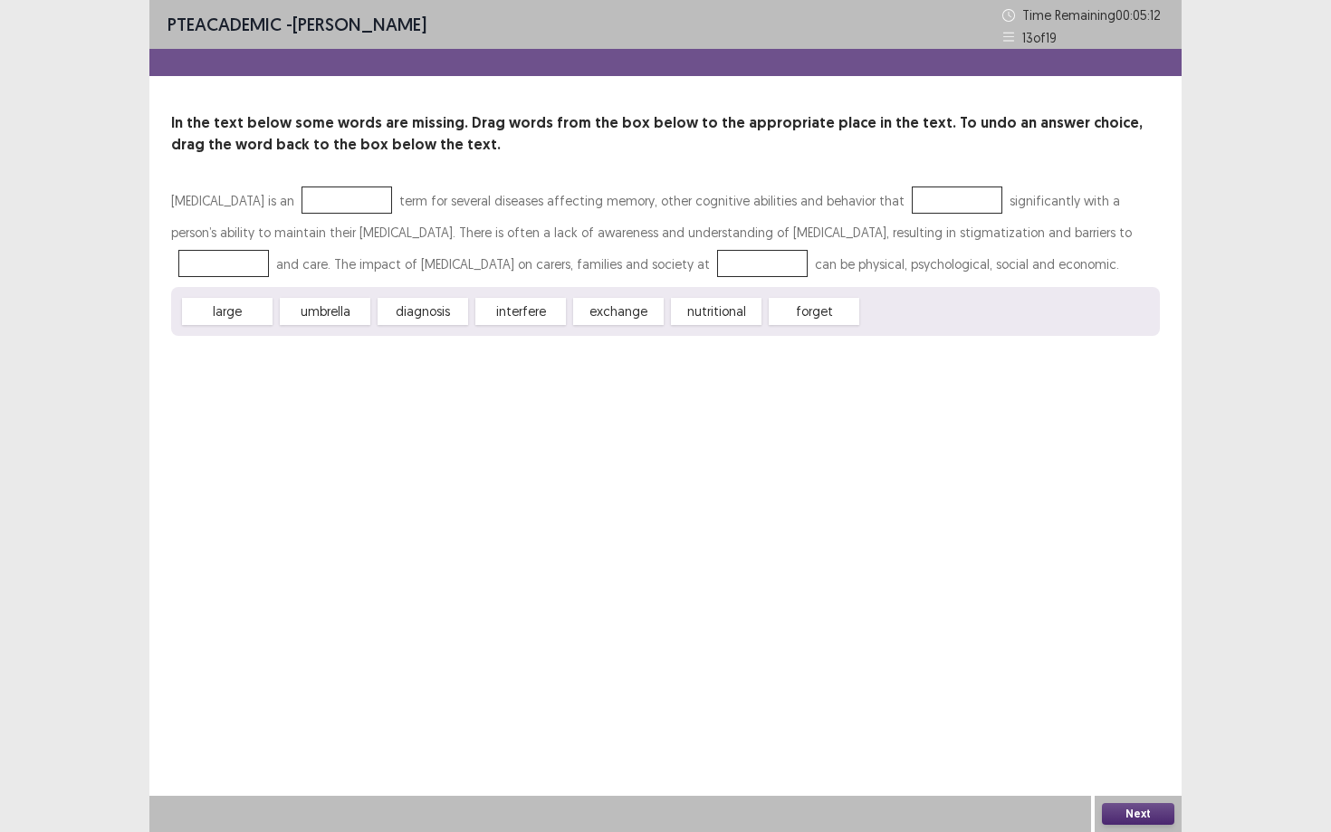
drag, startPoint x: 320, startPoint y: 306, endPoint x: 358, endPoint y: 49, distance: 260.0
click at [359, 0] on html "PTE academic - [PERSON_NAME] Time Remaining 00 : 05 : 12 13 of 19 In the text b…" at bounding box center [665, 416] width 1331 height 832
drag, startPoint x: 552, startPoint y: 316, endPoint x: 625, endPoint y: 135, distance: 195.0
click at [625, 135] on div "In the text below some words are missing. Drag words from the box below to the …" at bounding box center [665, 224] width 1032 height 224
drag, startPoint x: 617, startPoint y: 152, endPoint x: 525, endPoint y: 234, distance: 123.1
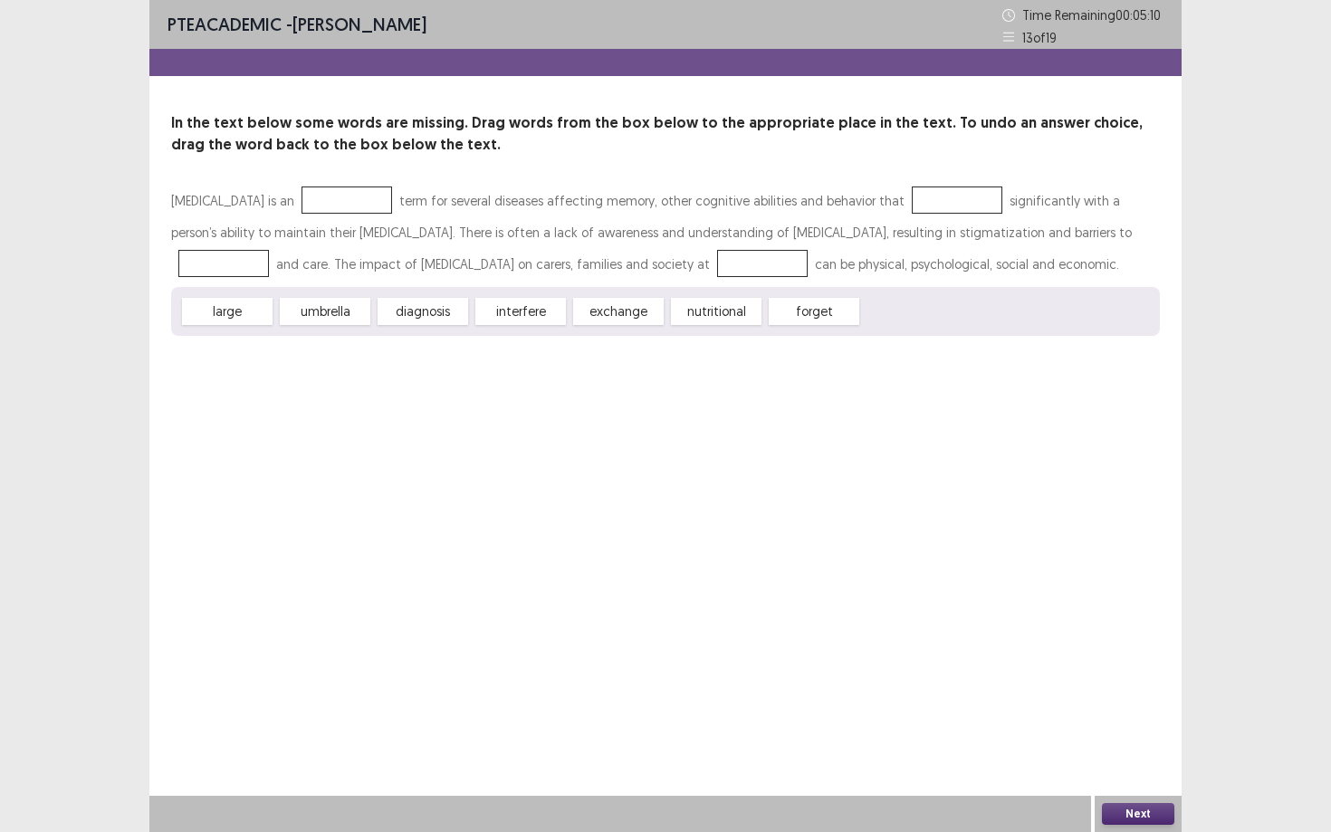
click at [526, 229] on div "In the text below some words are missing. Drag words from the box below to the …" at bounding box center [665, 224] width 1032 height 224
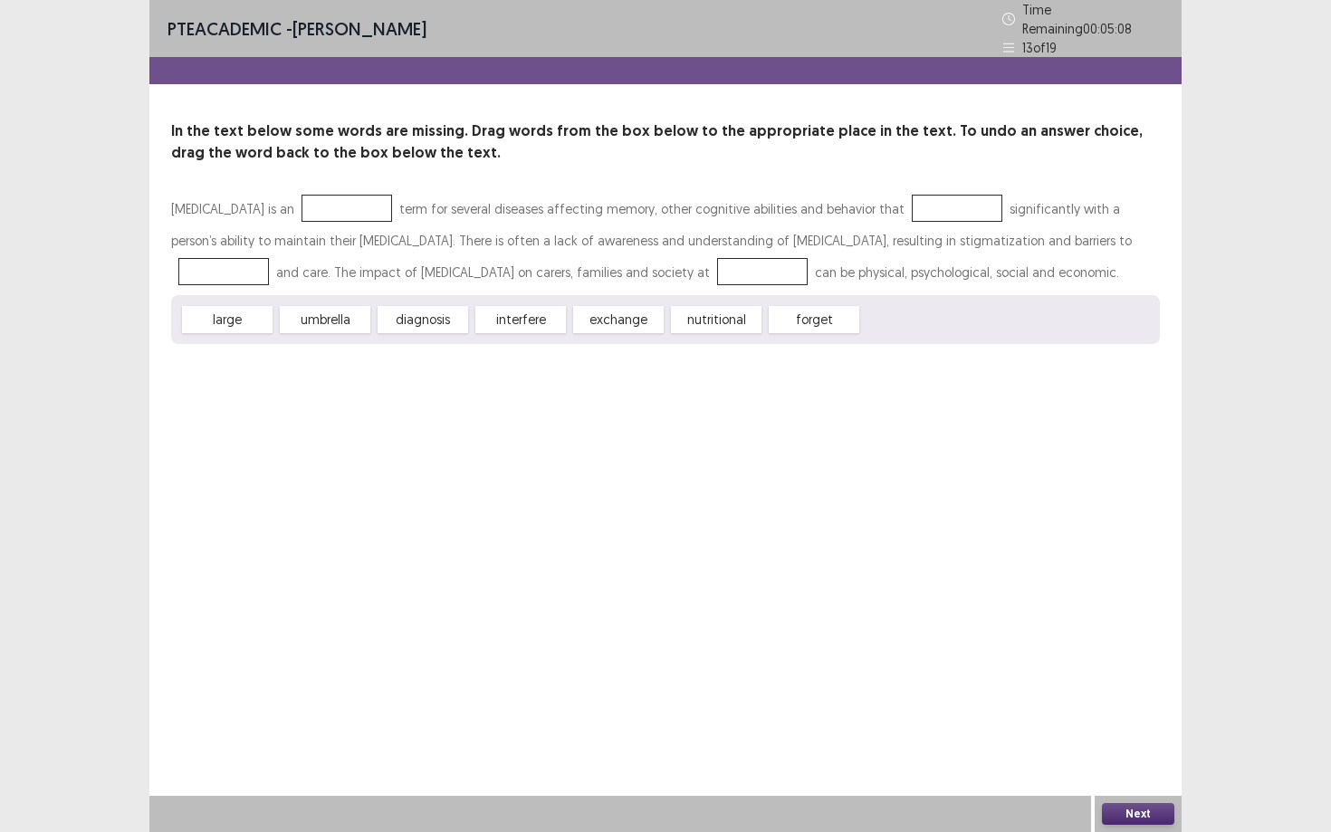
drag, startPoint x: 234, startPoint y: 310, endPoint x: 301, endPoint y: 209, distance: 121.5
click at [301, 205] on div "[MEDICAL_DATA] is an term for several diseases affecting memory, other cognitiv…" at bounding box center [665, 268] width 988 height 151
drag, startPoint x: 232, startPoint y: 315, endPoint x: 320, endPoint y: 195, distance: 149.5
click at [320, 195] on div "[MEDICAL_DATA] is an term for several diseases affecting memory, other cognitiv…" at bounding box center [665, 268] width 988 height 151
drag, startPoint x: 225, startPoint y: 315, endPoint x: 304, endPoint y: 175, distance: 160.9
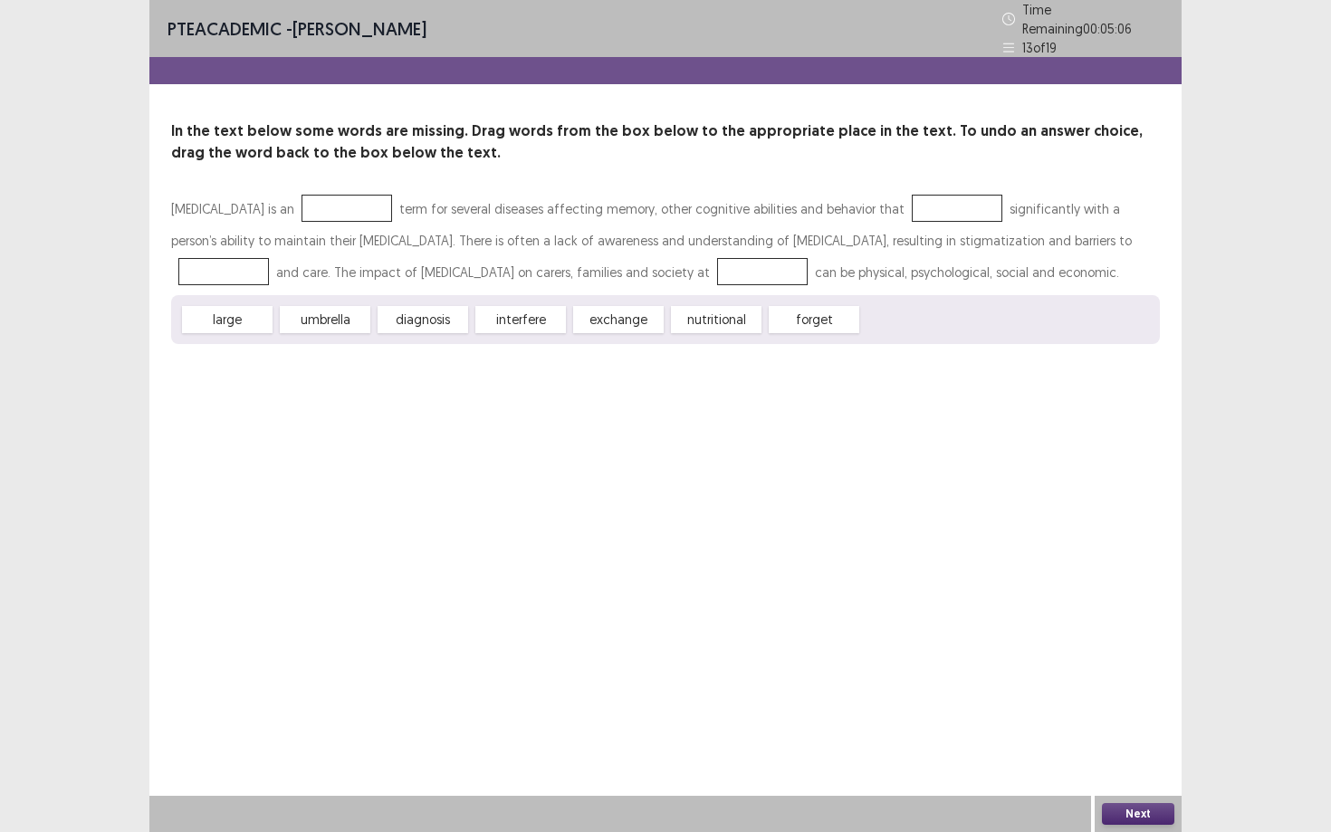
click at [304, 175] on div "In the text below some words are missing. Drag words from the box below to the …" at bounding box center [665, 232] width 1032 height 224
drag, startPoint x: 230, startPoint y: 313, endPoint x: 284, endPoint y: 205, distance: 121.4
click at [284, 205] on div "[MEDICAL_DATA] is an term for several diseases affecting memory, other cognitiv…" at bounding box center [665, 268] width 988 height 151
click at [301, 205] on div at bounding box center [346, 208] width 91 height 27
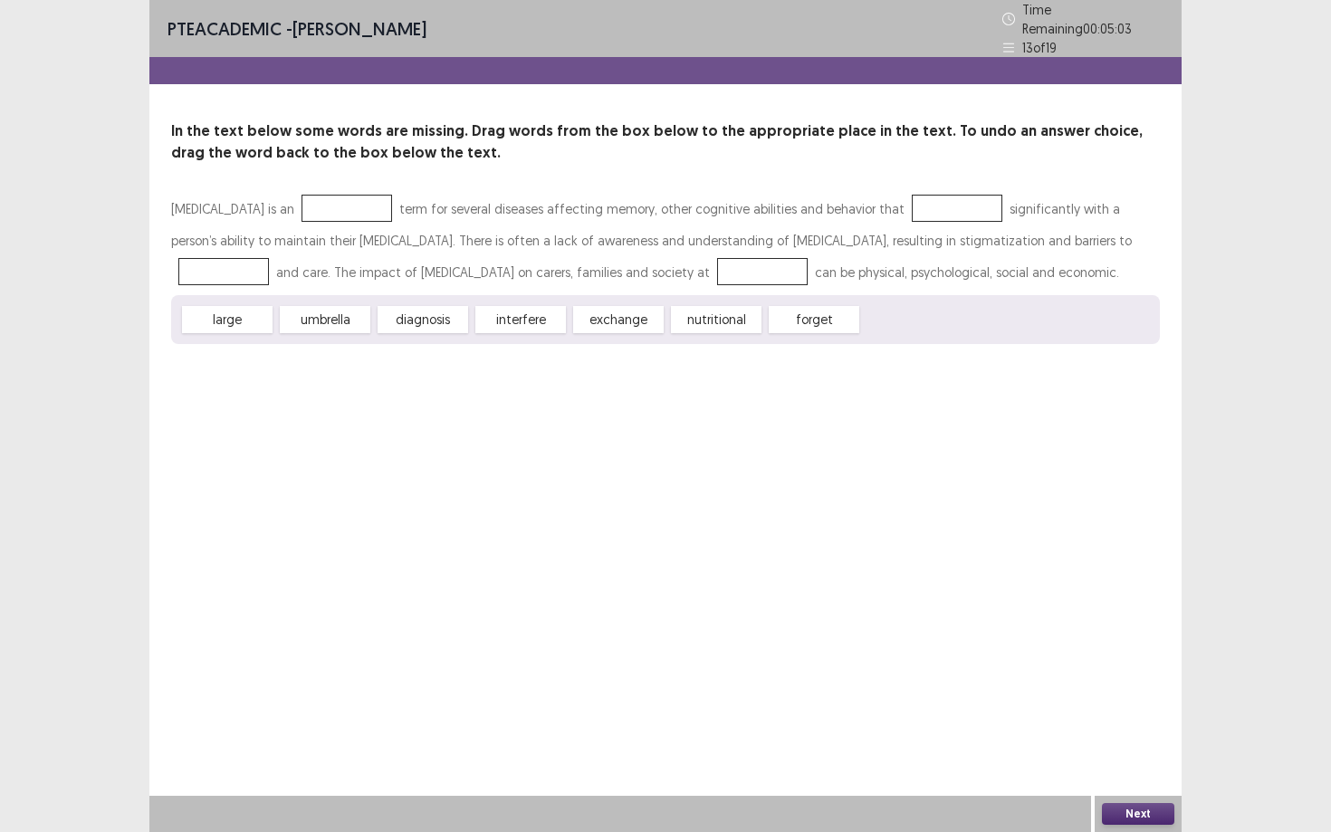
drag, startPoint x: 318, startPoint y: 306, endPoint x: 297, endPoint y: 197, distance: 110.6
click at [297, 197] on div "[MEDICAL_DATA] is an term for several diseases affecting memory, other cognitiv…" at bounding box center [665, 268] width 988 height 151
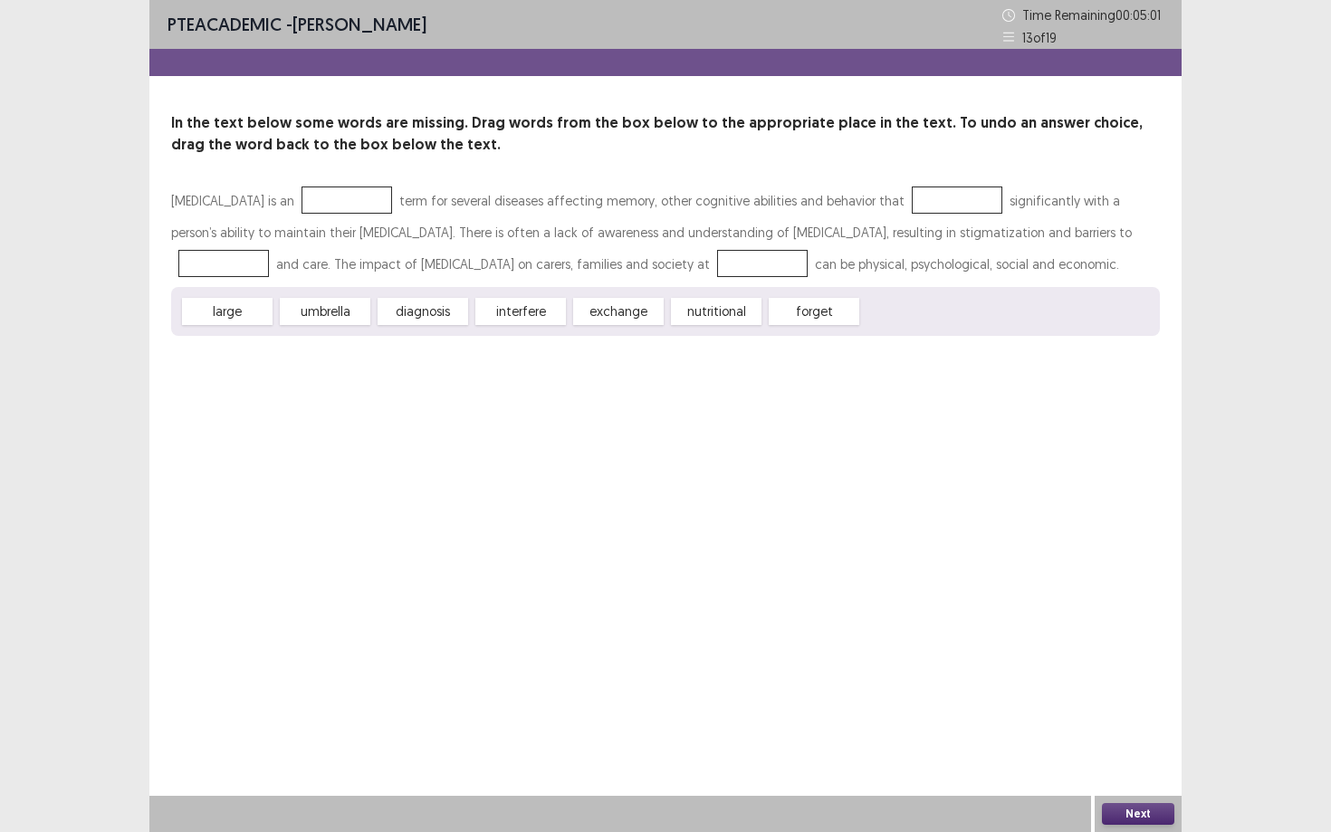
drag, startPoint x: 315, startPoint y: 313, endPoint x: 277, endPoint y: 207, distance: 112.5
click at [277, 207] on div "[MEDICAL_DATA] is an term for several diseases affecting memory, other cognitiv…" at bounding box center [665, 260] width 988 height 151
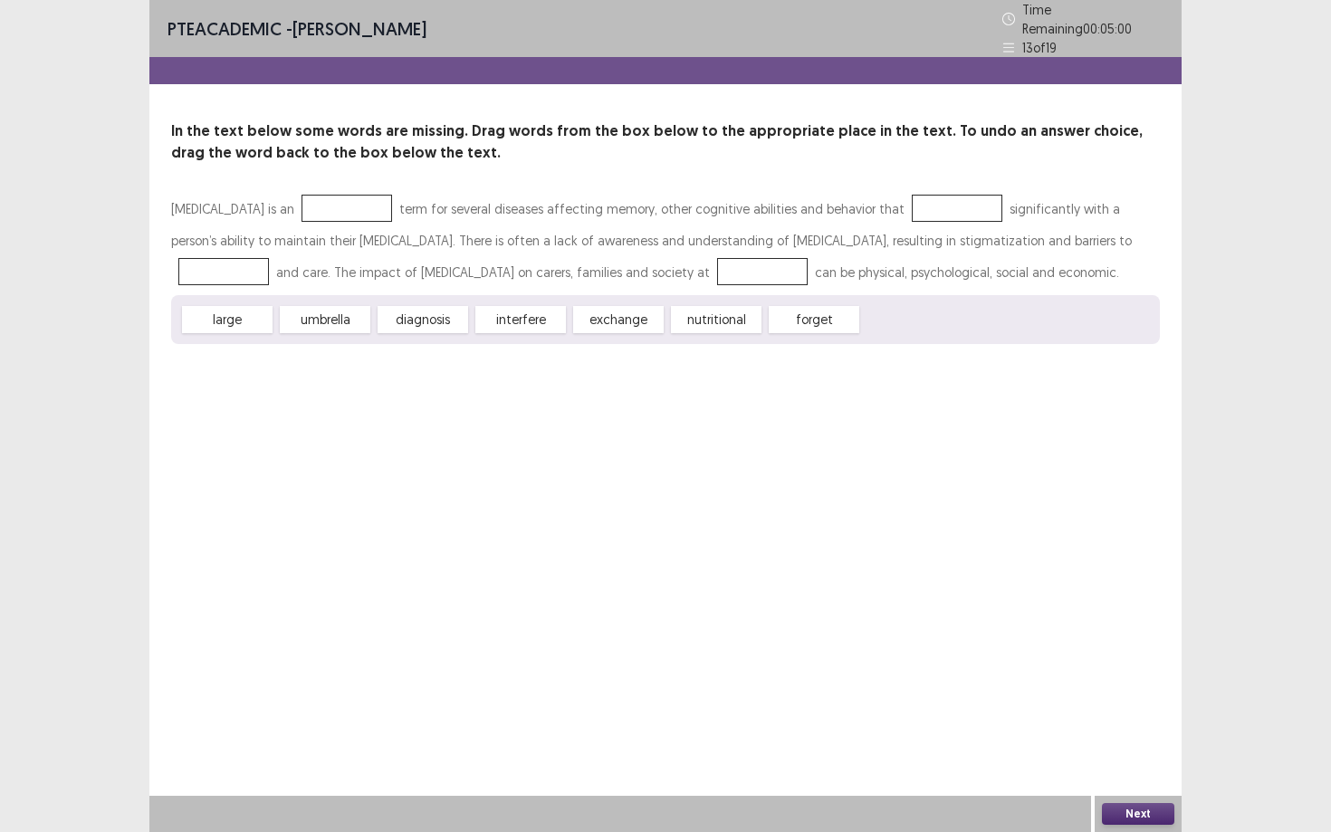
drag, startPoint x: 530, startPoint y: 313, endPoint x: 741, endPoint y: 294, distance: 211.7
click at [557, 260] on div "[MEDICAL_DATA] is an term for several diseases affecting memory, other cognitiv…" at bounding box center [665, 268] width 988 height 151
drag, startPoint x: 806, startPoint y: 318, endPoint x: 1006, endPoint y: 235, distance: 215.5
click at [1022, 228] on div "[MEDICAL_DATA] is an term for several diseases affecting memory, other cognitiv…" at bounding box center [665, 268] width 988 height 151
drag, startPoint x: 825, startPoint y: 311, endPoint x: 889, endPoint y: 144, distance: 179.4
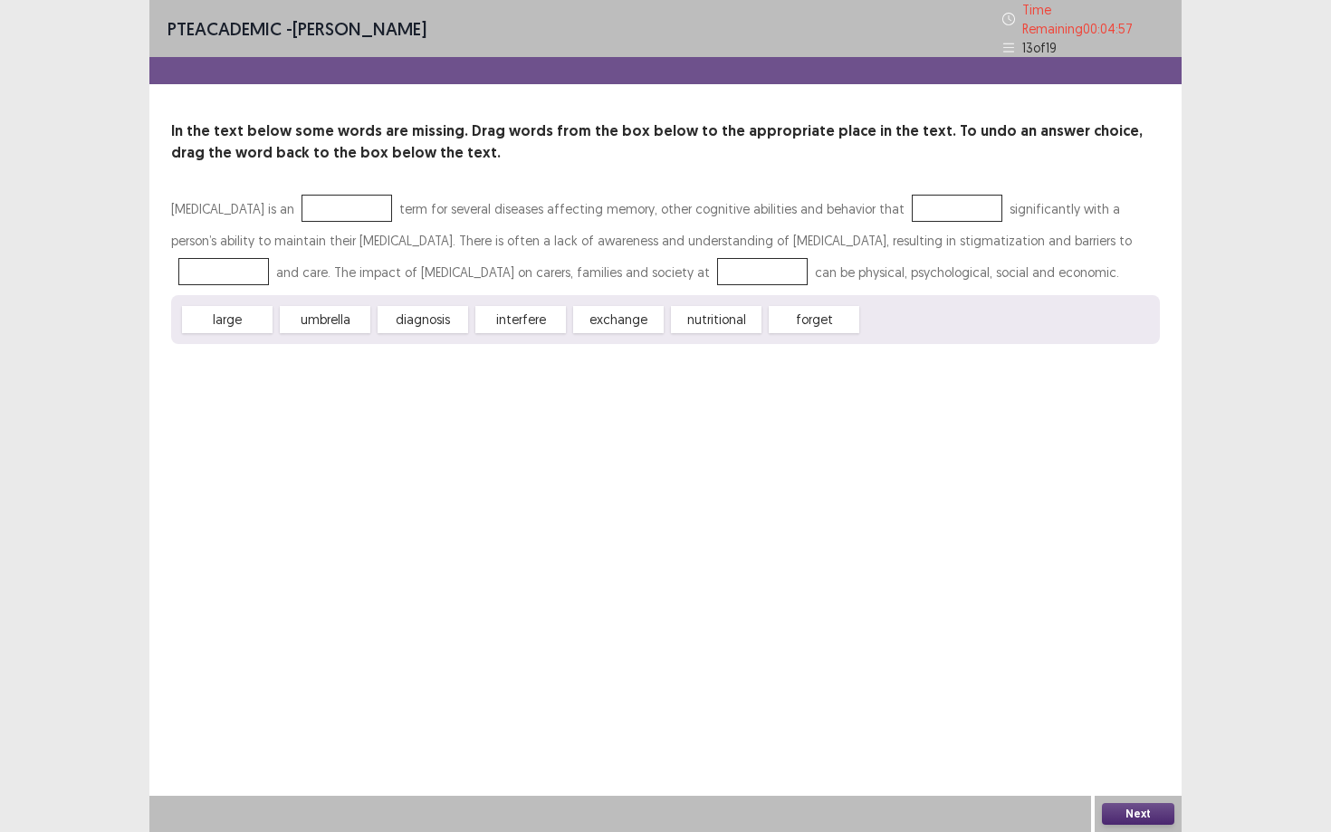
click at [889, 144] on div "In the text below some words are missing. Drag words from the box below to the …" at bounding box center [665, 232] width 1032 height 224
click at [911, 205] on div at bounding box center [956, 208] width 91 height 27
drag, startPoint x: 832, startPoint y: 308, endPoint x: 929, endPoint y: 205, distance: 140.9
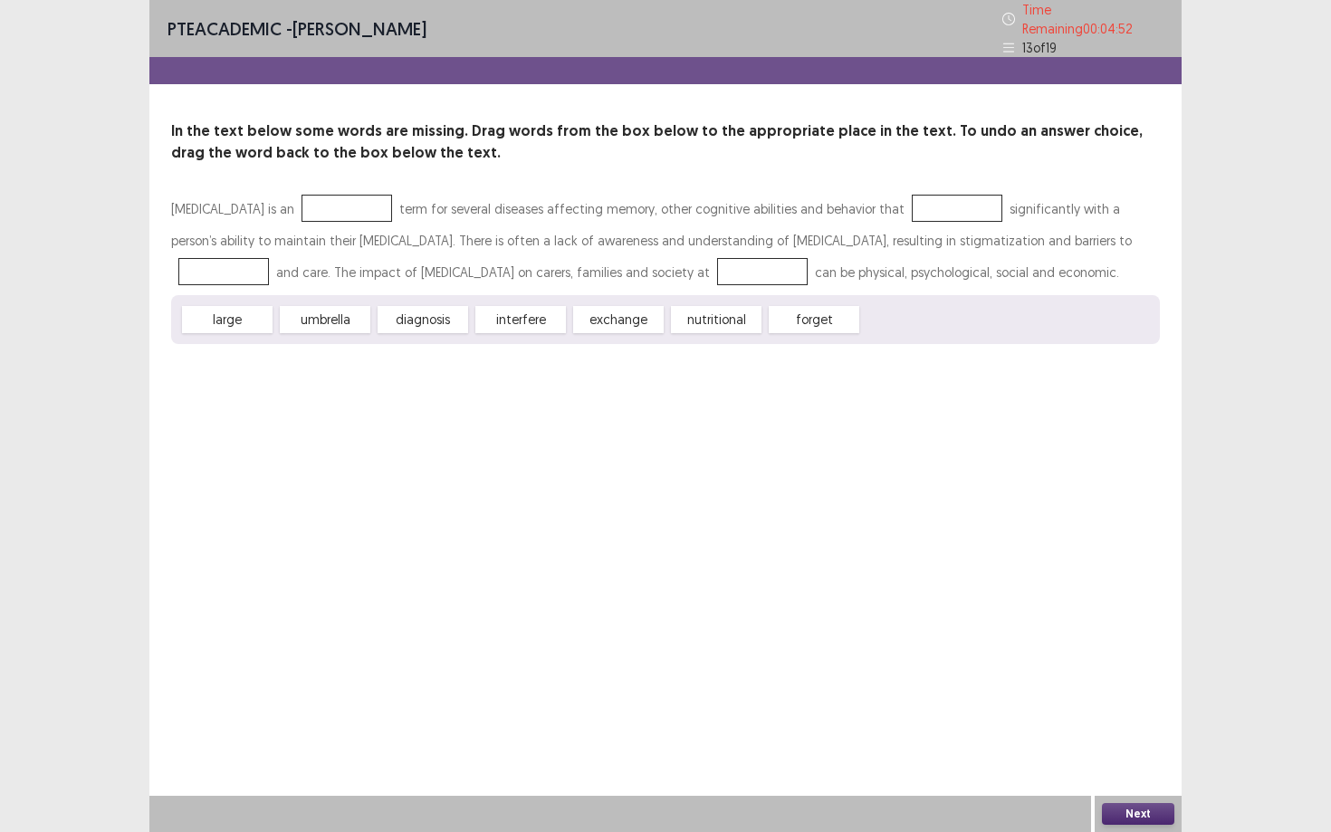
click at [934, 205] on div "[MEDICAL_DATA] is an term for several diseases affecting memory, other cognitiv…" at bounding box center [665, 268] width 988 height 151
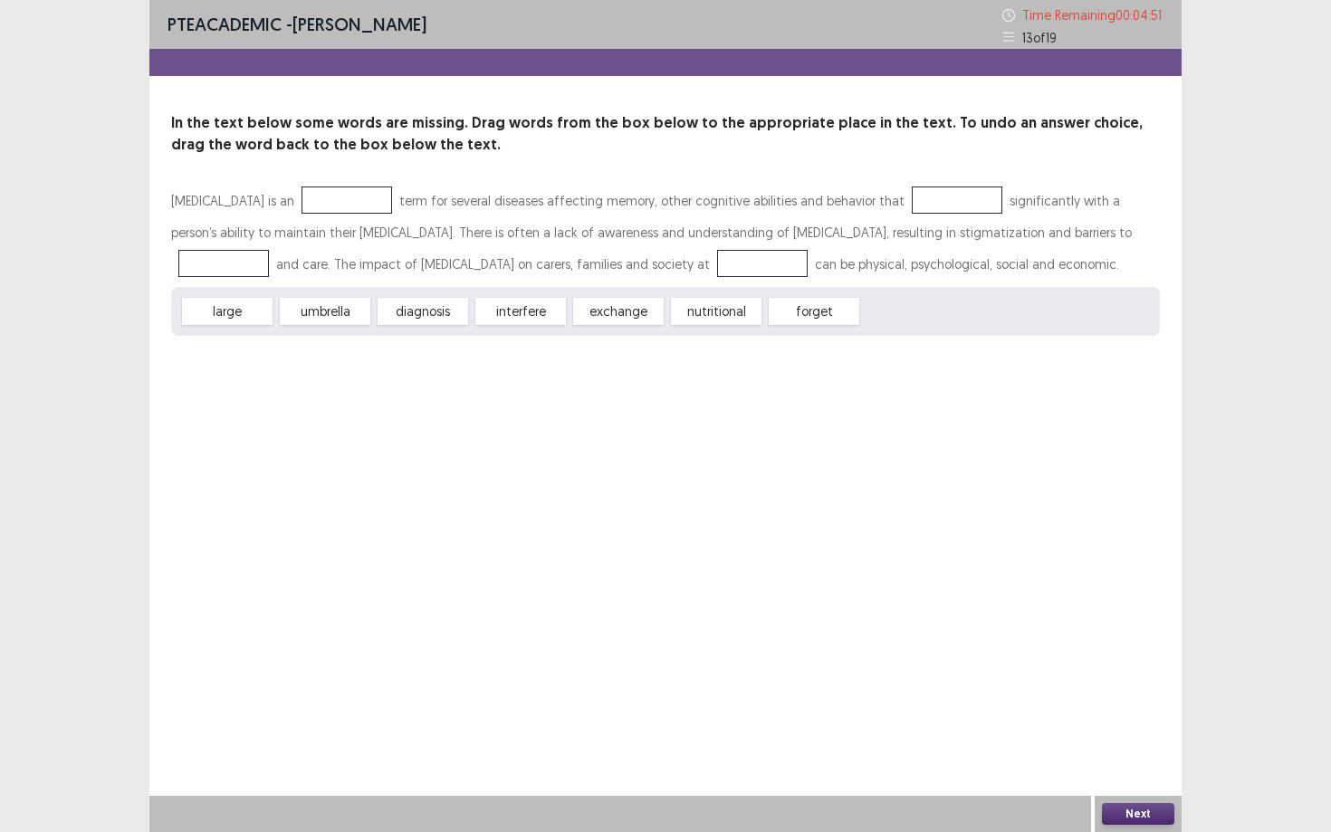
drag, startPoint x: 485, startPoint y: 192, endPoint x: 434, endPoint y: 198, distance: 52.0
click at [453, 196] on div "[MEDICAL_DATA] is an term for several diseases affecting memory, other cognitiv…" at bounding box center [665, 232] width 988 height 95
drag, startPoint x: 228, startPoint y: 310, endPoint x: 318, endPoint y: 190, distance: 150.1
click at [318, 190] on div "Dementia is an term for several diseases affecting memory, other cognitive abil…" at bounding box center [665, 260] width 988 height 151
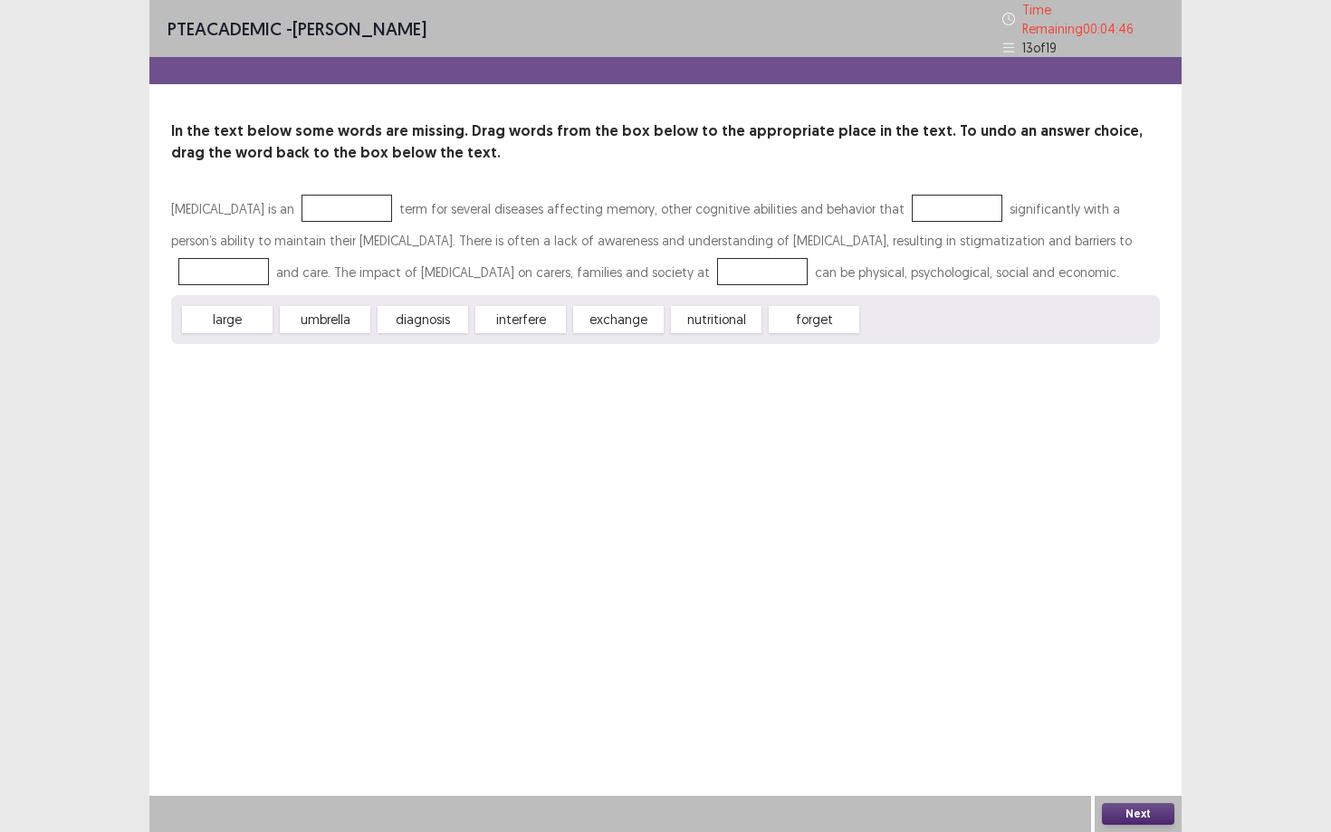
drag, startPoint x: 324, startPoint y: 316, endPoint x: 330, endPoint y: 178, distance: 137.7
click at [330, 178] on div "In the text below some words are missing. Drag words from the box below to the …" at bounding box center [665, 232] width 1032 height 224
drag, startPoint x: 253, startPoint y: 313, endPoint x: 149, endPoint y: 373, distance: 119.2
click at [250, 232] on div "Dementia is an term for several diseases affecting memory, other cognitive abil…" at bounding box center [665, 268] width 988 height 151
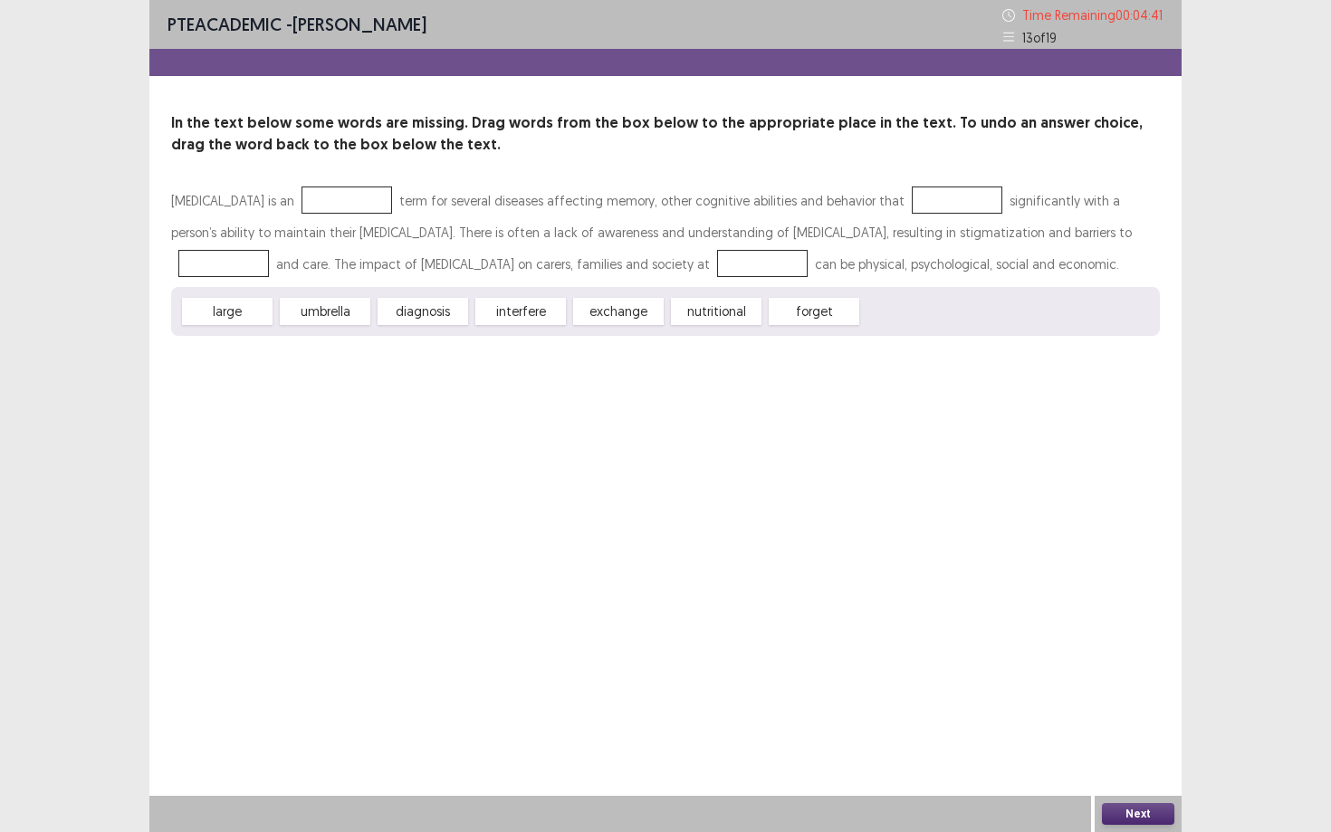
drag, startPoint x: 210, startPoint y: 310, endPoint x: 310, endPoint y: 245, distance: 118.5
click at [309, 245] on div "Dementia is an term for several diseases affecting memory, other cognitive abil…" at bounding box center [665, 260] width 988 height 151
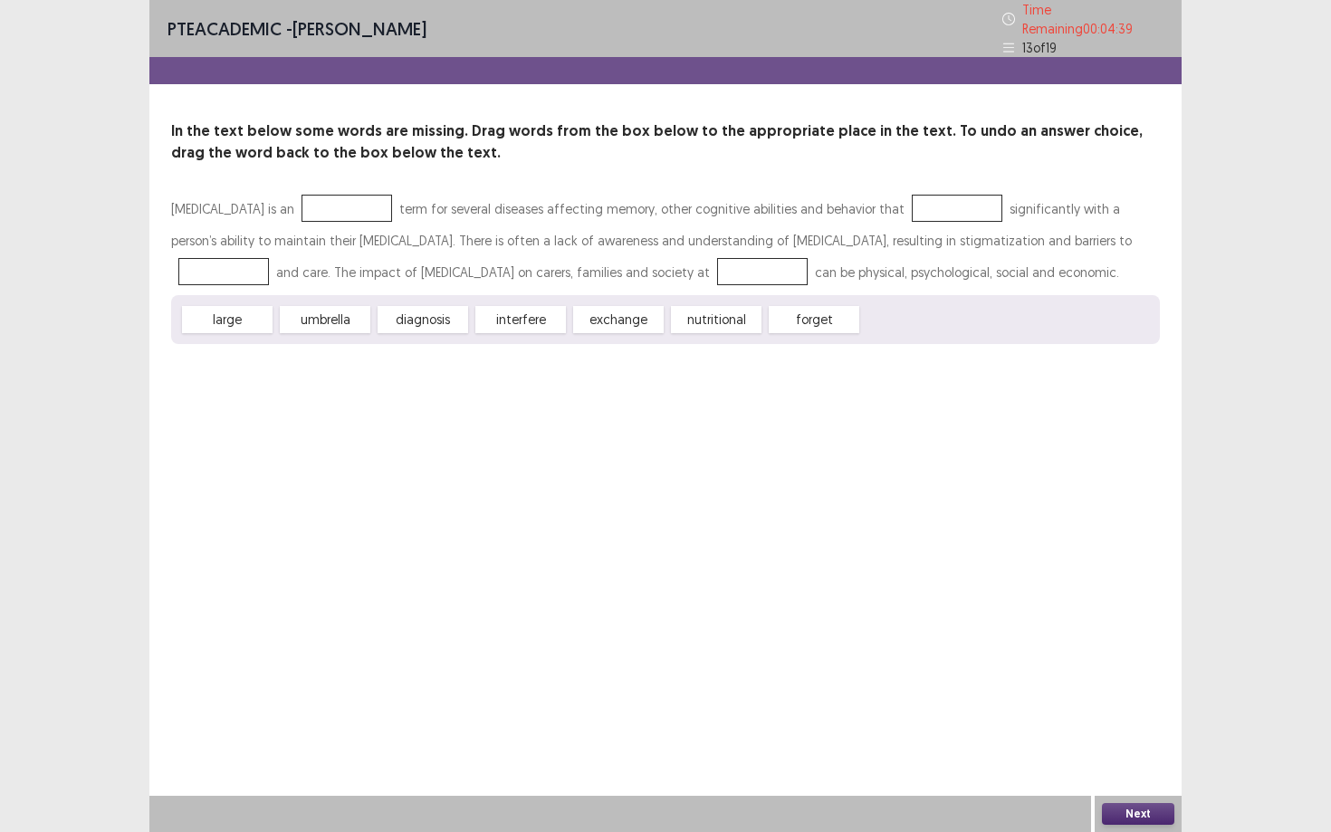
drag, startPoint x: 224, startPoint y: 311, endPoint x: 268, endPoint y: 270, distance: 60.2
click at [270, 267] on div "Dementia is an term for several diseases affecting memory, other cognitive abil…" at bounding box center [665, 268] width 988 height 151
drag, startPoint x: 226, startPoint y: 314, endPoint x: 313, endPoint y: 211, distance: 134.9
click at [313, 205] on div "Dementia is an term for several diseases affecting memory, other cognitive abil…" at bounding box center [665, 268] width 988 height 151
drag, startPoint x: 344, startPoint y: 319, endPoint x: 346, endPoint y: 187, distance: 131.3
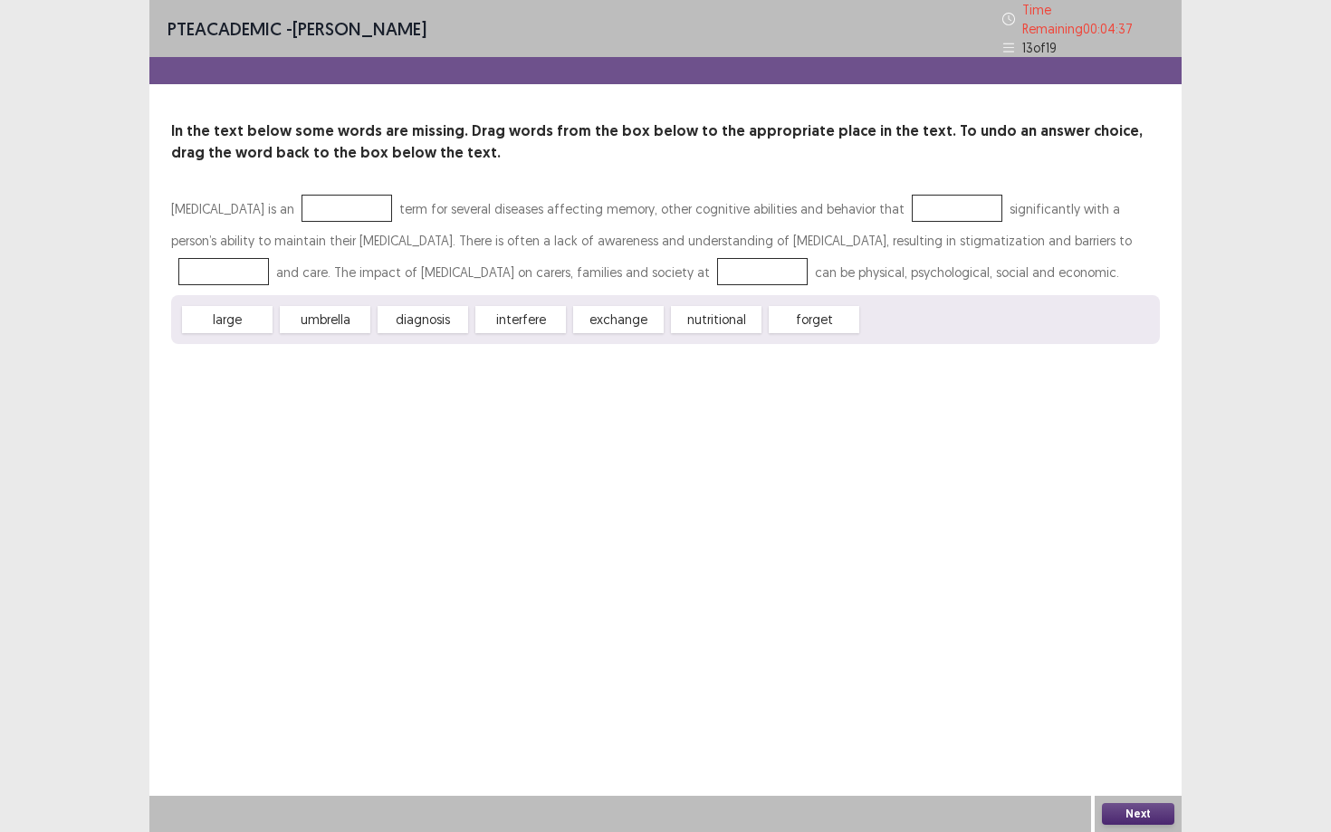
click at [341, 179] on div "In the text below some words are missing. Drag words from the box below to the …" at bounding box center [665, 232] width 1032 height 224
drag, startPoint x: 361, startPoint y: 200, endPoint x: 226, endPoint y: 306, distance: 171.5
click at [226, 306] on div "Dementia is an term for several diseases affecting memory, other cognitive abil…" at bounding box center [665, 268] width 988 height 151
drag, startPoint x: 226, startPoint y: 306, endPoint x: 325, endPoint y: 181, distance: 159.2
click at [325, 174] on div "In the text below some words are missing. Drag words from the box below to the …" at bounding box center [665, 232] width 1032 height 224
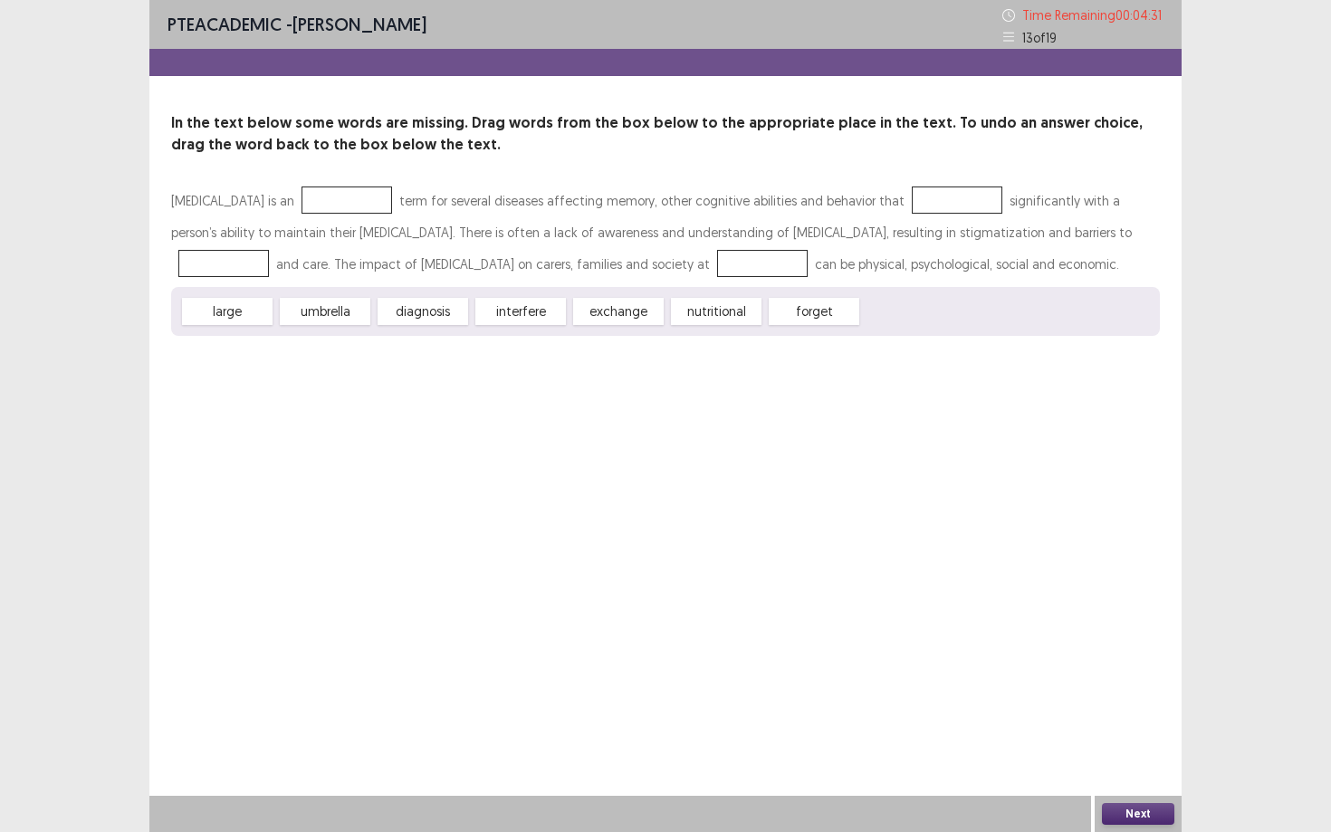
drag, startPoint x: 348, startPoint y: 309, endPoint x: 607, endPoint y: 251, distance: 265.3
click at [602, 251] on div "[MEDICAL_DATA] is an term for several diseases affecting memory, other cognitiv…" at bounding box center [665, 260] width 988 height 151
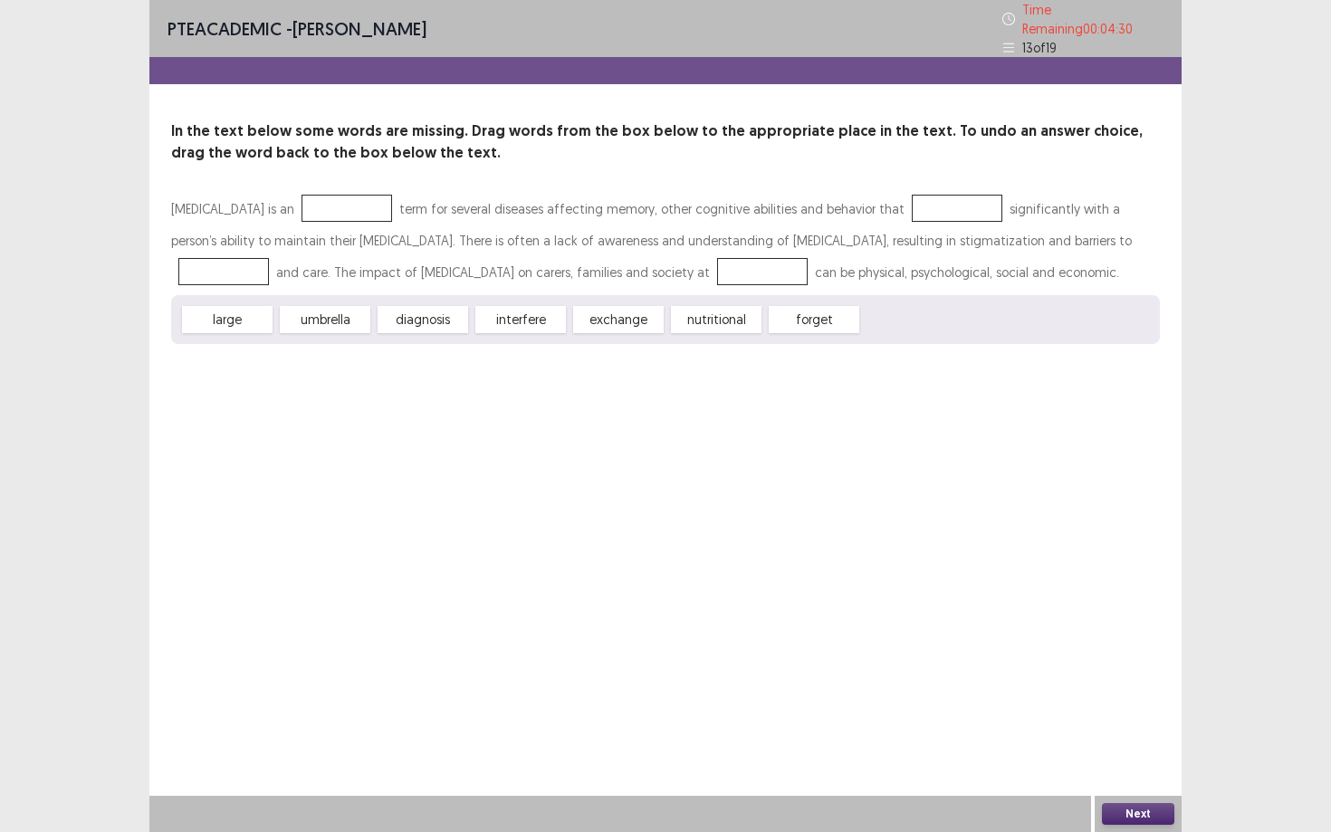
drag, startPoint x: 816, startPoint y: 332, endPoint x: 831, endPoint y: 320, distance: 18.7
click at [831, 320] on div "PTE academic - Sharanpreet Kaur Time Remaining 00 : 04 : 30 13 of 19 In the tex…" at bounding box center [665, 190] width 1032 height 380
drag, startPoint x: 831, startPoint y: 320, endPoint x: 918, endPoint y: 294, distance: 90.8
click at [857, 315] on div "forget" at bounding box center [813, 319] width 91 height 27
drag, startPoint x: 824, startPoint y: 313, endPoint x: 913, endPoint y: 215, distance: 132.6
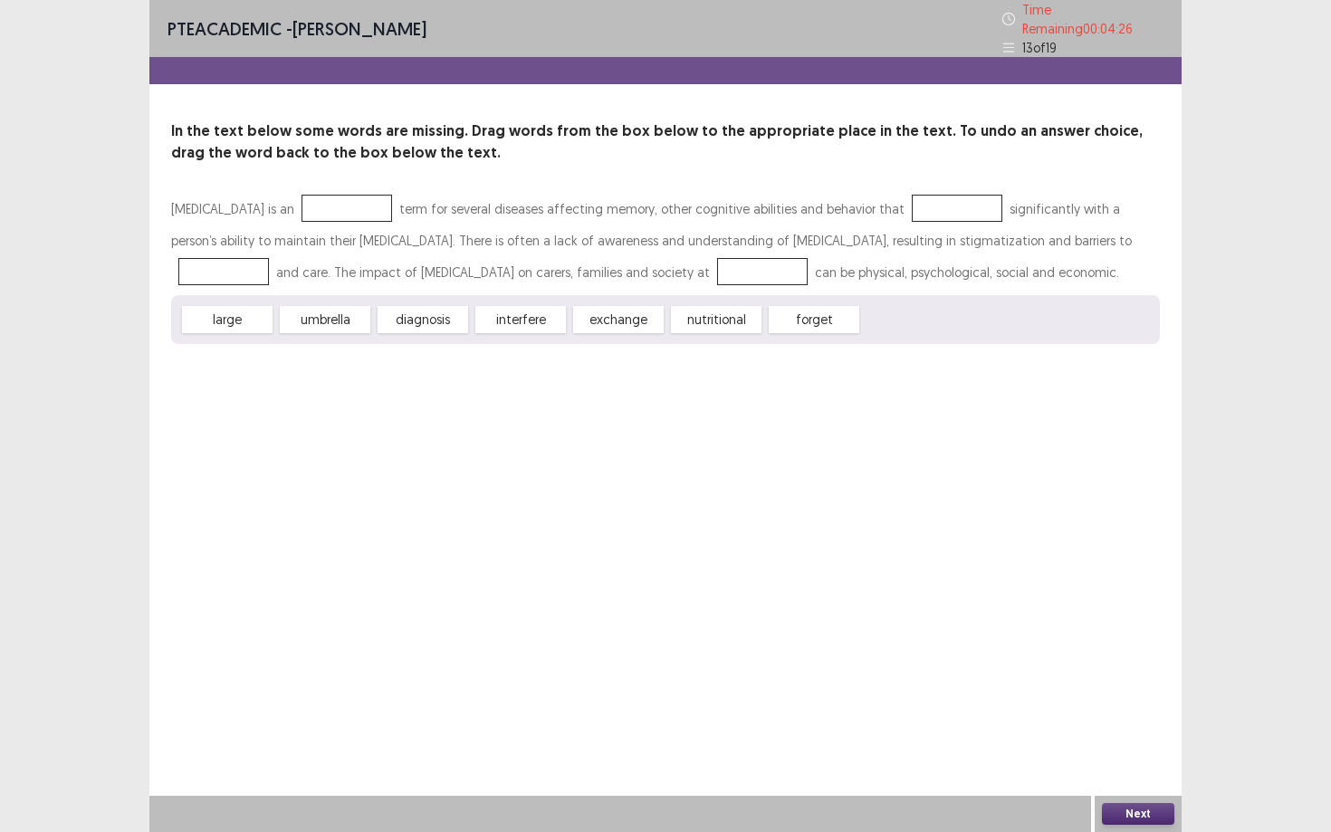
click at [922, 193] on div "[MEDICAL_DATA] is an term for several diseases affecting memory, other cognitiv…" at bounding box center [665, 268] width 988 height 151
drag, startPoint x: 825, startPoint y: 312, endPoint x: 557, endPoint y: 267, distance: 272.6
click at [557, 267] on div "[MEDICAL_DATA] is an term for several diseases affecting memory, other cognitiv…" at bounding box center [665, 268] width 988 height 151
drag, startPoint x: 804, startPoint y: 320, endPoint x: 844, endPoint y: 272, distance: 63.0
click at [853, 256] on div "[MEDICAL_DATA] is an term for several diseases affecting memory, other cognitiv…" at bounding box center [665, 268] width 988 height 151
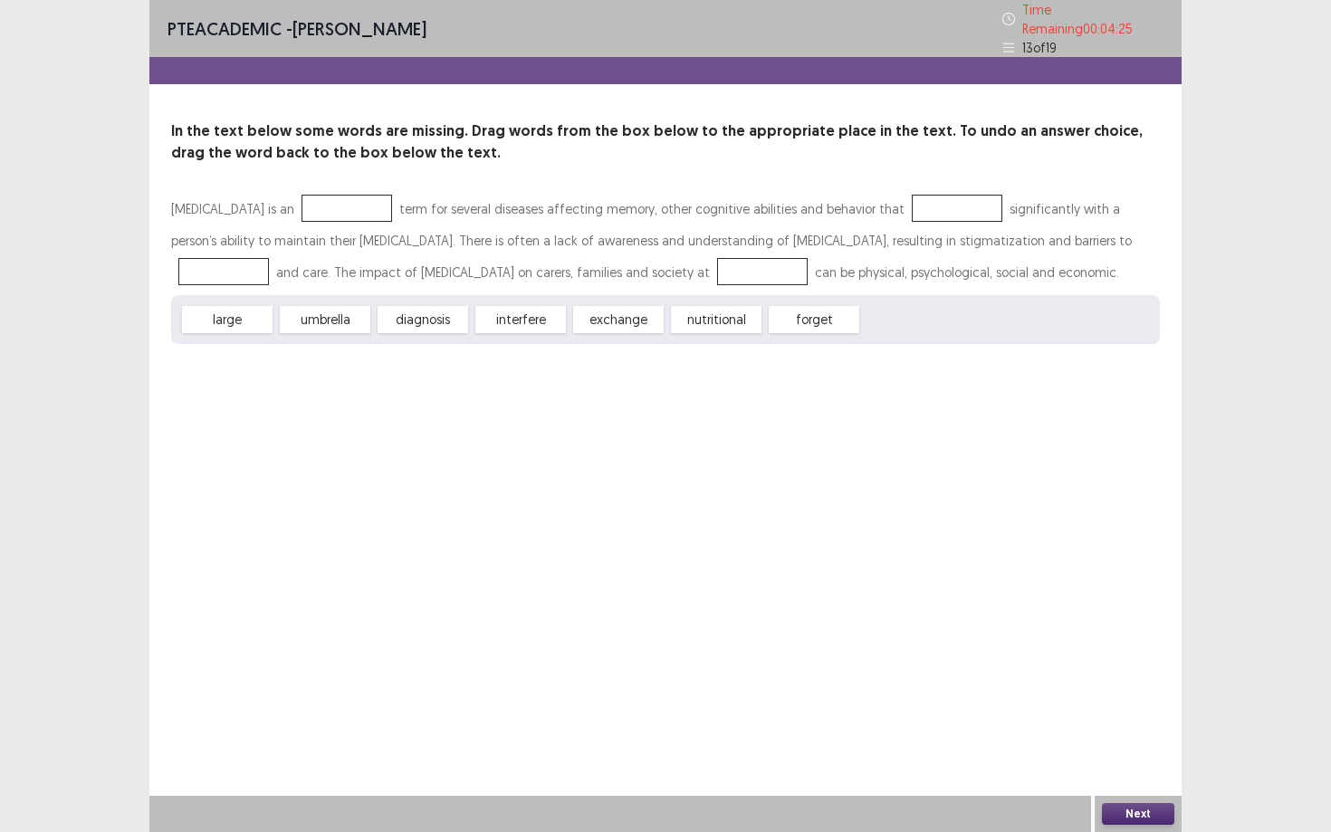
drag, startPoint x: 810, startPoint y: 308, endPoint x: 911, endPoint y: 183, distance: 160.3
click at [911, 183] on div "In the text below some words are missing. Drag words from the box below to the …" at bounding box center [665, 232] width 1032 height 224
click at [1119, 807] on button "Next" at bounding box center [1138, 814] width 72 height 22
drag, startPoint x: 637, startPoint y: 315, endPoint x: 726, endPoint y: 295, distance: 90.9
click at [771, 277] on div "Though states have moved to replace poorly rated curricula or ban weak instruct…" at bounding box center [665, 268] width 988 height 151
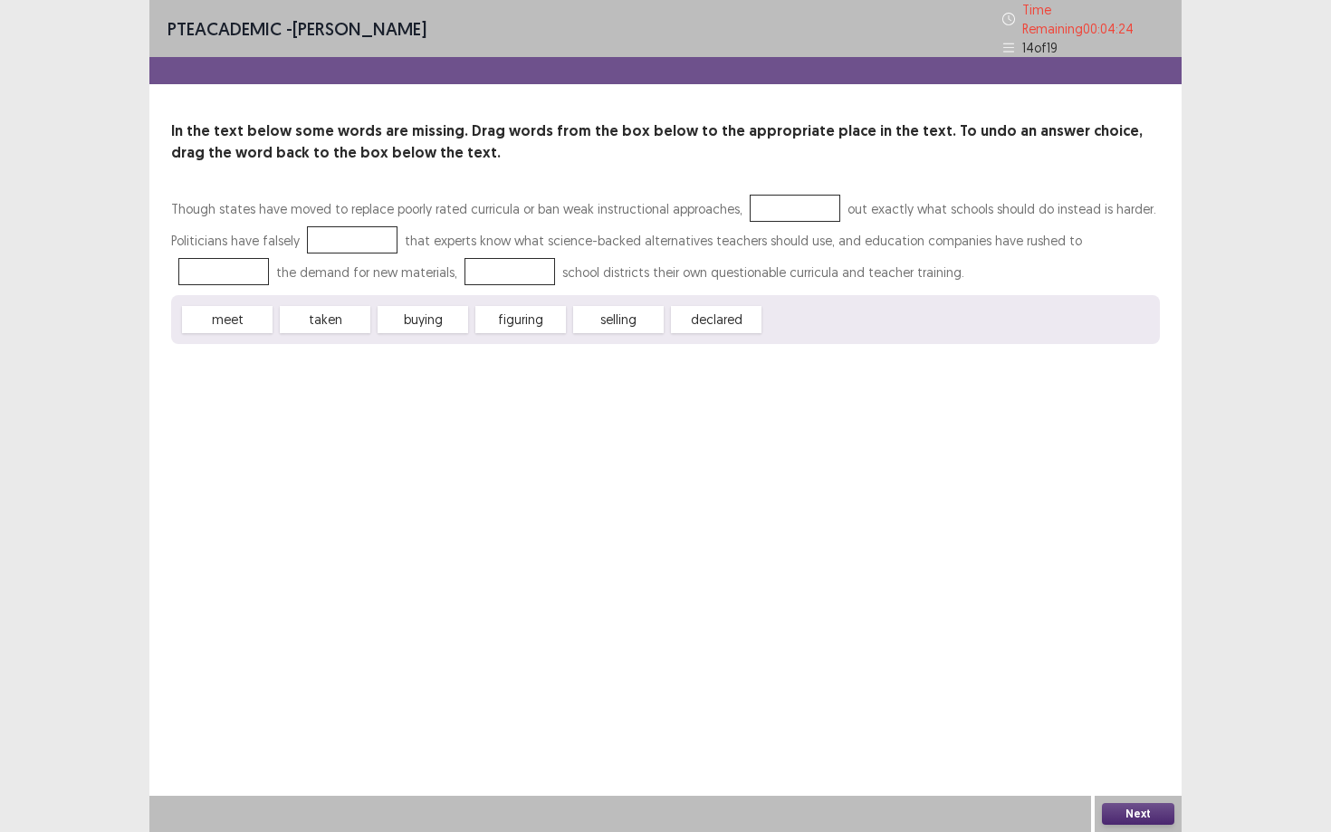
drag, startPoint x: 724, startPoint y: 309, endPoint x: 652, endPoint y: 160, distance: 165.2
click at [745, 176] on div "In the text below some words are missing. Drag words from the box below to the …" at bounding box center [665, 232] width 1032 height 224
drag, startPoint x: 652, startPoint y: 160, endPoint x: 375, endPoint y: 182, distance: 277.8
click at [388, 174] on div "In the text below some words are missing. Drag words from the box below to the …" at bounding box center [665, 232] width 1032 height 224
drag, startPoint x: 322, startPoint y: 304, endPoint x: 357, endPoint y: 224, distance: 86.8
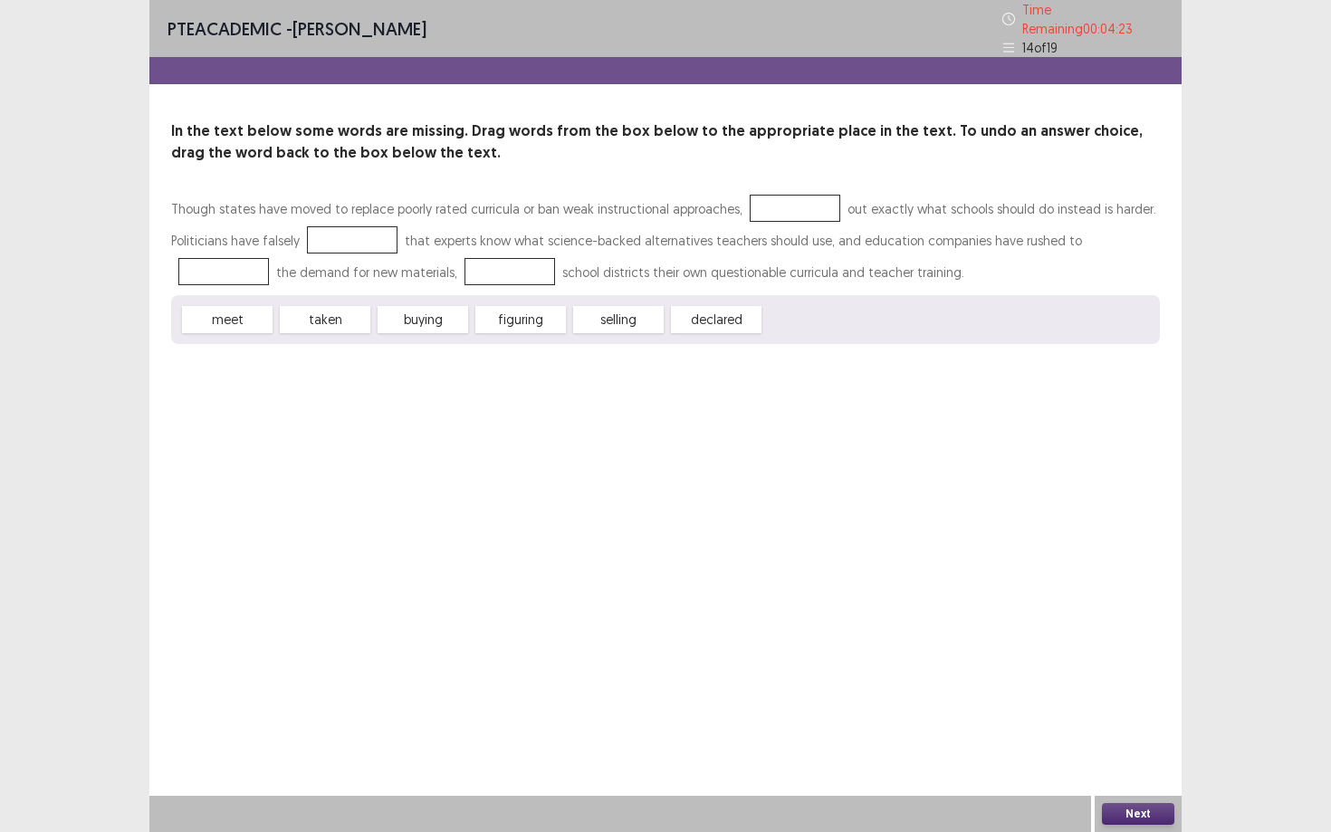
click at [357, 224] on div "Though states have moved to replace poorly rated curricula or ban weak instruct…" at bounding box center [665, 268] width 988 height 151
drag, startPoint x: 244, startPoint y: 321, endPoint x: 247, endPoint y: 306, distance: 15.6
click at [247, 306] on div "meet" at bounding box center [227, 319] width 91 height 27
click at [255, 306] on div "meet" at bounding box center [227, 319] width 91 height 27
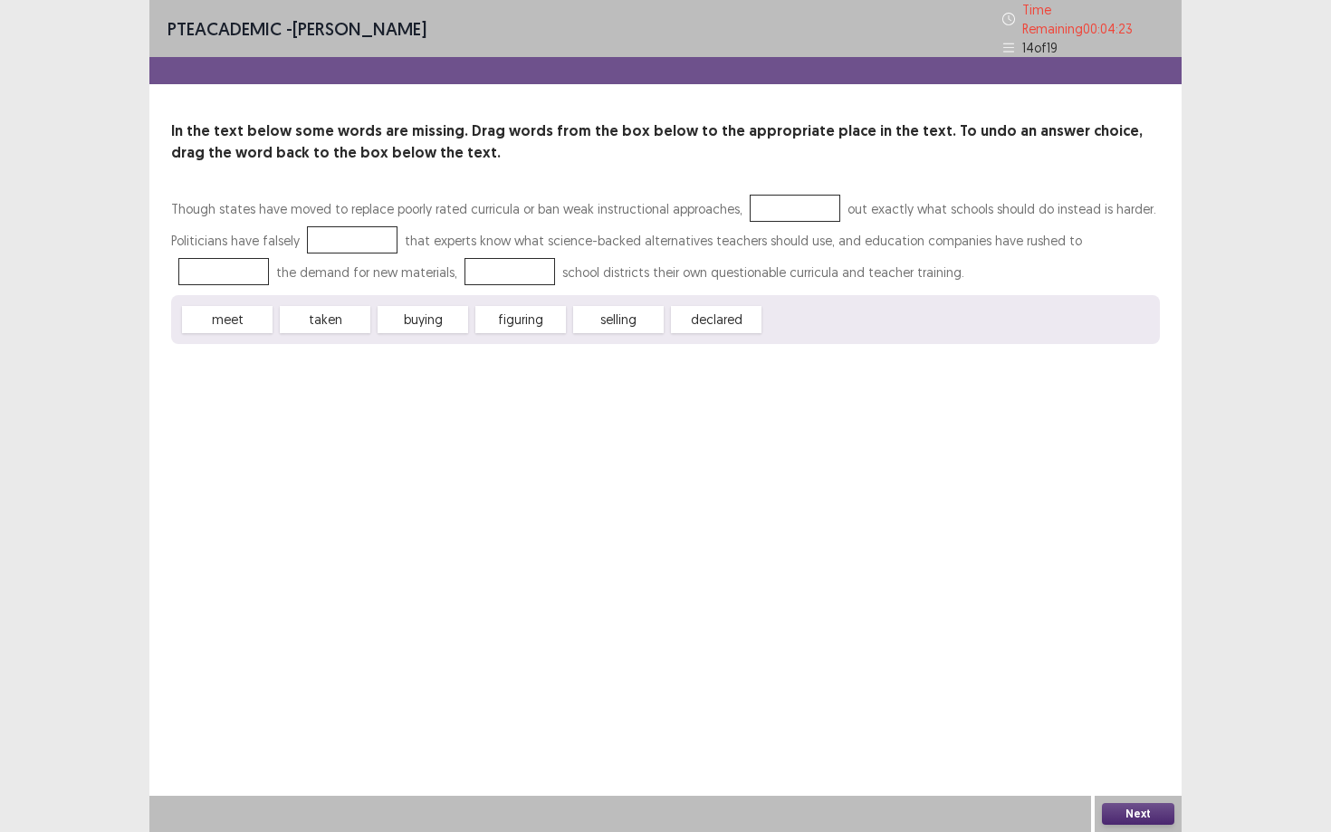
click at [255, 306] on div "meet" at bounding box center [227, 319] width 91 height 27
click at [327, 226] on div at bounding box center [352, 239] width 91 height 27
drag, startPoint x: 258, startPoint y: 313, endPoint x: 388, endPoint y: 219, distance: 160.8
click at [388, 219] on div "Though states have moved to replace poorly rated curricula or ban weak instruct…" at bounding box center [665, 268] width 988 height 151
drag, startPoint x: 429, startPoint y: 313, endPoint x: 423, endPoint y: 262, distance: 52.0
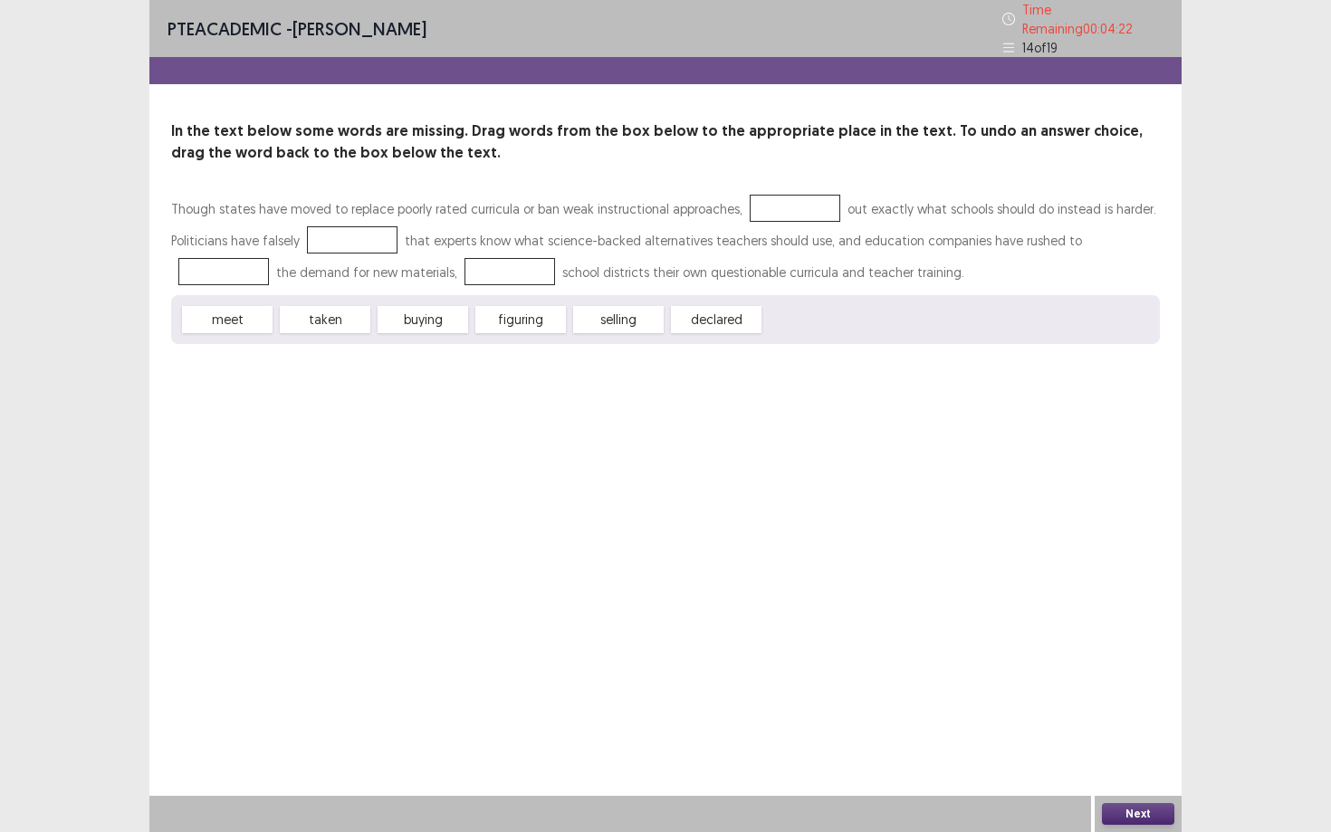
click at [416, 262] on div "Though states have moved to replace poorly rated curricula or ban weak instruct…" at bounding box center [665, 268] width 988 height 151
drag, startPoint x: 429, startPoint y: 315, endPoint x: 423, endPoint y: 250, distance: 65.5
click at [423, 250] on div "Though states have moved to replace poorly rated curricula or ban weak instruct…" at bounding box center [665, 268] width 988 height 151
drag, startPoint x: 408, startPoint y: 302, endPoint x: 408, endPoint y: 258, distance: 44.4
click at [408, 257] on div "Though states have moved to replace poorly rated curricula or ban weak instruct…" at bounding box center [665, 268] width 988 height 151
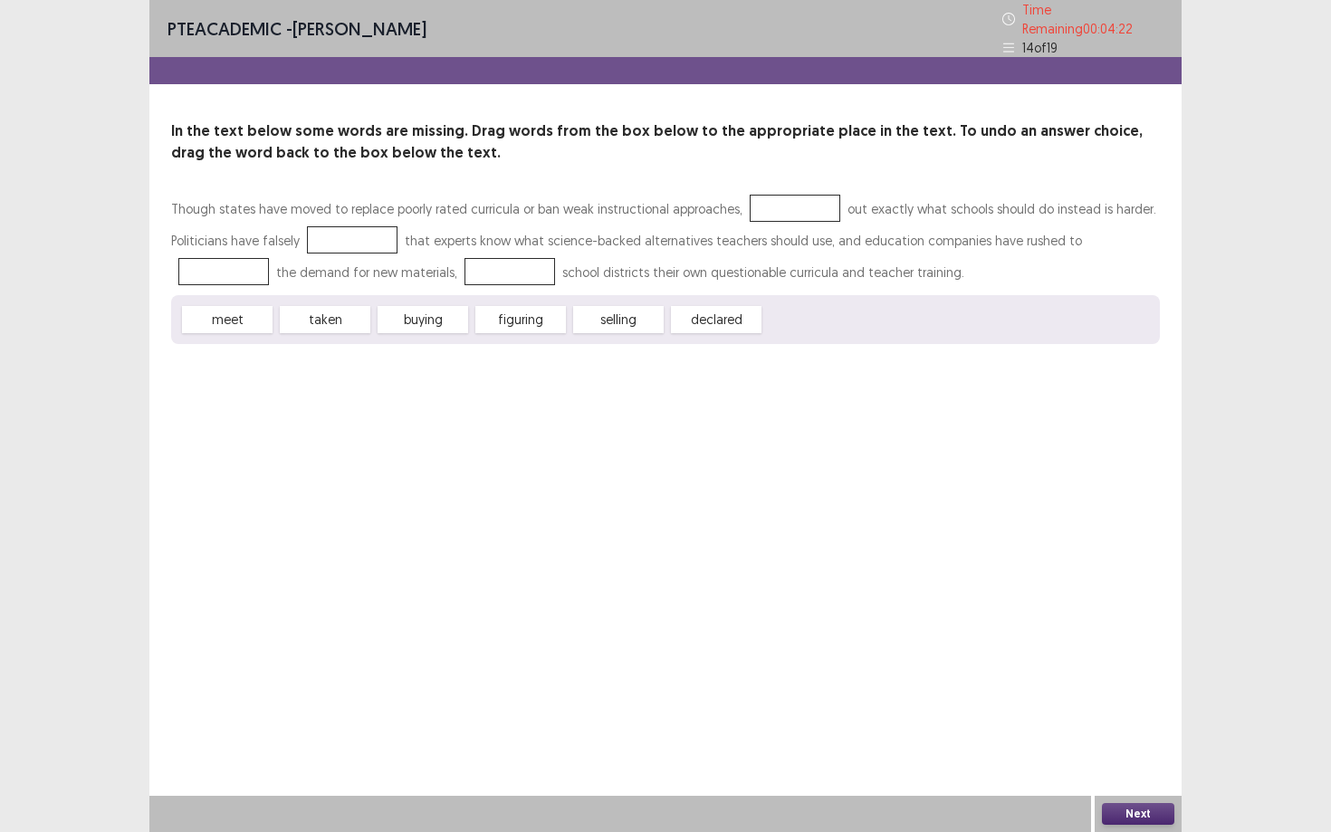
drag, startPoint x: 407, startPoint y: 307, endPoint x: 407, endPoint y: 252, distance: 55.2
click at [407, 252] on div "Though states have moved to replace poorly rated curricula or ban weak instruct…" at bounding box center [665, 268] width 988 height 151
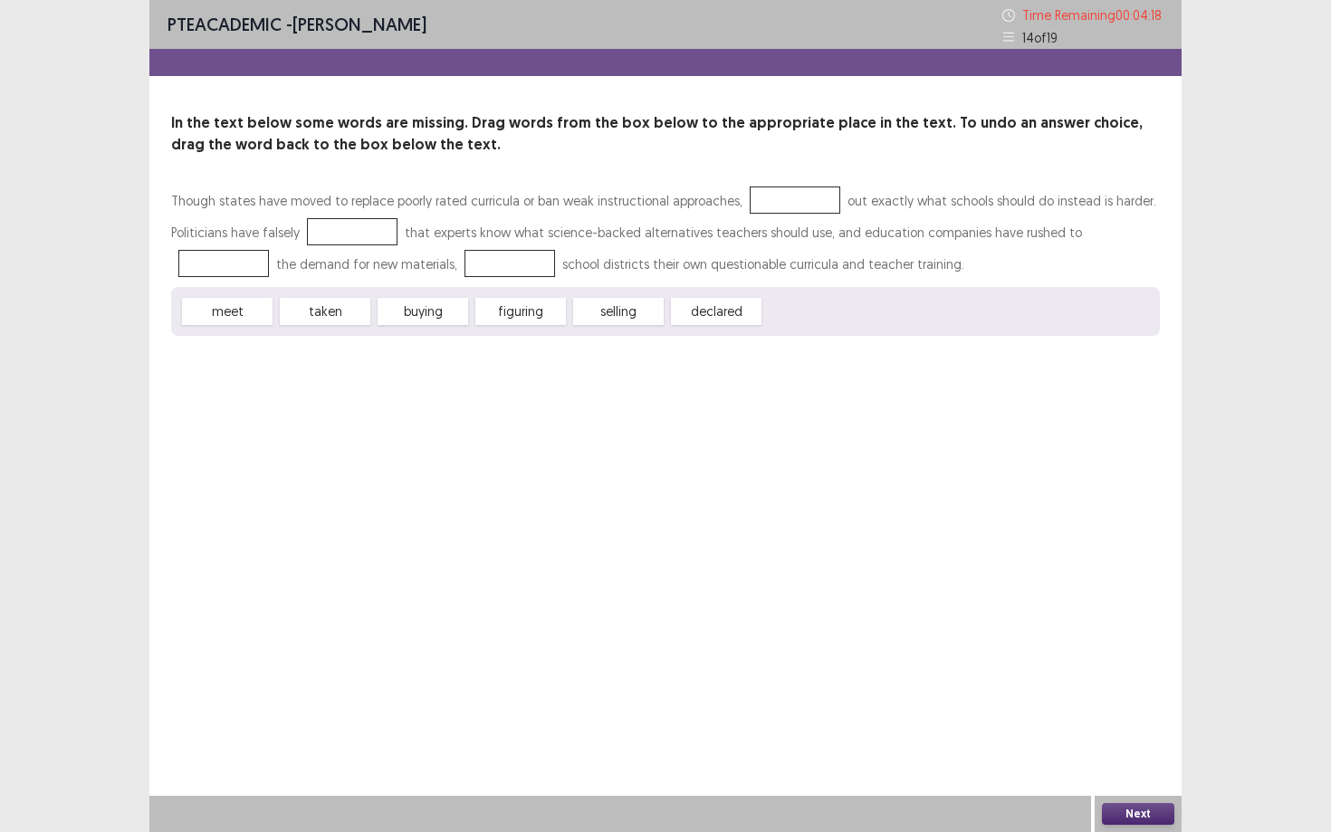
drag, startPoint x: 713, startPoint y: 304, endPoint x: 779, endPoint y: 194, distance: 128.7
click at [779, 194] on div "Though states have moved to replace poorly rated curricula or ban weak instruct…" at bounding box center [665, 260] width 988 height 151
drag, startPoint x: 631, startPoint y: 317, endPoint x: 730, endPoint y: 253, distance: 118.5
click at [774, 186] on div "Though states have moved to replace poorly rated curricula or ban weak instruct…" at bounding box center [665, 260] width 988 height 151
drag, startPoint x: 531, startPoint y: 318, endPoint x: 722, endPoint y: 210, distance: 219.3
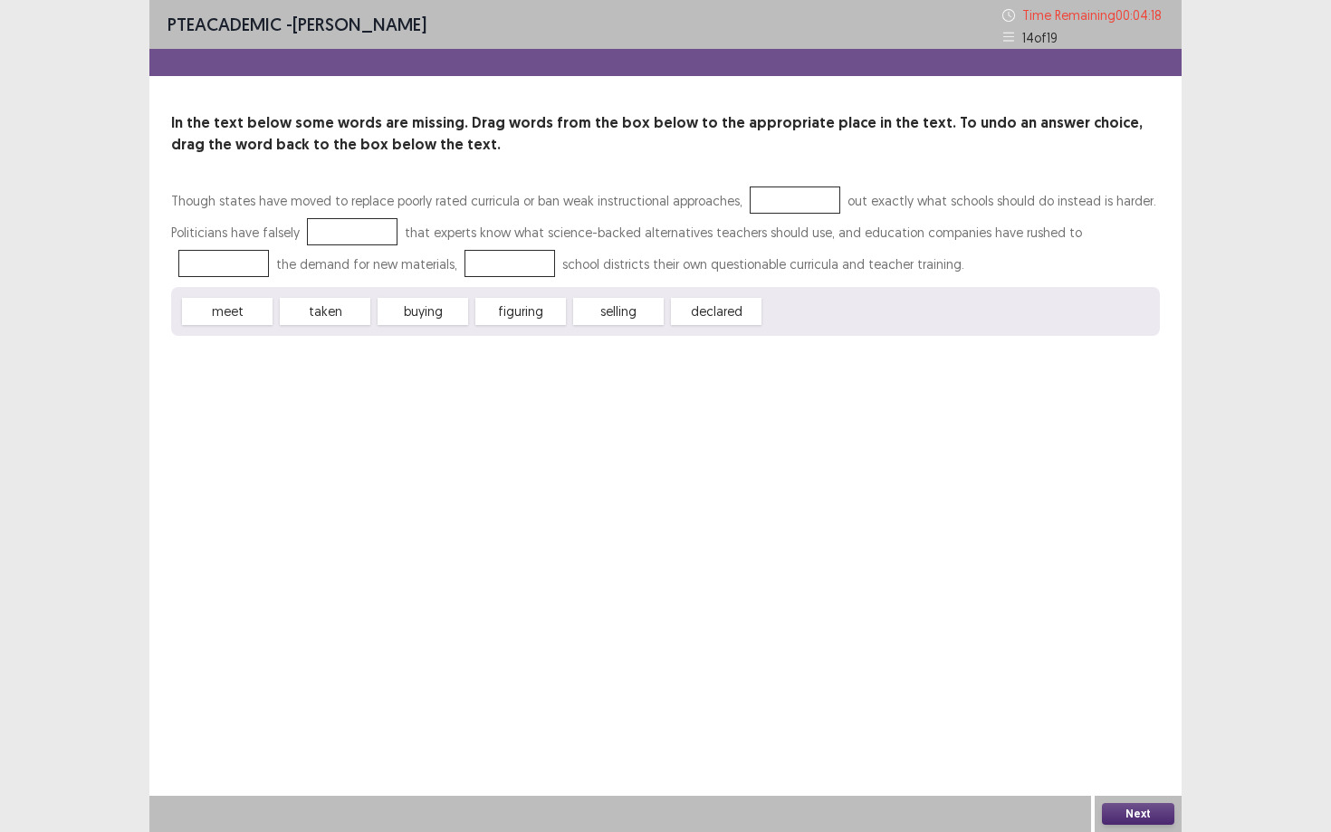
click at [750, 195] on div "Though states have moved to replace poorly rated curricula or ban weak instruct…" at bounding box center [665, 260] width 988 height 151
drag, startPoint x: 420, startPoint y: 317, endPoint x: 358, endPoint y: 241, distance: 97.8
click at [363, 230] on div "Though states have moved to replace poorly rated curricula or ban weak instruct…" at bounding box center [665, 260] width 988 height 151
drag, startPoint x: 308, startPoint y: 307, endPoint x: 262, endPoint y: 310, distance: 45.4
click at [353, 236] on div "Though states have moved to replace poorly rated curricula or ban weak instruct…" at bounding box center [665, 260] width 988 height 151
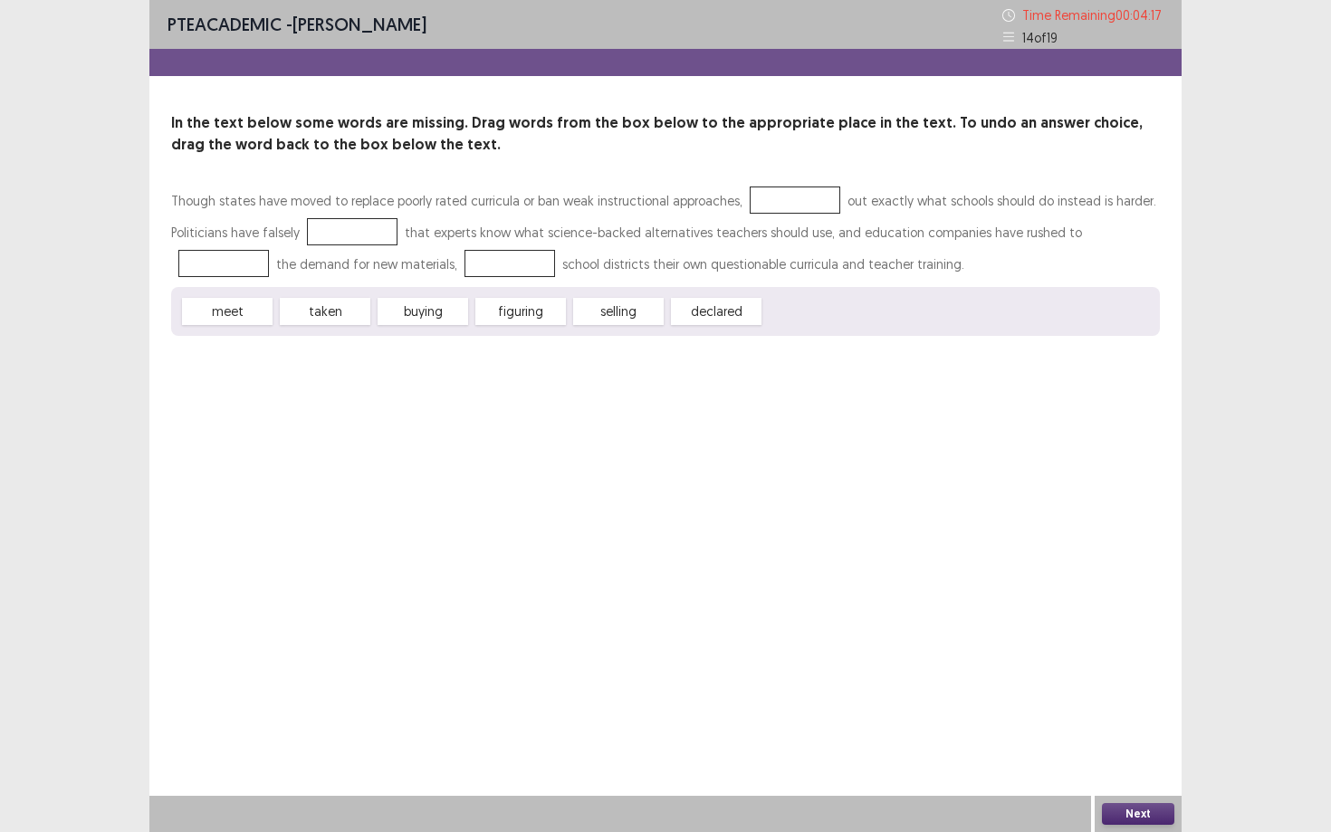
drag, startPoint x: 234, startPoint y: 313, endPoint x: 358, endPoint y: 218, distance: 156.9
click at [358, 218] on div "Though states have moved to replace poorly rated curricula or ban weak instruct…" at bounding box center [665, 260] width 988 height 151
click at [1159, 815] on button "Next" at bounding box center [1138, 814] width 72 height 22
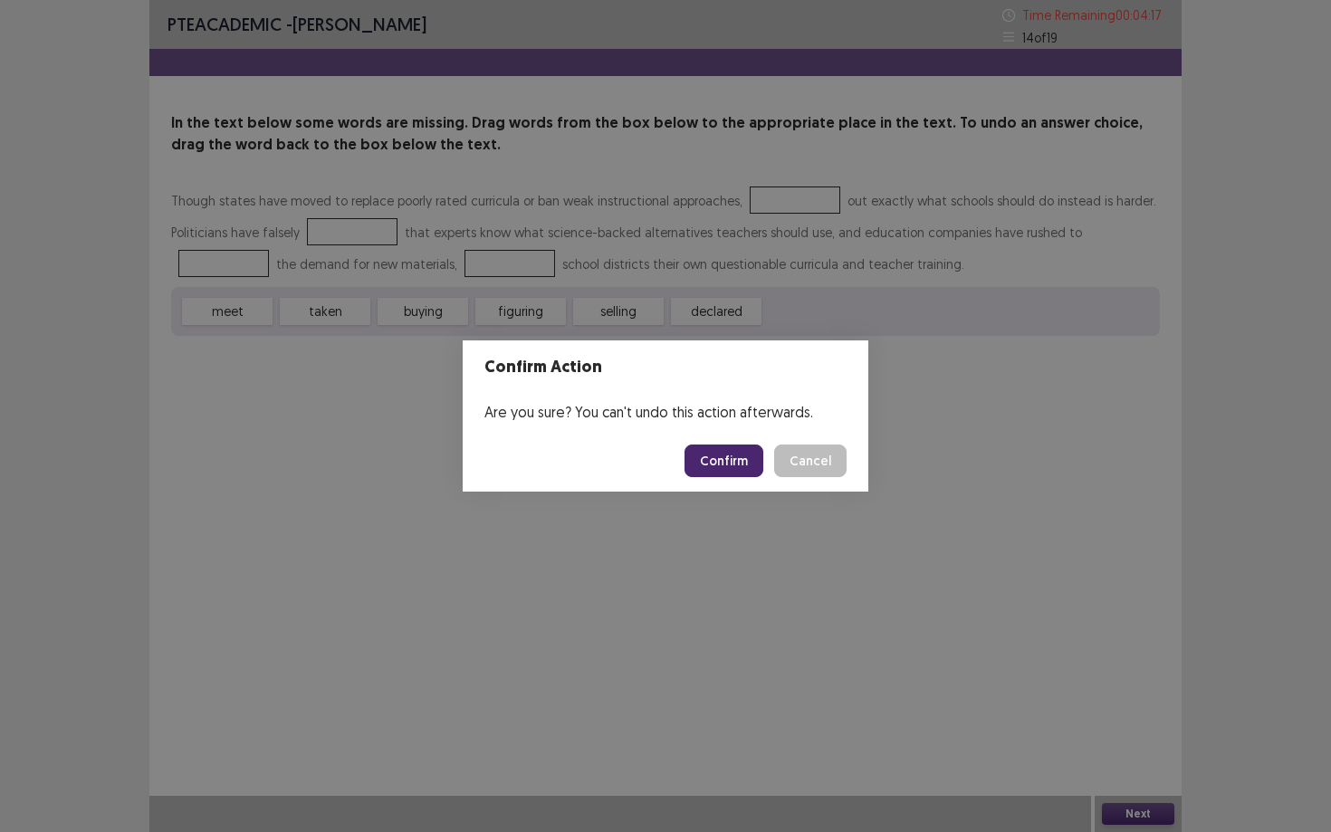
click at [723, 452] on button "Confirm" at bounding box center [723, 460] width 79 height 33
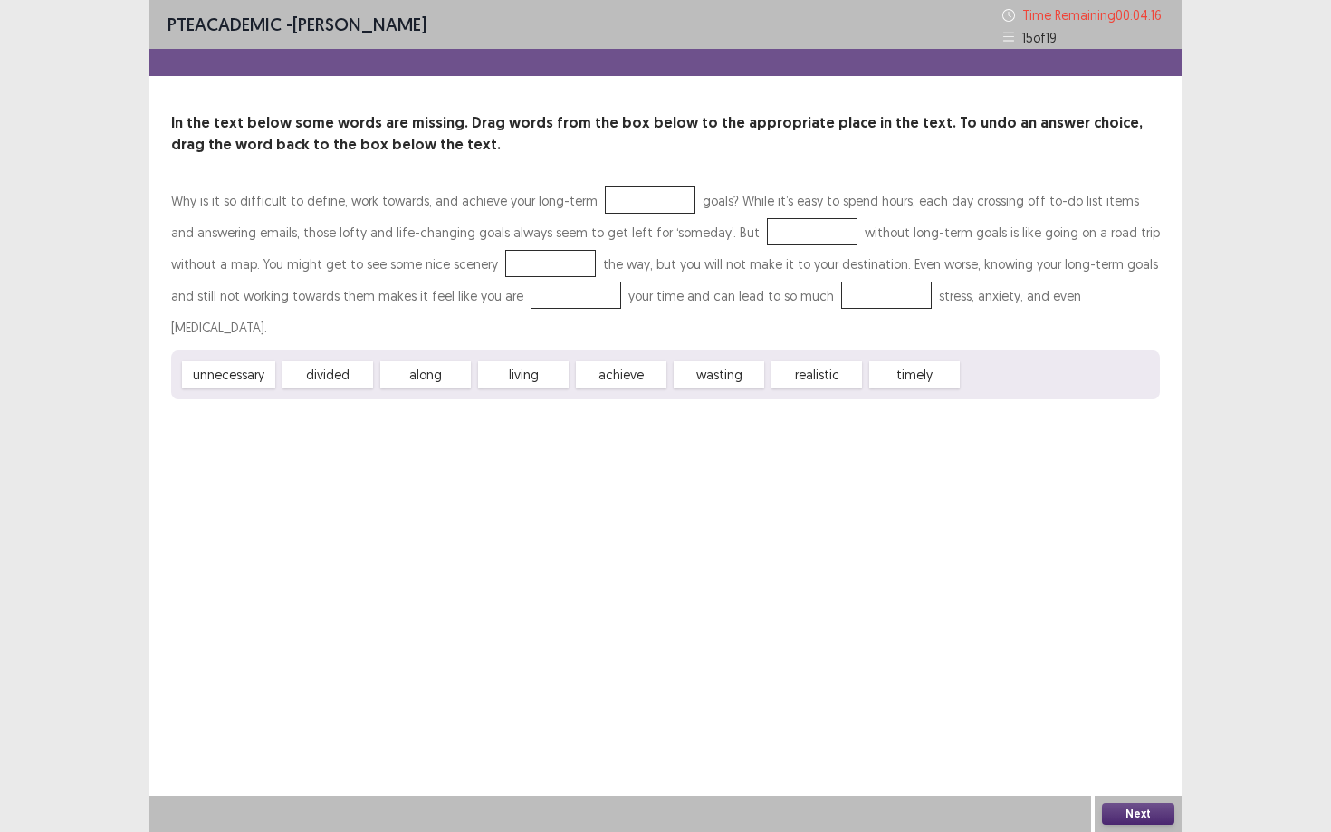
drag, startPoint x: 527, startPoint y: 339, endPoint x: 520, endPoint y: 293, distance: 45.8
click at [520, 293] on div "Why is it so difficult to define, work towards, and achieve your long-term goal…" at bounding box center [665, 292] width 988 height 215
drag, startPoint x: 514, startPoint y: 346, endPoint x: 520, endPoint y: 292, distance: 53.8
click at [520, 292] on div "Why is it so difficult to define, work towards, and achieve your long-term goal…" at bounding box center [665, 292] width 988 height 215
drag, startPoint x: 915, startPoint y: 338, endPoint x: 790, endPoint y: 227, distance: 166.7
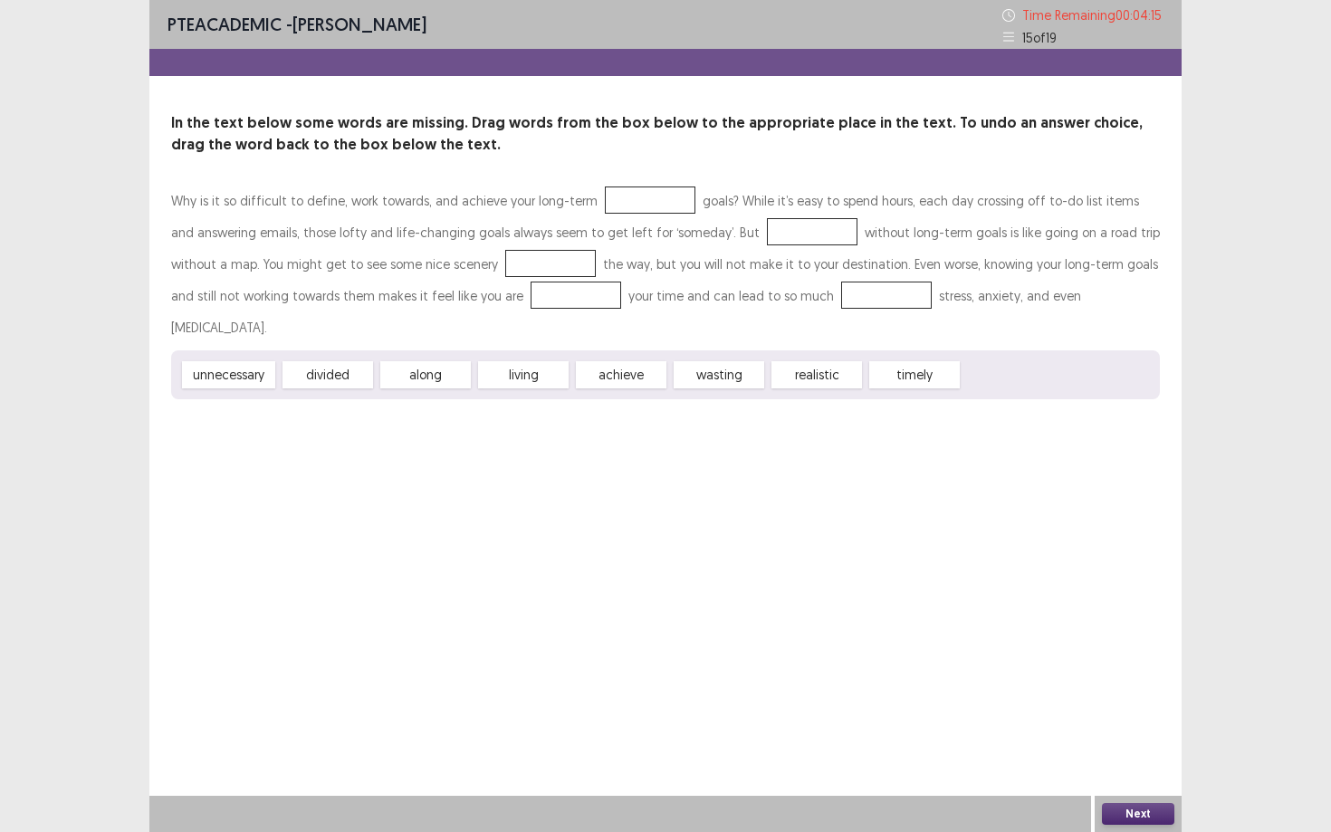
click at [786, 223] on div "Why is it so difficult to define, work towards, and achieve your long-term goal…" at bounding box center [665, 292] width 988 height 215
drag, startPoint x: 790, startPoint y: 227, endPoint x: 881, endPoint y: 321, distance: 130.6
click at [875, 319] on div "Why is it so difficult to define, work towards, and achieve your long-term goal…" at bounding box center [665, 292] width 988 height 215
drag, startPoint x: 438, startPoint y: 342, endPoint x: 492, endPoint y: 292, distance: 73.7
click at [497, 287] on div "Why is it so difficult to define, work towards, and achieve your long-term goal…" at bounding box center [665, 292] width 988 height 215
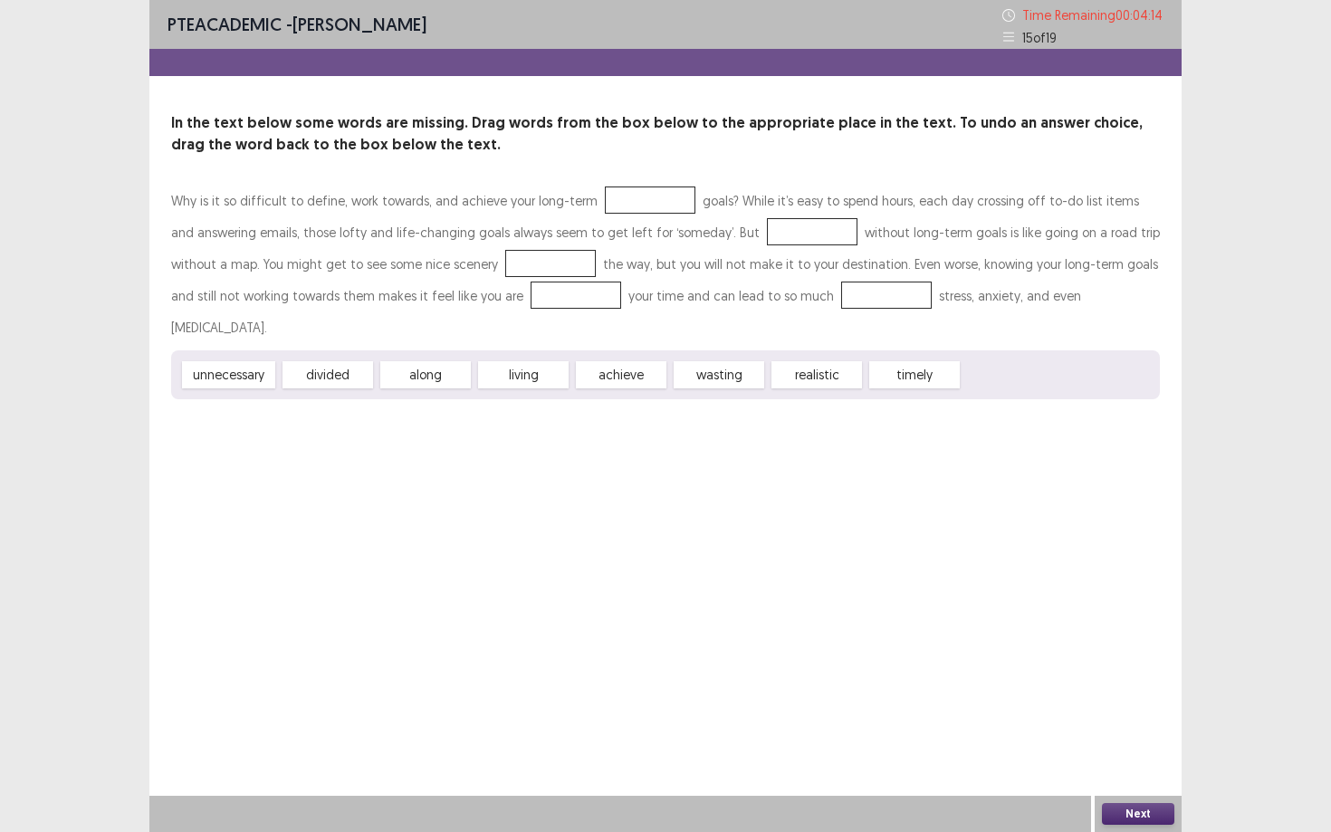
drag, startPoint x: 354, startPoint y: 339, endPoint x: 458, endPoint y: 268, distance: 125.8
click at [472, 253] on div "Why is it so difficult to define, work towards, and achieve your long-term goal…" at bounding box center [665, 292] width 988 height 215
drag, startPoint x: 250, startPoint y: 347, endPoint x: 637, endPoint y: 204, distance: 412.9
click at [644, 192] on div "Why is it so difficult to define, work towards, and achieve your long-term goal…" at bounding box center [665, 292] width 988 height 215
click at [524, 361] on div "living" at bounding box center [523, 374] width 91 height 27
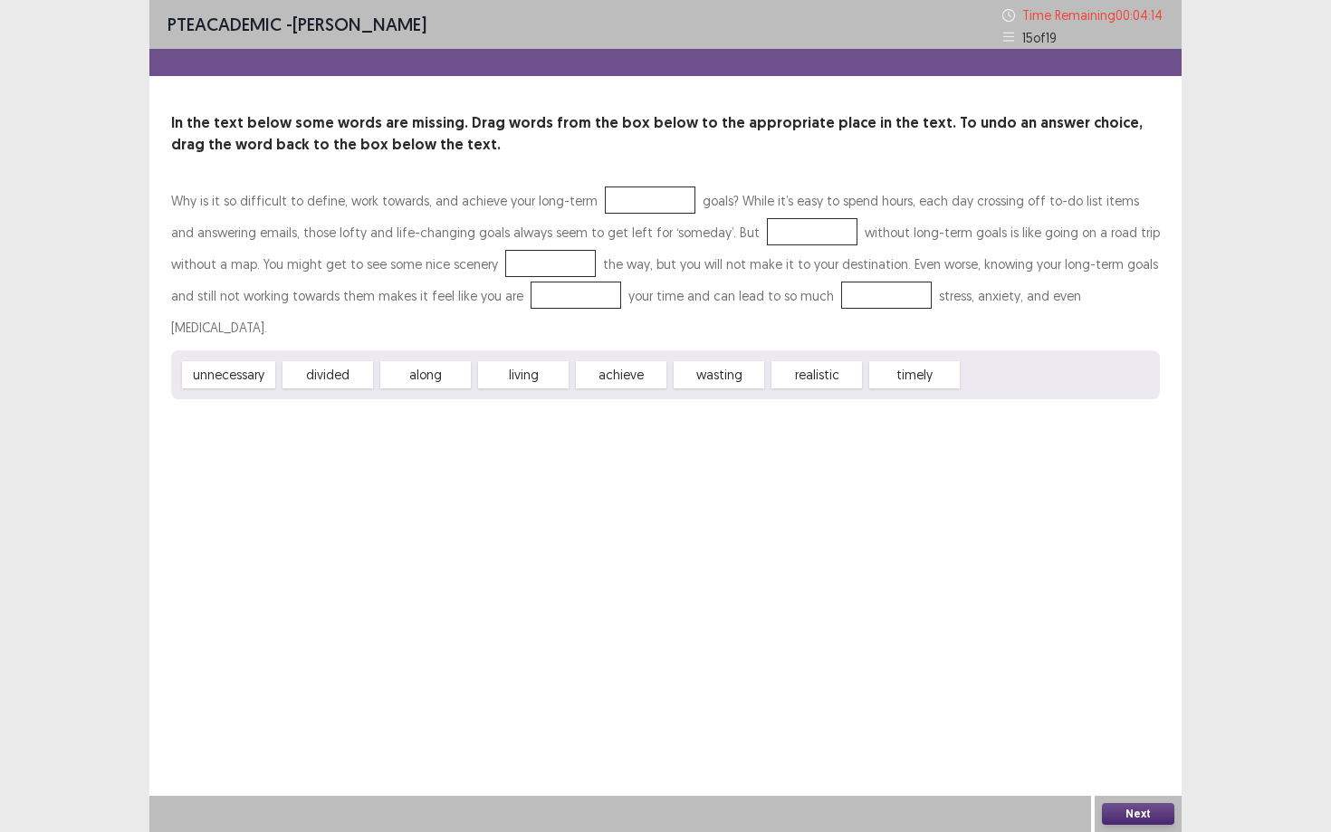
drag, startPoint x: 530, startPoint y: 346, endPoint x: 484, endPoint y: 307, distance: 60.4
click at [492, 300] on div "Why is it so difficult to define, work towards, and achieve your long-term goal…" at bounding box center [665, 292] width 988 height 215
drag, startPoint x: 434, startPoint y: 338, endPoint x: 466, endPoint y: 301, distance: 48.1
click at [466, 301] on div "Why is it so difficult to define, work towards, and achieve your long-term goal…" at bounding box center [665, 292] width 988 height 215
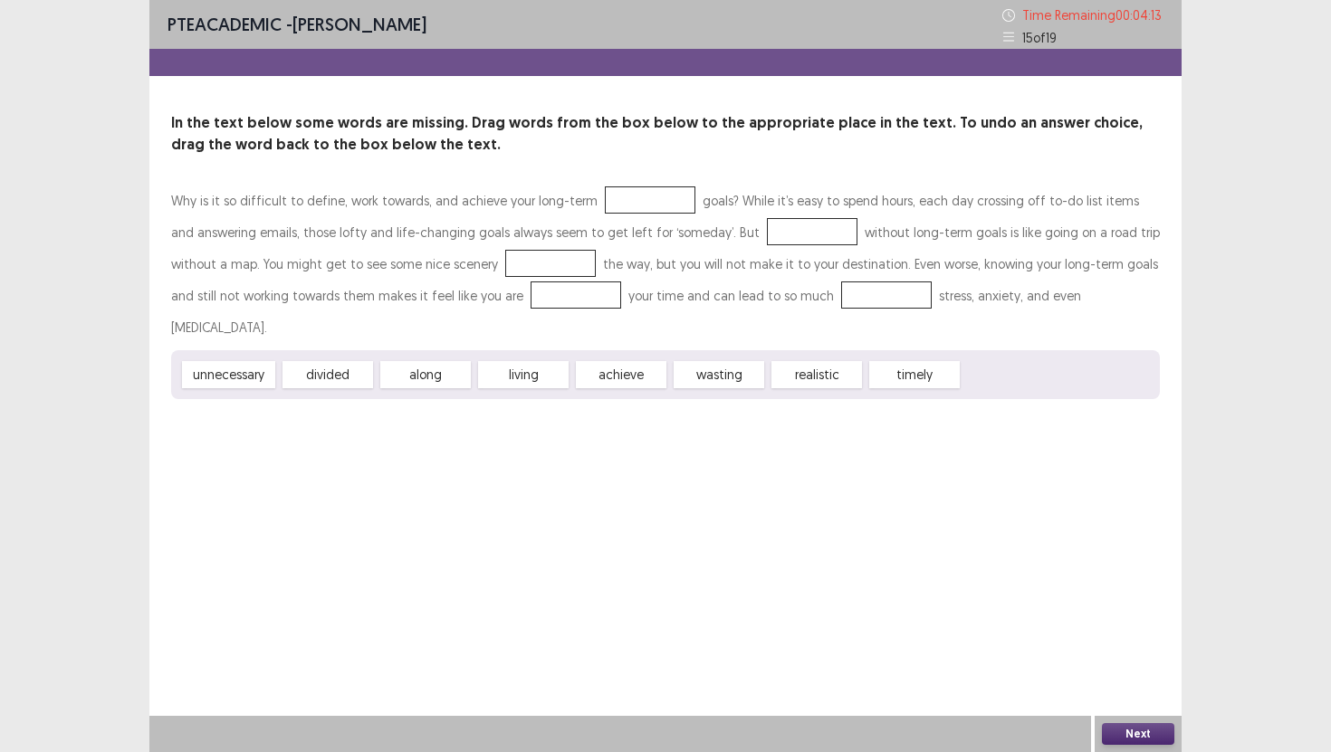
drag, startPoint x: 440, startPoint y: 343, endPoint x: 466, endPoint y: 319, distance: 35.9
click at [507, 293] on div "Why is it so difficult to define, work towards, and achieve your long-term goal…" at bounding box center [665, 292] width 988 height 215
drag, startPoint x: 348, startPoint y: 343, endPoint x: 469, endPoint y: 261, distance: 146.6
click at [464, 257] on div "Why is it so difficult to define, work towards, and achieve your long-term goal…" at bounding box center [665, 292] width 988 height 215
drag, startPoint x: 521, startPoint y: 342, endPoint x: 776, endPoint y: 232, distance: 277.3
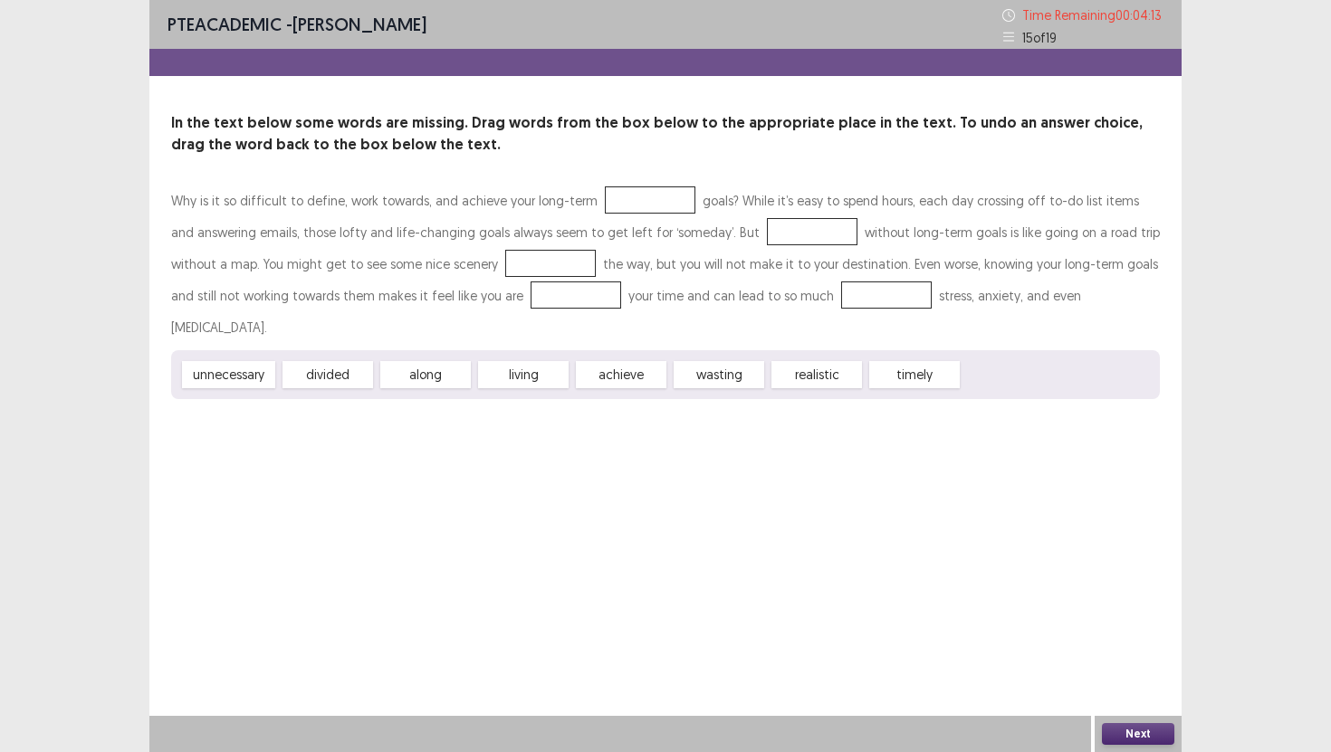
click at [773, 223] on div "Why is it so difficult to define, work towards, and achieve your long-term goal…" at bounding box center [665, 292] width 988 height 215
drag, startPoint x: 802, startPoint y: 344, endPoint x: 786, endPoint y: 291, distance: 55.0
click at [776, 290] on div "Why is it so difficult to define, work towards, and achieve your long-term goal…" at bounding box center [665, 292] width 988 height 215
drag, startPoint x: 913, startPoint y: 345, endPoint x: 804, endPoint y: 262, distance: 137.6
click at [796, 261] on div "Why is it so difficult to define, work towards, and achieve your long-term goal…" at bounding box center [665, 292] width 988 height 215
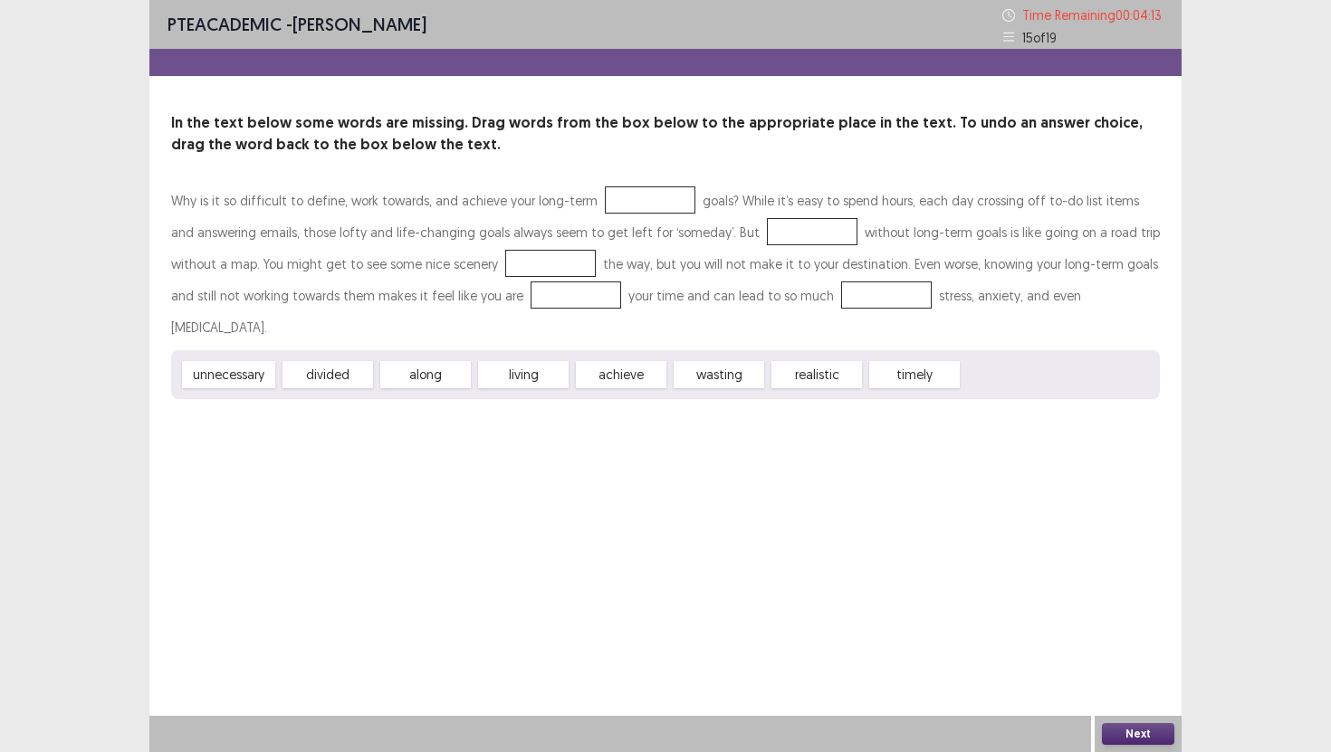
drag, startPoint x: 895, startPoint y: 332, endPoint x: 707, endPoint y: 223, distance: 217.8
click at [707, 222] on div "Why is it so difficult to define, work towards, and achieve your long-term goal…" at bounding box center [665, 292] width 988 height 215
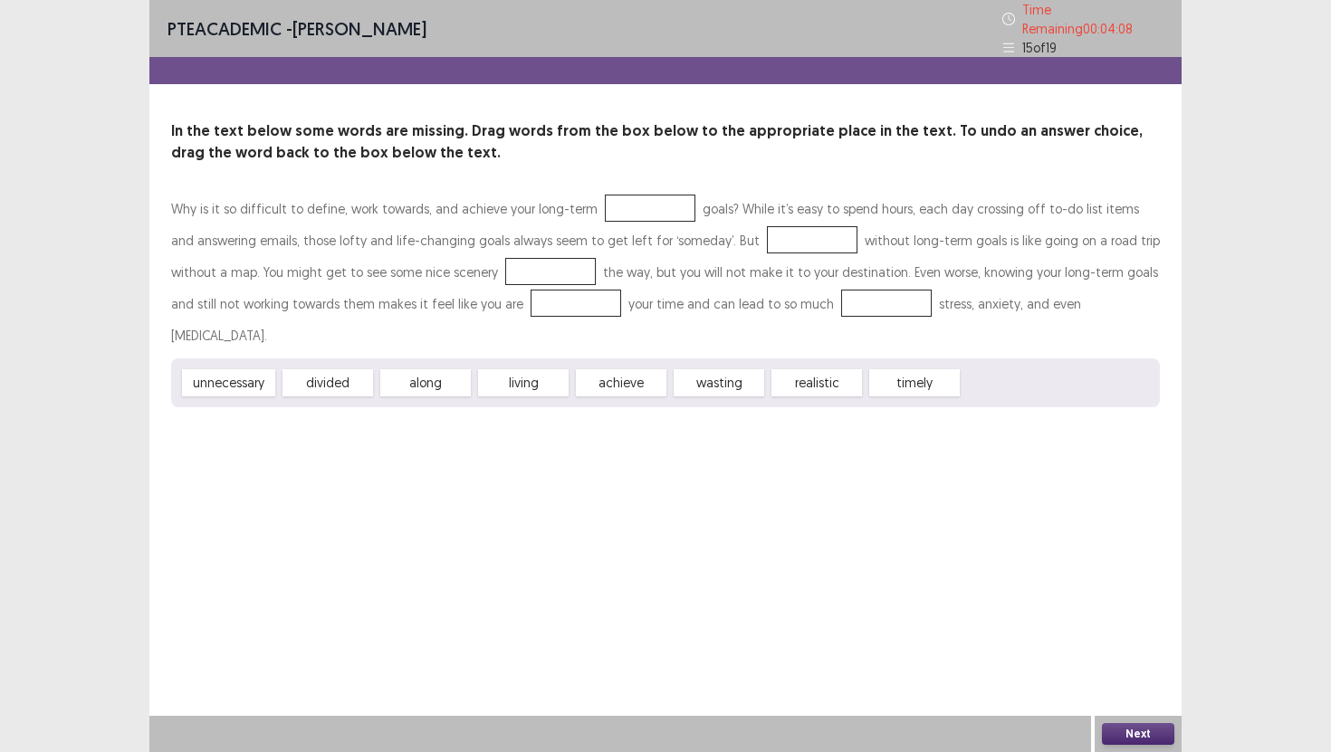
drag, startPoint x: 510, startPoint y: 338, endPoint x: 511, endPoint y: 297, distance: 40.8
click at [511, 297] on div "Why is it so difficult to define, work towards, and achieve your long-term goal…" at bounding box center [665, 300] width 988 height 215
drag, startPoint x: 644, startPoint y: 348, endPoint x: 735, endPoint y: 352, distance: 90.6
click at [738, 358] on div "unnecessary divided along living achieve wasting realistic timely" at bounding box center [665, 382] width 988 height 49
click at [734, 369] on div "wasting" at bounding box center [718, 382] width 91 height 27
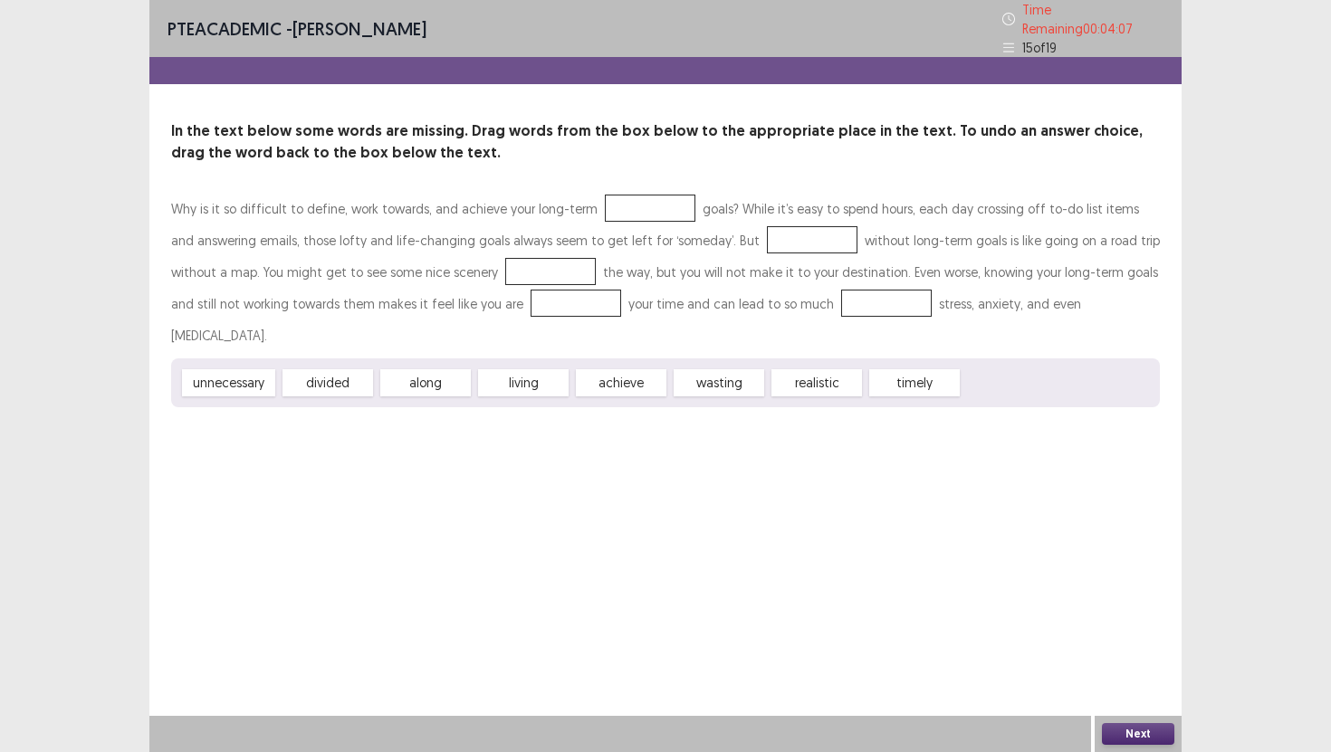
click at [734, 369] on div "wasting" at bounding box center [718, 382] width 91 height 27
click at [701, 369] on div "wasting" at bounding box center [718, 382] width 91 height 27
click at [841, 291] on div at bounding box center [886, 303] width 91 height 27
click at [717, 369] on div "wasting" at bounding box center [718, 382] width 91 height 27
drag, startPoint x: 708, startPoint y: 345, endPoint x: 806, endPoint y: 300, distance: 108.5
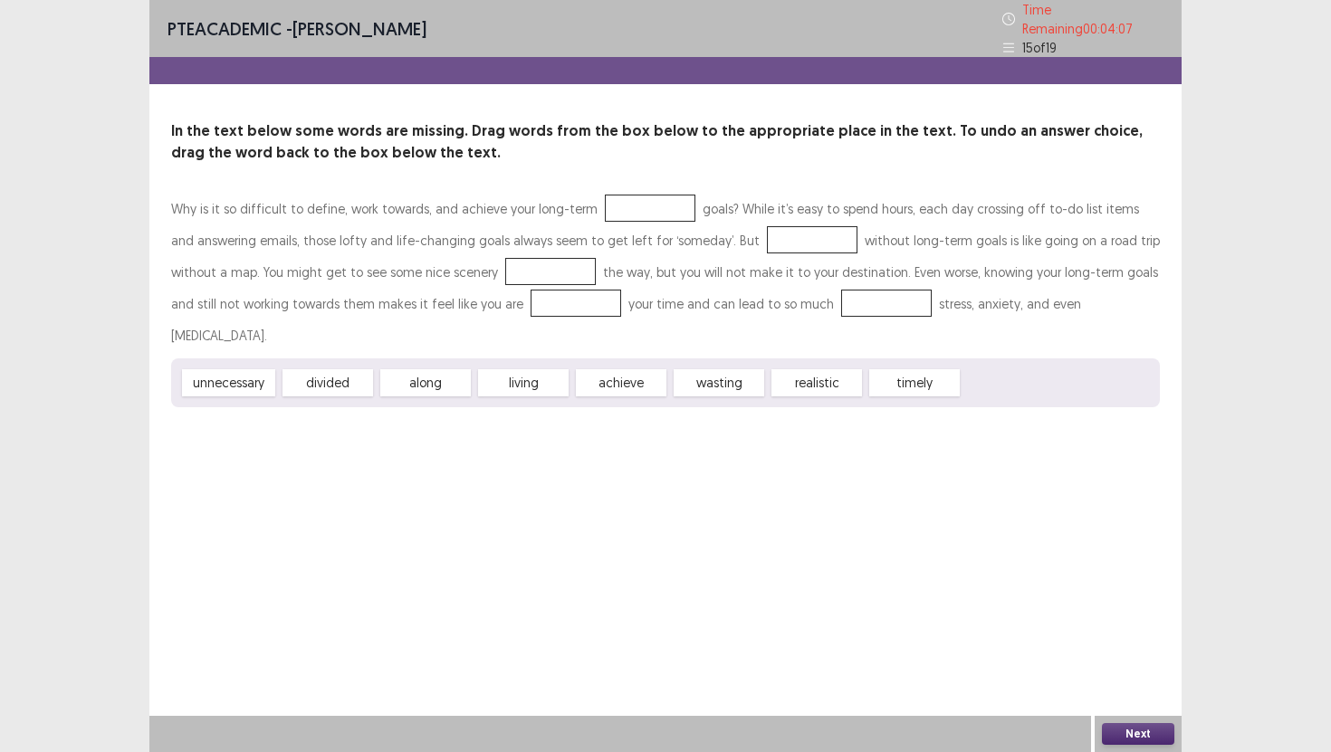
click at [833, 296] on div "Why is it so difficult to define, work towards, and achieve your long-term goal…" at bounding box center [665, 300] width 988 height 215
drag, startPoint x: 687, startPoint y: 344, endPoint x: 510, endPoint y: 278, distance: 188.5
click at [498, 277] on div "Why is it so difficult to define, work towards, and achieve your long-term goal…" at bounding box center [665, 300] width 988 height 215
drag, startPoint x: 702, startPoint y: 336, endPoint x: 463, endPoint y: 264, distance: 249.4
click at [463, 264] on div "Why is it so difficult to define, work towards, and achieve your long-term goal…" at bounding box center [665, 300] width 988 height 215
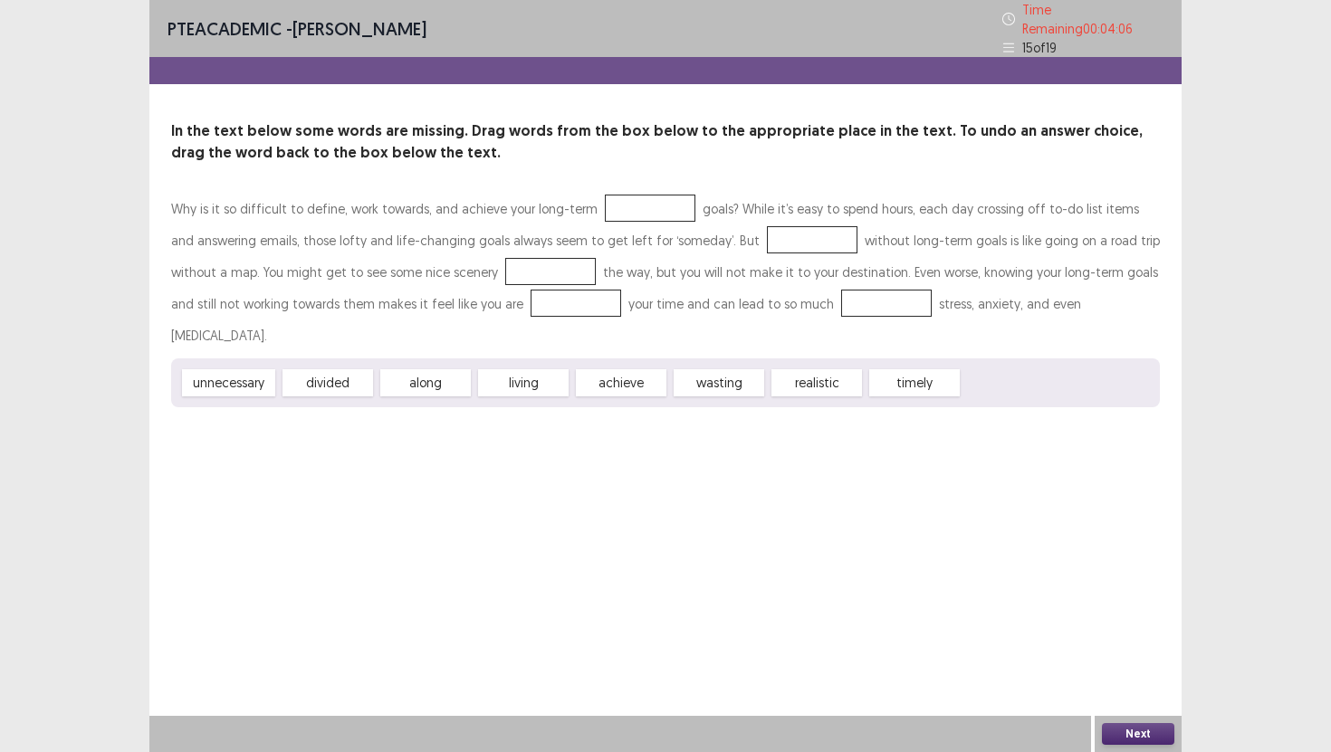
drag, startPoint x: 427, startPoint y: 339, endPoint x: 474, endPoint y: 267, distance: 86.4
click at [474, 267] on div "Why is it so difficult to define, work towards, and achieve your long-term goal…" at bounding box center [665, 300] width 988 height 215
drag, startPoint x: 516, startPoint y: 340, endPoint x: 610, endPoint y: 186, distance: 180.4
click at [610, 193] on div "Why is it so difficult to define, work towards, and achieve your long-term goal…" at bounding box center [665, 300] width 988 height 215
click at [610, 195] on div at bounding box center [650, 208] width 91 height 27
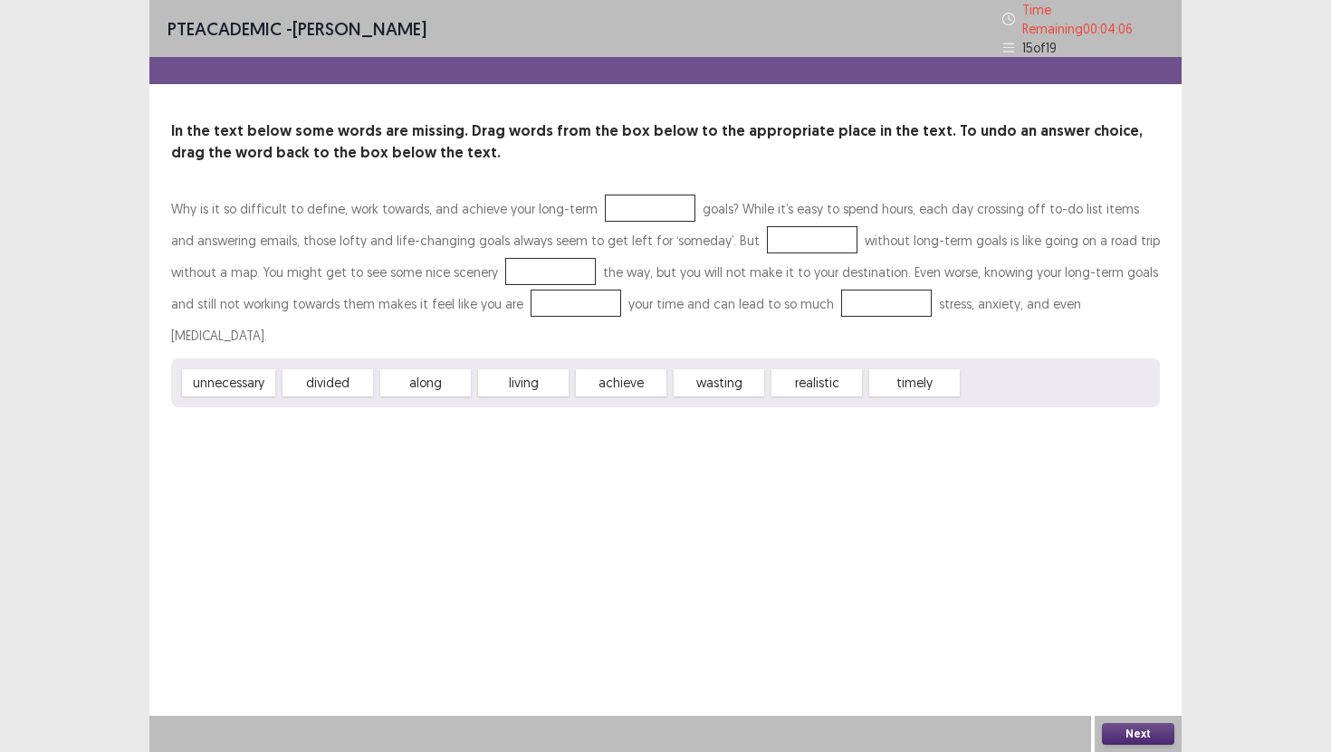
click at [610, 195] on div at bounding box center [650, 208] width 91 height 27
drag, startPoint x: 720, startPoint y: 341, endPoint x: 799, endPoint y: 290, distance: 94.1
click at [799, 290] on div "Why is it so difficult to define, work towards, and achieve your long-term goal…" at bounding box center [665, 300] width 988 height 215
drag, startPoint x: 807, startPoint y: 339, endPoint x: 850, endPoint y: 298, distance: 58.9
click at [829, 281] on div "Why is it so difficult to define, work towards, and achieve your long-term goal…" at bounding box center [665, 300] width 988 height 215
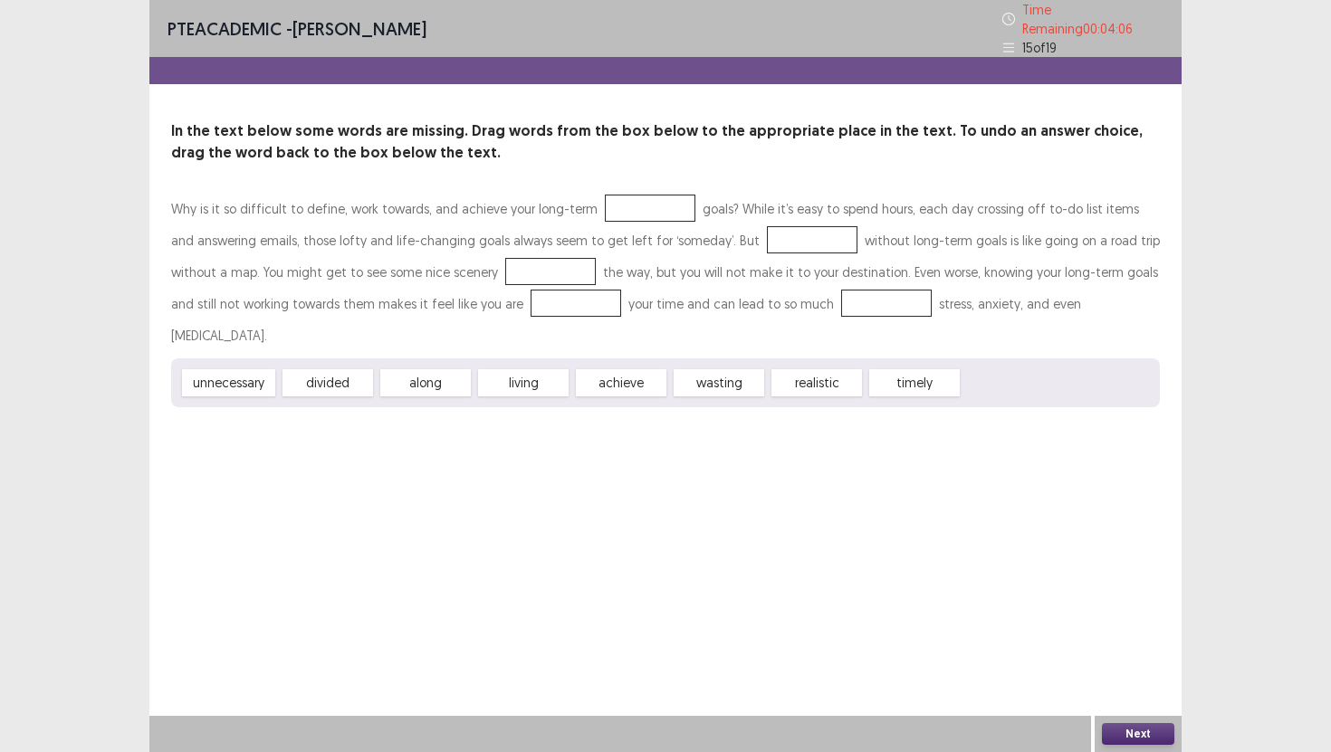
drag, startPoint x: 905, startPoint y: 346, endPoint x: 791, endPoint y: 301, distance: 122.4
click at [790, 301] on div "Why is it so difficult to define, work towards, and achieve your long-term goal…" at bounding box center [665, 300] width 988 height 215
drag, startPoint x: 629, startPoint y: 345, endPoint x: 720, endPoint y: 235, distance: 142.7
click at [738, 220] on div "Why is it so difficult to define, work towards, and achieve your long-term goal…" at bounding box center [665, 300] width 988 height 215
drag, startPoint x: 530, startPoint y: 343, endPoint x: 798, endPoint y: 232, distance: 290.1
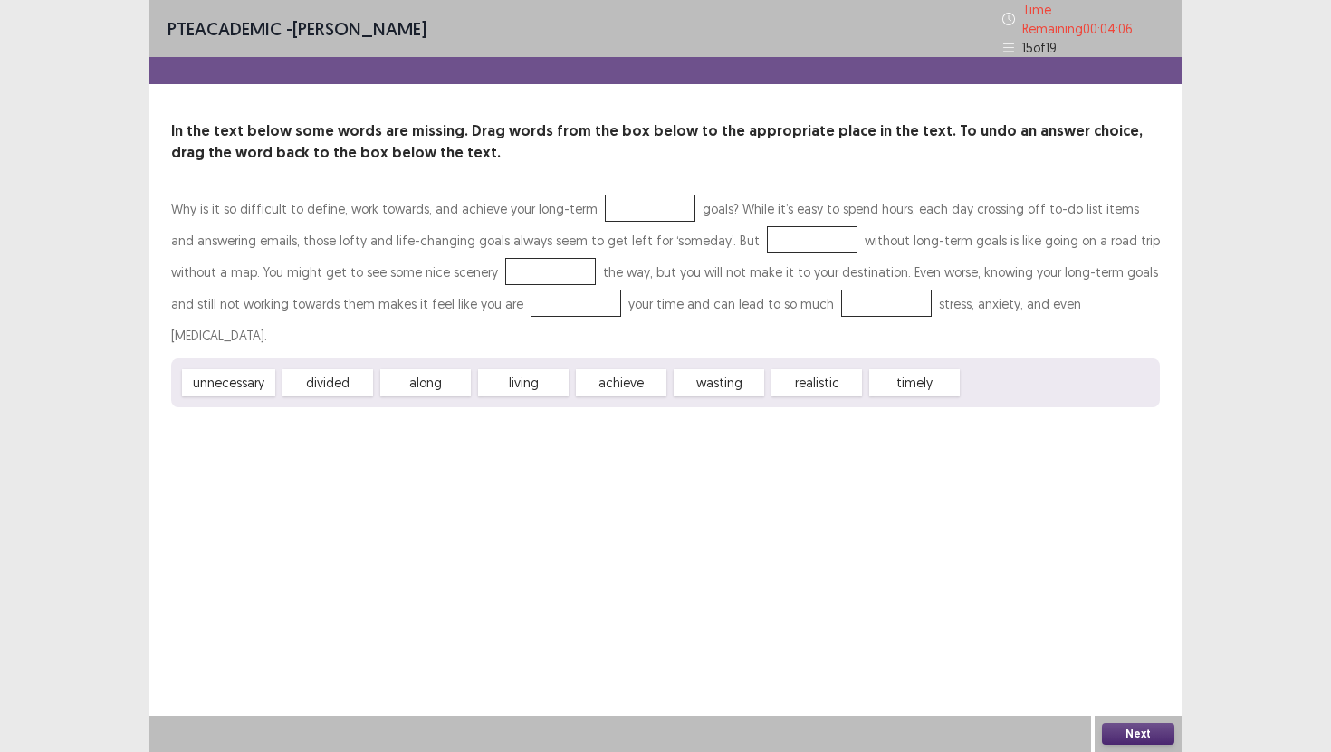
click at [787, 215] on div "Why is it so difficult to define, work towards, and achieve your long-term goal…" at bounding box center [665, 300] width 988 height 215
click at [1122, 736] on button "Next" at bounding box center [1138, 734] width 72 height 22
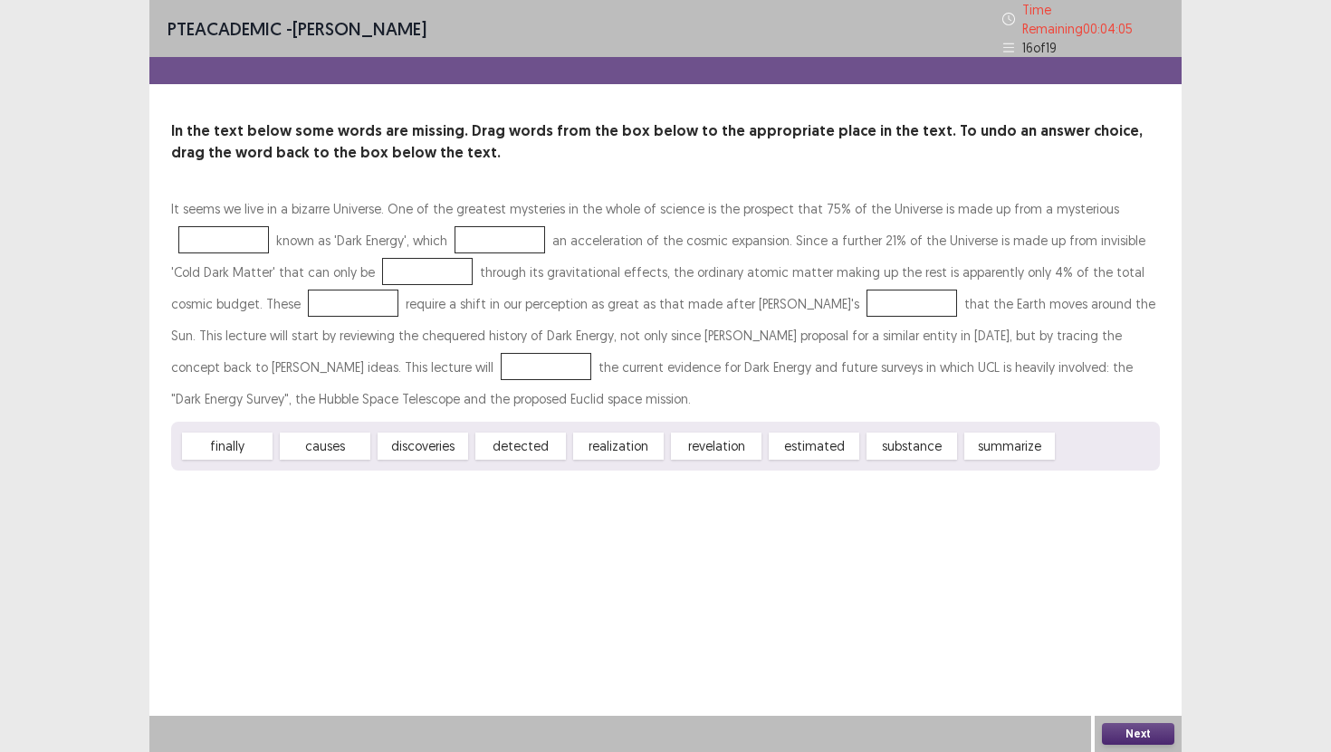
click at [400, 267] on div "It seems we live in a bizarre Universe. One of the greatest mysteries in the wh…" at bounding box center [665, 332] width 988 height 278
drag, startPoint x: 431, startPoint y: 441, endPoint x: 427, endPoint y: 251, distance: 190.1
click at [427, 250] on div "It seems we live in a bizarre Universe. One of the greatest mysteries in the wh…" at bounding box center [665, 332] width 988 height 278
drag, startPoint x: 267, startPoint y: 355, endPoint x: 238, endPoint y: 355, distance: 29.0
click at [238, 354] on div "It seems we live in a bizarre Universe. One of the greatest mysteries in the wh…" at bounding box center [665, 332] width 988 height 278
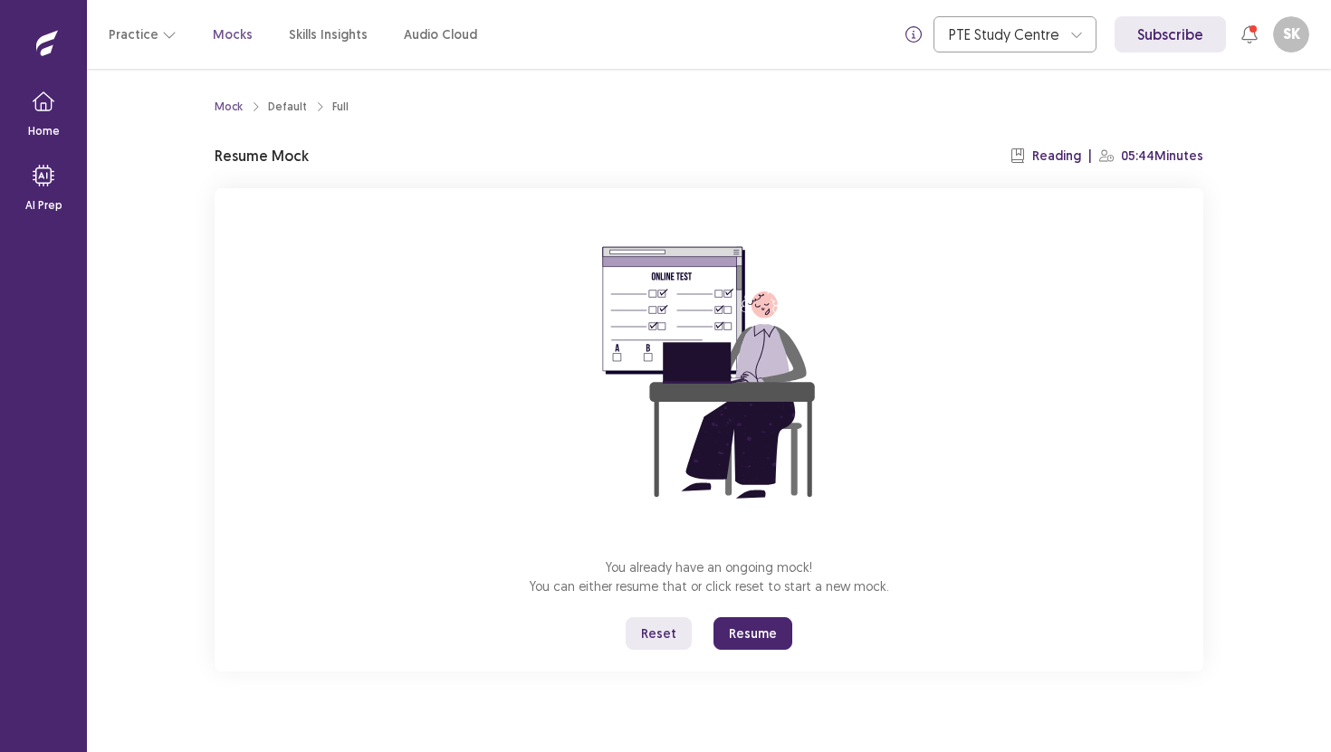
click at [752, 640] on button "Resume" at bounding box center [752, 633] width 79 height 33
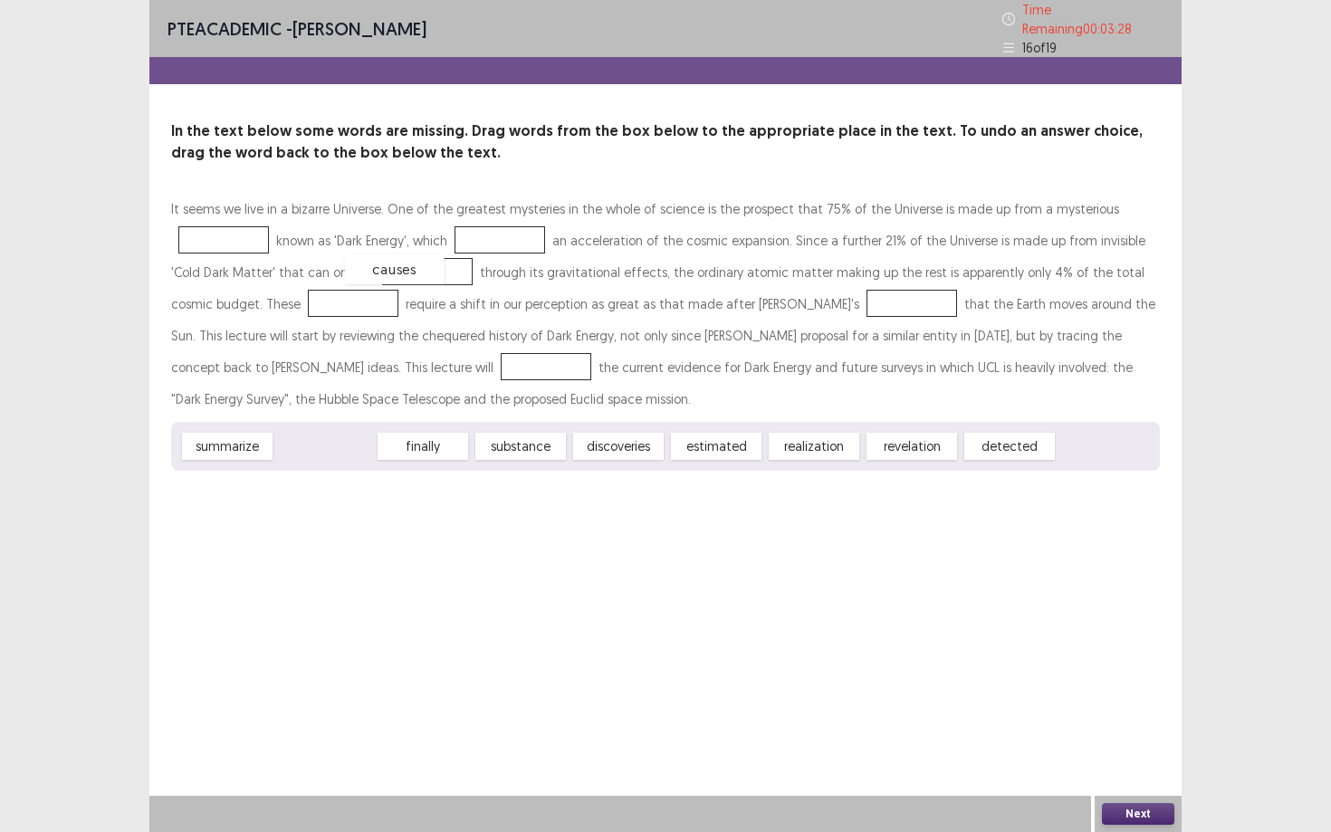
drag, startPoint x: 322, startPoint y: 444, endPoint x: 392, endPoint y: 266, distance: 190.6
drag, startPoint x: 396, startPoint y: 265, endPoint x: 305, endPoint y: 444, distance: 200.0
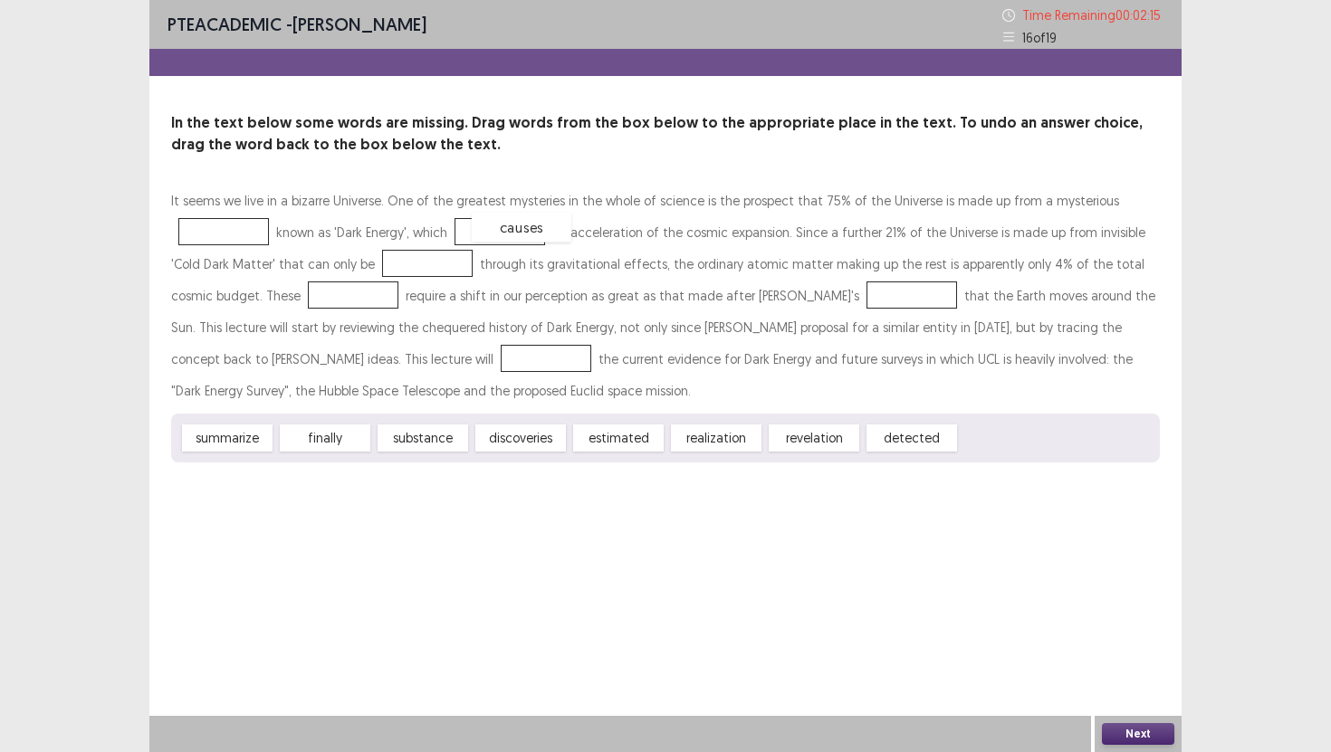
drag, startPoint x: 985, startPoint y: 430, endPoint x: 492, endPoint y: 223, distance: 534.2
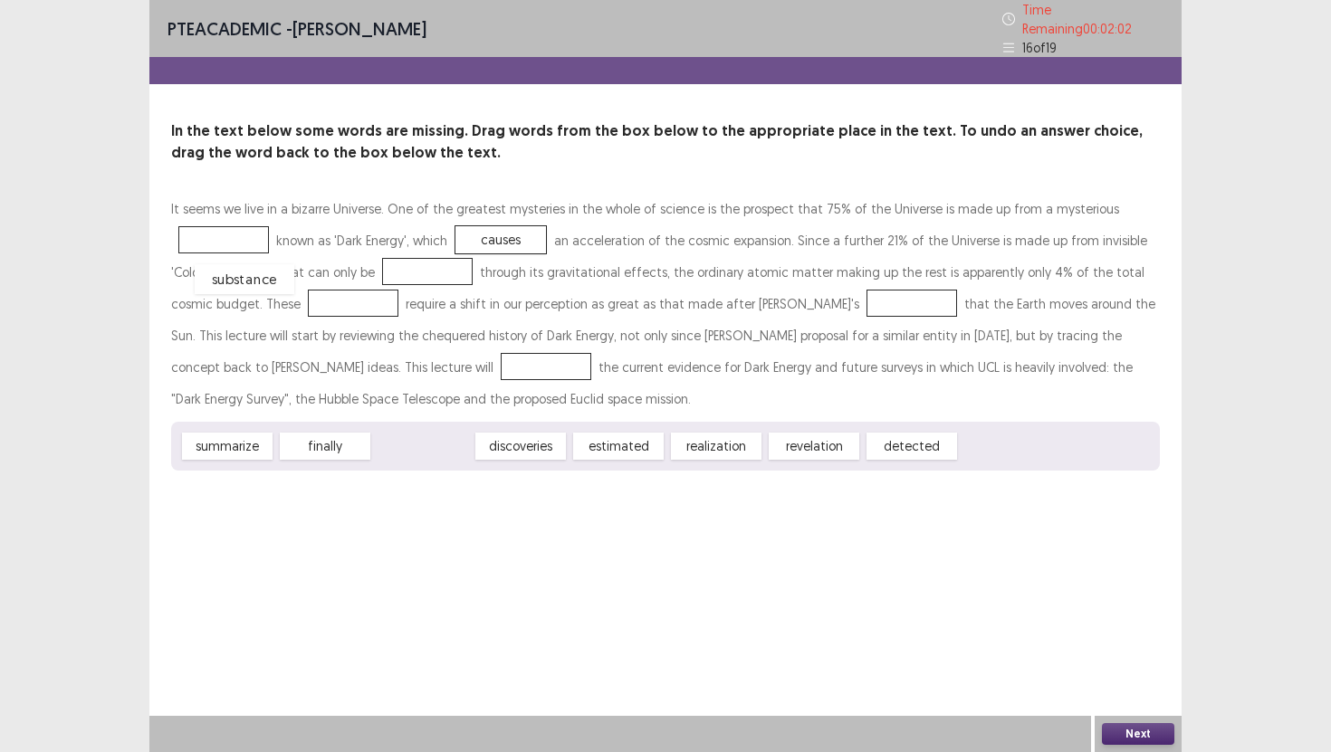
drag, startPoint x: 444, startPoint y: 445, endPoint x: 283, endPoint y: 308, distance: 211.9
drag, startPoint x: 270, startPoint y: 293, endPoint x: 239, endPoint y: 226, distance: 73.7
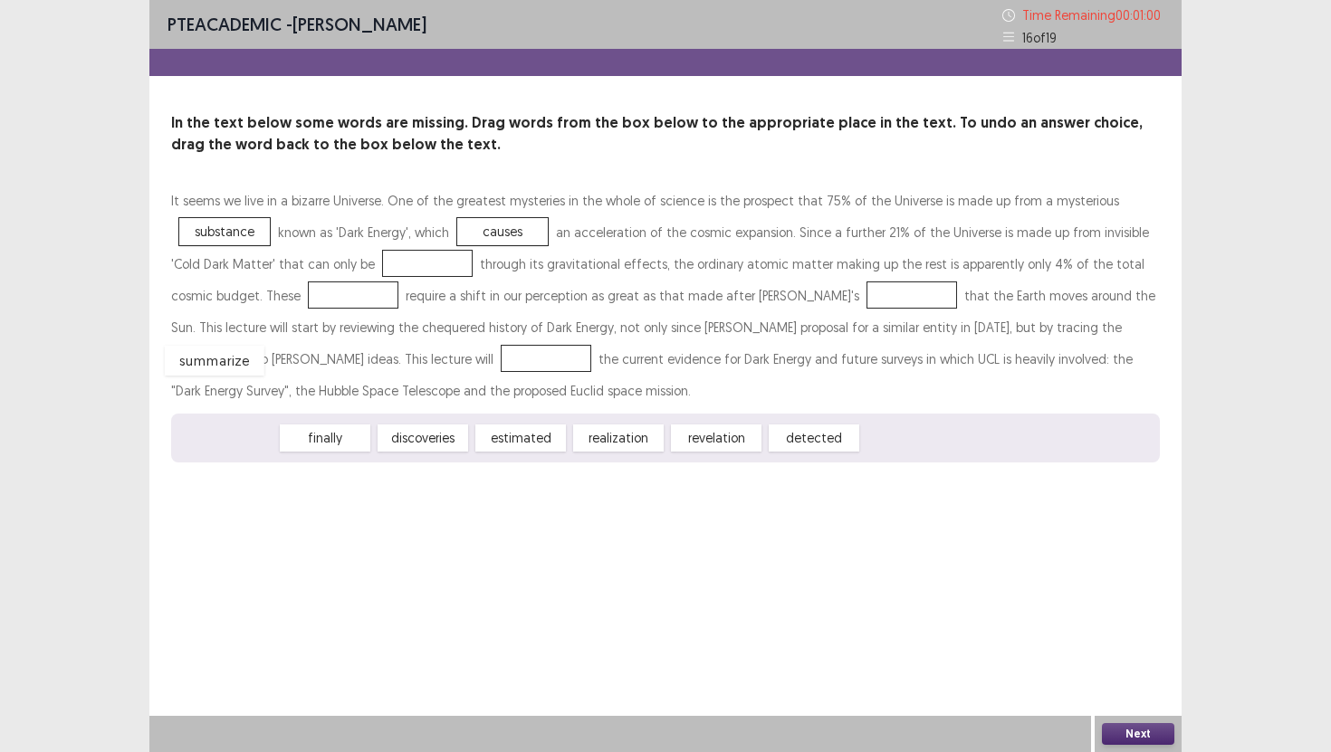
drag, startPoint x: 235, startPoint y: 444, endPoint x: 223, endPoint y: 367, distance: 78.0
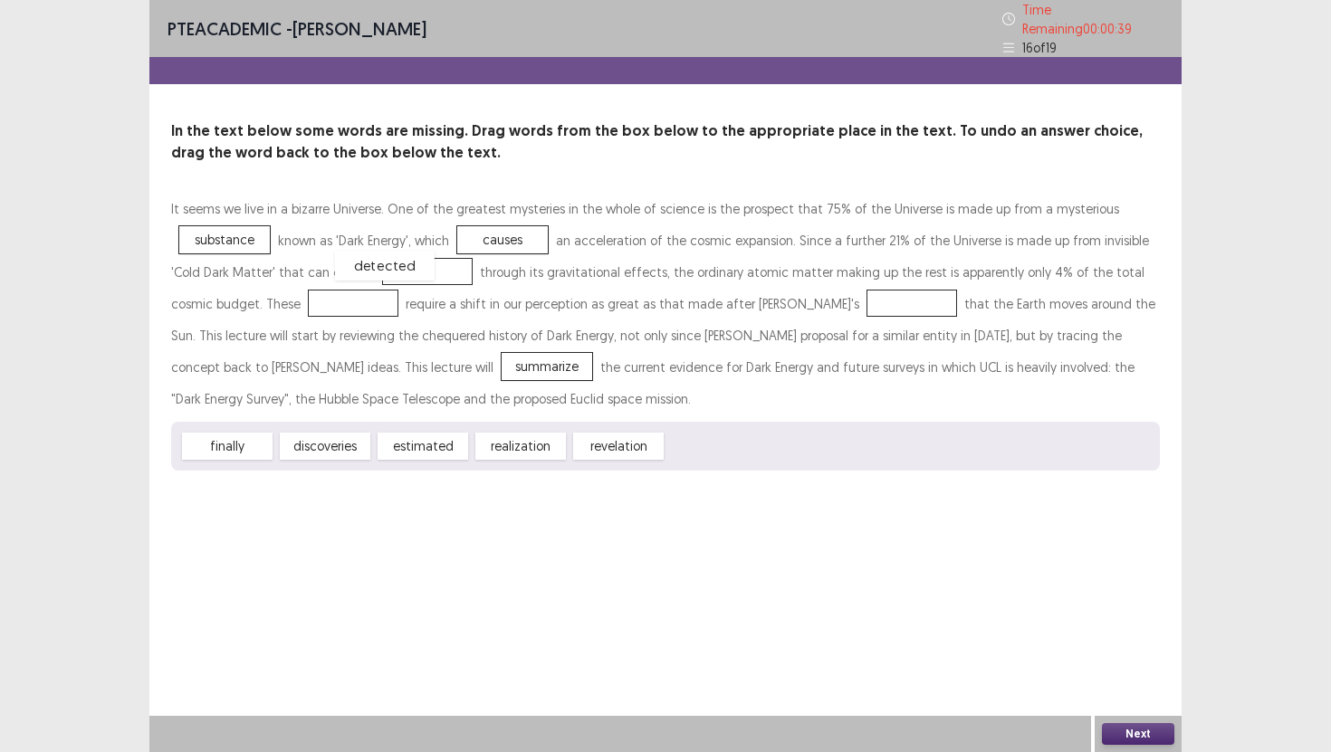
drag, startPoint x: 701, startPoint y: 445, endPoint x: 372, endPoint y: 274, distance: 371.2
drag, startPoint x: 333, startPoint y: 435, endPoint x: 260, endPoint y: 293, distance: 159.9
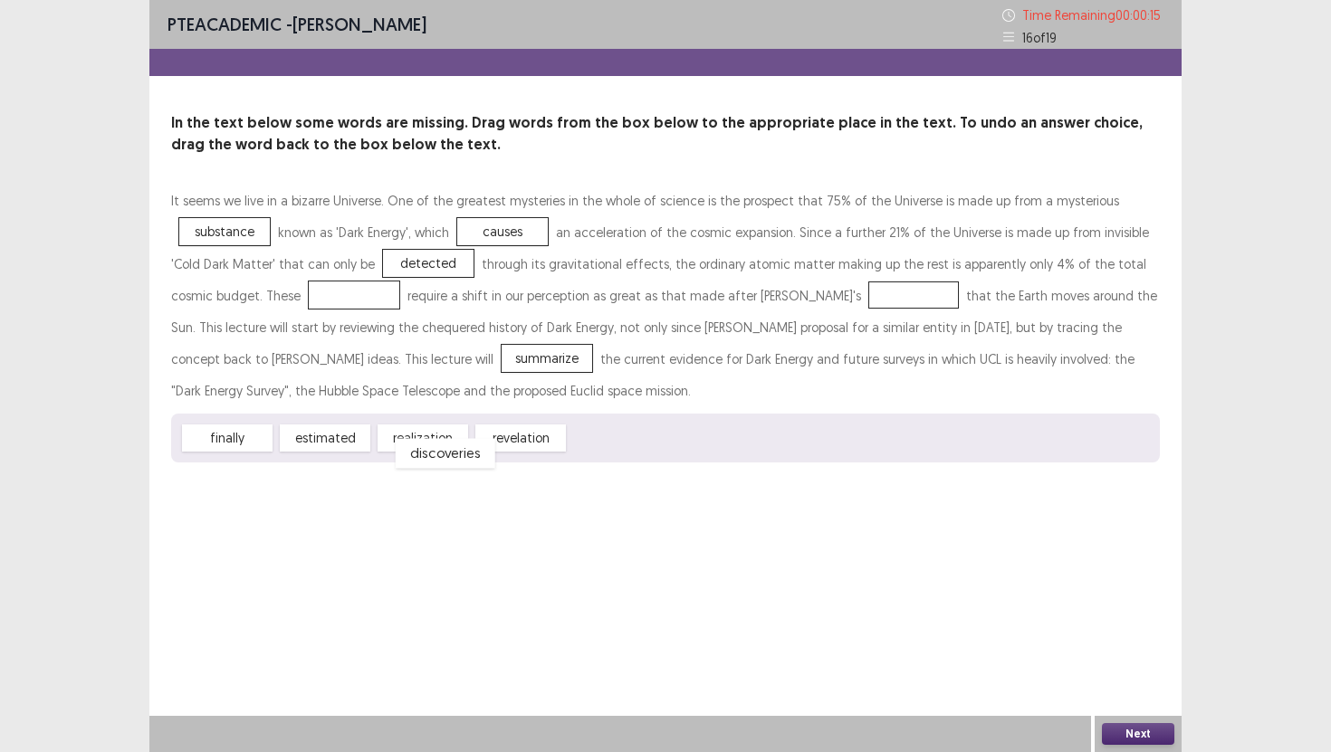
drag, startPoint x: 275, startPoint y: 288, endPoint x: 369, endPoint y: 444, distance: 181.9
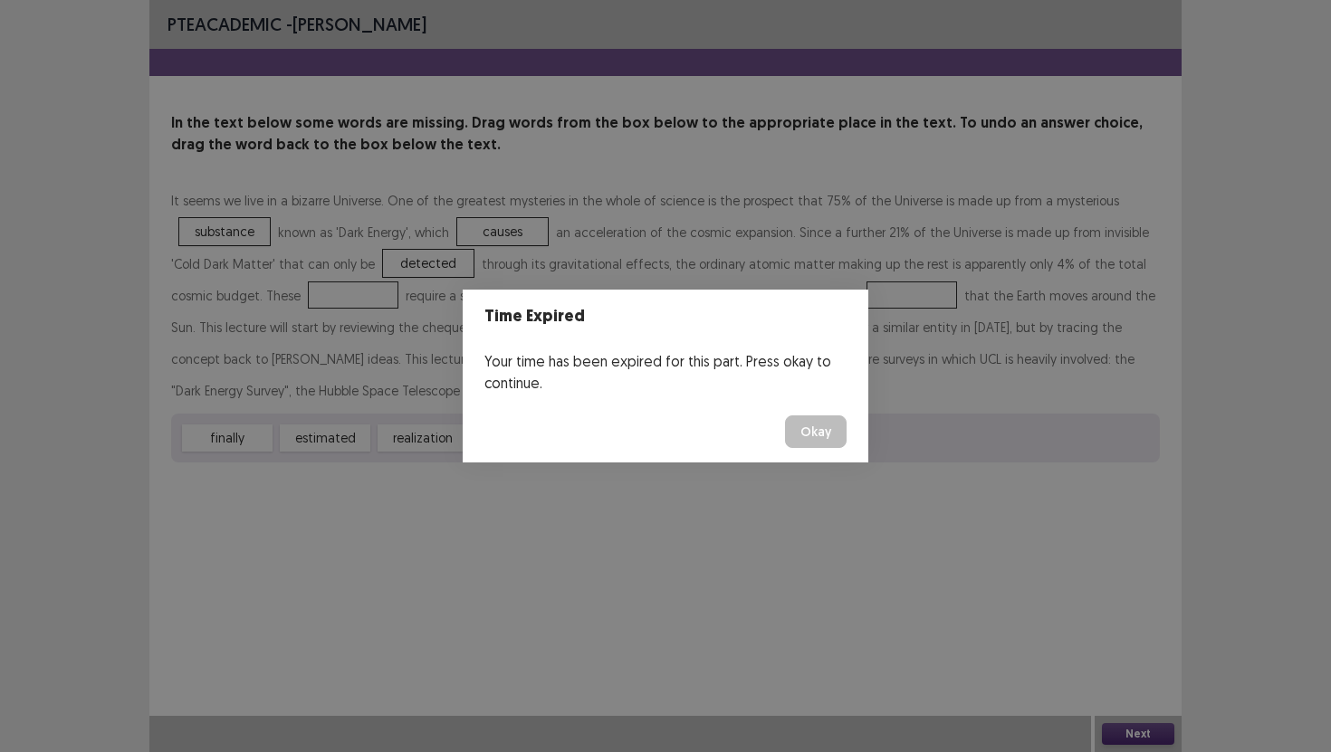
click at [799, 430] on button "Okay" at bounding box center [816, 431] width 62 height 33
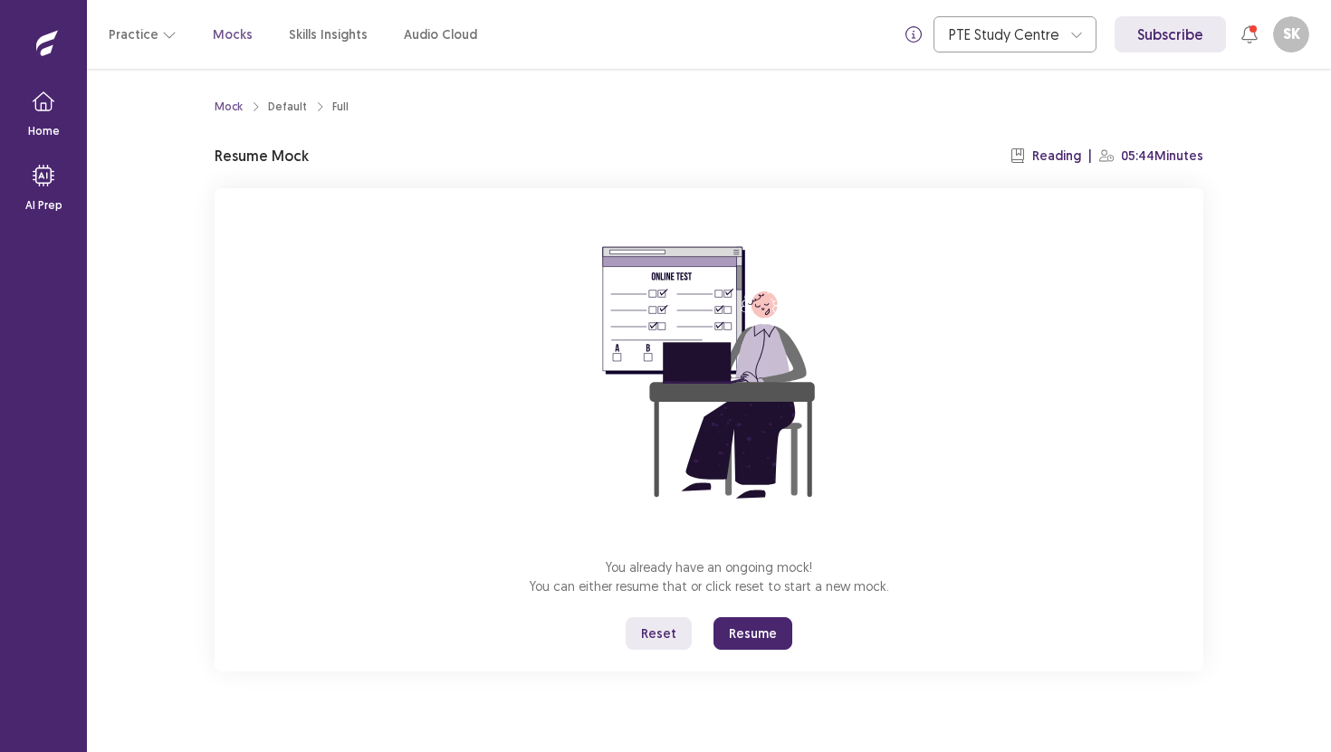
click at [771, 644] on button "Resume" at bounding box center [752, 633] width 79 height 33
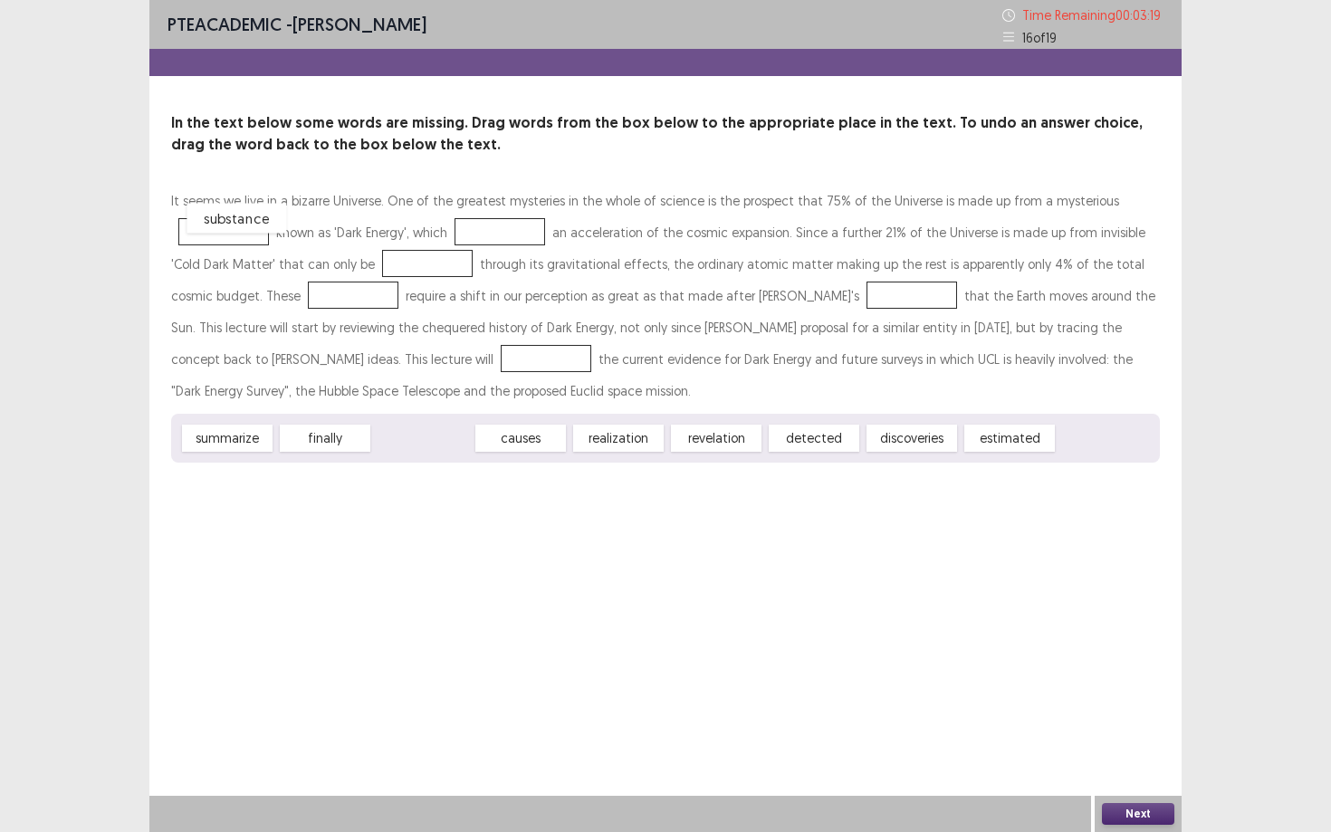
drag, startPoint x: 452, startPoint y: 447, endPoint x: 256, endPoint y: 241, distance: 284.3
drag, startPoint x: 832, startPoint y: 464, endPoint x: 496, endPoint y: 472, distance: 335.9
click at [498, 472] on div "PTE academic - Sharanpreet Kaur Time Remaining 00 : 03 : 11 16 of 19 In the tex…" at bounding box center [665, 249] width 1032 height 499
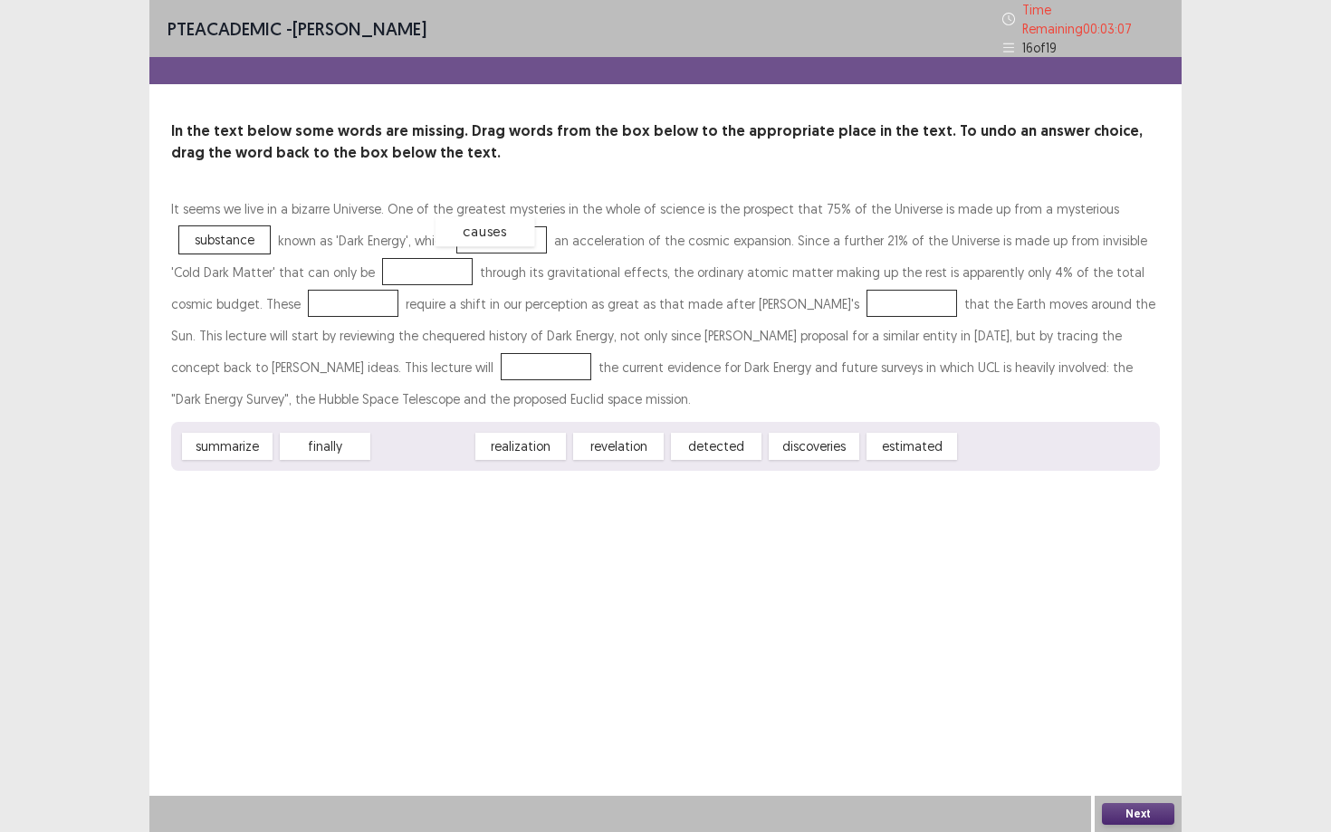
drag, startPoint x: 436, startPoint y: 439, endPoint x: 504, endPoint y: 231, distance: 219.0
drag, startPoint x: 620, startPoint y: 435, endPoint x: 393, endPoint y: 255, distance: 289.9
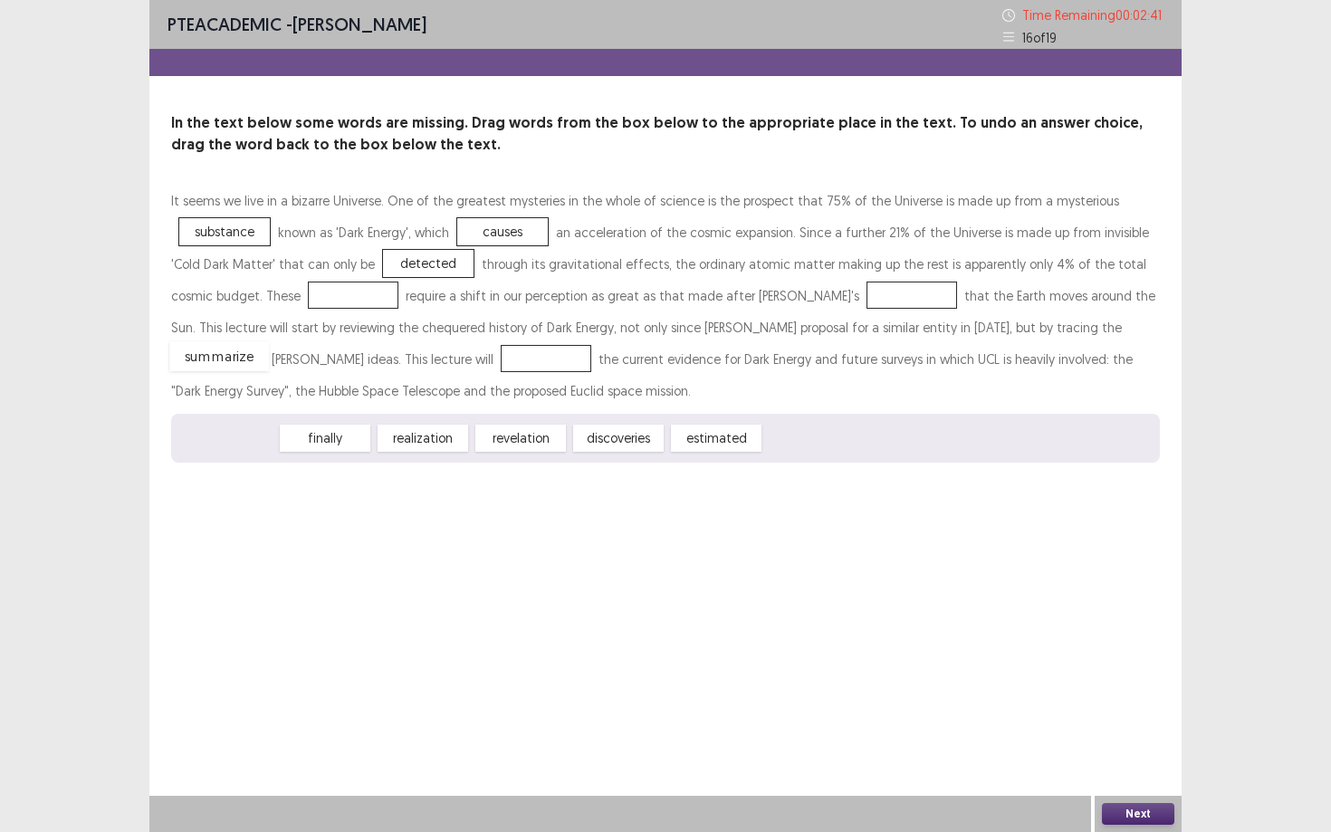
drag, startPoint x: 256, startPoint y: 449, endPoint x: 248, endPoint y: 367, distance: 82.8
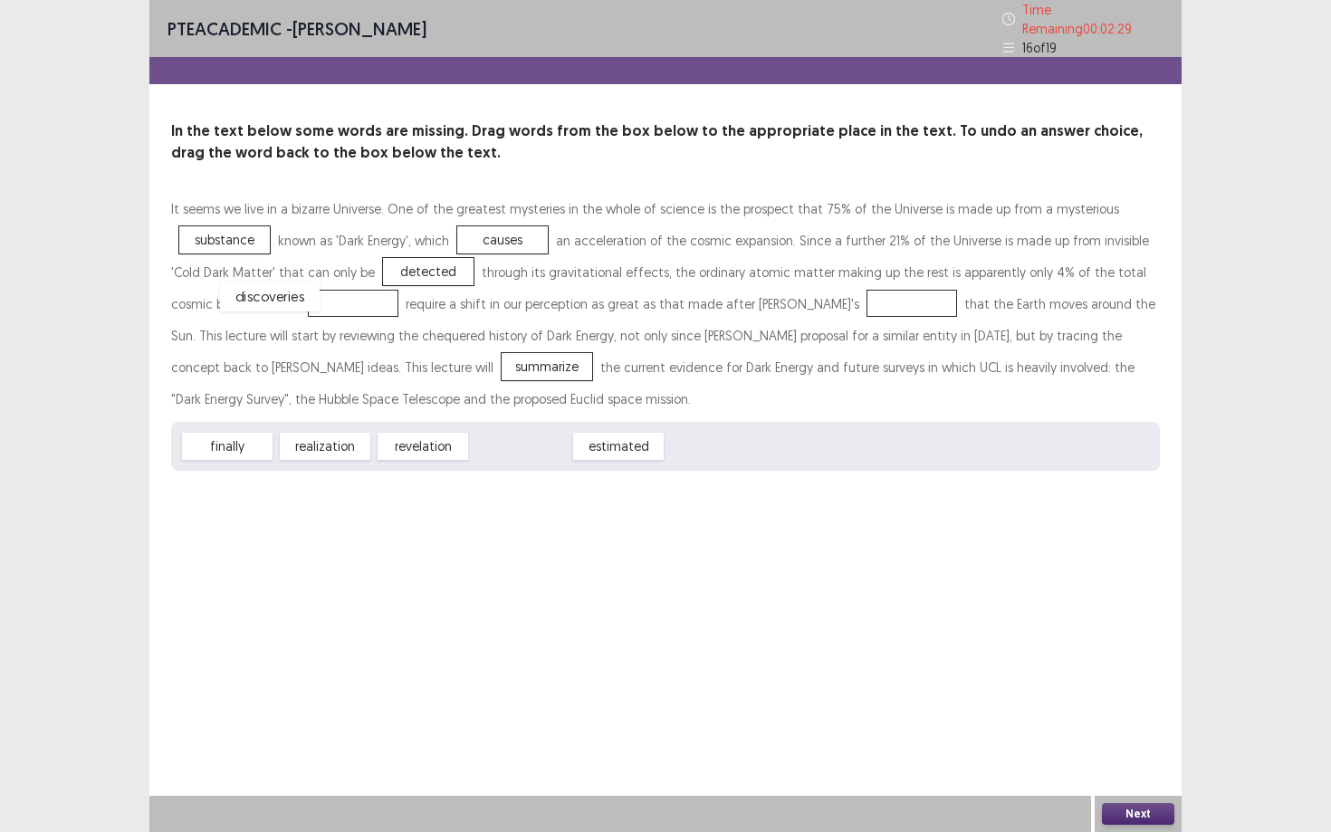
drag, startPoint x: 527, startPoint y: 441, endPoint x: 270, endPoint y: 291, distance: 297.7
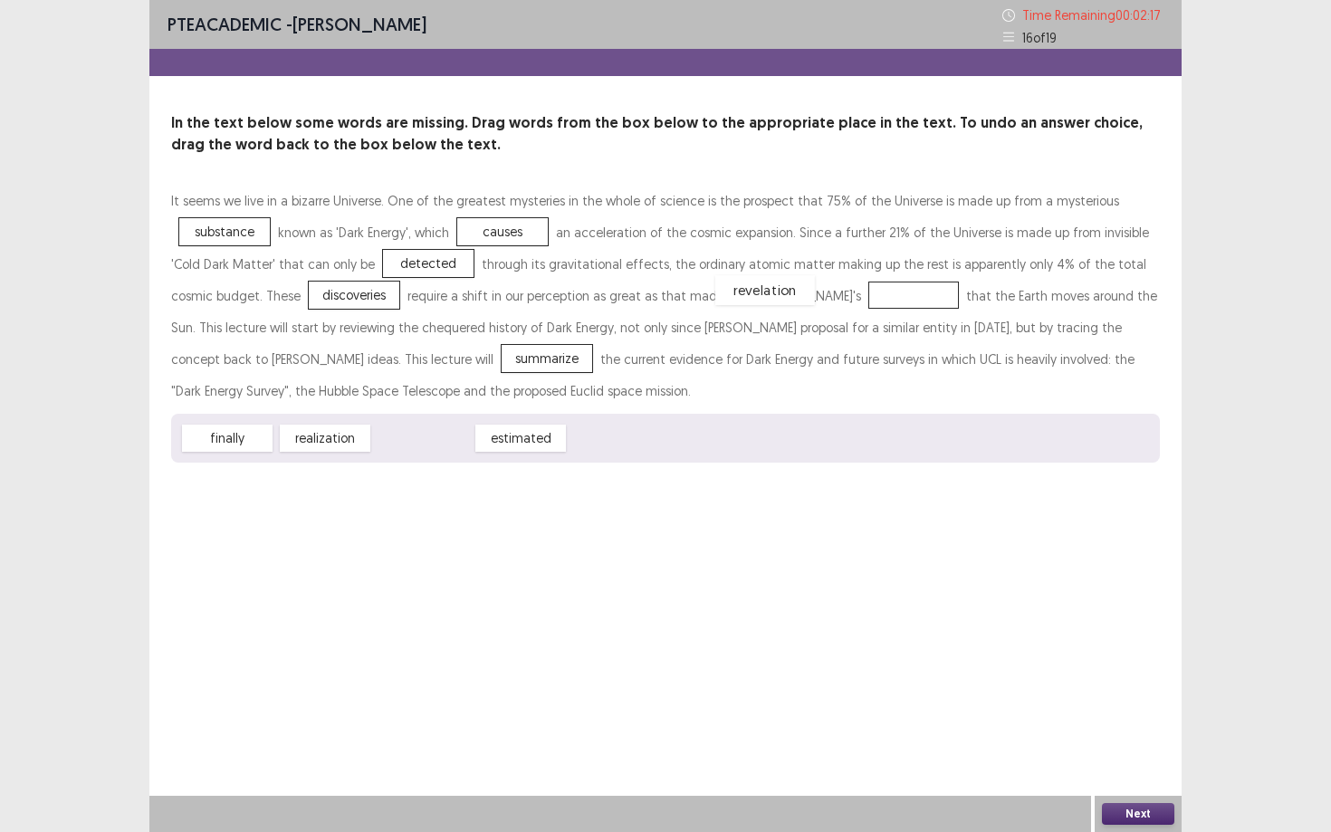
drag, startPoint x: 425, startPoint y: 438, endPoint x: 774, endPoint y: 290, distance: 378.8
click at [1172, 751] on button "Next" at bounding box center [1138, 814] width 72 height 22
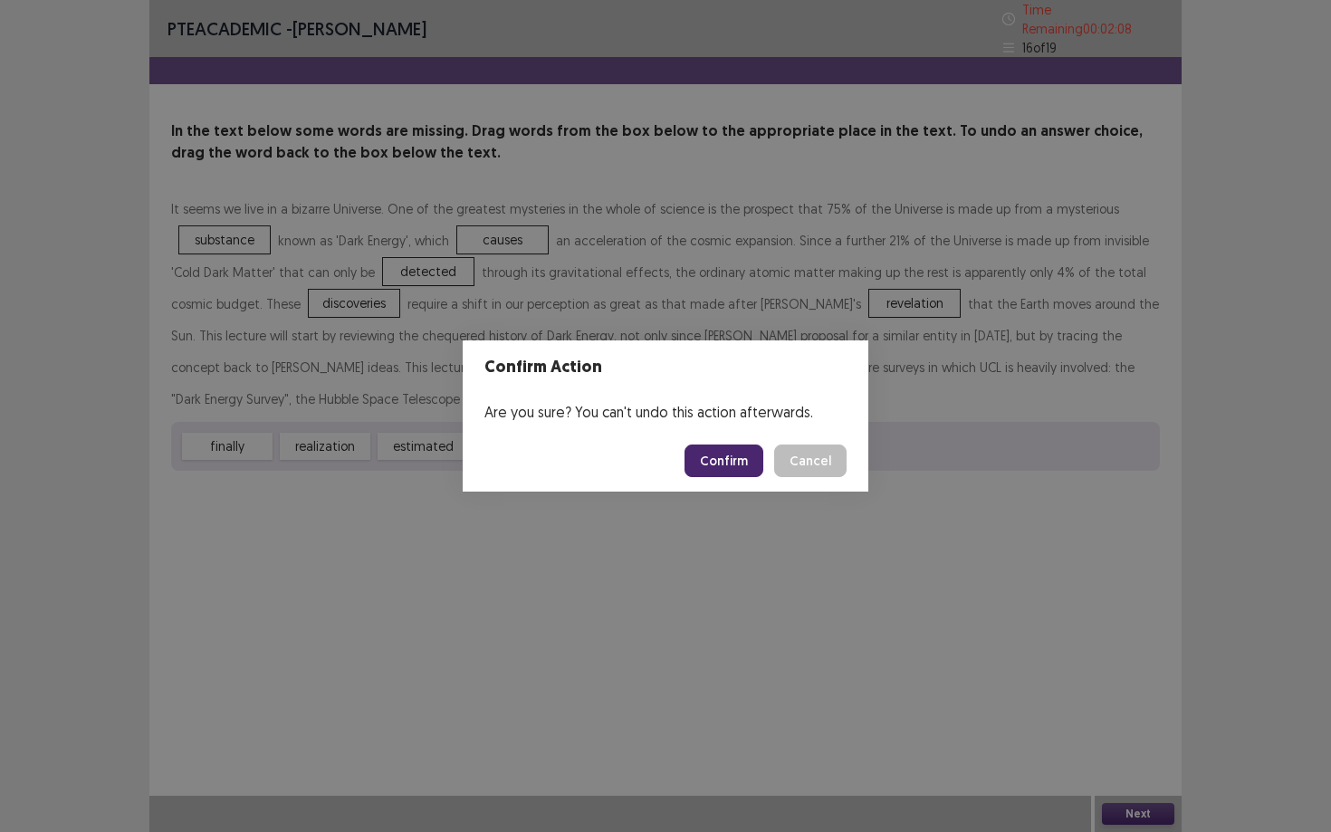
click at [733, 458] on button "Confirm" at bounding box center [723, 460] width 79 height 33
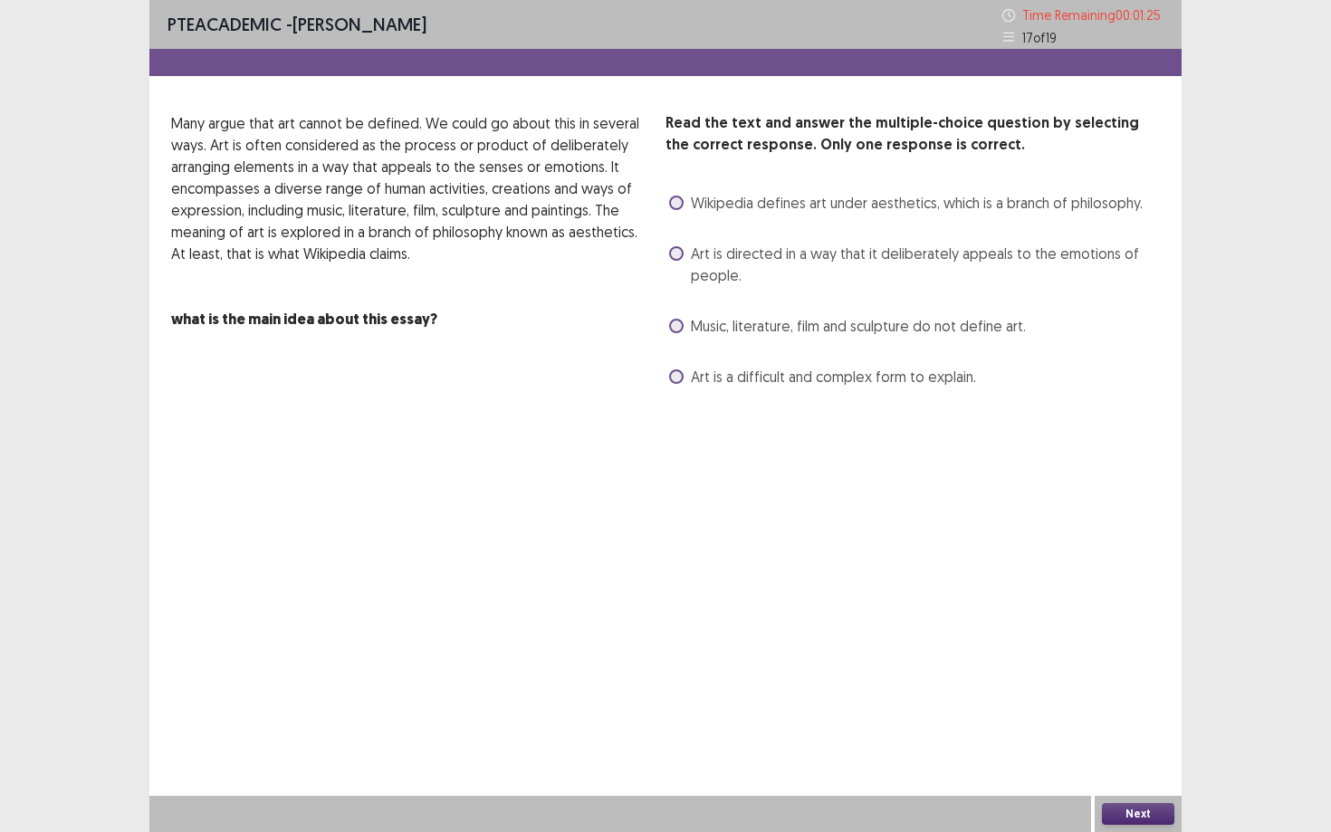
click at [678, 250] on span at bounding box center [676, 253] width 14 height 14
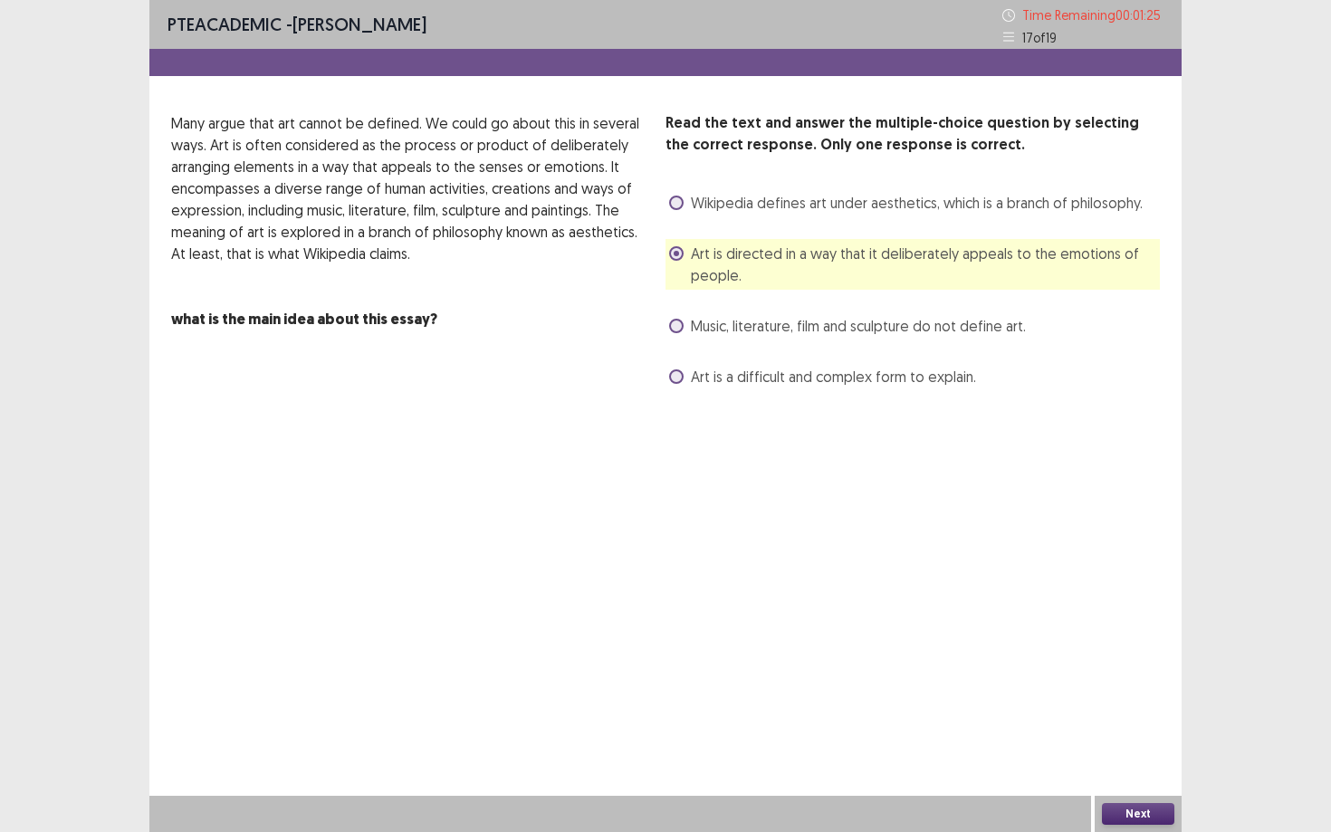
drag, startPoint x: 1018, startPoint y: 376, endPoint x: 1089, endPoint y: 472, distance: 119.1
click at [1089, 468] on div "PTE academic - Sharanpreet Kaur Time Remaining 00 : 01 : 25 17 of 19 Read the t…" at bounding box center [665, 416] width 1032 height 832
click at [1156, 751] on button "Next" at bounding box center [1138, 814] width 72 height 22
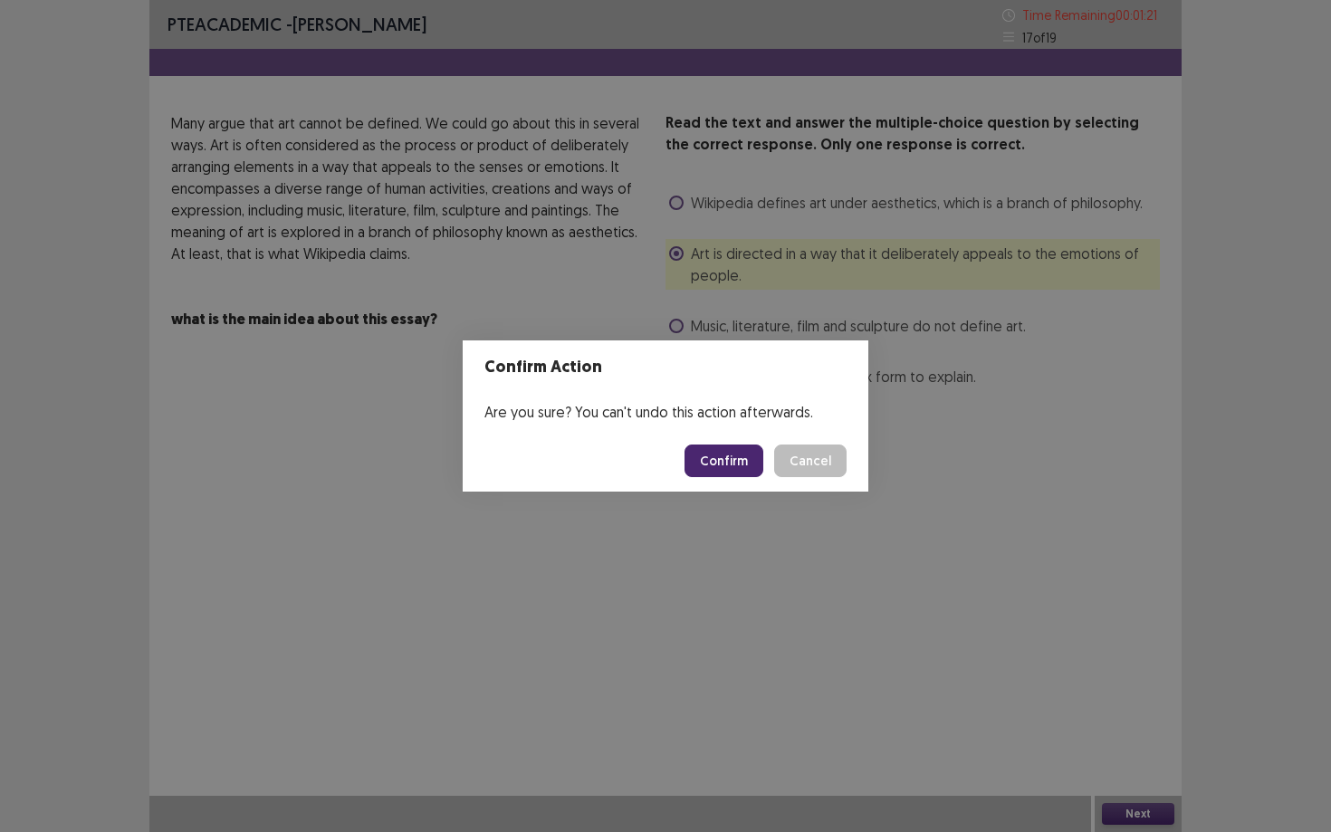
click at [743, 466] on button "Confirm" at bounding box center [723, 460] width 79 height 33
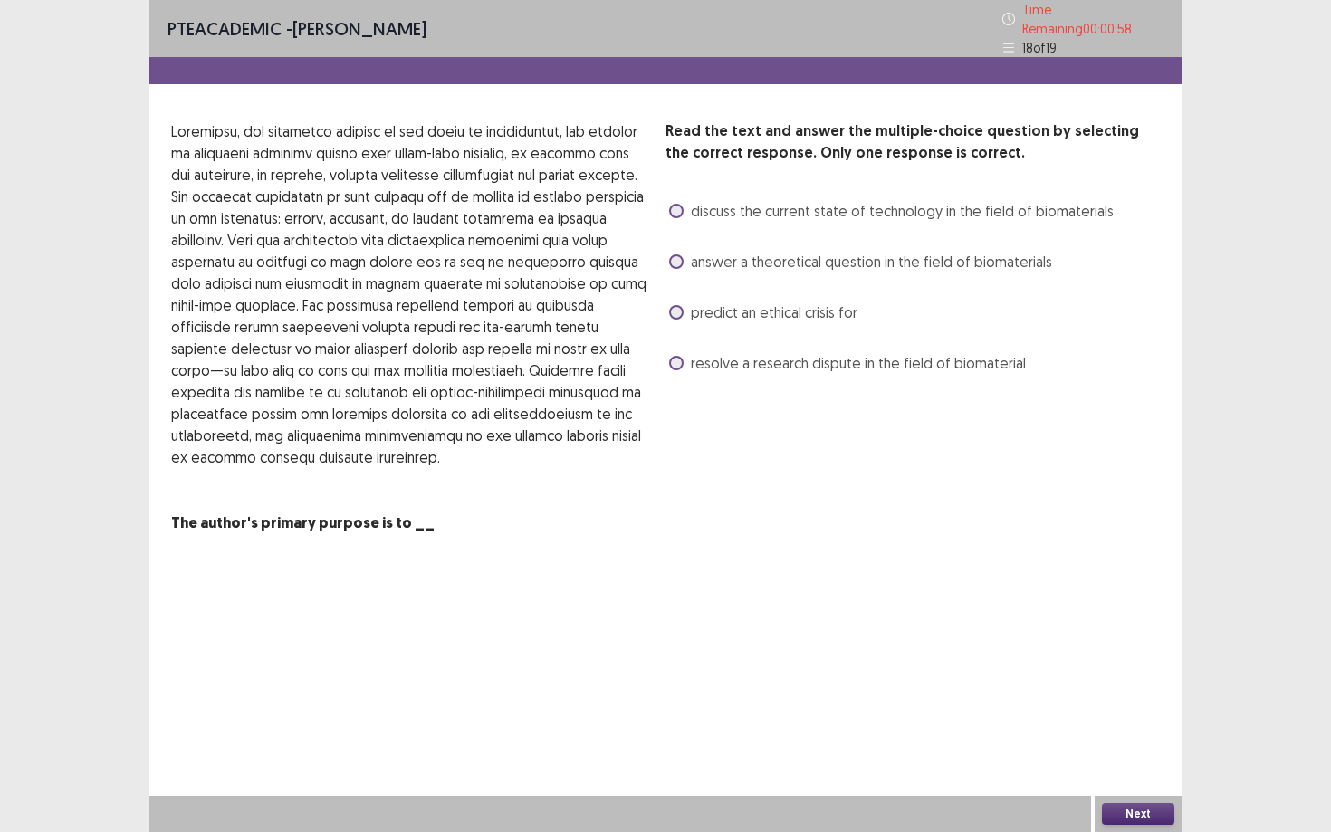
click at [679, 204] on span at bounding box center [676, 211] width 14 height 14
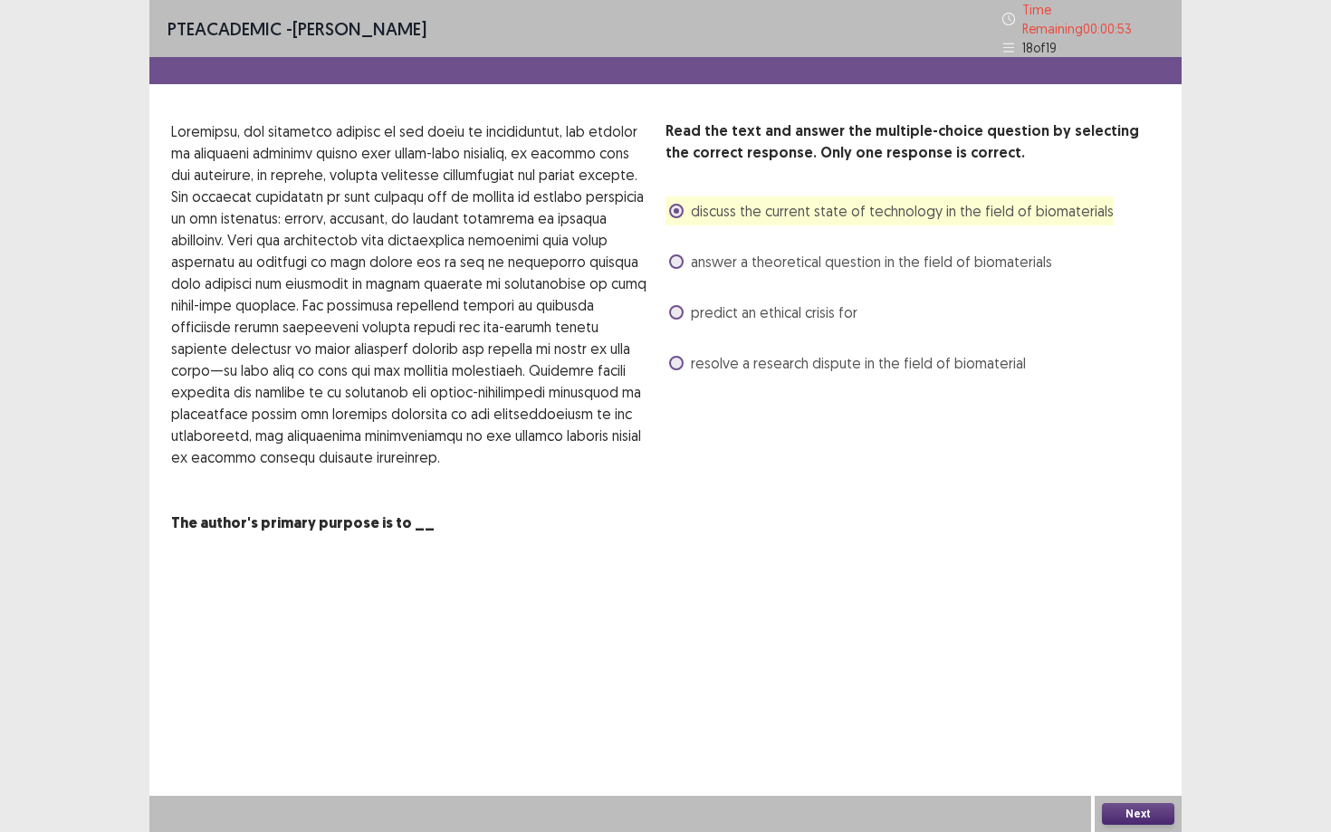
click at [1125, 751] on button "Next" at bounding box center [1138, 814] width 72 height 22
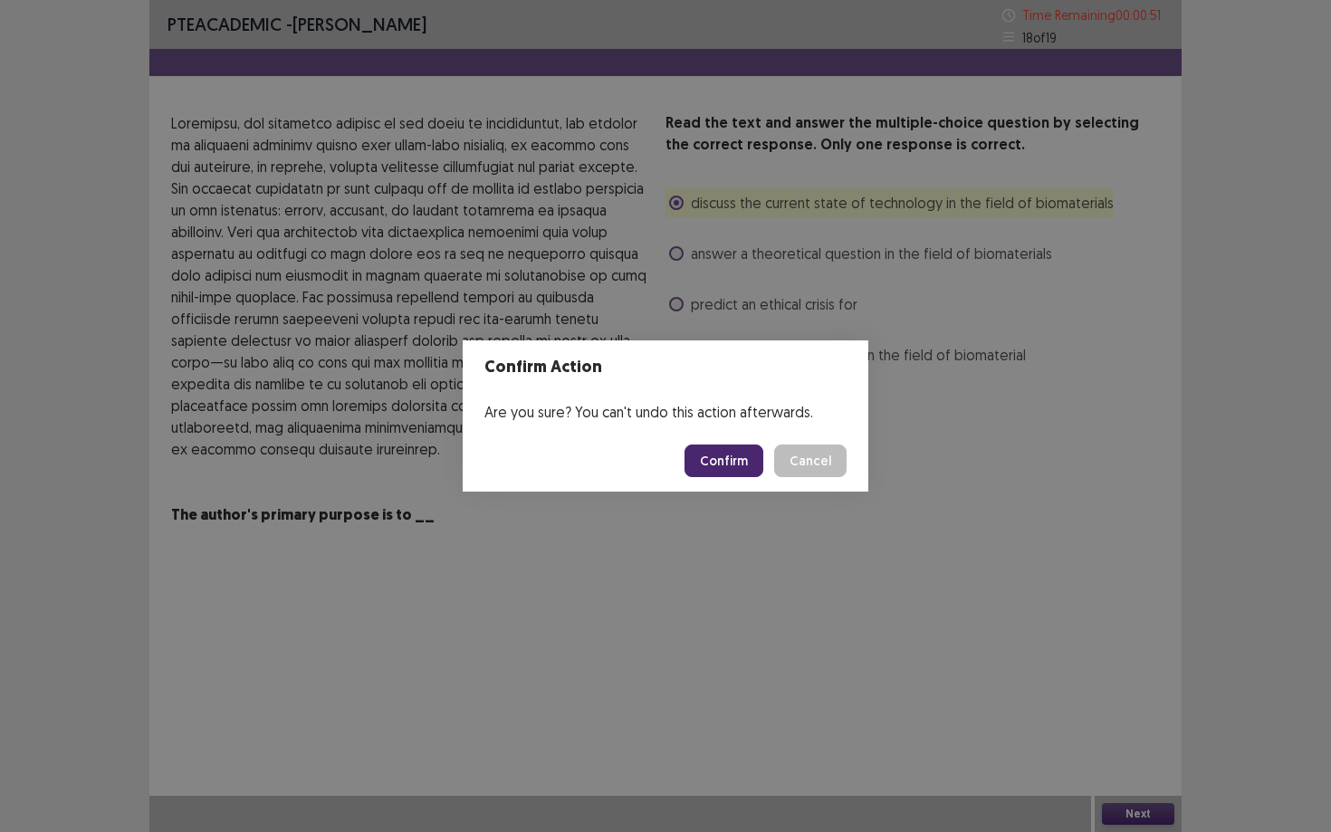
click at [737, 463] on button "Confirm" at bounding box center [723, 460] width 79 height 33
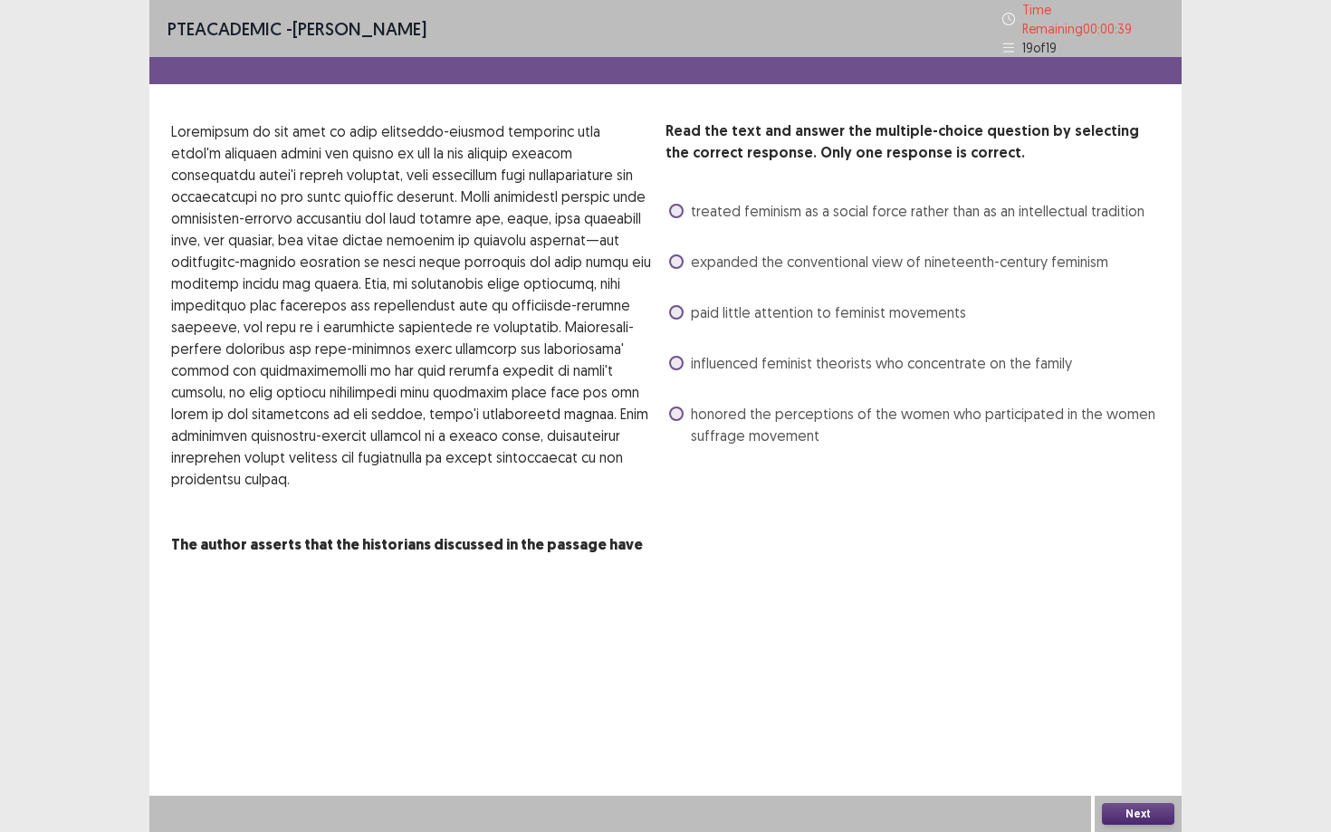
drag, startPoint x: 926, startPoint y: 283, endPoint x: 938, endPoint y: 273, distance: 15.4
click at [948, 279] on div "Read the text and answer the multiple-choice question by selecting the correct …" at bounding box center [912, 284] width 494 height 329
click at [673, 414] on label "honored the perceptions of the women who participated in the women suffrage mov…" at bounding box center [914, 424] width 491 height 43
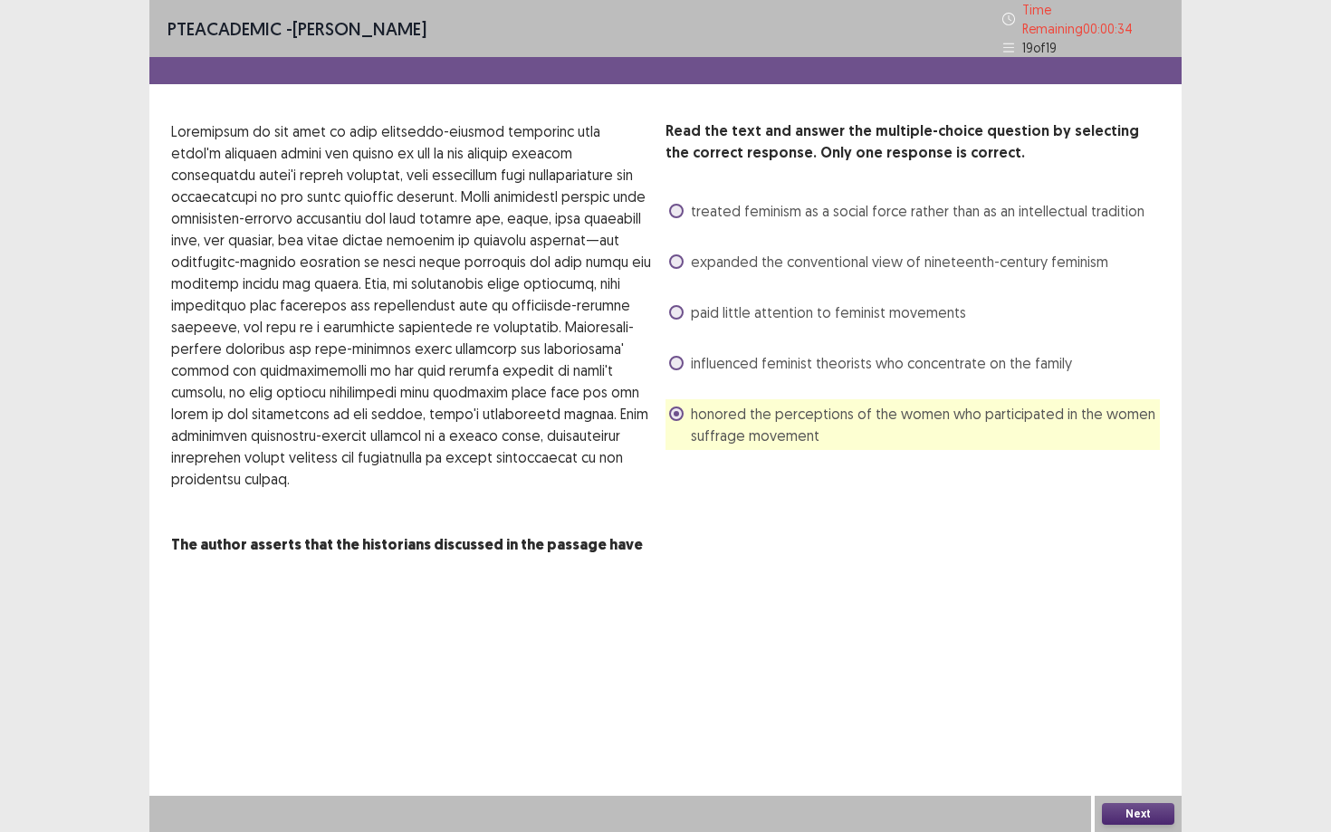
drag, startPoint x: 834, startPoint y: 396, endPoint x: 950, endPoint y: 491, distance: 150.5
click at [950, 491] on div "Read the text and answer the multiple-choice question by selecting the correct …" at bounding box center [912, 337] width 494 height 435
click at [1112, 751] on button "Next" at bounding box center [1138, 814] width 72 height 22
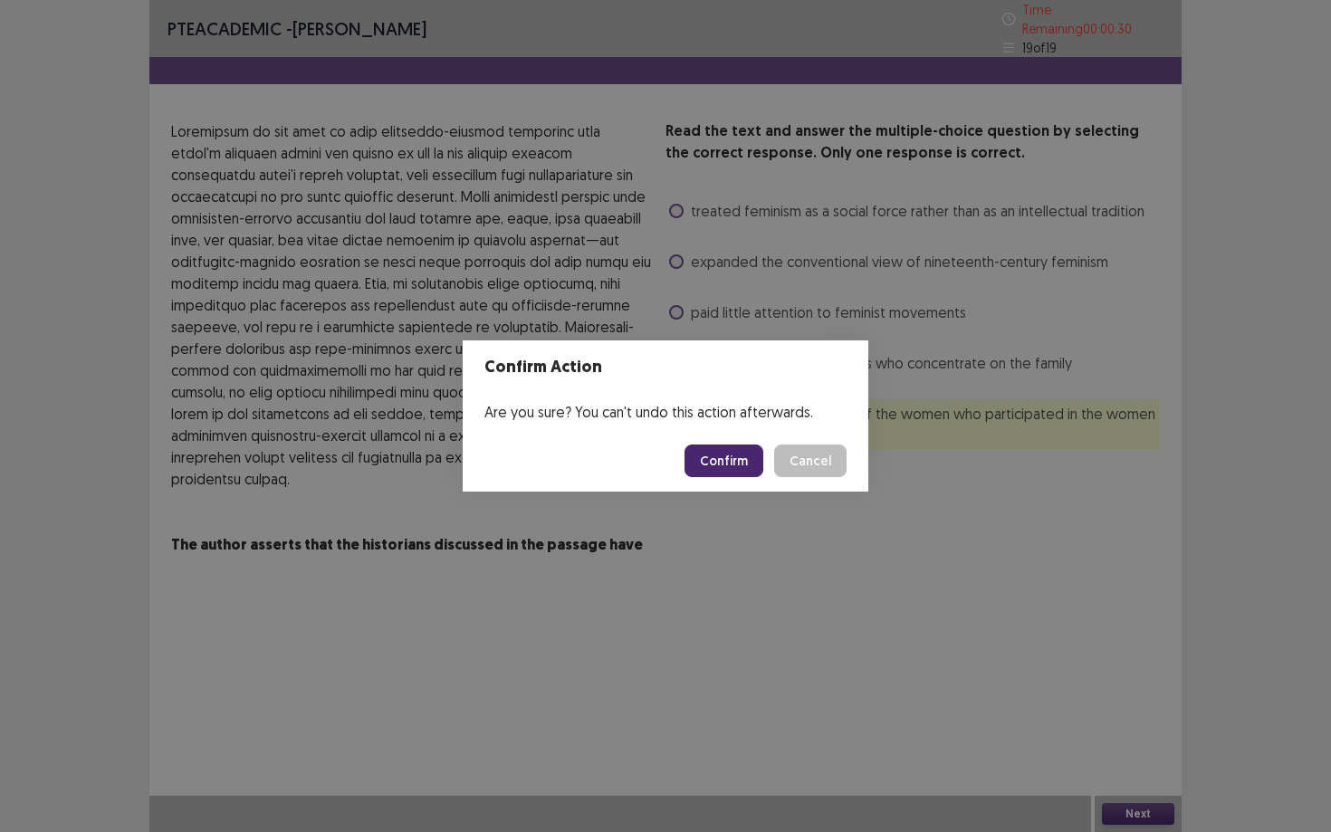
click at [753, 467] on button "Confirm" at bounding box center [723, 460] width 79 height 33
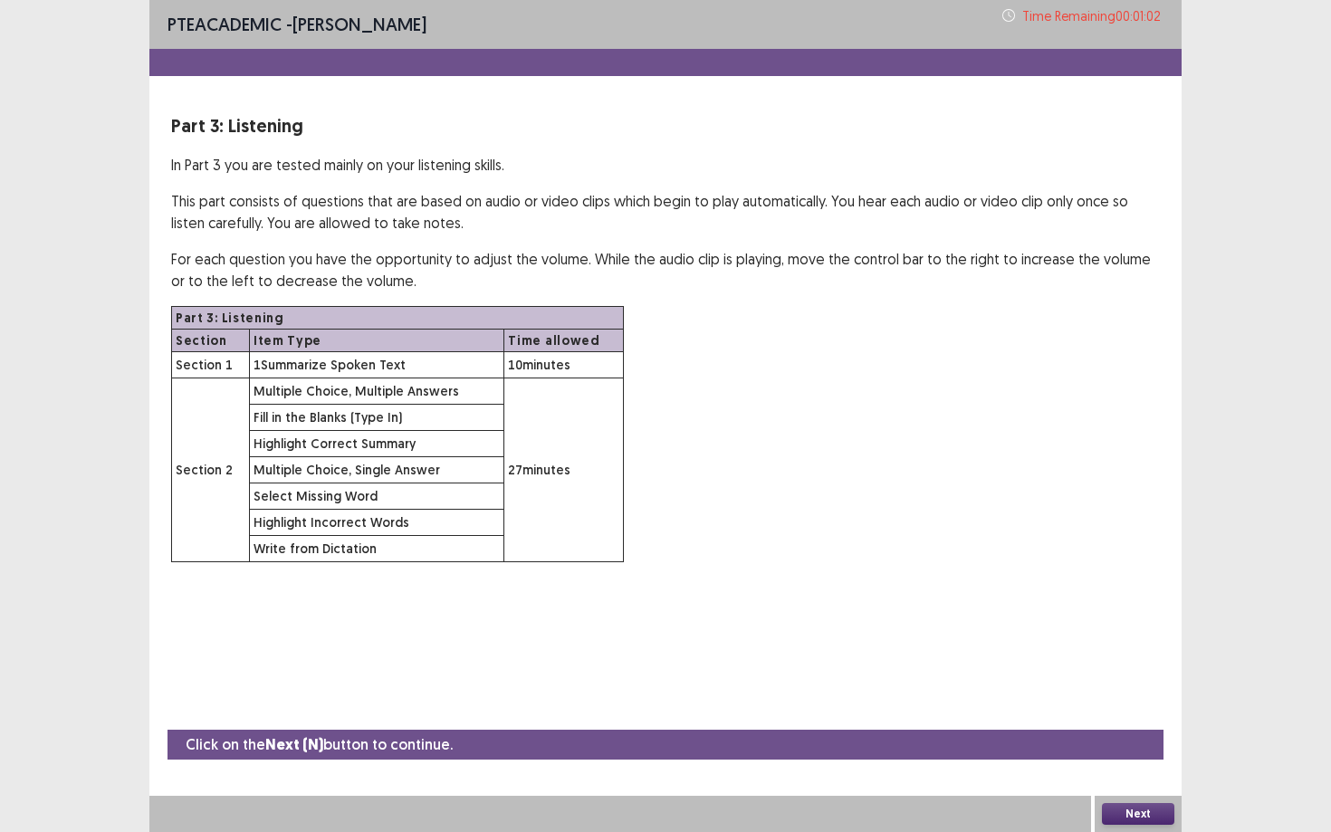
click at [1138, 751] on button "Next" at bounding box center [1138, 814] width 72 height 22
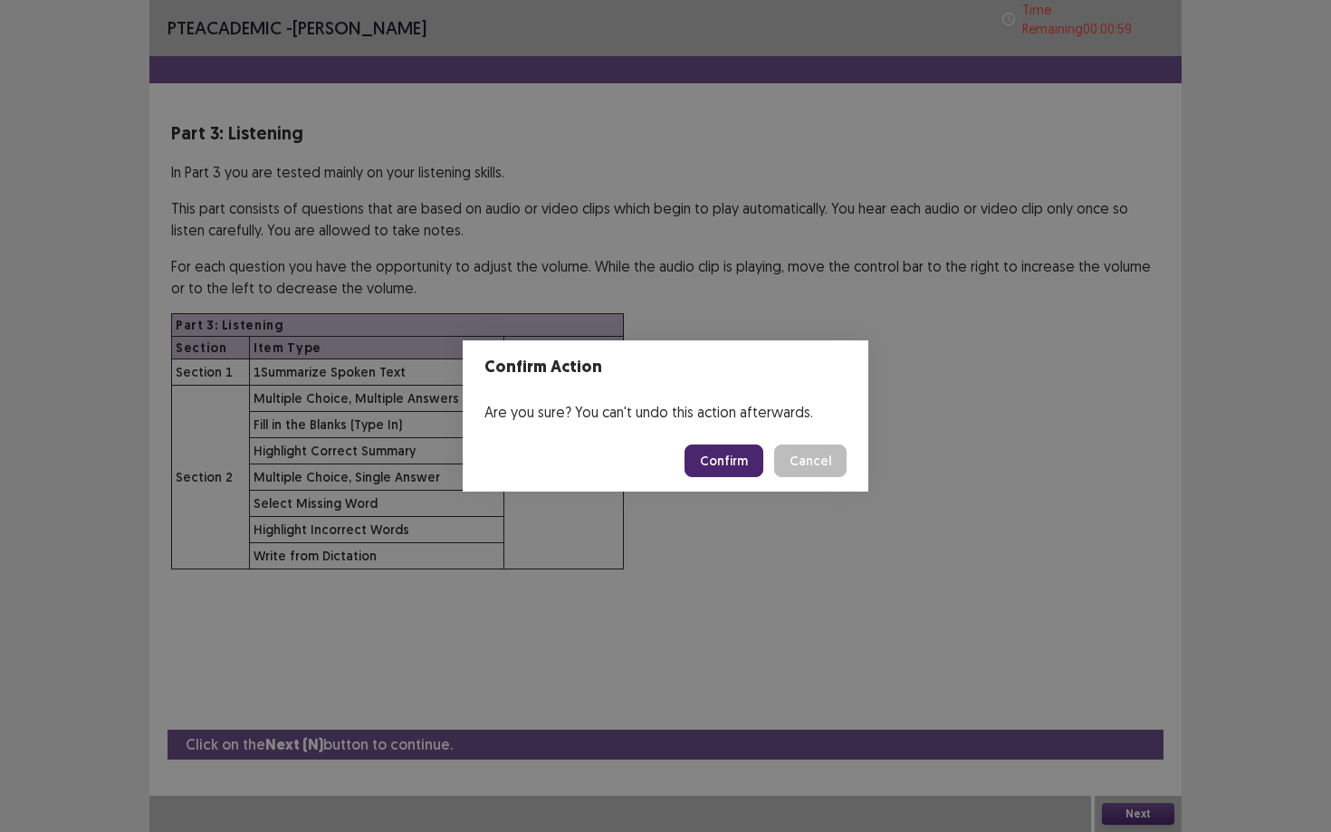
click at [749, 454] on button "Confirm" at bounding box center [723, 460] width 79 height 33
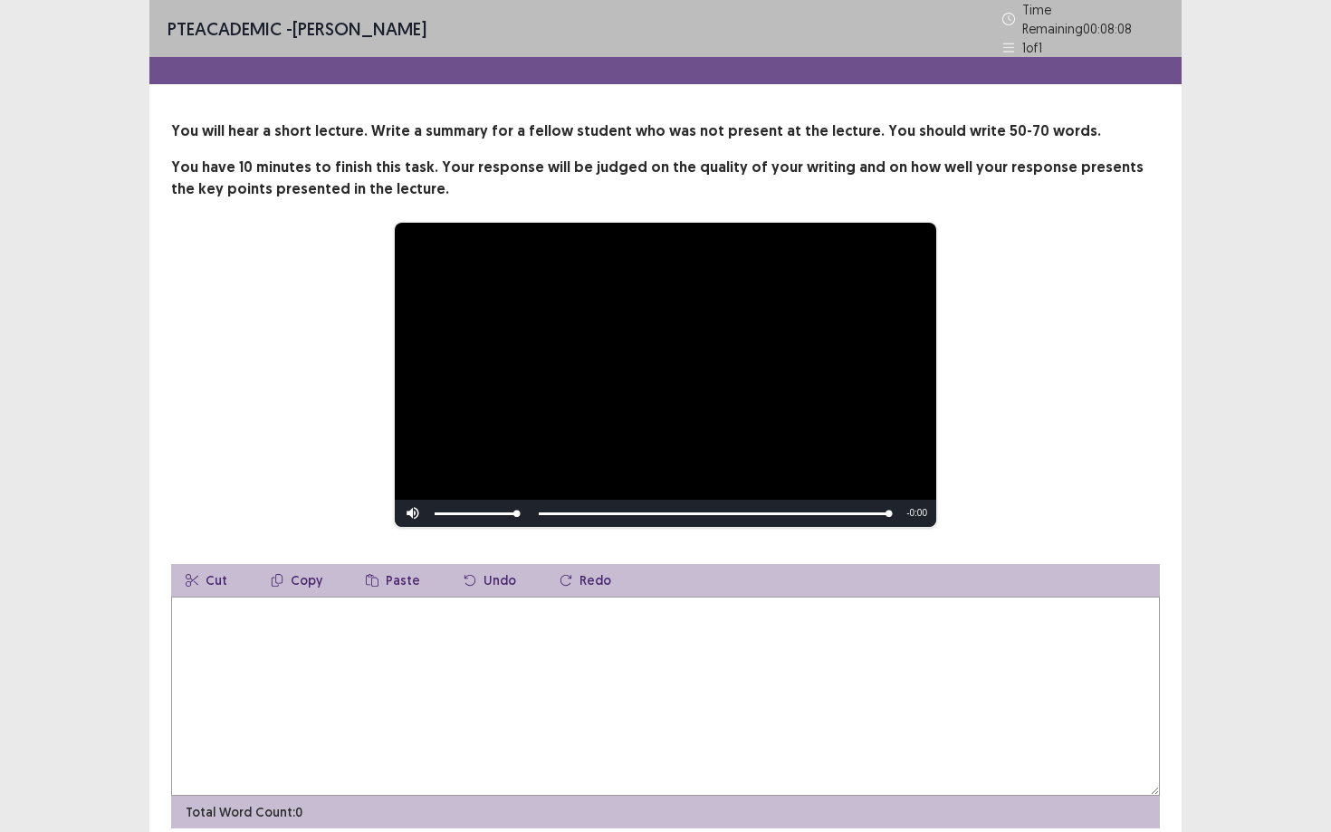
click at [394, 625] on textarea at bounding box center [665, 695] width 988 height 199
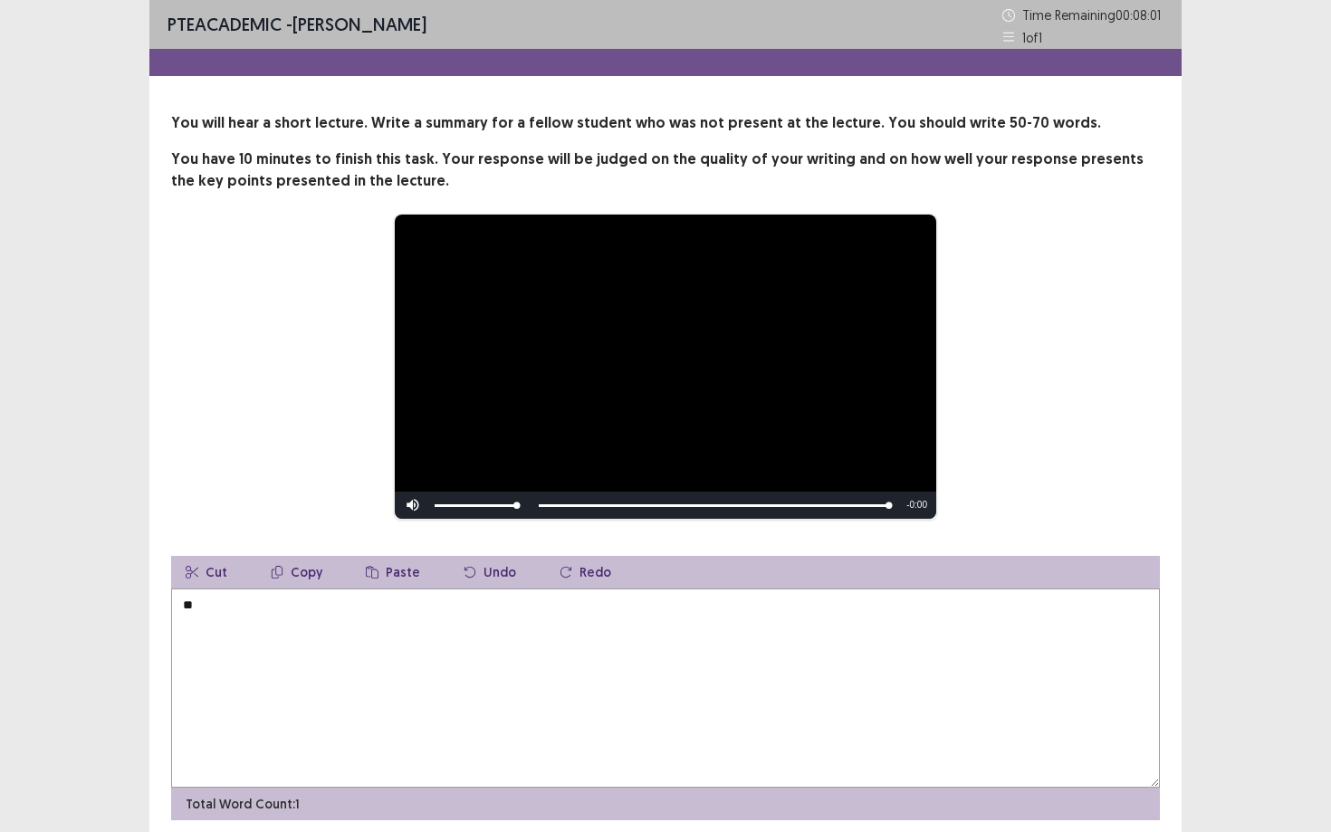
type textarea "*"
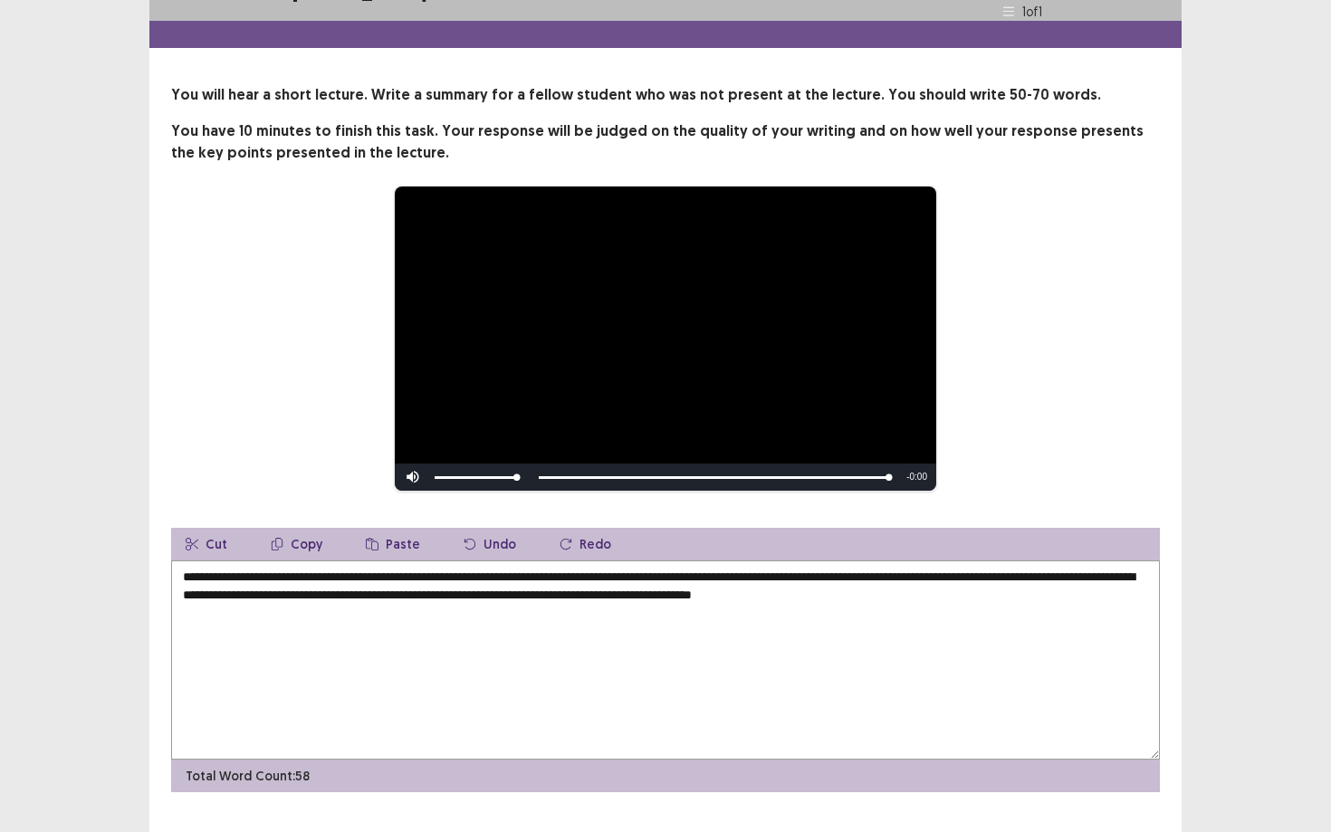
scroll to position [68, 0]
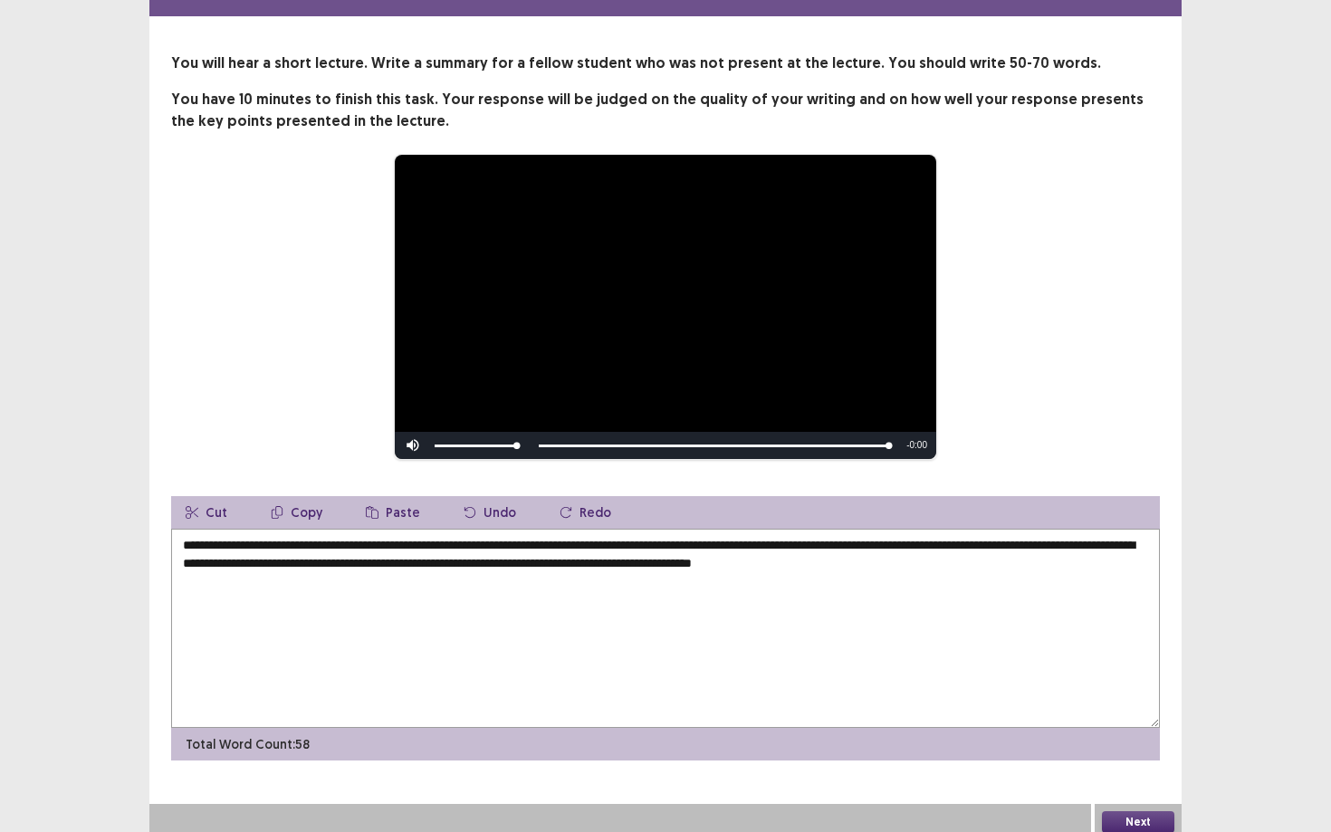
type textarea "**********"
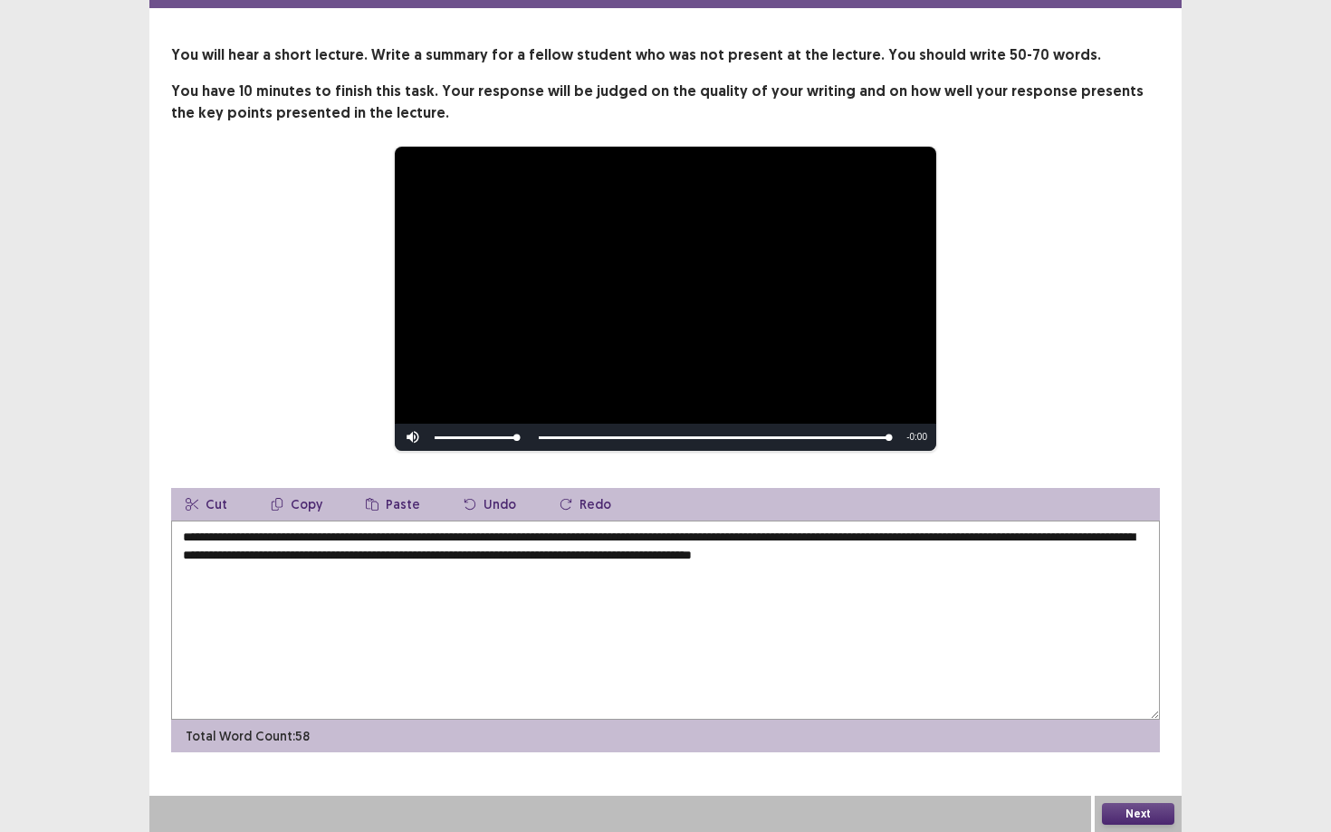
click at [1163, 751] on button "Next" at bounding box center [1138, 814] width 72 height 22
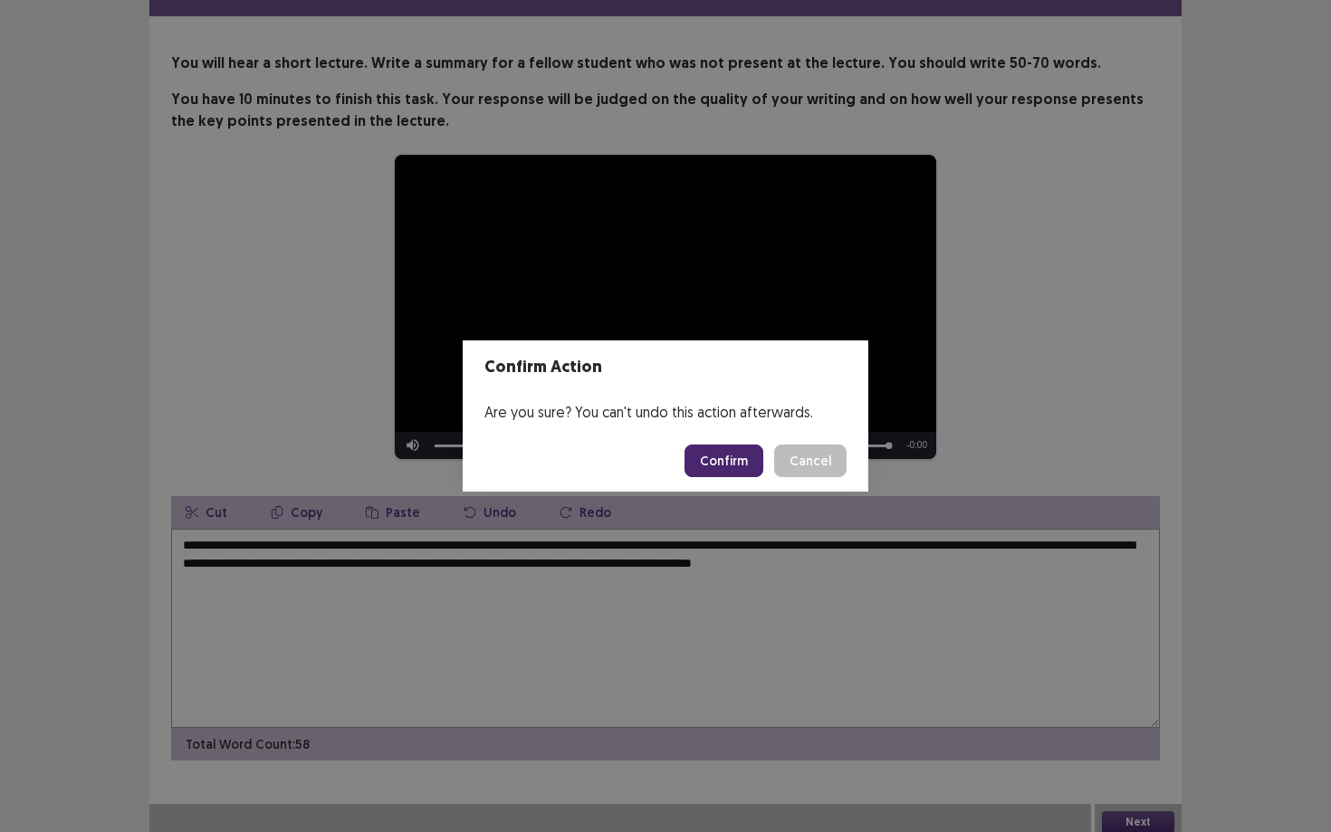
click at [750, 463] on button "Confirm" at bounding box center [723, 460] width 79 height 33
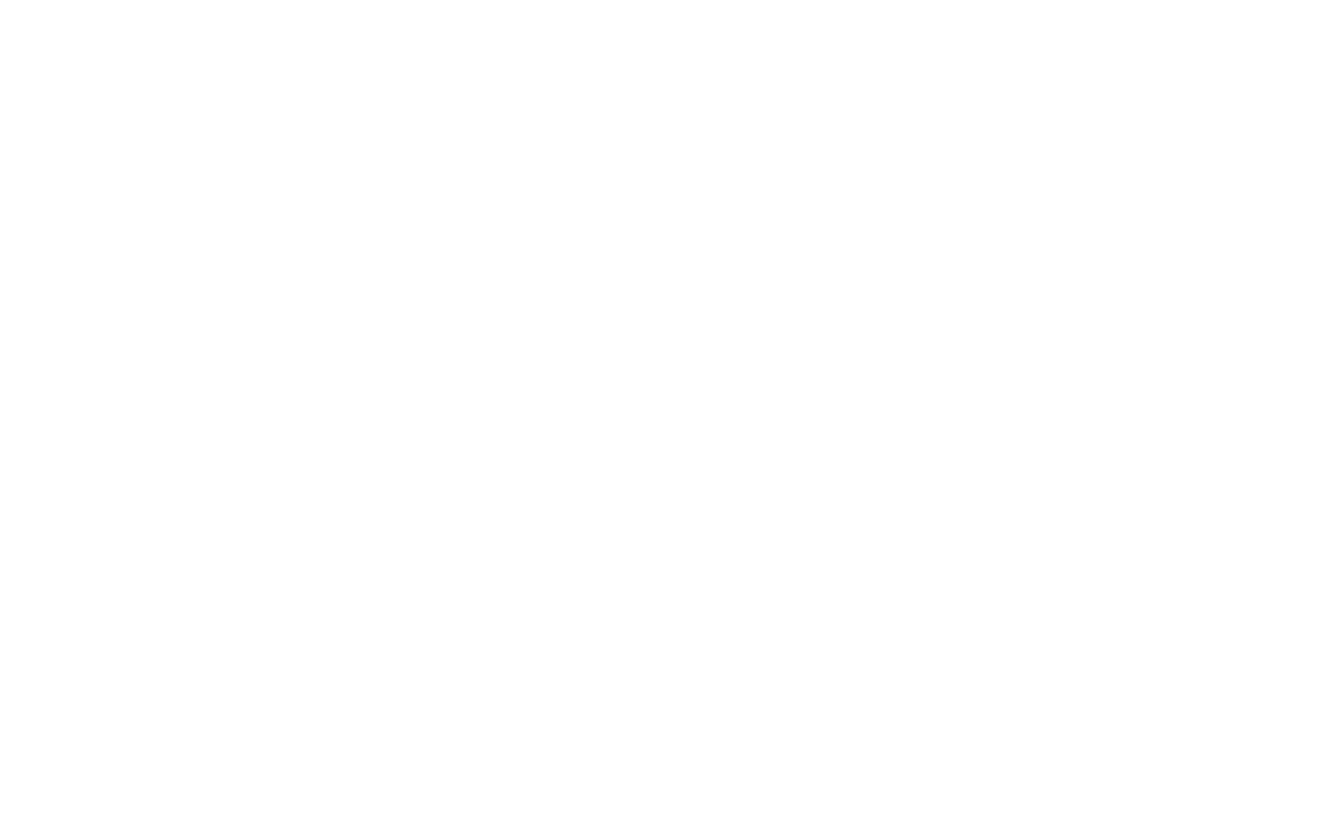
scroll to position [0, 0]
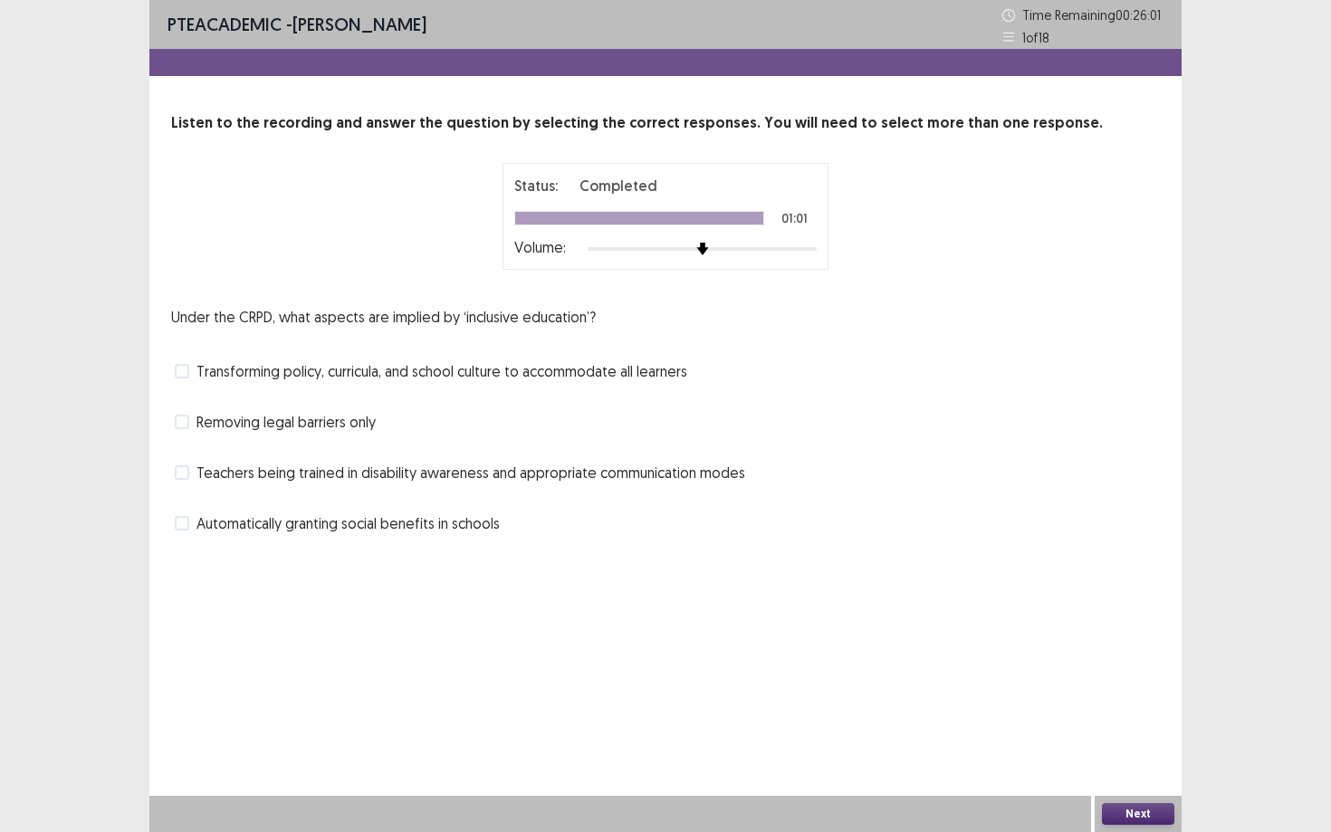
click at [185, 420] on span at bounding box center [182, 422] width 14 height 14
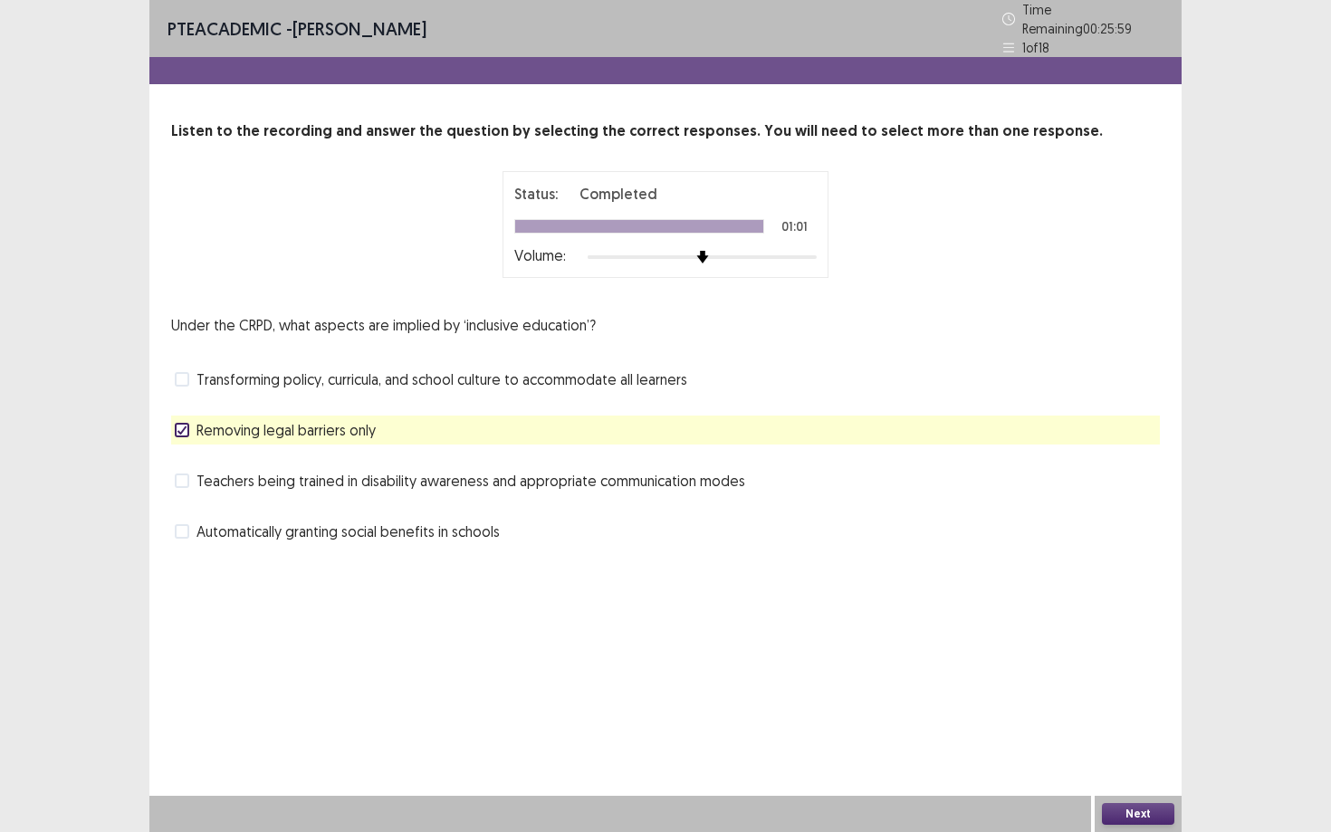
click at [189, 477] on label "Teachers being trained in disability awareness and appropriate communication mo…" at bounding box center [460, 481] width 570 height 22
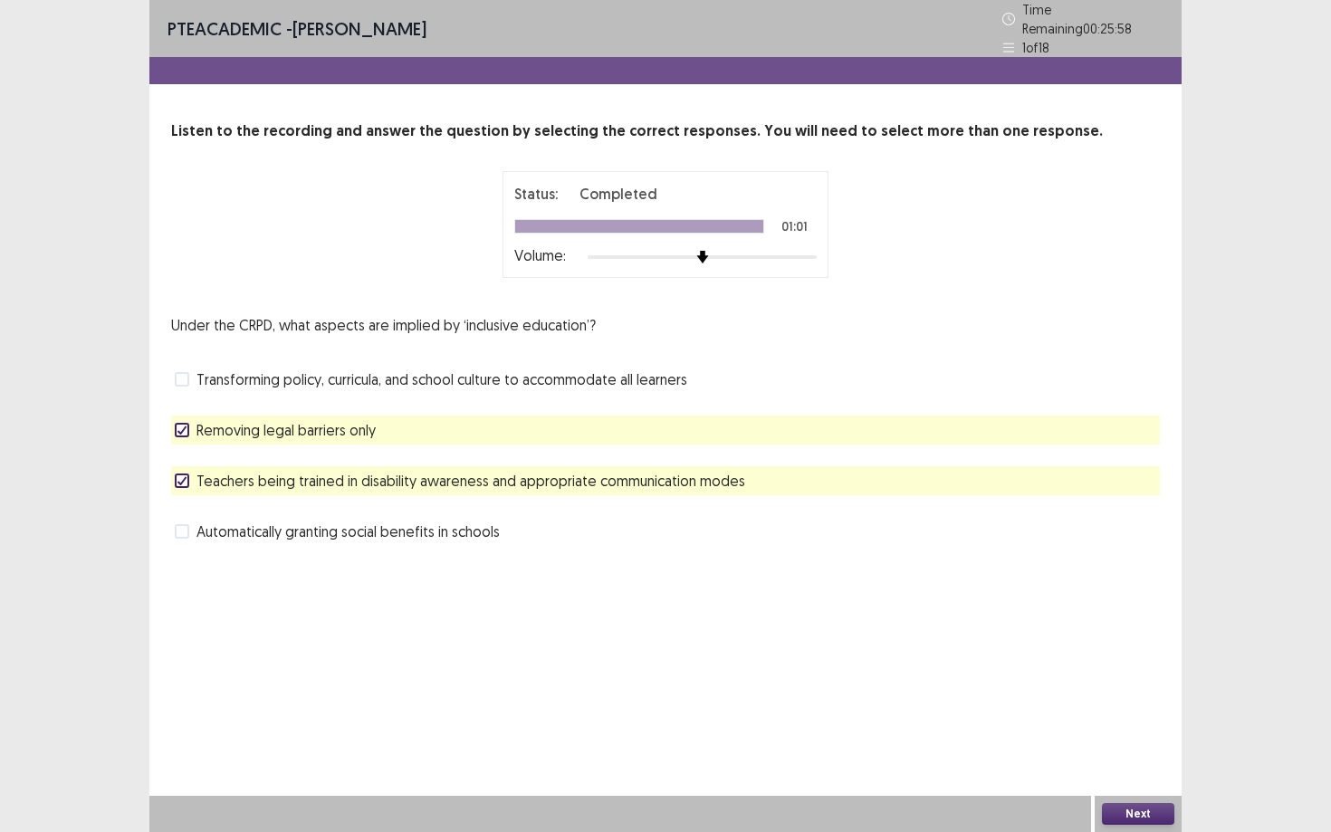
click at [175, 423] on span at bounding box center [182, 430] width 14 height 14
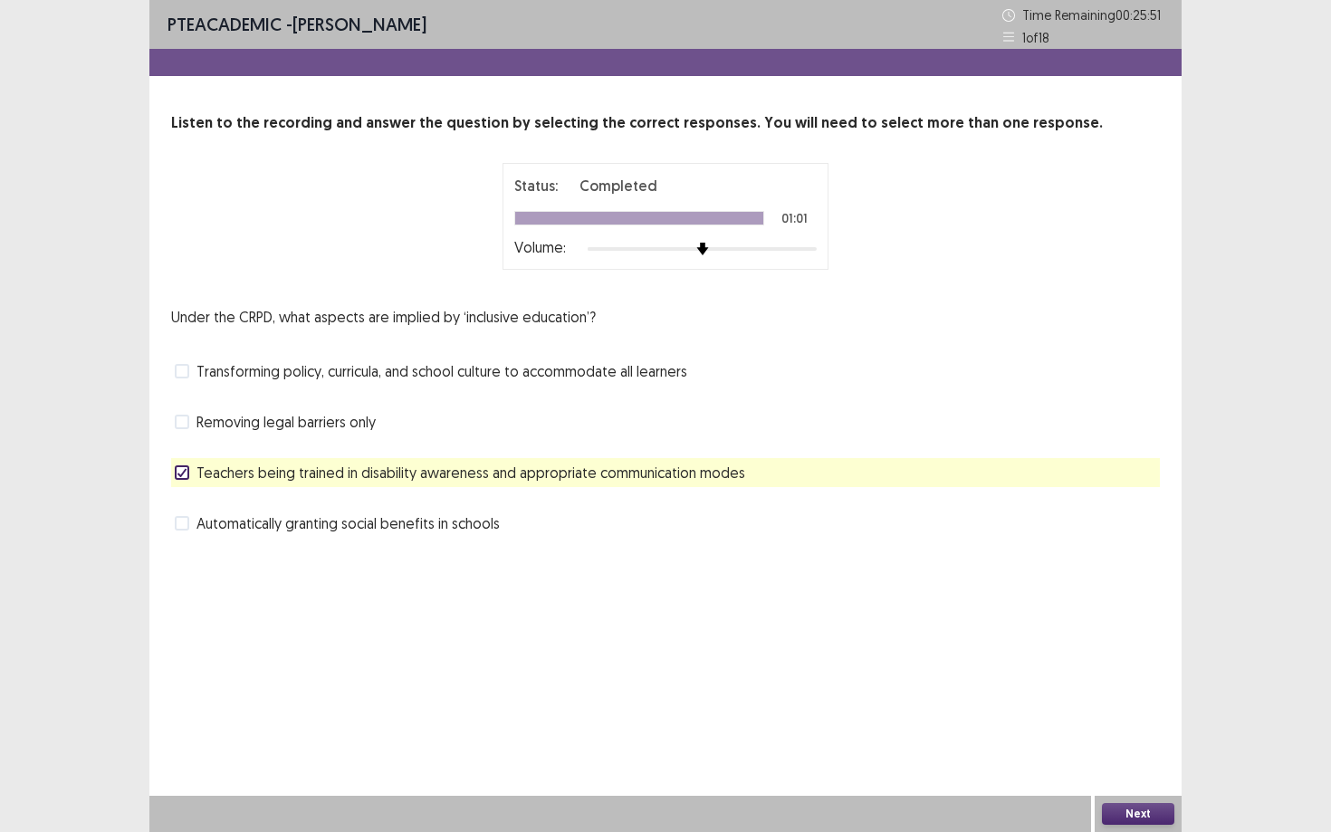
click at [203, 365] on span "Transforming policy, curricula, and school culture to accommodate all learners" at bounding box center [441, 371] width 491 height 22
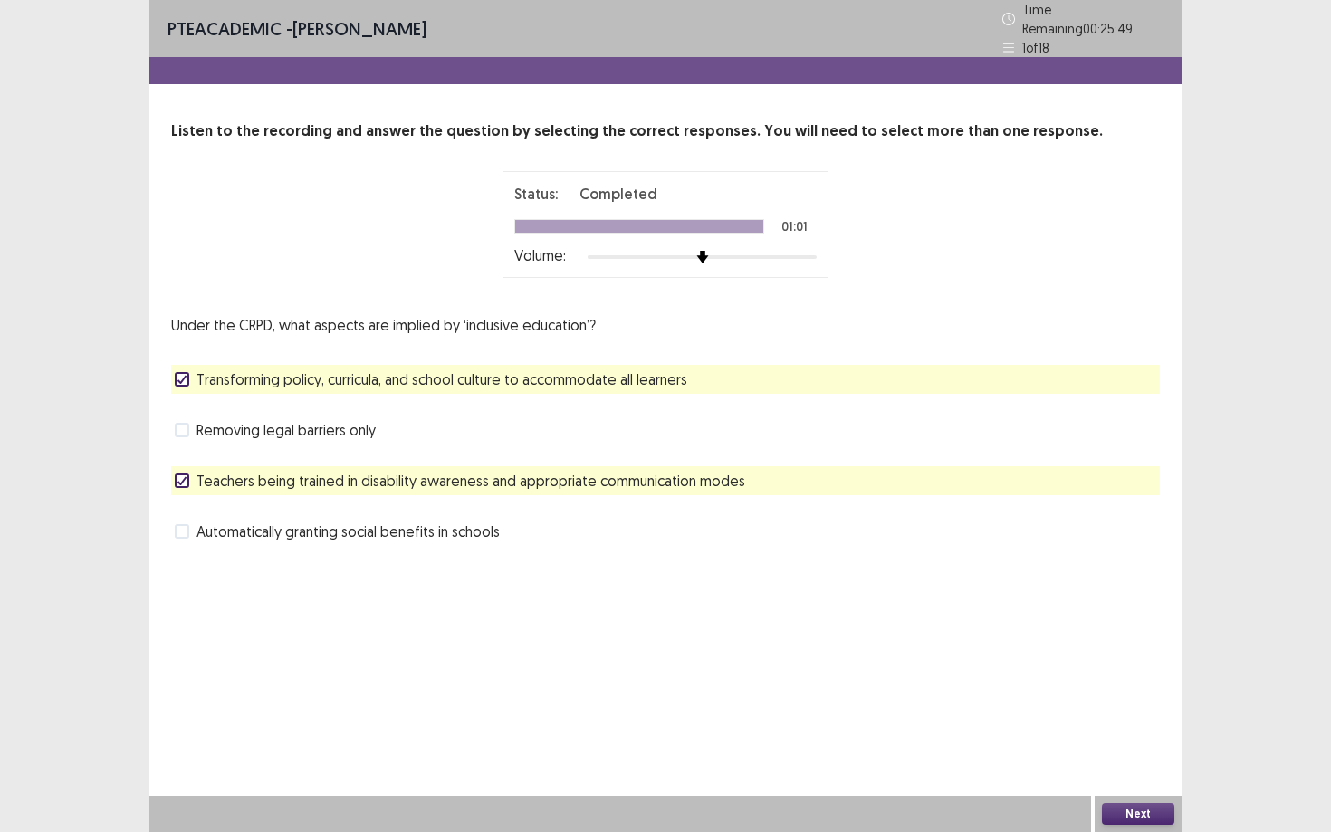
click at [1143, 751] on button "Next" at bounding box center [1138, 814] width 72 height 22
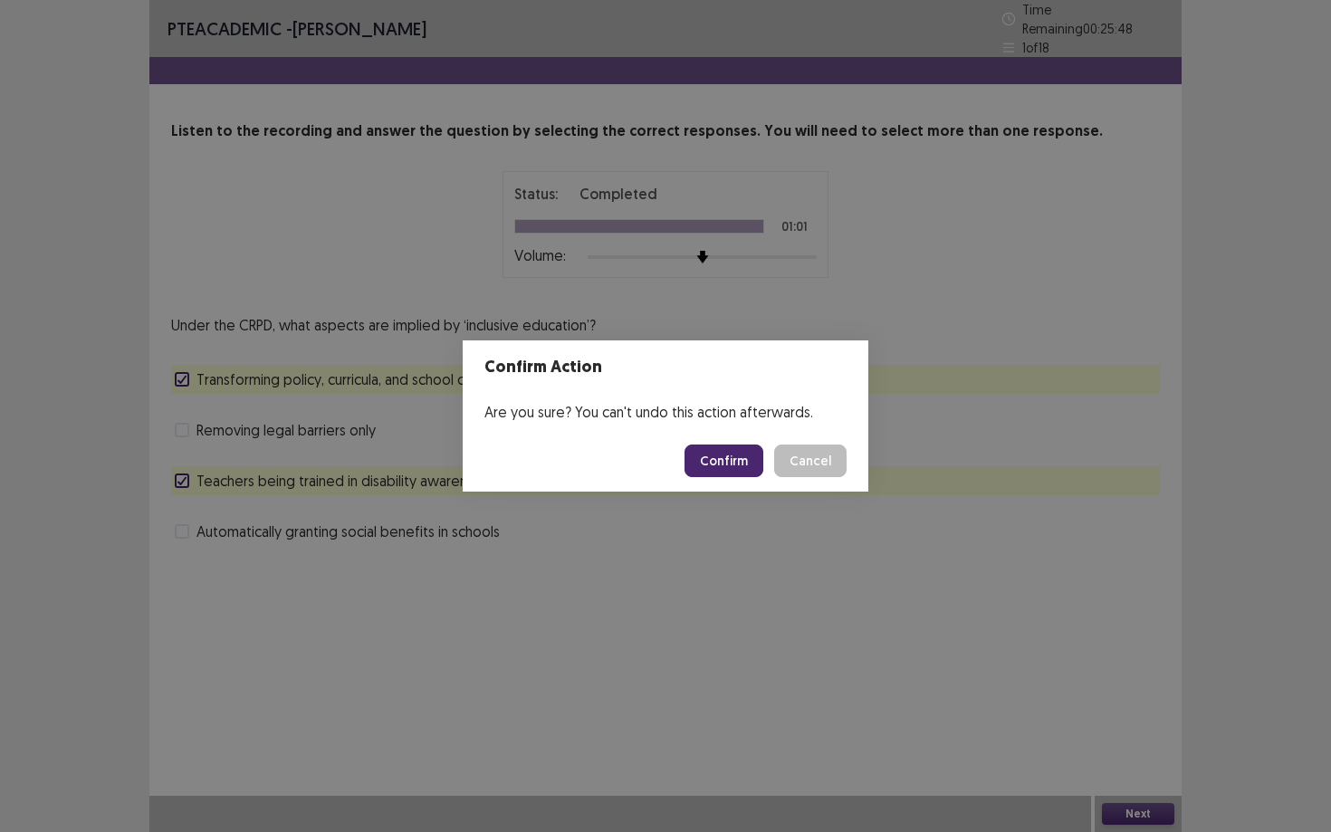
click at [739, 477] on footer "Confirm Cancel" at bounding box center [665, 461] width 405 height 62
click at [737, 462] on button "Confirm" at bounding box center [723, 460] width 79 height 33
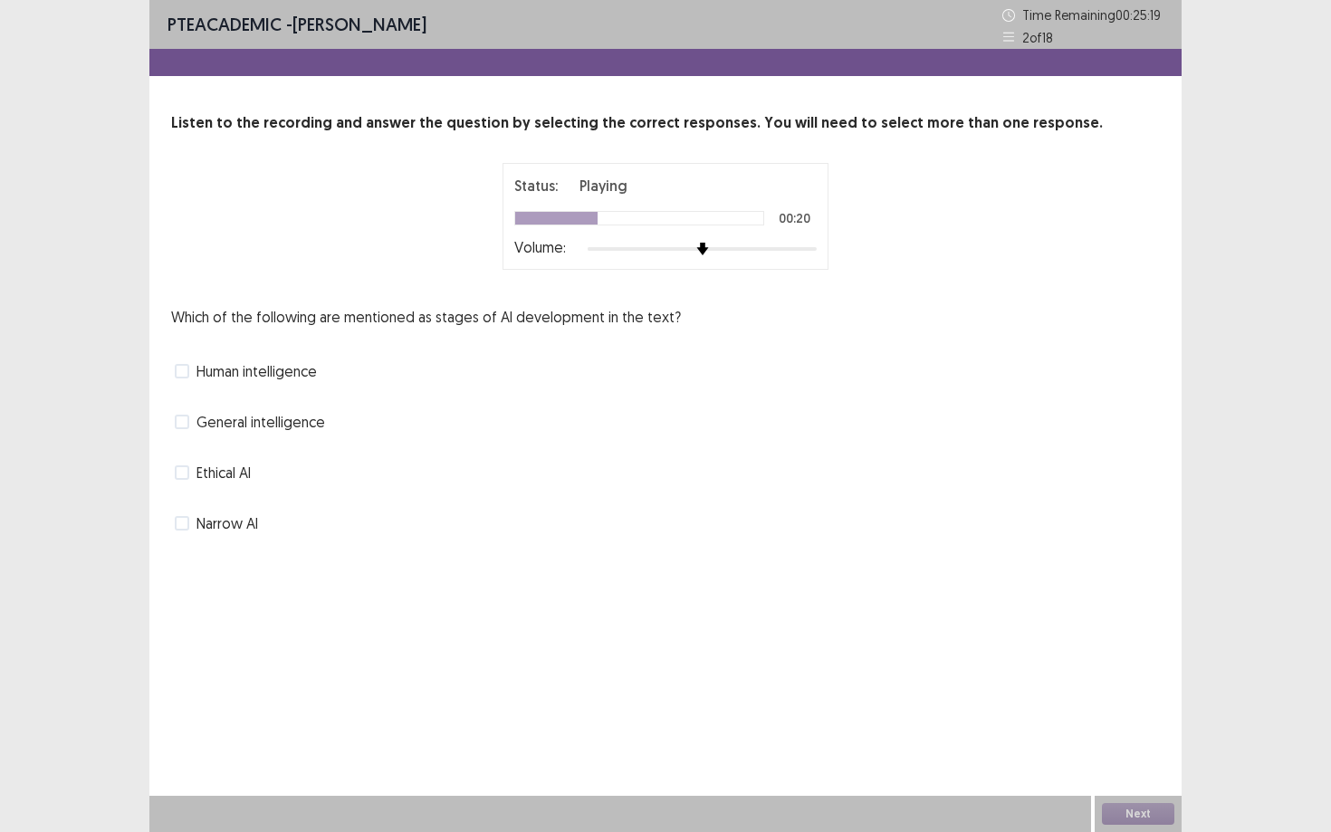
click at [185, 526] on span at bounding box center [182, 523] width 14 height 14
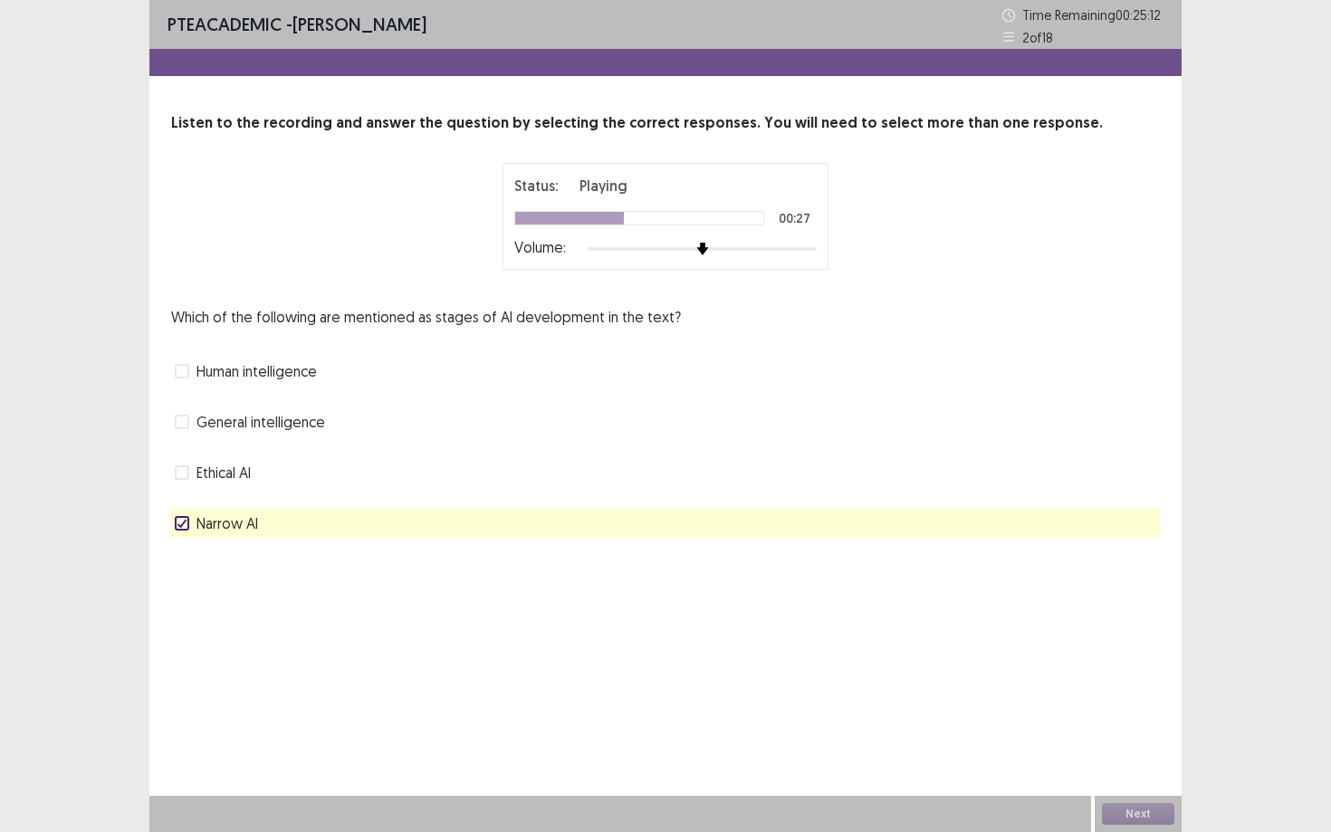
click at [187, 424] on span at bounding box center [182, 422] width 14 height 14
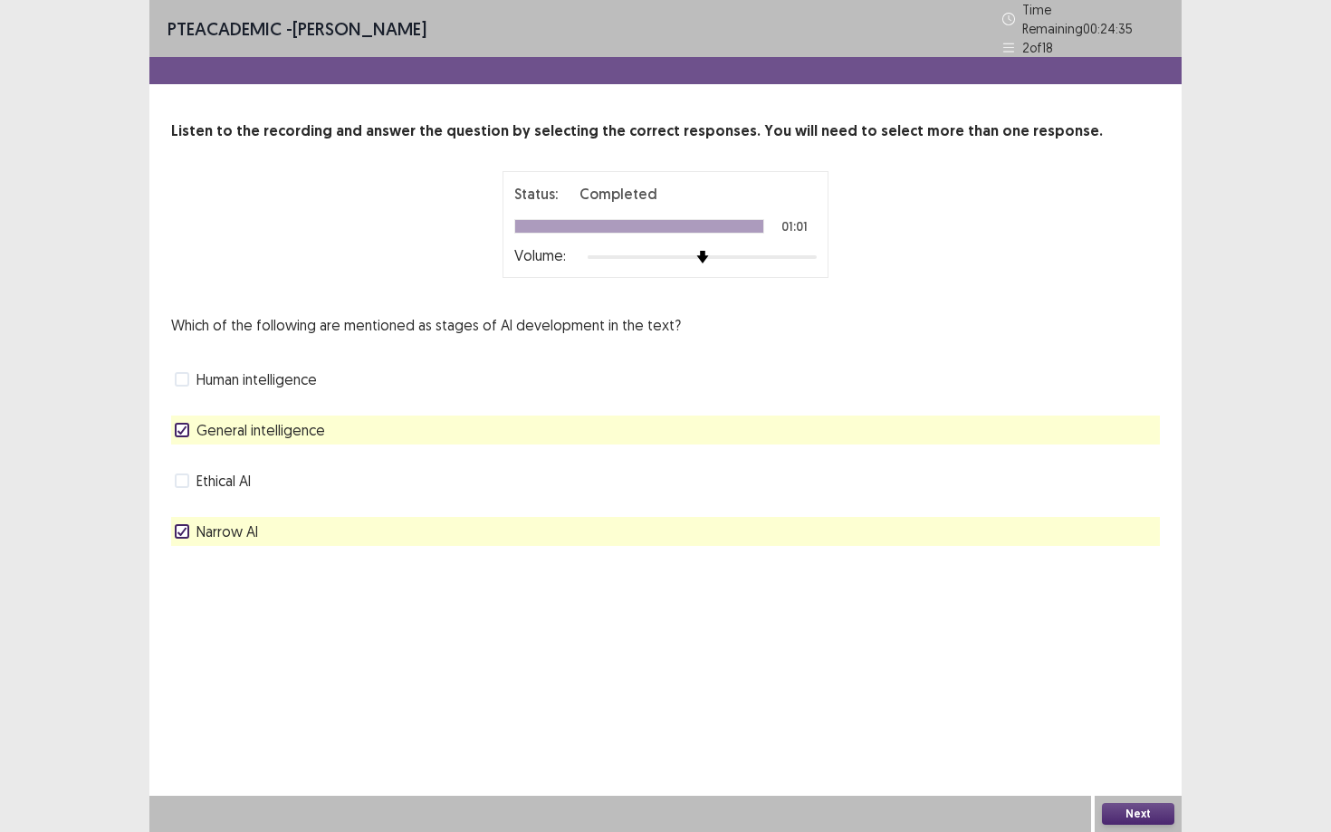
click at [1137, 751] on button "Next" at bounding box center [1138, 814] width 72 height 22
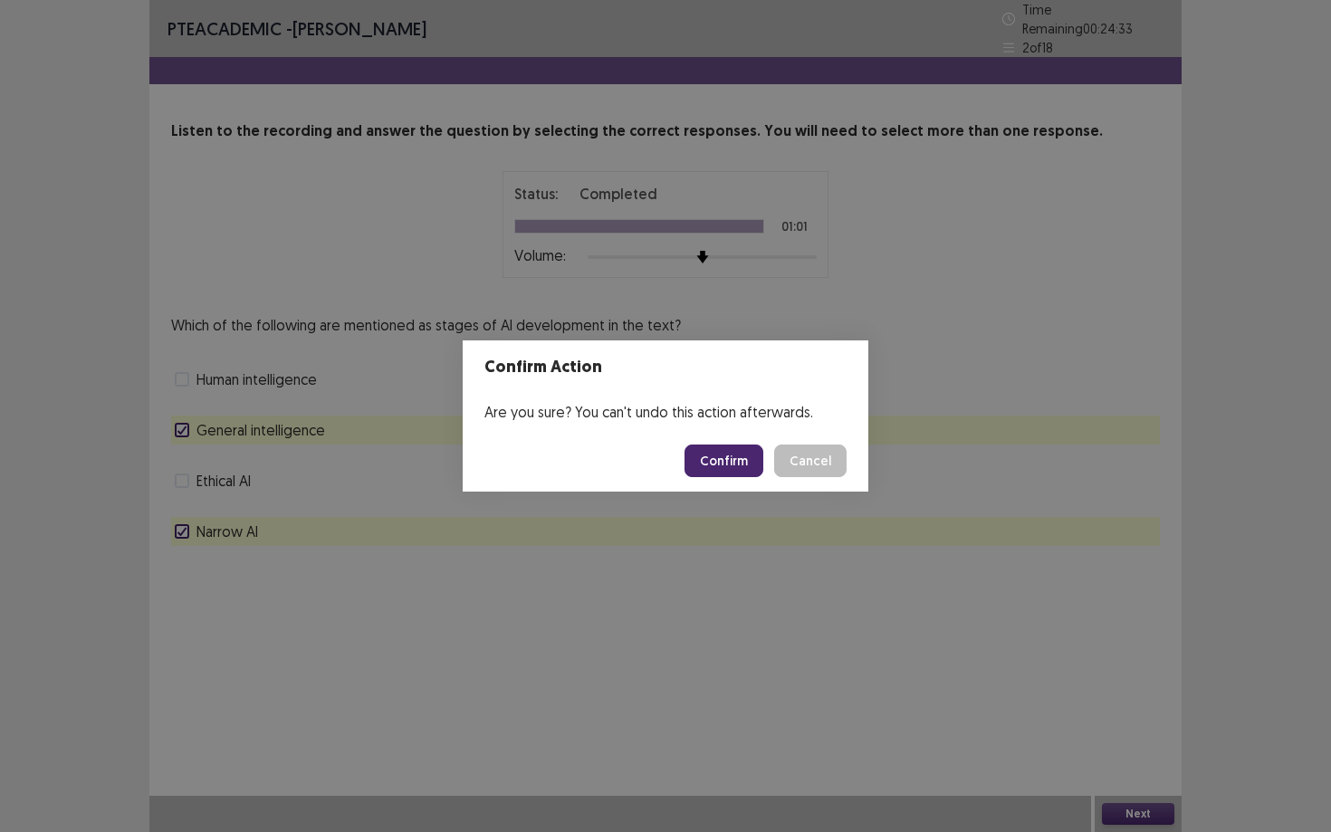
click at [733, 459] on button "Confirm" at bounding box center [723, 460] width 79 height 33
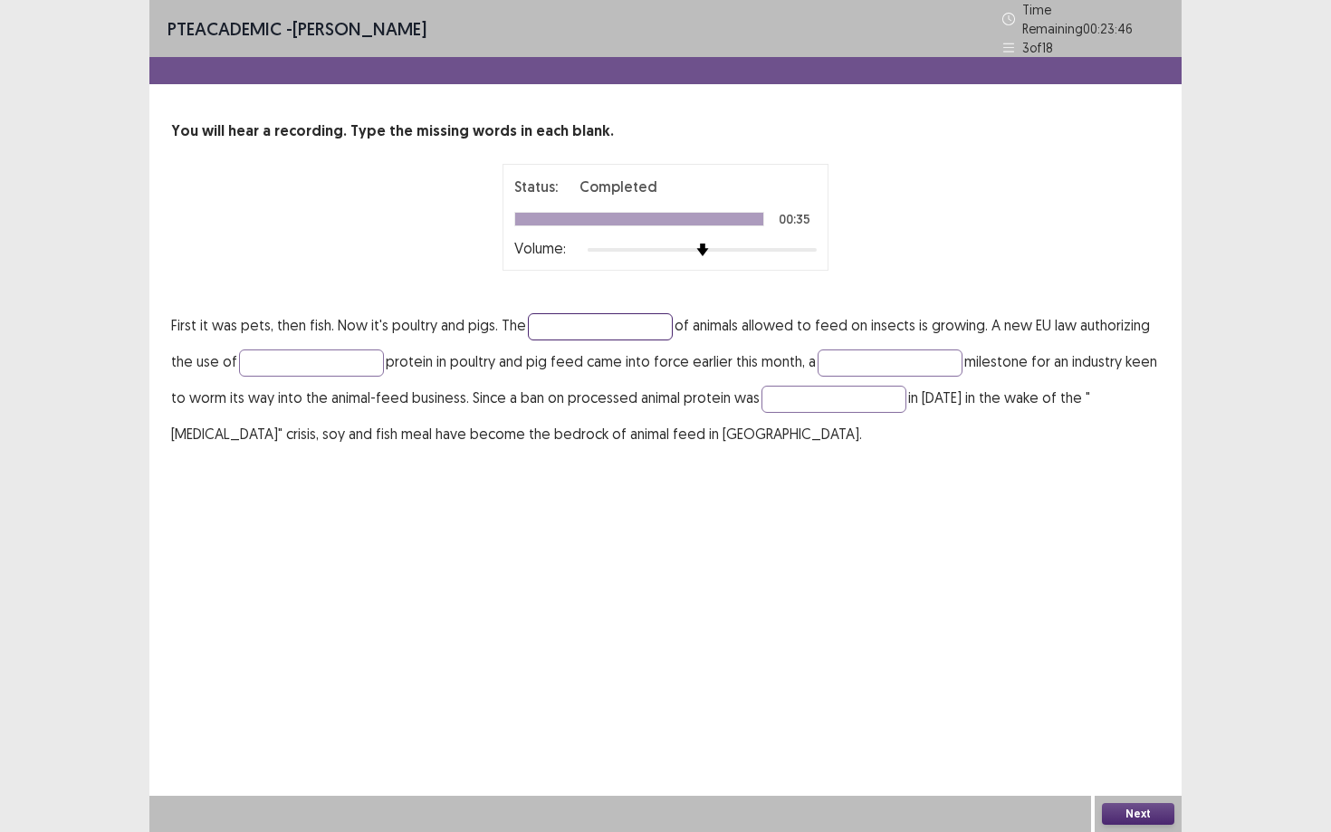
click at [566, 320] on input "text" at bounding box center [600, 326] width 145 height 27
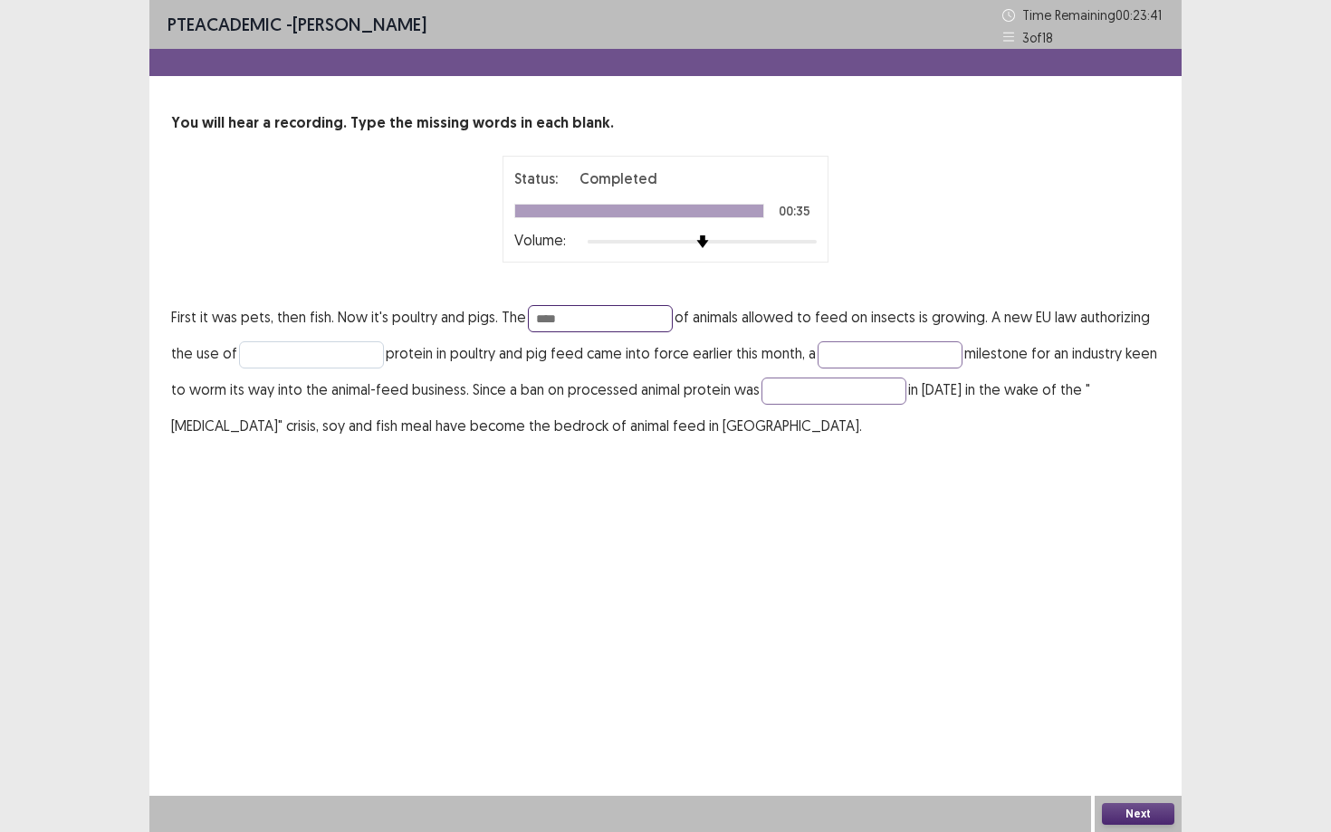
type input "****"
click at [366, 348] on input "text" at bounding box center [311, 354] width 145 height 27
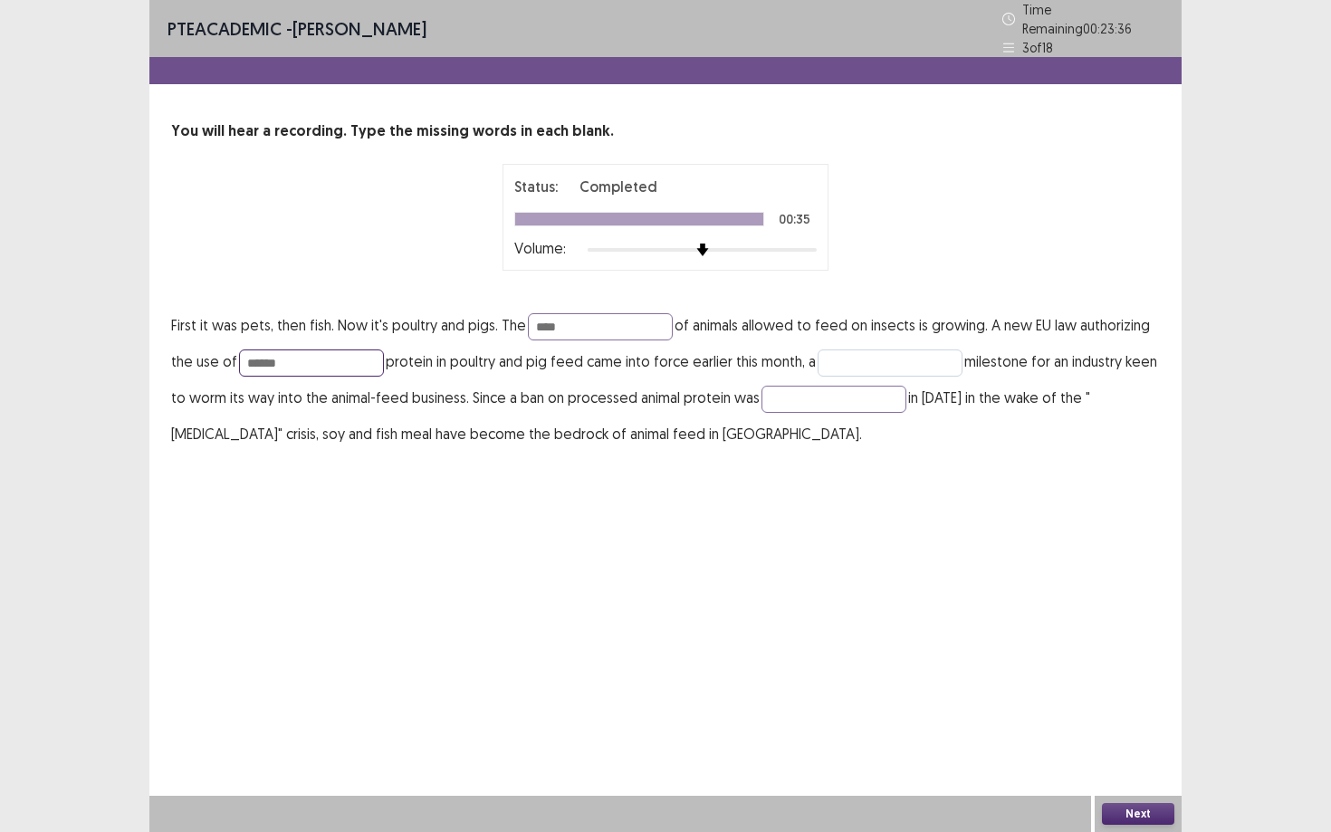
type input "******"
click at [866, 350] on input "text" at bounding box center [889, 362] width 145 height 27
type input "**********"
click at [904, 396] on input "text" at bounding box center [833, 399] width 145 height 27
type input "*******"
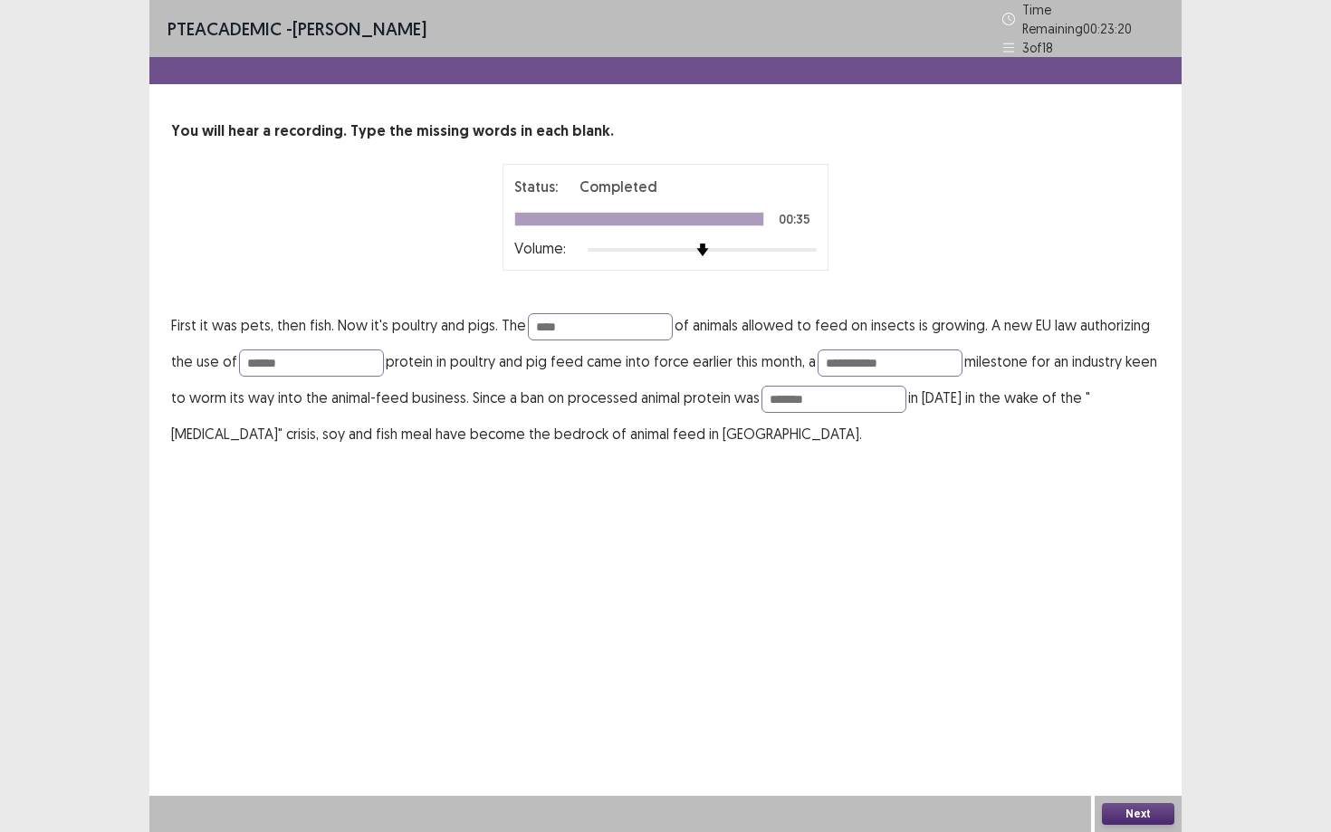
click at [1111, 751] on button "Next" at bounding box center [1138, 814] width 72 height 22
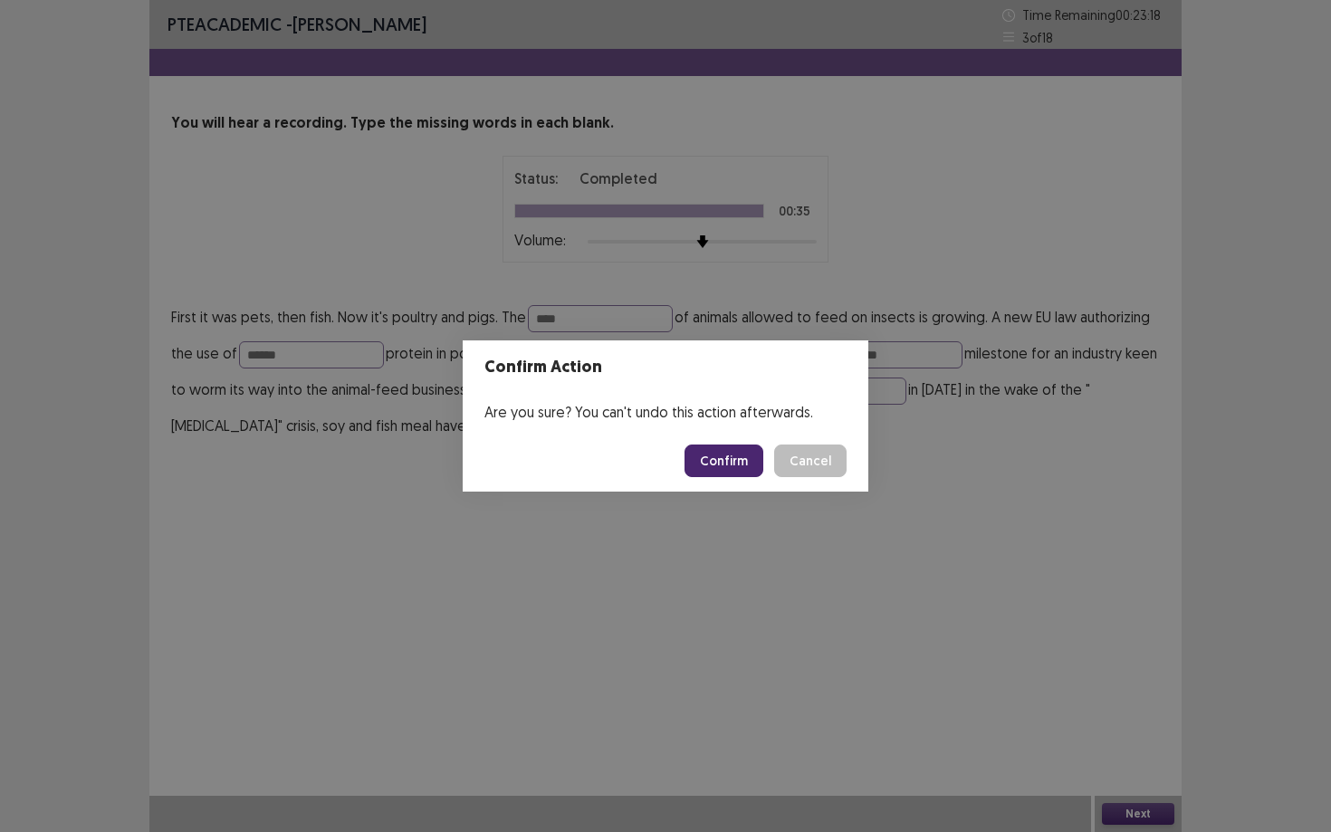
click at [734, 457] on button "Confirm" at bounding box center [723, 460] width 79 height 33
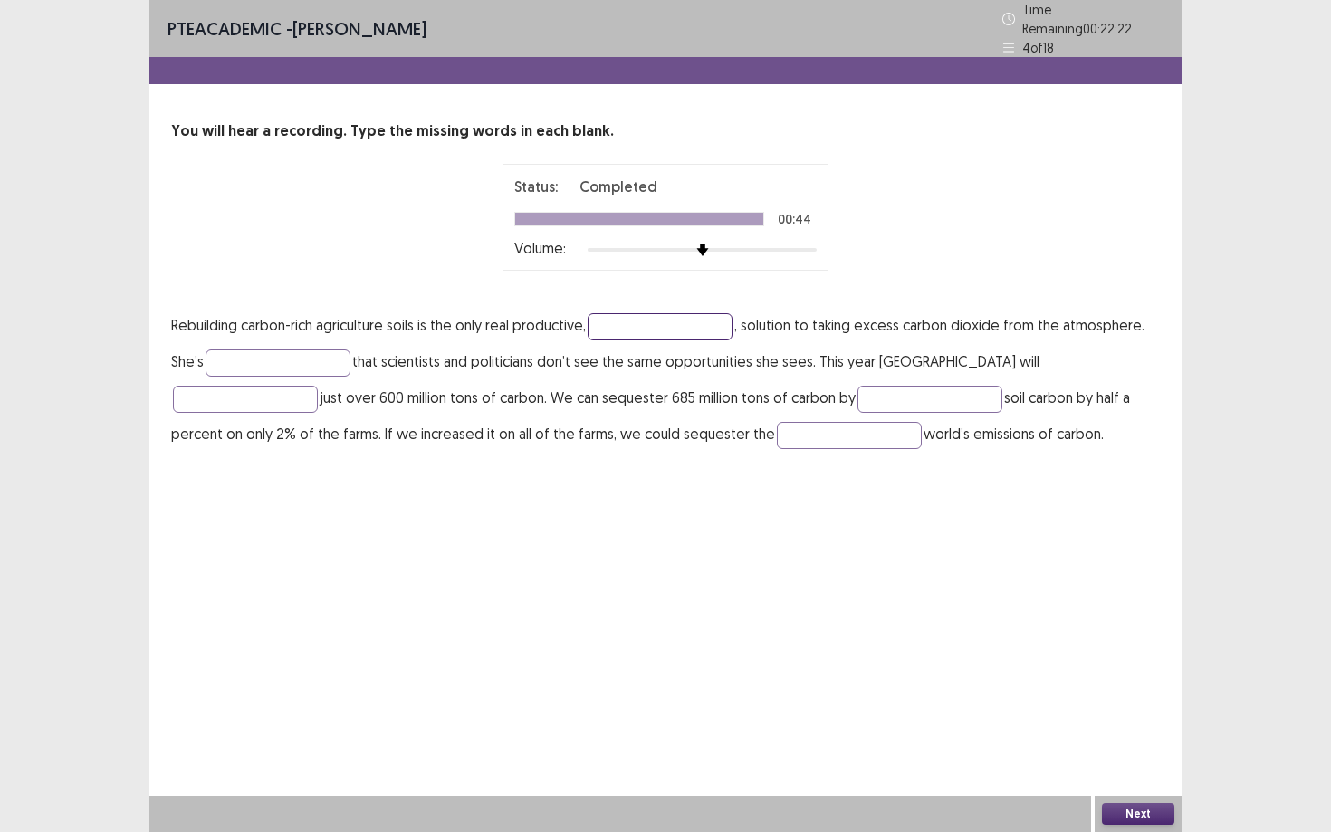
click at [671, 324] on input "text" at bounding box center [659, 326] width 145 height 27
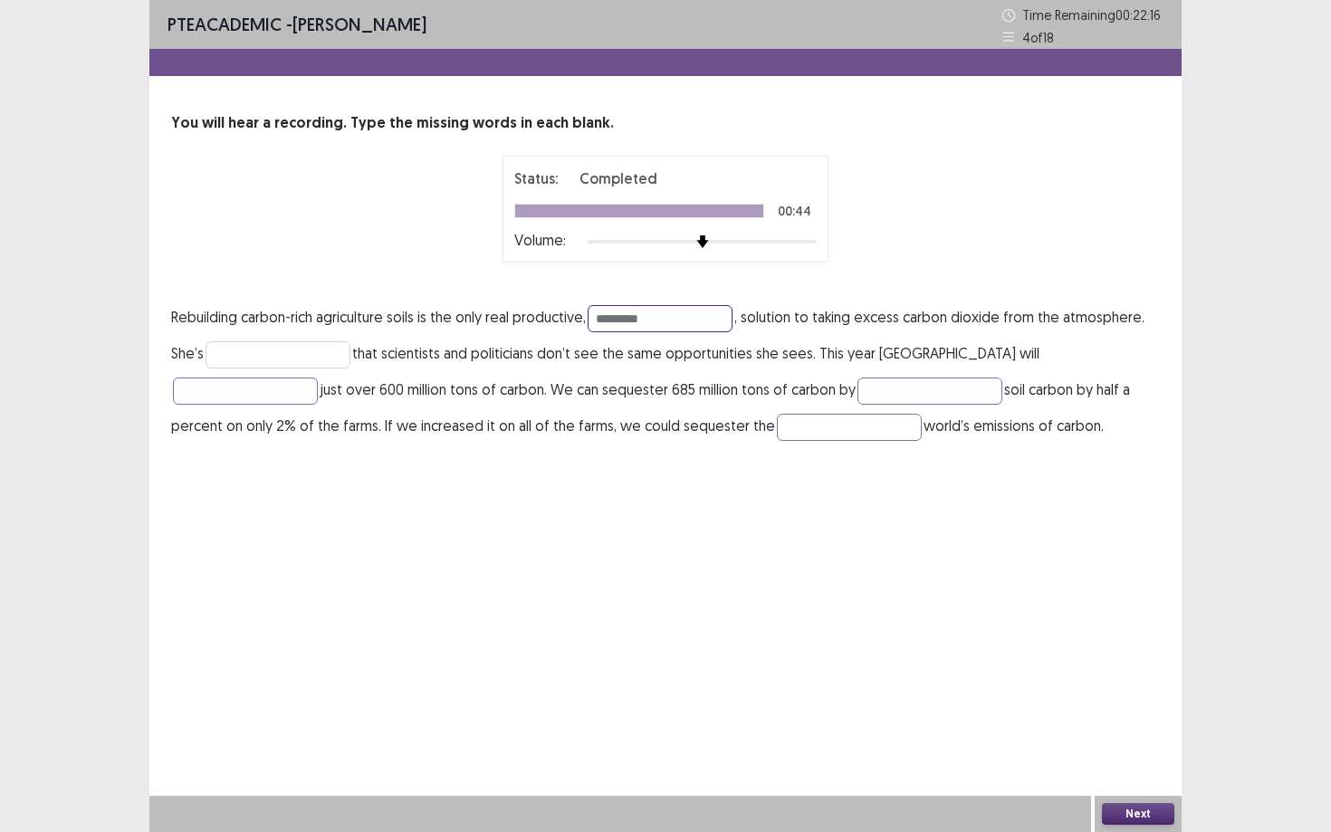
type input "*********"
click at [286, 348] on input "text" at bounding box center [277, 354] width 145 height 27
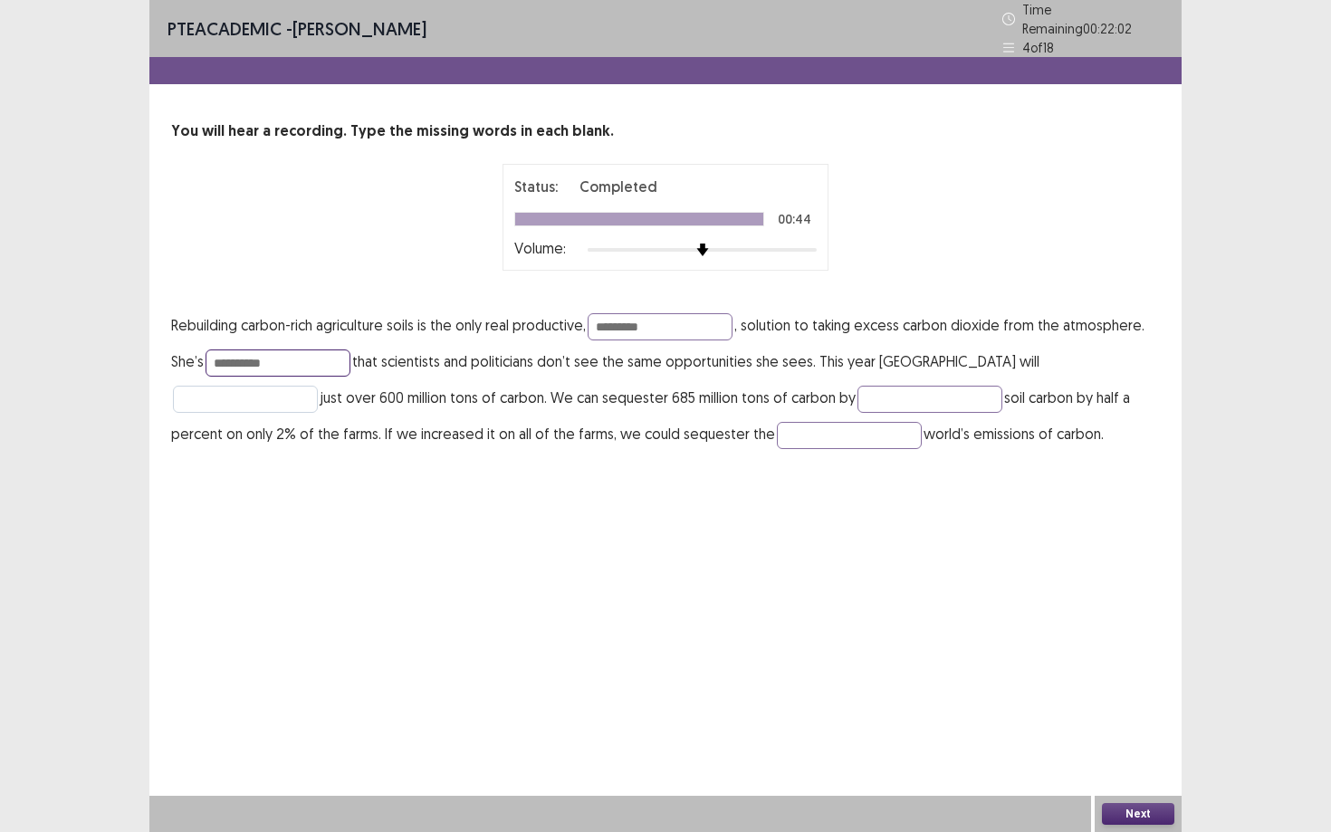
type input "**********"
click at [318, 386] on input "text" at bounding box center [245, 399] width 145 height 27
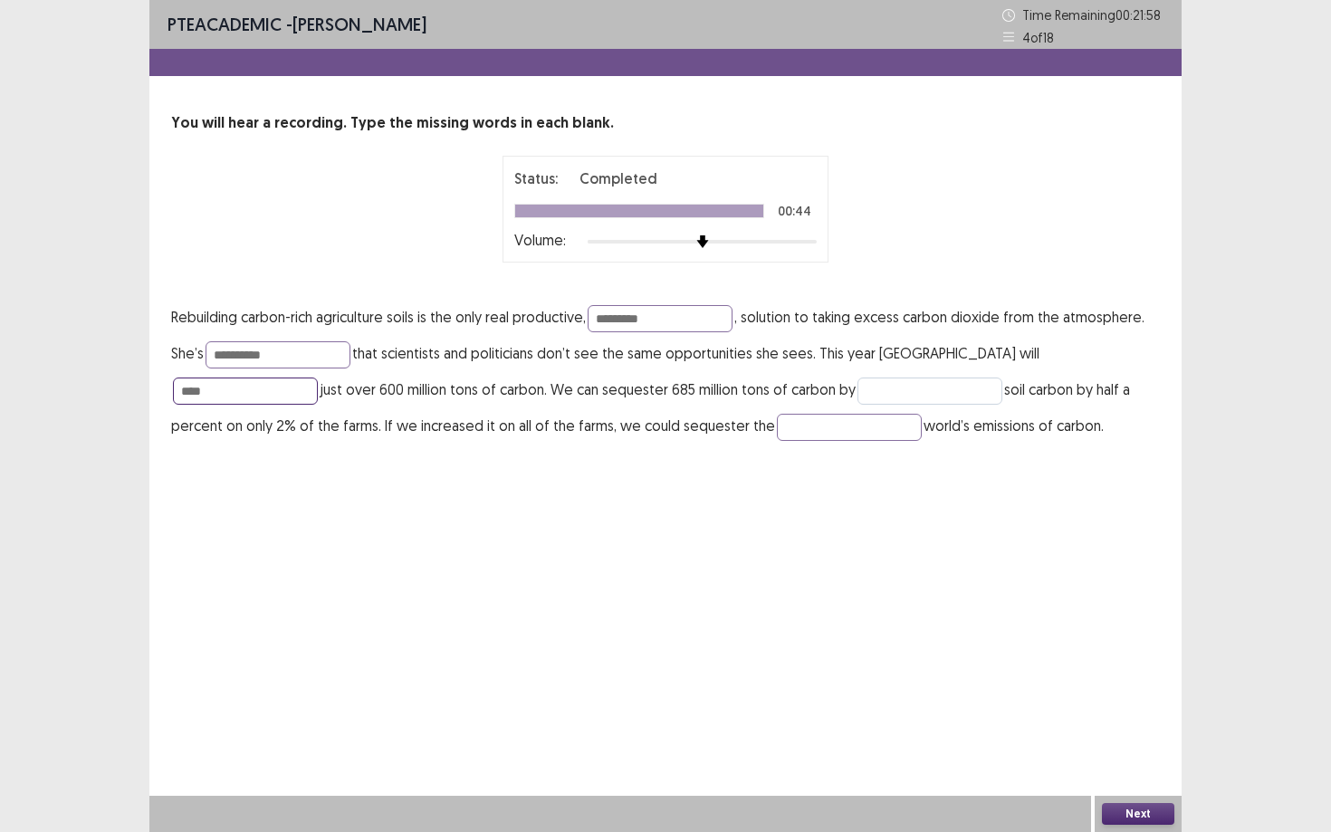
type input "****"
click at [857, 377] on input "text" at bounding box center [929, 390] width 145 height 27
type input "**********"
click at [777, 430] on input "text" at bounding box center [849, 427] width 145 height 27
type input "*****"
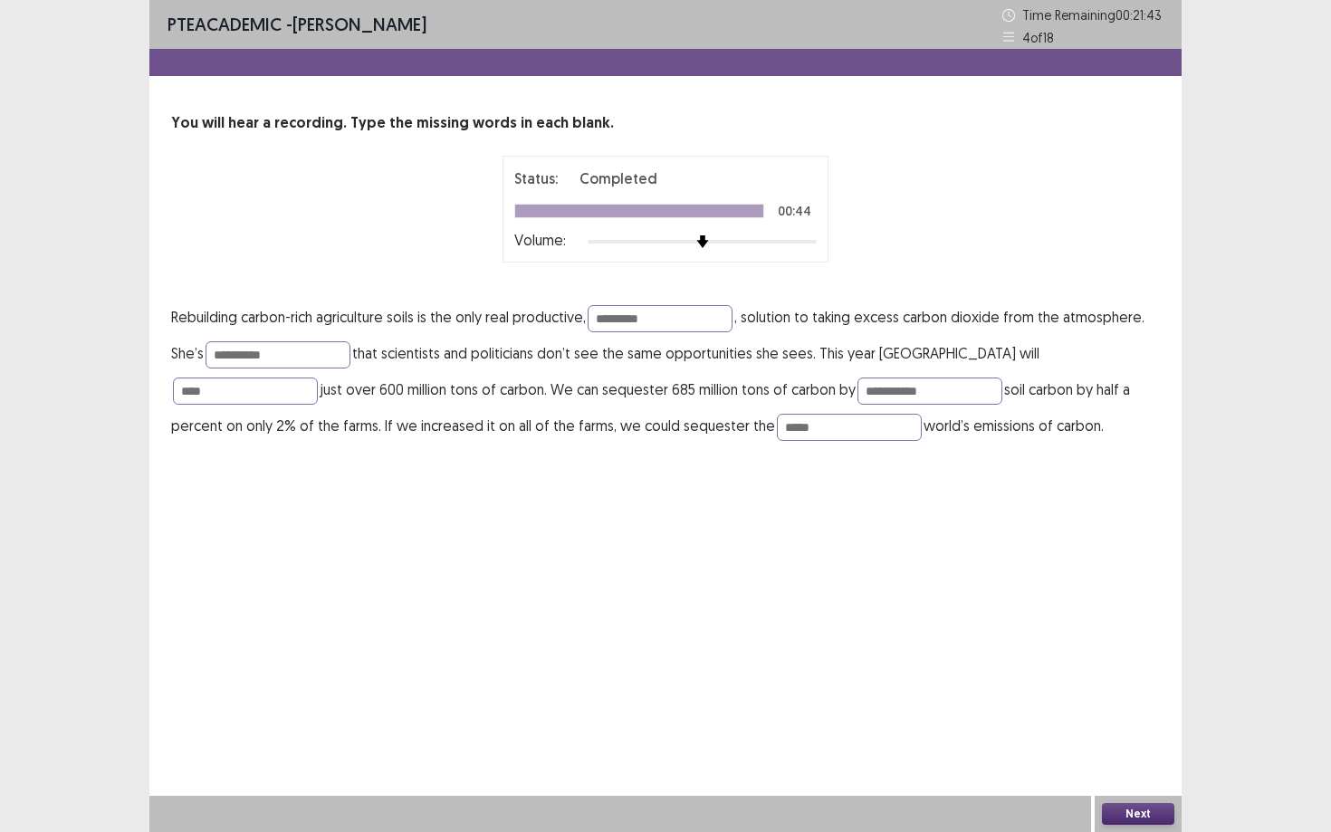
click at [1121, 751] on button "Next" at bounding box center [1138, 814] width 72 height 22
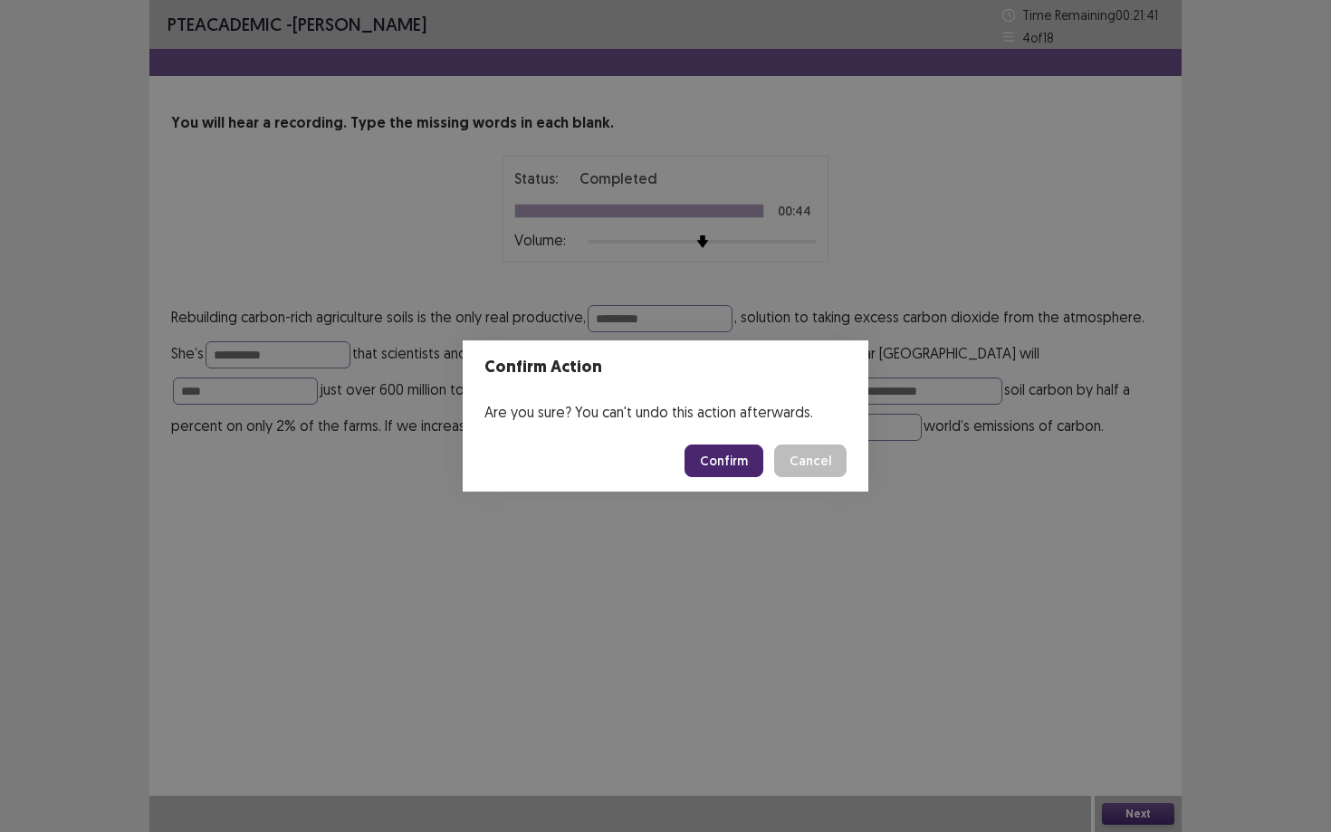
click at [752, 474] on button "Confirm" at bounding box center [723, 460] width 79 height 33
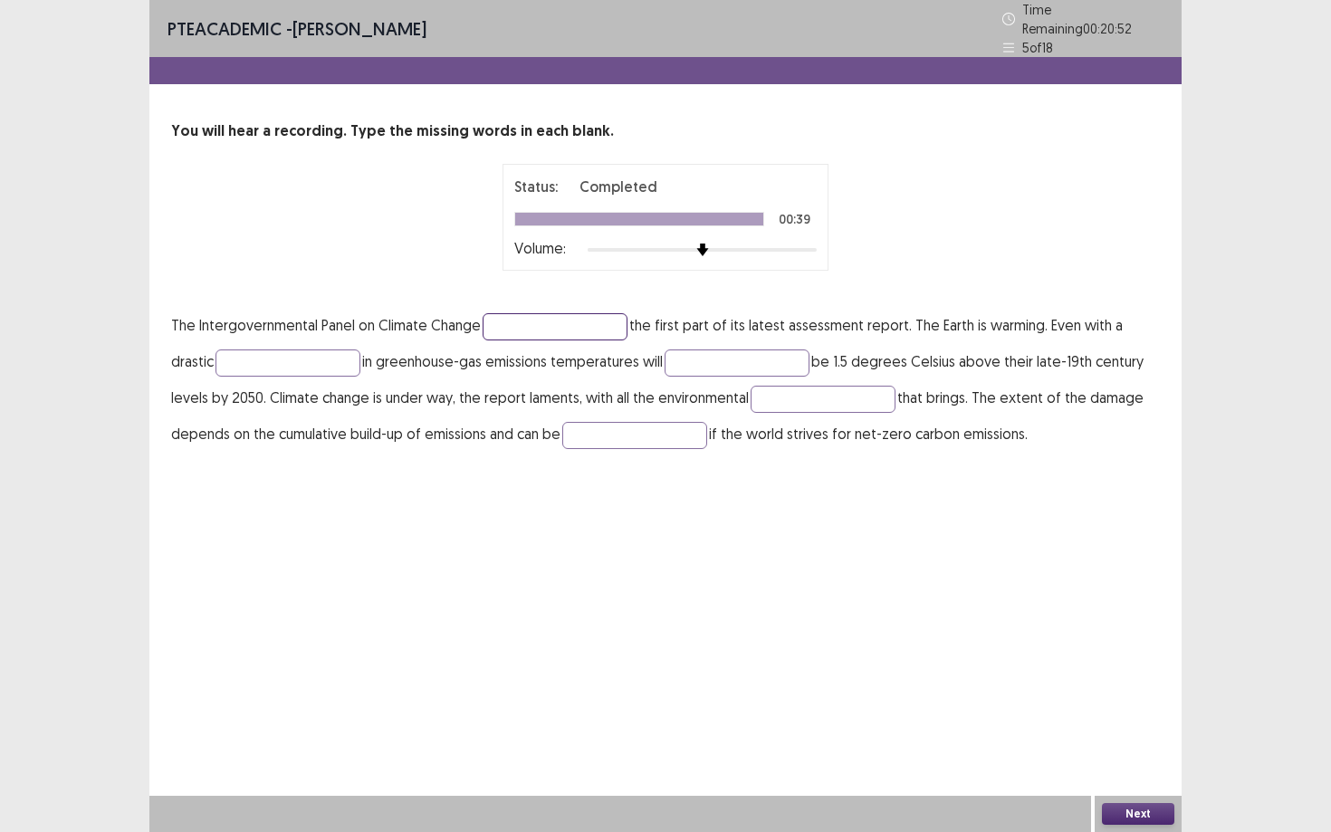
click at [522, 320] on input "text" at bounding box center [554, 326] width 145 height 27
type input "********"
click at [303, 356] on input "text" at bounding box center [287, 362] width 145 height 27
type input "*********"
click at [684, 350] on input "text" at bounding box center [736, 362] width 145 height 27
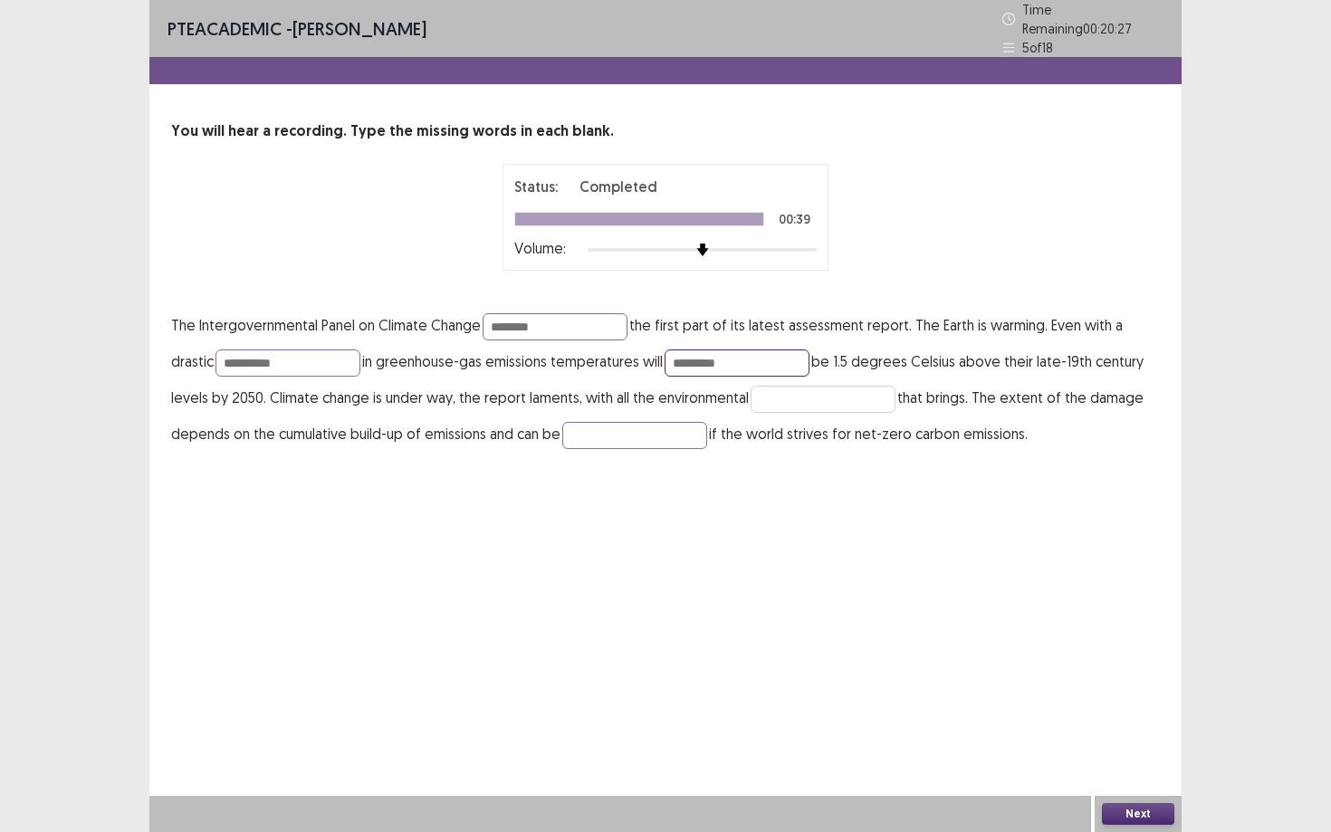
type input "*********"
click at [782, 386] on input "text" at bounding box center [822, 399] width 145 height 27
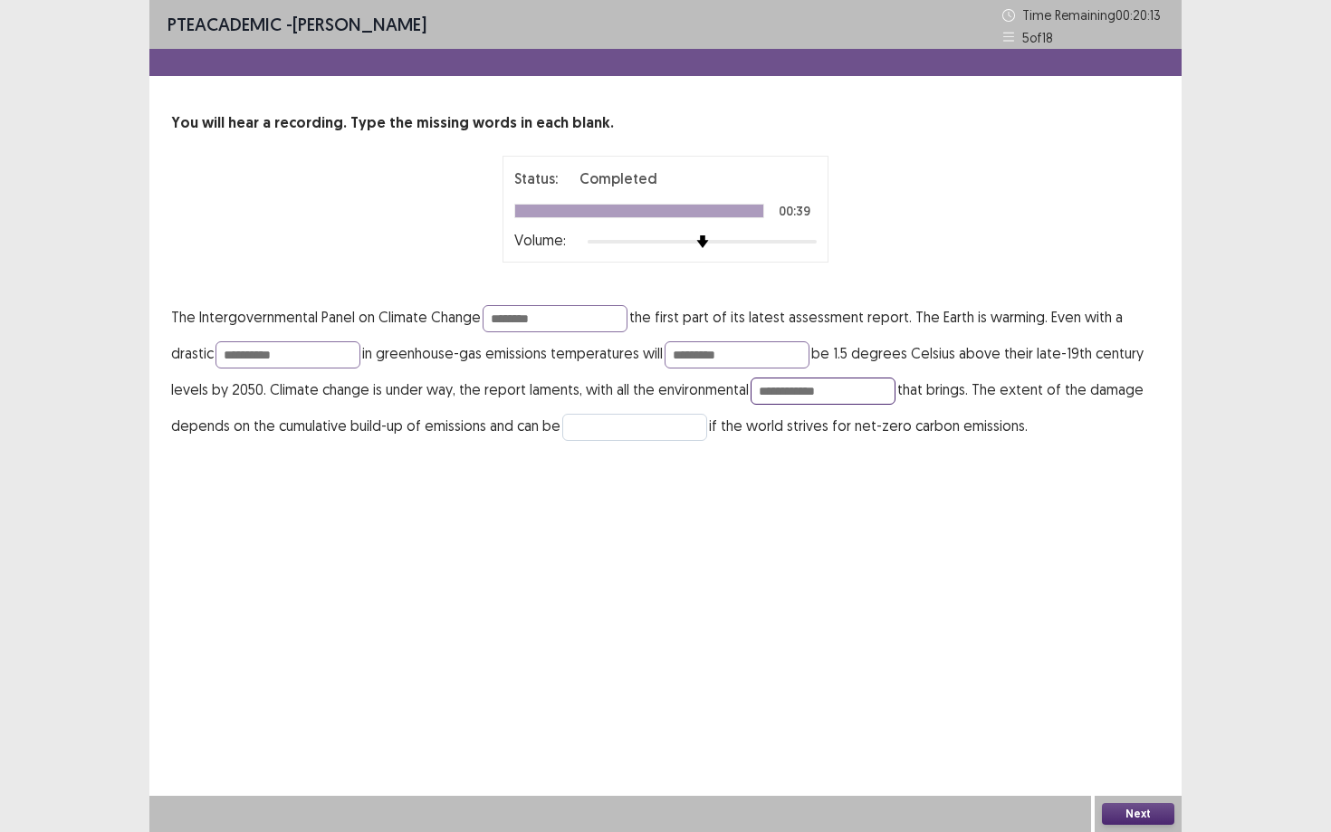
type input "**********"
click at [640, 418] on input "text" at bounding box center [634, 427] width 145 height 27
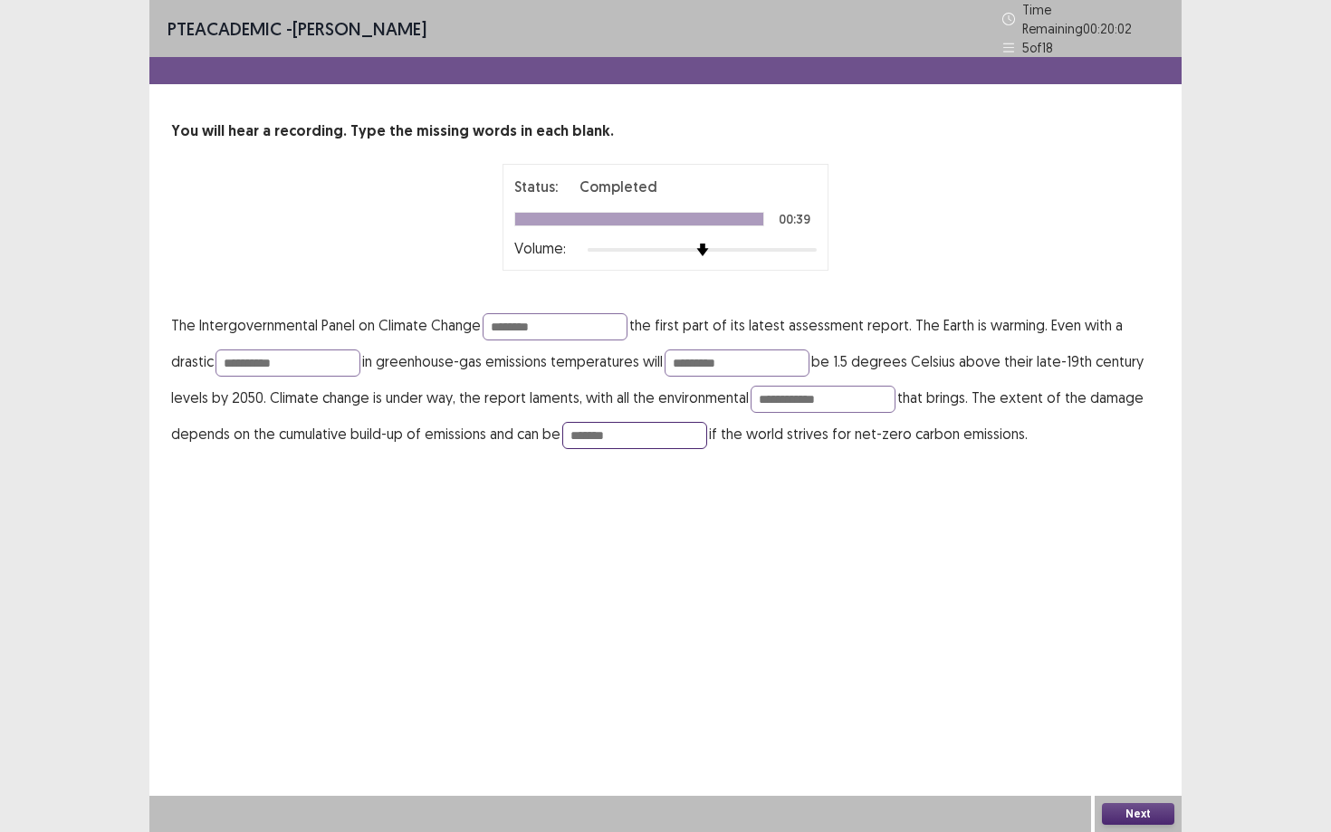
type input "*******"
click at [1142, 751] on button "Next" at bounding box center [1138, 814] width 72 height 22
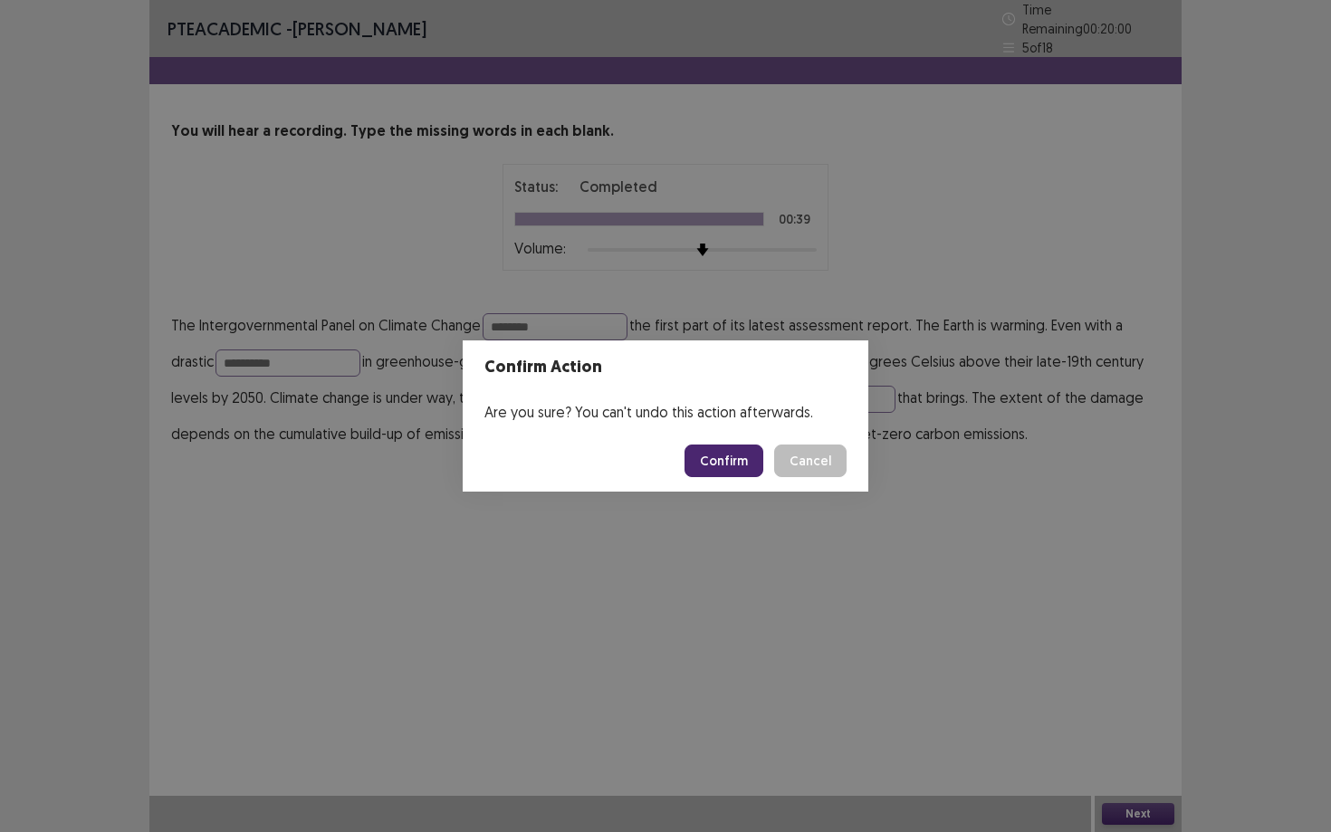
click at [748, 457] on button "Confirm" at bounding box center [723, 460] width 79 height 33
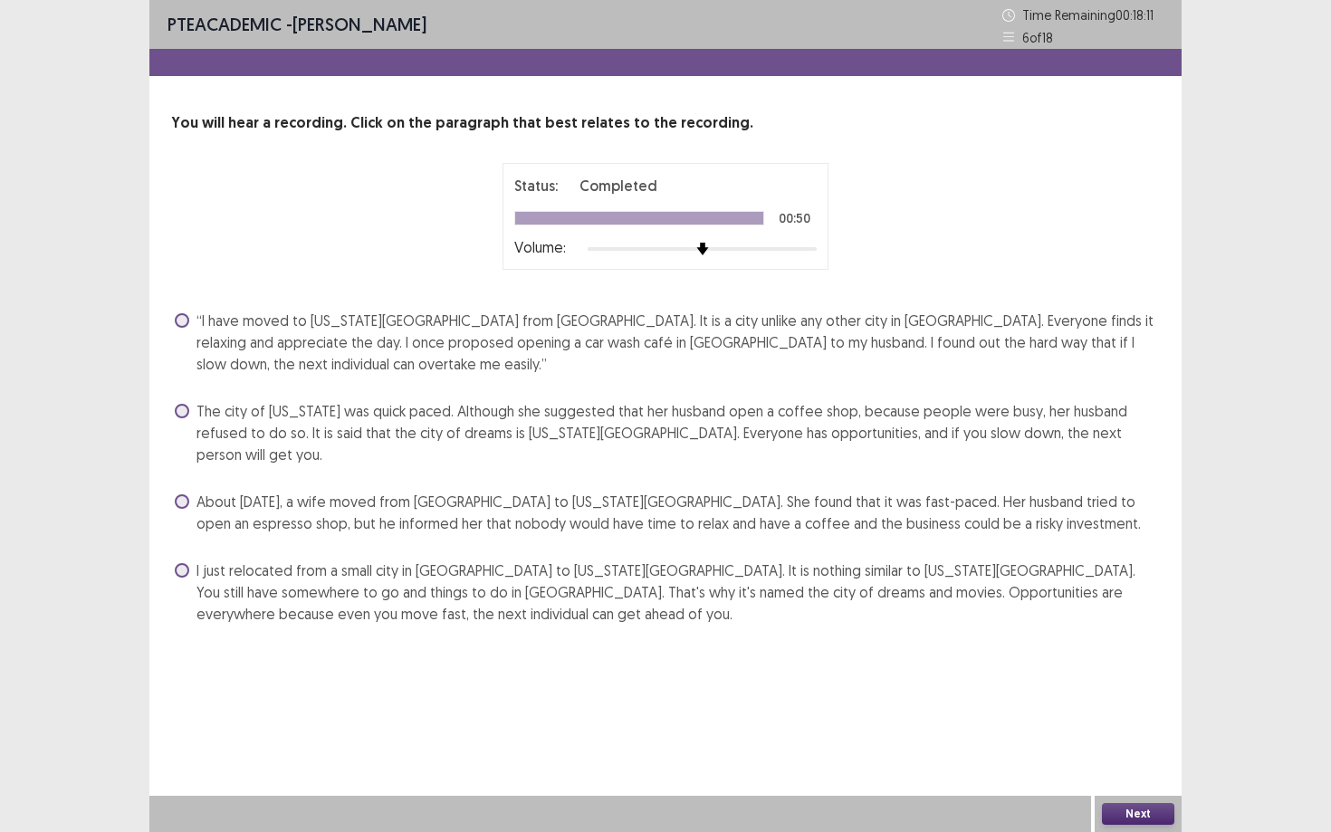
click at [180, 494] on span at bounding box center [182, 501] width 14 height 14
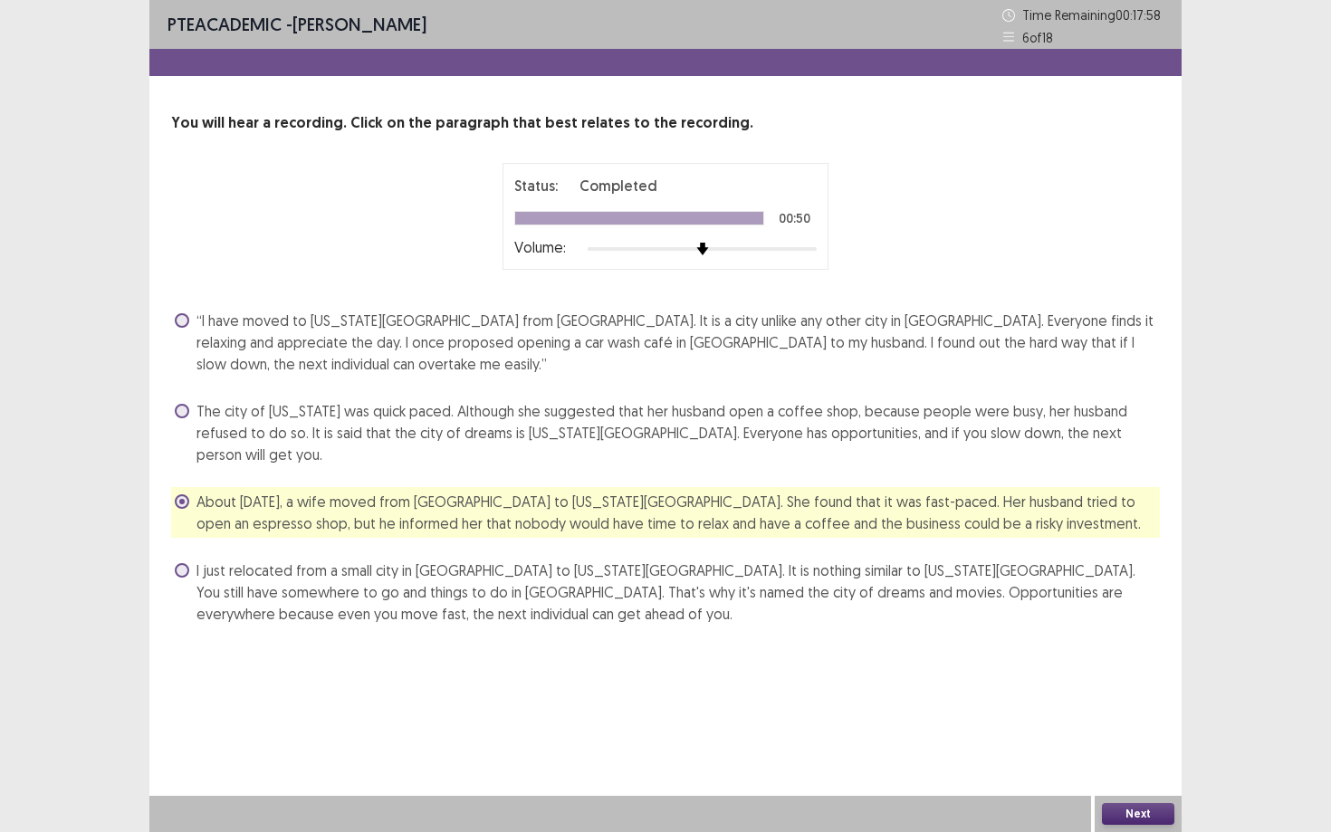
click at [1164, 751] on button "Next" at bounding box center [1138, 814] width 72 height 22
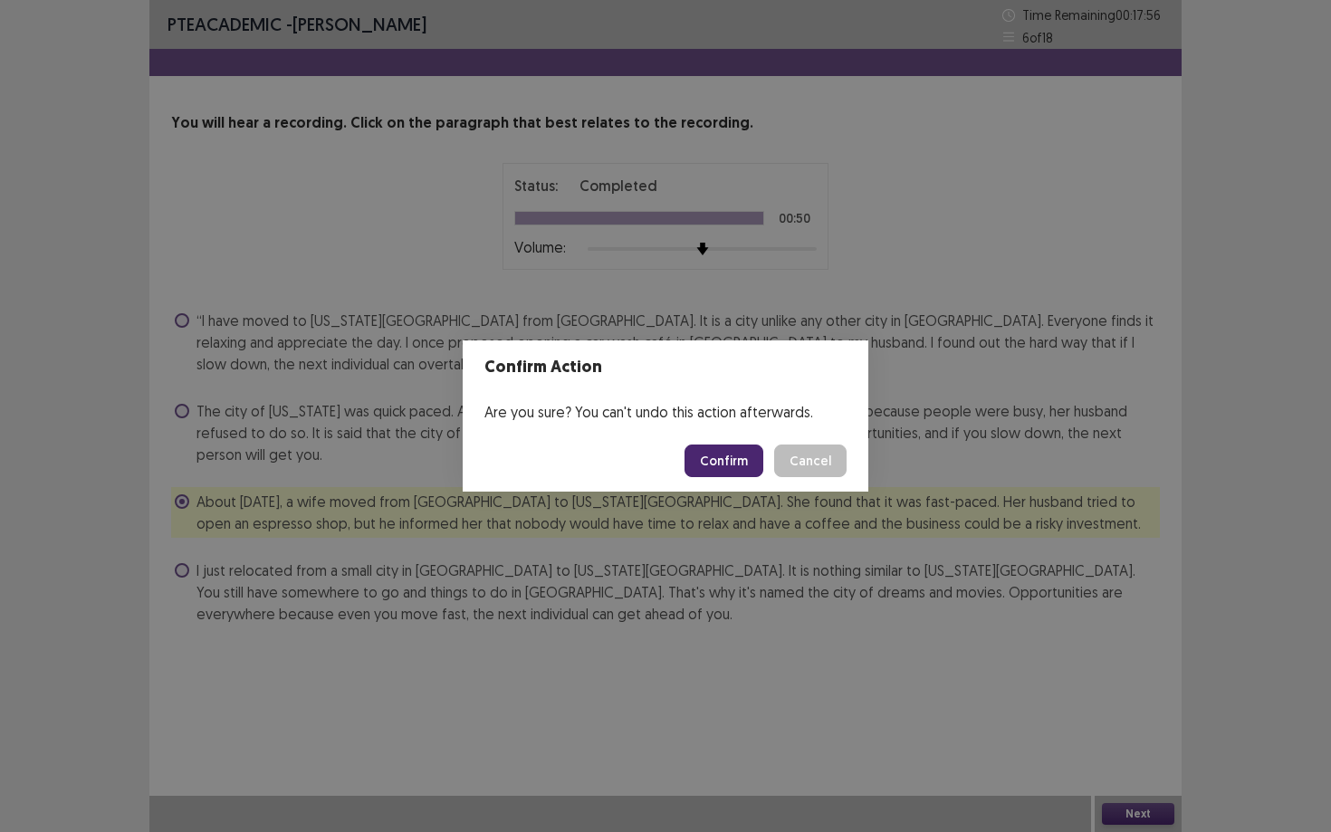
click at [763, 472] on button "Confirm" at bounding box center [723, 460] width 79 height 33
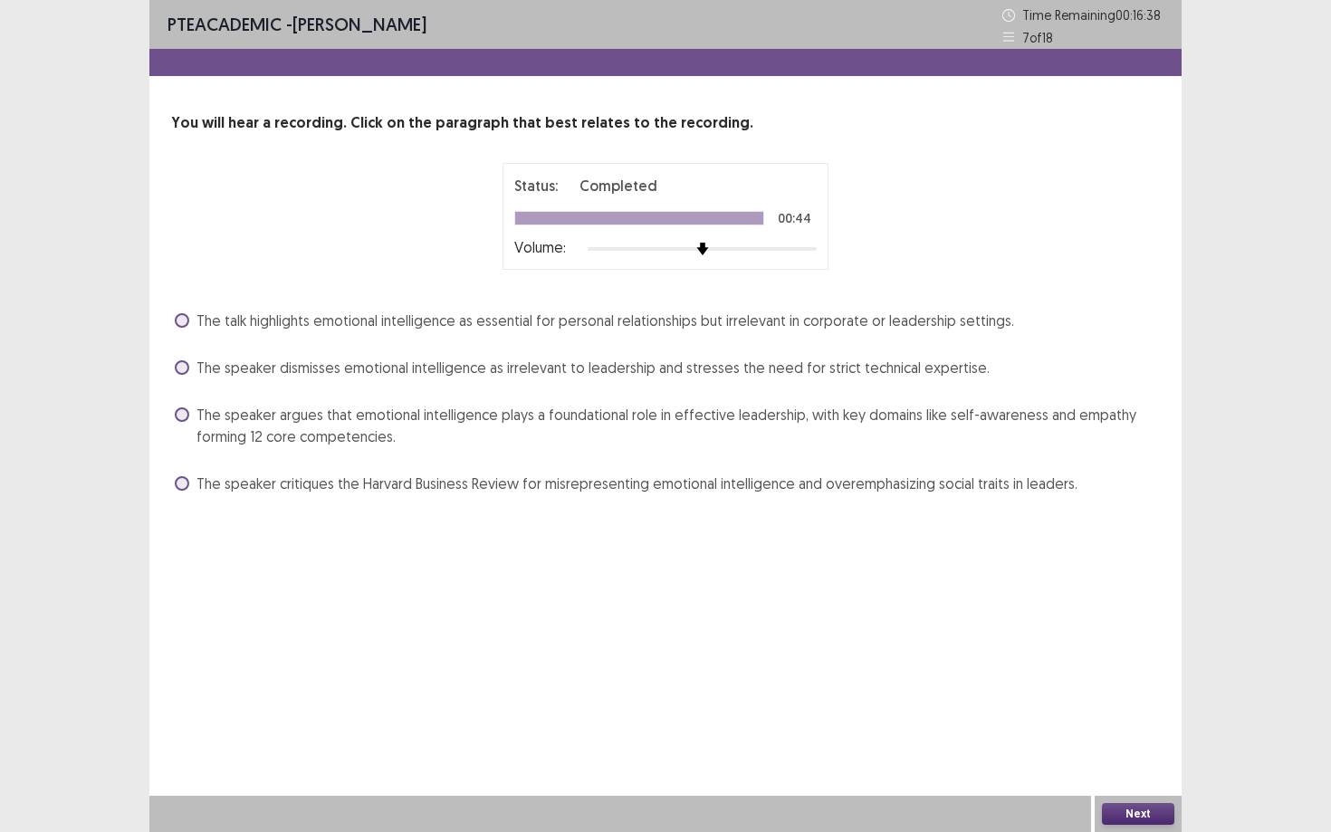
click at [177, 415] on span at bounding box center [182, 414] width 14 height 14
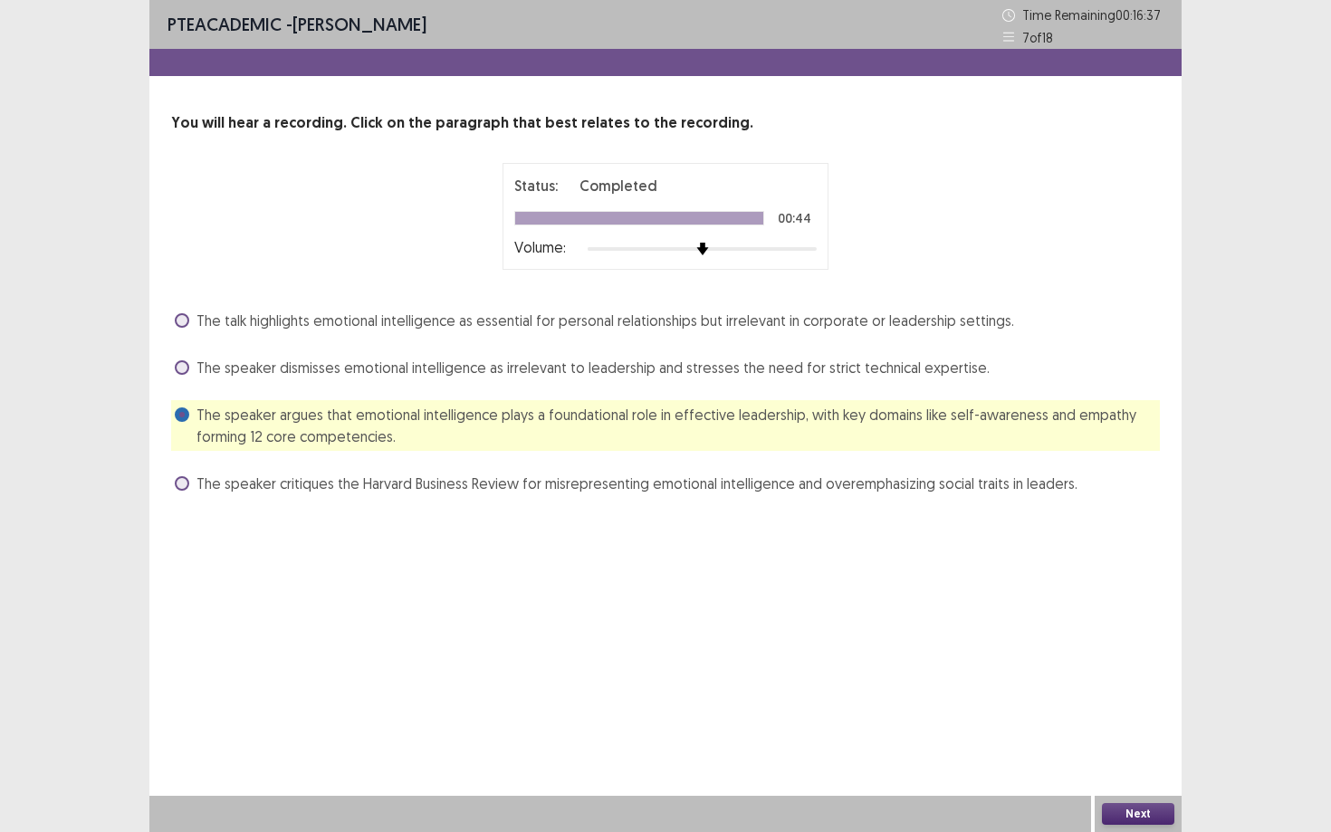
drag, startPoint x: 648, startPoint y: 548, endPoint x: 705, endPoint y: 578, distance: 64.4
click at [705, 578] on div "PTE academic - Sharanpreet Kaur Time Remaining 00 : 16 : 37 7 of 18 You will he…" at bounding box center [665, 416] width 1032 height 832
click at [1162, 751] on button "Next" at bounding box center [1138, 814] width 72 height 22
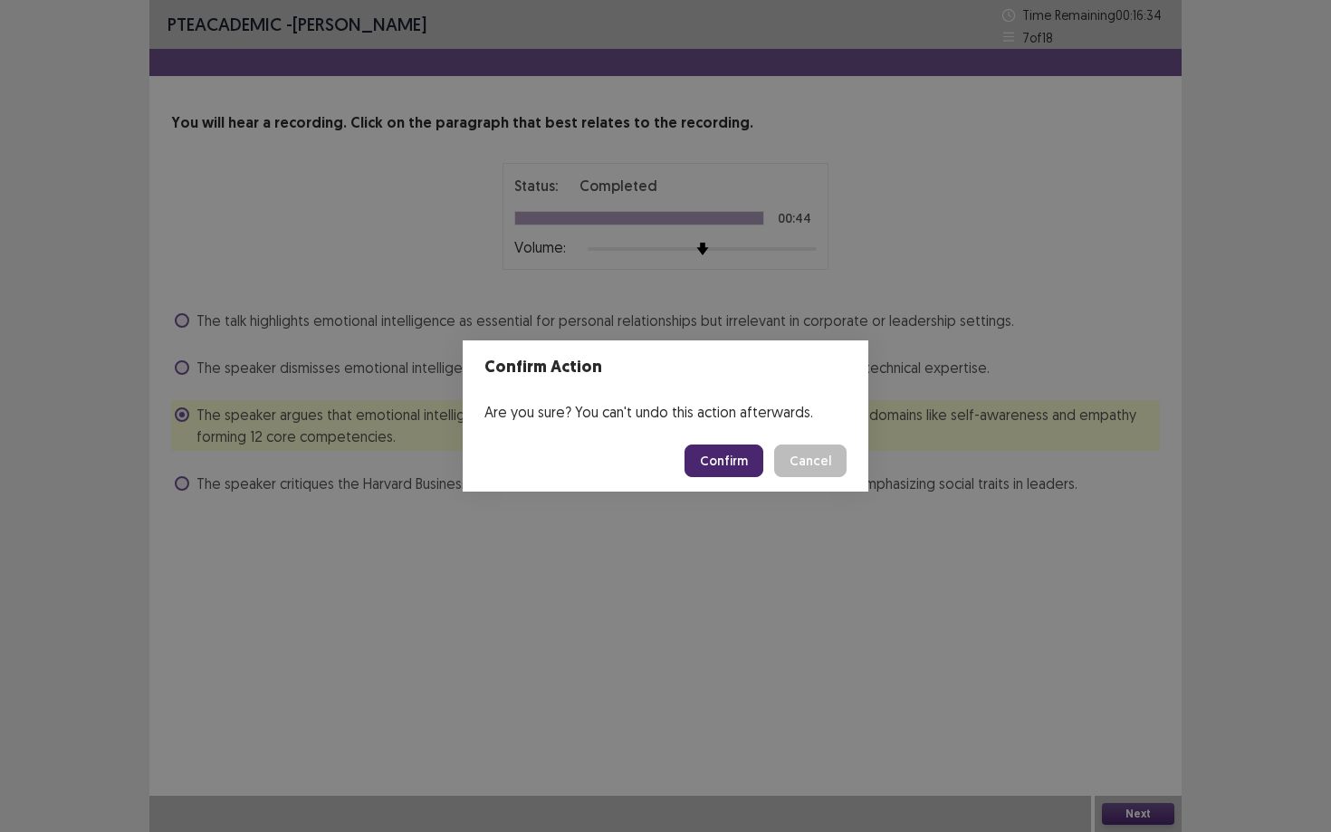
click at [751, 463] on button "Confirm" at bounding box center [723, 460] width 79 height 33
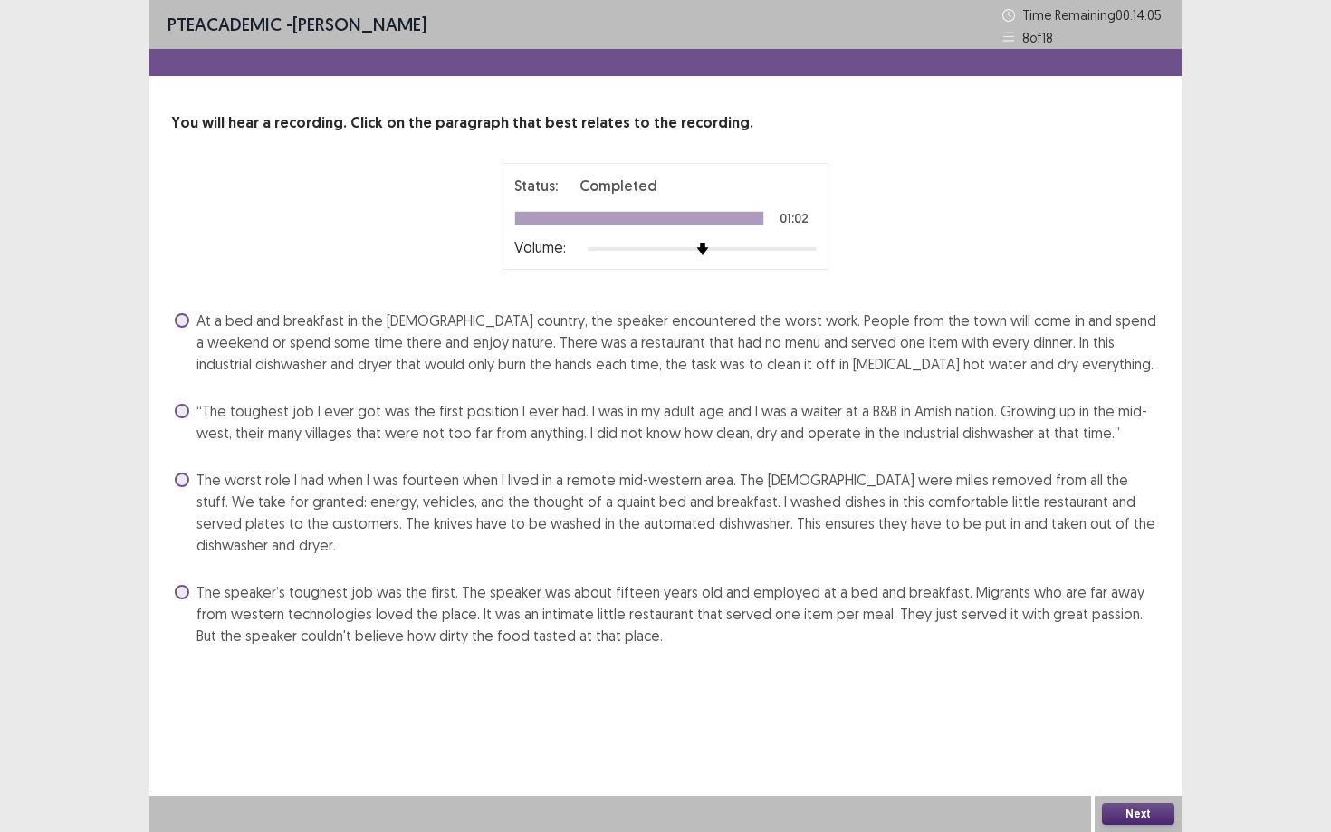
click at [185, 321] on span at bounding box center [182, 320] width 14 height 14
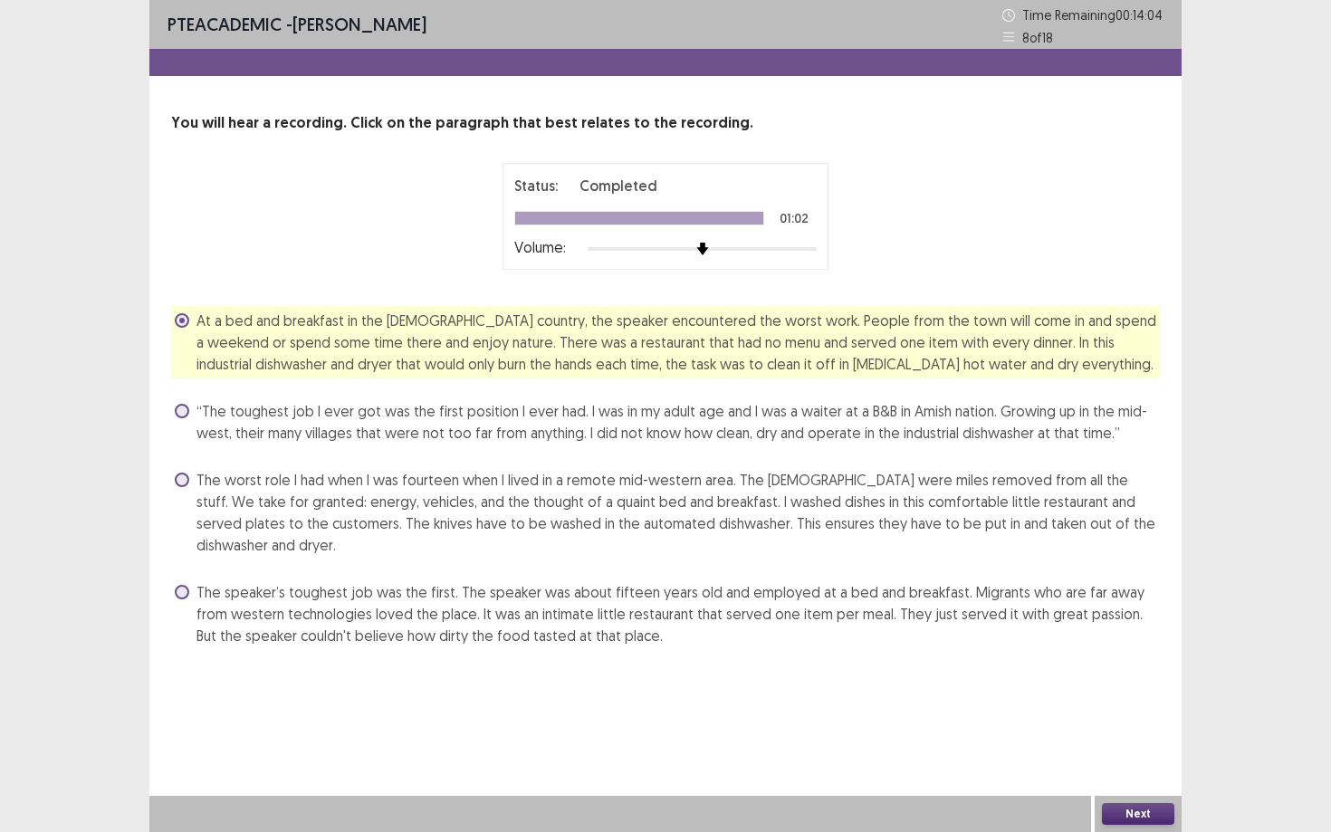
click at [1123, 751] on button "Next" at bounding box center [1138, 814] width 72 height 22
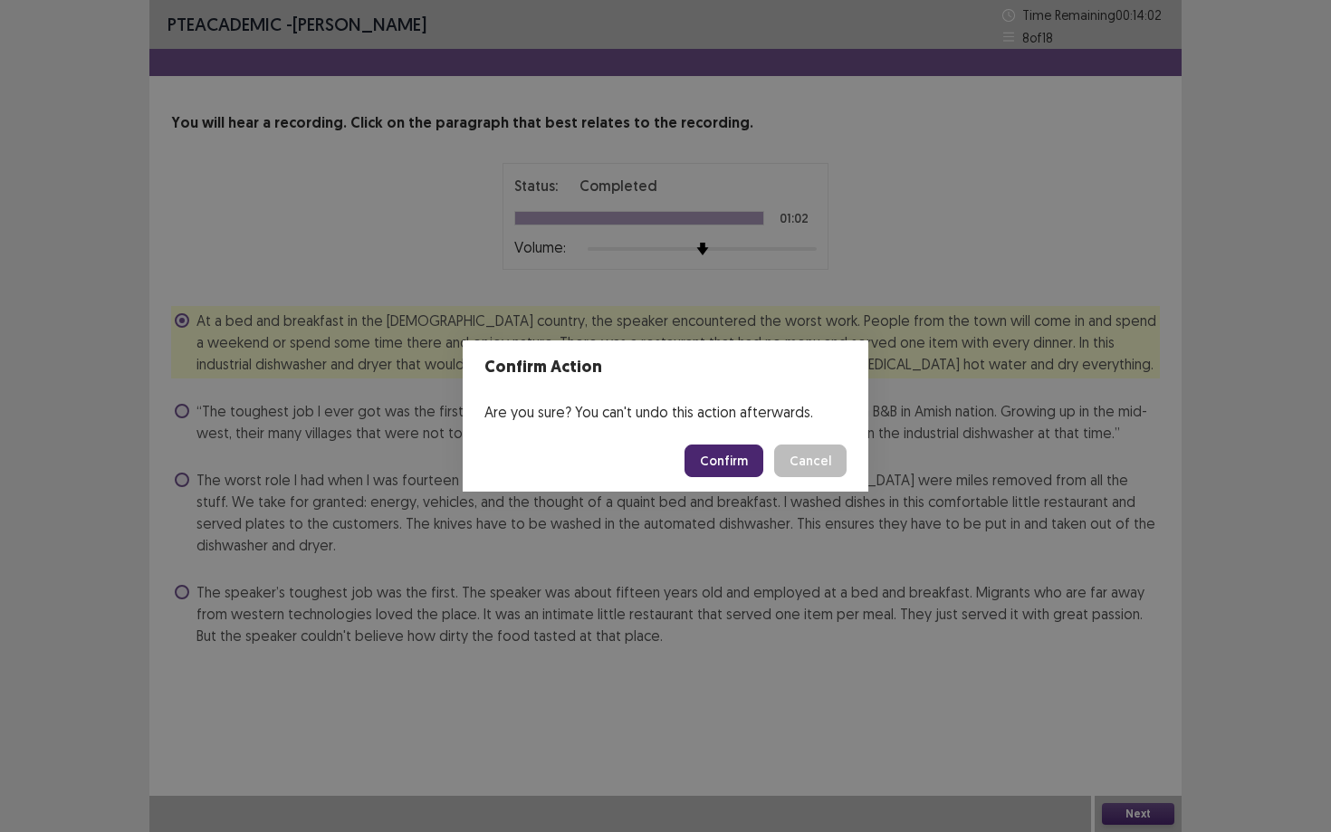
click at [729, 455] on button "Confirm" at bounding box center [723, 460] width 79 height 33
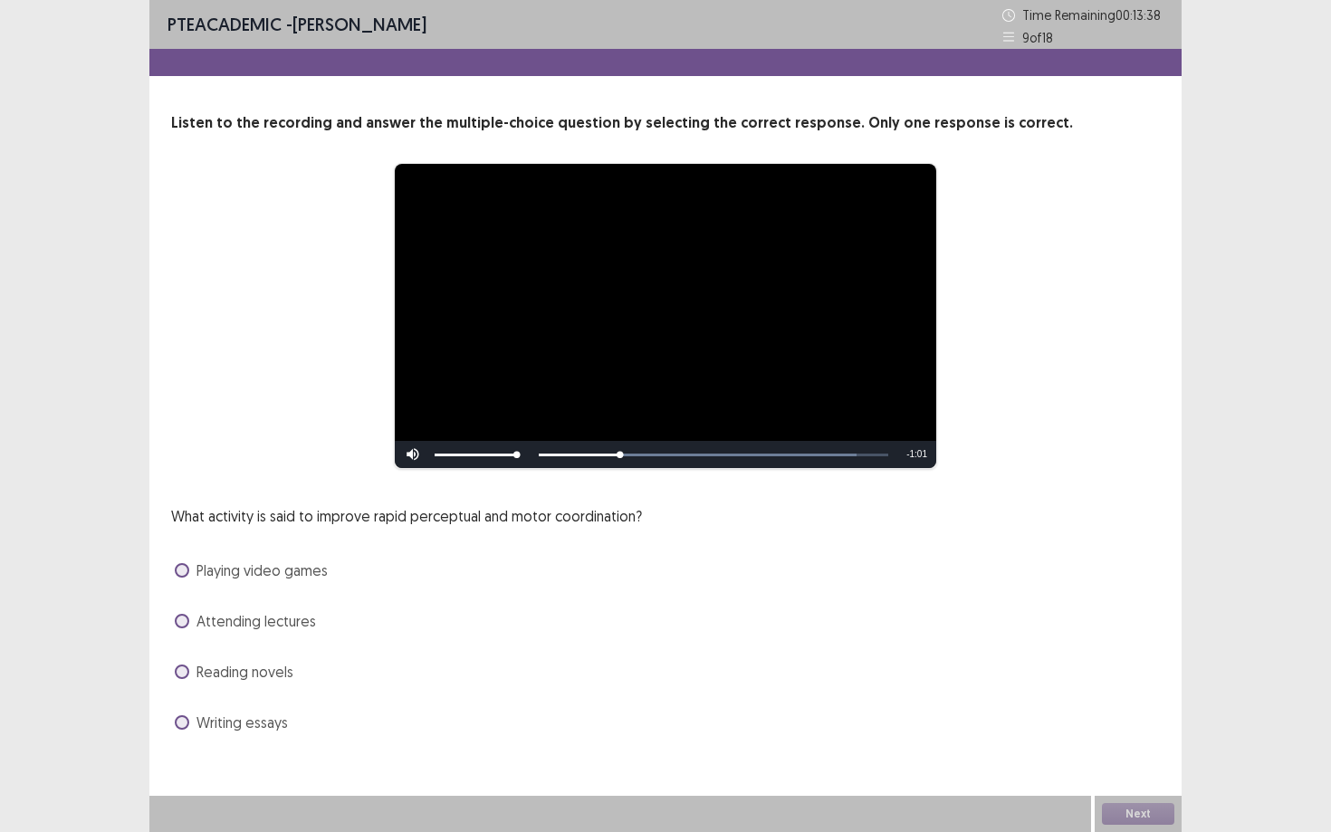
click at [184, 570] on span at bounding box center [182, 570] width 14 height 14
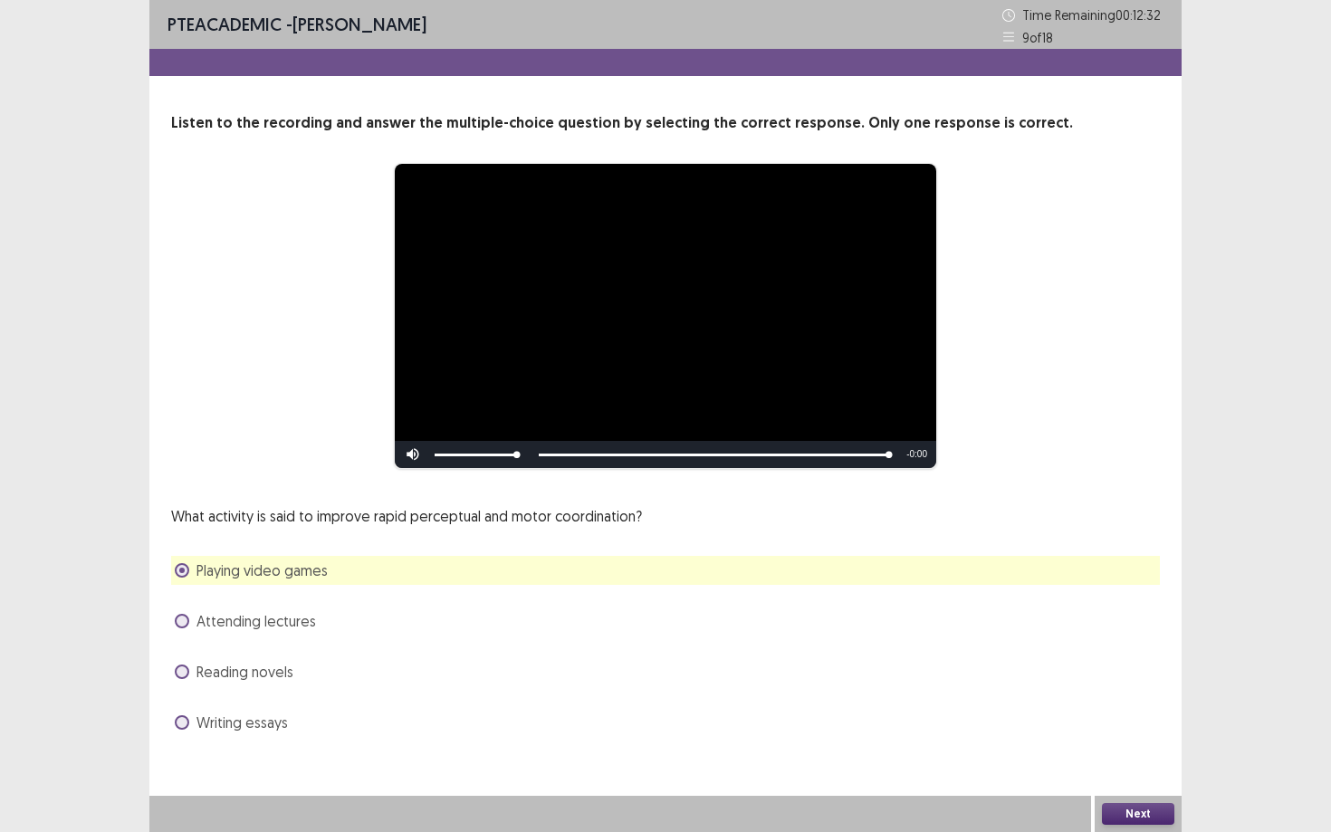
click at [1171, 751] on button "Next" at bounding box center [1138, 814] width 72 height 22
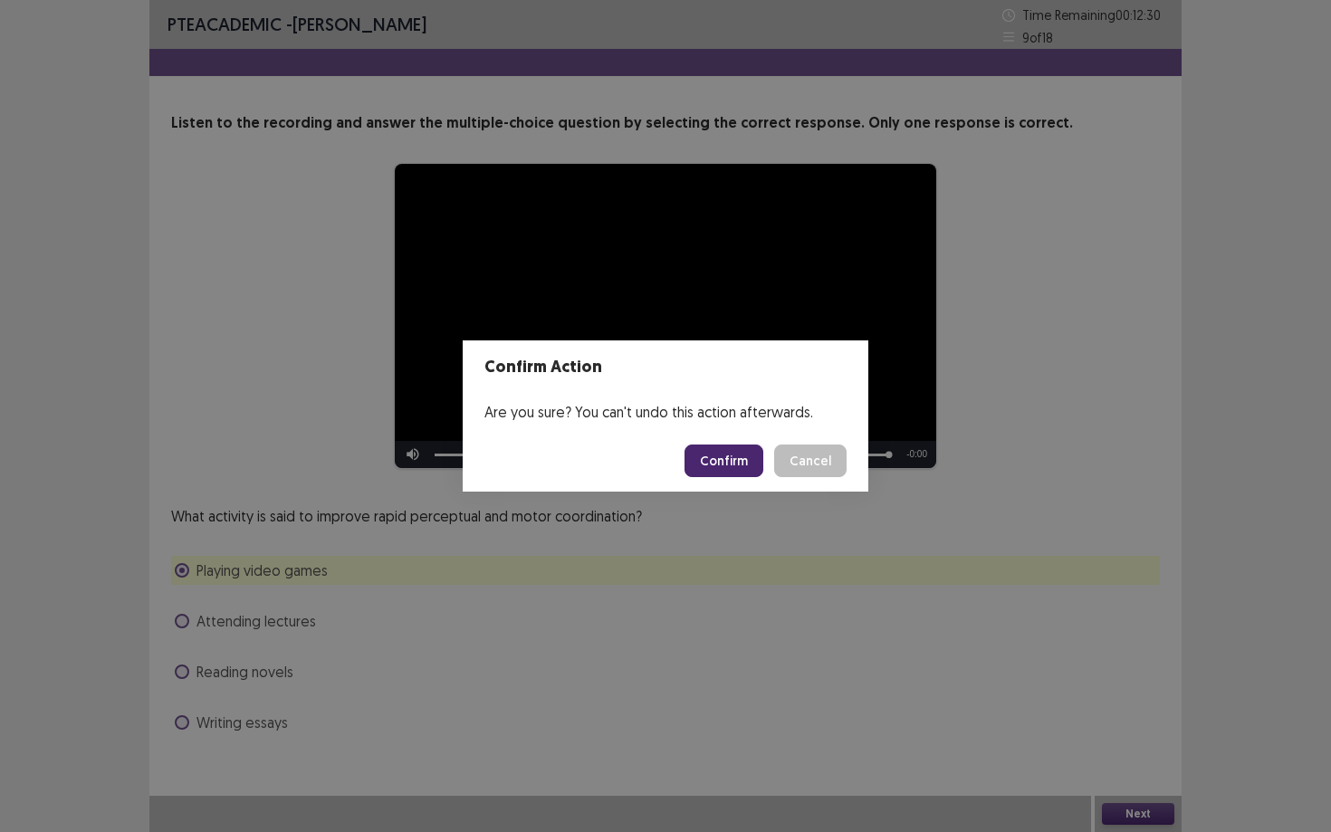
click at [751, 456] on button "Confirm" at bounding box center [723, 460] width 79 height 33
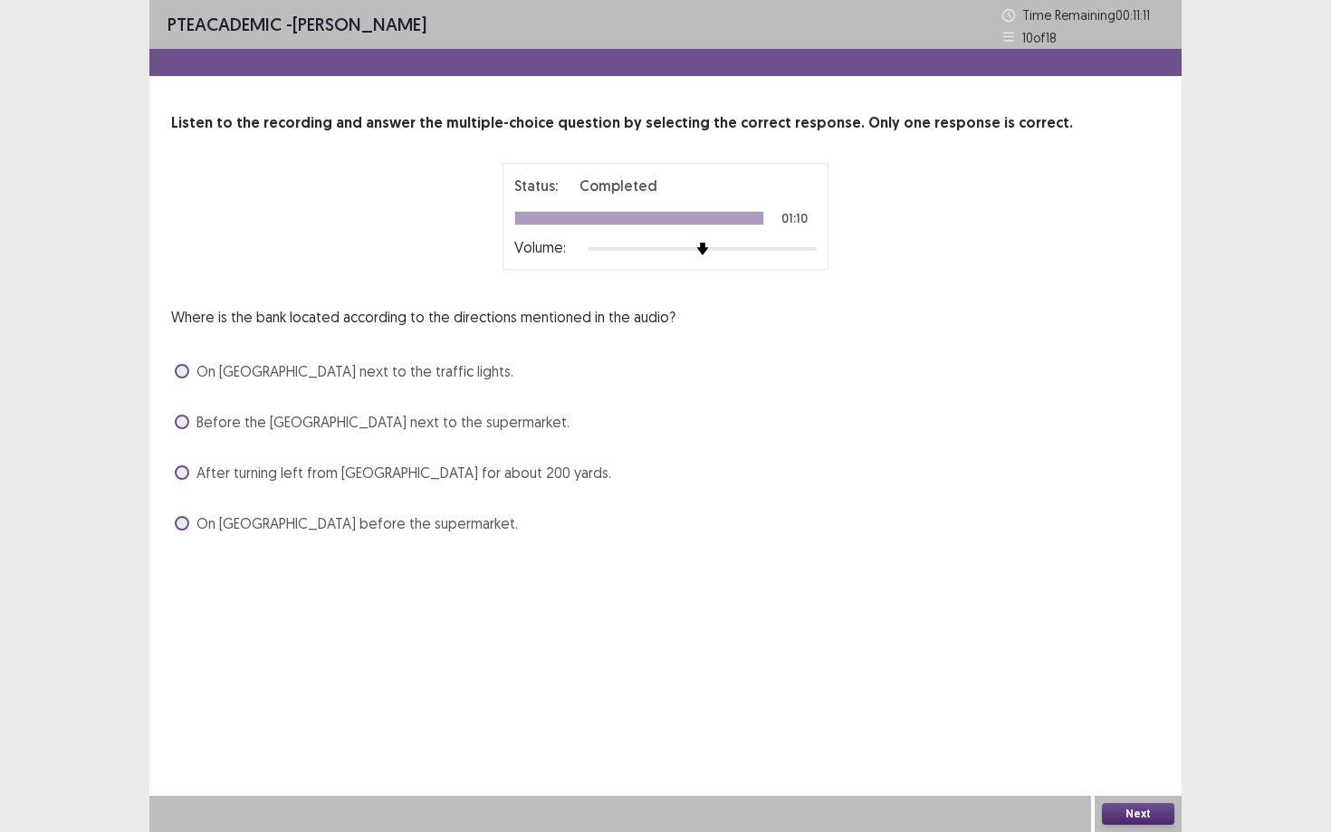
click at [176, 464] on label "After turning left from 8th Avenue for about 200 yards." at bounding box center [393, 473] width 436 height 22
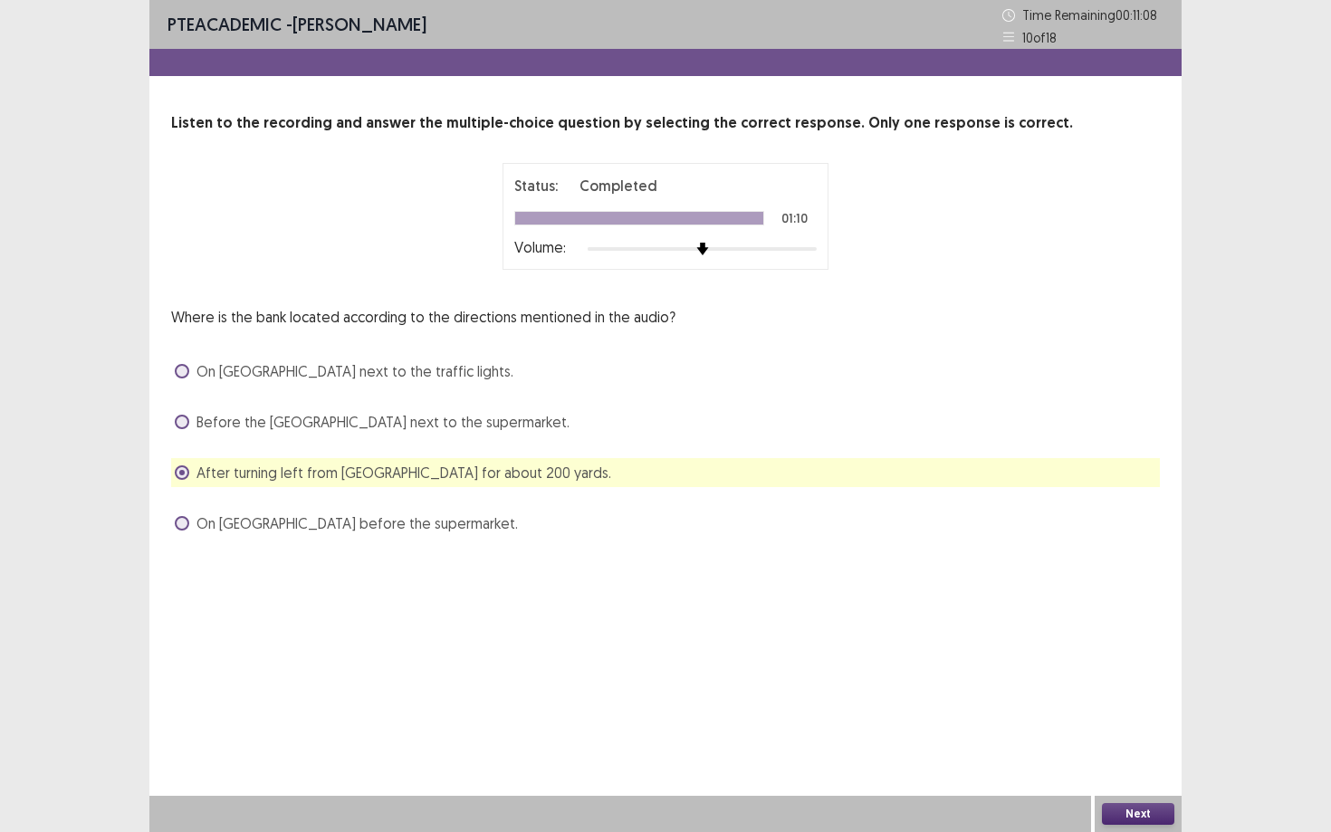
click at [1135, 751] on button "Next" at bounding box center [1138, 814] width 72 height 22
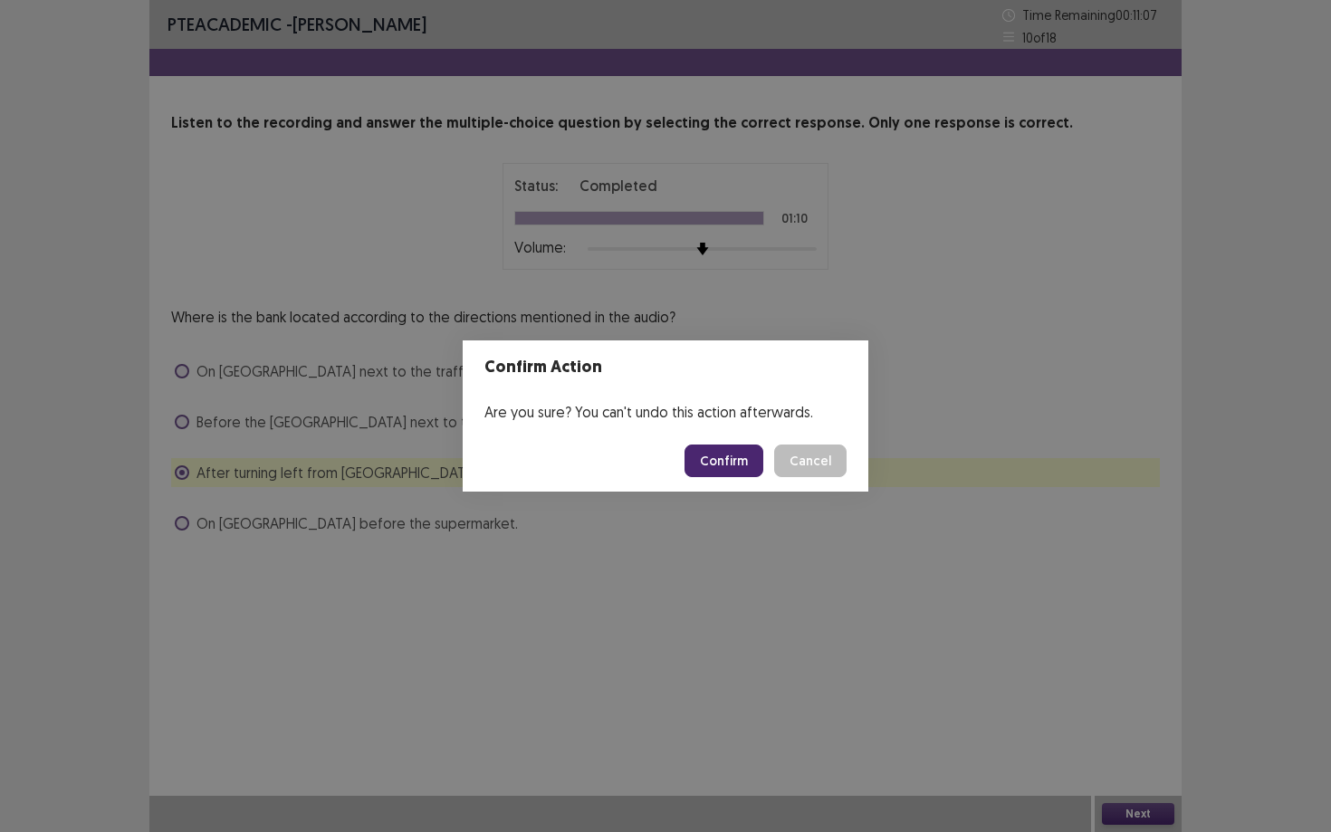
click at [726, 463] on button "Confirm" at bounding box center [723, 460] width 79 height 33
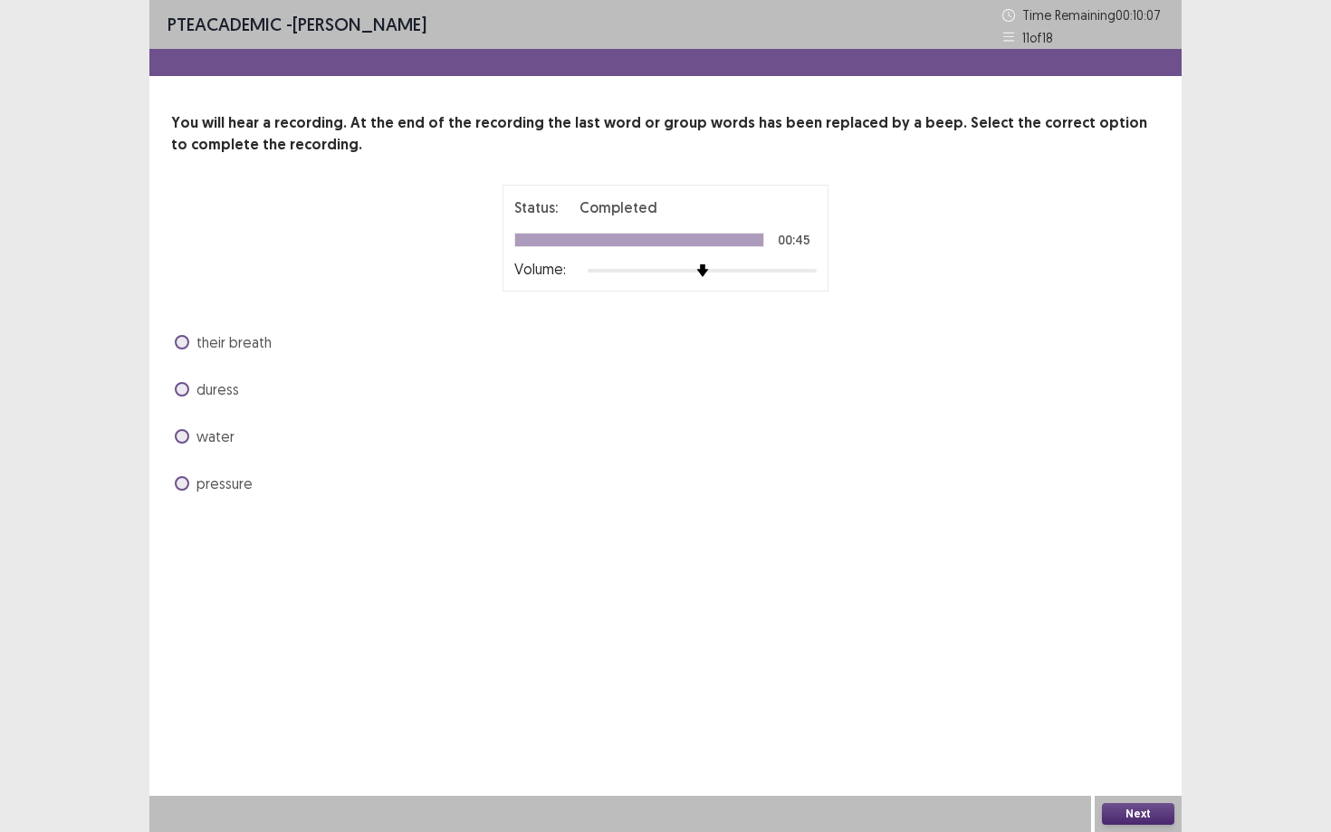
click at [186, 434] on span at bounding box center [182, 436] width 14 height 14
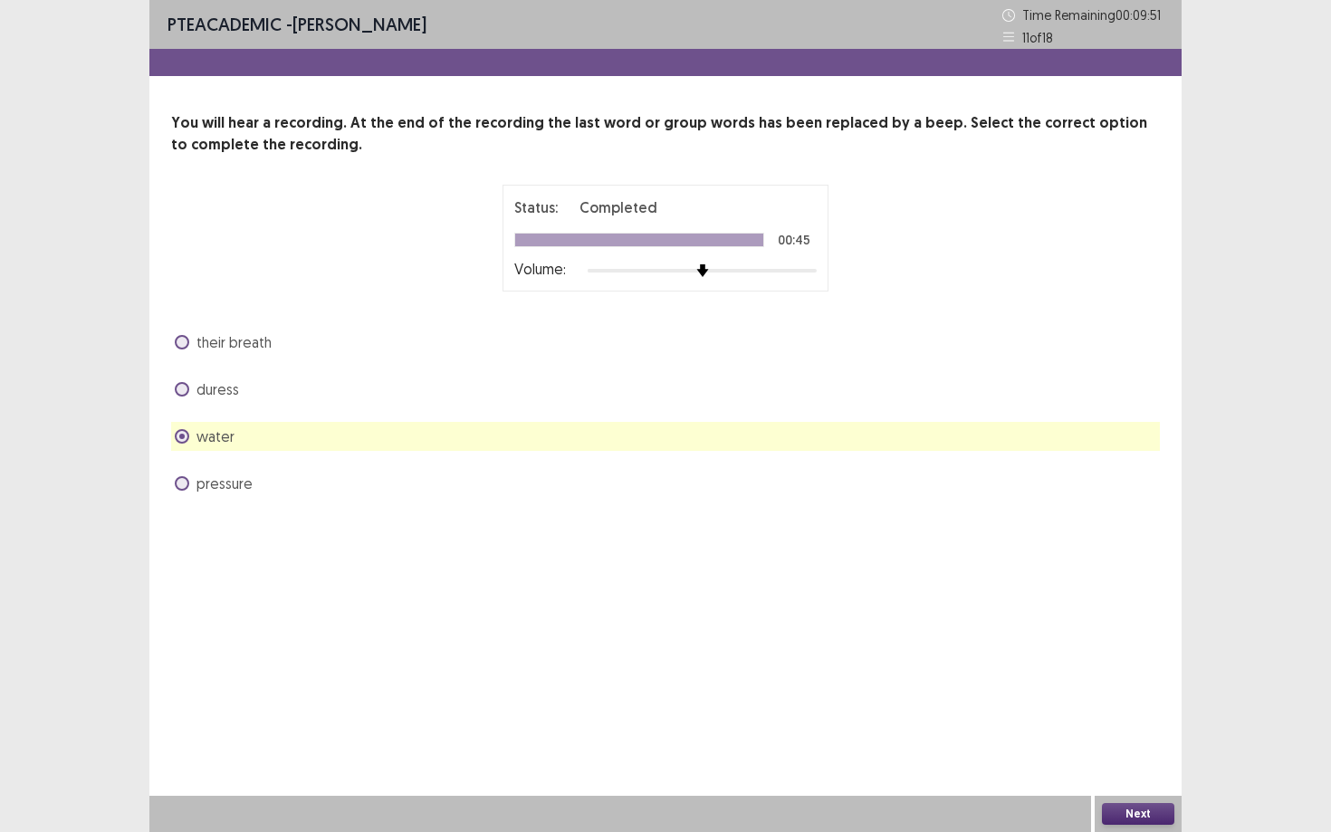
click at [1123, 751] on button "Next" at bounding box center [1138, 814] width 72 height 22
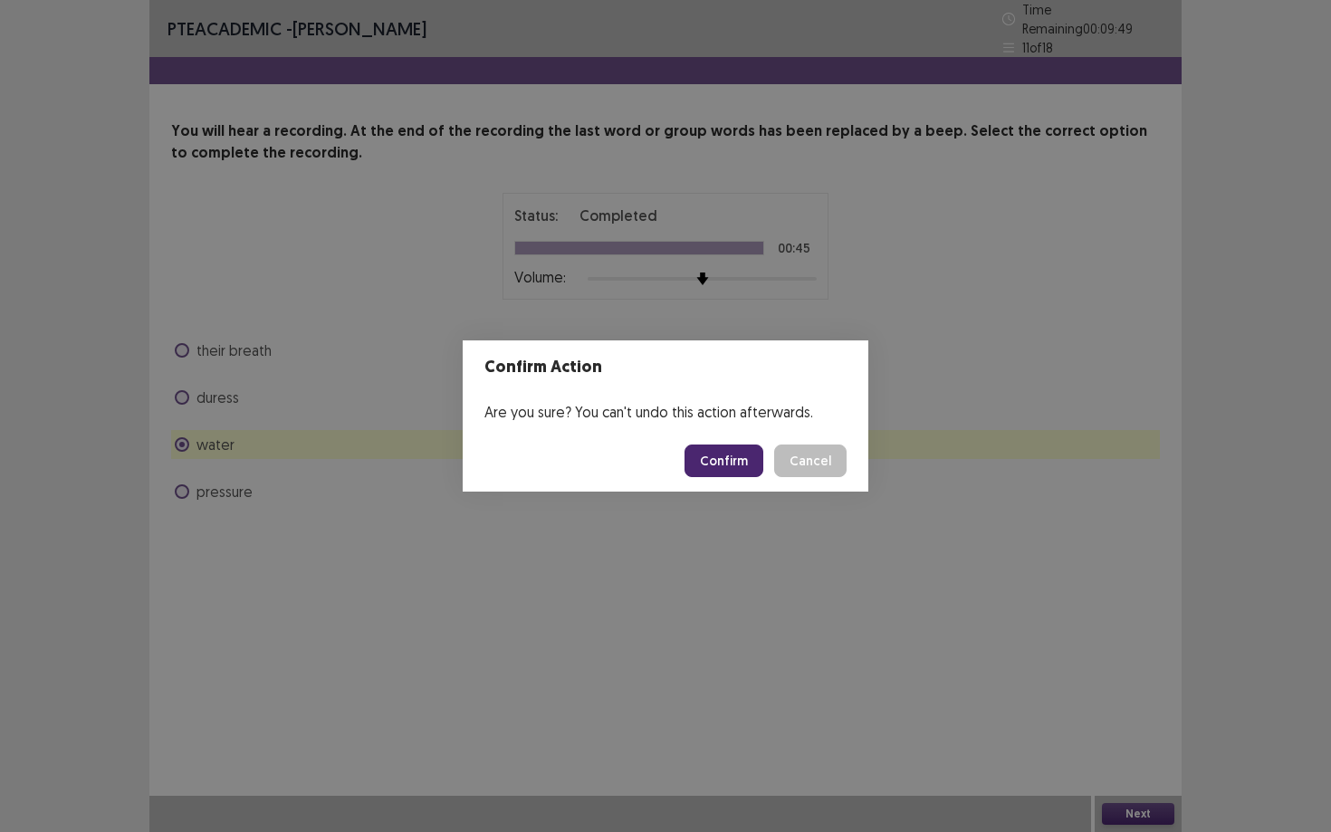
click at [705, 453] on button "Confirm" at bounding box center [723, 460] width 79 height 33
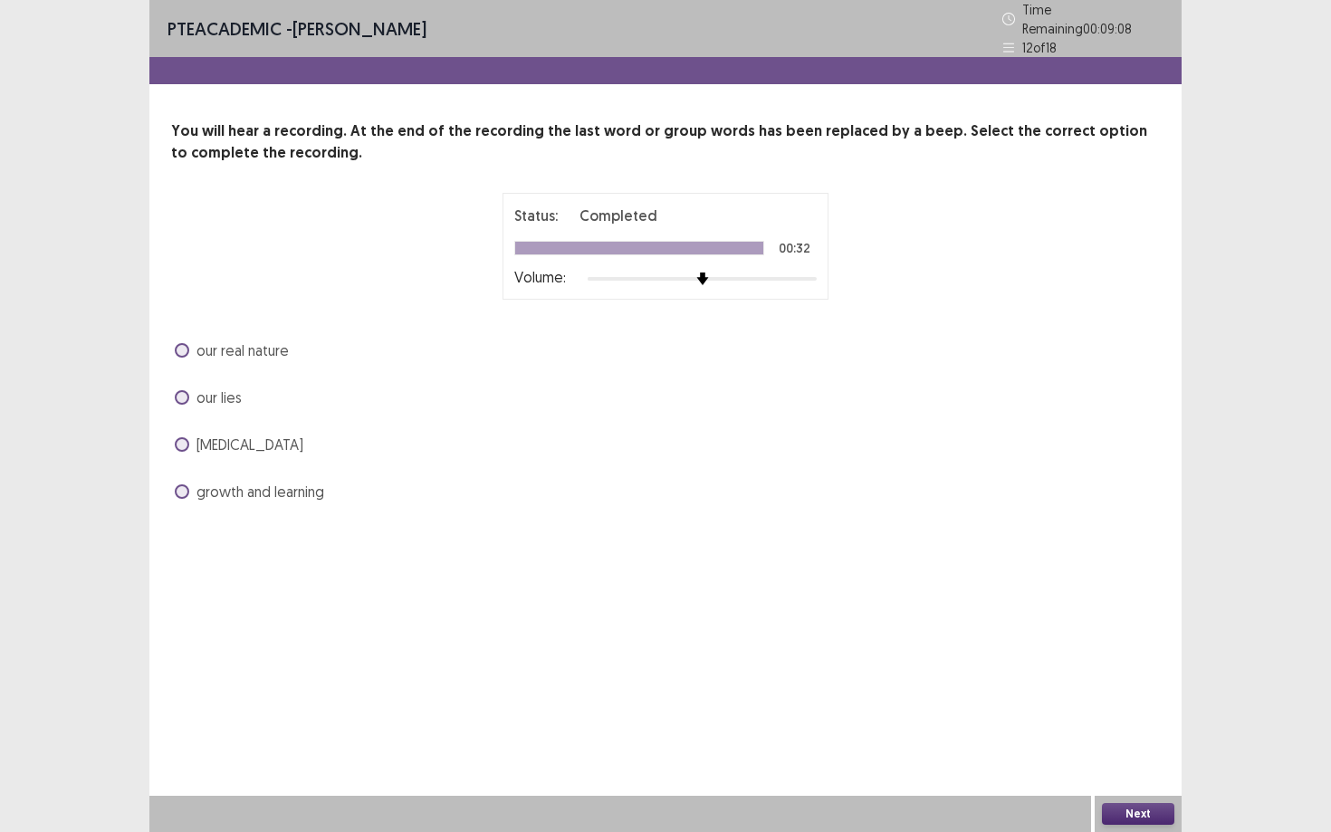
click at [183, 344] on span at bounding box center [182, 350] width 14 height 14
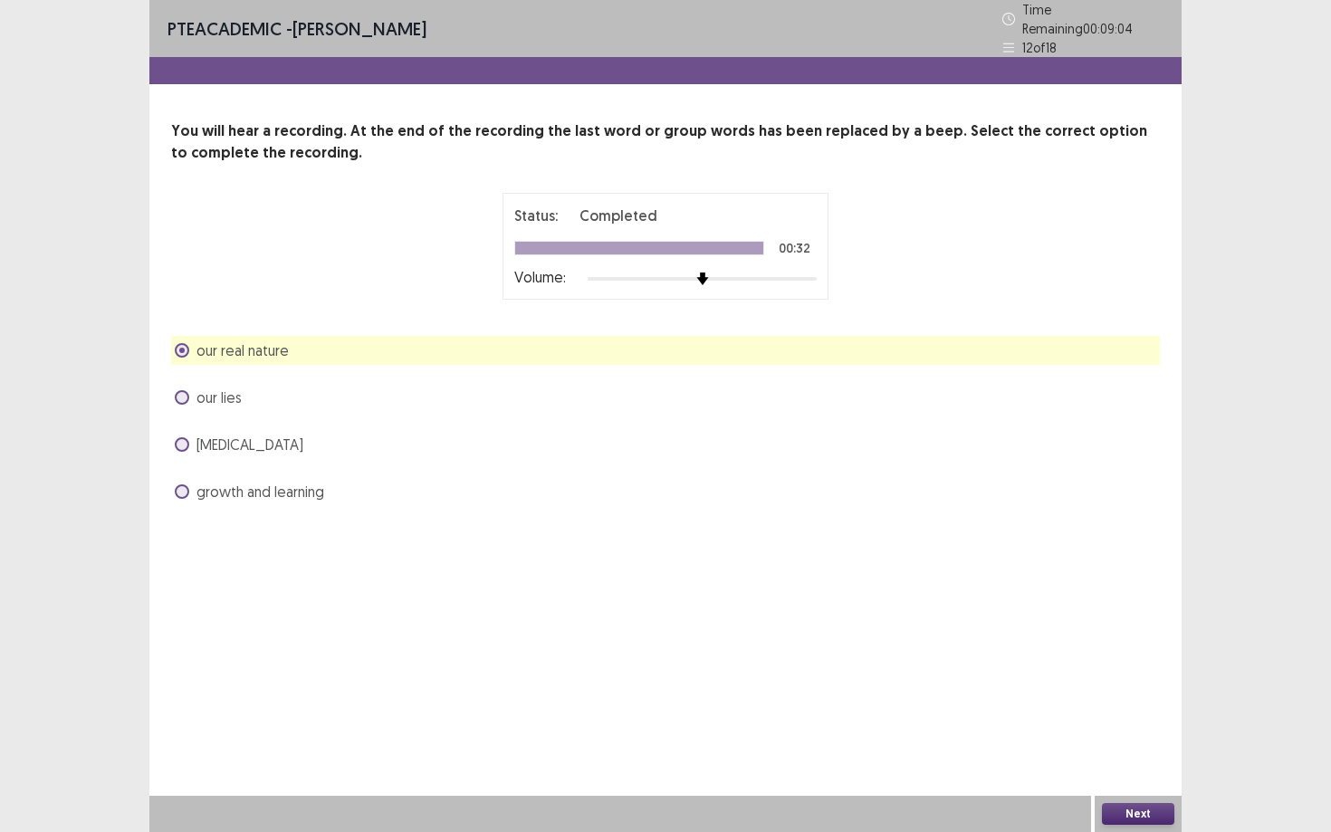
click at [1149, 751] on div "Next" at bounding box center [1137, 814] width 87 height 36
click at [1149, 751] on button "Next" at bounding box center [1138, 814] width 72 height 22
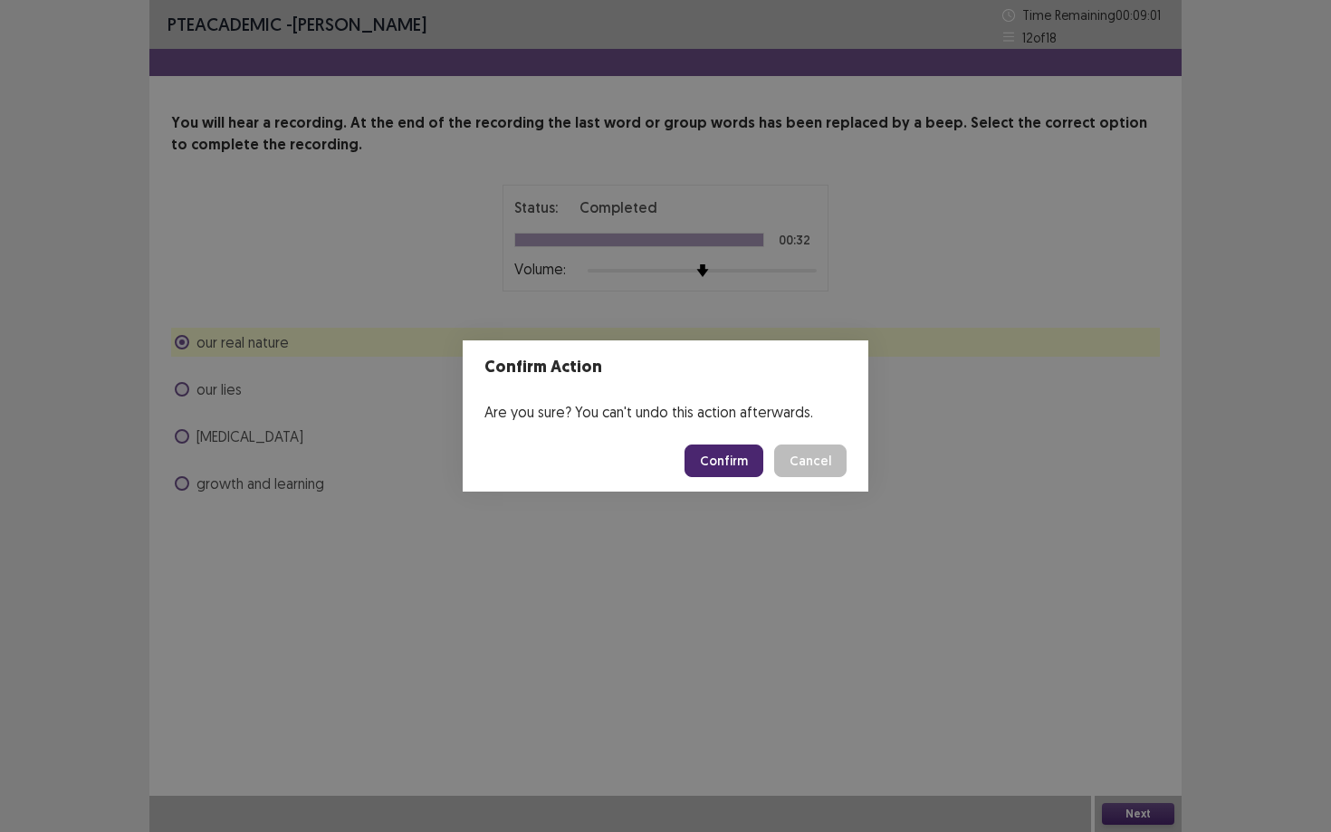
click at [729, 453] on button "Confirm" at bounding box center [723, 460] width 79 height 33
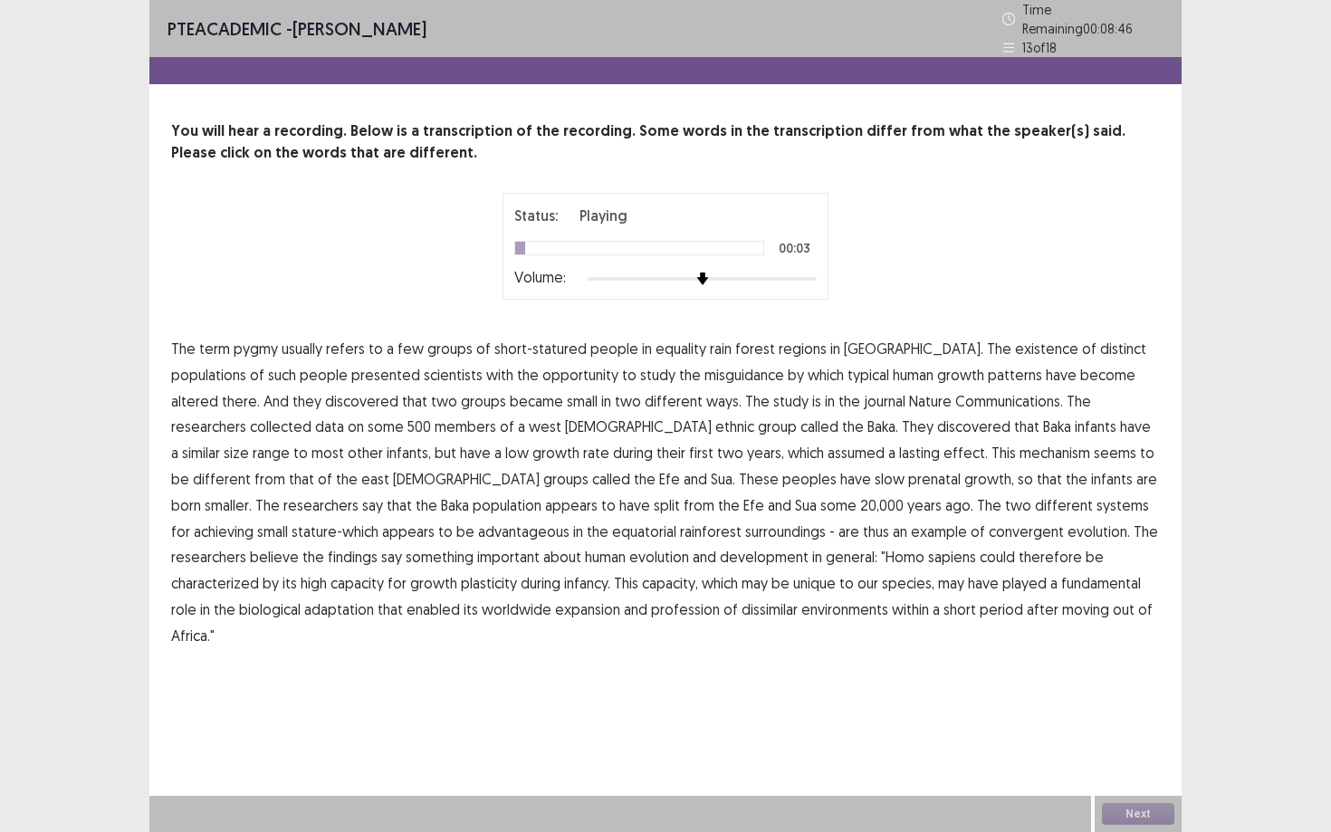
click at [387, 345] on span "a" at bounding box center [389, 349] width 7 height 22
click at [677, 344] on span "equality" at bounding box center [680, 349] width 51 height 22
click at [704, 370] on span "misguidance" at bounding box center [744, 375] width 80 height 22
click at [773, 391] on span "study" at bounding box center [790, 401] width 35 height 22
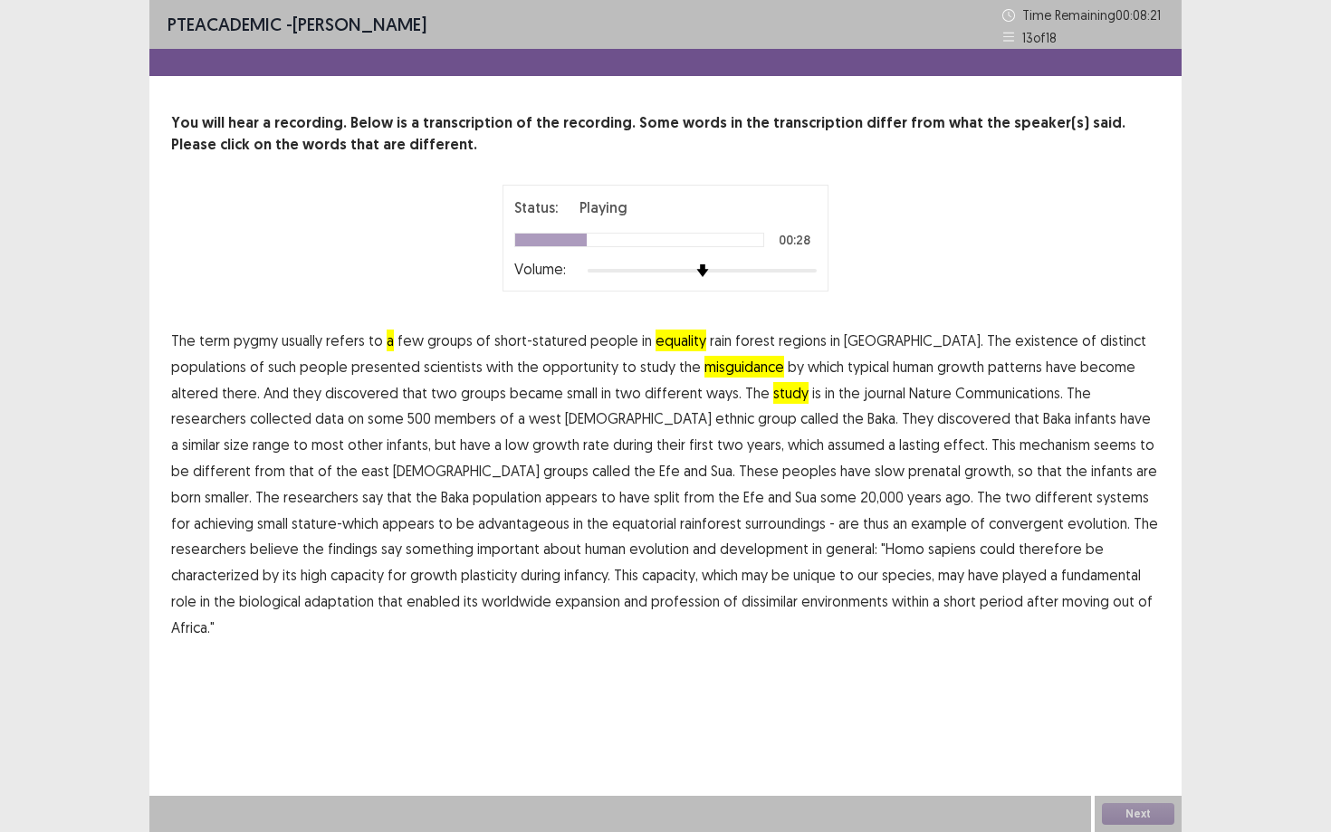
drag, startPoint x: 665, startPoint y: 467, endPoint x: 360, endPoint y: 455, distance: 305.2
click at [360, 455] on p "The term pygmy usually refers to a few groups of short-statured people in equal…" at bounding box center [665, 484] width 988 height 313
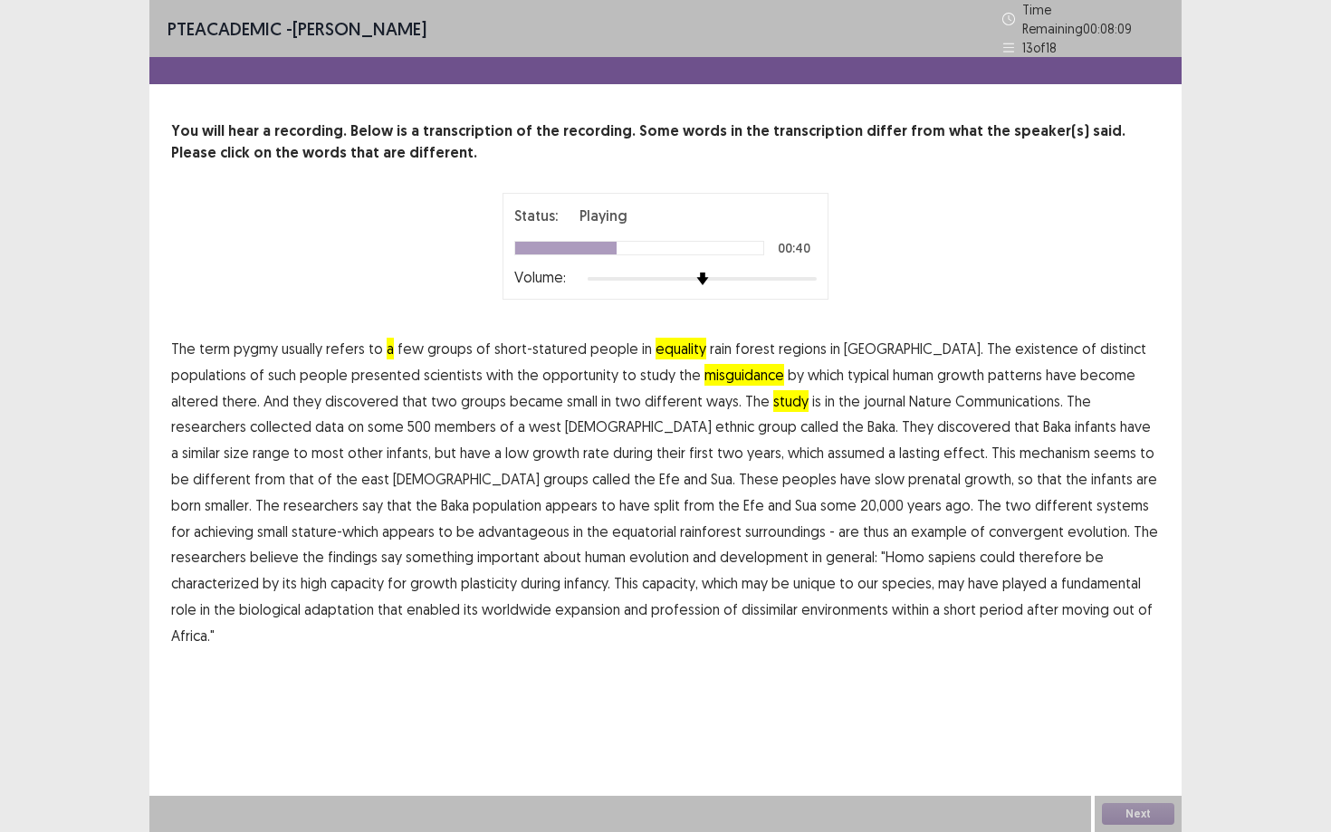
click at [827, 445] on span "assumed" at bounding box center [855, 453] width 57 height 22
drag, startPoint x: 696, startPoint y: 515, endPoint x: 564, endPoint y: 582, distance: 148.1
click at [564, 582] on p "The term pygmy usually refers to a few groups of short-statured people in equal…" at bounding box center [665, 492] width 988 height 313
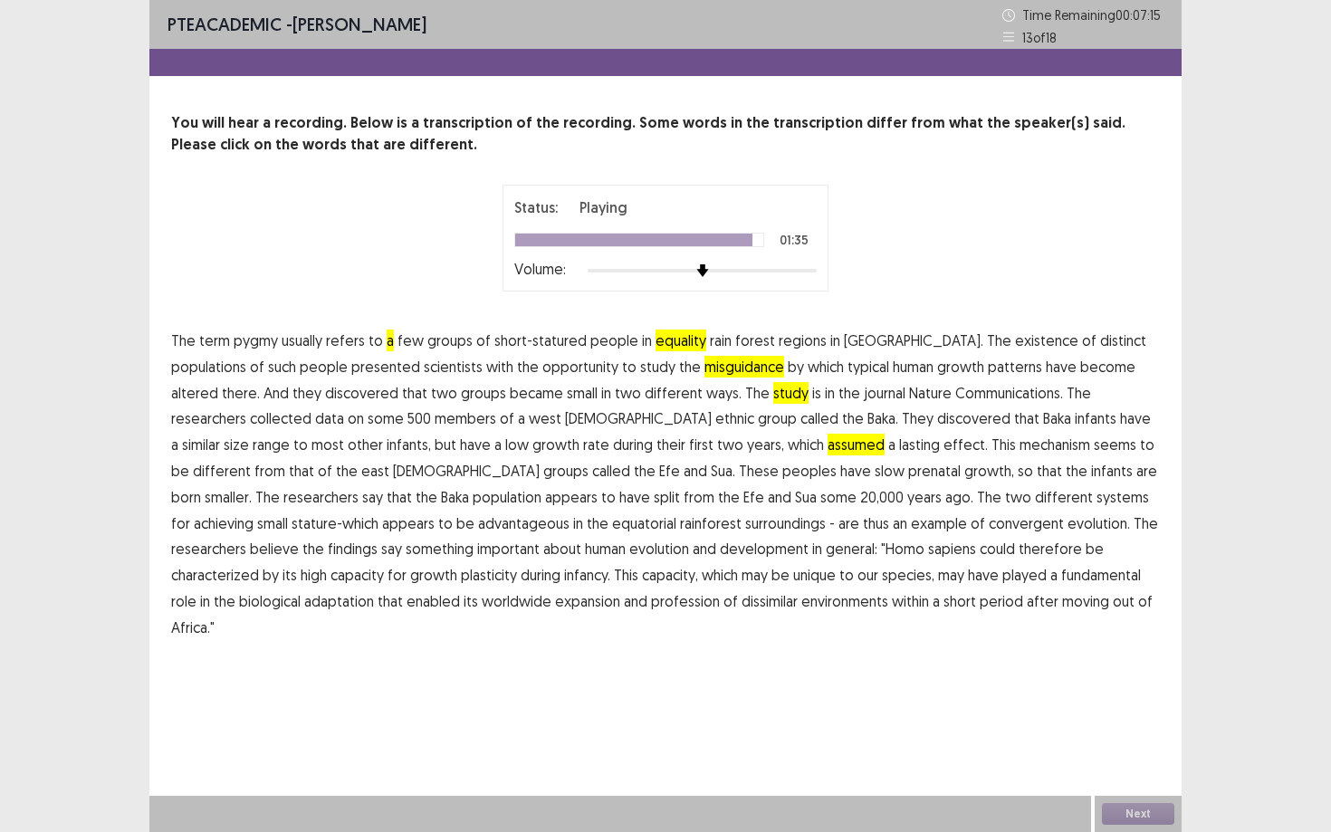
click at [651, 605] on span "profession" at bounding box center [685, 601] width 69 height 22
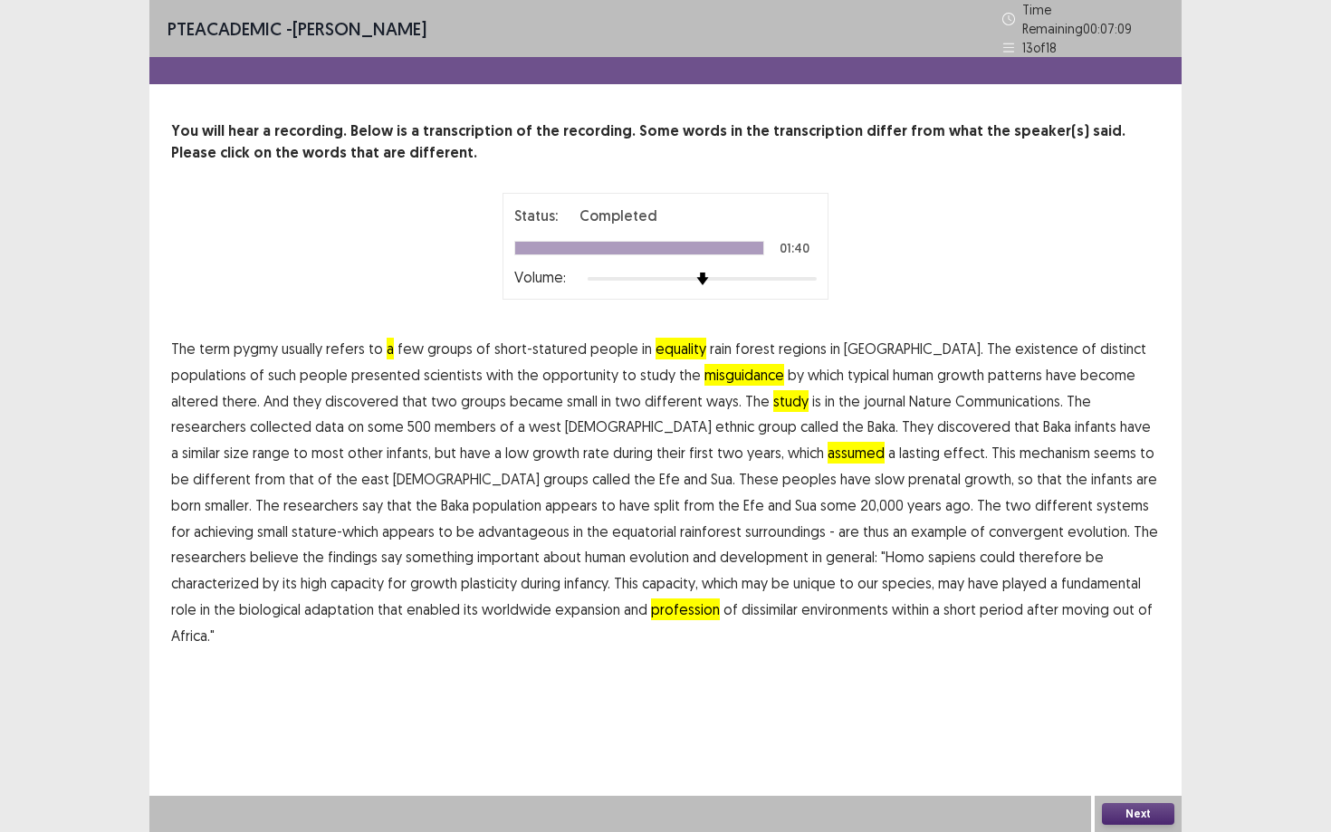
click at [1142, 751] on button "Next" at bounding box center [1138, 814] width 72 height 22
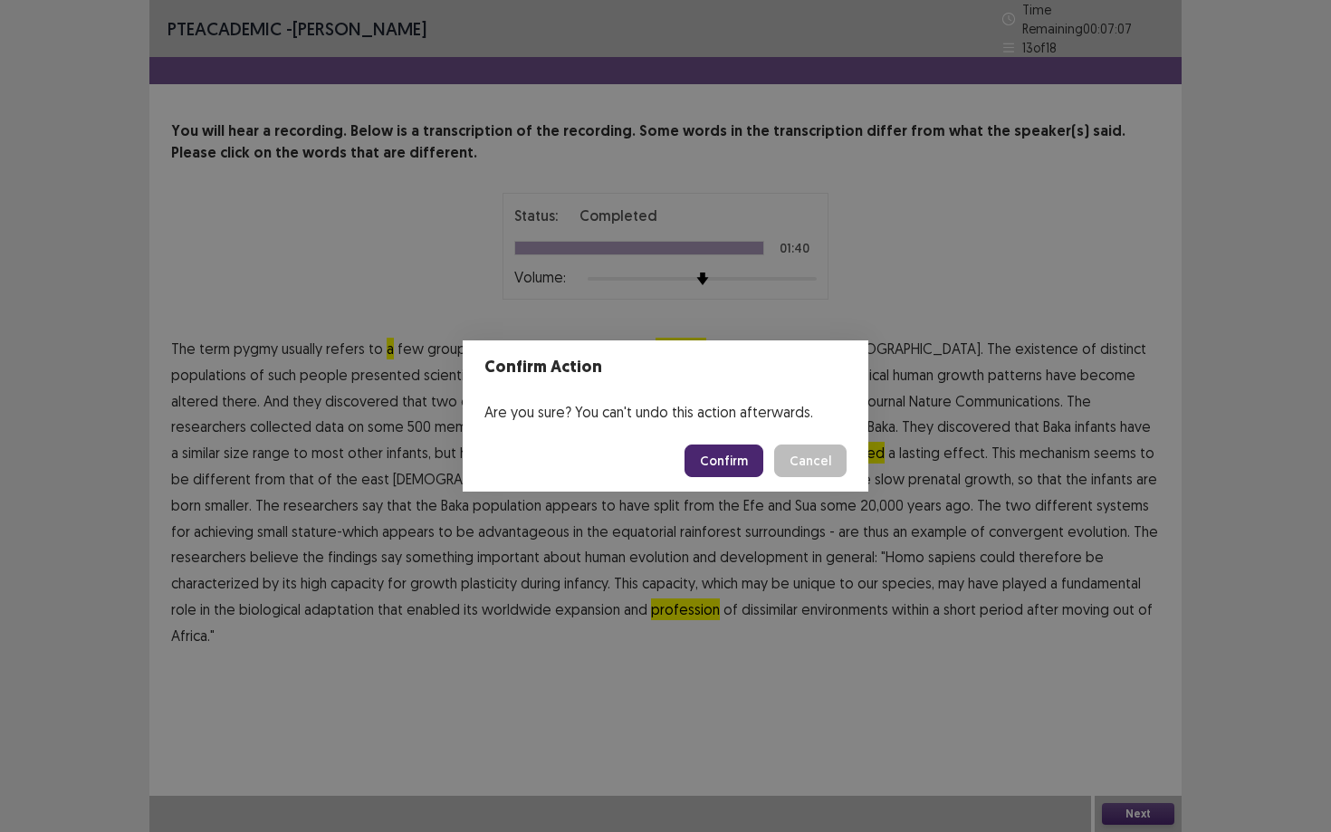
click at [730, 457] on button "Confirm" at bounding box center [723, 460] width 79 height 33
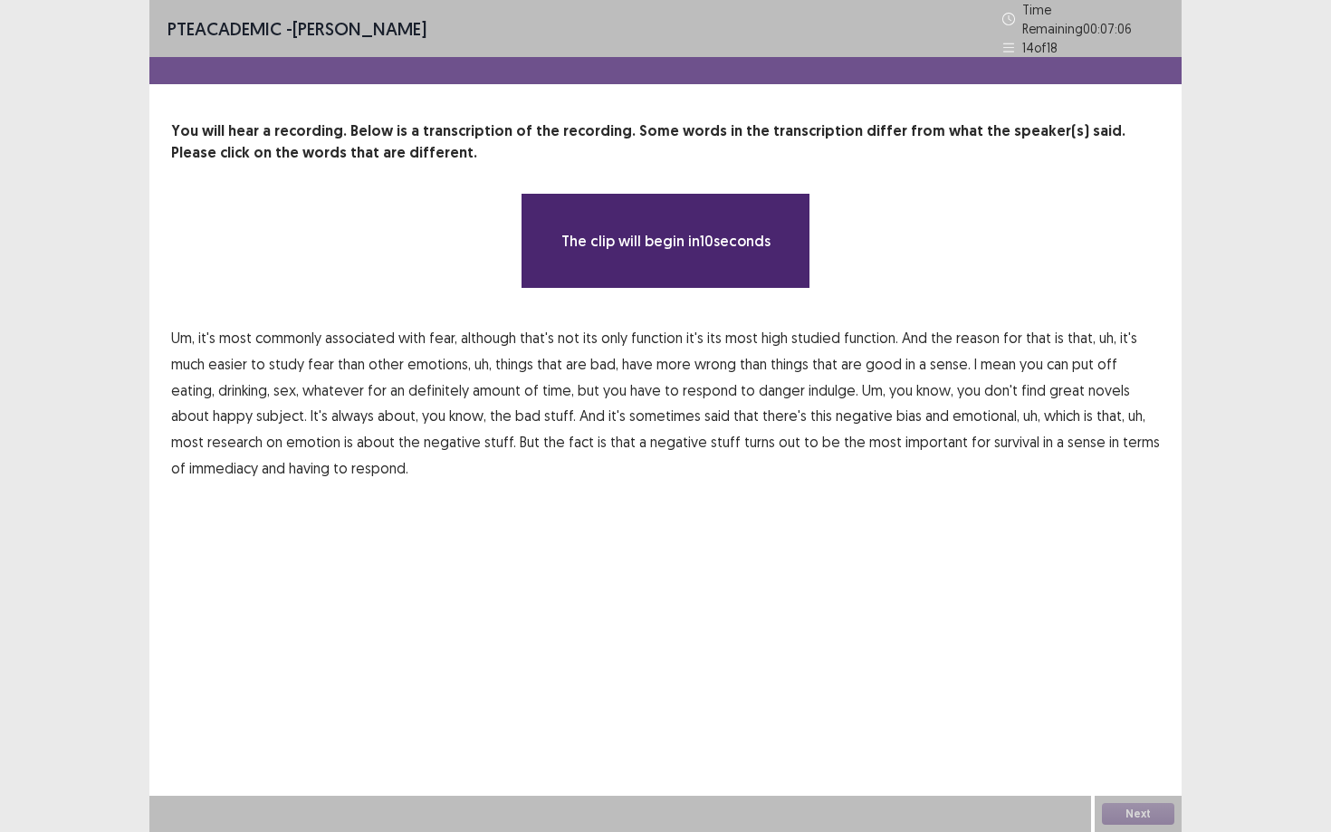
drag, startPoint x: 730, startPoint y: 457, endPoint x: 412, endPoint y: 435, distance: 319.3
click at [413, 435] on p "Um, it's most commonly associated with fear, although that's not its only funct…" at bounding box center [665, 403] width 988 height 157
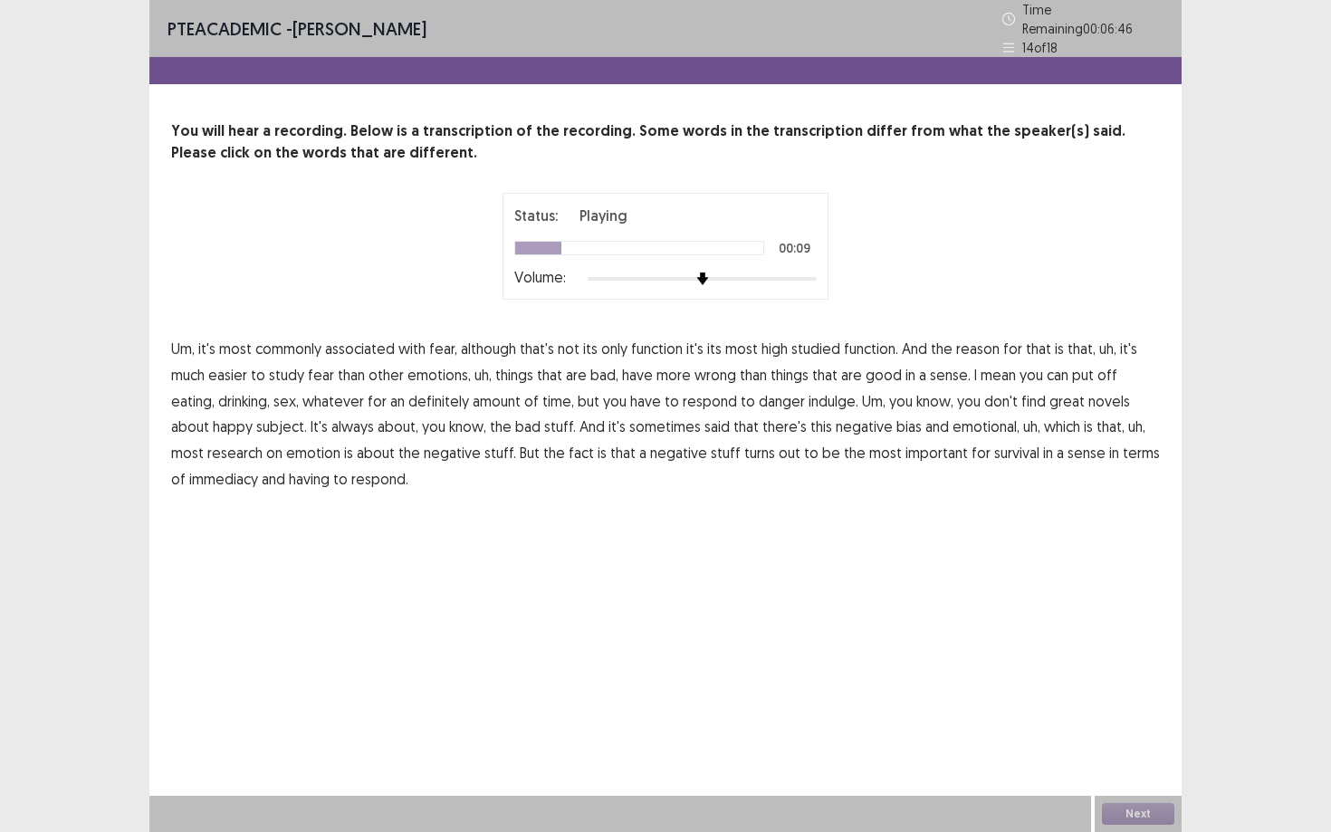
drag, startPoint x: 1126, startPoint y: 378, endPoint x: 744, endPoint y: 361, distance: 382.3
click at [744, 361] on p "Um, it's most commonly associated with fear, although that's not its only funct…" at bounding box center [665, 414] width 988 height 157
click at [716, 374] on span "wrong" at bounding box center [715, 375] width 42 height 22
click at [808, 396] on span "indulge." at bounding box center [833, 401] width 50 height 22
click at [1133, 751] on button "Next" at bounding box center [1138, 814] width 72 height 22
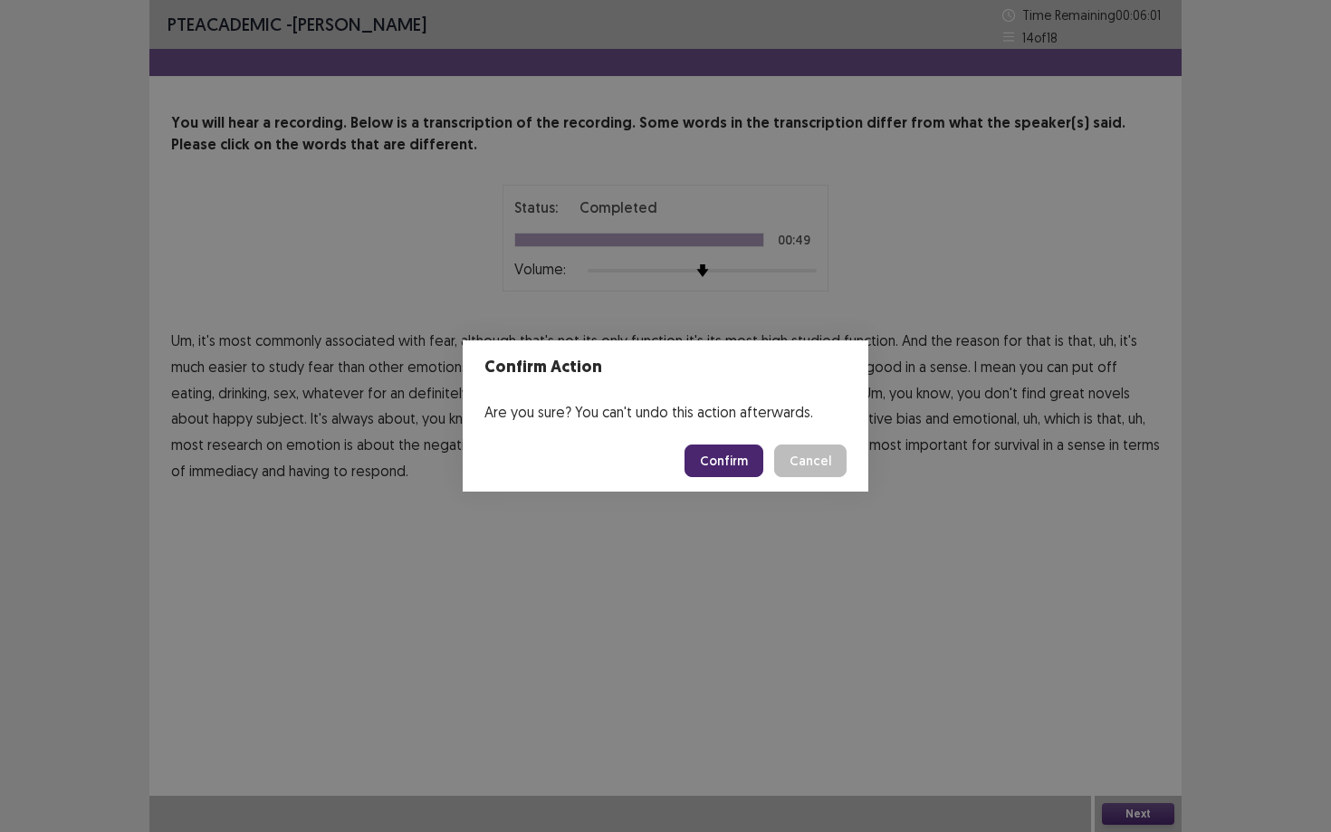
click at [745, 478] on footer "Confirm Cancel" at bounding box center [665, 461] width 405 height 62
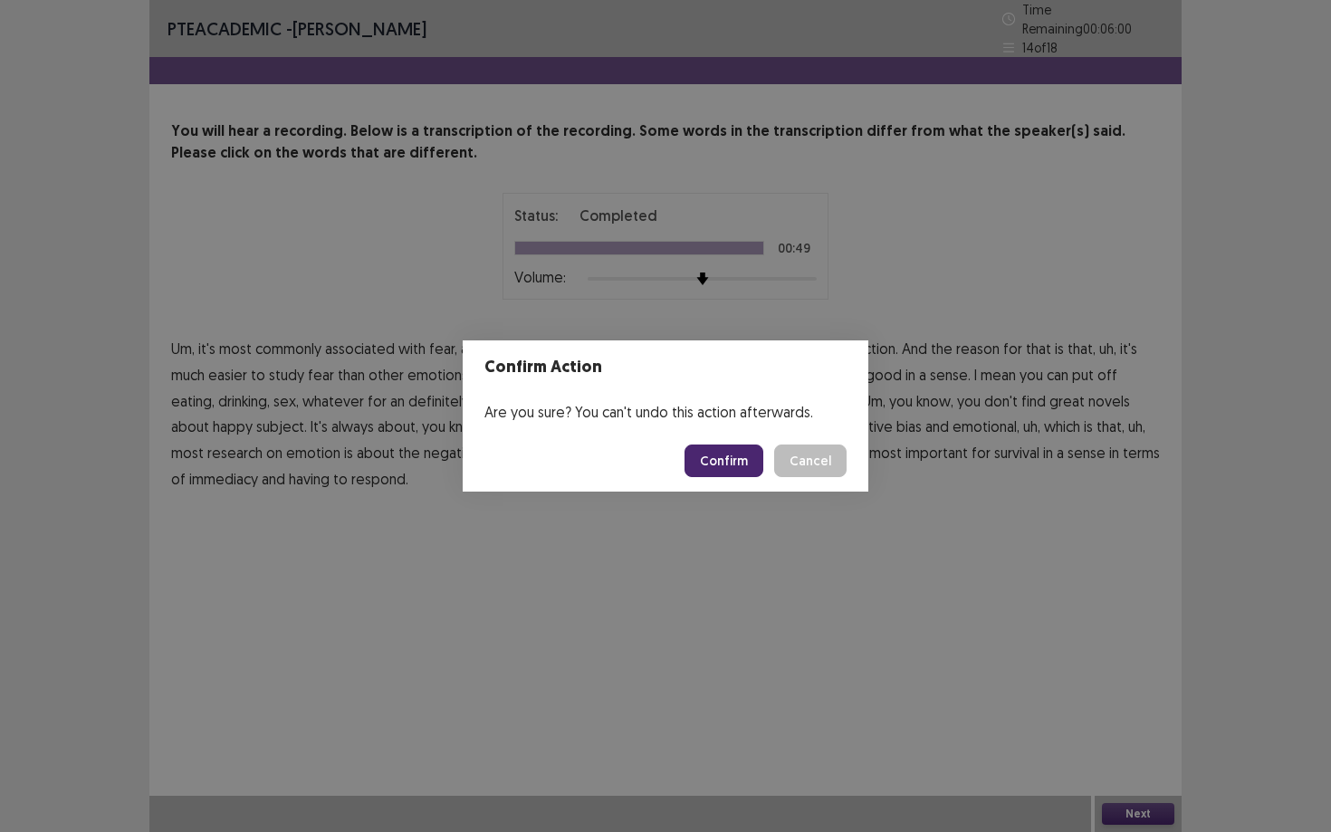
click at [740, 464] on button "Confirm" at bounding box center [723, 460] width 79 height 33
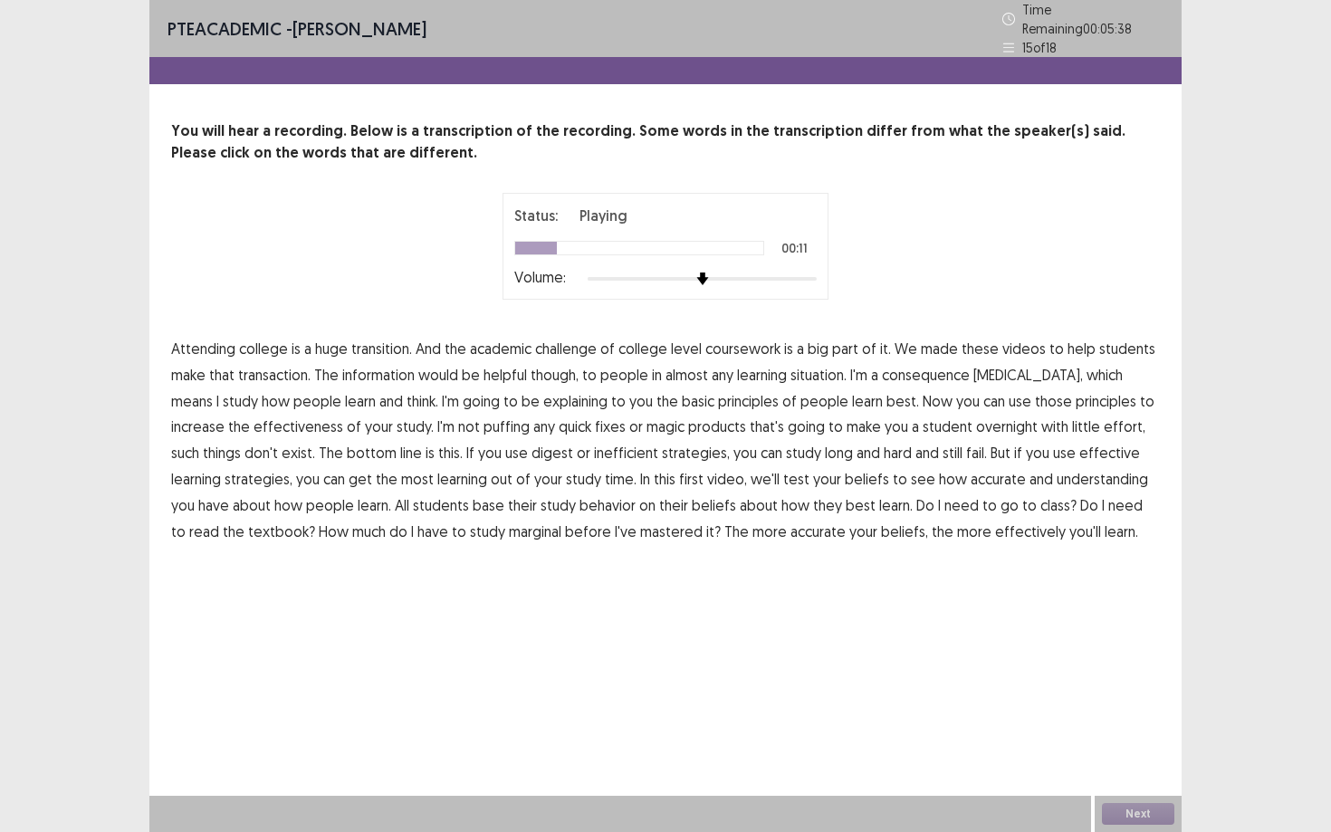
click at [303, 367] on span "transaction." at bounding box center [274, 375] width 72 height 22
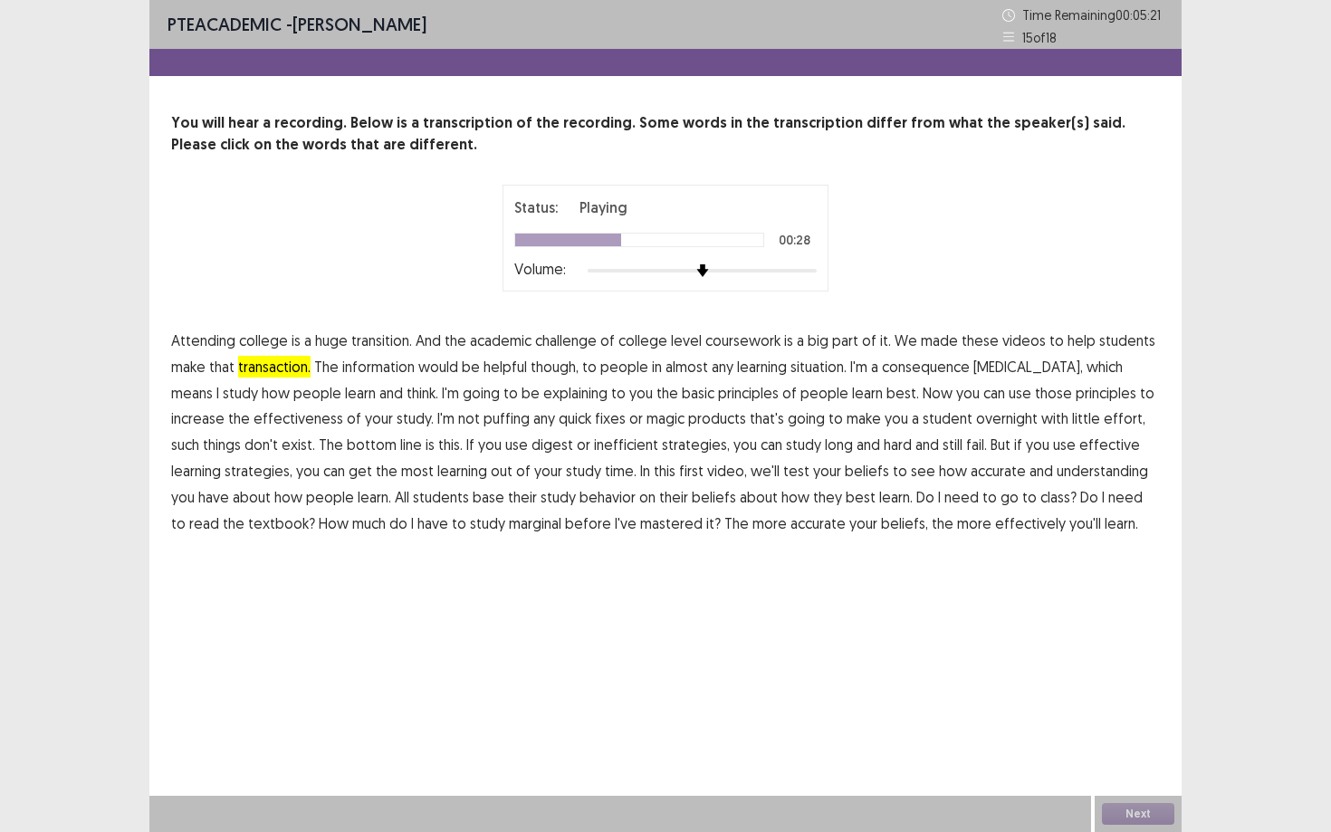
click at [483, 423] on span "puffing" at bounding box center [506, 418] width 46 height 22
drag, startPoint x: 1120, startPoint y: 427, endPoint x: 242, endPoint y: 577, distance: 890.6
click at [242, 577] on div "PTE academic - Sharanpreet Kaur Time Remaining 00 : 05 : 17 15 of 18 You will h…" at bounding box center [665, 416] width 1032 height 832
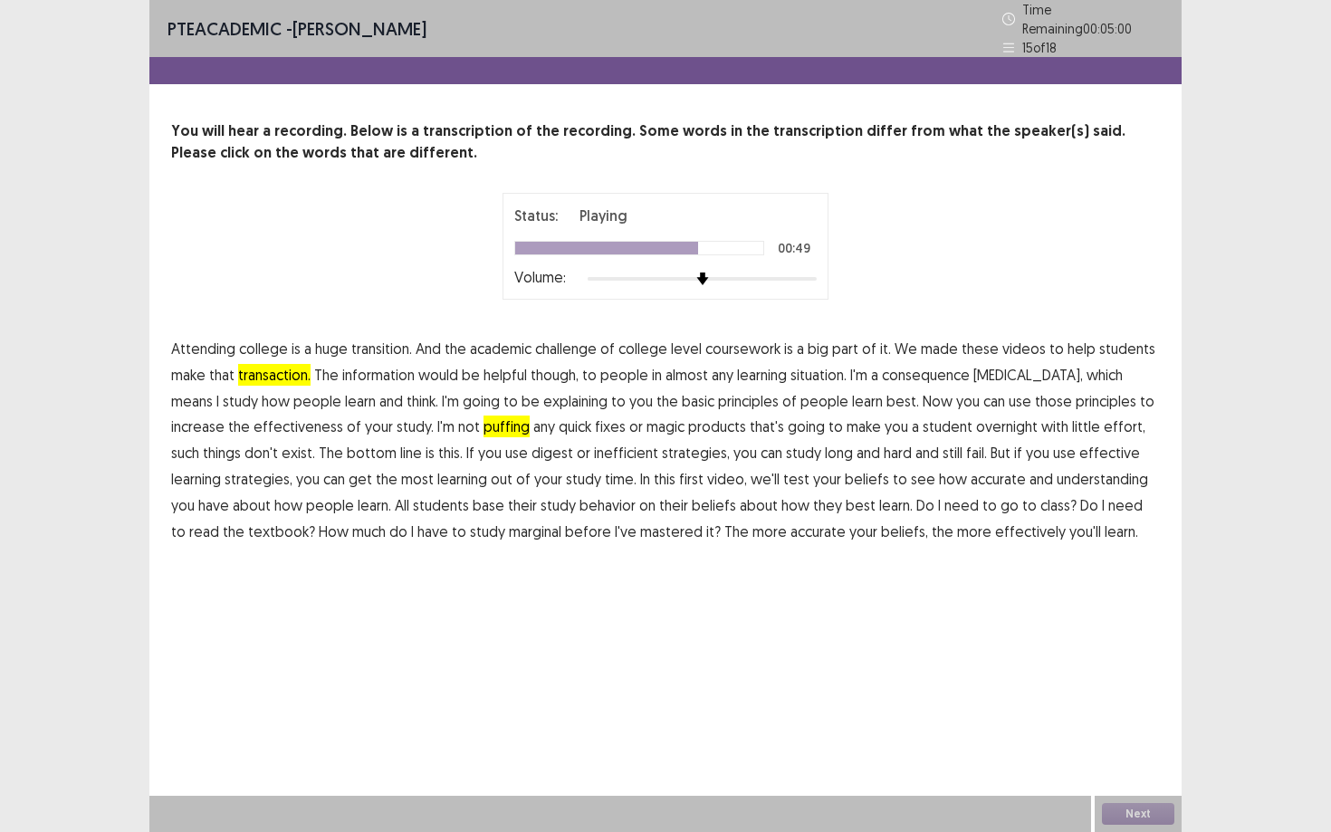
click at [844, 472] on span "beliefs" at bounding box center [866, 479] width 44 height 22
click at [783, 473] on span "test" at bounding box center [796, 479] width 26 height 22
click at [844, 474] on span "beliefs" at bounding box center [866, 479] width 44 height 22
click at [769, 540] on div "PTE academic - Sharanpreet Kaur Time Remaining 00 : 04 : 45 15 of 18 You will h…" at bounding box center [665, 290] width 1032 height 580
click at [1166, 751] on button "Next" at bounding box center [1138, 814] width 72 height 22
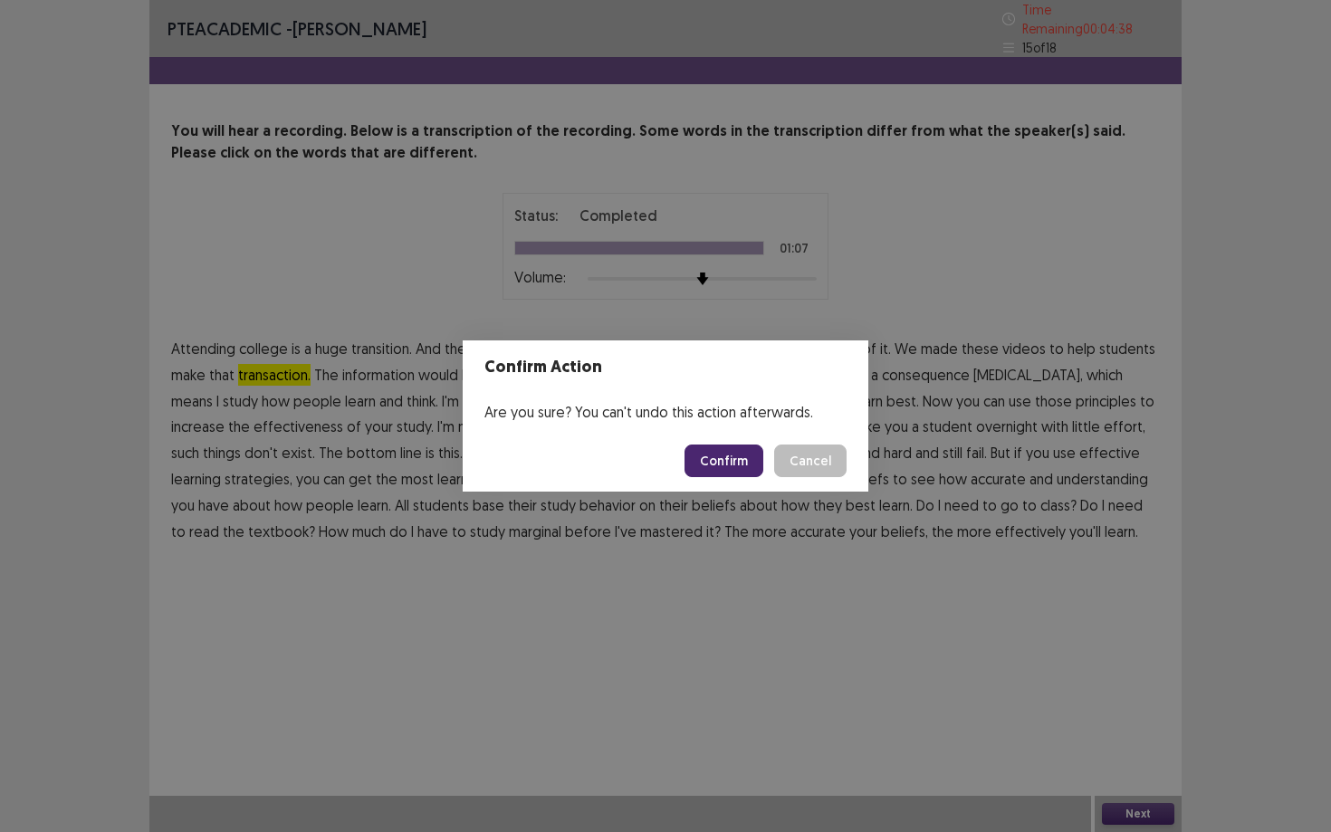
click at [763, 463] on button "Confirm" at bounding box center [723, 460] width 79 height 33
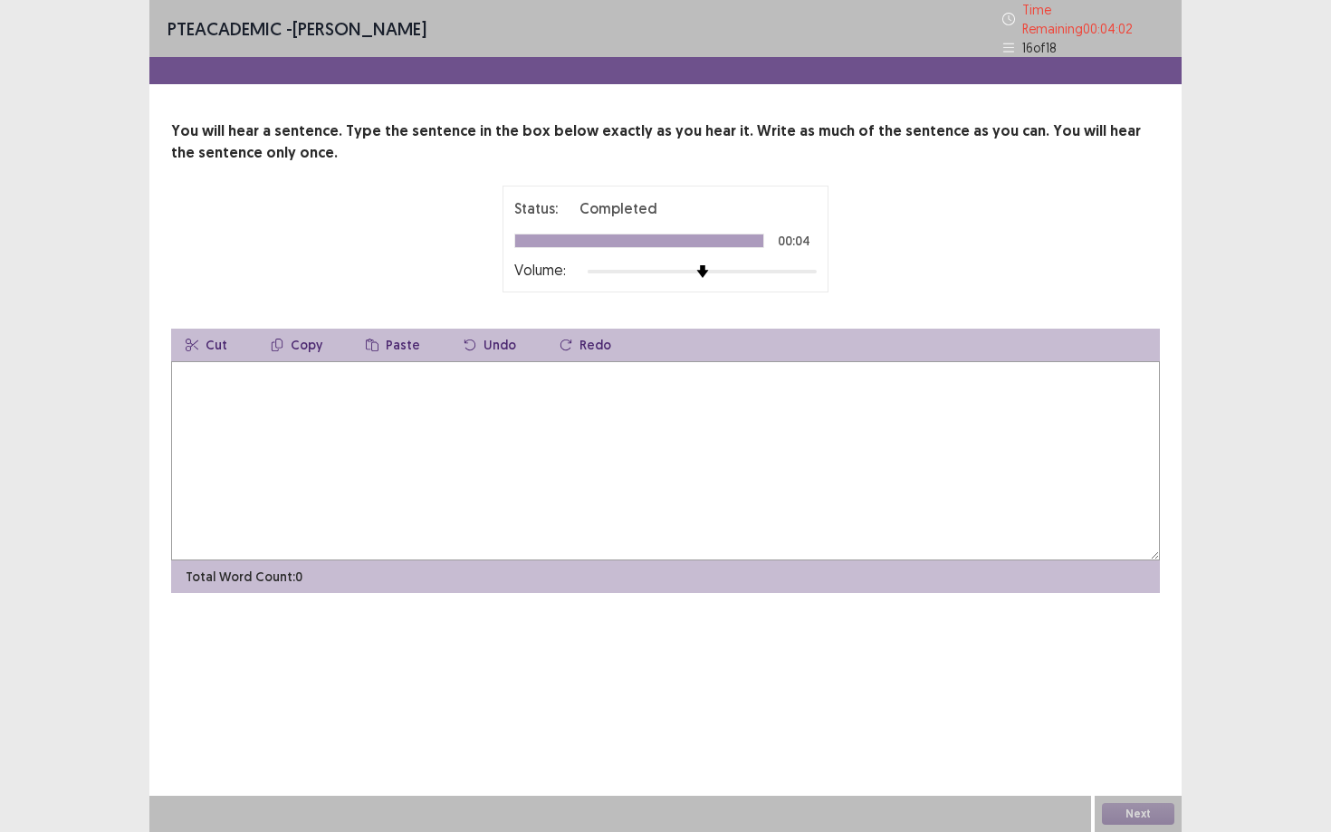
click at [677, 409] on textarea at bounding box center [665, 460] width 988 height 199
type textarea "**********"
click at [1163, 751] on button "Next" at bounding box center [1138, 814] width 72 height 22
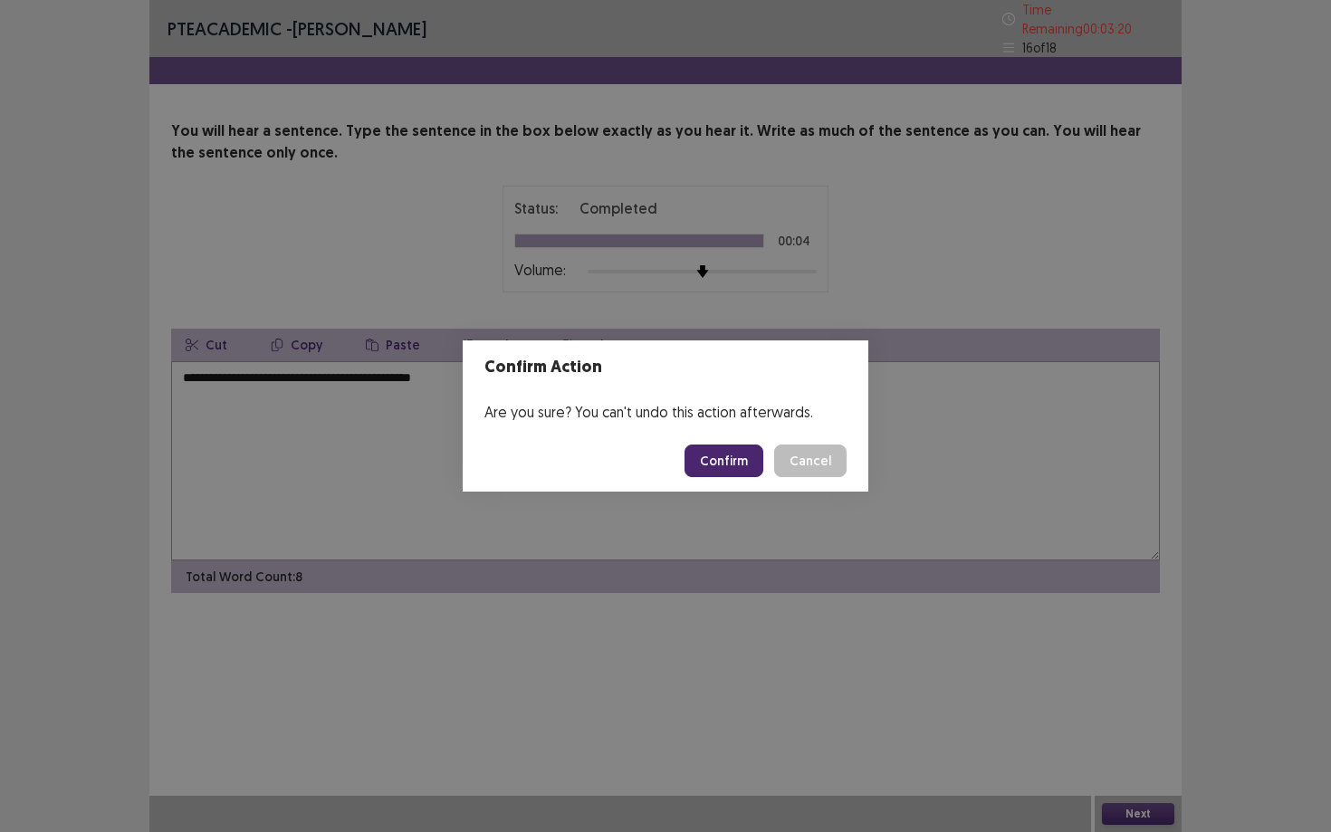
click at [757, 456] on button "Confirm" at bounding box center [723, 460] width 79 height 33
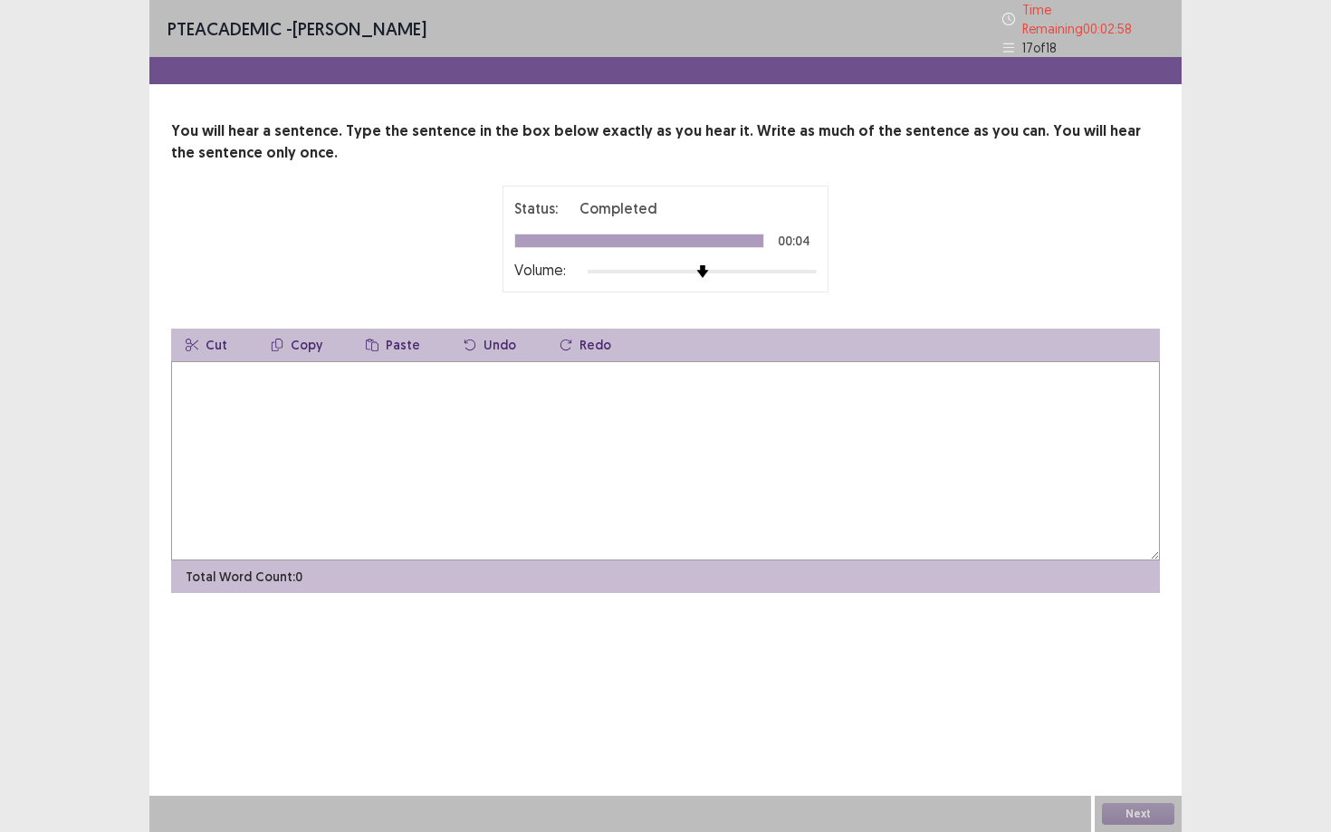
click at [724, 414] on textarea at bounding box center [665, 460] width 988 height 199
type textarea "**********"
click at [1111, 751] on button "Next" at bounding box center [1138, 814] width 72 height 22
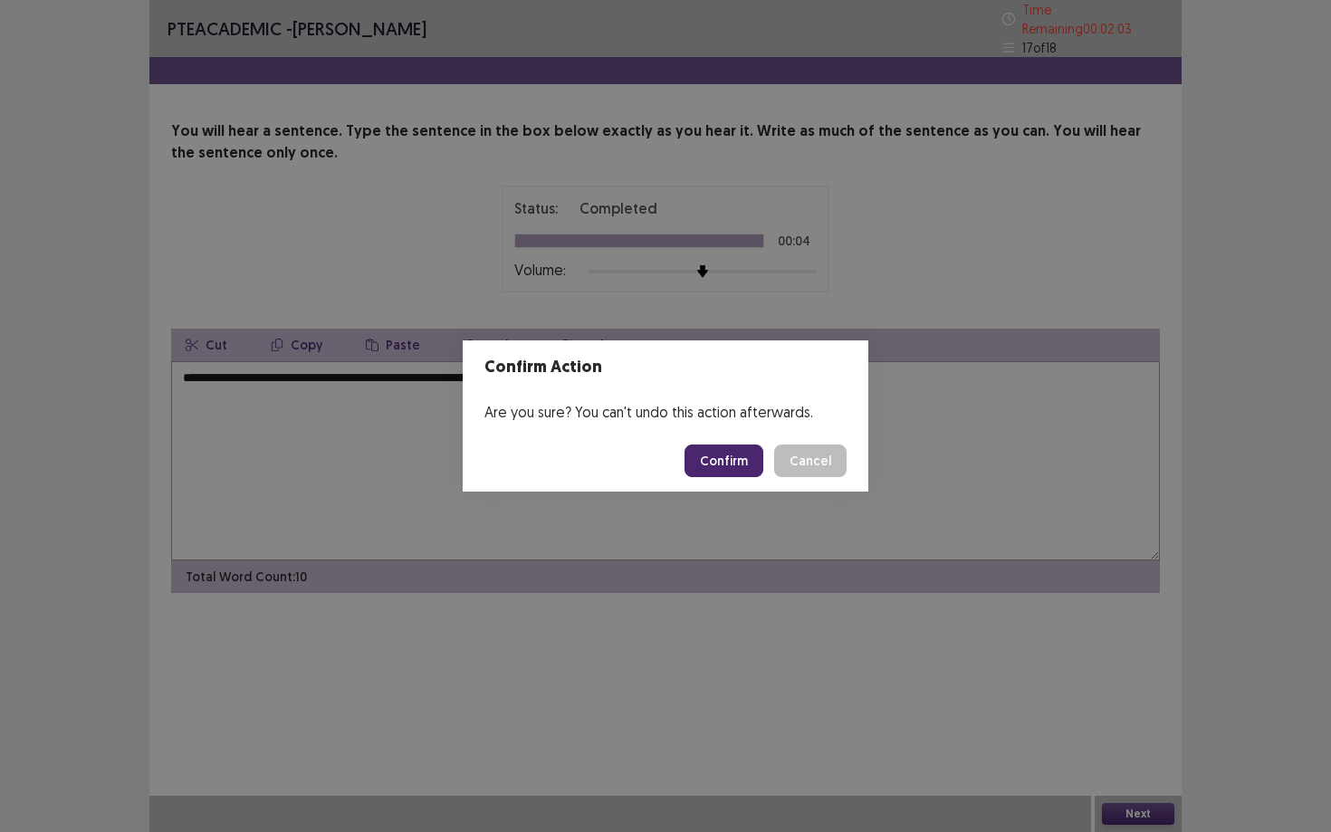
click at [738, 458] on button "Confirm" at bounding box center [723, 460] width 79 height 33
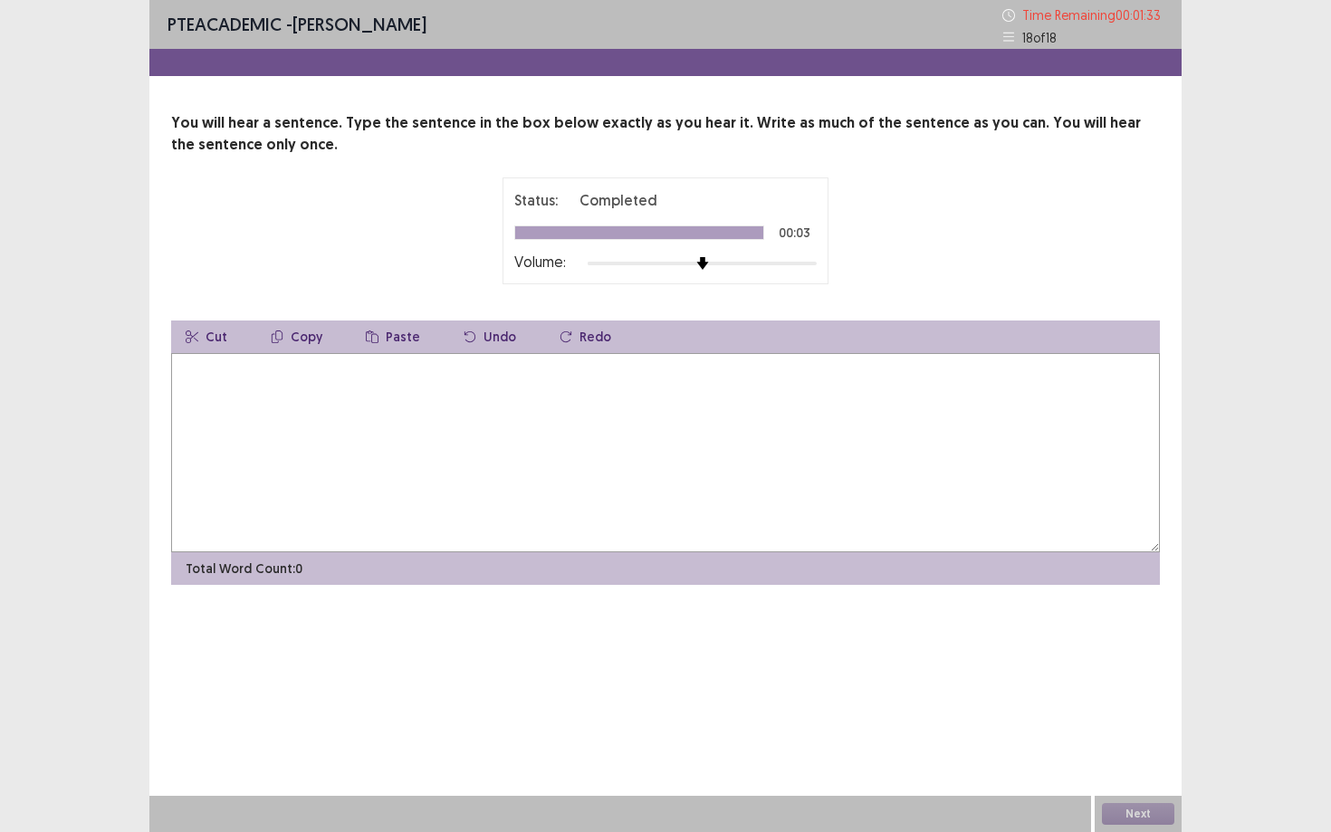
click at [712, 417] on textarea at bounding box center [665, 452] width 988 height 199
type textarea "**********"
click at [1149, 751] on button "Next" at bounding box center [1138, 814] width 72 height 22
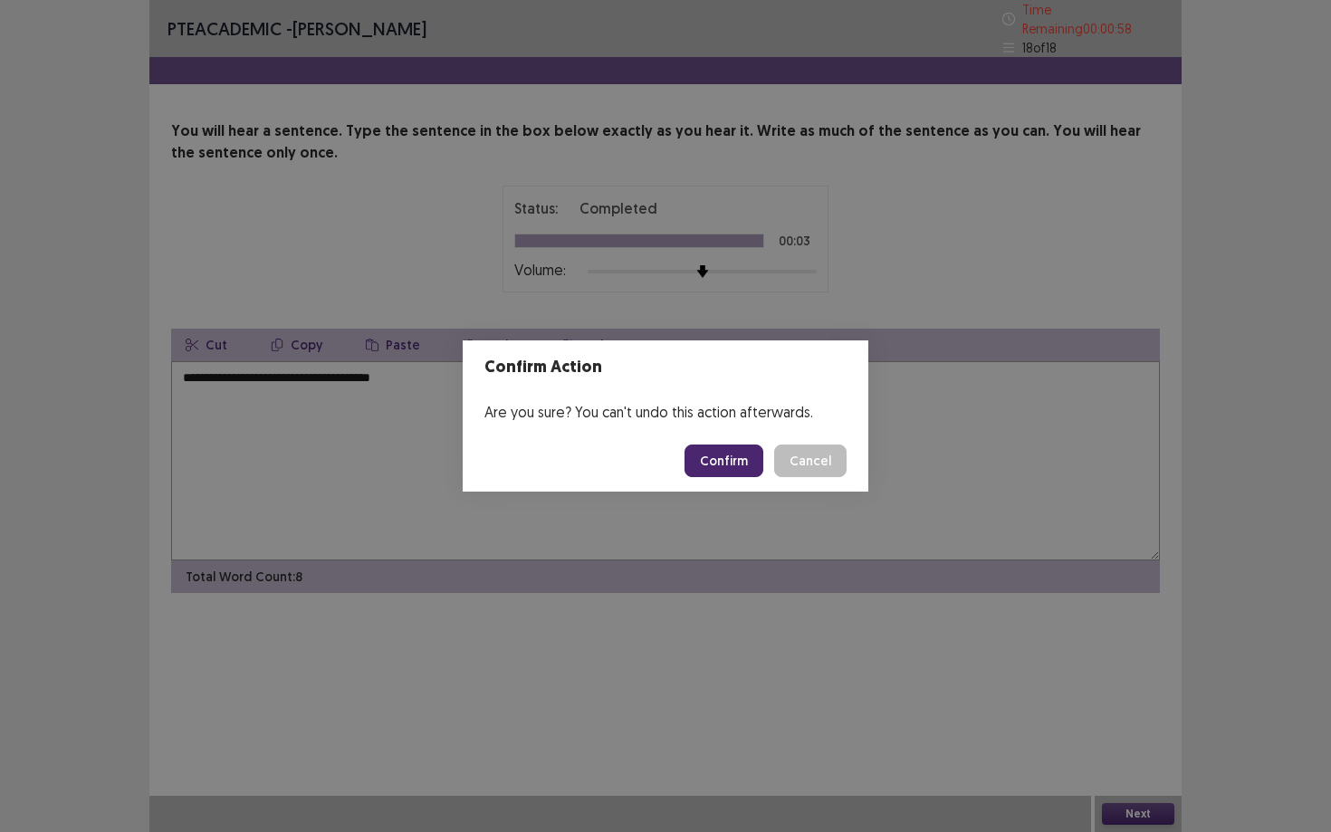
click at [751, 466] on button "Confirm" at bounding box center [723, 460] width 79 height 33
